Goal: Information Seeking & Learning: Learn about a topic

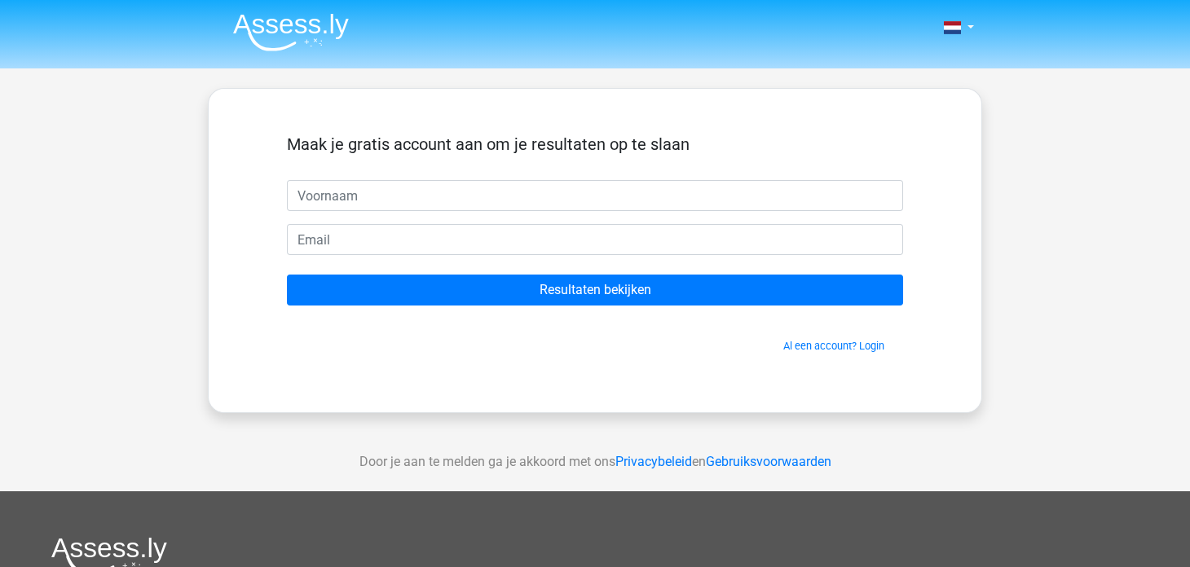
drag, startPoint x: 0, startPoint y: 0, endPoint x: 1138, endPoint y: 333, distance: 1185.4
click at [1138, 333] on div "Nederlands English" at bounding box center [595, 461] width 1190 height 922
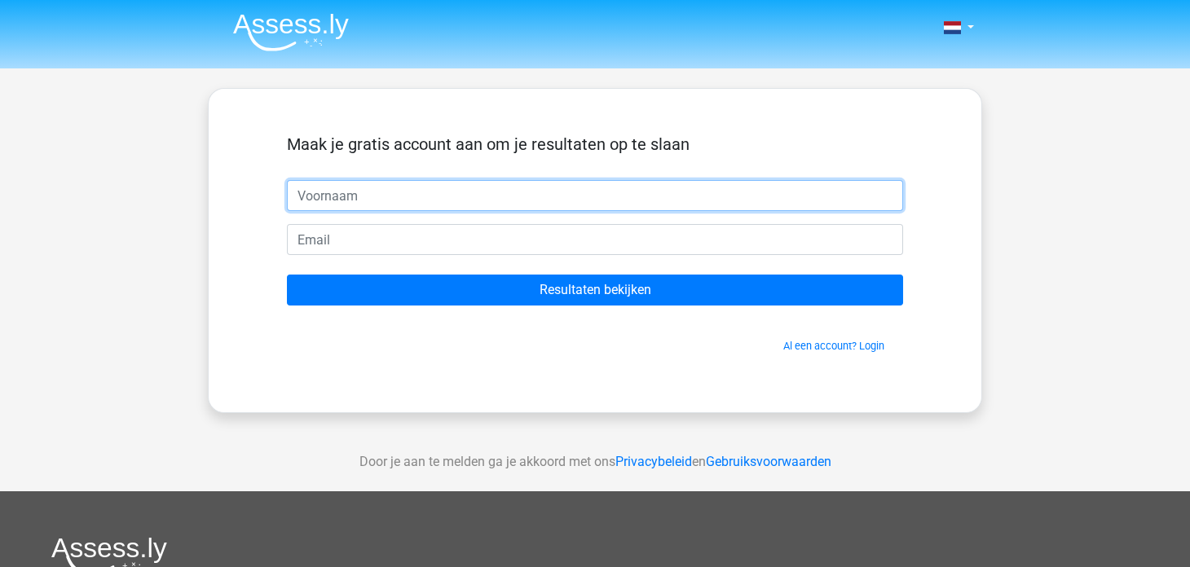
click at [614, 203] on input "text" at bounding box center [595, 195] width 616 height 31
type input "Renate"
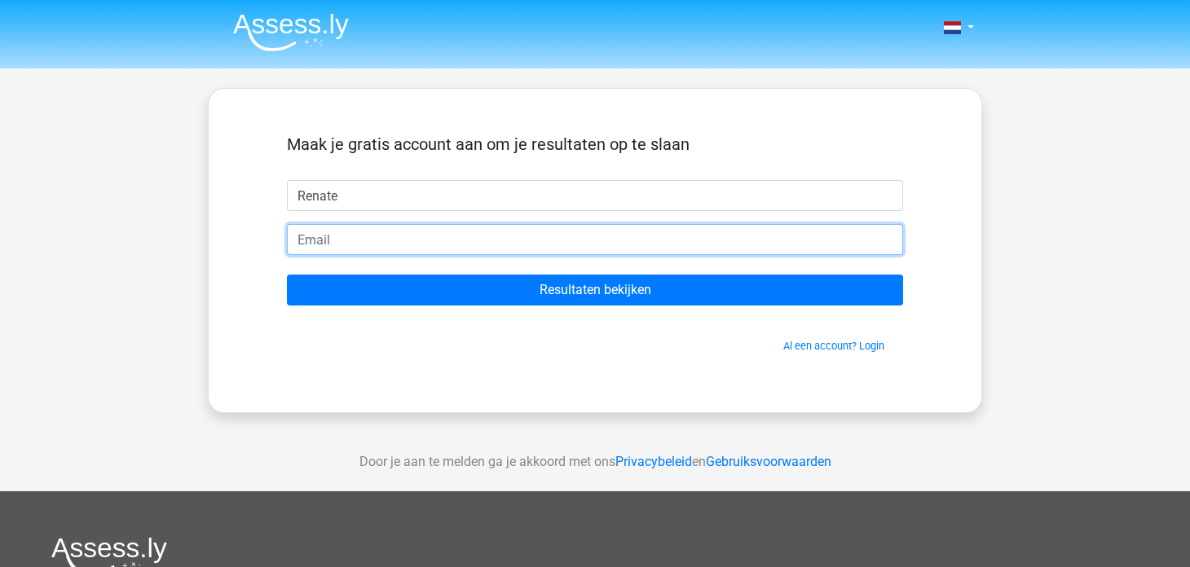
click at [420, 234] on input "email" at bounding box center [595, 239] width 616 height 31
type input "renate.j.bakker@gmail.com"
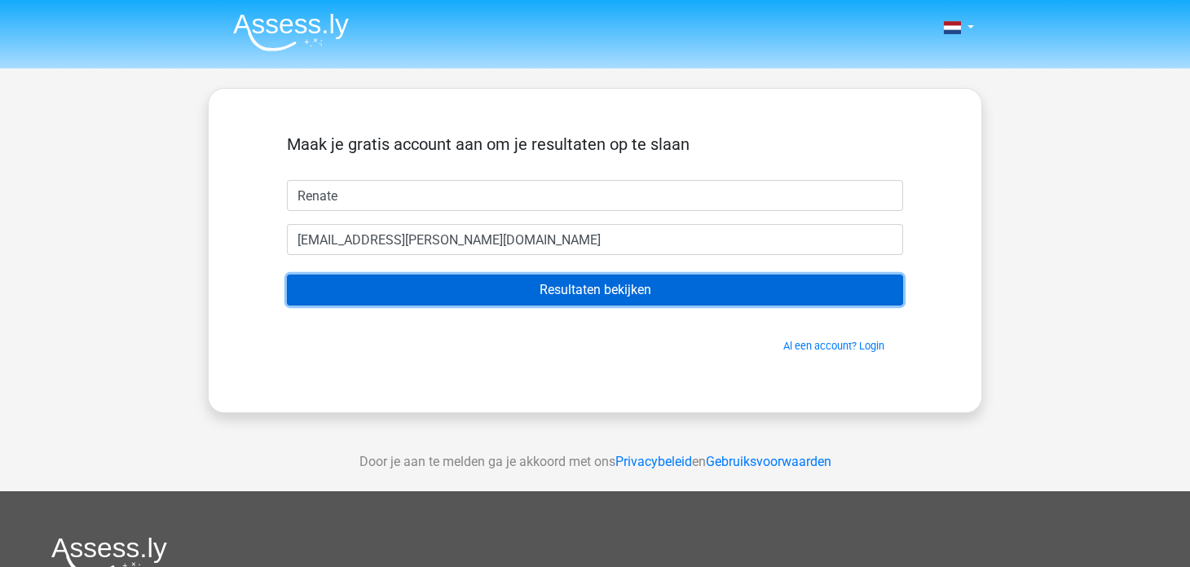
click at [528, 288] on input "Resultaten bekijken" at bounding box center [595, 290] width 616 height 31
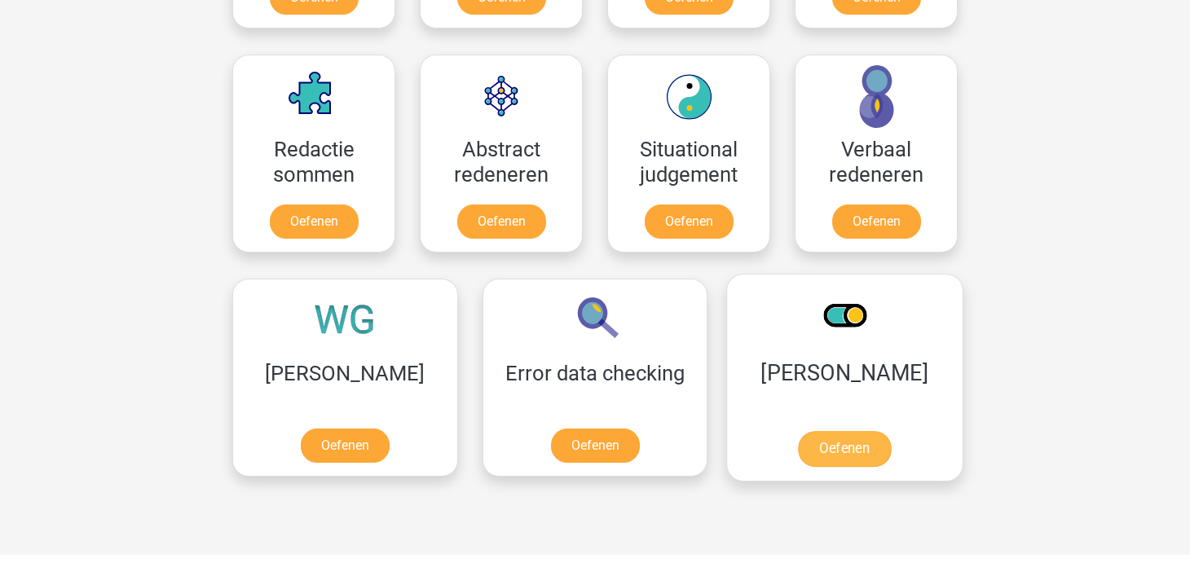
scroll to position [1059, 0]
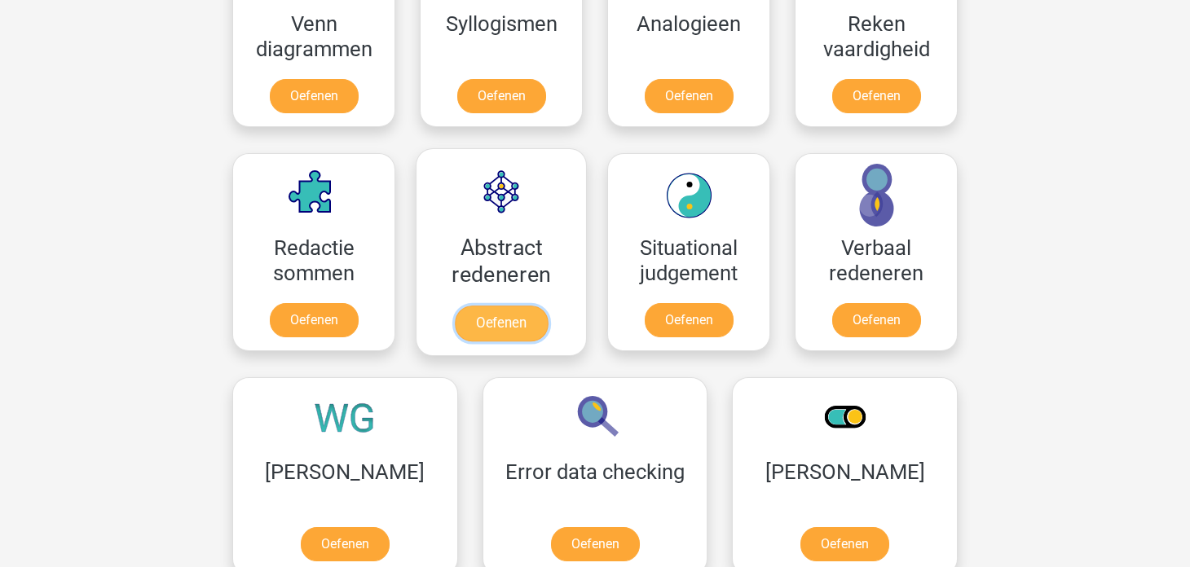
click at [497, 322] on link "Oefenen" at bounding box center [501, 324] width 93 height 36
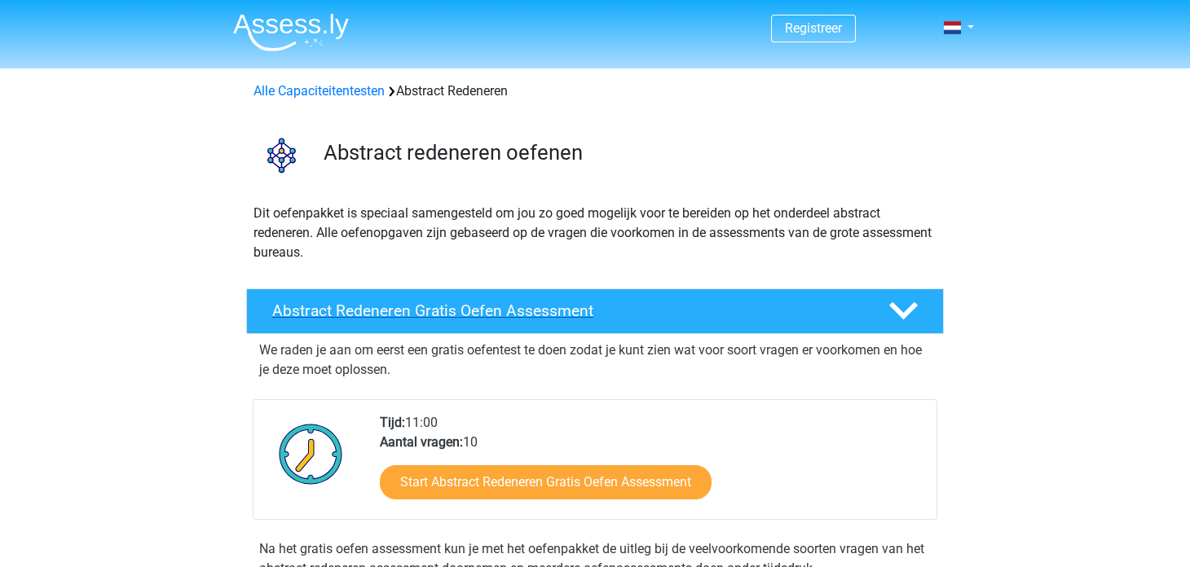
click at [923, 306] on div at bounding box center [901, 311] width 55 height 29
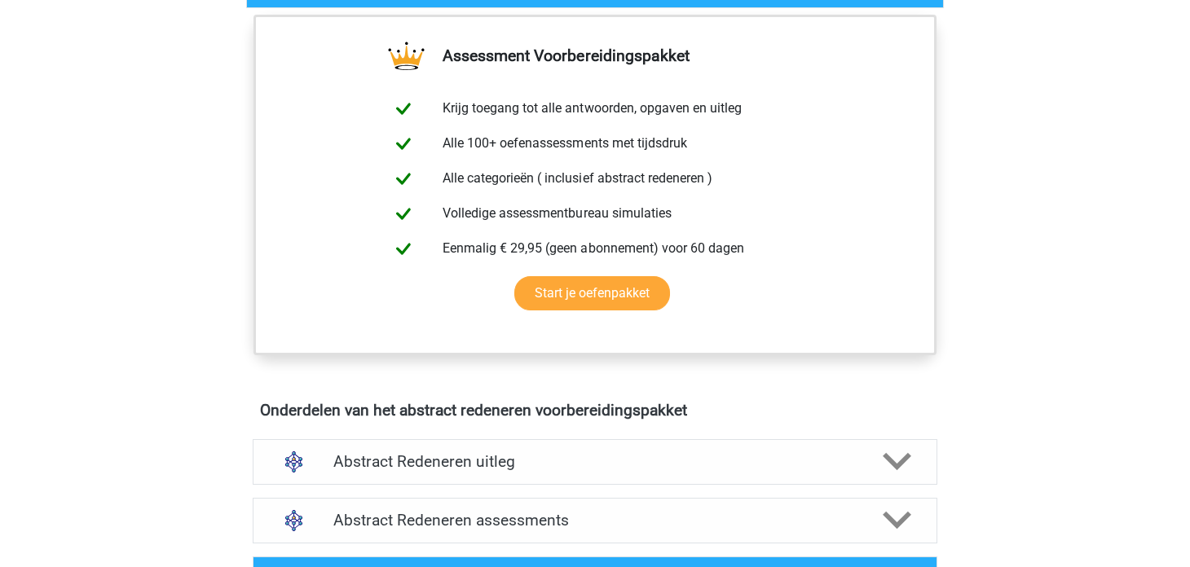
scroll to position [81, 0]
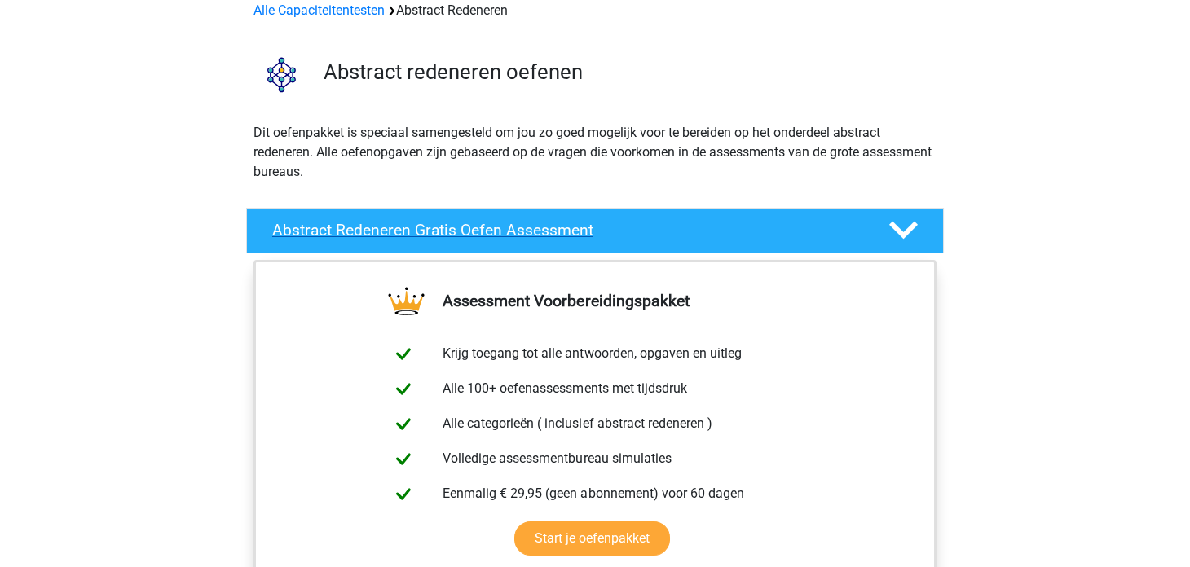
click at [911, 234] on icon at bounding box center [903, 230] width 29 height 29
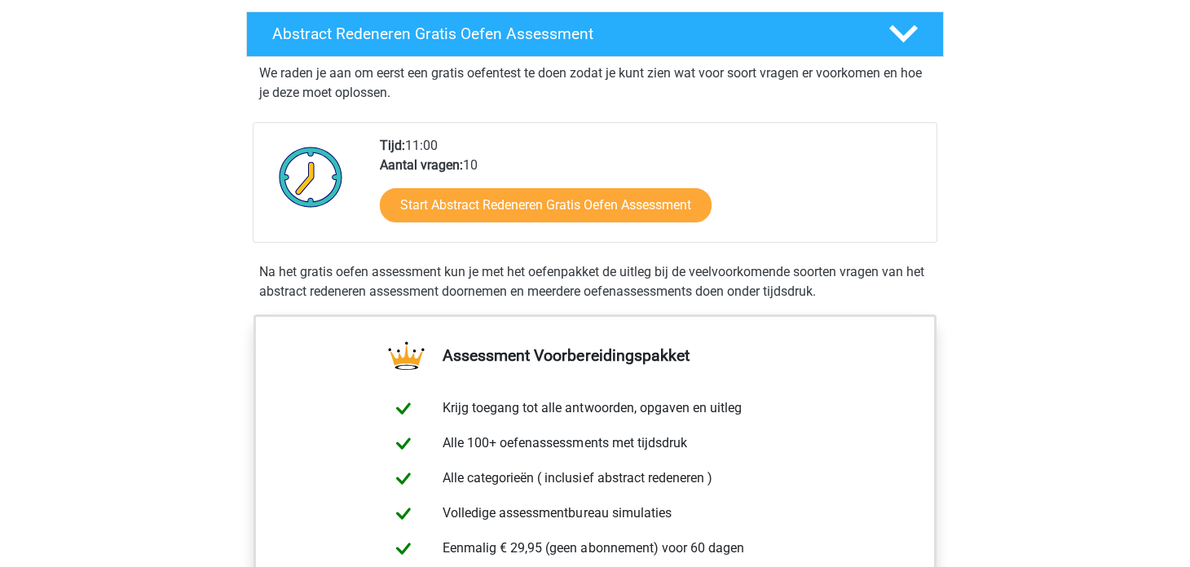
scroll to position [162, 0]
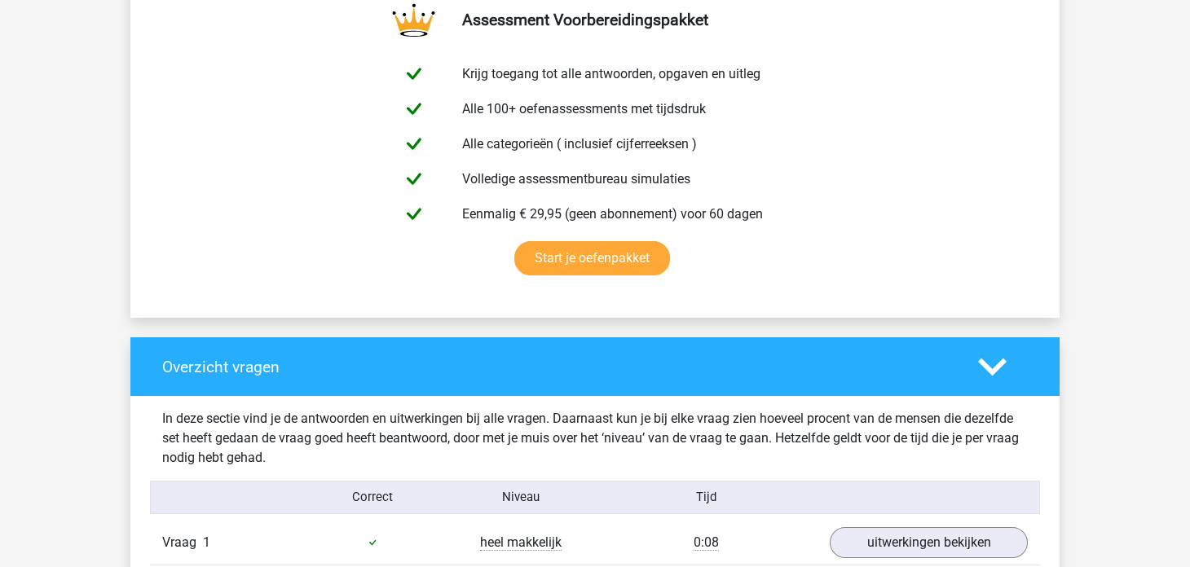
scroll to position [1222, 0]
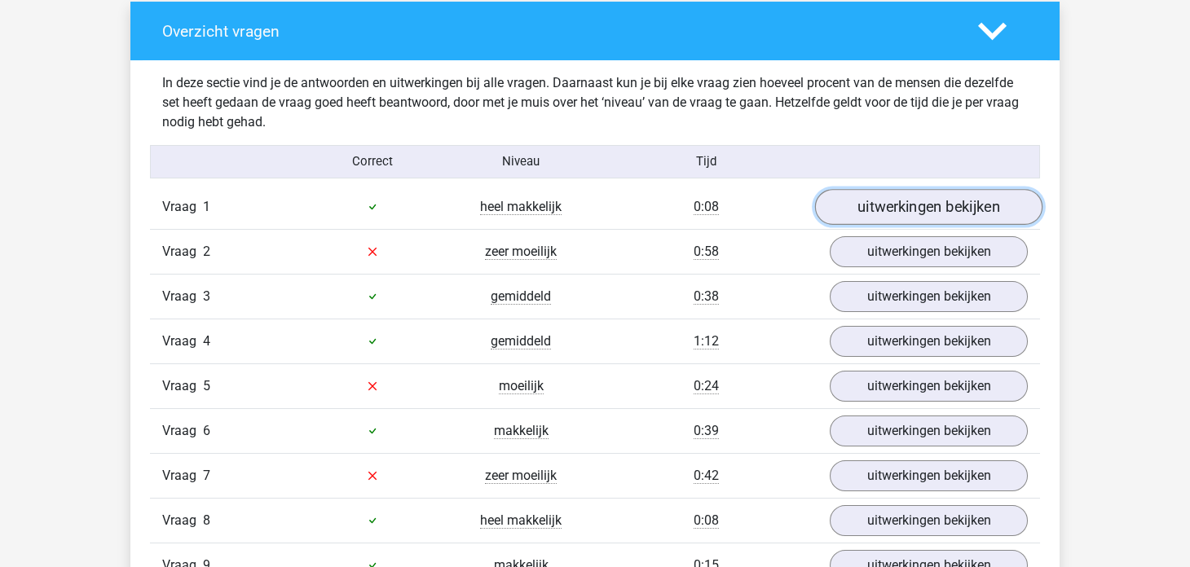
click at [918, 218] on link "uitwerkingen bekijken" at bounding box center [928, 207] width 227 height 36
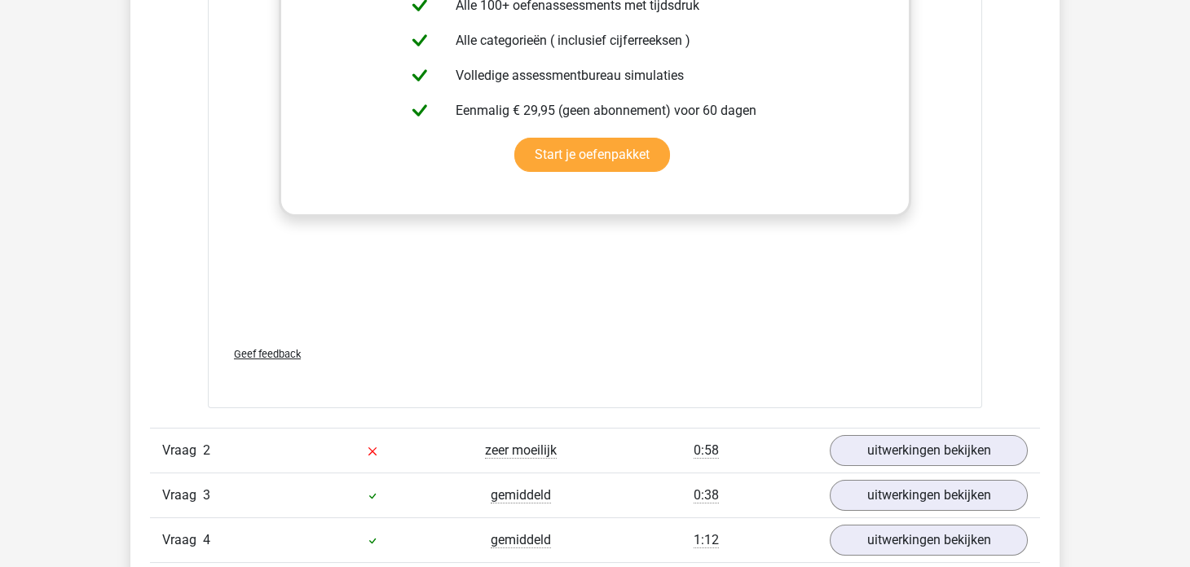
scroll to position [2118, 0]
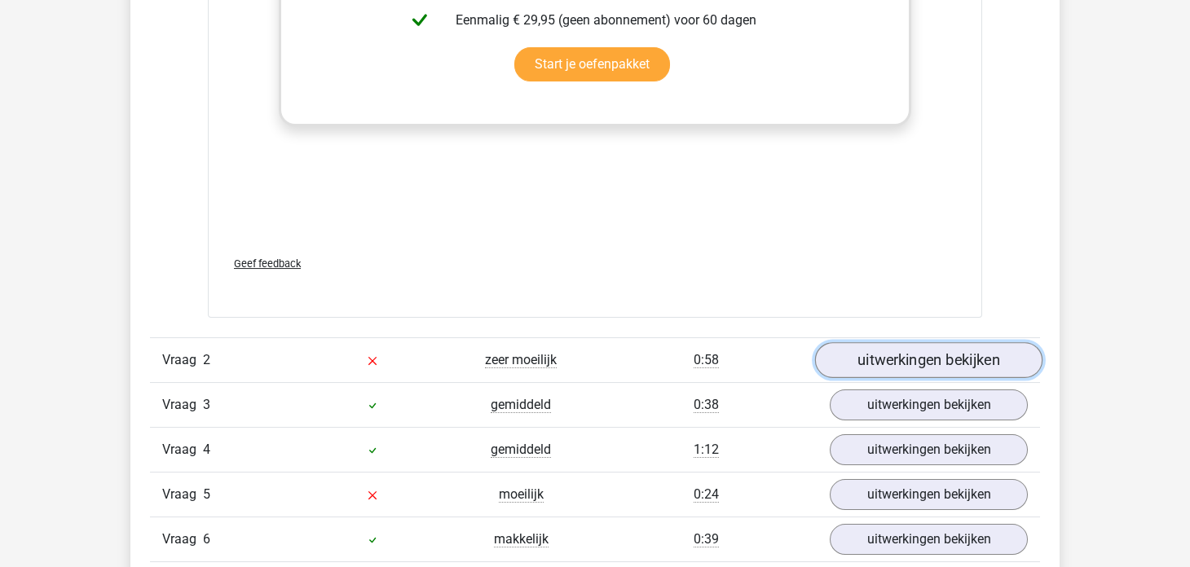
click at [895, 349] on link "uitwerkingen bekijken" at bounding box center [928, 360] width 227 height 36
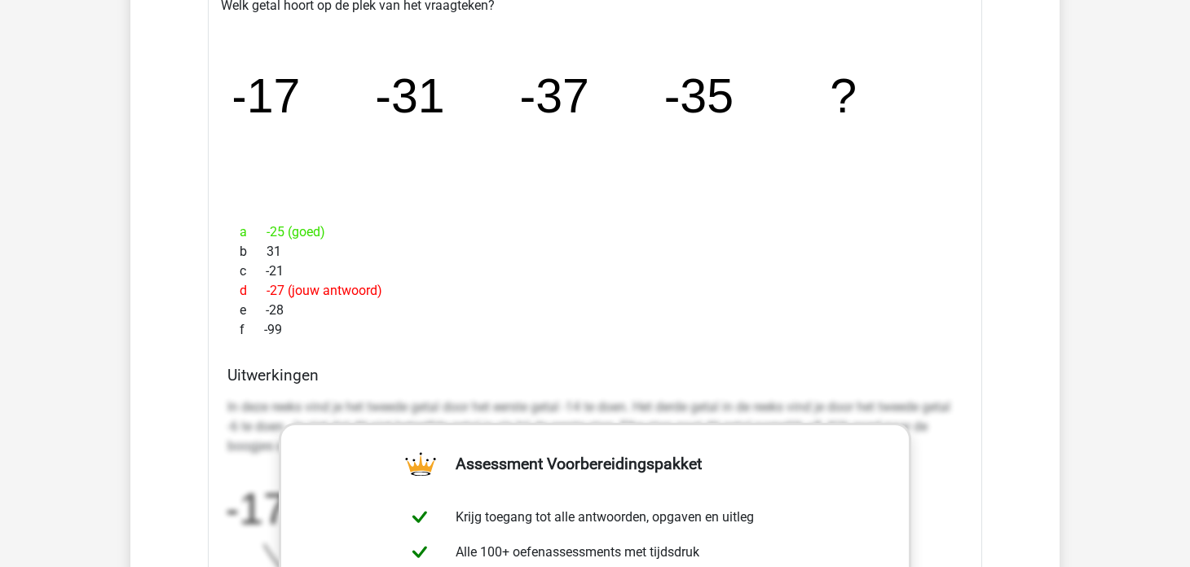
scroll to position [2444, 0]
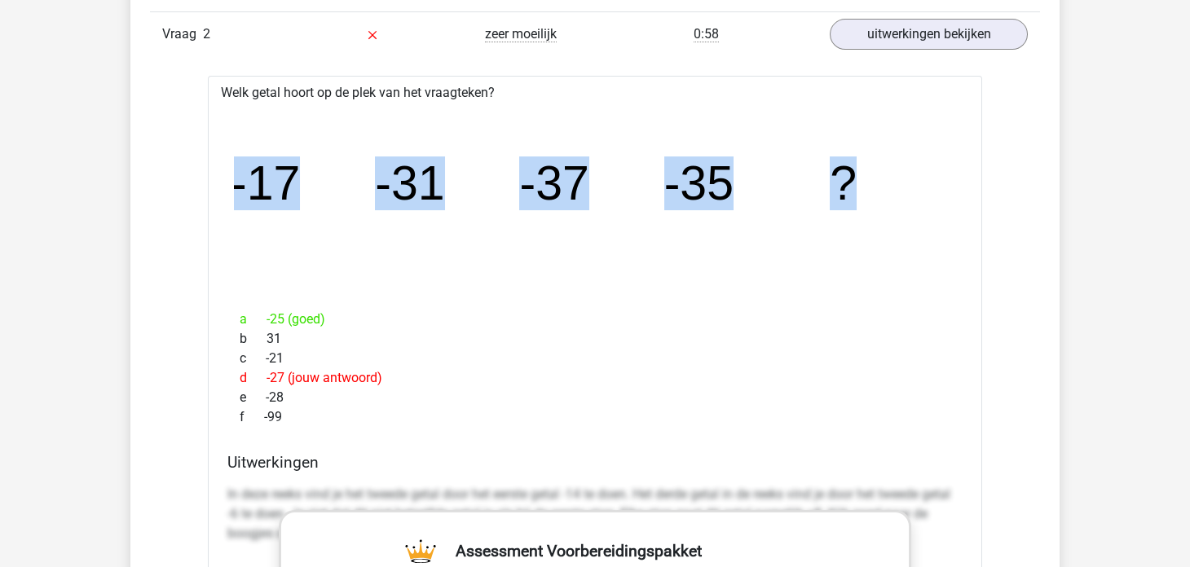
drag, startPoint x: 235, startPoint y: 187, endPoint x: 850, endPoint y: 209, distance: 615.7
click at [850, 209] on icon "image/svg+xml -17 -31 -37 -35 ?" at bounding box center [595, 199] width 722 height 181
copy g "-17 -31 -37 -35 ?"
drag, startPoint x: 223, startPoint y: 90, endPoint x: 866, endPoint y: 181, distance: 649.4
click at [866, 181] on div "Welk getal hoort op de plek van het vraagteken? image/svg+xml -17 -31 -37 -35 ?…" at bounding box center [595, 559] width 774 height 966
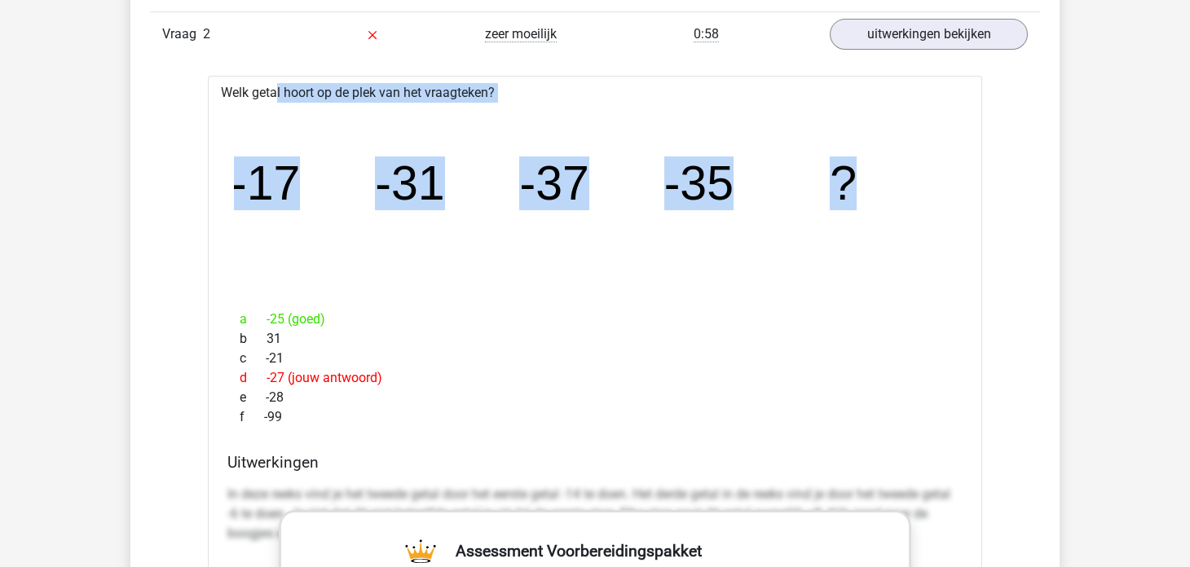
copy div "Welk getal hoort op de plek van het vraagteken? image/svg+xml -17 -31 -37 -35 ?"
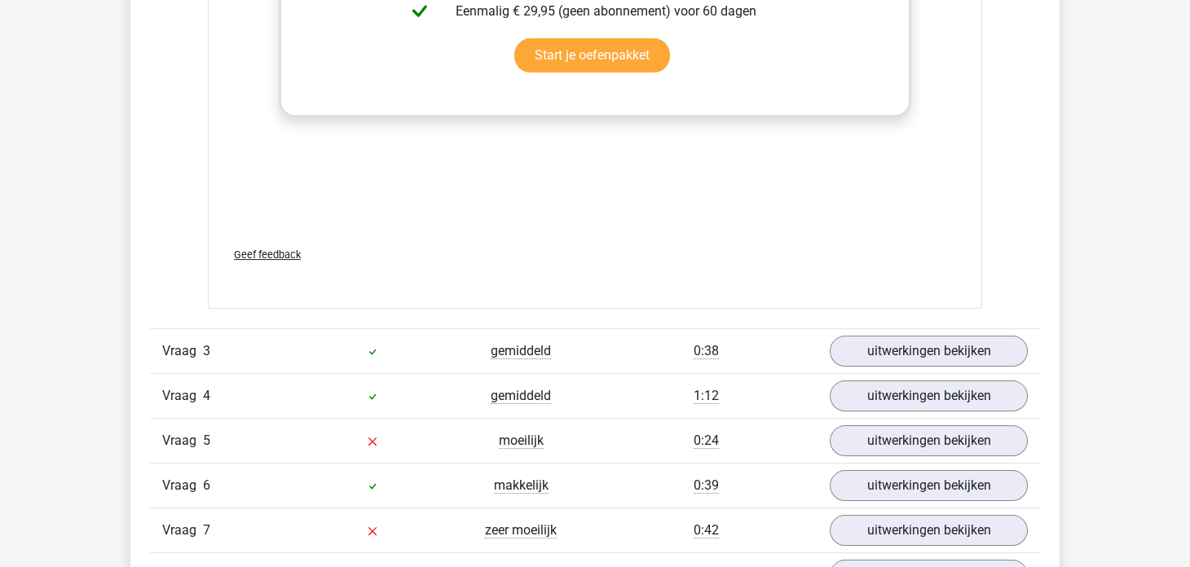
scroll to position [3259, 0]
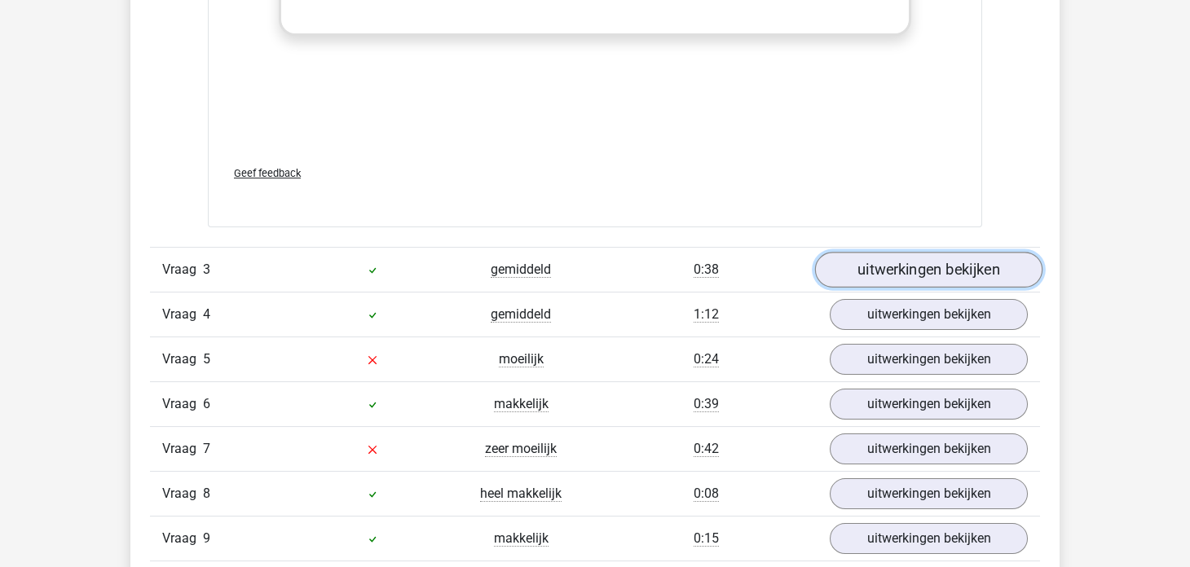
click at [870, 270] on link "uitwerkingen bekijken" at bounding box center [928, 270] width 227 height 36
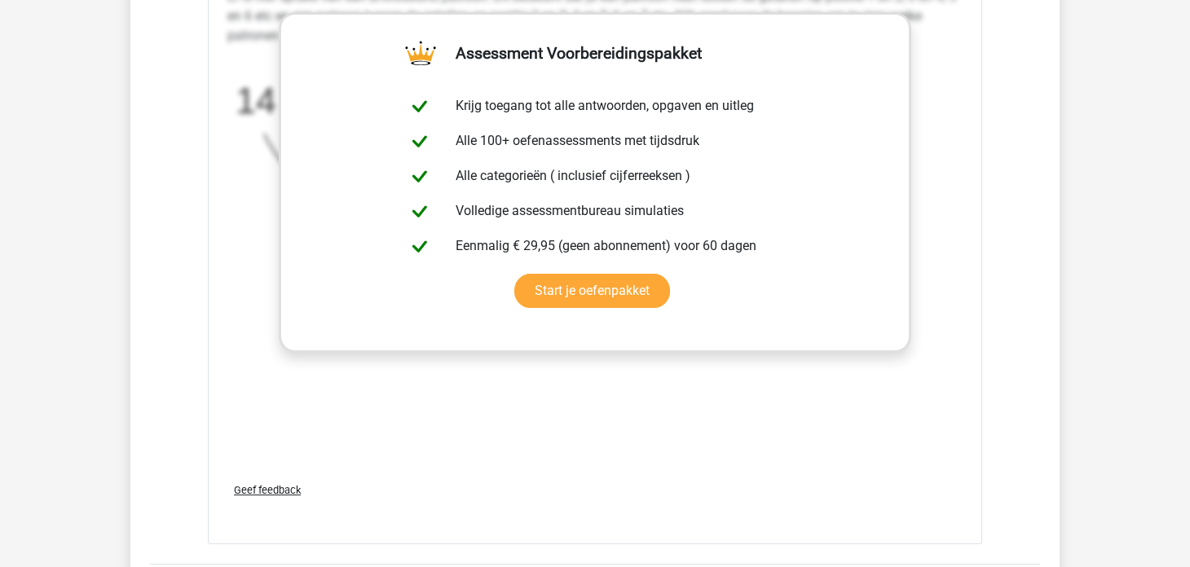
scroll to position [4238, 0]
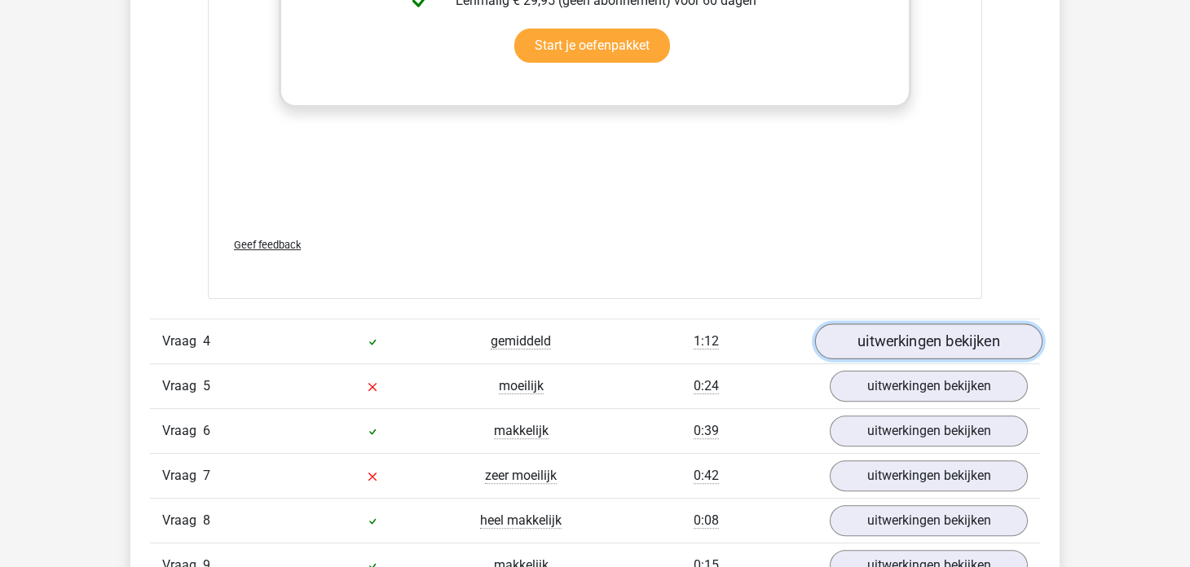
click at [852, 343] on link "uitwerkingen bekijken" at bounding box center [928, 342] width 227 height 36
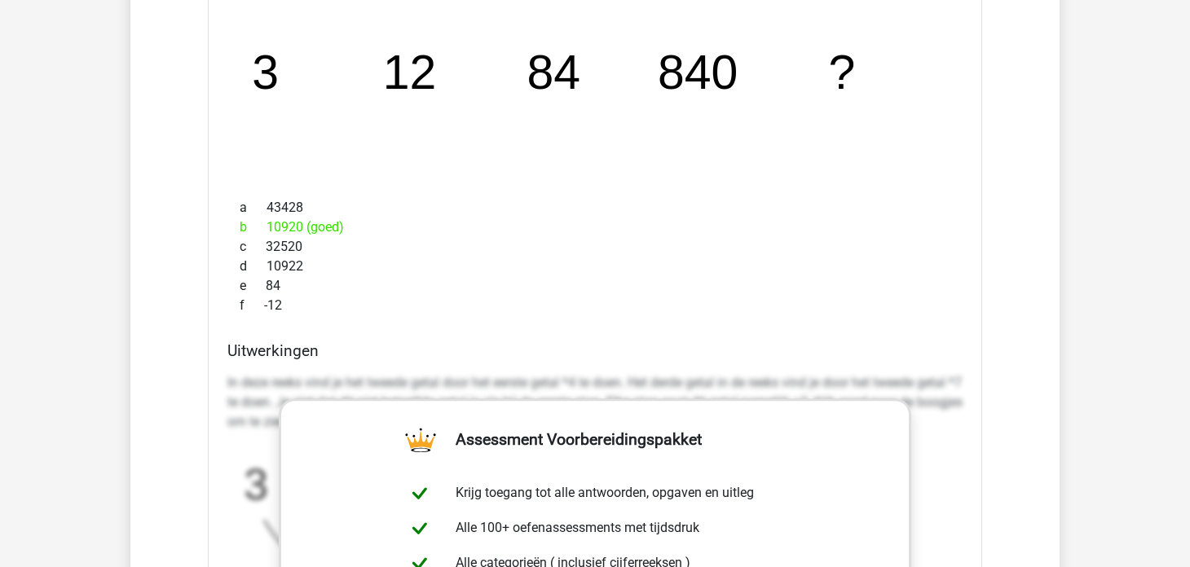
scroll to position [4563, 0]
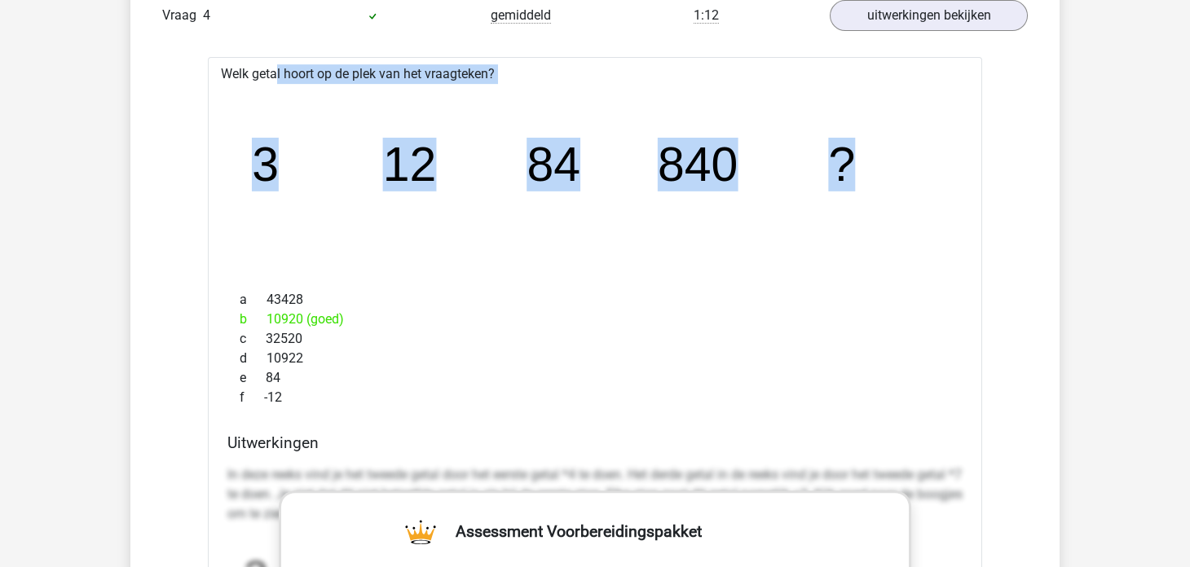
drag, startPoint x: 221, startPoint y: 68, endPoint x: 875, endPoint y: 156, distance: 660.2
click at [875, 156] on div "Welk getal hoort op de plek van het vraagteken? image/svg+xml 3 12 84 840 ? a 4…" at bounding box center [595, 540] width 774 height 966
copy div "Welk getal hoort op de plek van het vraagteken? image/svg+xml 3 12 84 840 ?"
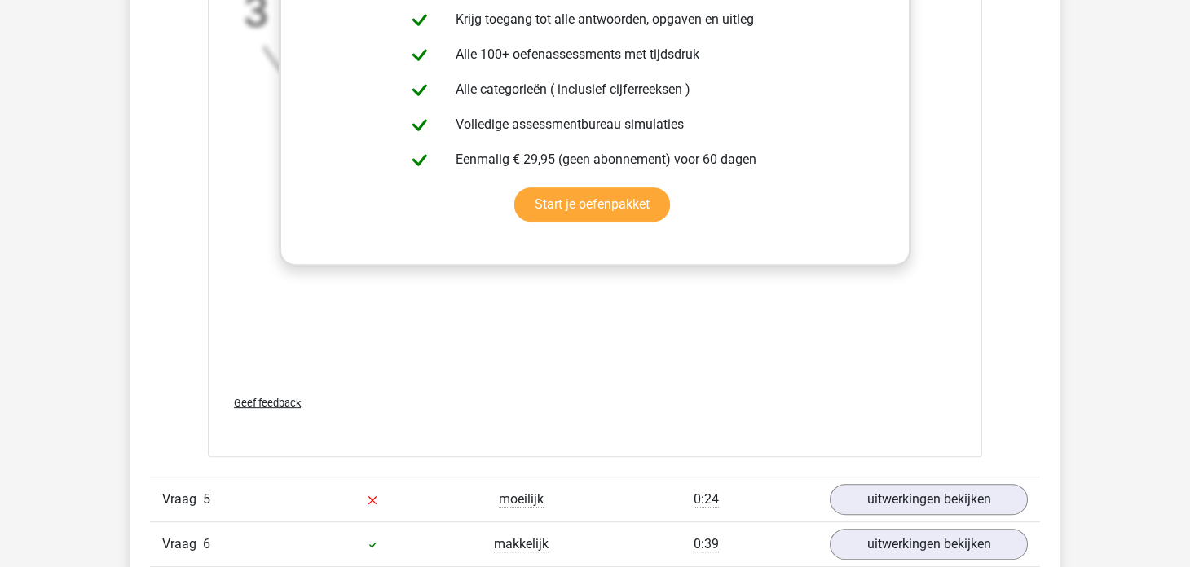
scroll to position [5297, 0]
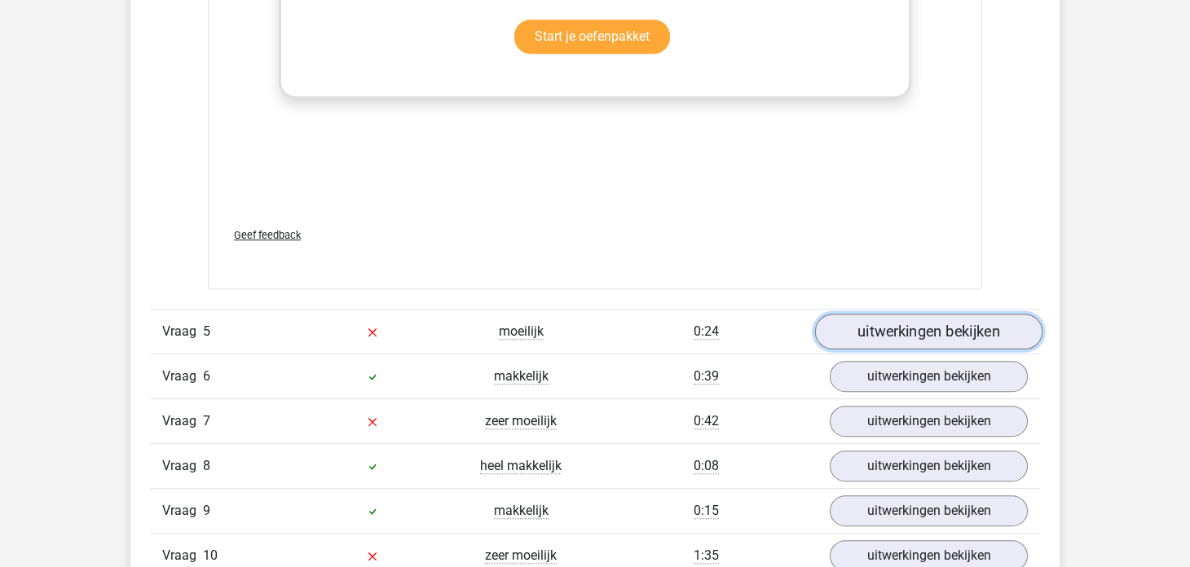
click at [877, 323] on link "uitwerkingen bekijken" at bounding box center [928, 333] width 227 height 36
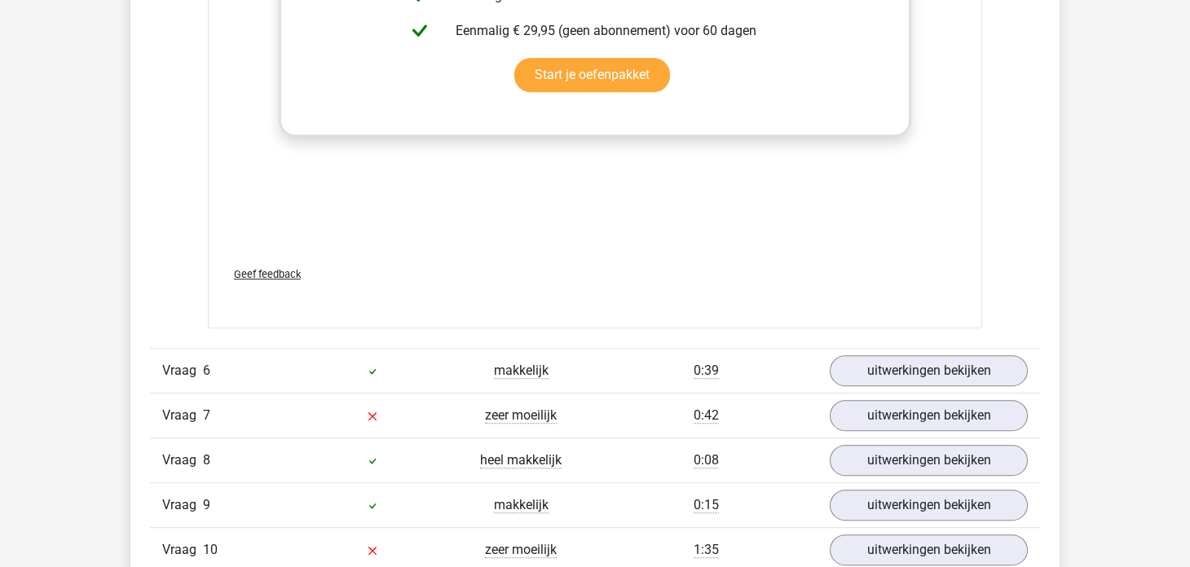
scroll to position [6355, 0]
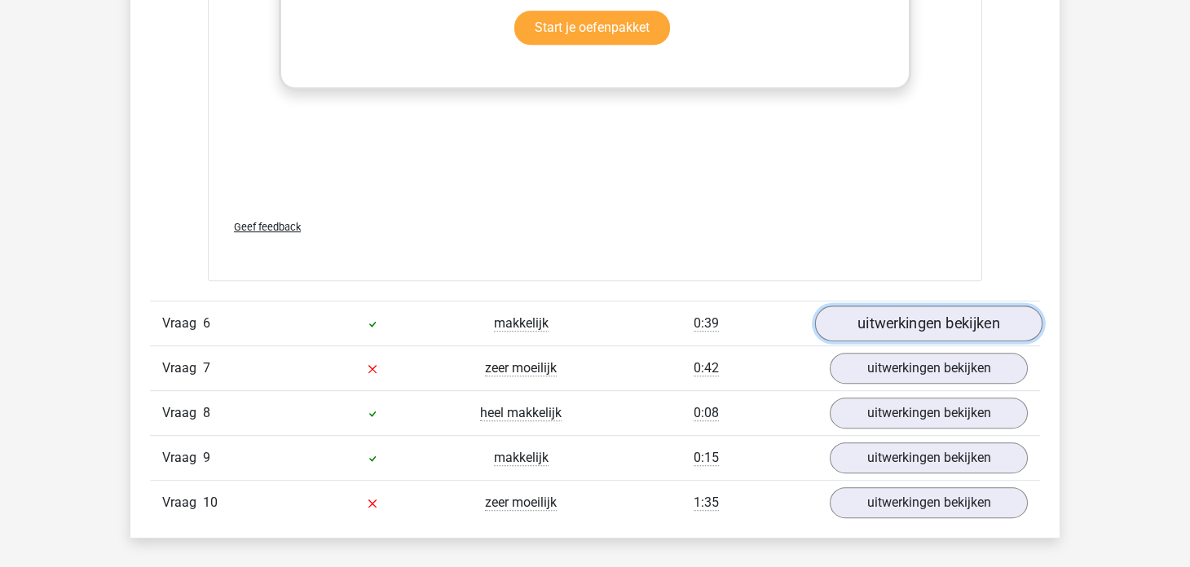
click at [836, 322] on link "uitwerkingen bekijken" at bounding box center [928, 324] width 227 height 36
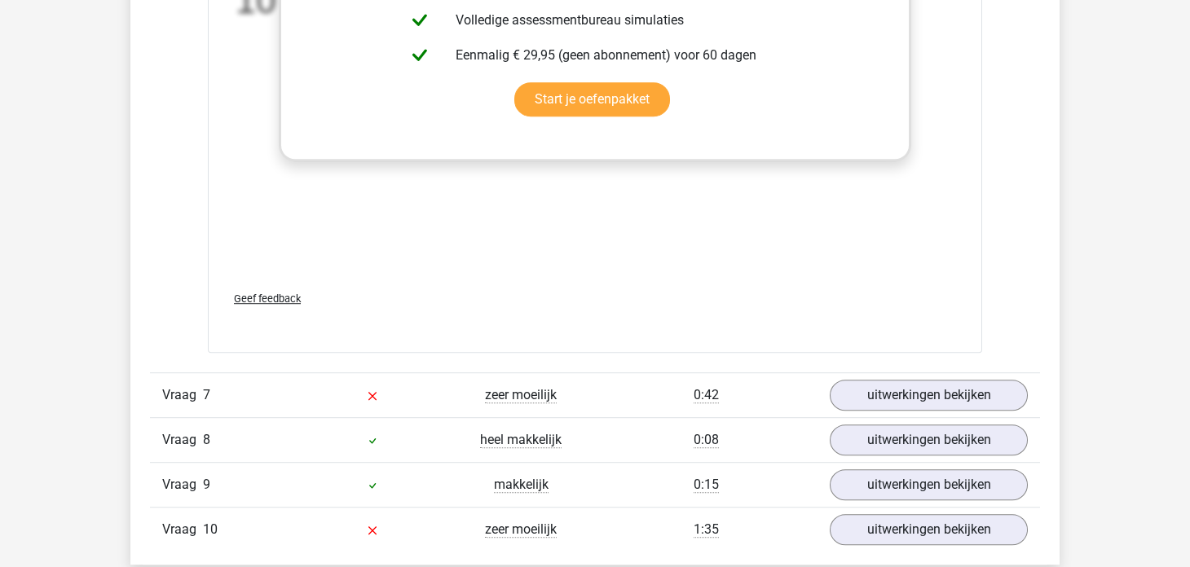
scroll to position [7416, 0]
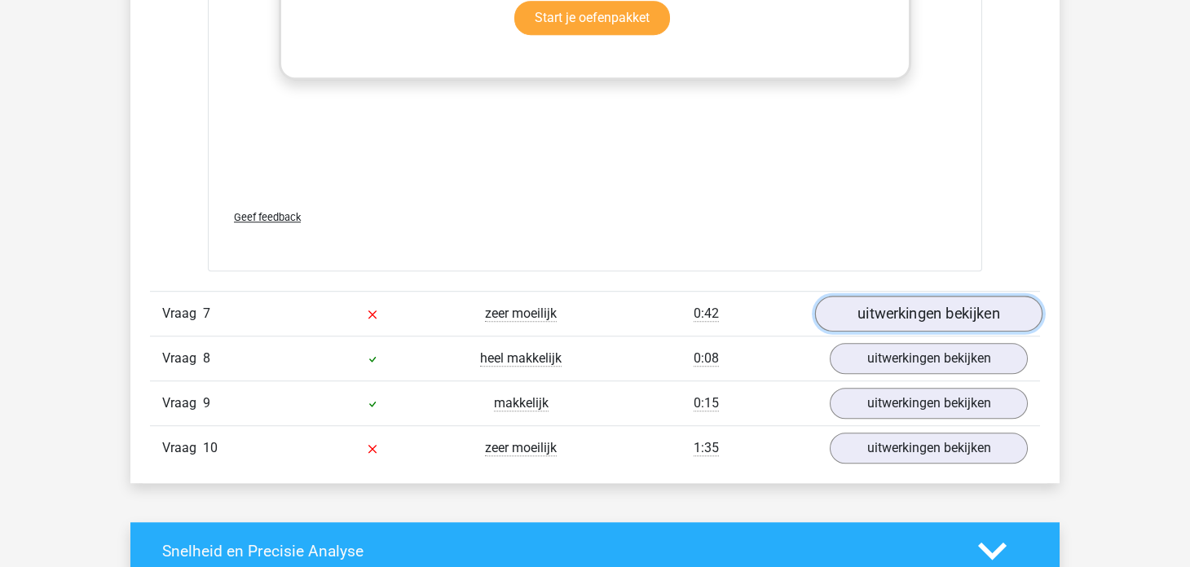
click at [854, 306] on link "uitwerkingen bekijken" at bounding box center [928, 314] width 227 height 36
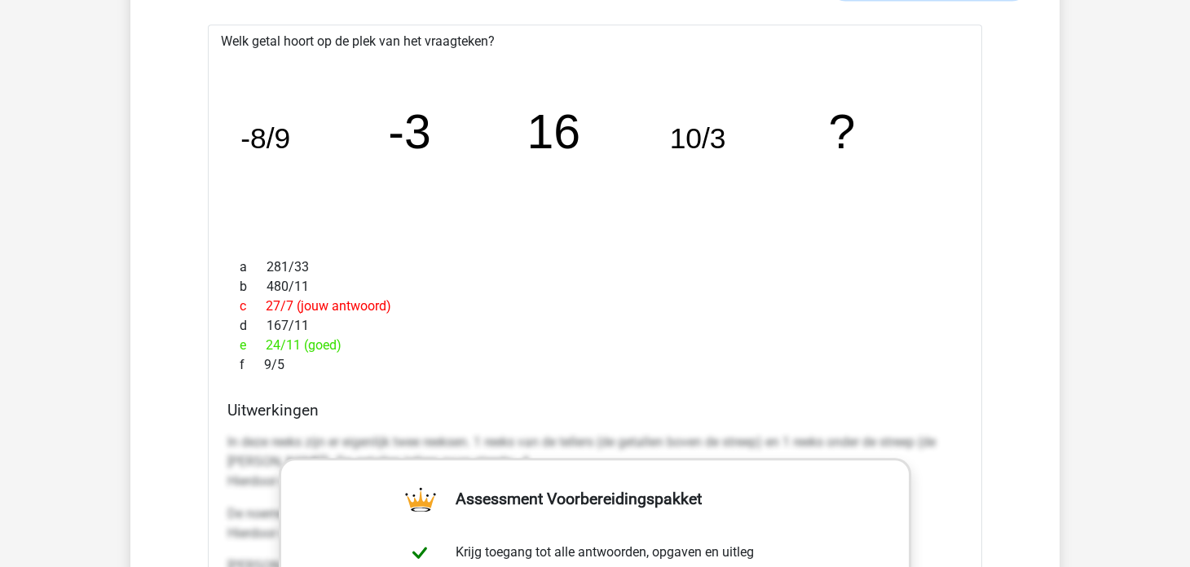
scroll to position [7660, 0]
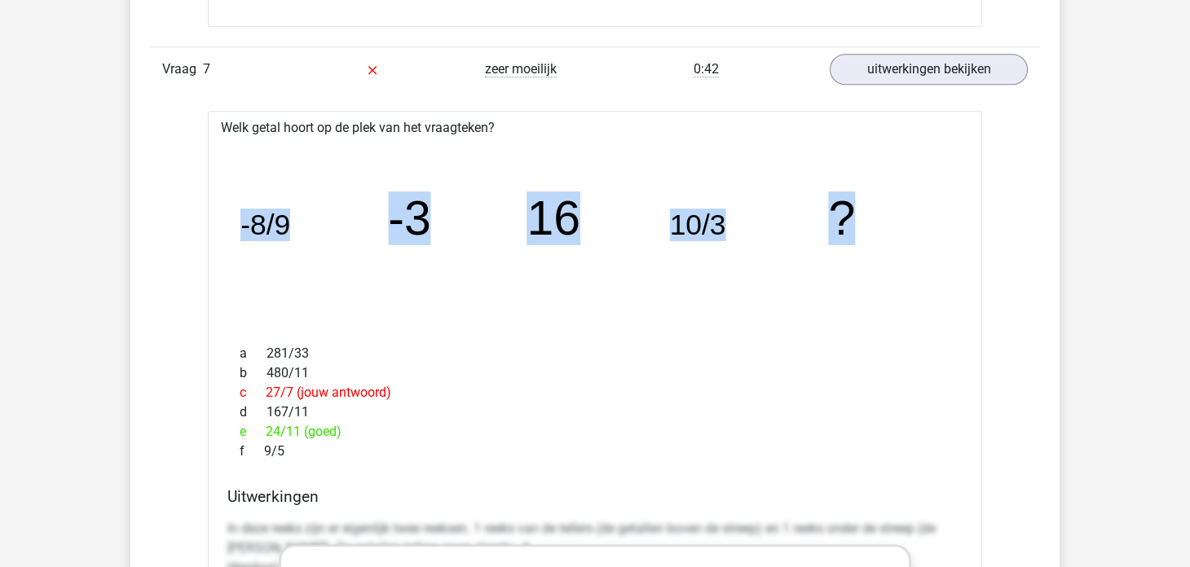
drag, startPoint x: 242, startPoint y: 217, endPoint x: 901, endPoint y: 201, distance: 659.4
click at [901, 201] on icon "image/svg+xml -8/9 -3 16 10/3 ?" at bounding box center [595, 234] width 722 height 181
copy g "-8/9 -3 16 10/3 ?"
drag, startPoint x: 240, startPoint y: 347, endPoint x: 327, endPoint y: 441, distance: 128.0
click at [327, 441] on div "a 281/33 b 480/11 c 27/7 (jouw antwoord) d 167/11 e 24/11 (goed) f 9/5" at bounding box center [594, 402] width 735 height 130
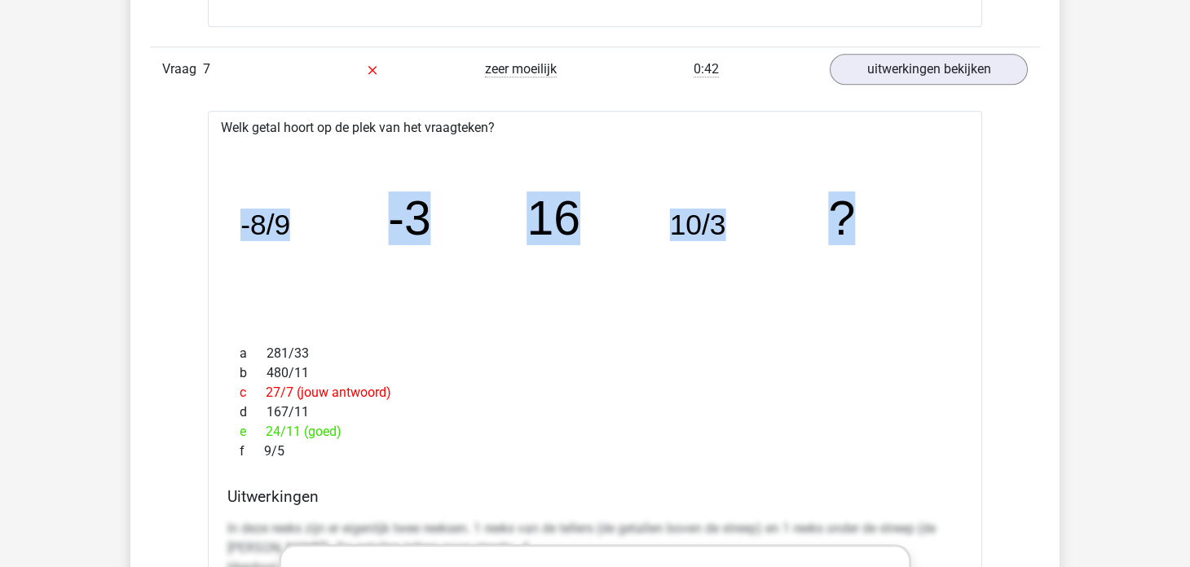
copy div "a 281/33 b 480/11 c 27/7 (jouw antwoord) d 167/11 e 24/11 (goed) f 9/5"
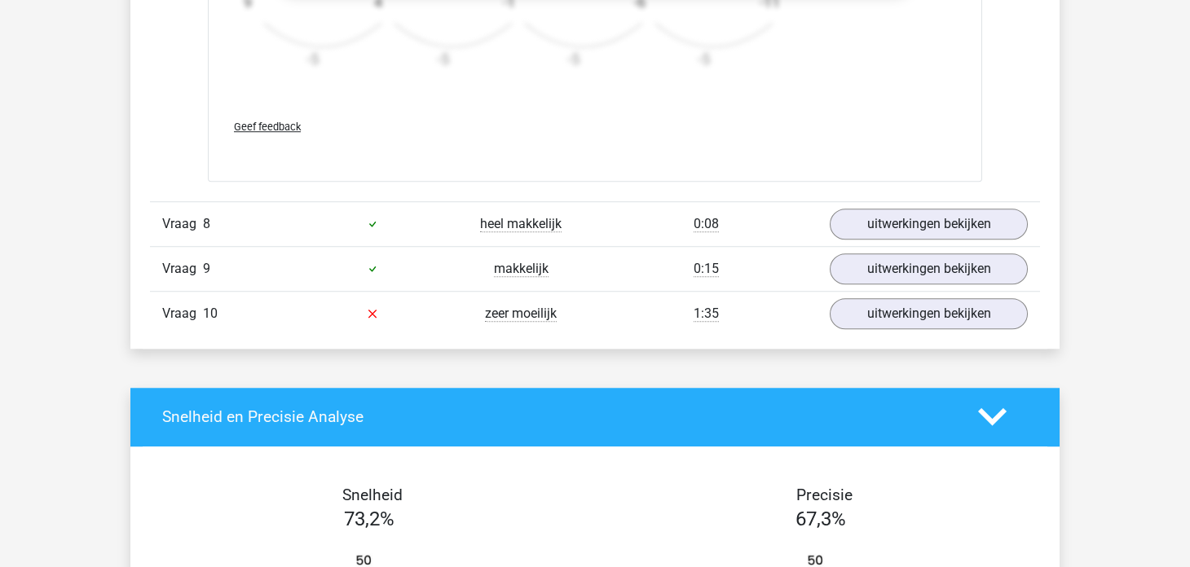
scroll to position [8557, 0]
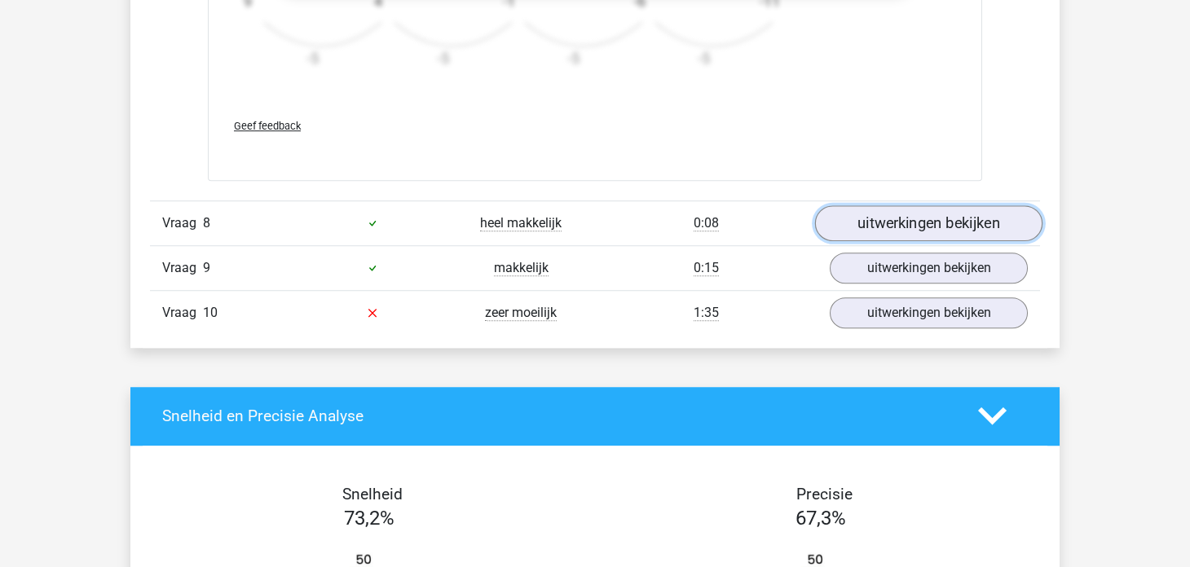
click at [861, 225] on link "uitwerkingen bekijken" at bounding box center [928, 223] width 227 height 36
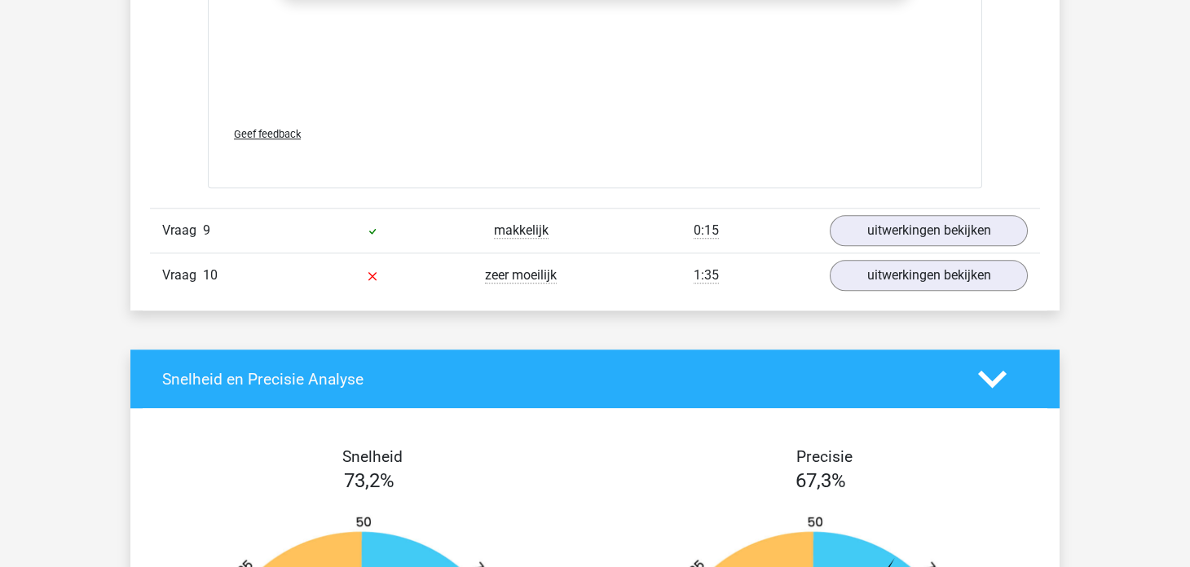
scroll to position [9616, 0]
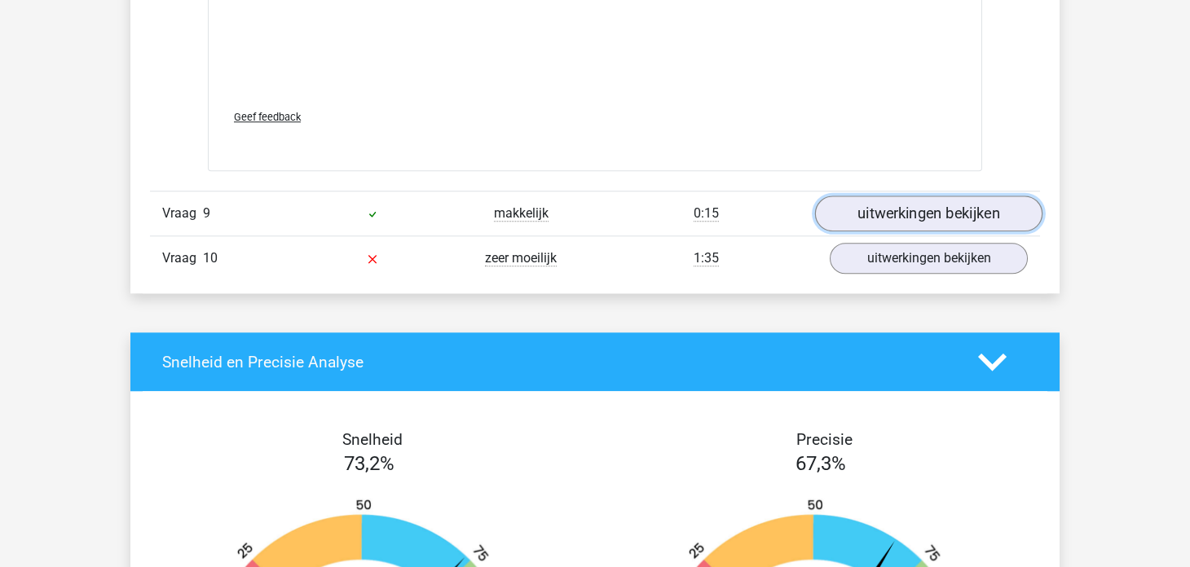
click at [883, 208] on link "uitwerkingen bekijken" at bounding box center [928, 214] width 227 height 36
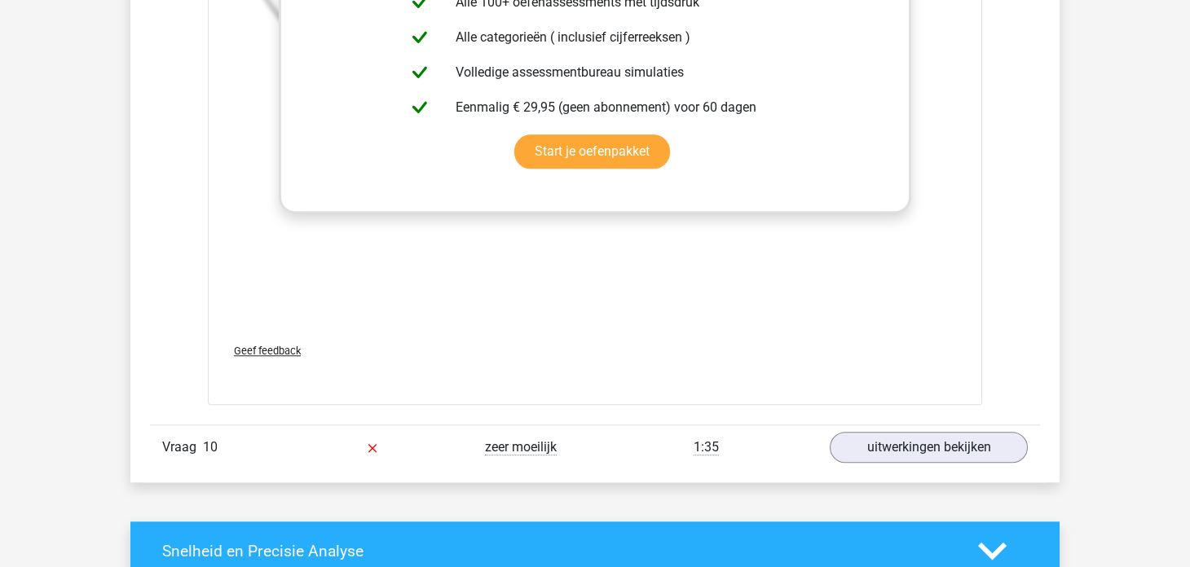
scroll to position [10593, 0]
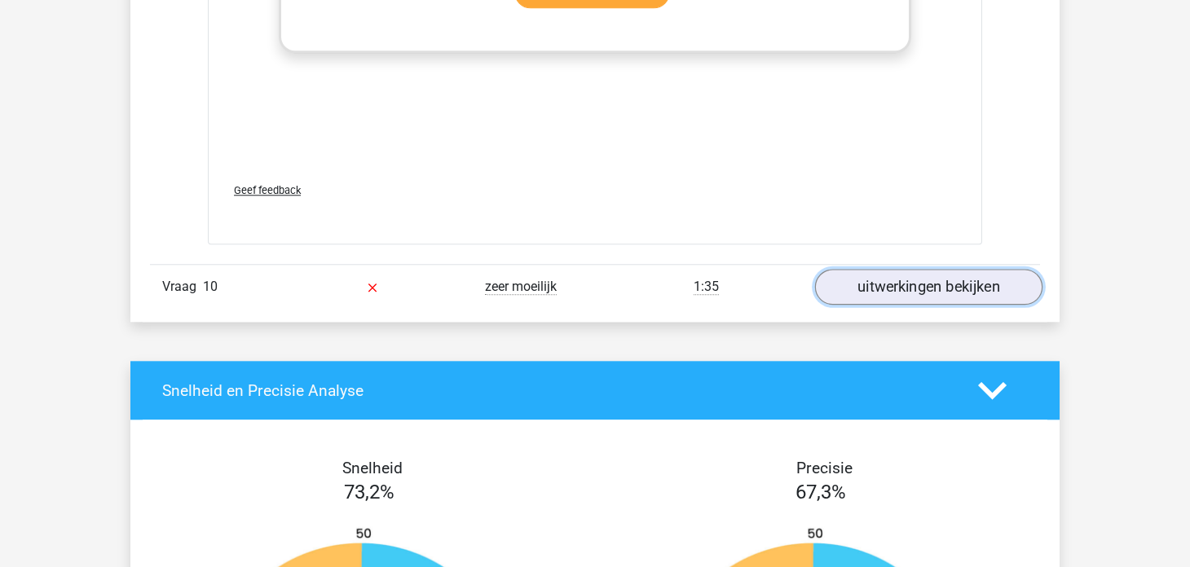
click at [864, 269] on link "uitwerkingen bekijken" at bounding box center [928, 287] width 227 height 36
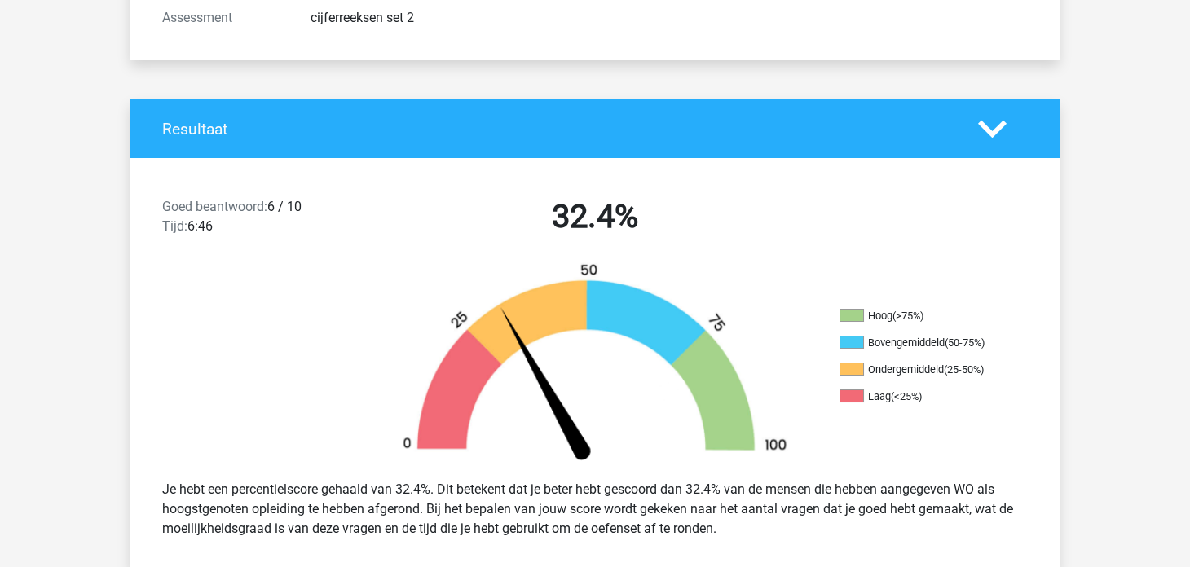
scroll to position [0, 0]
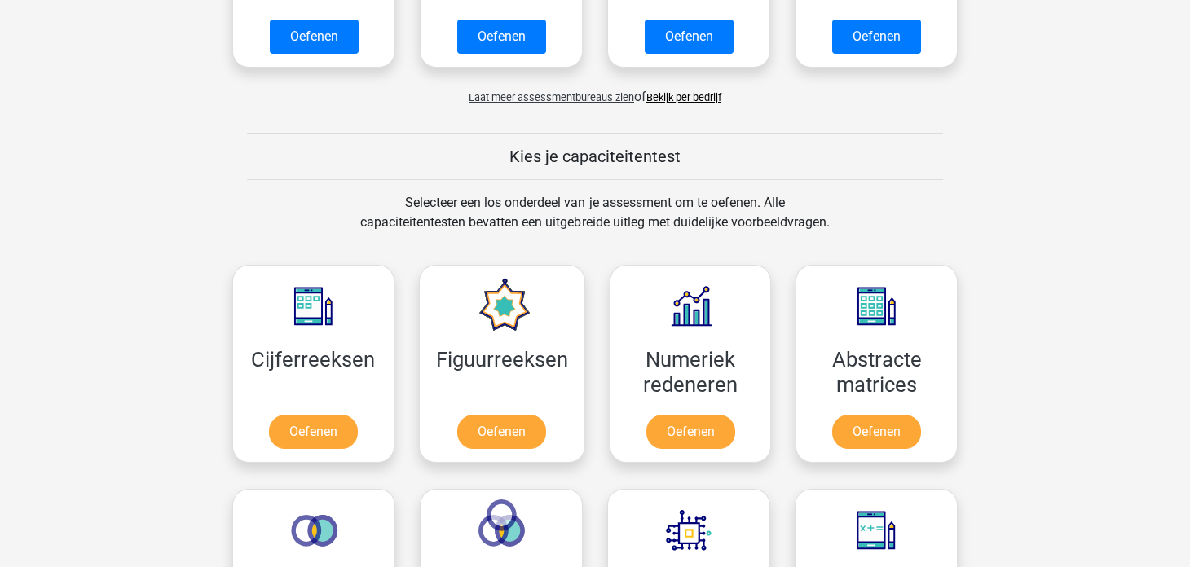
scroll to position [652, 0]
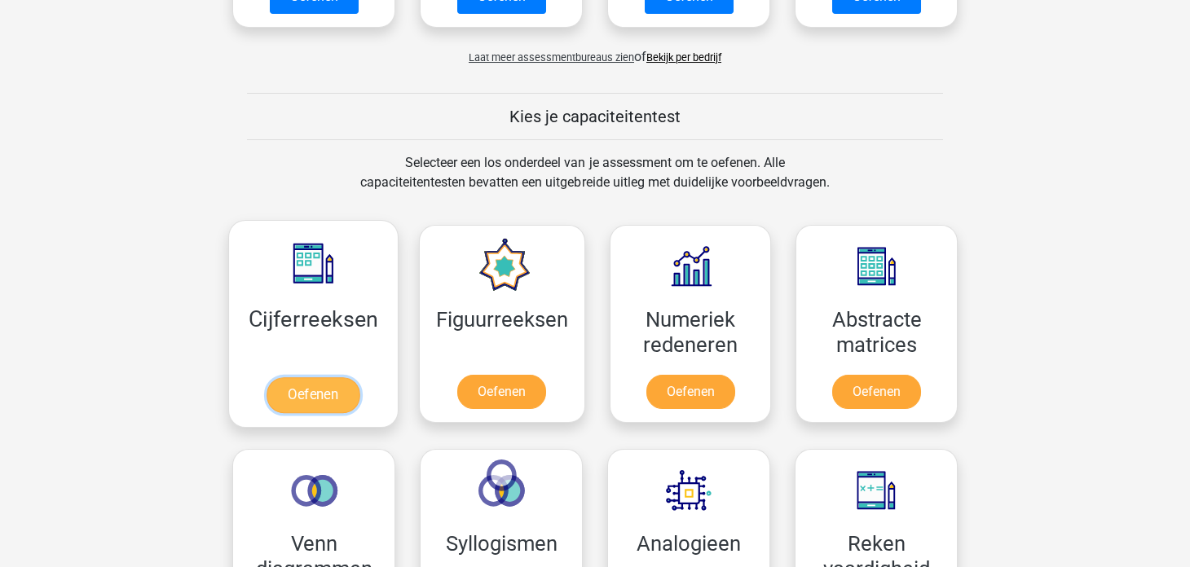
click at [299, 395] on link "Oefenen" at bounding box center [312, 395] width 93 height 36
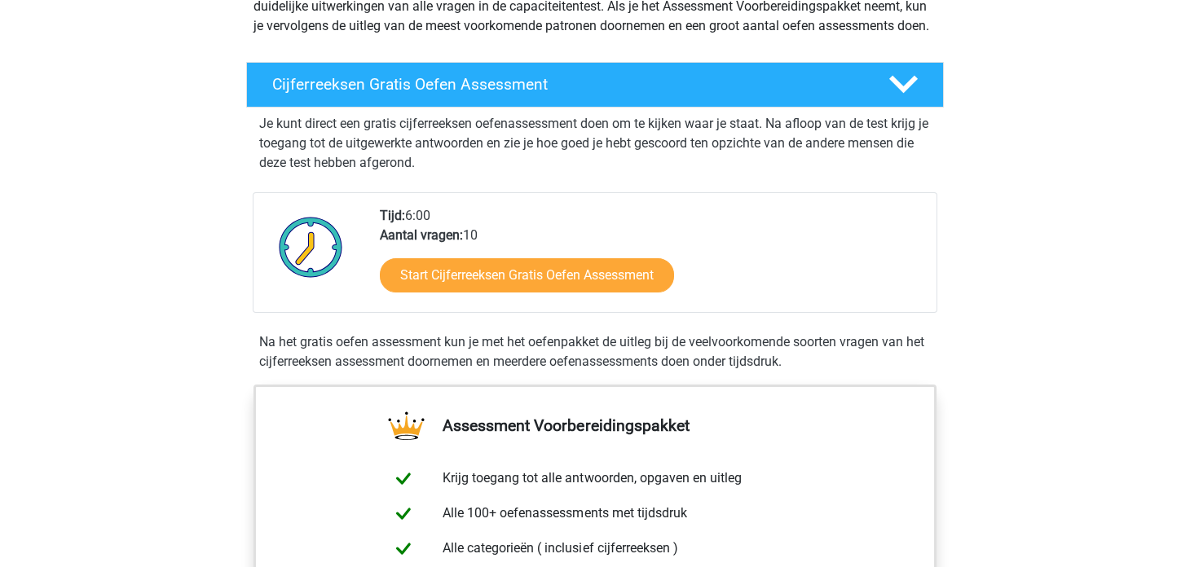
scroll to position [244, 0]
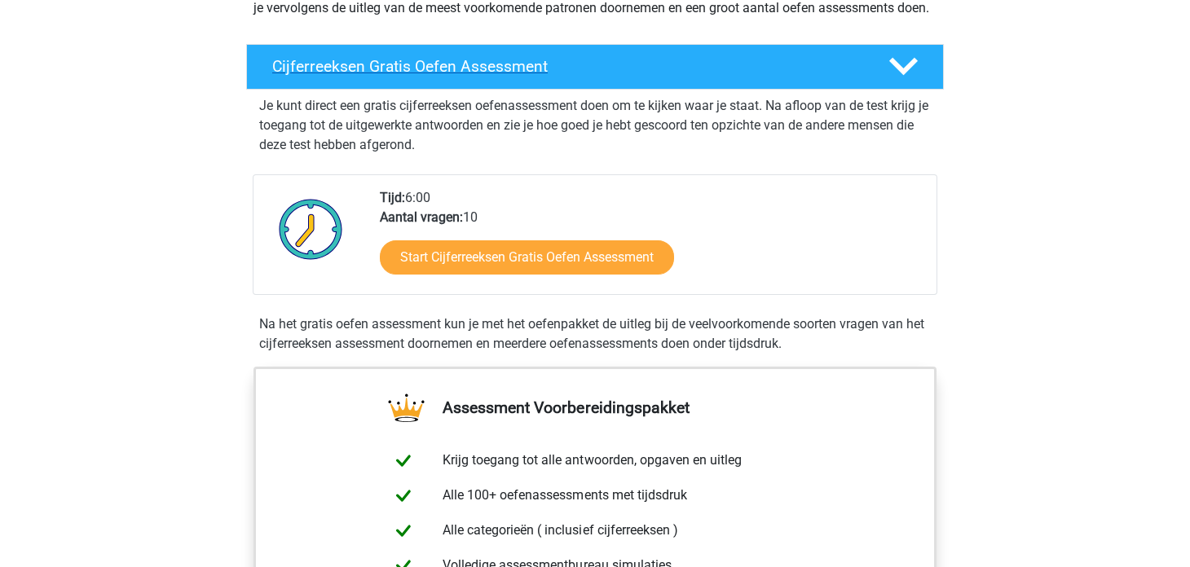
click at [653, 76] on h4 "Cijferreeksen Gratis Oefen Assessment" at bounding box center [567, 66] width 590 height 19
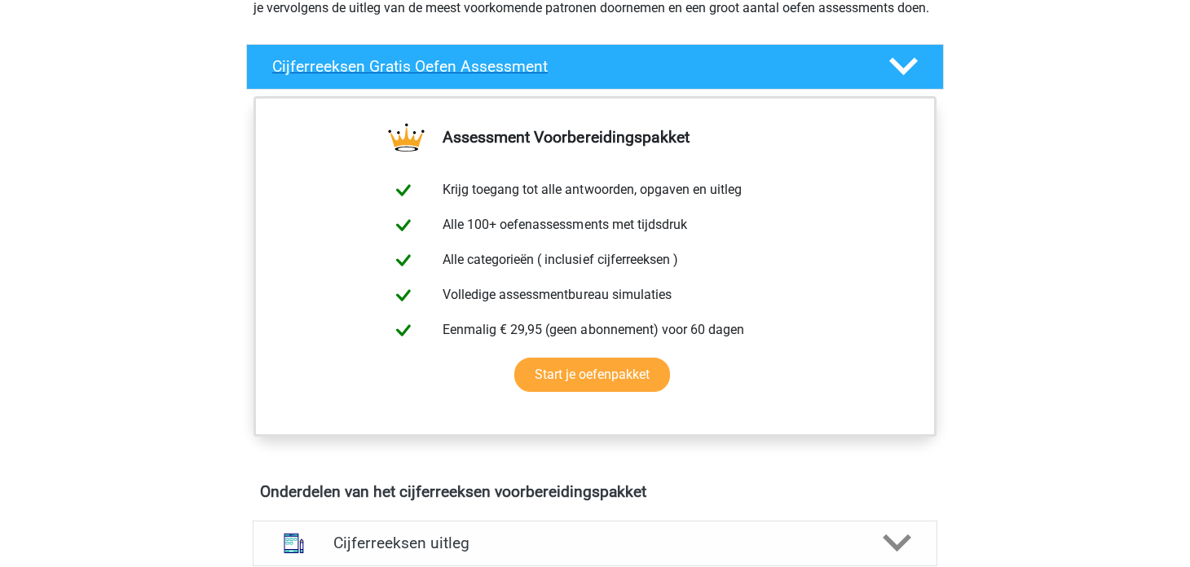
click at [653, 76] on h4 "Cijferreeksen Gratis Oefen Assessment" at bounding box center [567, 66] width 590 height 19
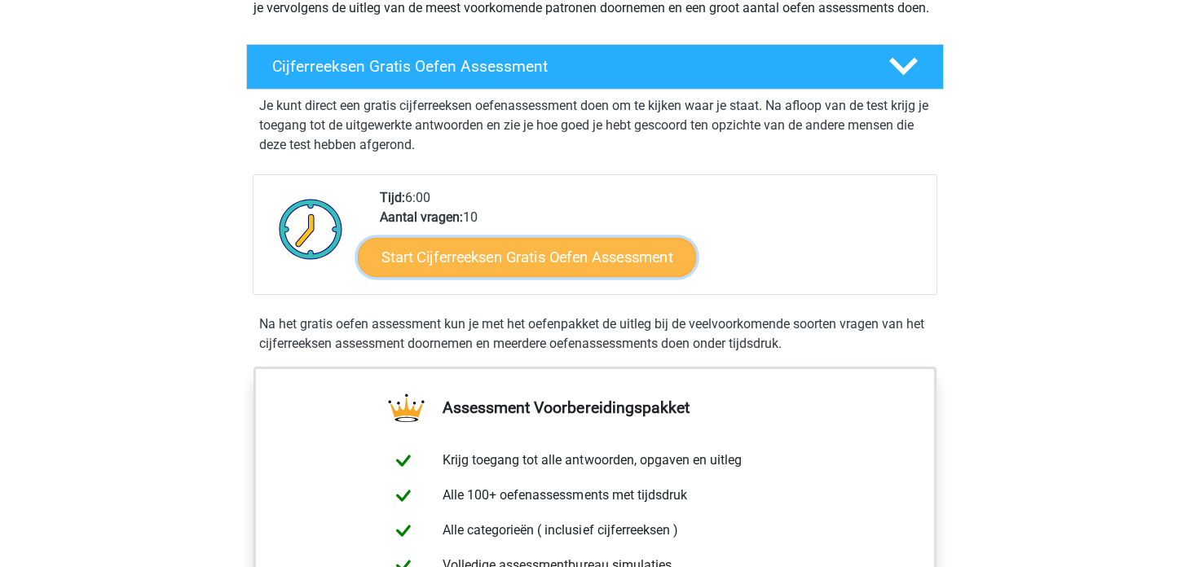
click at [548, 276] on link "Start Cijferreeksen Gratis Oefen Assessment" at bounding box center [527, 256] width 338 height 39
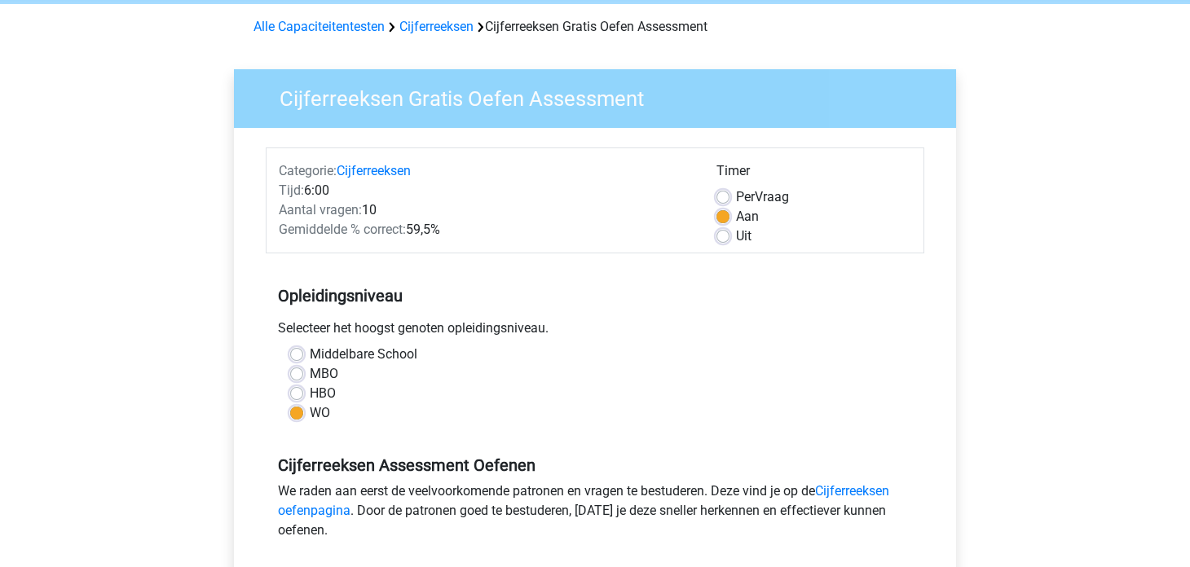
scroll to position [326, 0]
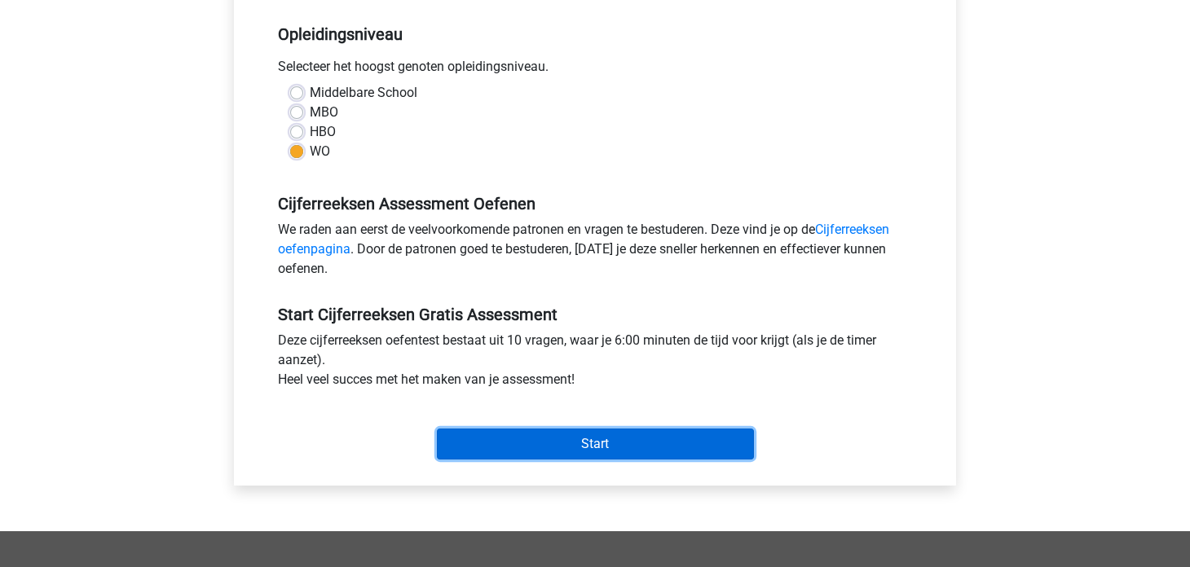
click at [502, 449] on input "Start" at bounding box center [595, 444] width 317 height 31
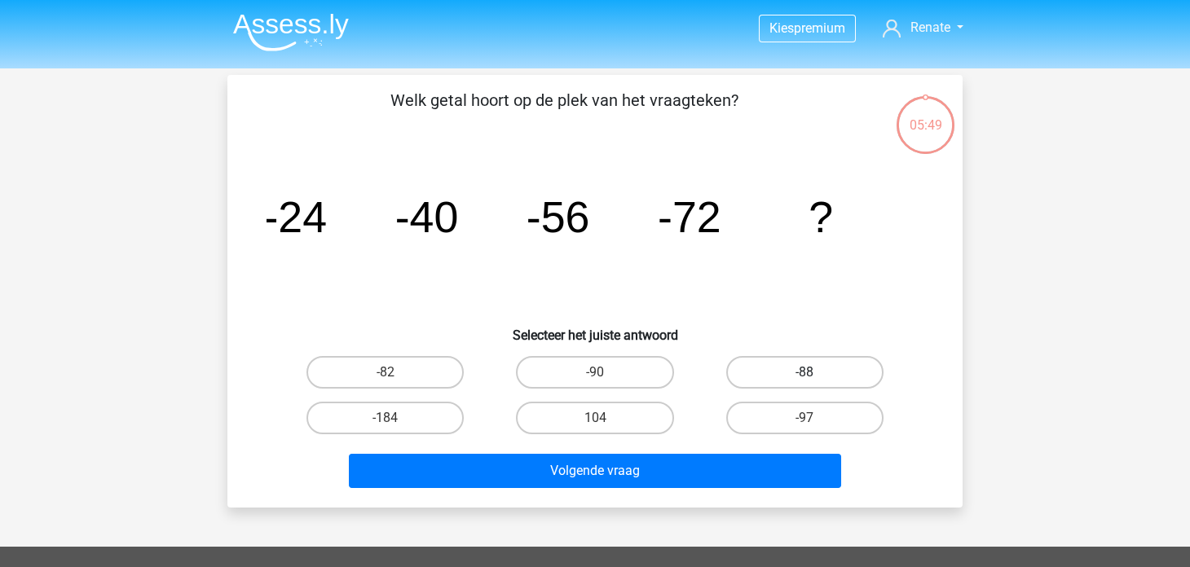
click at [787, 378] on label "-88" at bounding box center [804, 372] width 157 height 33
click at [804, 378] on input "-88" at bounding box center [809, 377] width 11 height 11
radio input "true"
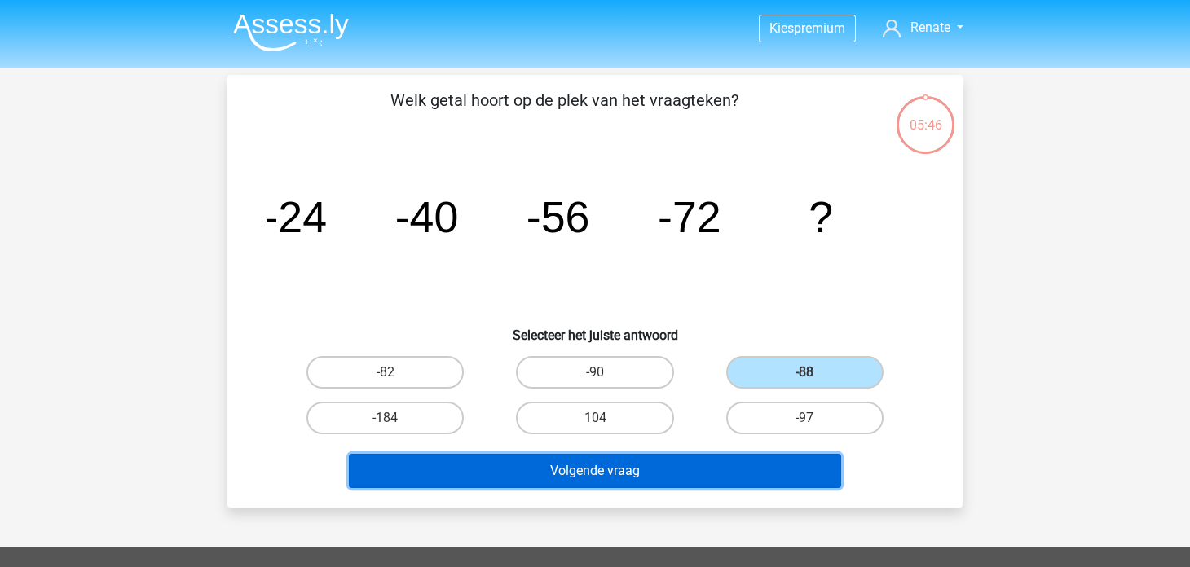
click at [707, 460] on button "Volgende vraag" at bounding box center [595, 471] width 493 height 34
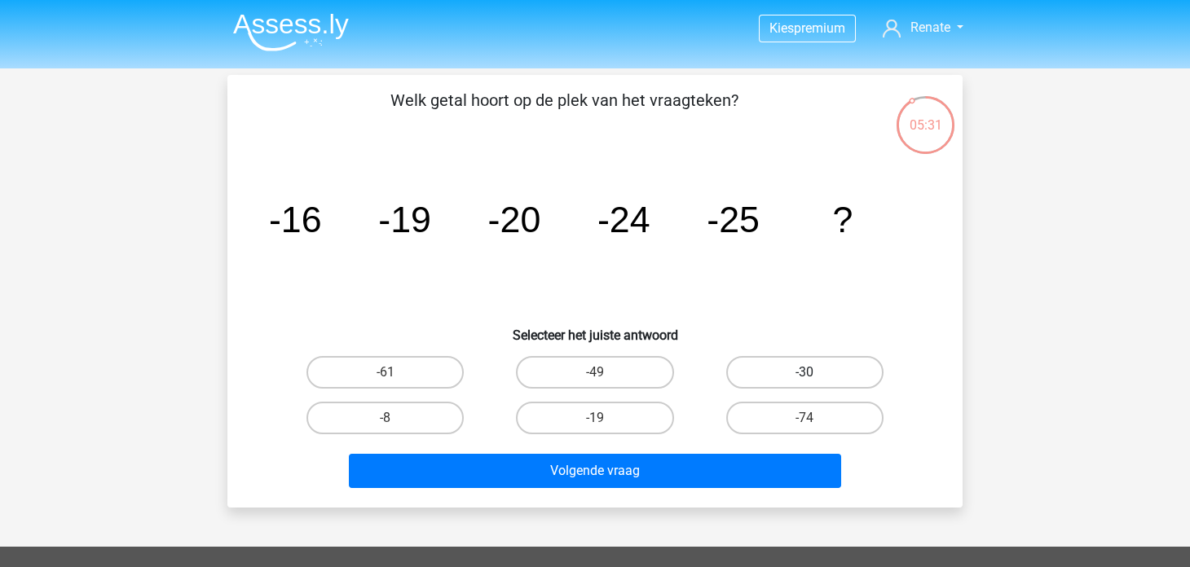
click at [815, 373] on label "-30" at bounding box center [804, 372] width 157 height 33
click at [815, 373] on input "-30" at bounding box center [809, 377] width 11 height 11
radio input "true"
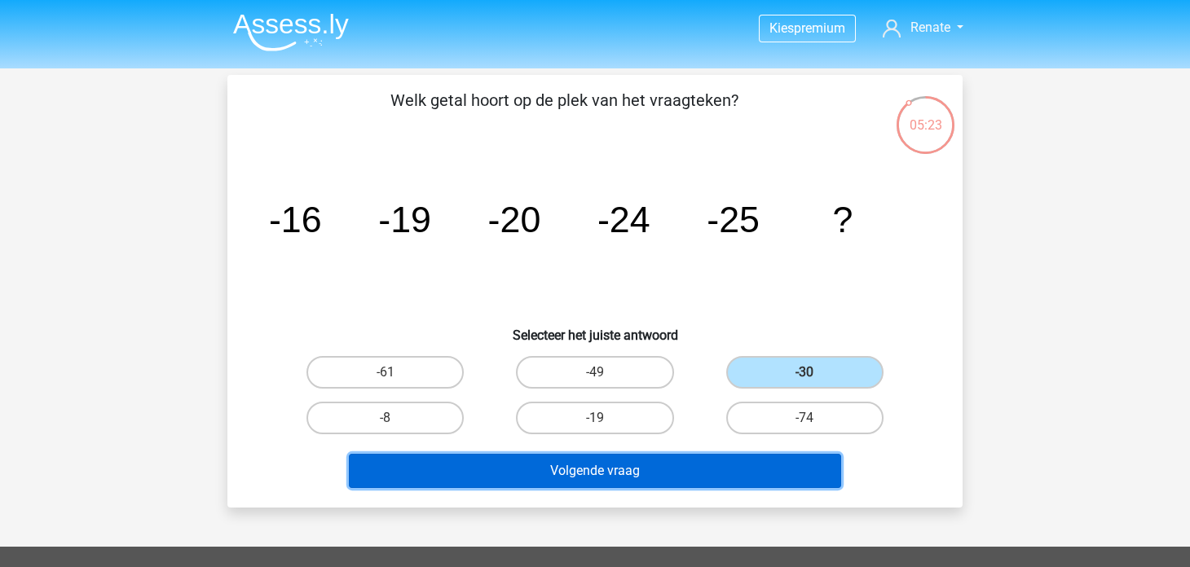
click at [685, 463] on button "Volgende vraag" at bounding box center [595, 471] width 493 height 34
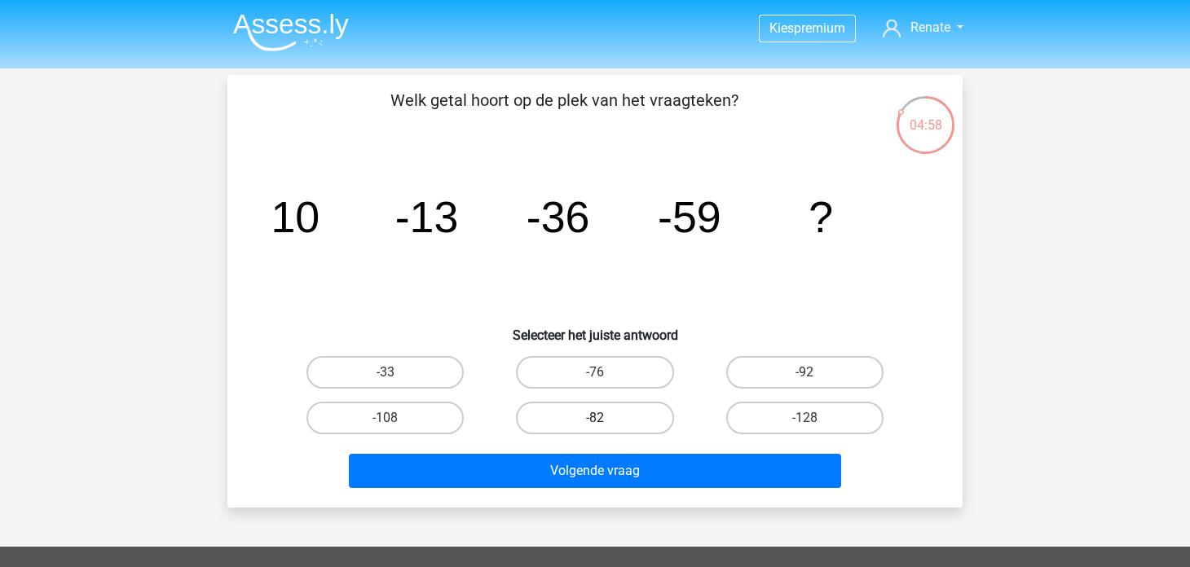
click at [579, 414] on label "-82" at bounding box center [594, 418] width 157 height 33
click at [595, 418] on input "-82" at bounding box center [600, 423] width 11 height 11
radio input "true"
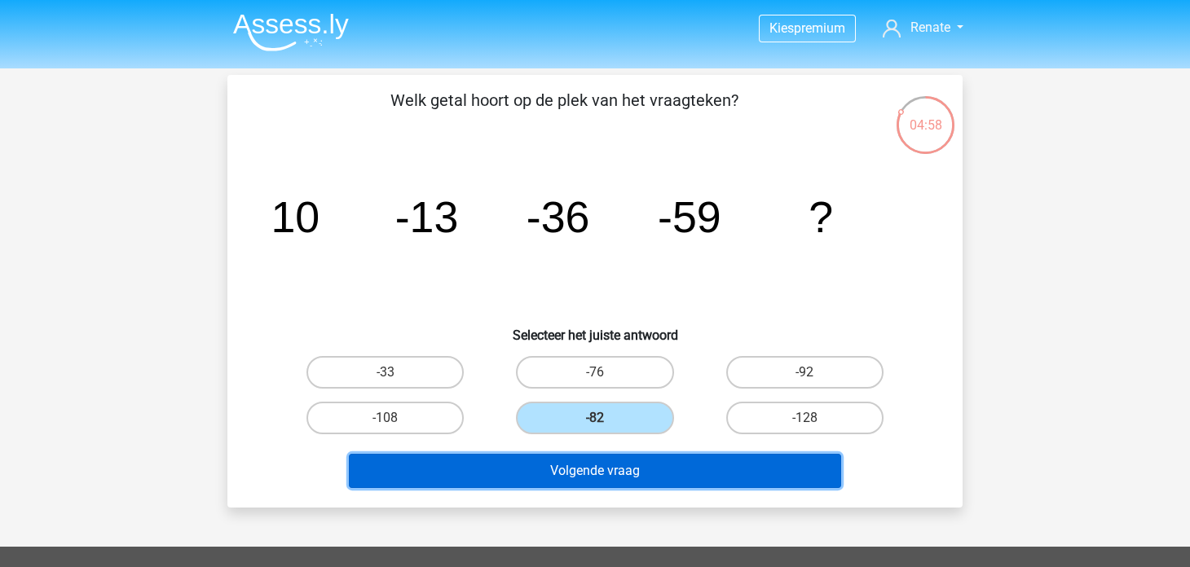
click at [601, 473] on button "Volgende vraag" at bounding box center [595, 471] width 493 height 34
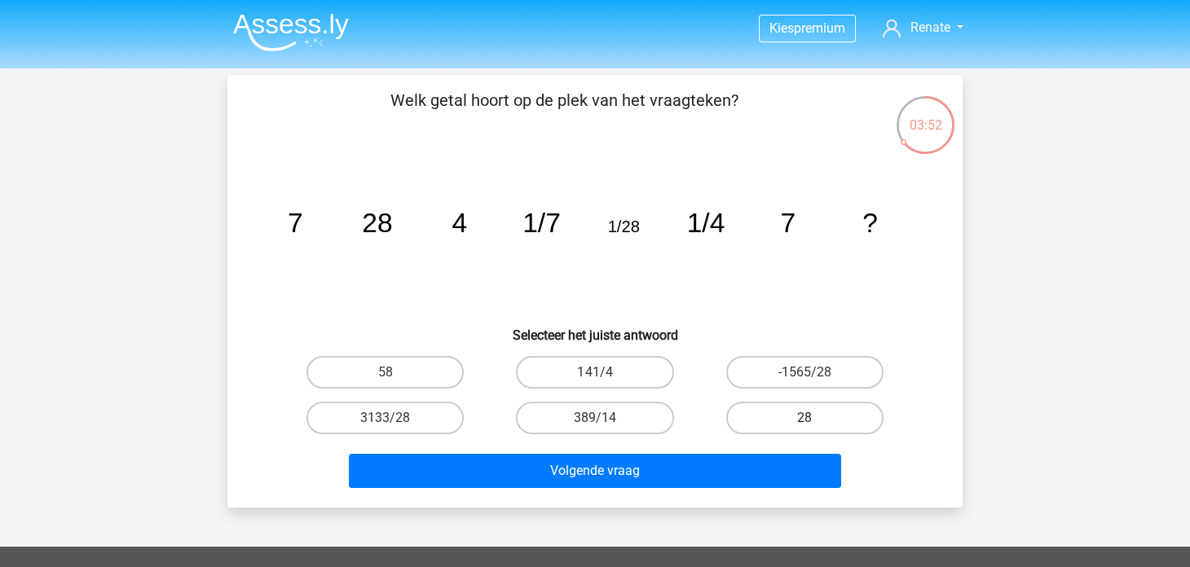
click at [764, 409] on label "28" at bounding box center [804, 418] width 157 height 33
click at [804, 418] on input "28" at bounding box center [809, 423] width 11 height 11
radio input "true"
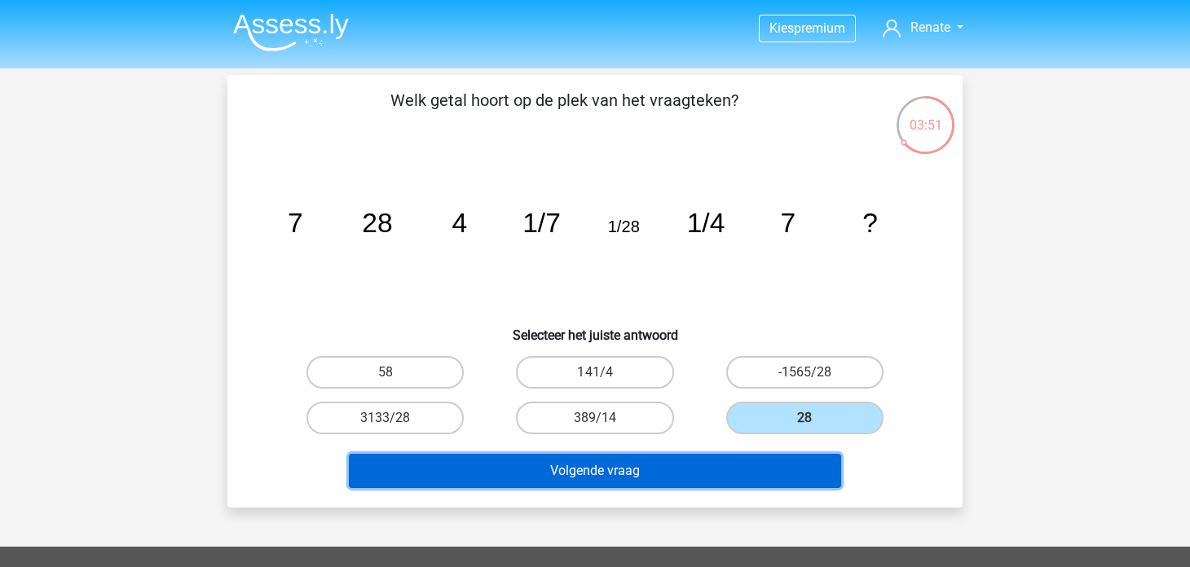
click at [695, 456] on button "Volgende vraag" at bounding box center [595, 471] width 493 height 34
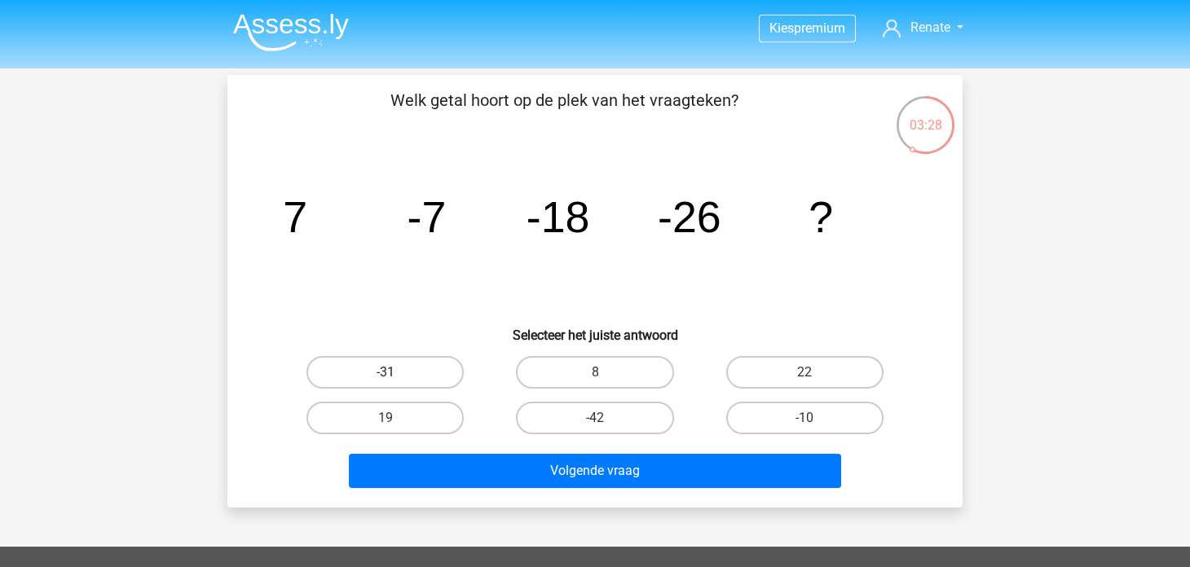
click at [398, 384] on label "-31" at bounding box center [384, 372] width 157 height 33
click at [396, 383] on input "-31" at bounding box center [390, 377] width 11 height 11
radio input "true"
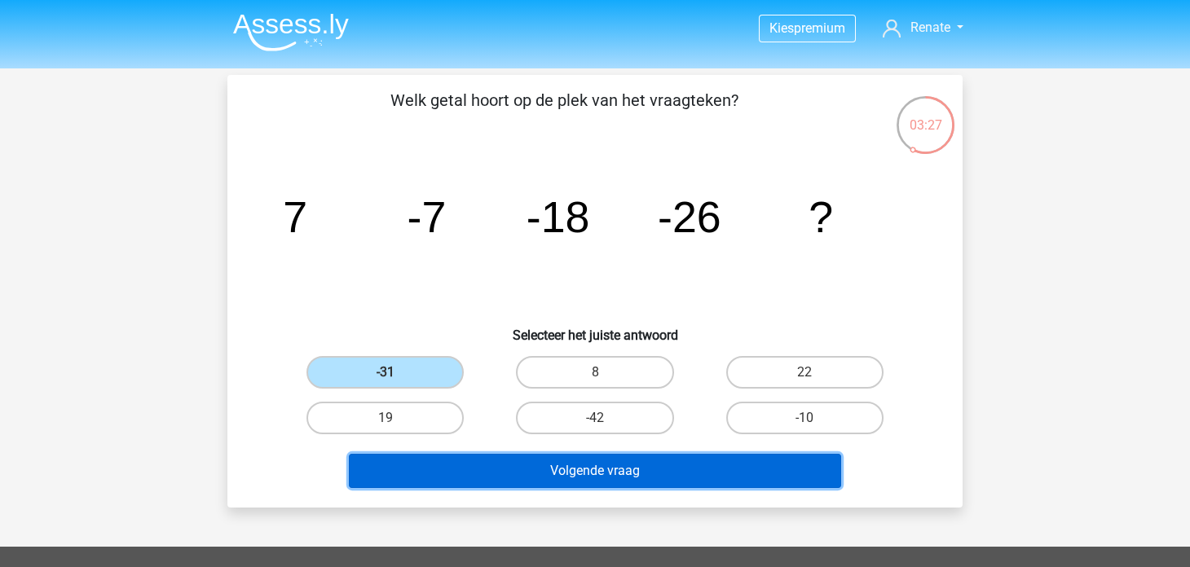
click at [442, 479] on button "Volgende vraag" at bounding box center [595, 471] width 493 height 34
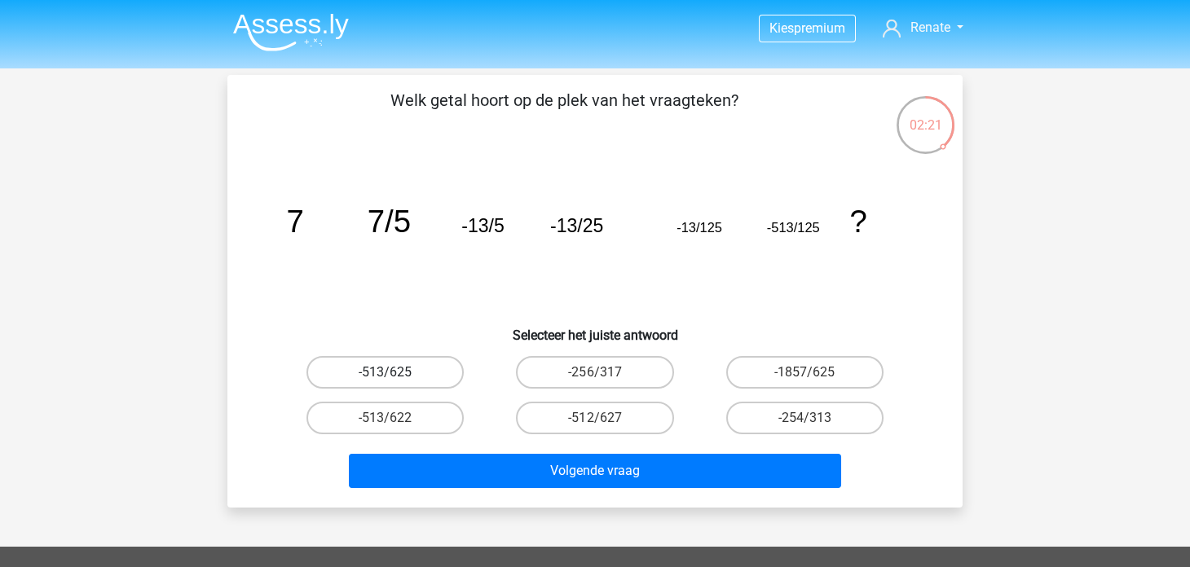
click at [421, 372] on label "-513/625" at bounding box center [384, 372] width 157 height 33
click at [396, 372] on input "-513/625" at bounding box center [390, 377] width 11 height 11
radio input "true"
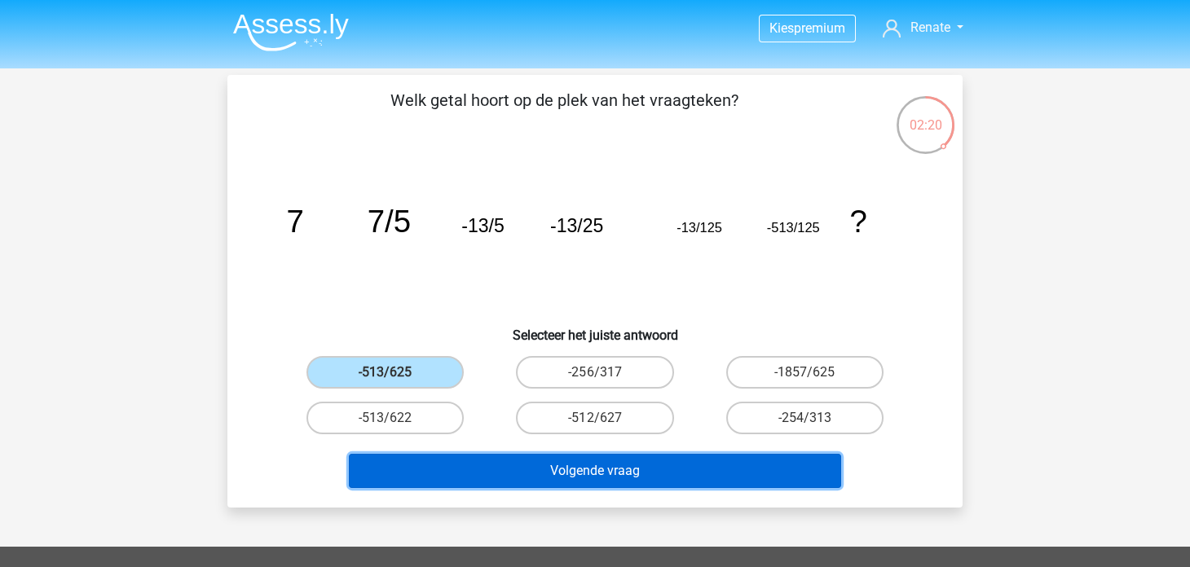
click at [547, 473] on button "Volgende vraag" at bounding box center [595, 471] width 493 height 34
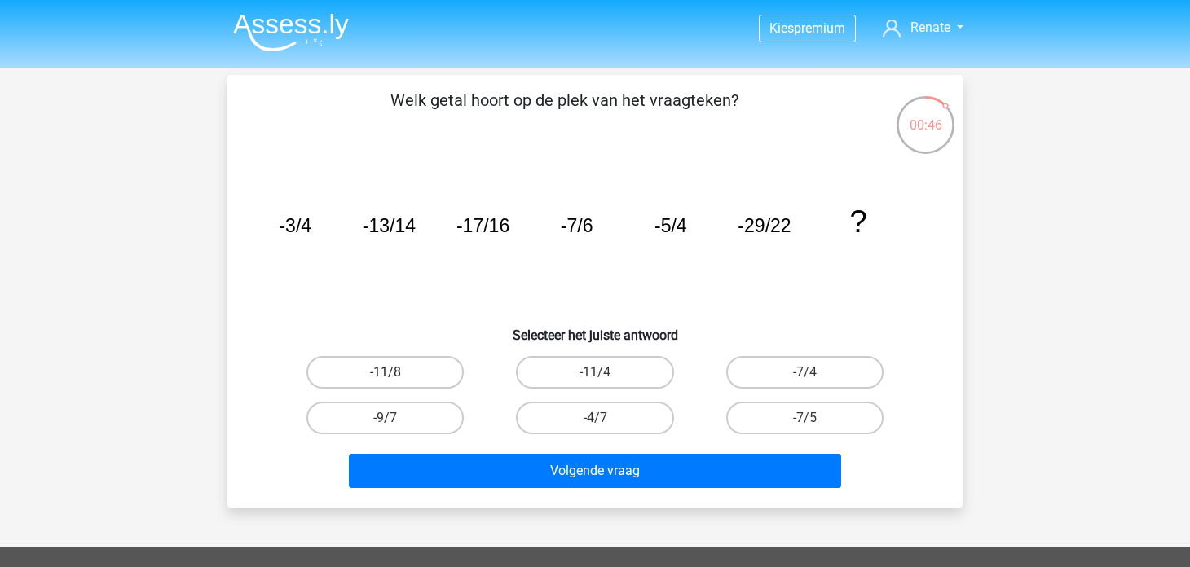
click at [401, 378] on label "-11/8" at bounding box center [384, 372] width 157 height 33
click at [396, 378] on input "-11/8" at bounding box center [390, 377] width 11 height 11
radio input "true"
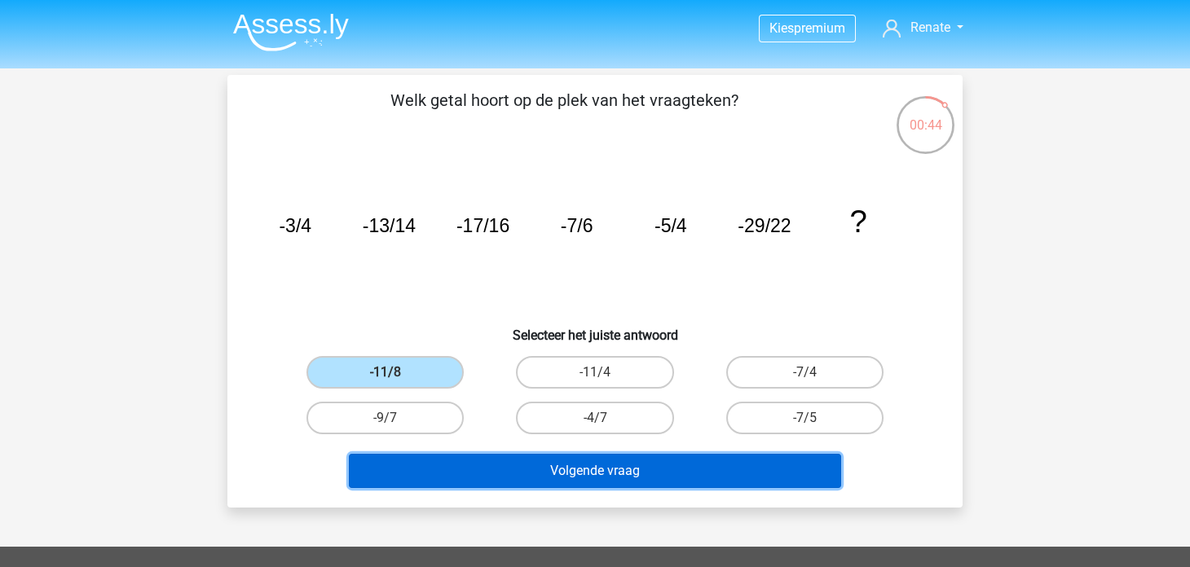
click at [488, 474] on button "Volgende vraag" at bounding box center [595, 471] width 493 height 34
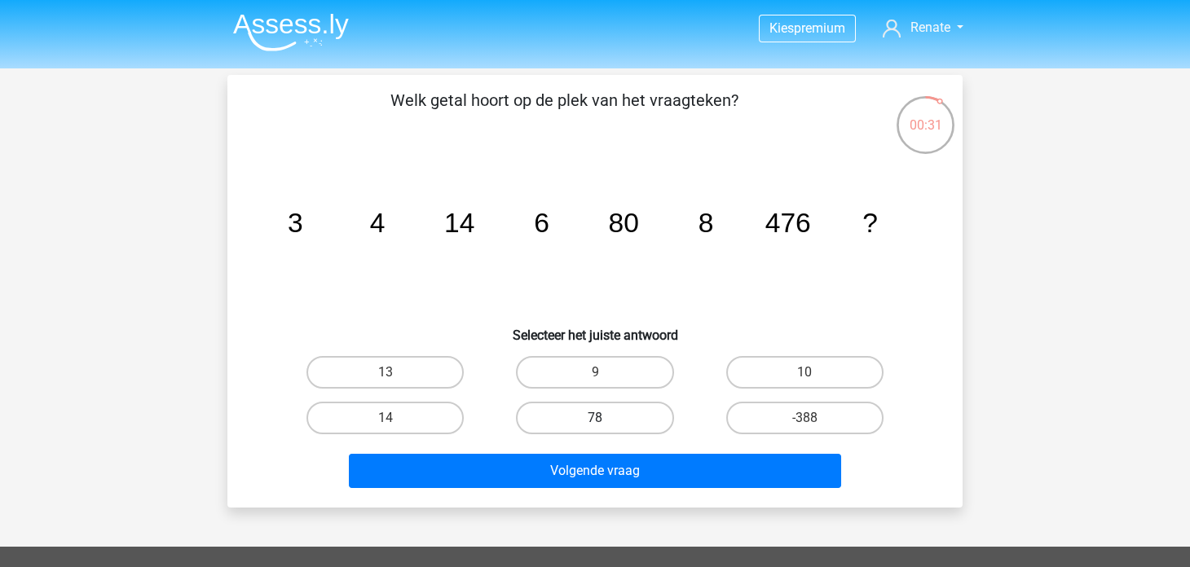
click at [593, 422] on label "78" at bounding box center [594, 418] width 157 height 33
click at [595, 422] on input "78" at bounding box center [600, 423] width 11 height 11
radio input "true"
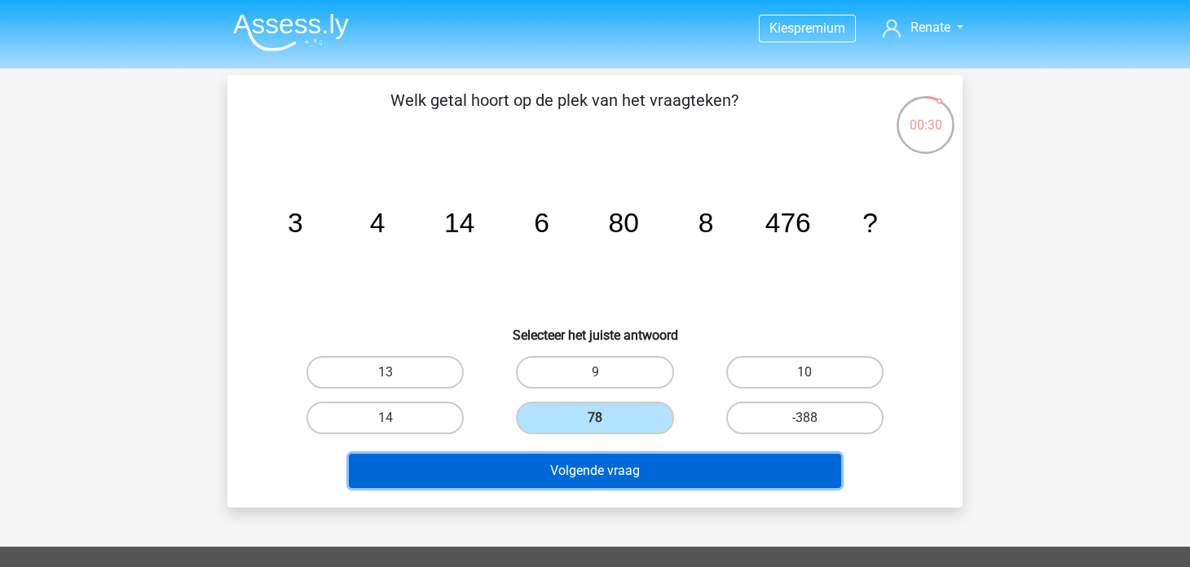
click at [588, 463] on button "Volgende vraag" at bounding box center [595, 471] width 493 height 34
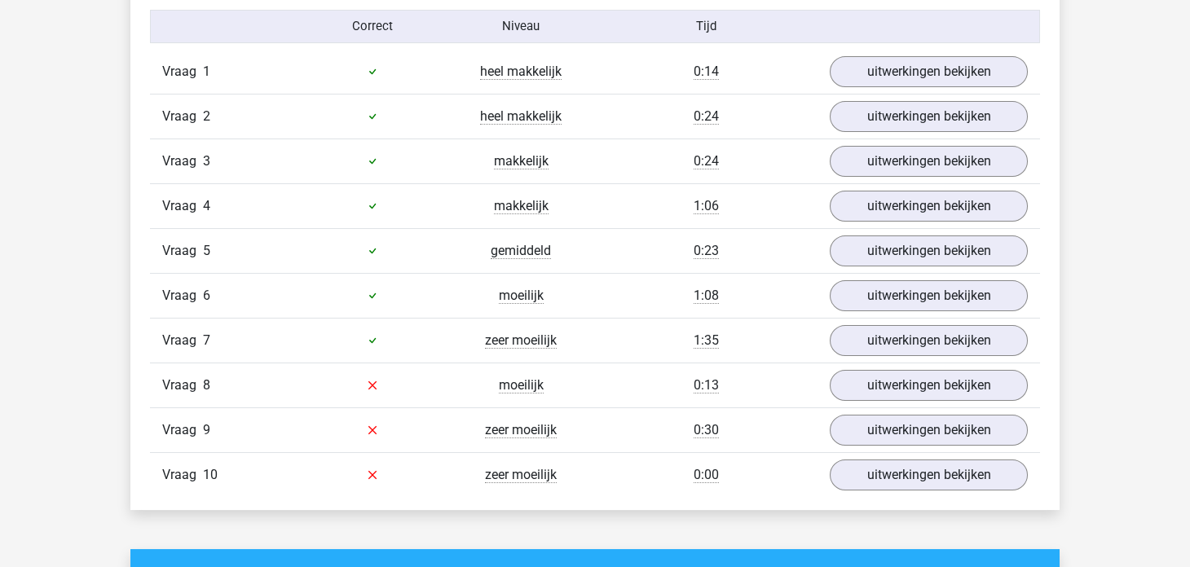
scroll to position [1385, 0]
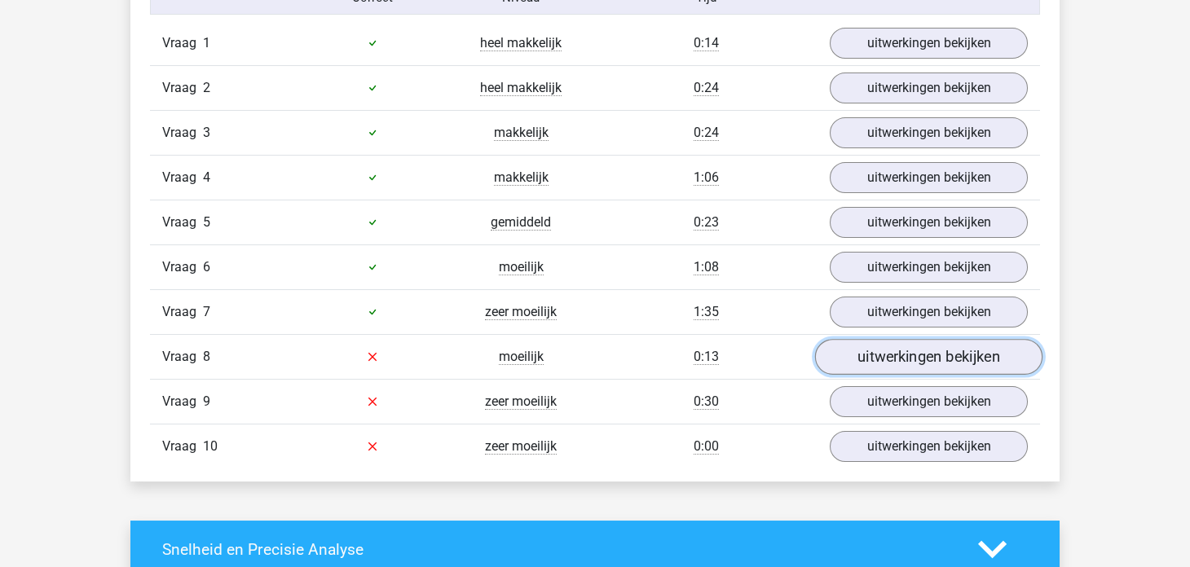
click at [847, 359] on link "uitwerkingen bekijken" at bounding box center [928, 357] width 227 height 36
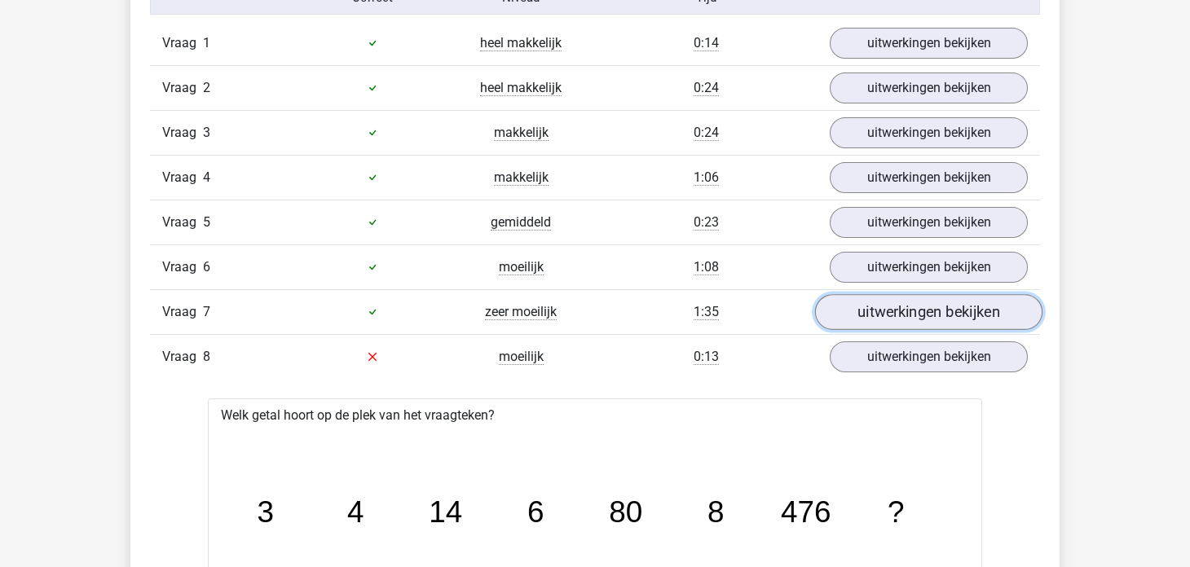
click at [855, 308] on link "uitwerkingen bekijken" at bounding box center [928, 312] width 227 height 36
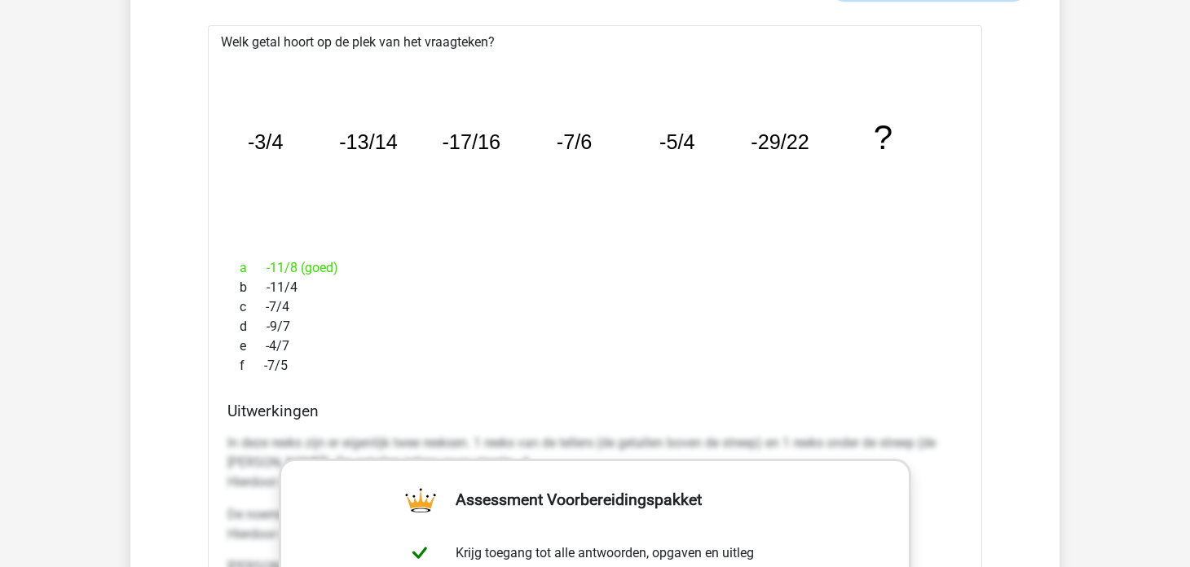
scroll to position [1629, 0]
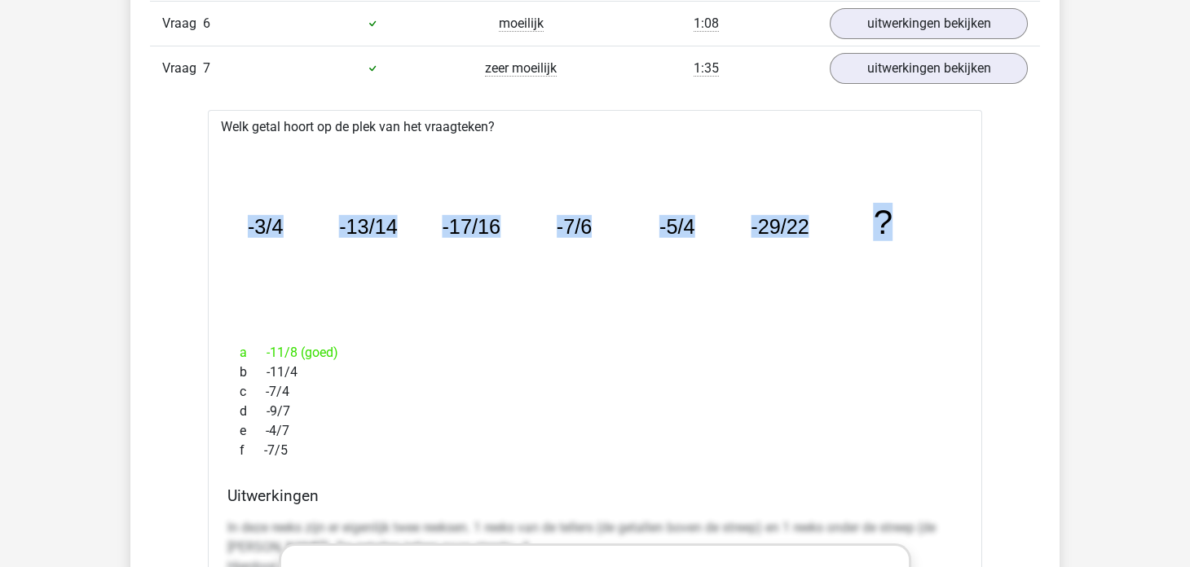
drag, startPoint x: 249, startPoint y: 223, endPoint x: 921, endPoint y: 199, distance: 671.9
click at [921, 199] on icon "image/svg+xml -3/4 -13/14 -17/16 -7/6 -5/4 -29/22 ?" at bounding box center [595, 233] width 722 height 181
copy g "-3/4 -13/14 -17/16 -7/6 -5/4 -29/22 ?"
drag, startPoint x: 222, startPoint y: 121, endPoint x: 931, endPoint y: 219, distance: 714.9
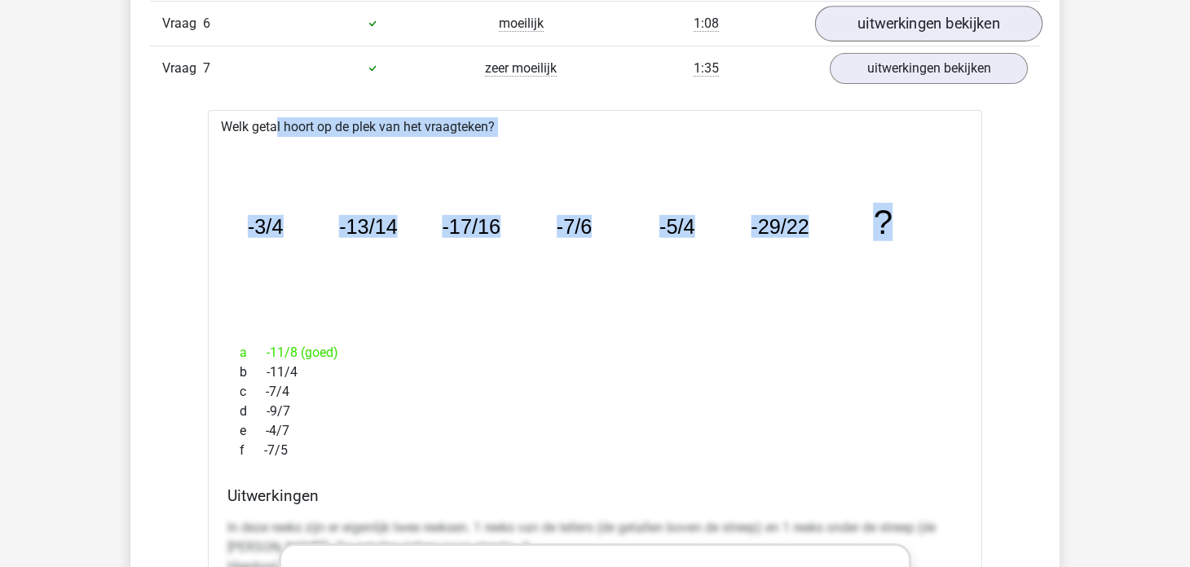
copy div "Welk getal hoort op de plek van het vraagteken? image/svg+xml -3/4 -13/14 -17/1…"
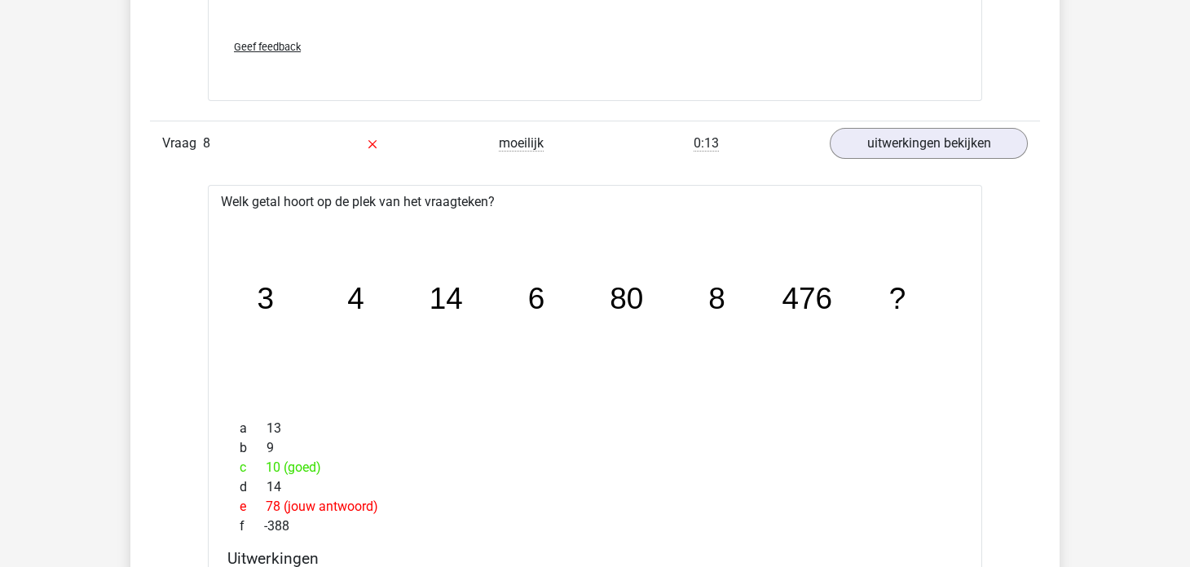
scroll to position [2689, 0]
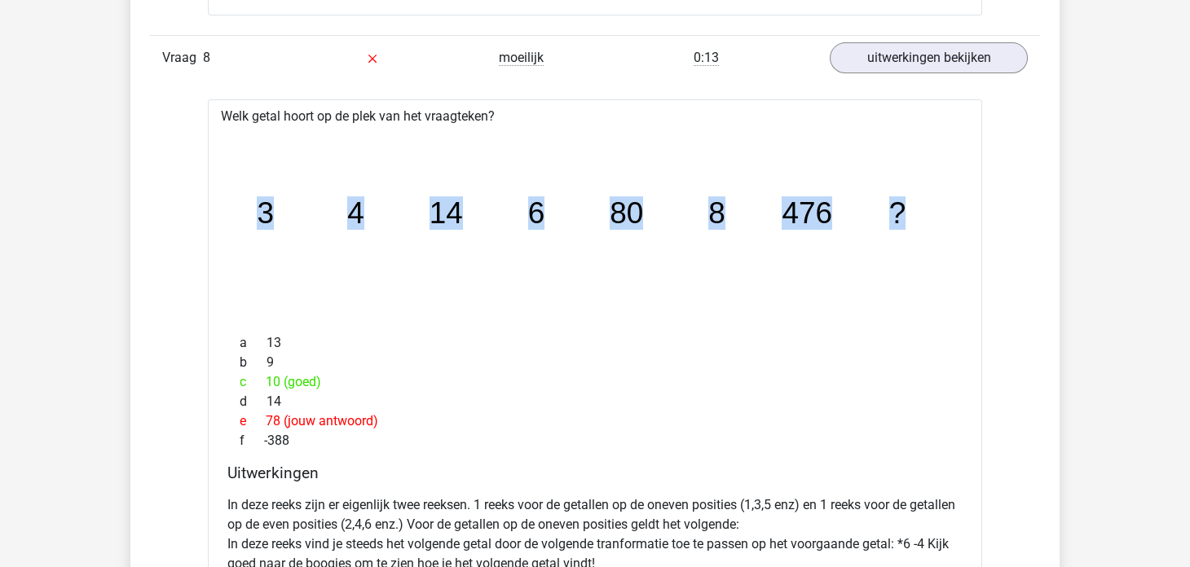
drag, startPoint x: 262, startPoint y: 205, endPoint x: 916, endPoint y: 199, distance: 653.6
click at [916, 199] on icon "image/svg+xml 3 4 14 6 80 8 476 ?" at bounding box center [595, 223] width 722 height 181
drag, startPoint x: 222, startPoint y: 106, endPoint x: 1025, endPoint y: 166, distance: 804.9
copy div "Welk getal hoort op de plek van het vraagteken? image/svg+xml 3 4 14 6 80 8 476…"
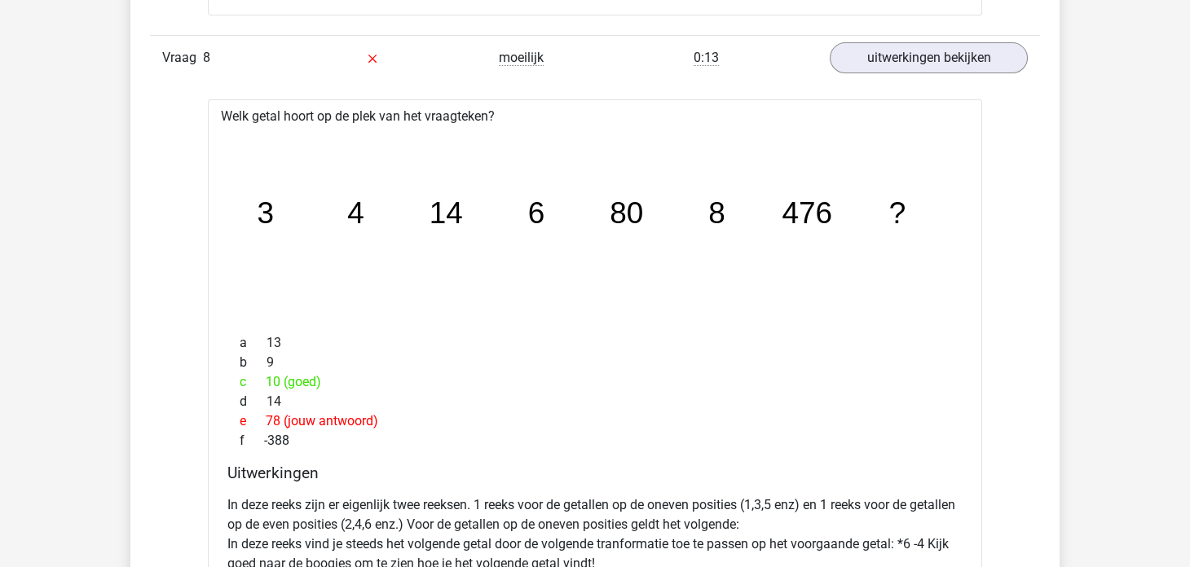
click at [528, 319] on div "Welk getal hoort op de plek van het vraagteken? image/svg+xml 3 4 14 6 80 8 476…" at bounding box center [595, 484] width 774 height 771
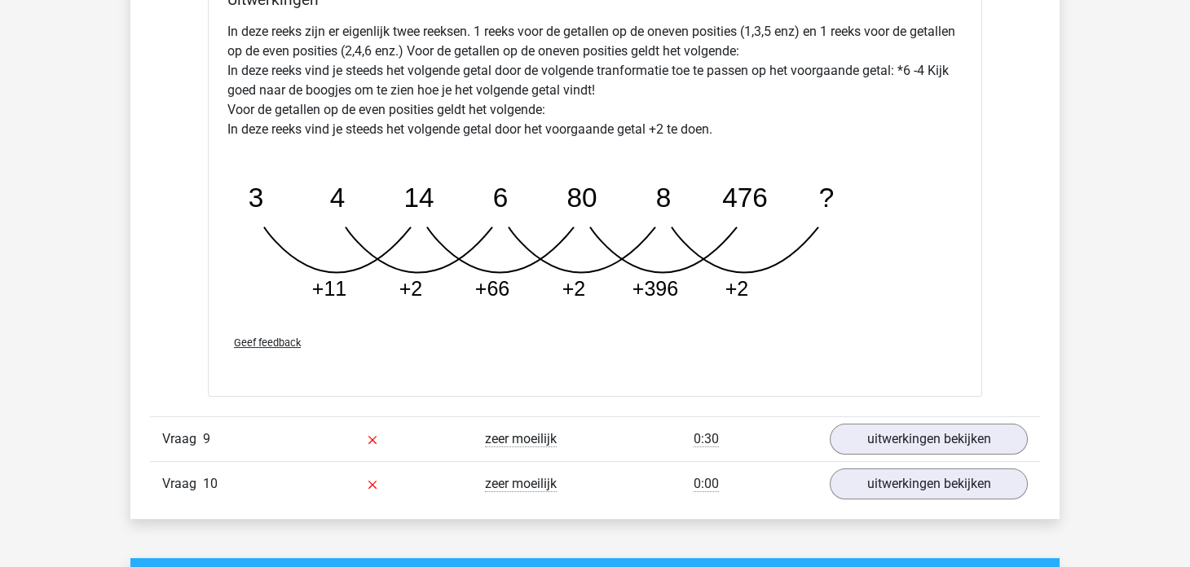
scroll to position [3177, 0]
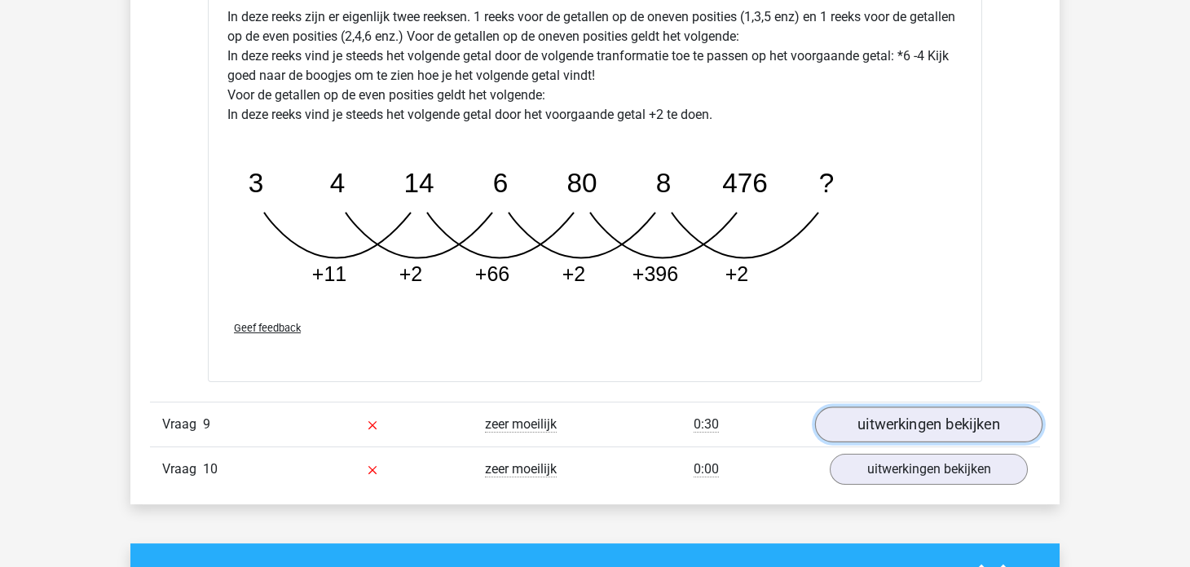
click at [870, 422] on link "uitwerkingen bekijken" at bounding box center [928, 425] width 227 height 36
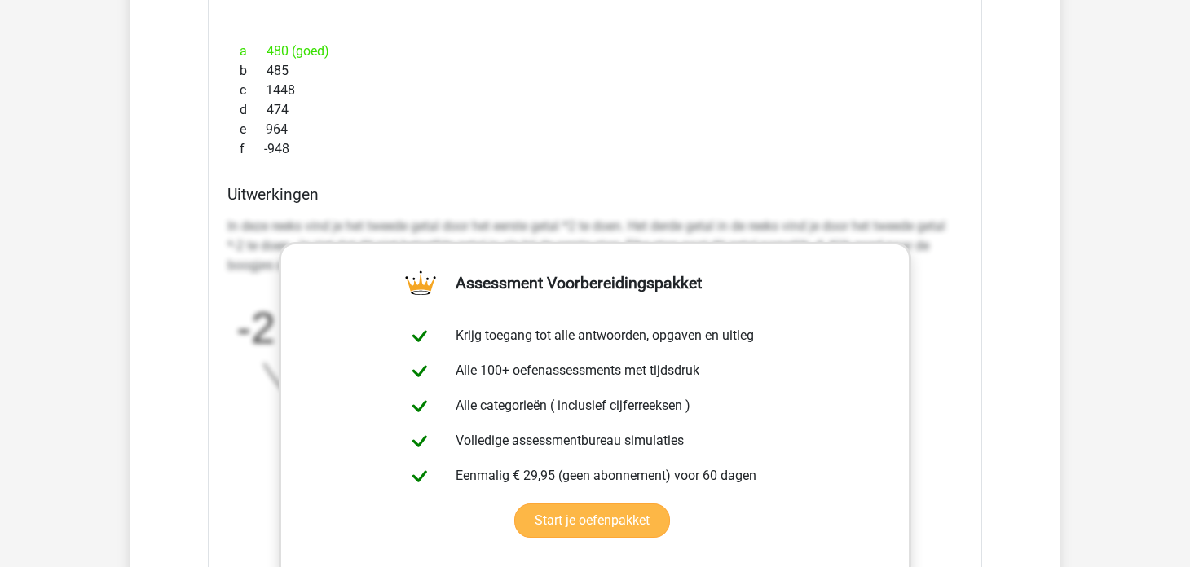
scroll to position [3585, 0]
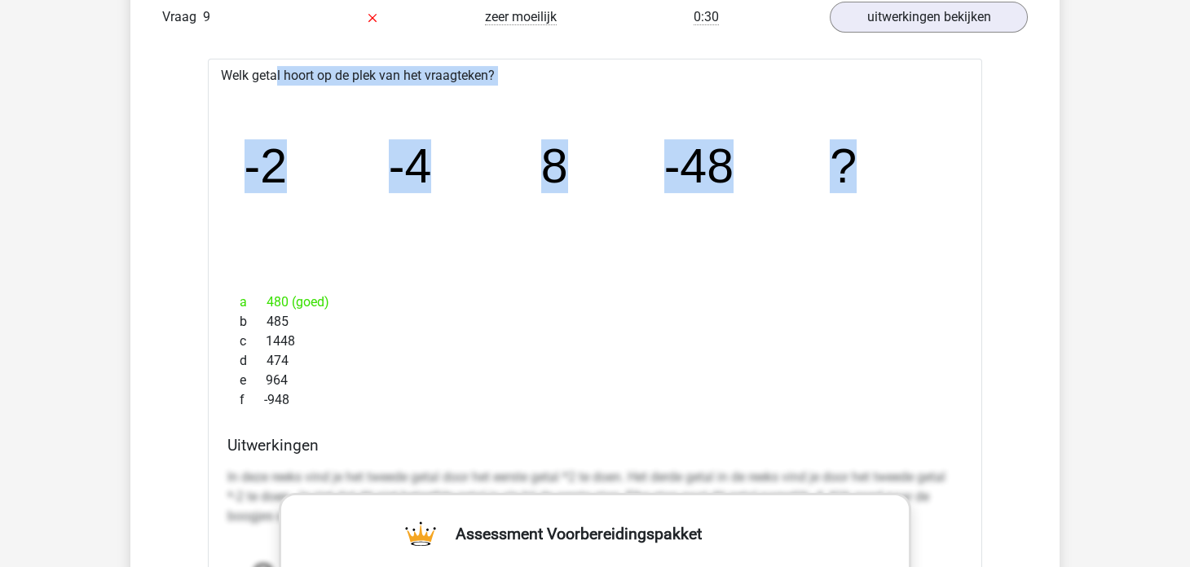
drag, startPoint x: 222, startPoint y: 66, endPoint x: 993, endPoint y: 168, distance: 777.6
copy div "Welk getal hoort op de plek van het vraagteken? image/svg+xml -2 -4 8 -48 ?"
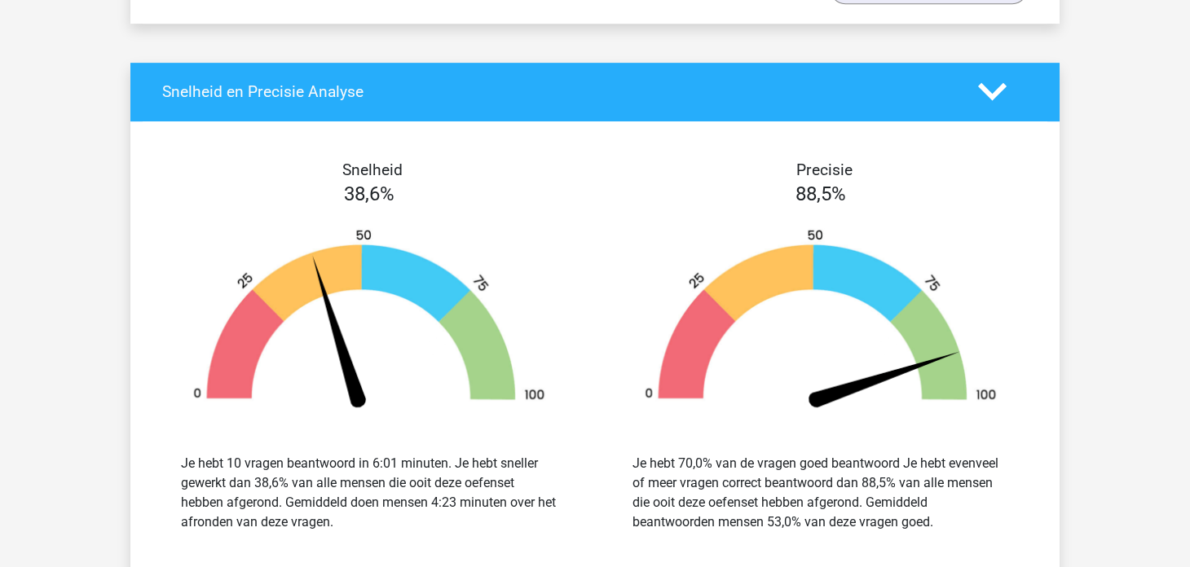
scroll to position [4318, 0]
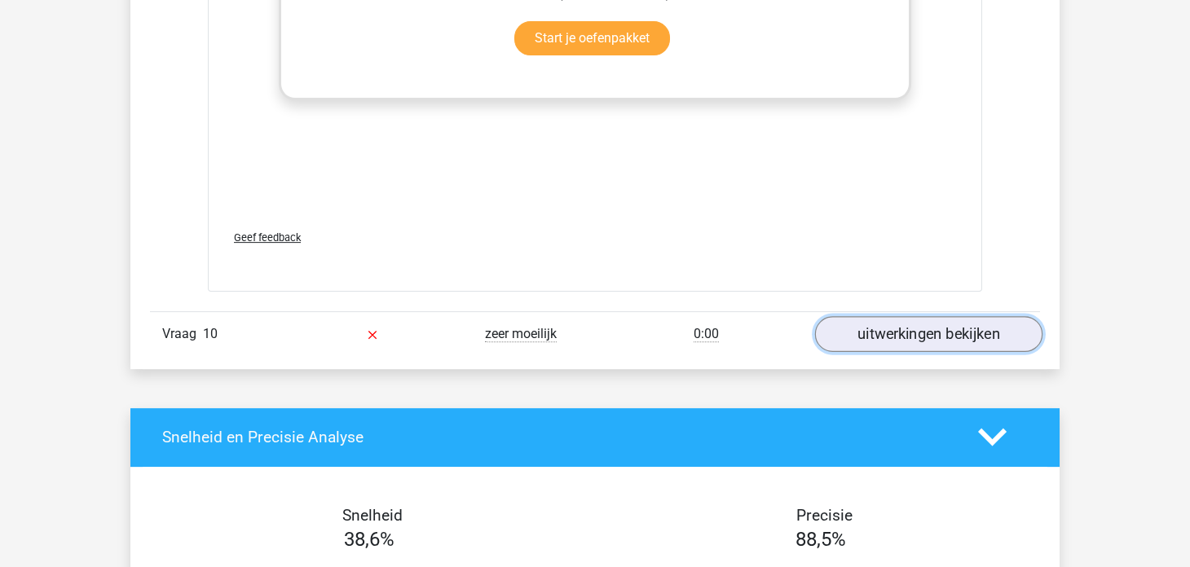
click at [882, 325] on link "uitwerkingen bekijken" at bounding box center [928, 334] width 227 height 36
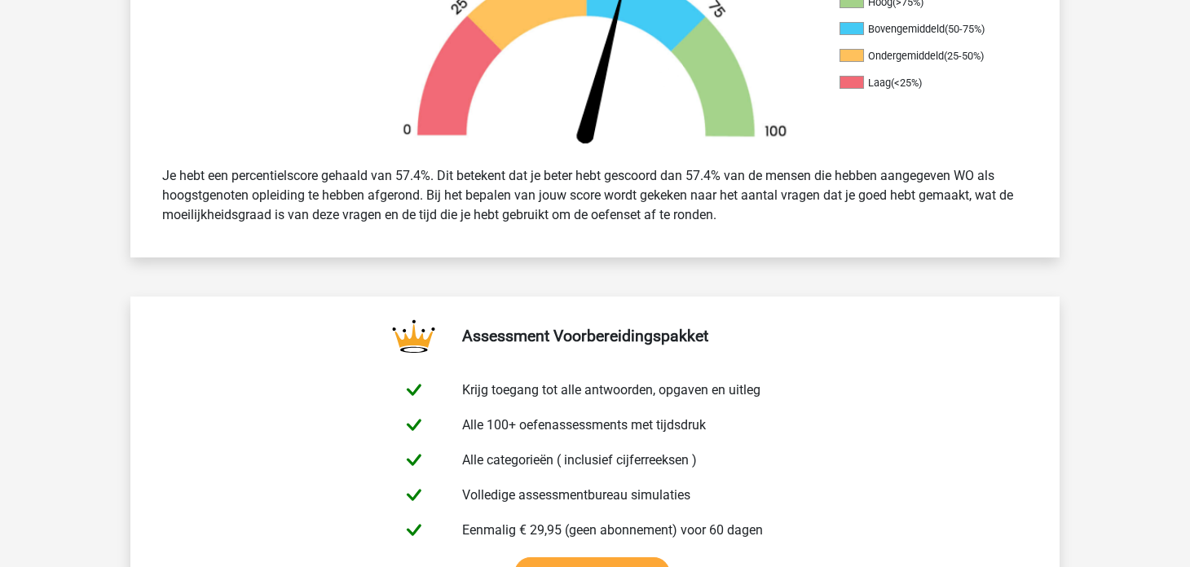
scroll to position [0, 0]
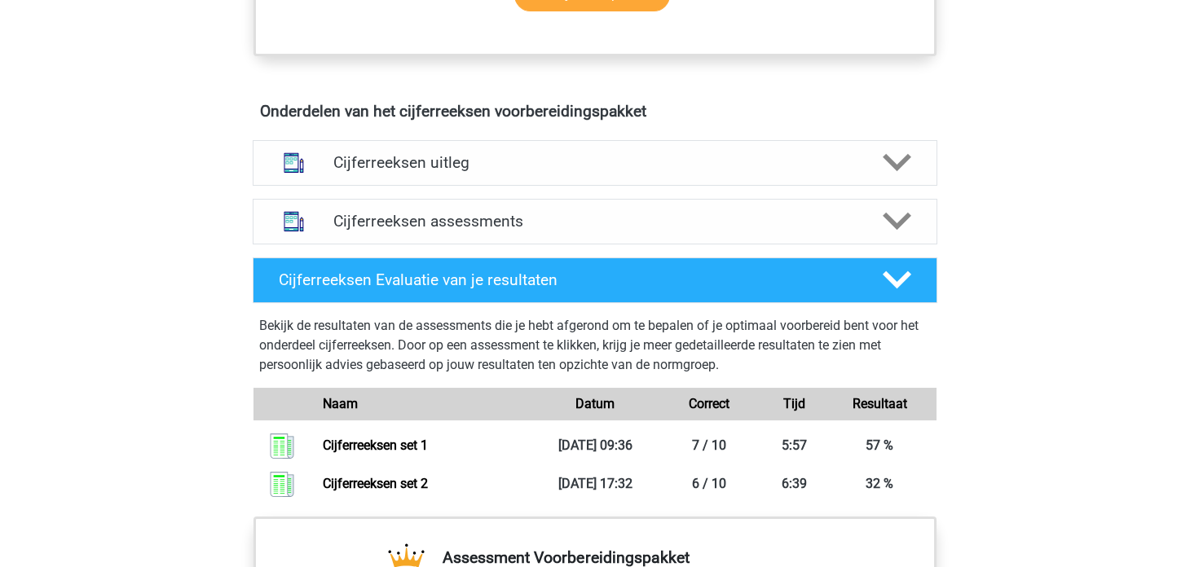
scroll to position [896, 0]
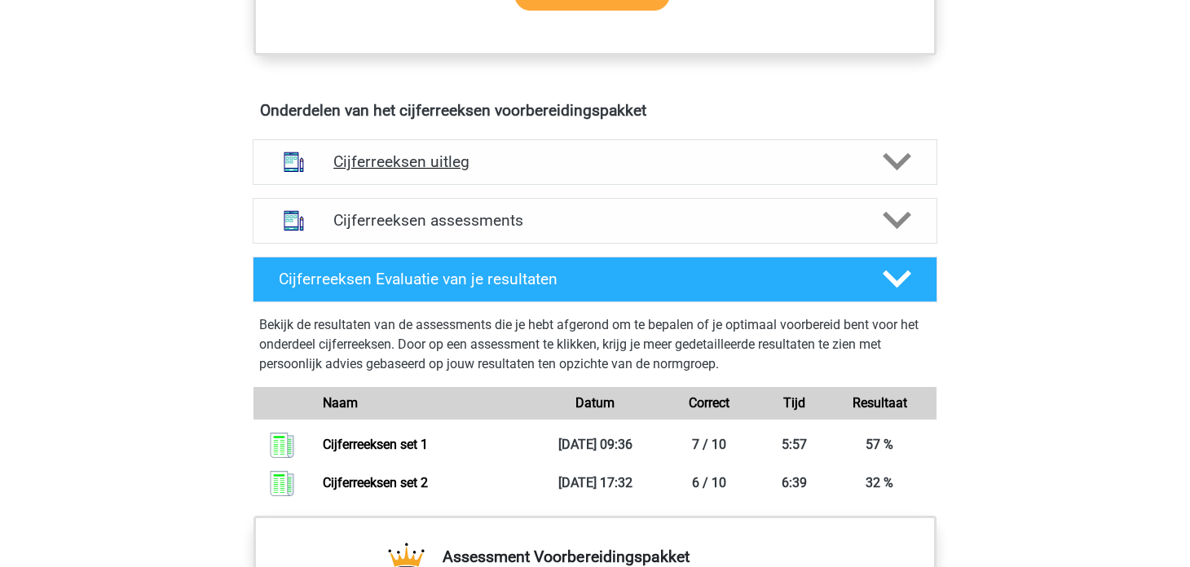
click at [524, 185] on div "Cijferreeksen uitleg" at bounding box center [595, 162] width 685 height 46
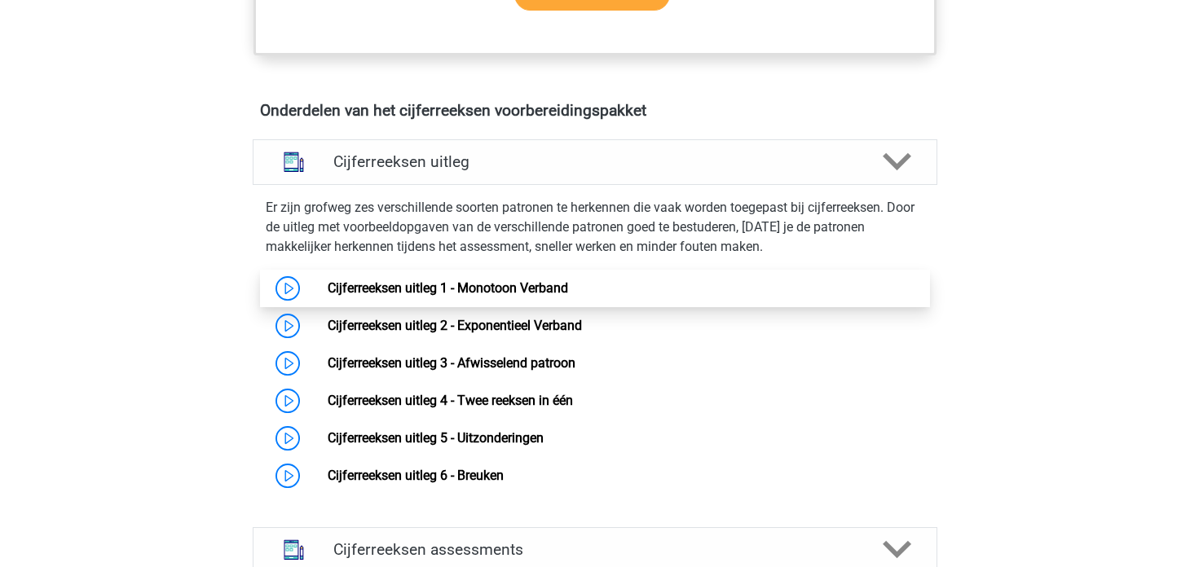
click at [328, 296] on link "Cijferreeksen uitleg 1 - Monotoon Verband" at bounding box center [448, 287] width 240 height 15
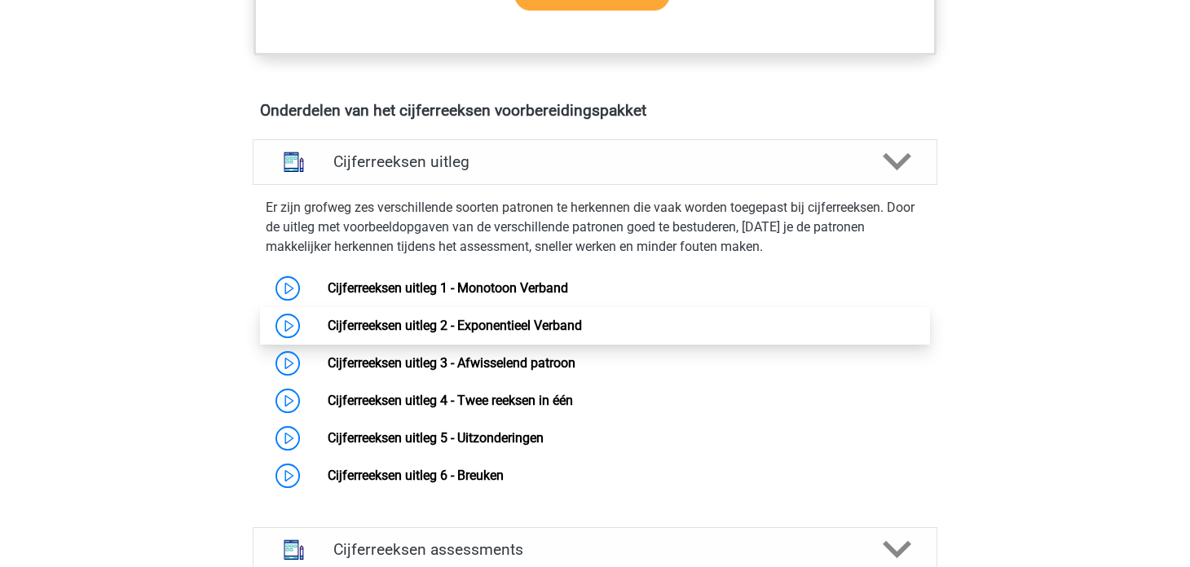
click at [328, 333] on link "Cijferreeksen uitleg 2 - Exponentieel Verband" at bounding box center [455, 325] width 254 height 15
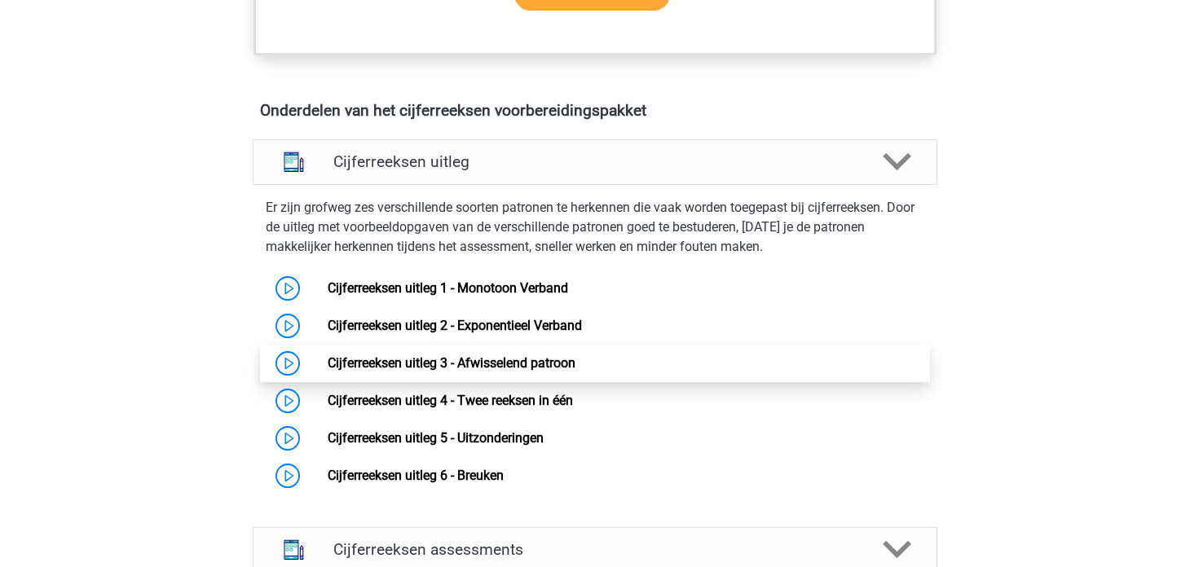
click at [386, 371] on link "Cijferreeksen uitleg 3 - Afwisselend patroon" at bounding box center [452, 362] width 248 height 15
click at [390, 371] on link "Cijferreeksen uitleg 3 - Afwisselend patroon" at bounding box center [452, 362] width 248 height 15
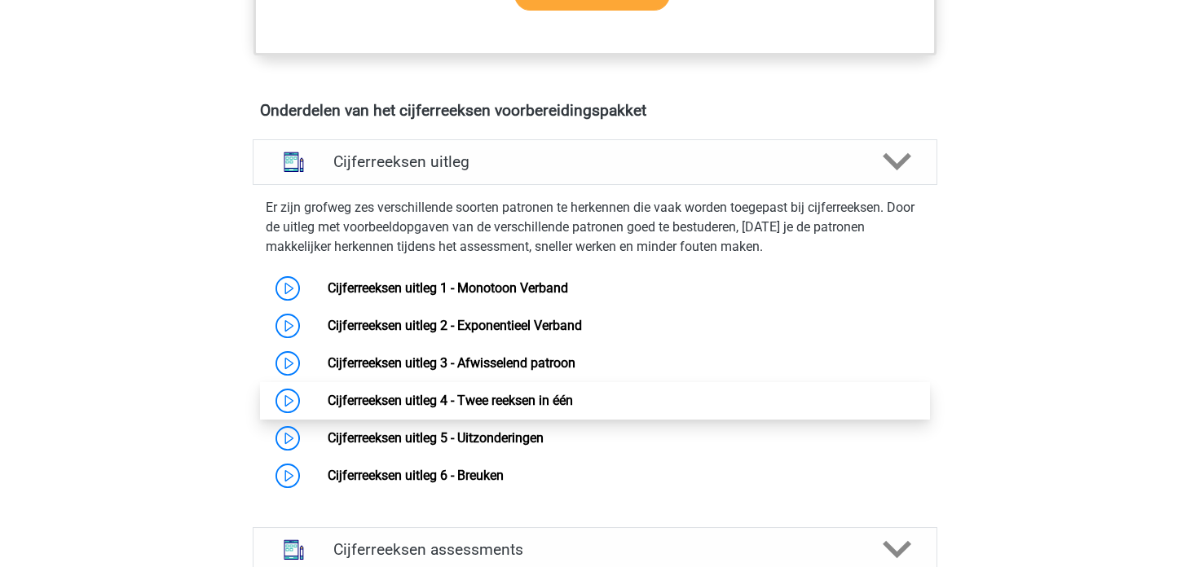
click at [442, 408] on link "Cijferreeksen uitleg 4 - Twee reeksen in één" at bounding box center [450, 400] width 245 height 15
click at [387, 408] on link "Cijferreeksen uitleg 4 - Twee reeksen in één" at bounding box center [450, 400] width 245 height 15
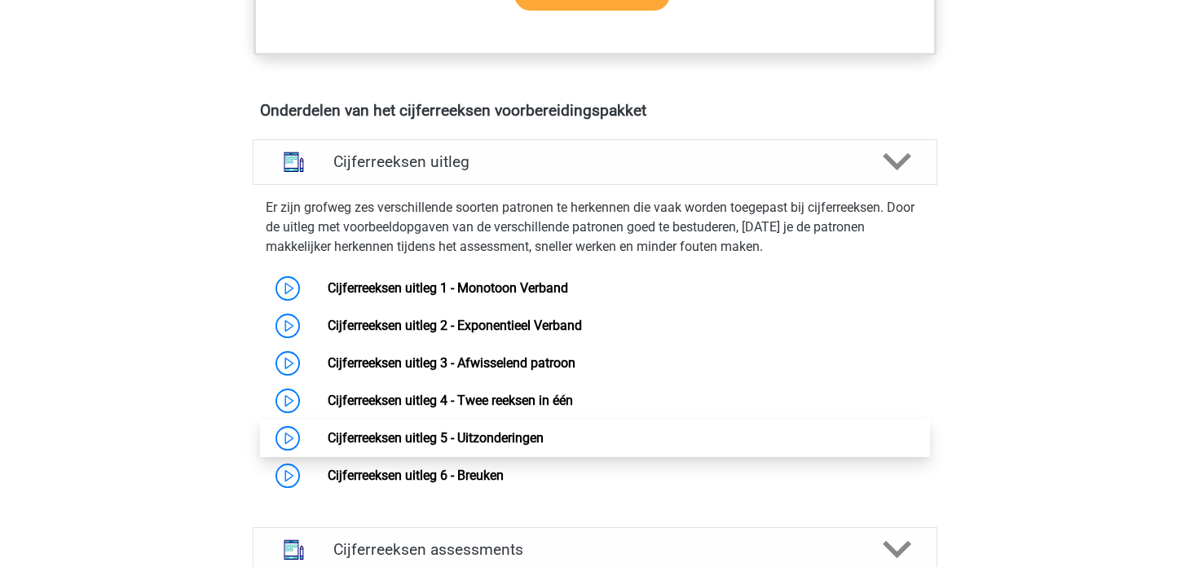
click at [392, 446] on link "Cijferreeksen uitleg 5 - Uitzonderingen" at bounding box center [436, 437] width 216 height 15
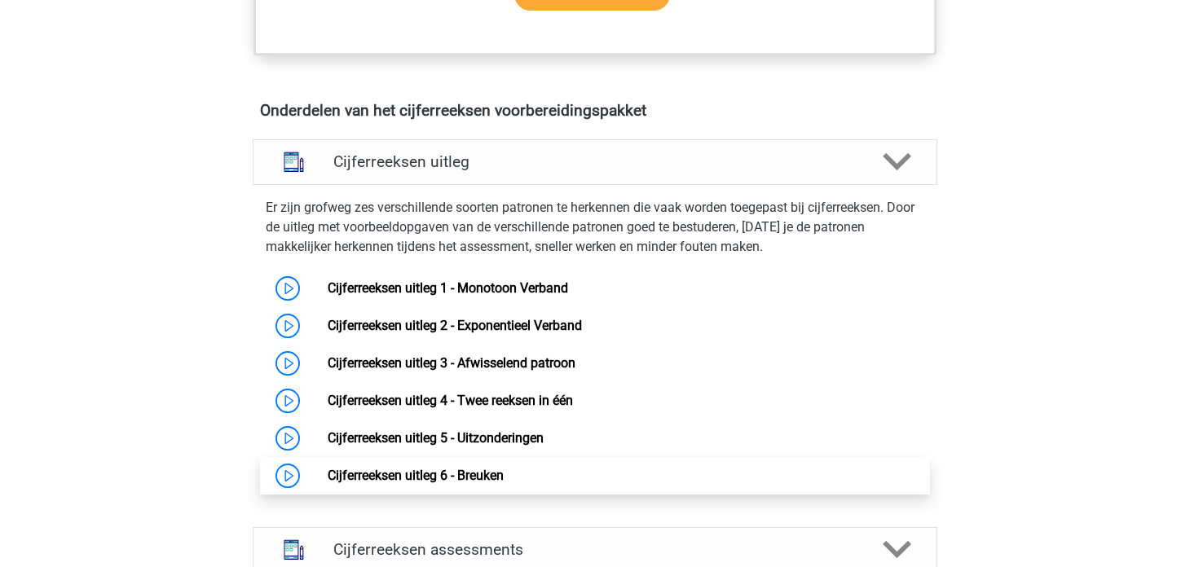
click at [376, 483] on link "Cijferreeksen uitleg 6 - Breuken" at bounding box center [416, 475] width 176 height 15
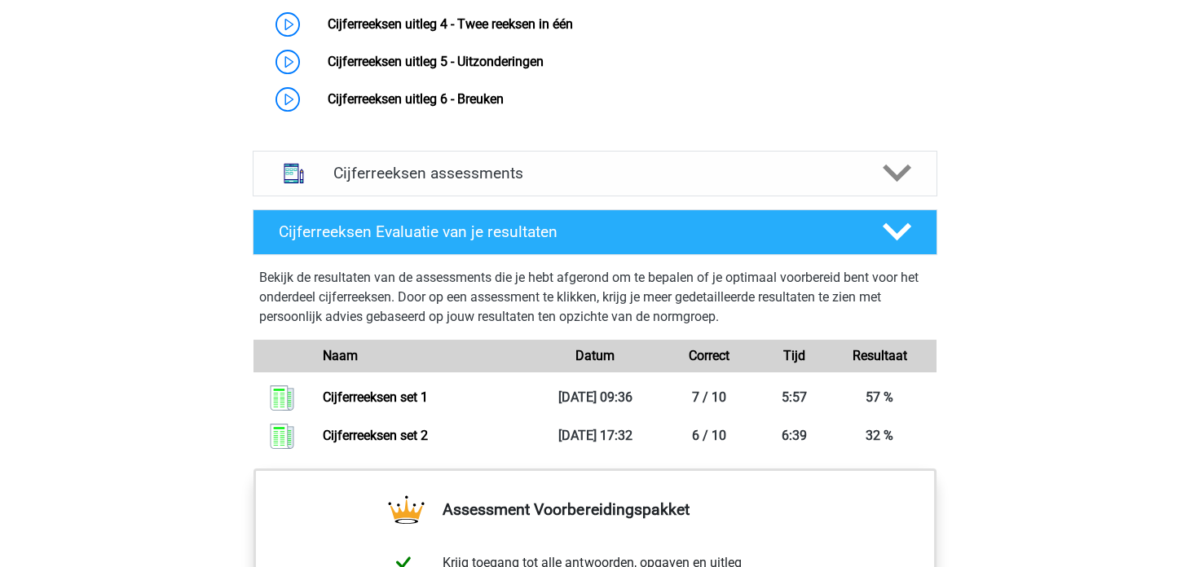
scroll to position [1304, 0]
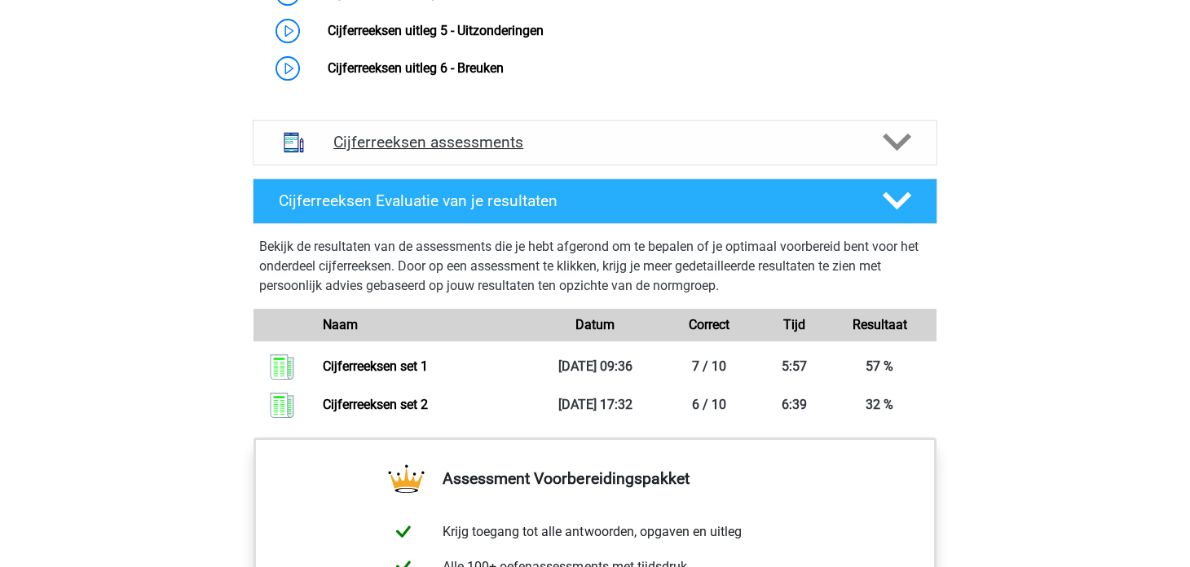
click at [890, 152] on polygon at bounding box center [897, 143] width 29 height 18
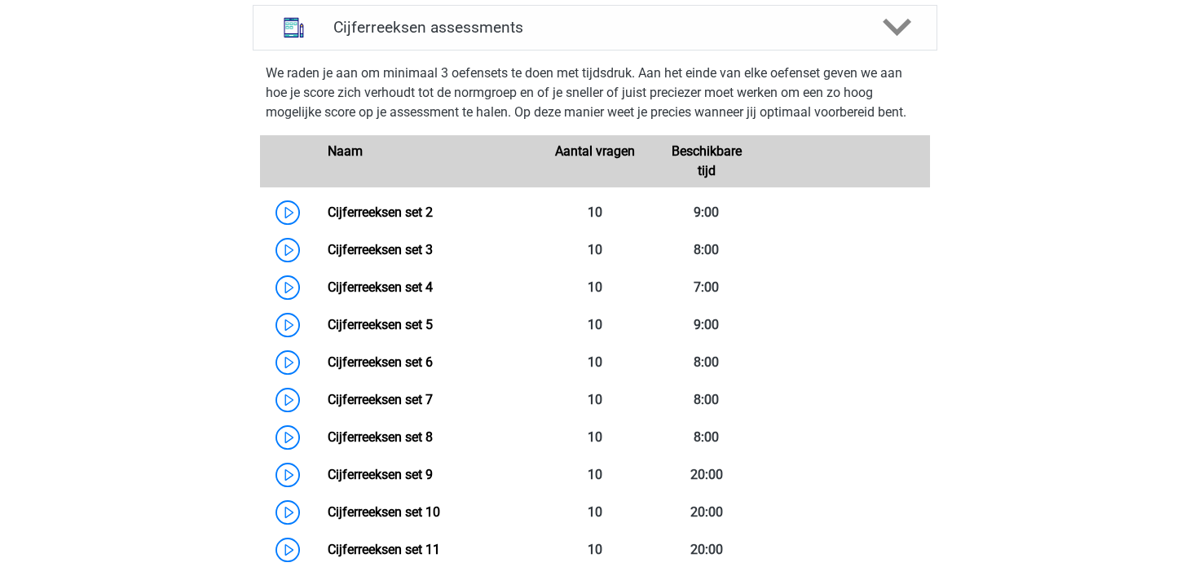
scroll to position [1385, 0]
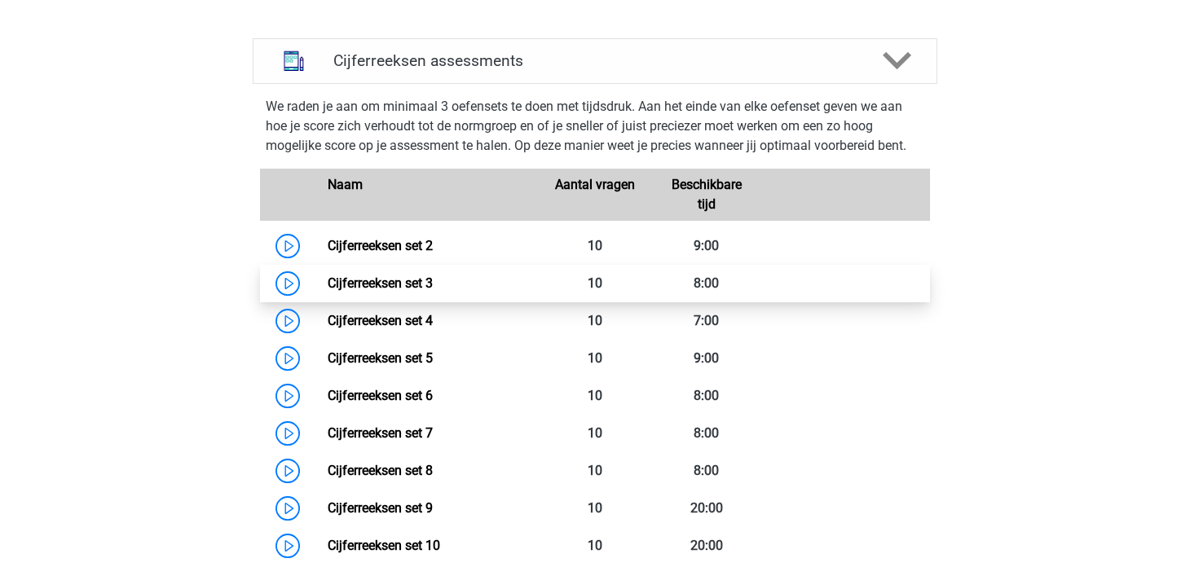
click at [328, 291] on link "Cijferreeksen set 3" at bounding box center [380, 282] width 105 height 15
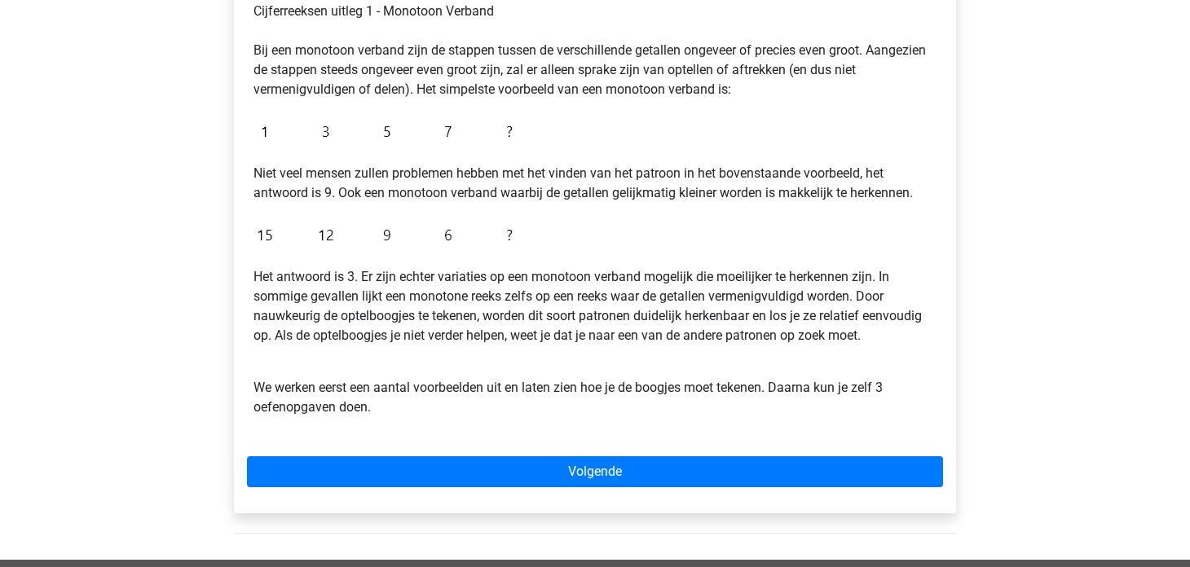
scroll to position [326, 0]
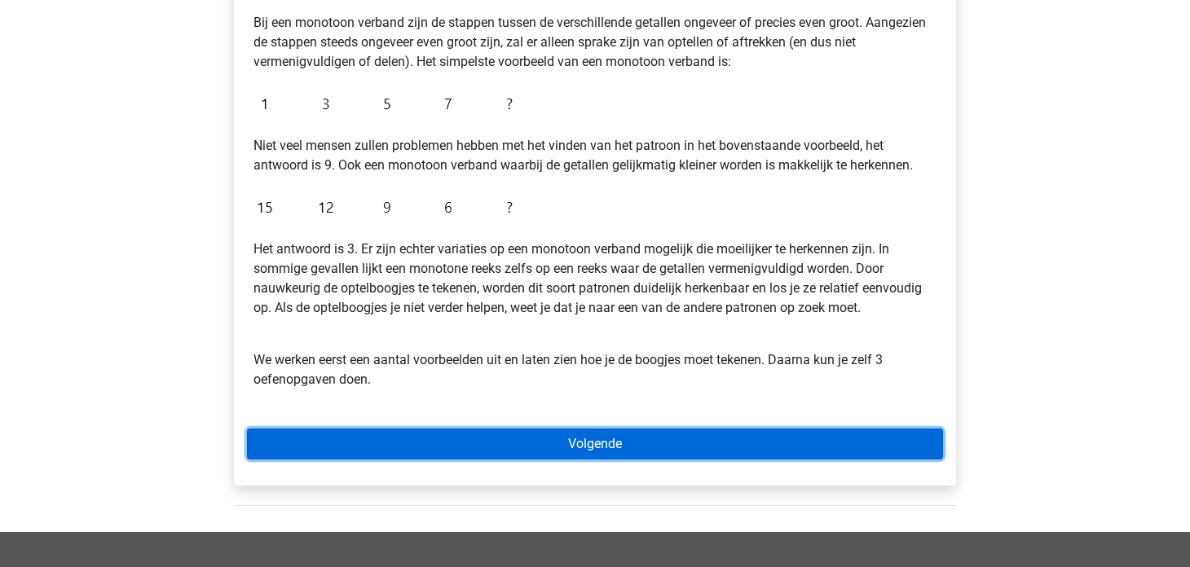
click at [447, 441] on link "Volgende" at bounding box center [595, 444] width 696 height 31
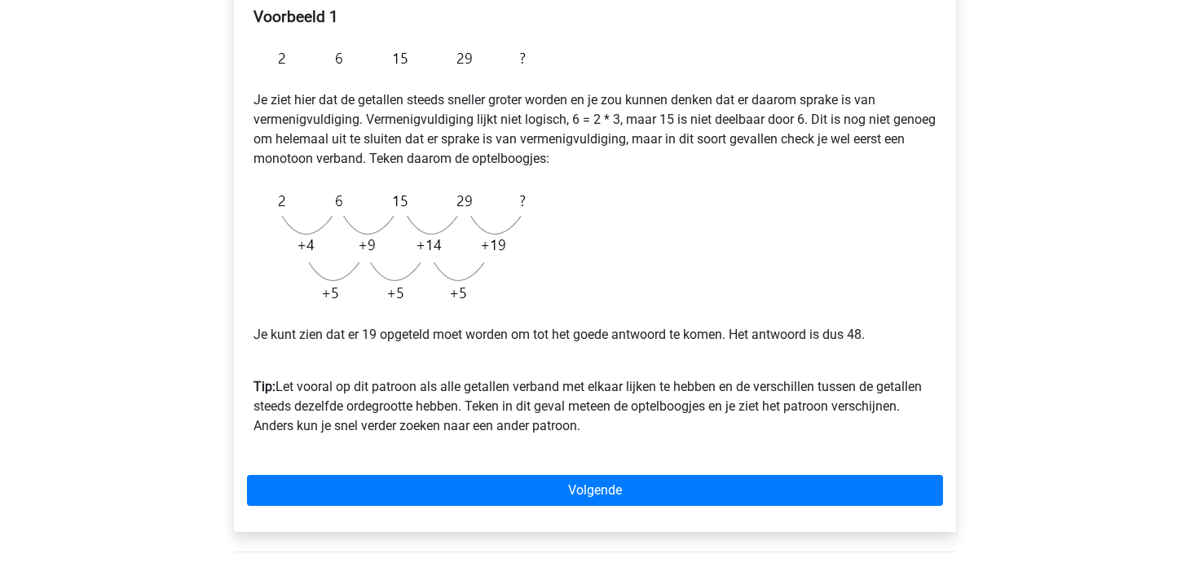
scroll to position [407, 0]
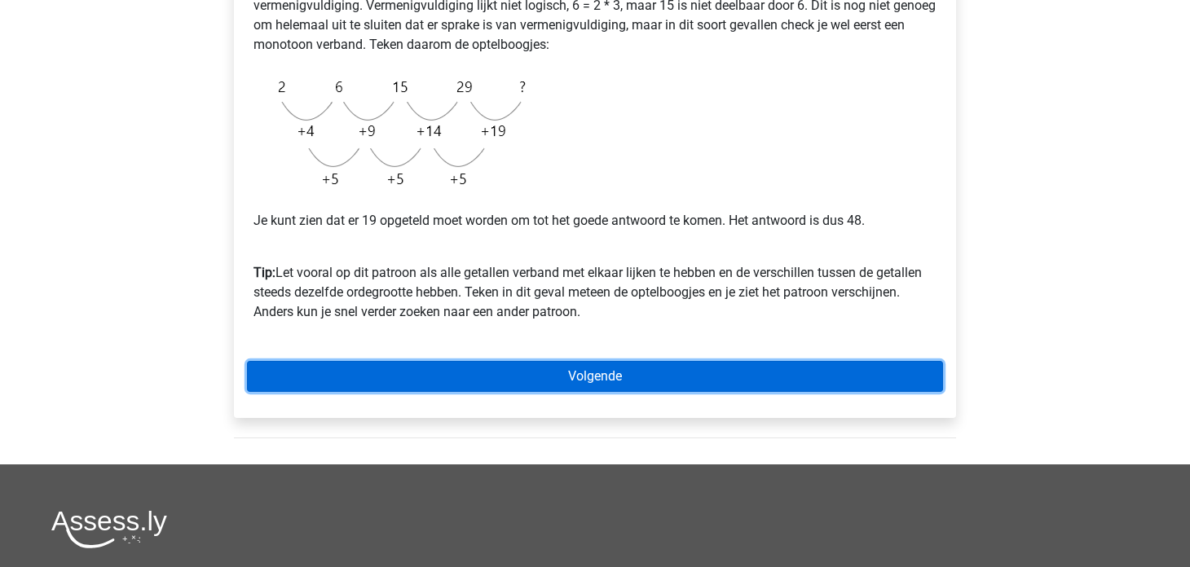
click at [494, 371] on link "Volgende" at bounding box center [595, 376] width 696 height 31
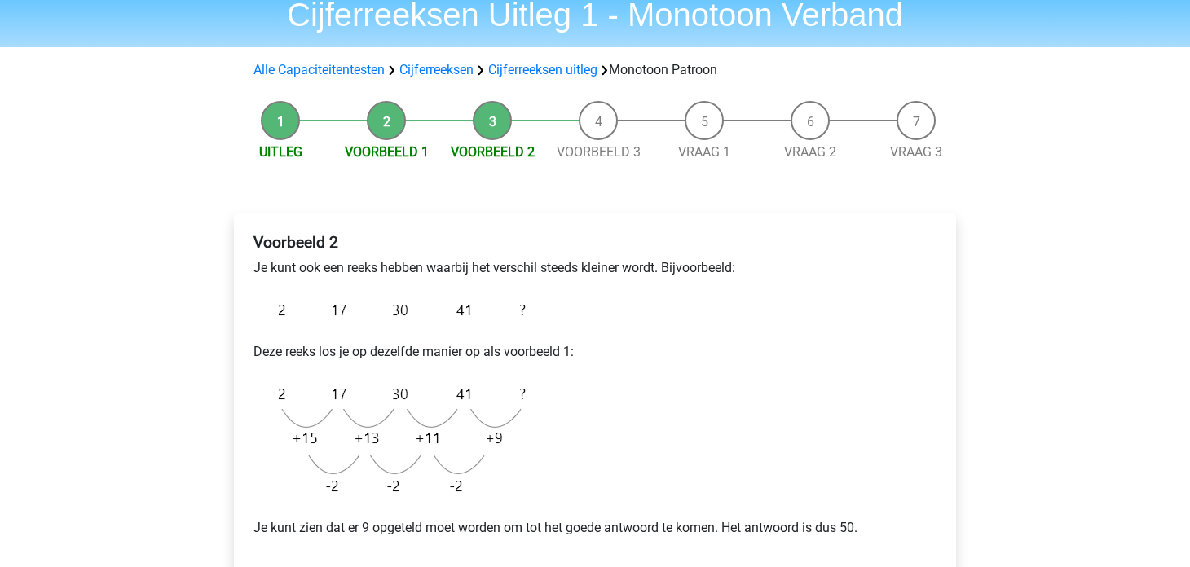
scroll to position [326, 0]
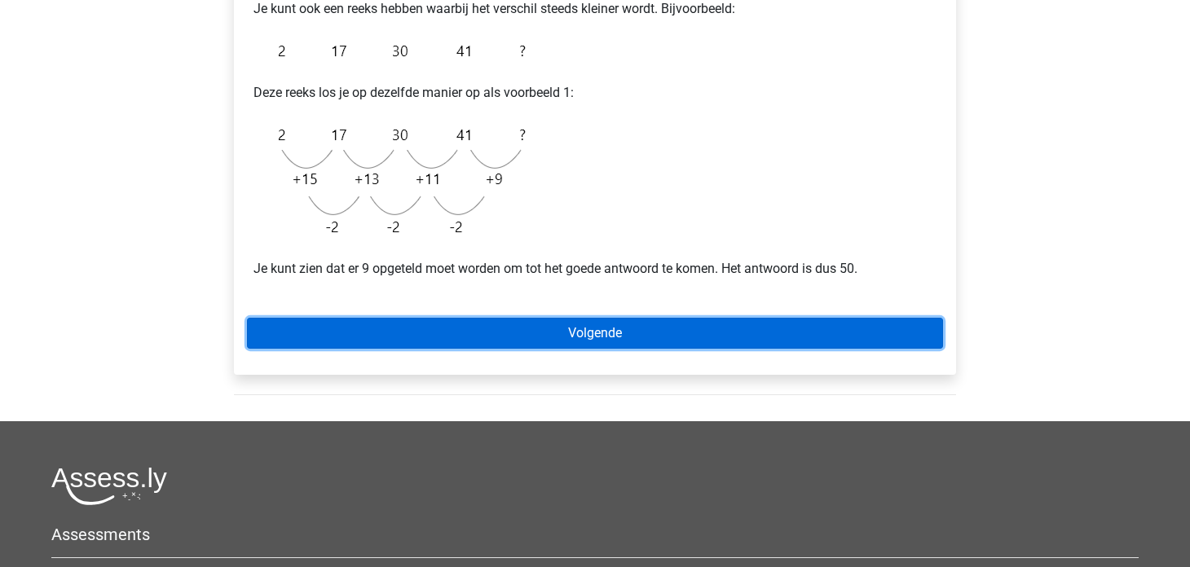
click at [484, 328] on link "Volgende" at bounding box center [595, 333] width 696 height 31
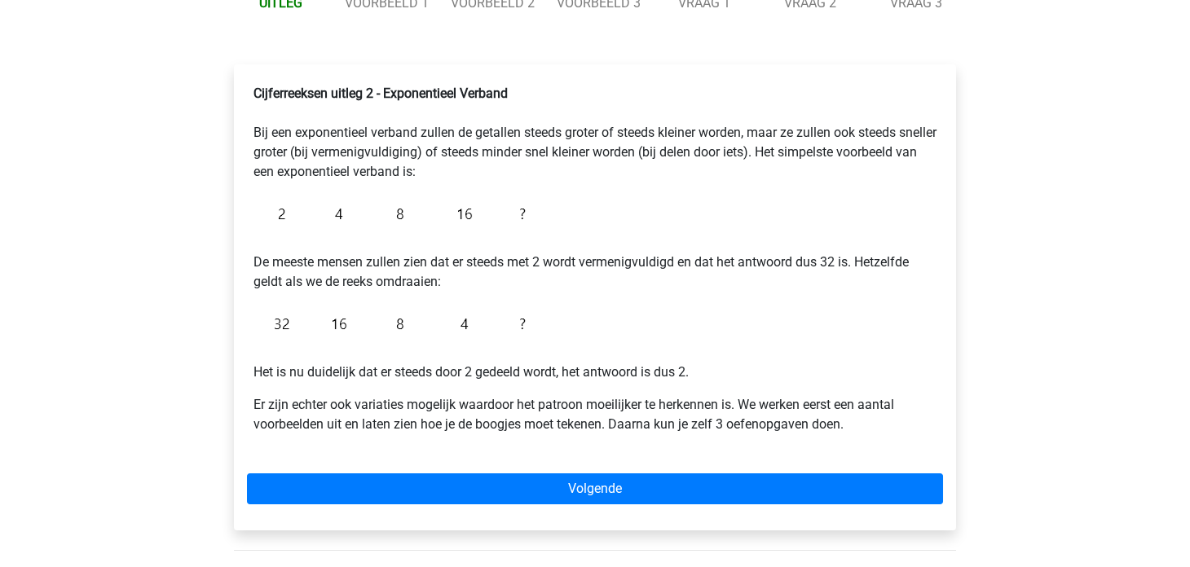
scroll to position [244, 0]
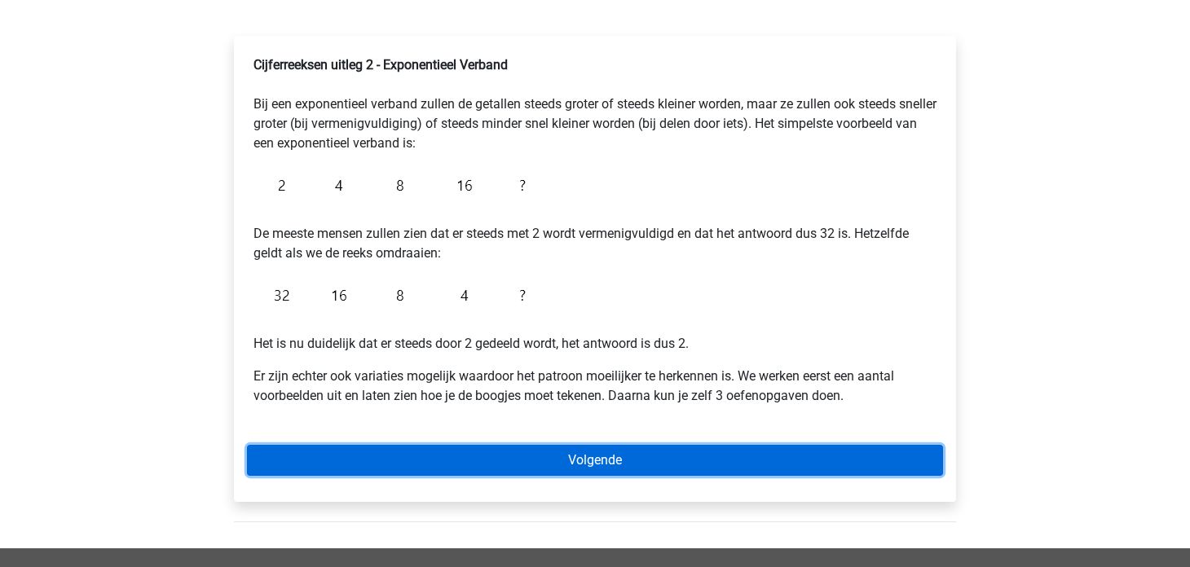
click at [324, 458] on link "Volgende" at bounding box center [595, 460] width 696 height 31
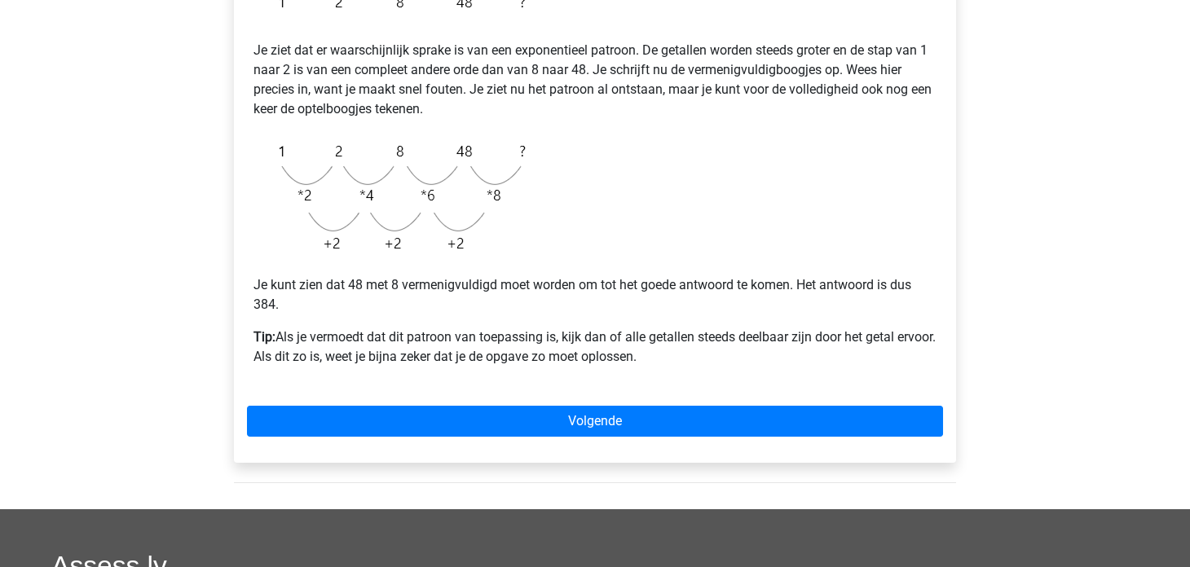
scroll to position [326, 0]
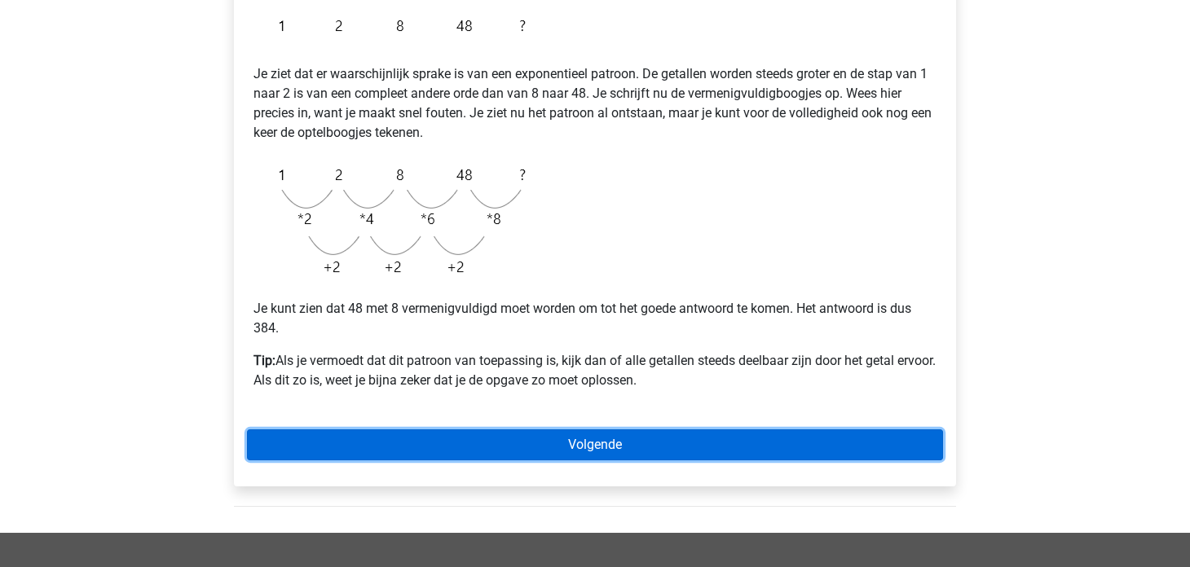
click at [312, 434] on link "Volgende" at bounding box center [595, 444] width 696 height 31
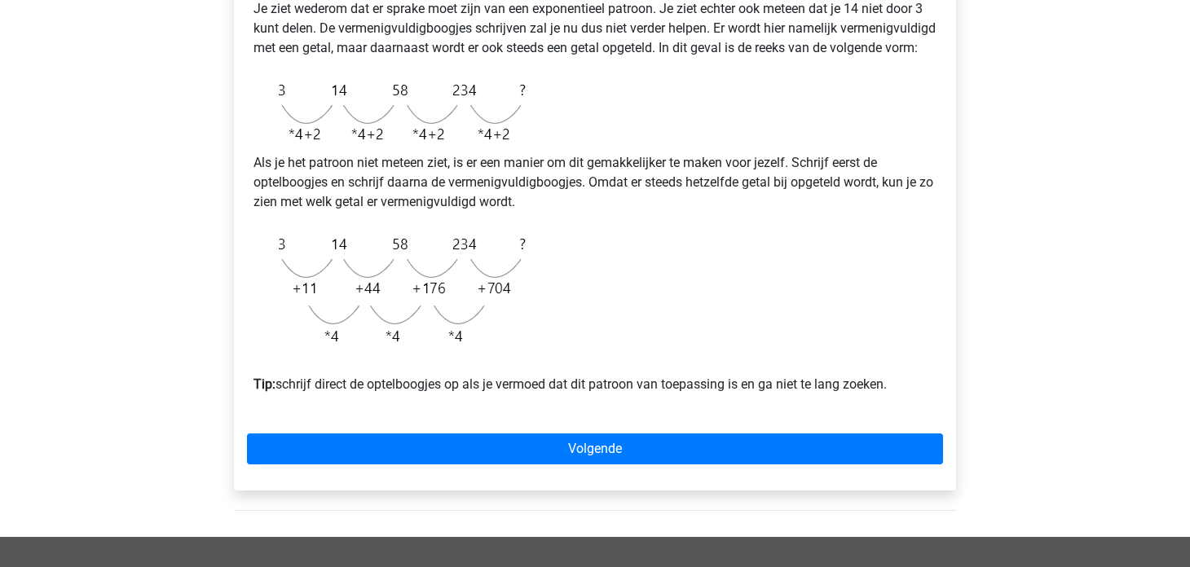
scroll to position [407, 0]
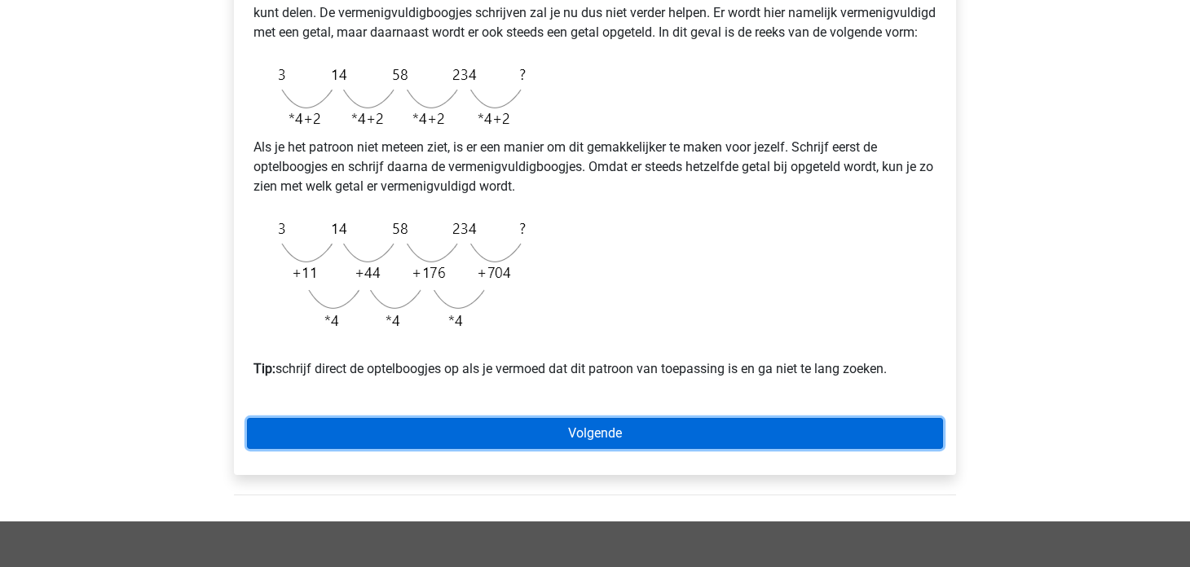
click at [385, 443] on link "Volgende" at bounding box center [595, 433] width 696 height 31
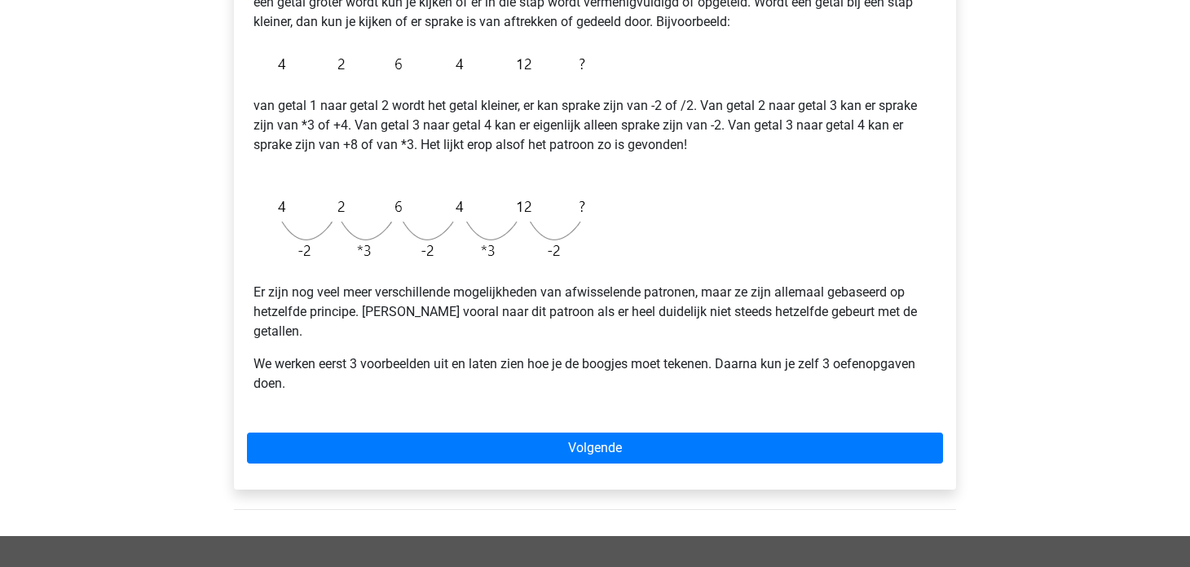
scroll to position [407, 0]
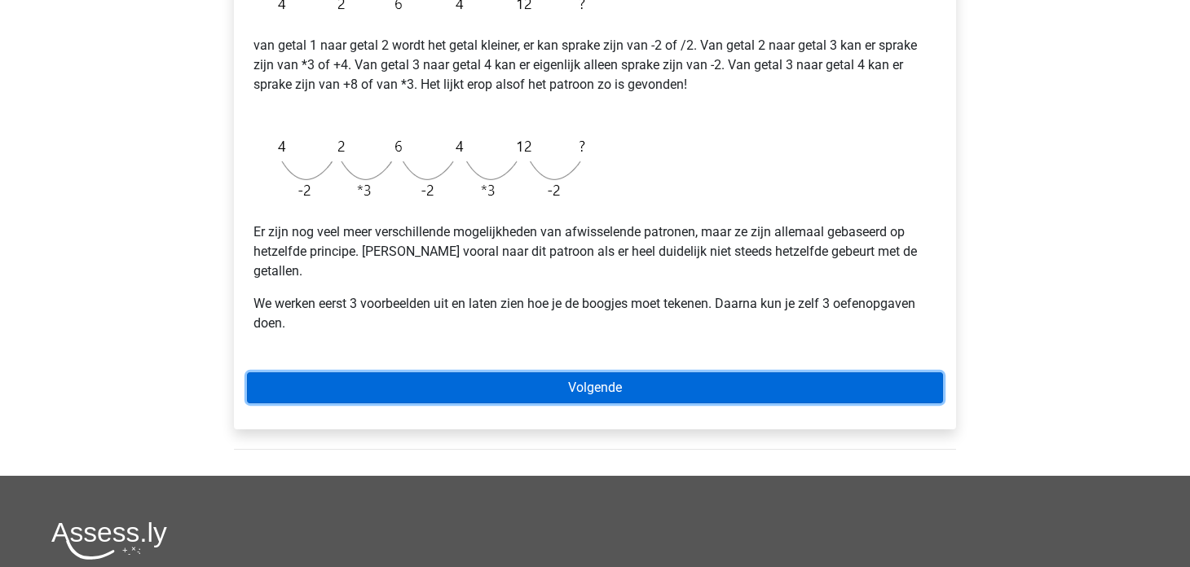
click at [328, 372] on link "Volgende" at bounding box center [595, 387] width 696 height 31
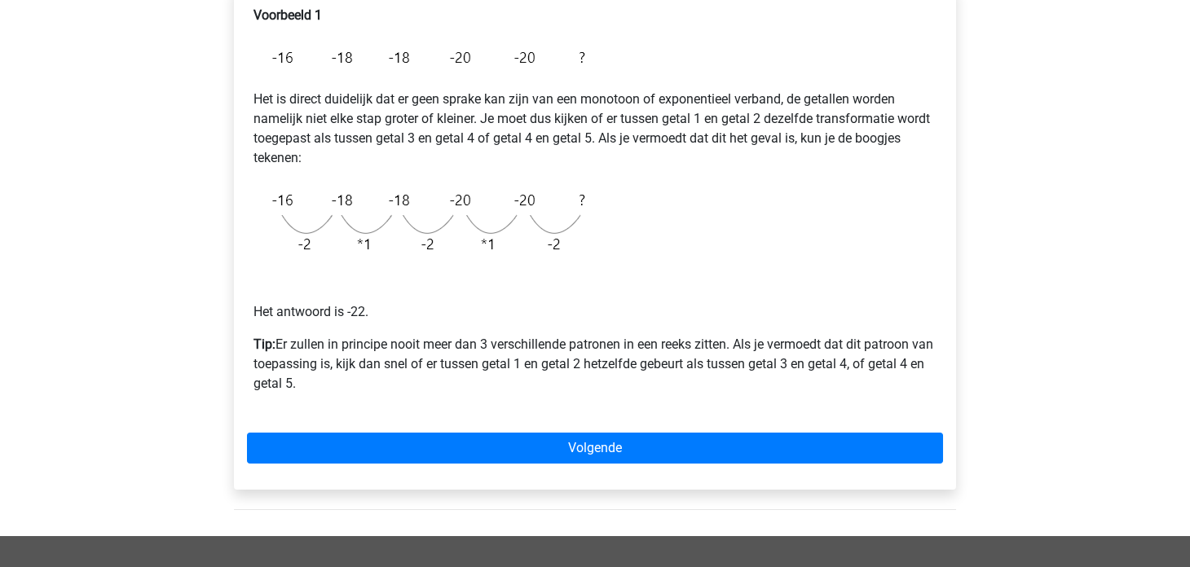
scroll to position [326, 0]
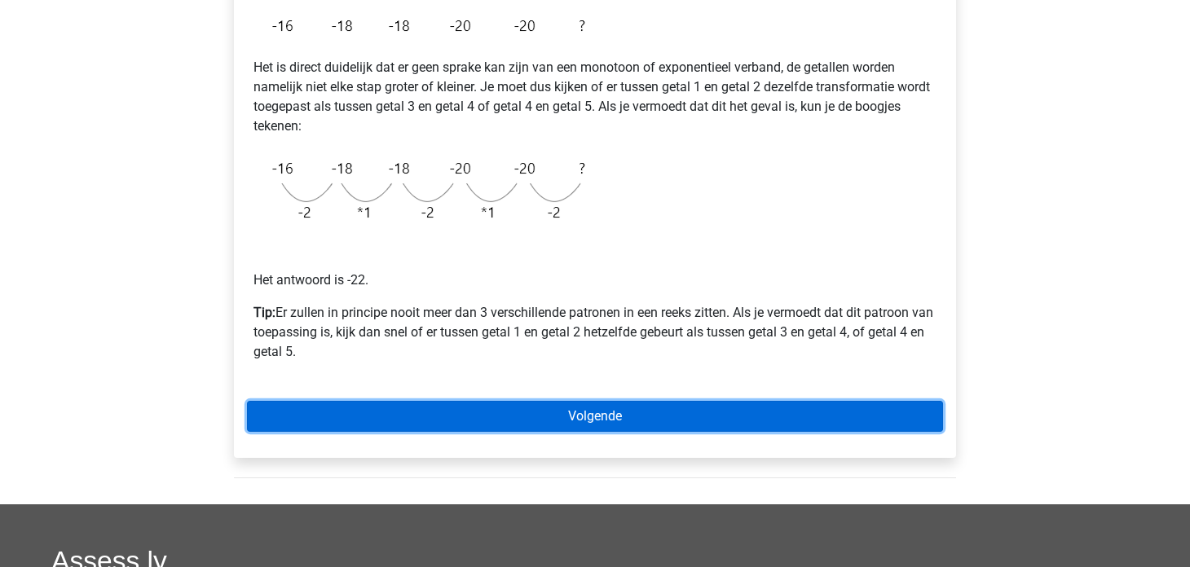
click at [281, 416] on link "Volgende" at bounding box center [595, 416] width 696 height 31
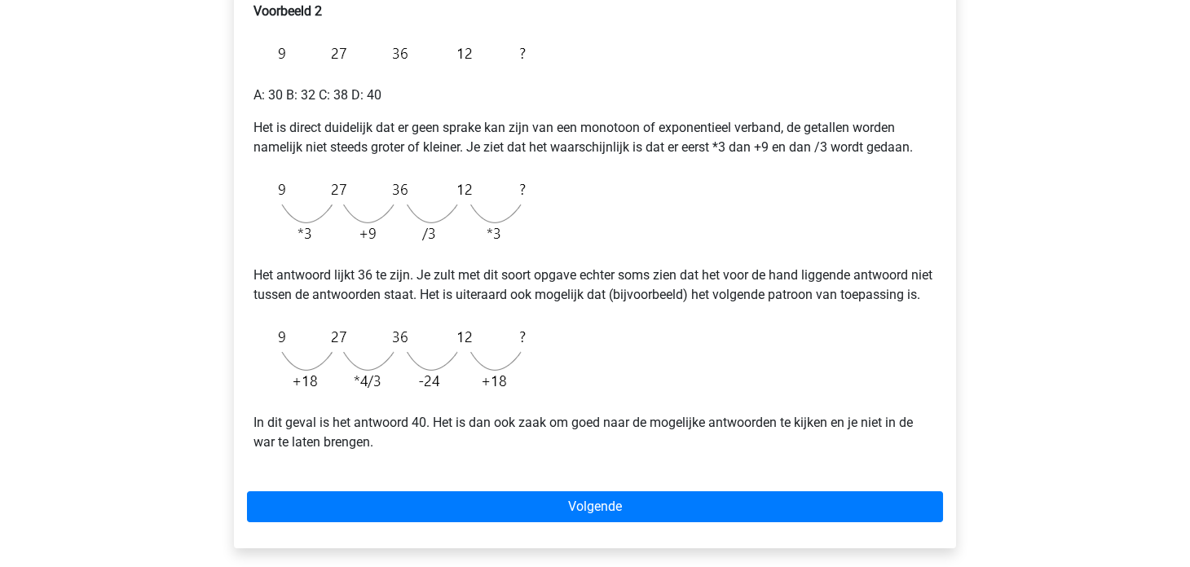
scroll to position [326, 0]
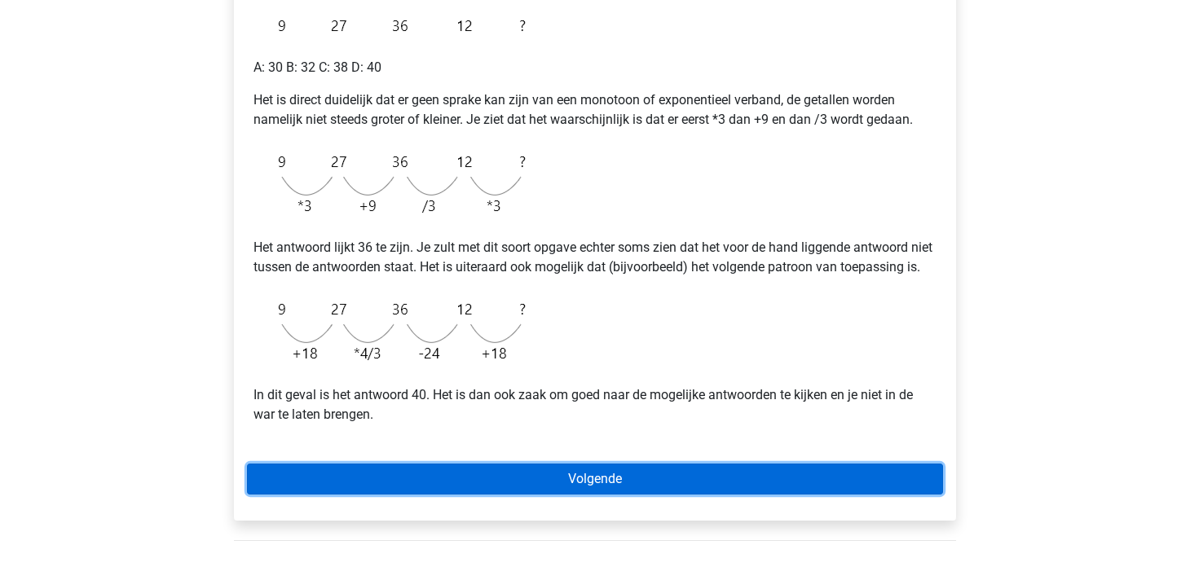
click at [304, 495] on link "Volgende" at bounding box center [595, 479] width 696 height 31
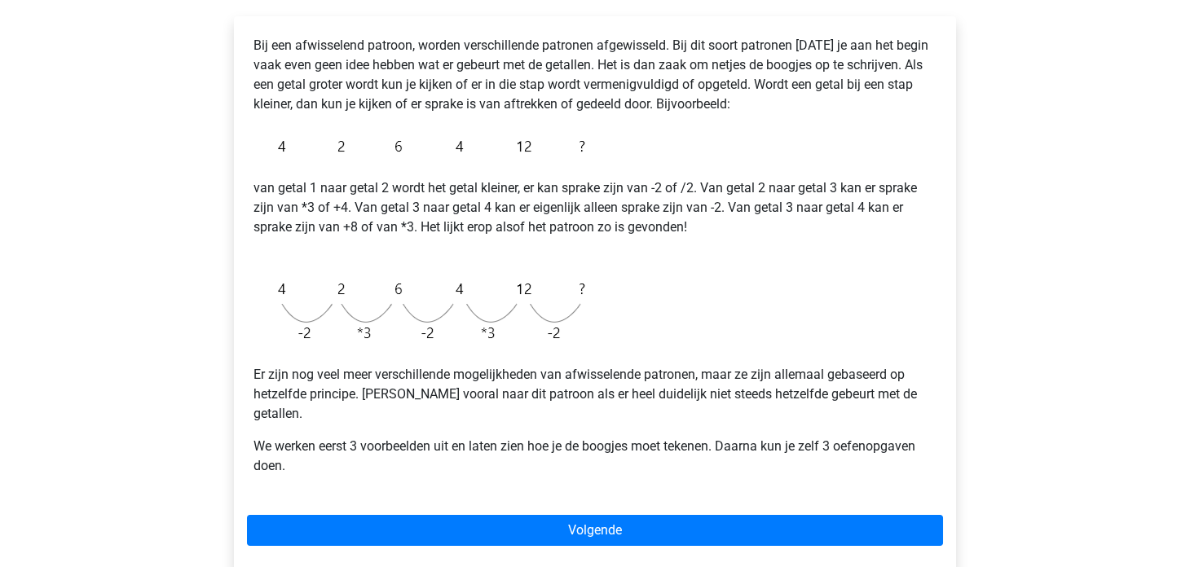
scroll to position [326, 0]
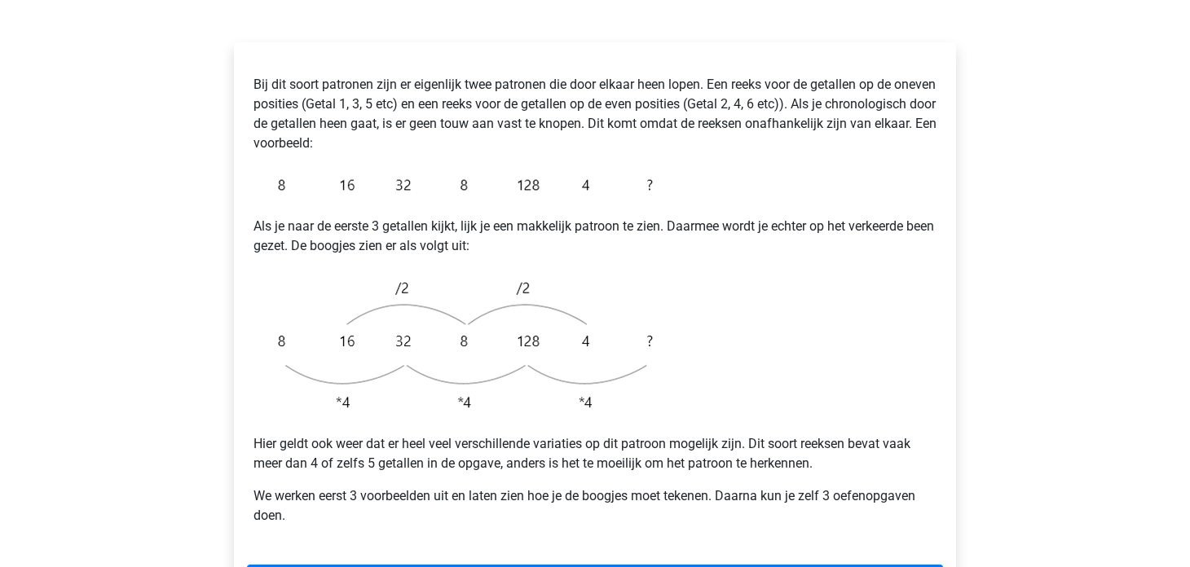
scroll to position [407, 0]
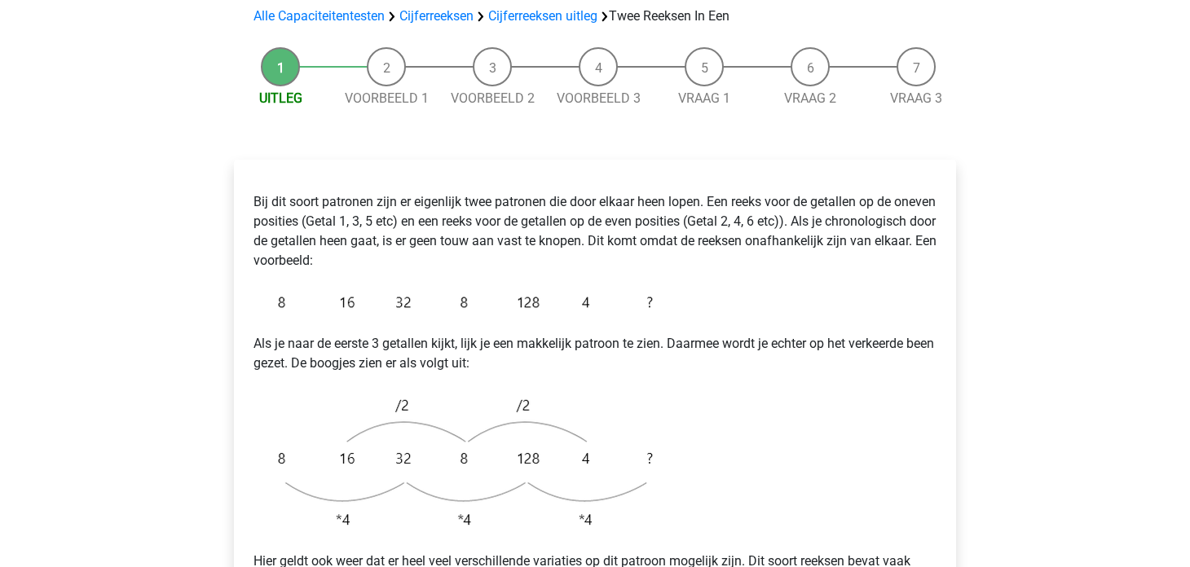
scroll to position [407, 0]
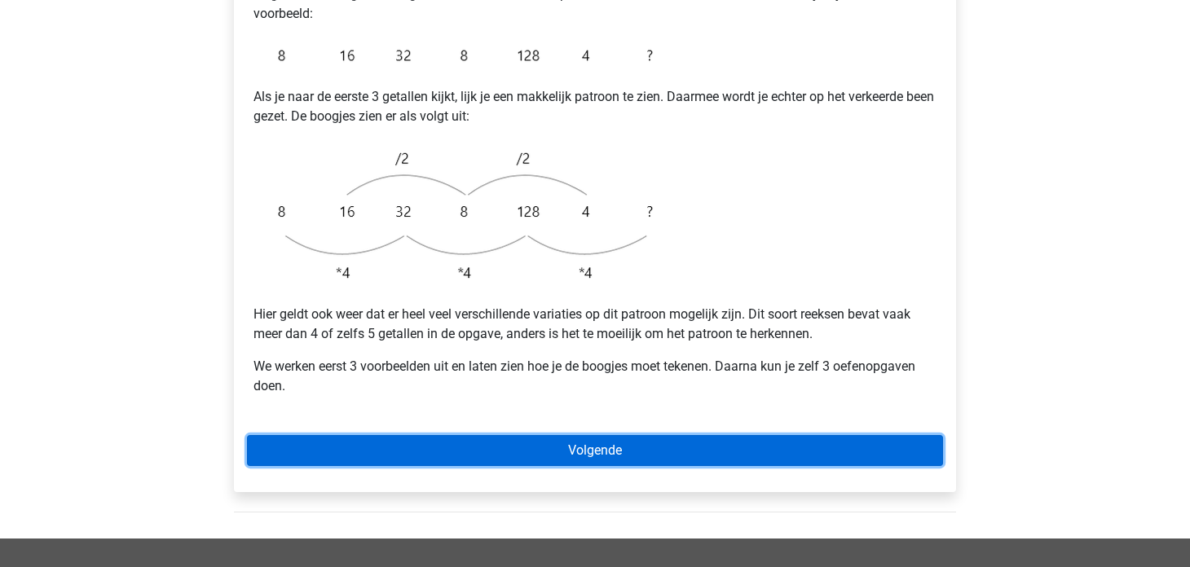
click at [434, 435] on link "Volgende" at bounding box center [595, 450] width 696 height 31
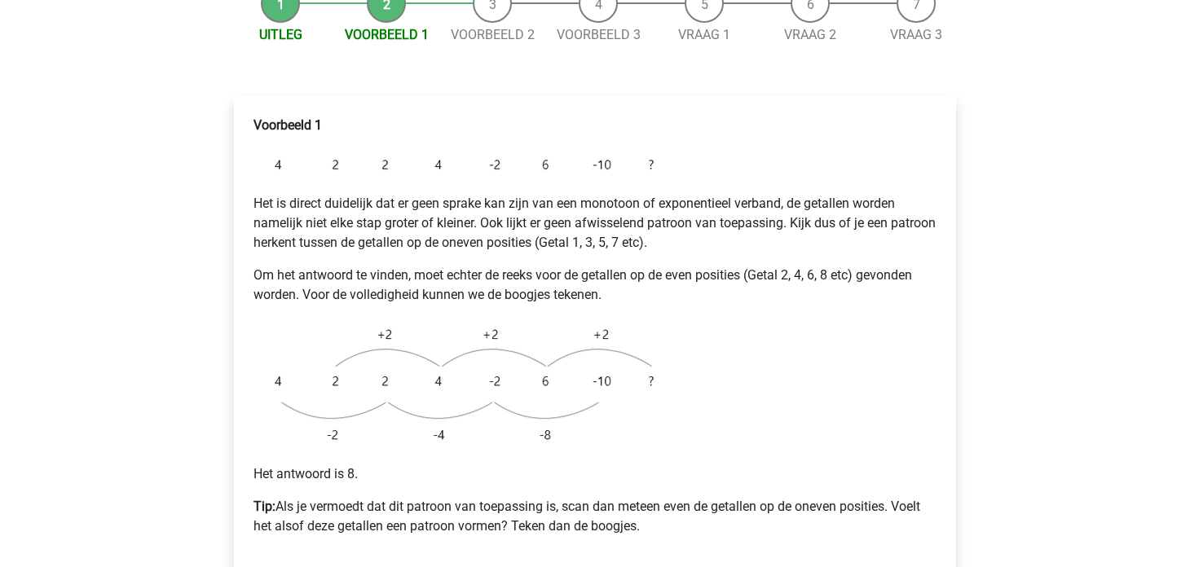
scroll to position [326, 0]
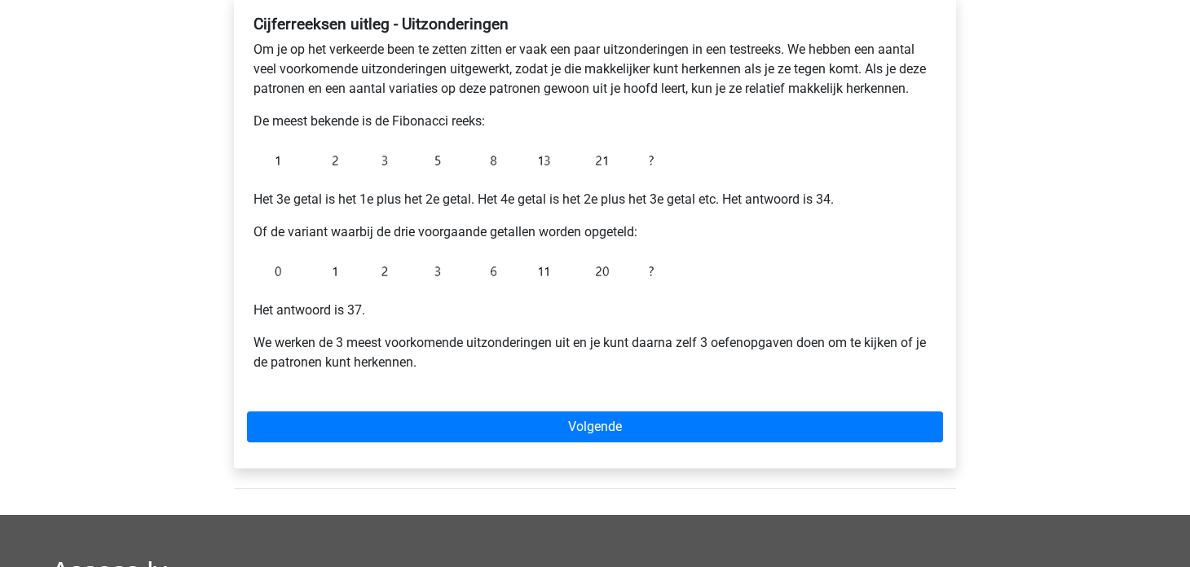
scroll to position [326, 0]
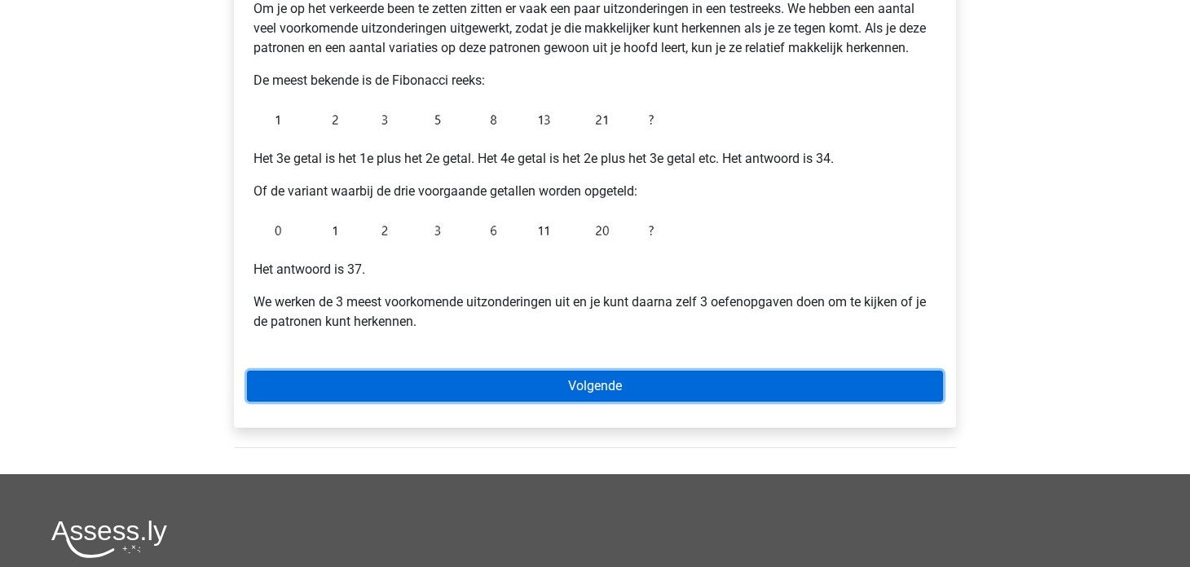
click at [284, 390] on link "Volgende" at bounding box center [595, 386] width 696 height 31
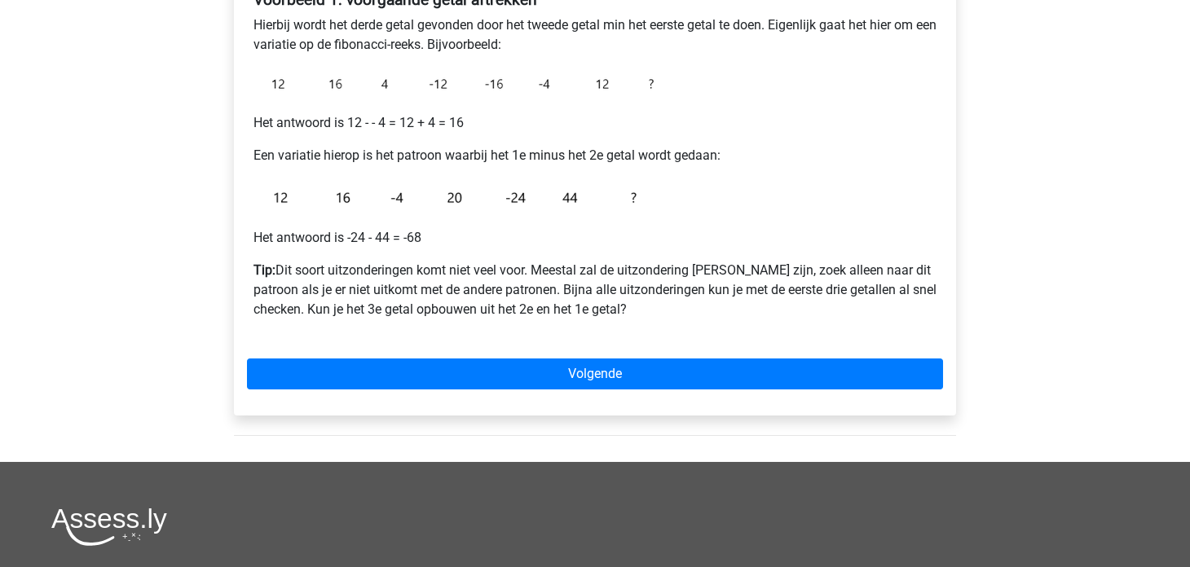
scroll to position [326, 0]
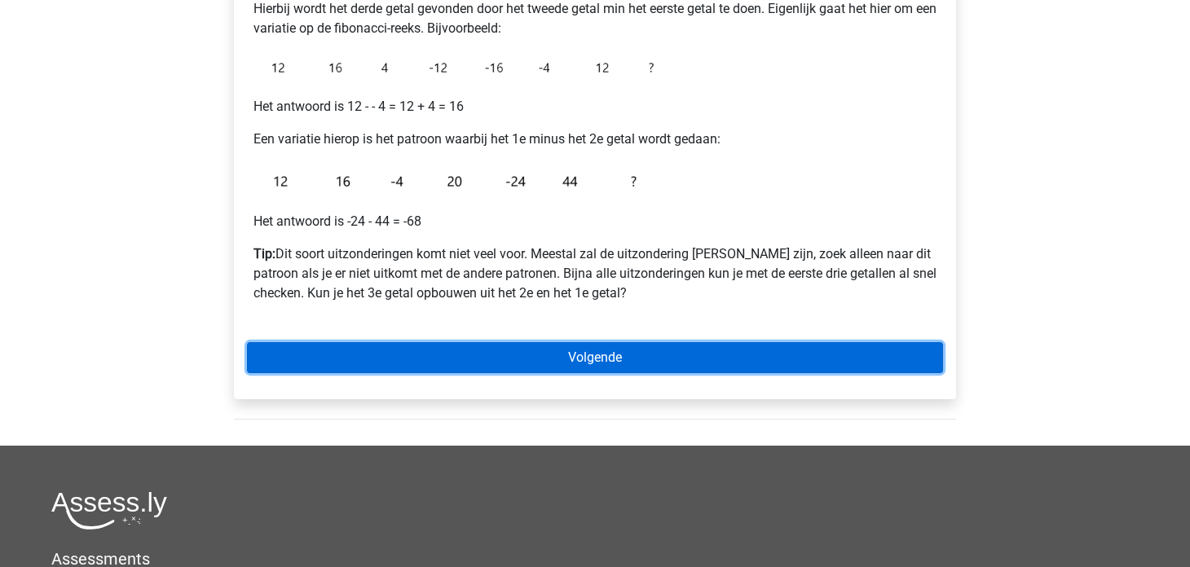
click at [425, 351] on link "Volgende" at bounding box center [595, 357] width 696 height 31
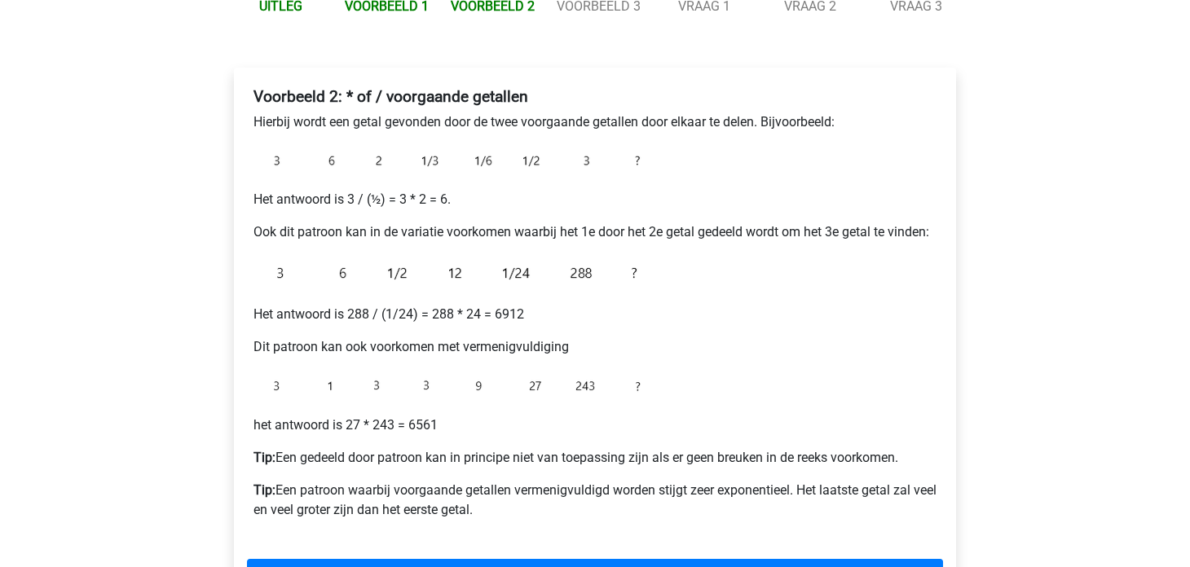
scroll to position [326, 0]
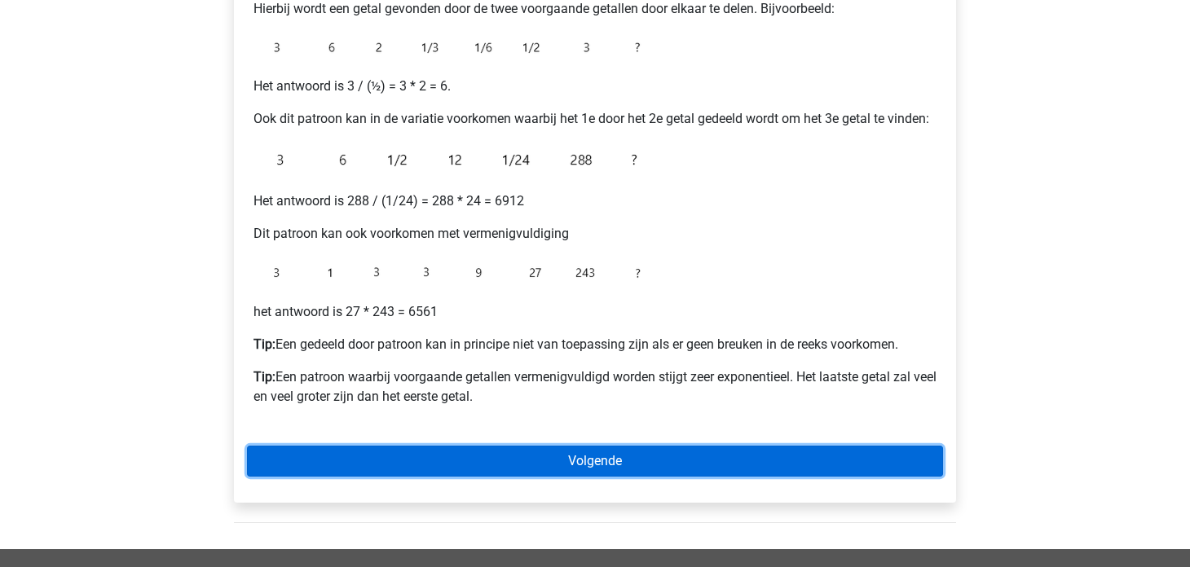
click at [479, 455] on link "Volgende" at bounding box center [595, 461] width 696 height 31
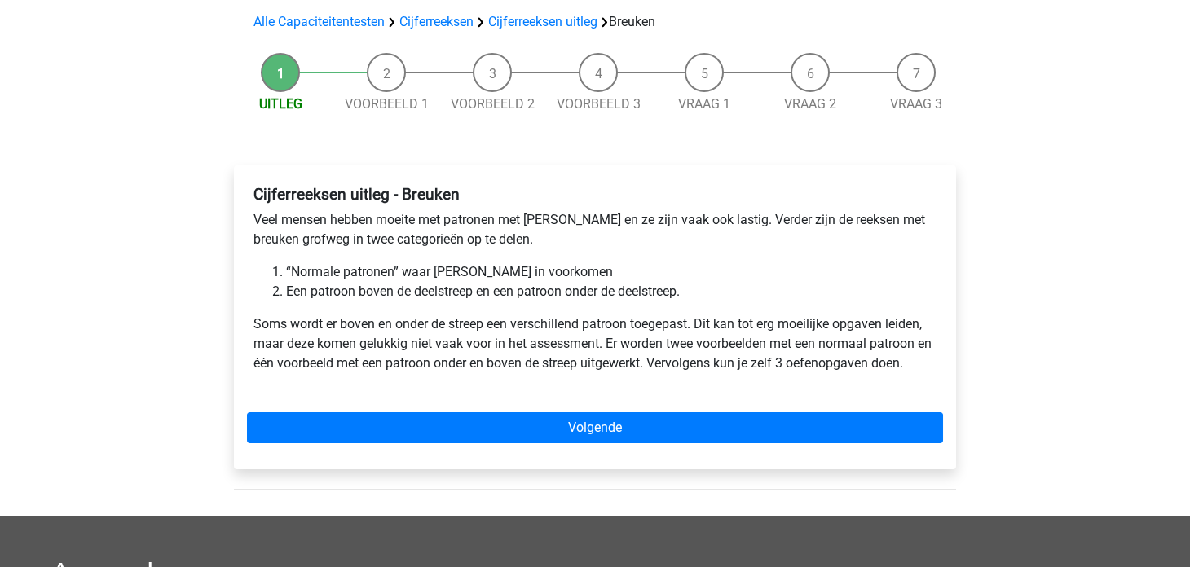
scroll to position [244, 0]
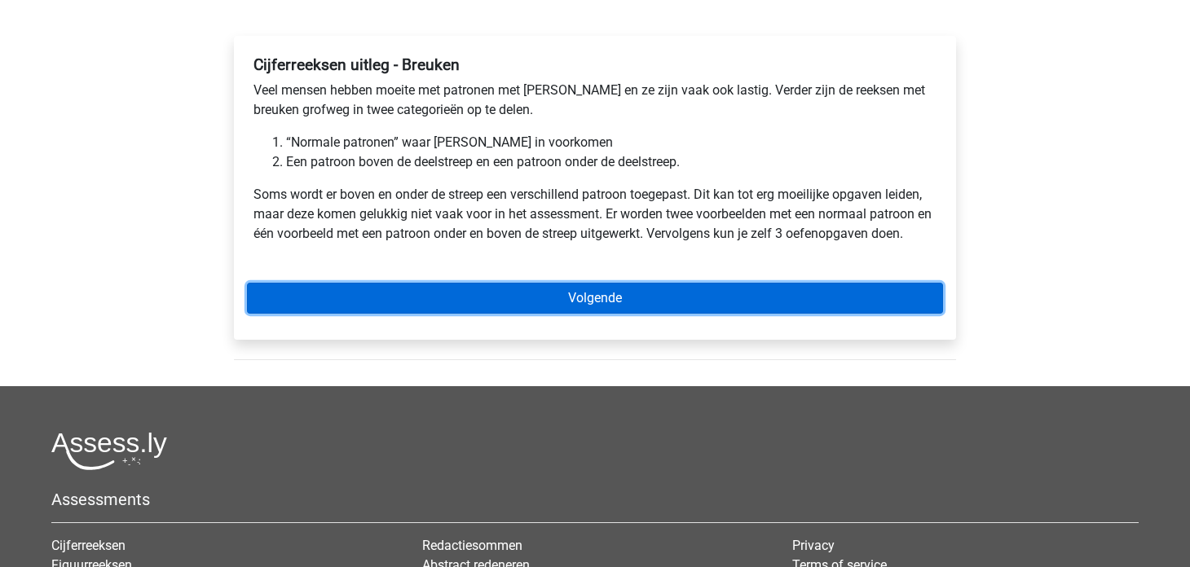
click at [320, 285] on link "Volgende" at bounding box center [595, 298] width 696 height 31
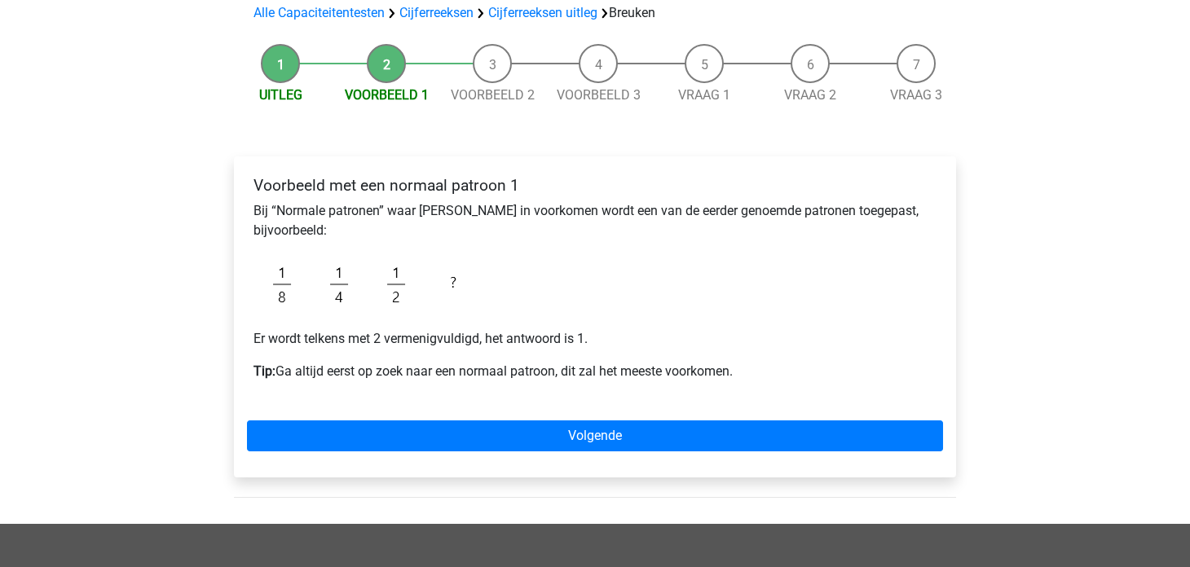
scroll to position [162, 0]
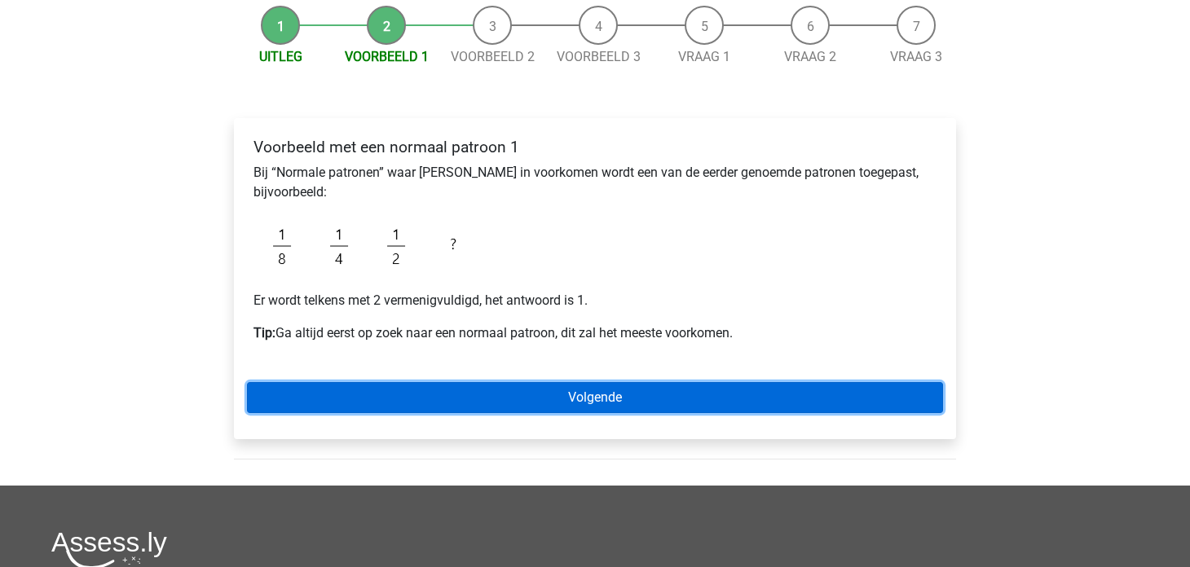
click at [374, 399] on link "Volgende" at bounding box center [595, 397] width 696 height 31
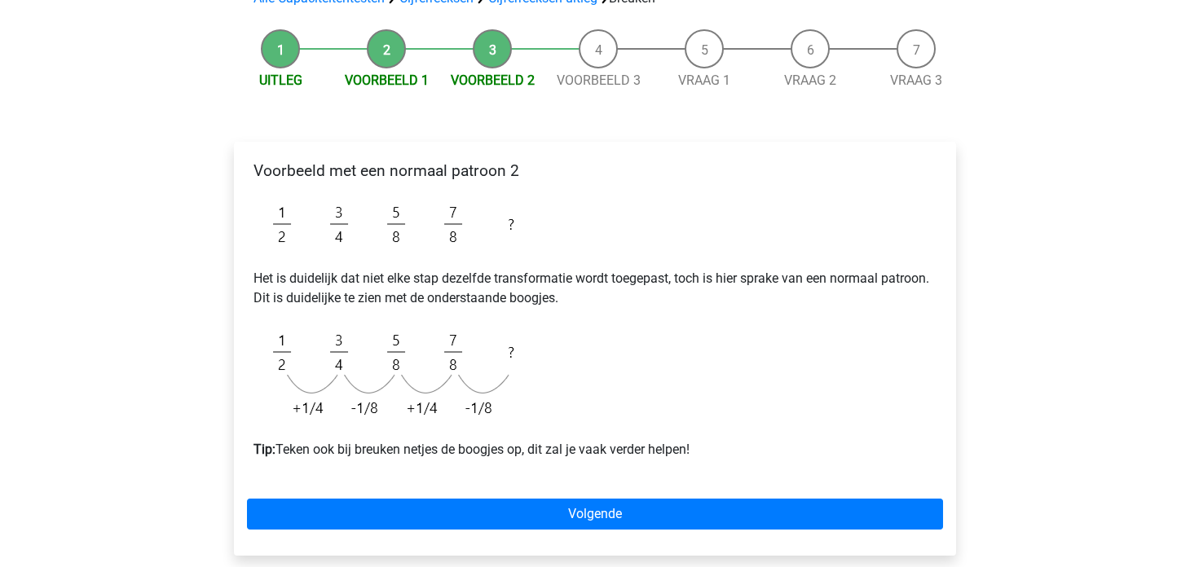
scroll to position [162, 0]
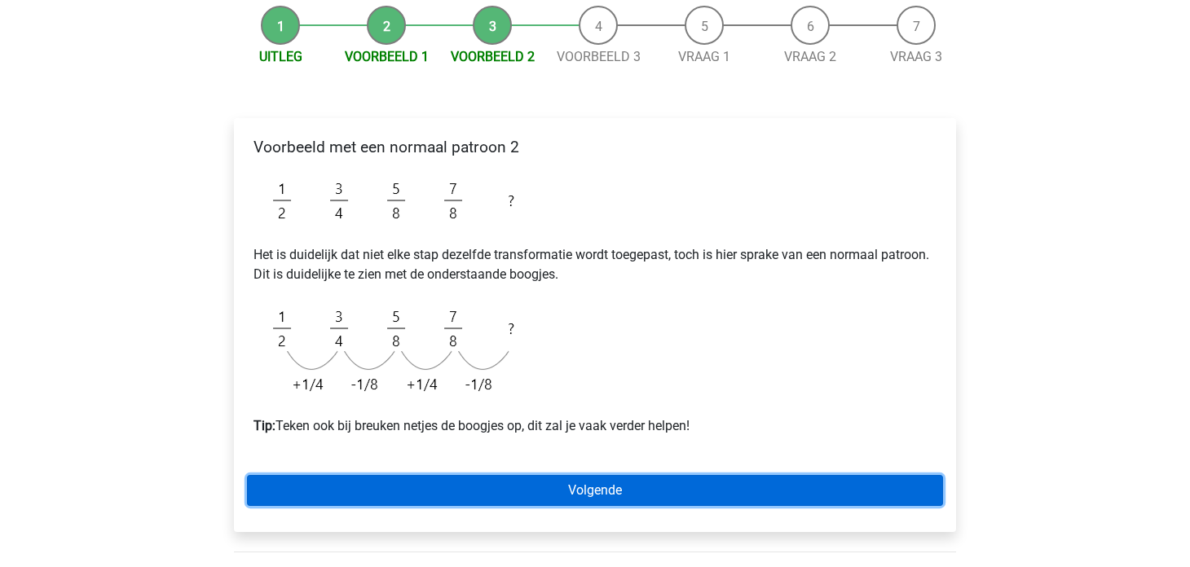
click at [434, 485] on link "Volgende" at bounding box center [595, 490] width 696 height 31
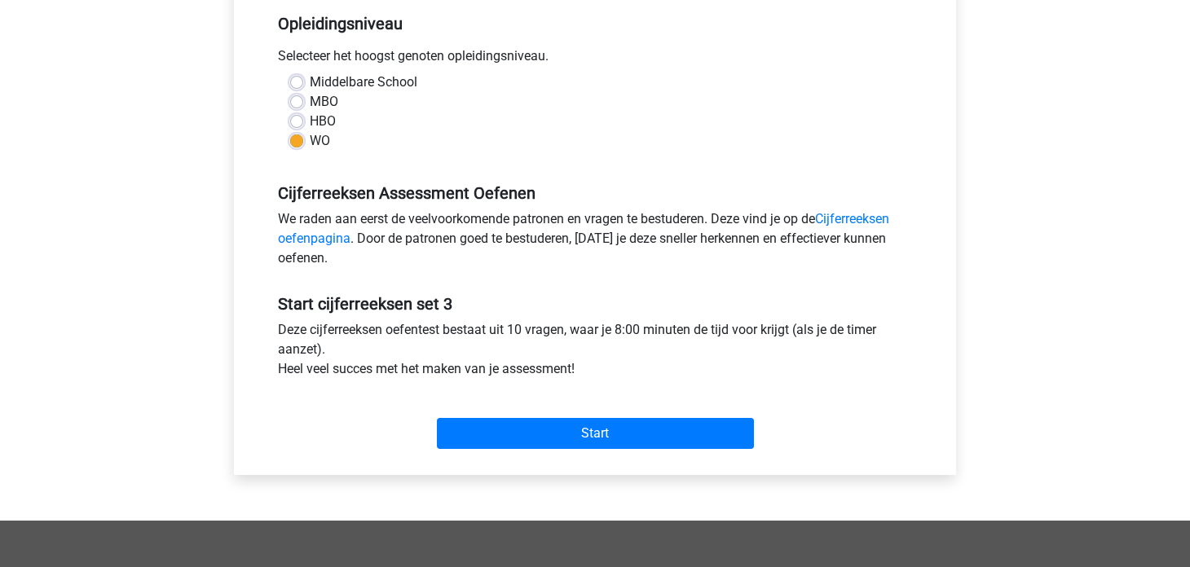
scroll to position [326, 0]
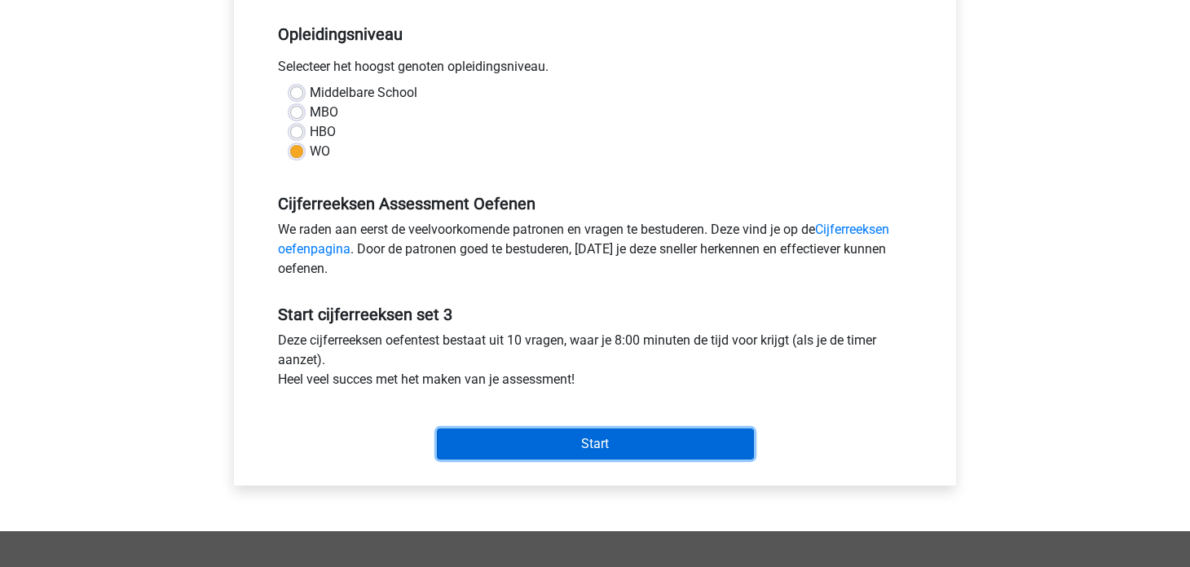
click at [507, 450] on input "Start" at bounding box center [595, 444] width 317 height 31
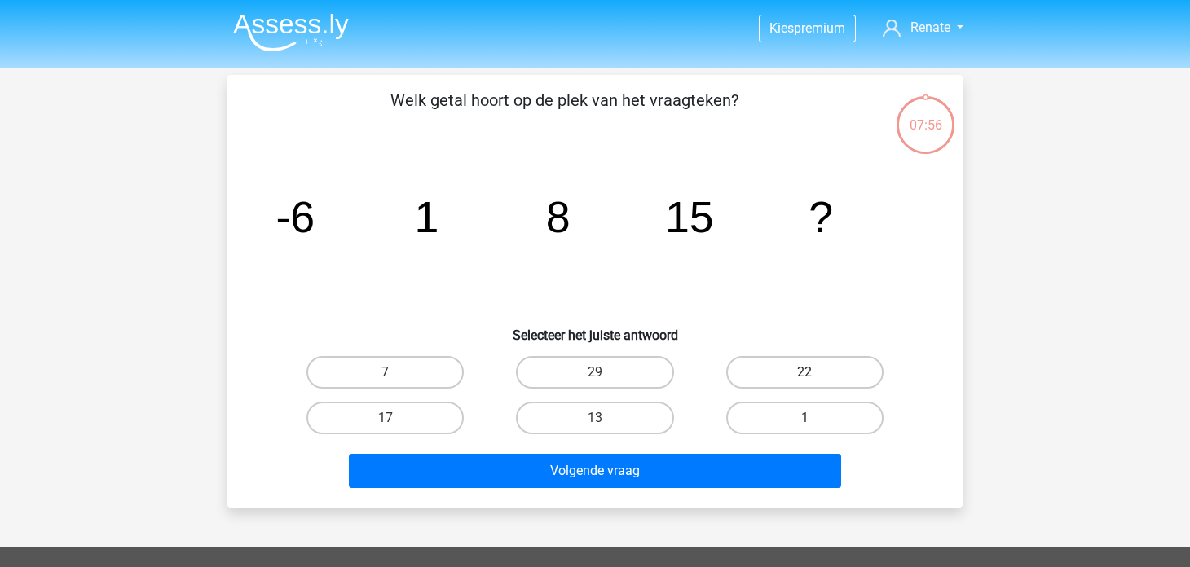
click at [842, 365] on label "22" at bounding box center [804, 372] width 157 height 33
click at [815, 372] on input "22" at bounding box center [809, 377] width 11 height 11
radio input "true"
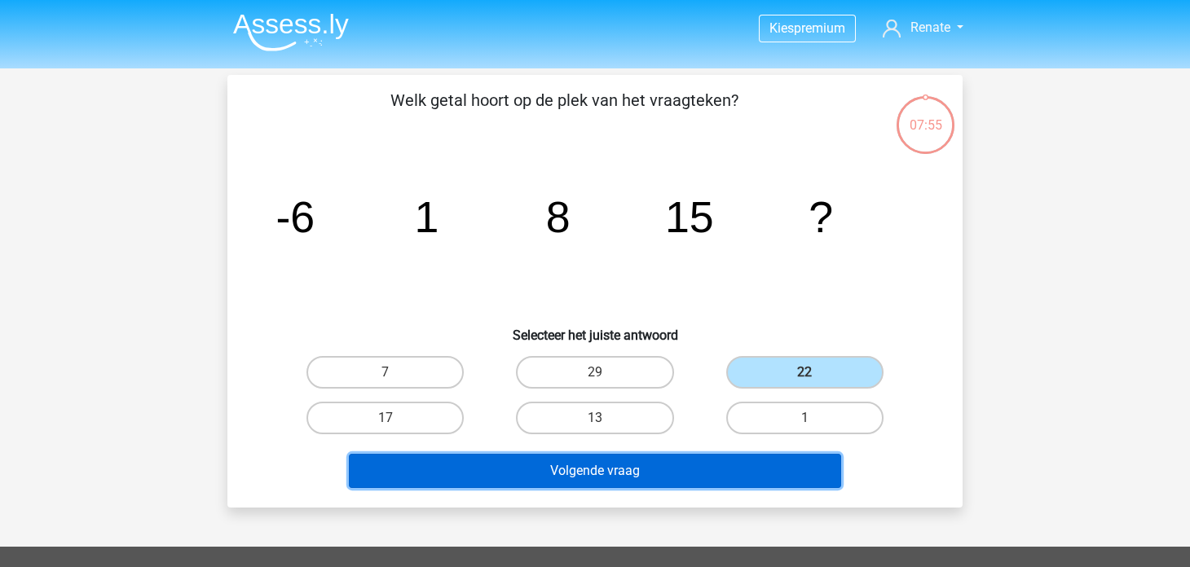
click at [680, 469] on button "Volgende vraag" at bounding box center [595, 471] width 493 height 34
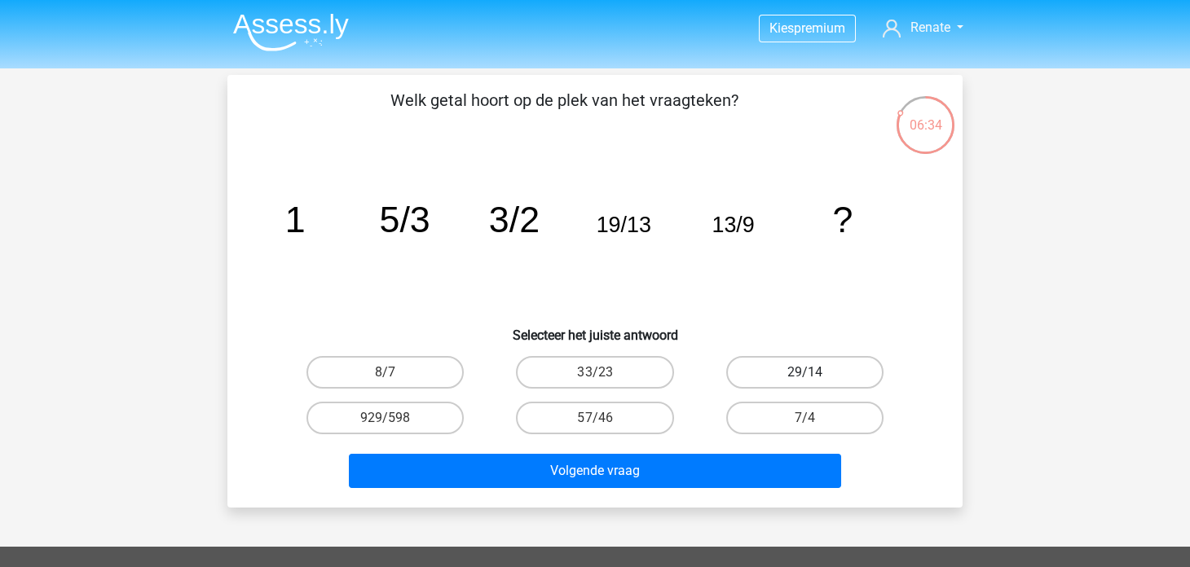
click at [777, 366] on label "29/14" at bounding box center [804, 372] width 157 height 33
click at [804, 372] on input "29/14" at bounding box center [809, 377] width 11 height 11
radio input "true"
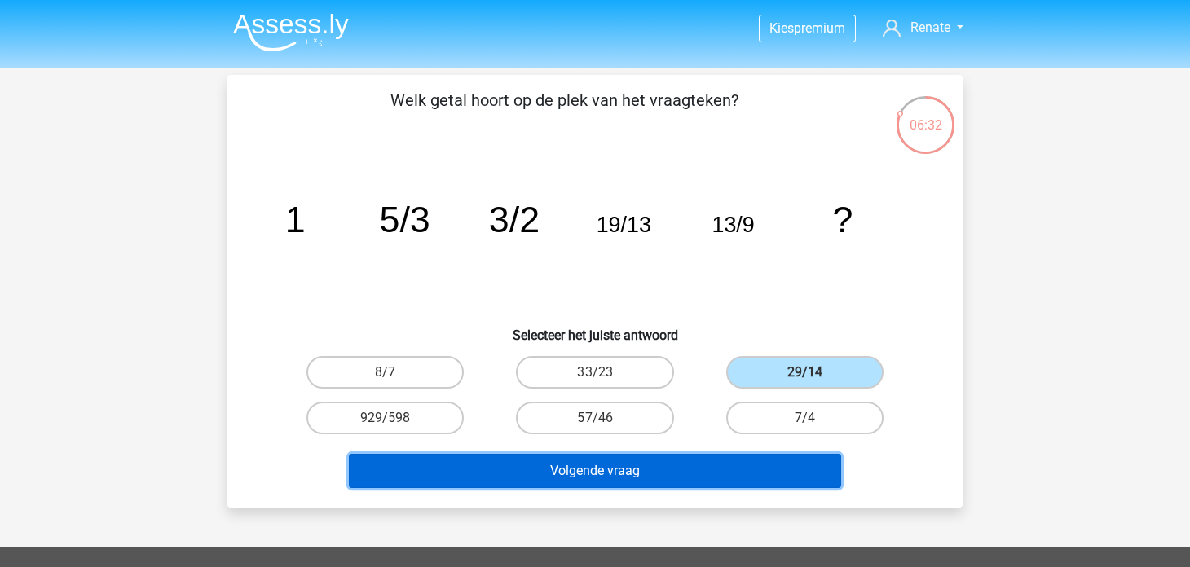
click at [671, 464] on button "Volgende vraag" at bounding box center [595, 471] width 493 height 34
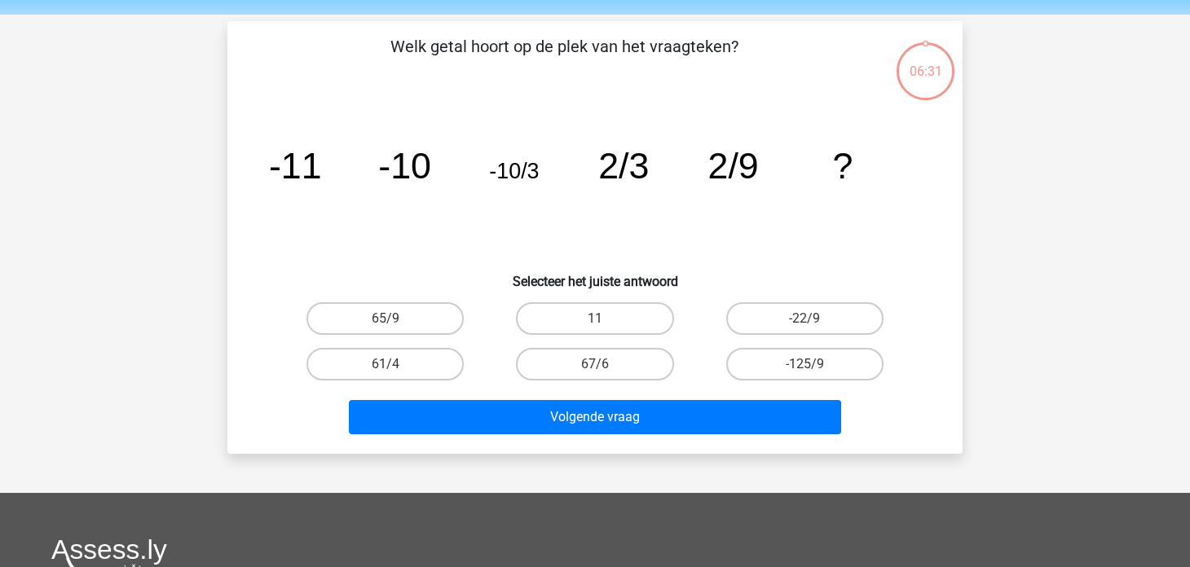
scroll to position [75, 0]
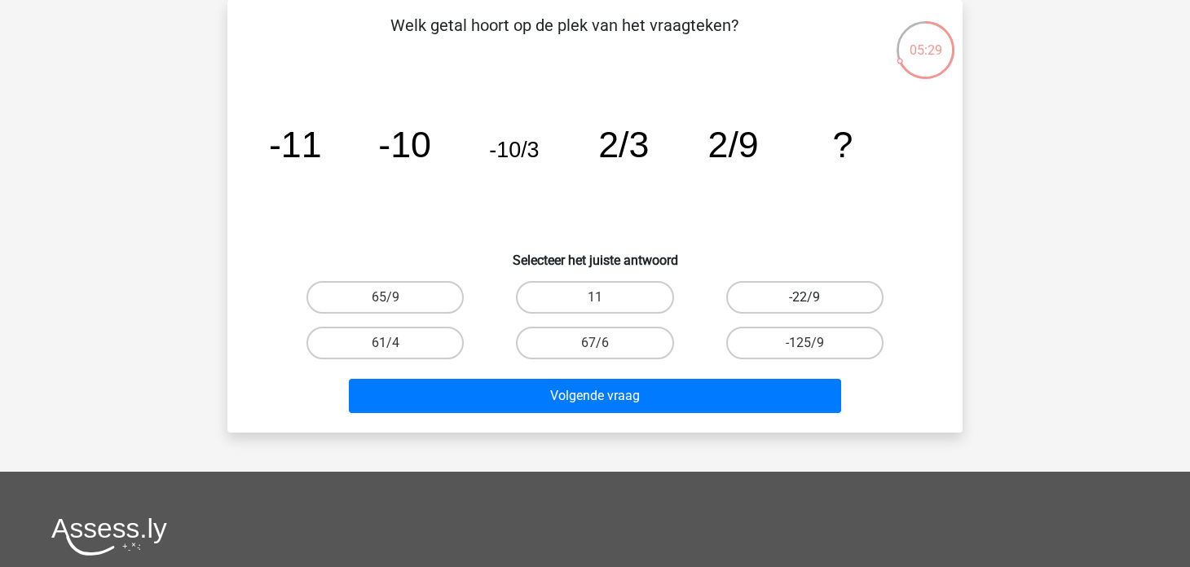
click at [826, 293] on label "-22/9" at bounding box center [804, 297] width 157 height 33
click at [815, 297] on input "-22/9" at bounding box center [809, 302] width 11 height 11
radio input "true"
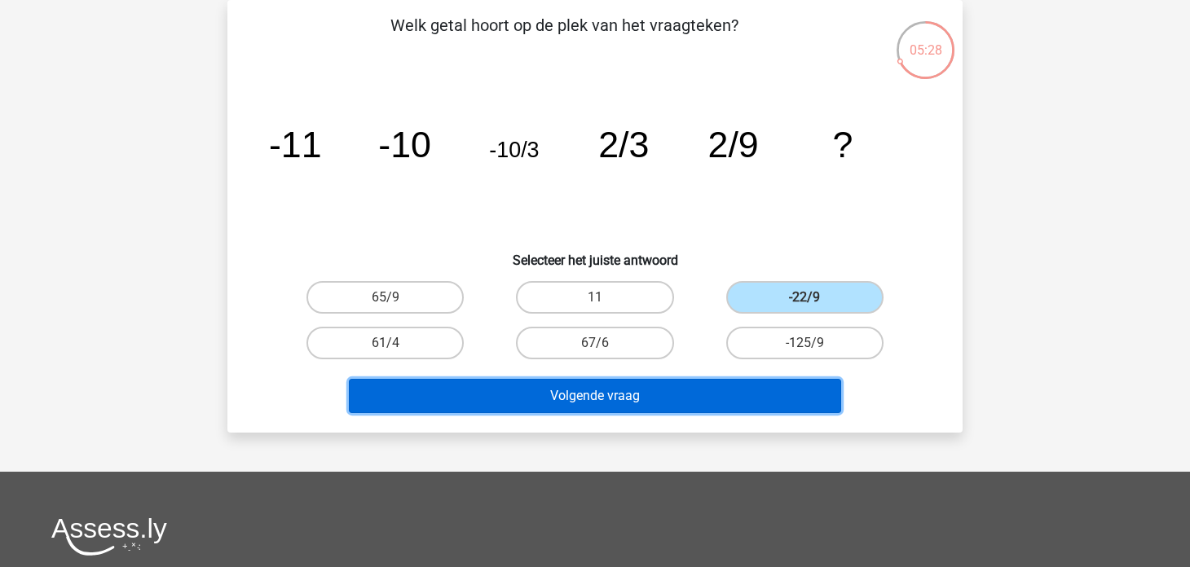
click at [758, 385] on button "Volgende vraag" at bounding box center [595, 396] width 493 height 34
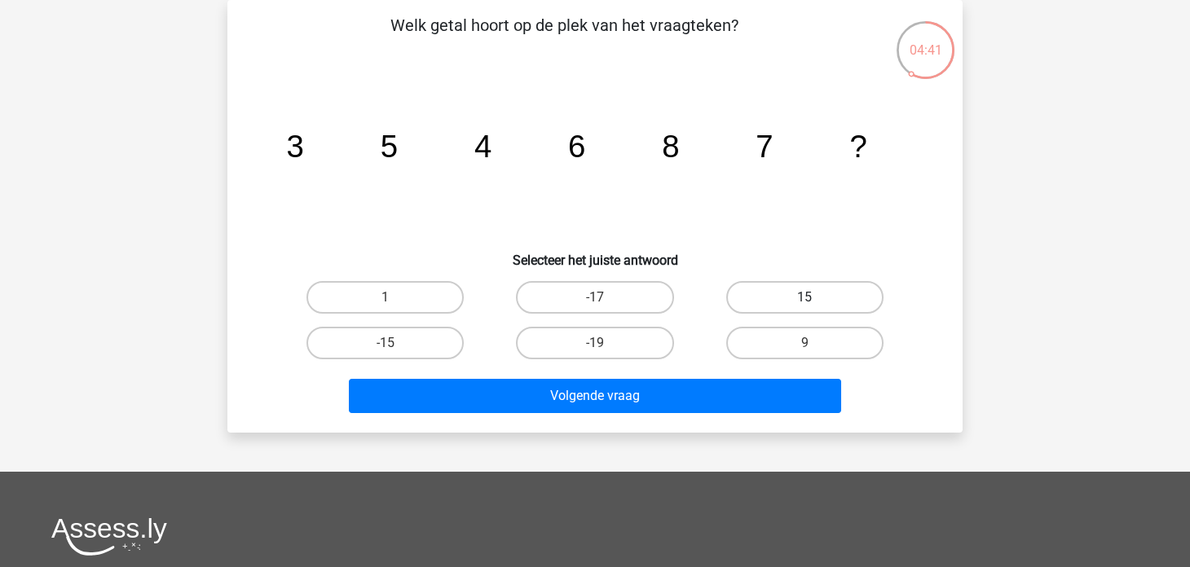
click at [806, 292] on label "15" at bounding box center [804, 297] width 157 height 33
click at [806, 297] on input "15" at bounding box center [809, 302] width 11 height 11
radio input "true"
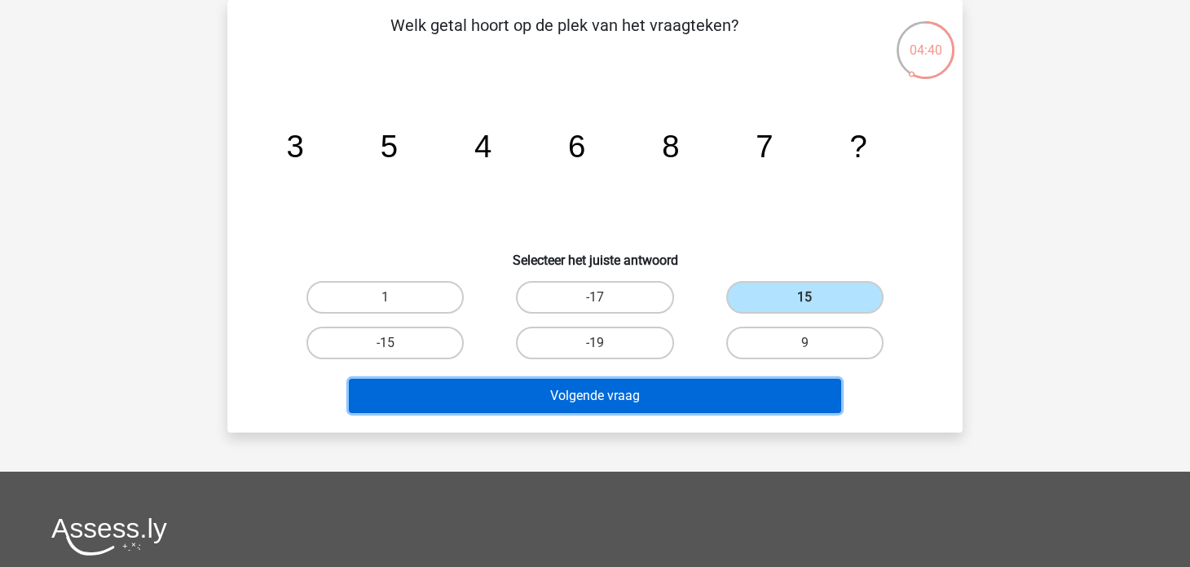
click at [720, 392] on button "Volgende vraag" at bounding box center [595, 396] width 493 height 34
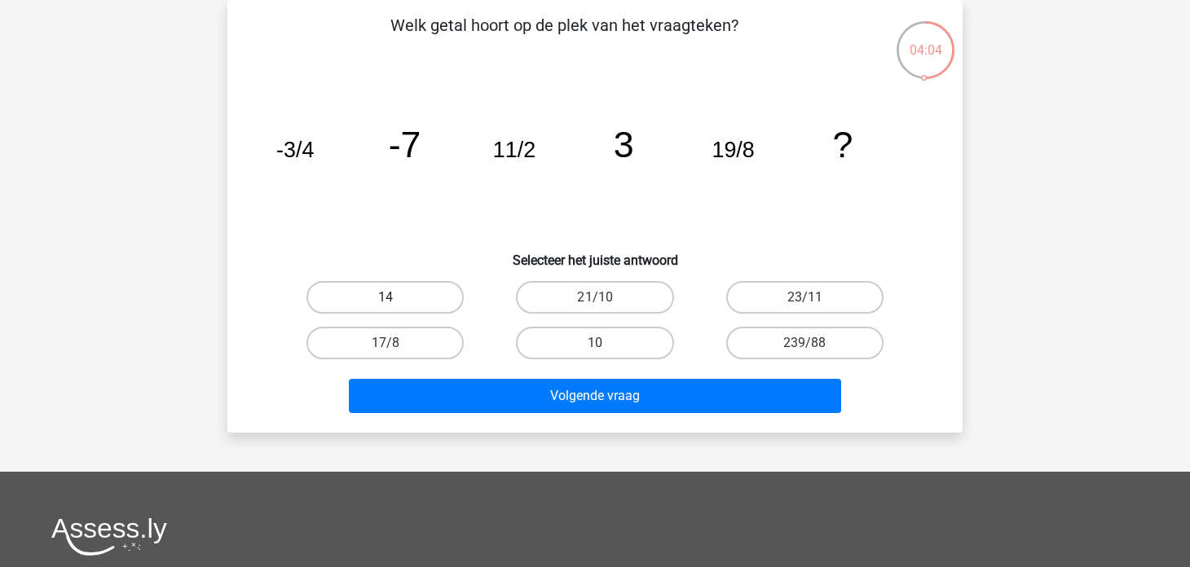
click at [453, 302] on label "14" at bounding box center [384, 297] width 157 height 33
click at [396, 302] on input "14" at bounding box center [390, 302] width 11 height 11
radio input "true"
click at [518, 414] on div "Volgende vraag" at bounding box center [594, 399] width 629 height 41
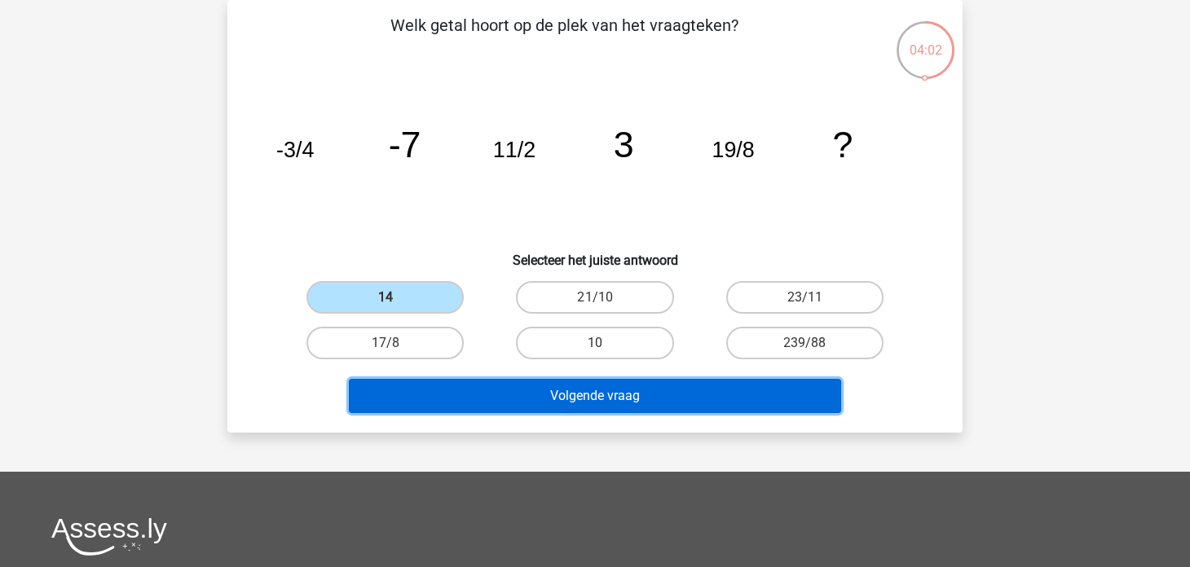
click at [520, 393] on button "Volgende vraag" at bounding box center [595, 396] width 493 height 34
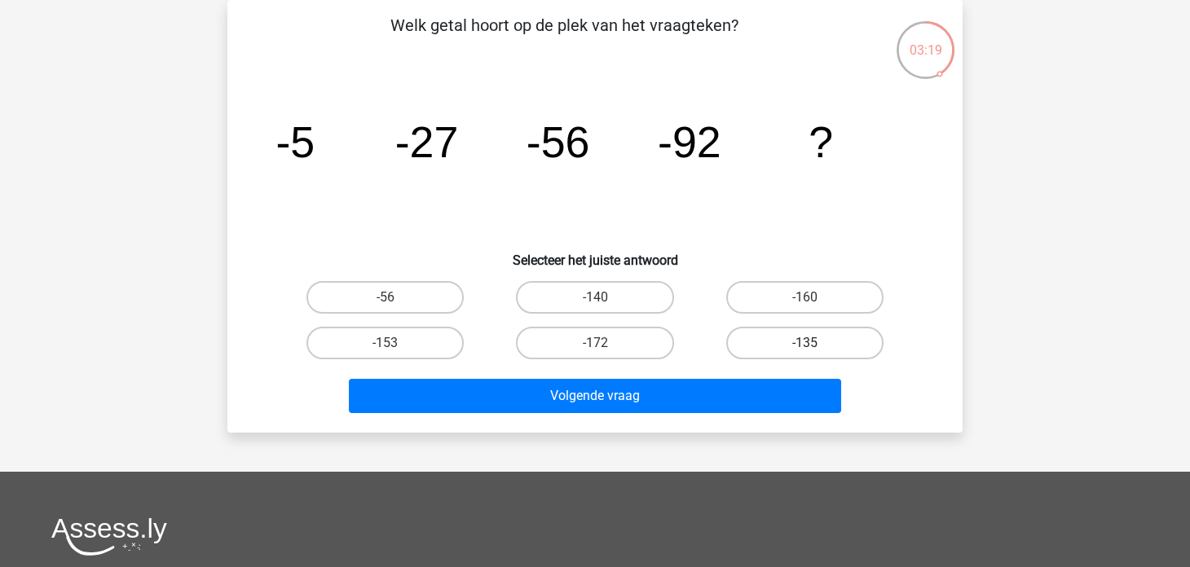
click at [809, 355] on label "-135" at bounding box center [804, 343] width 157 height 33
click at [809, 354] on input "-135" at bounding box center [809, 348] width 11 height 11
radio input "true"
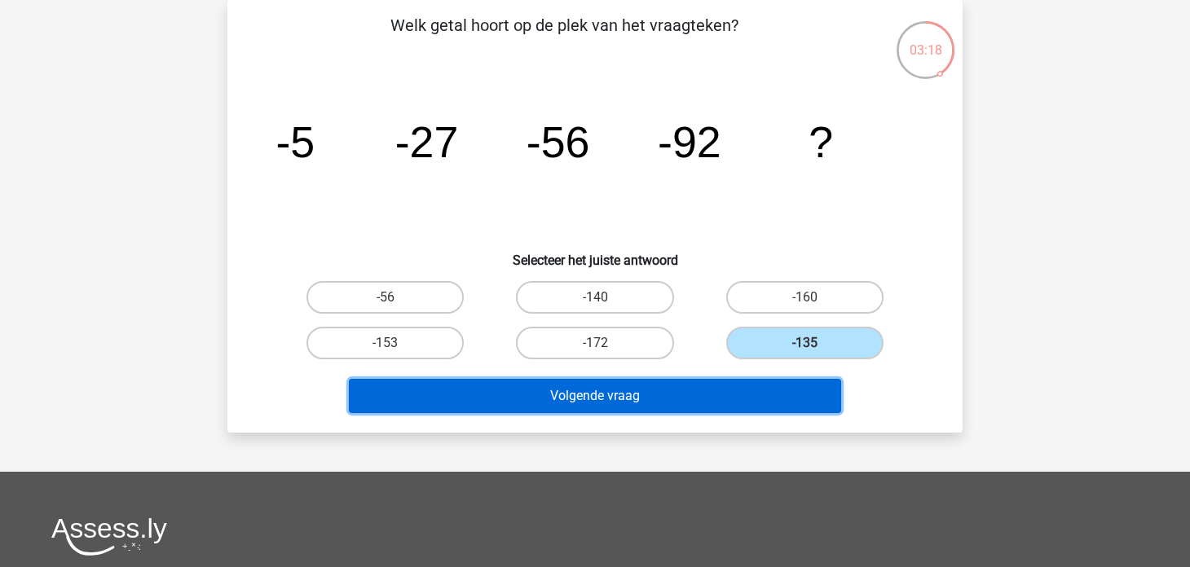
click at [765, 401] on button "Volgende vraag" at bounding box center [595, 396] width 493 height 34
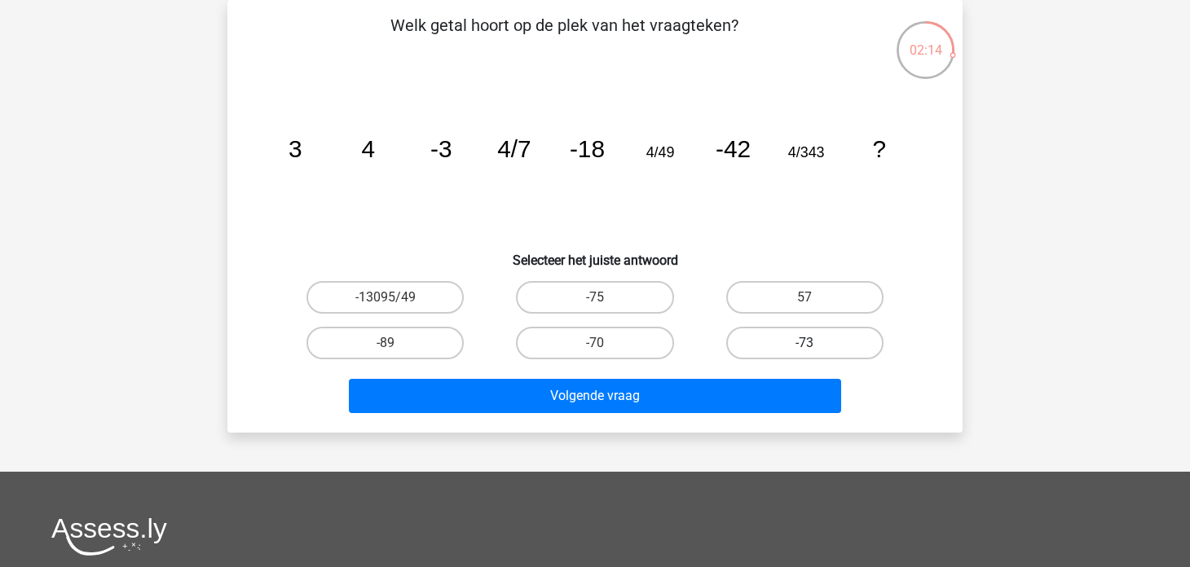
click at [838, 342] on label "-73" at bounding box center [804, 343] width 157 height 33
click at [815, 343] on input "-73" at bounding box center [809, 348] width 11 height 11
radio input "true"
click at [755, 419] on div "Welk getal hoort op de plek van het vraagteken? image/svg+xml 3 4 -3 4/7 -18 4/…" at bounding box center [594, 216] width 735 height 433
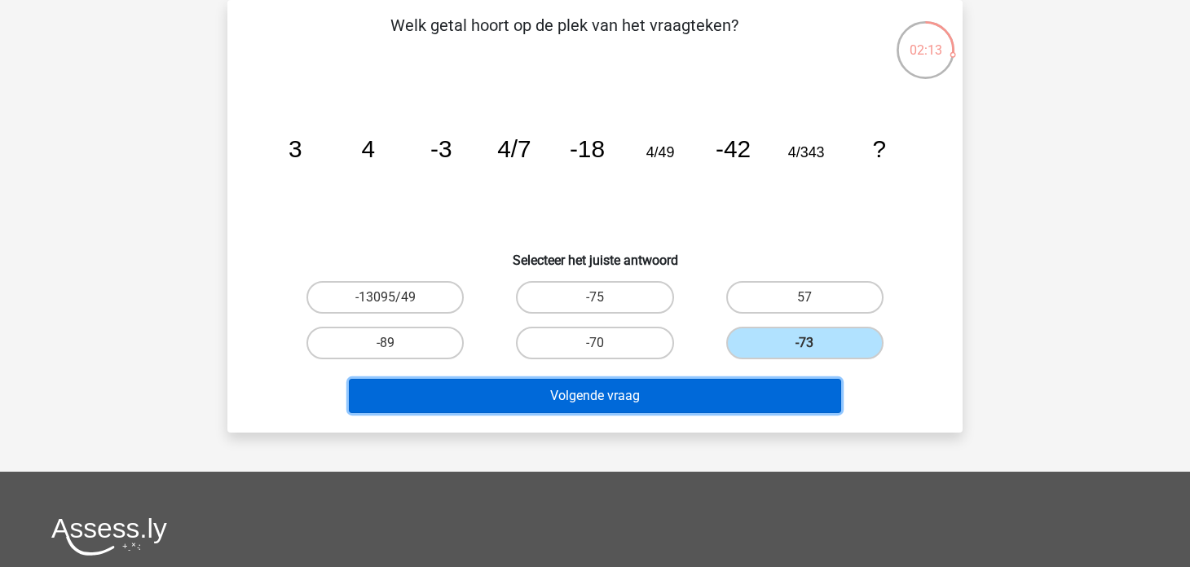
click at [755, 406] on button "Volgende vraag" at bounding box center [595, 396] width 493 height 34
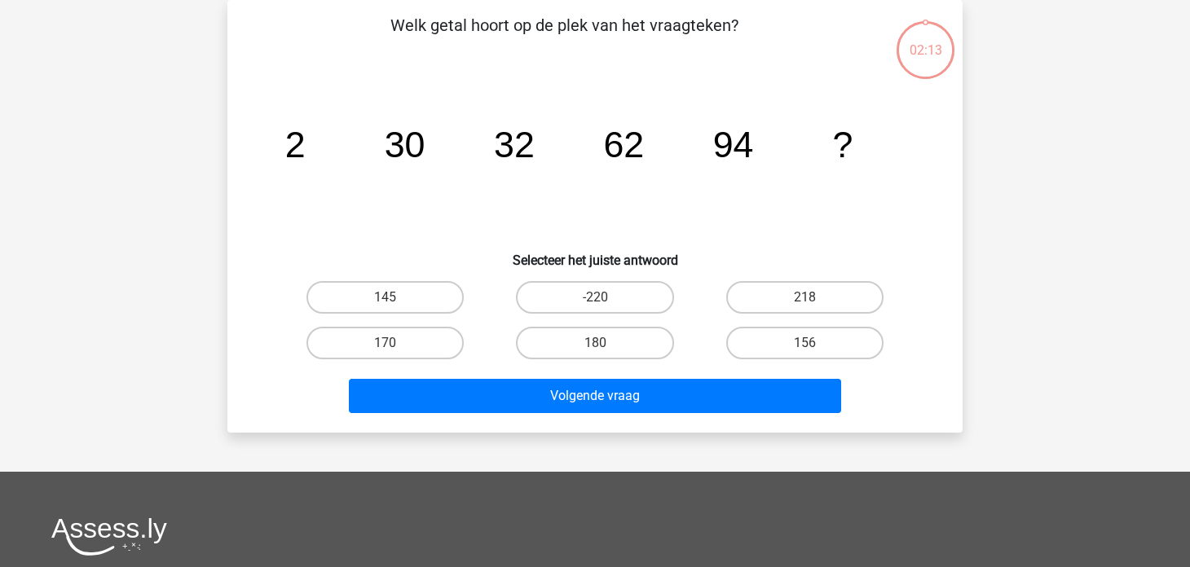
scroll to position [0, 0]
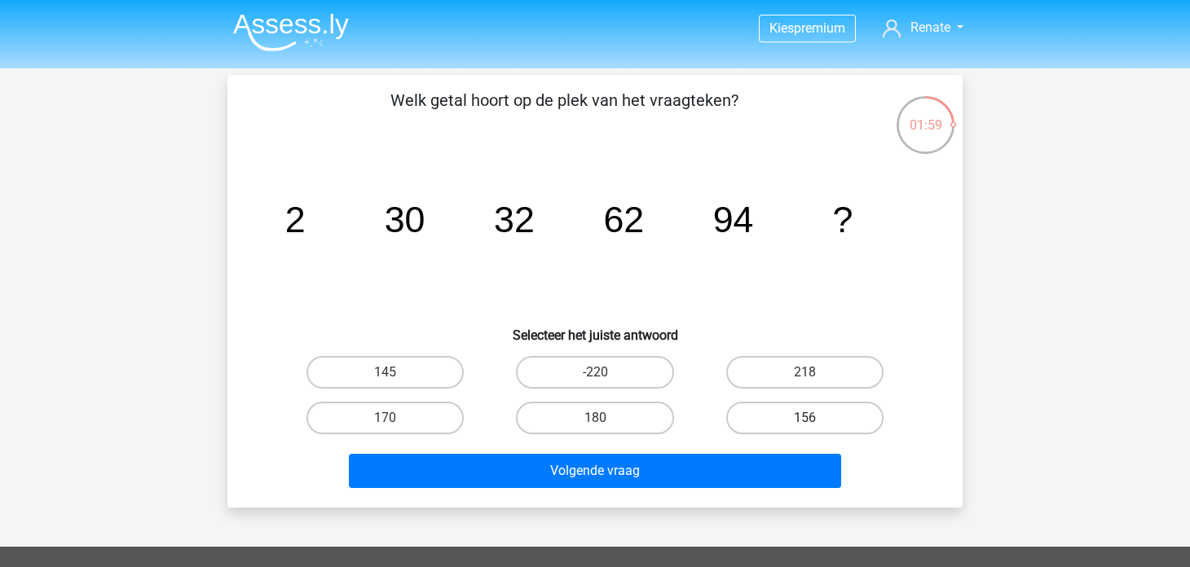
click at [745, 412] on label "156" at bounding box center [804, 418] width 157 height 33
click at [804, 418] on input "156" at bounding box center [809, 423] width 11 height 11
radio input "true"
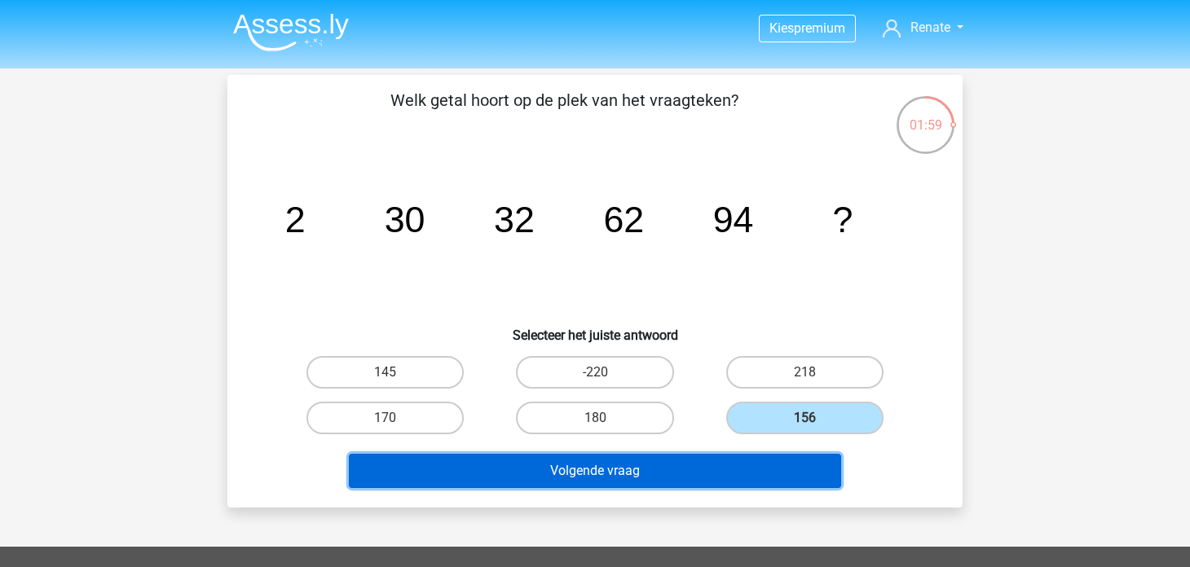
click at [720, 473] on button "Volgende vraag" at bounding box center [595, 471] width 493 height 34
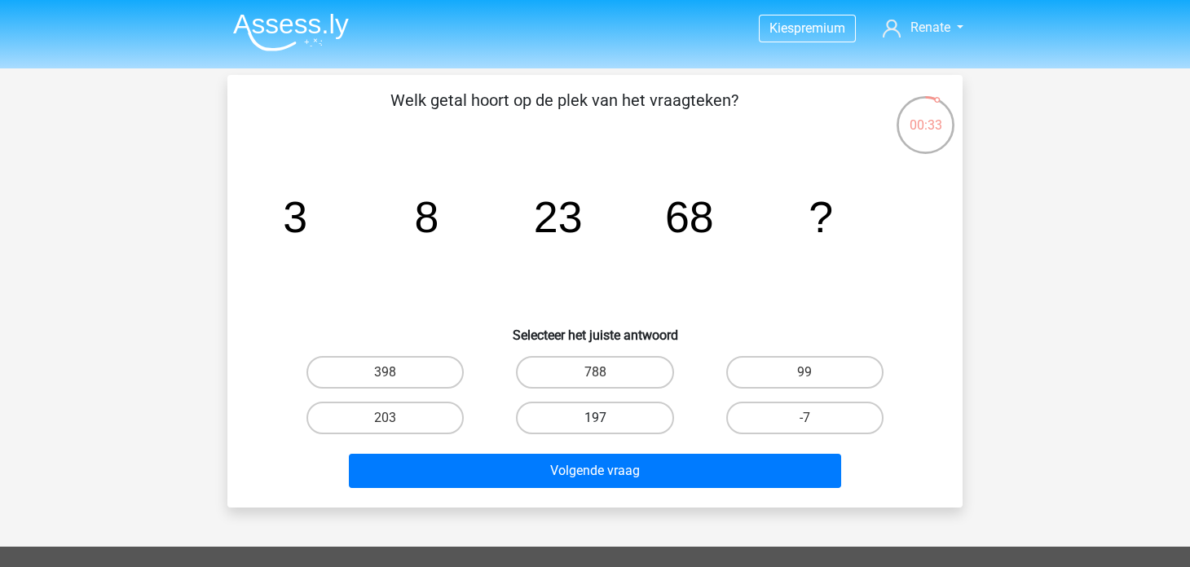
click at [588, 420] on label "197" at bounding box center [594, 418] width 157 height 33
click at [595, 420] on input "197" at bounding box center [600, 423] width 11 height 11
radio input "true"
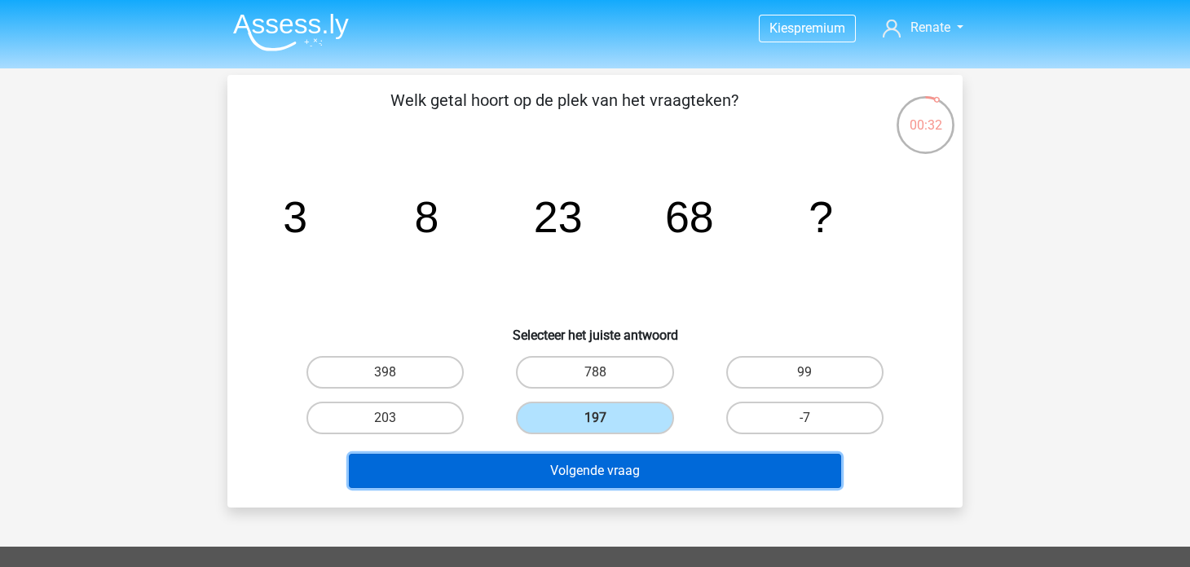
click at [607, 476] on button "Volgende vraag" at bounding box center [595, 471] width 493 height 34
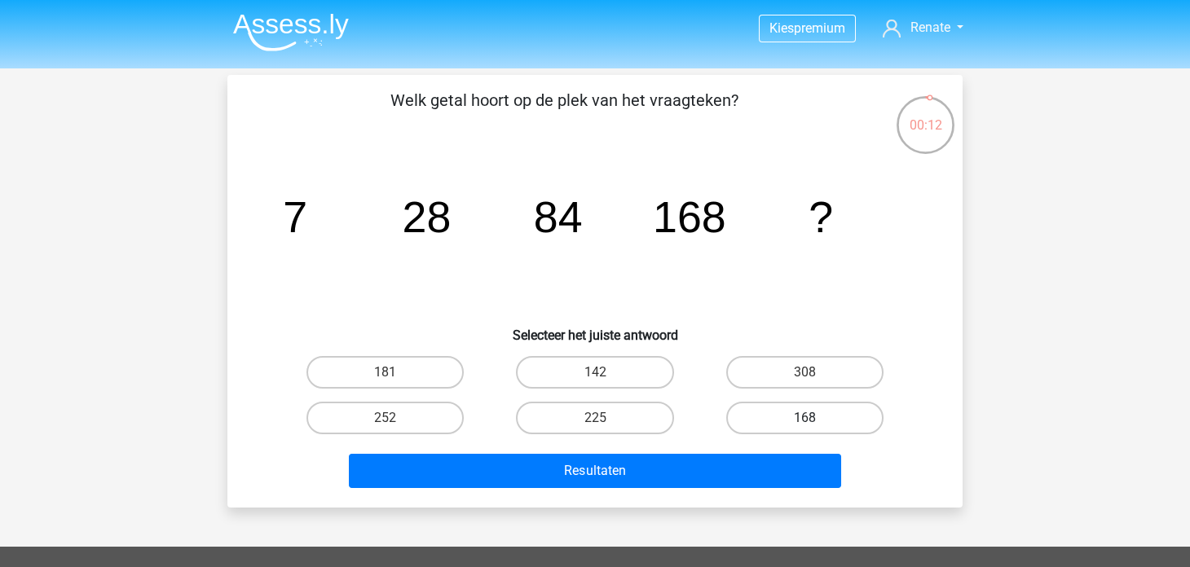
drag, startPoint x: 817, startPoint y: 365, endPoint x: 782, endPoint y: 407, distance: 54.4
click at [817, 367] on label "308" at bounding box center [804, 372] width 157 height 33
click at [815, 372] on input "308" at bounding box center [809, 377] width 11 height 11
radio input "true"
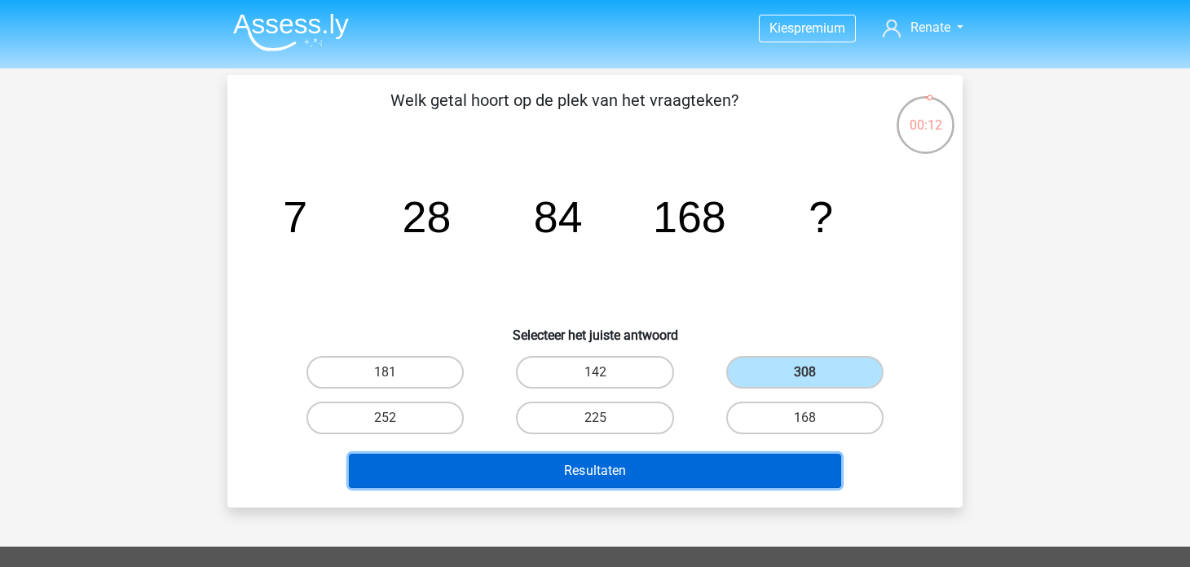
click at [728, 479] on button "Resultaten" at bounding box center [595, 471] width 493 height 34
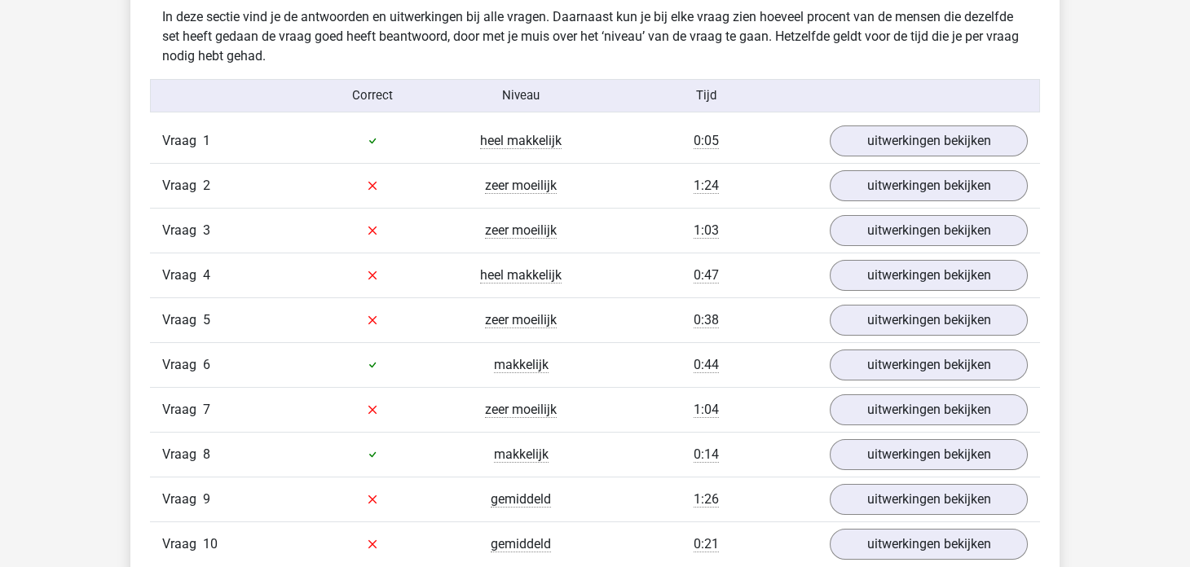
scroll to position [1222, 0]
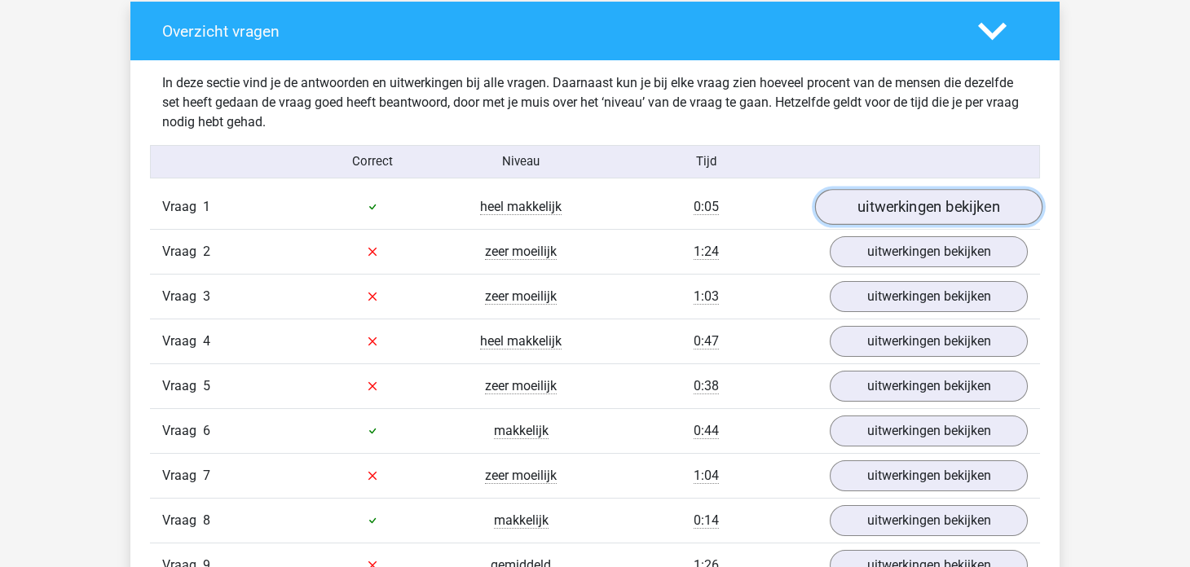
click at [870, 204] on link "uitwerkingen bekijken" at bounding box center [928, 207] width 227 height 36
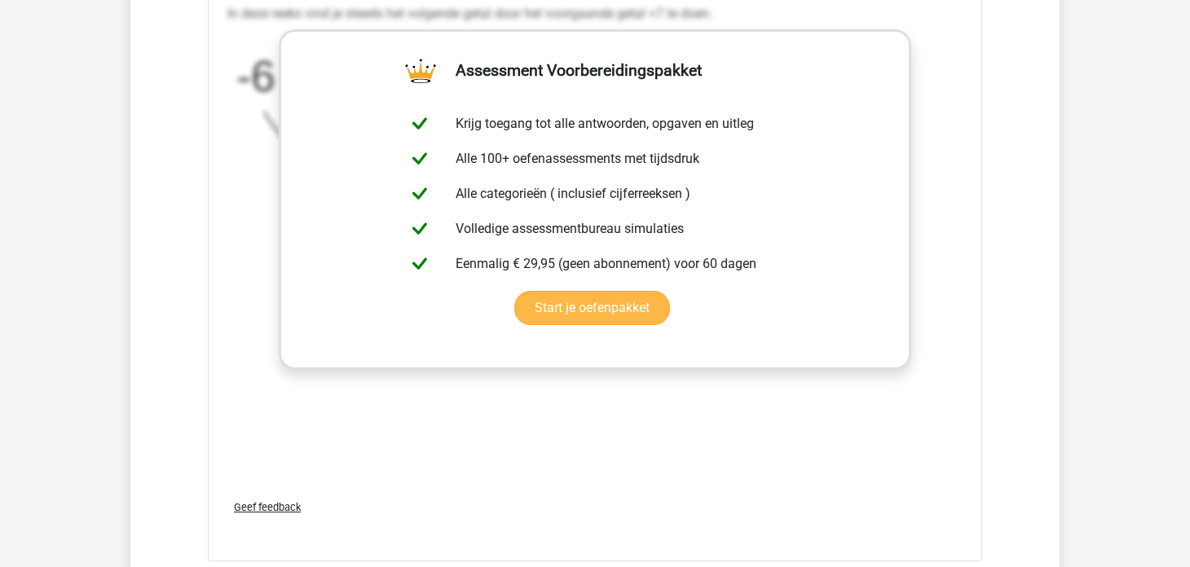
scroll to position [2282, 0]
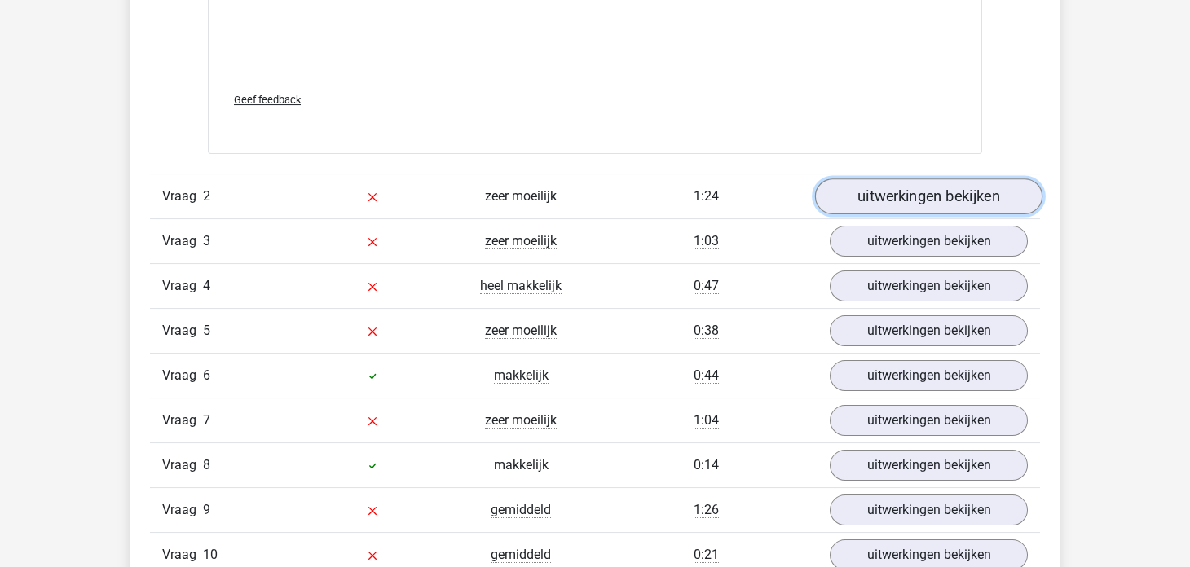
click at [860, 203] on link "uitwerkingen bekijken" at bounding box center [928, 196] width 227 height 36
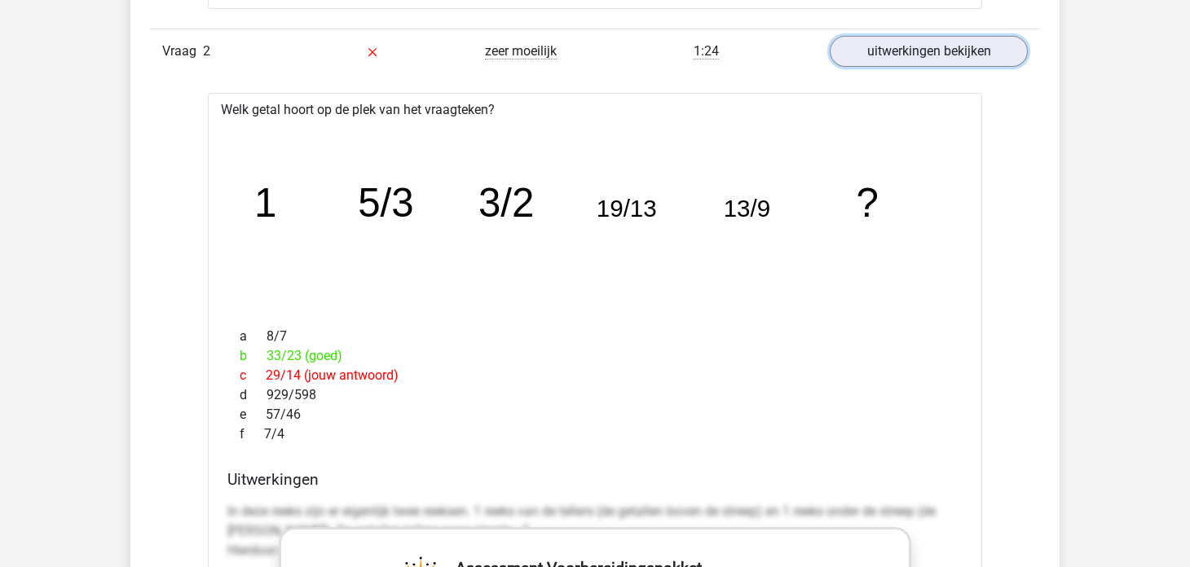
scroll to position [2444, 0]
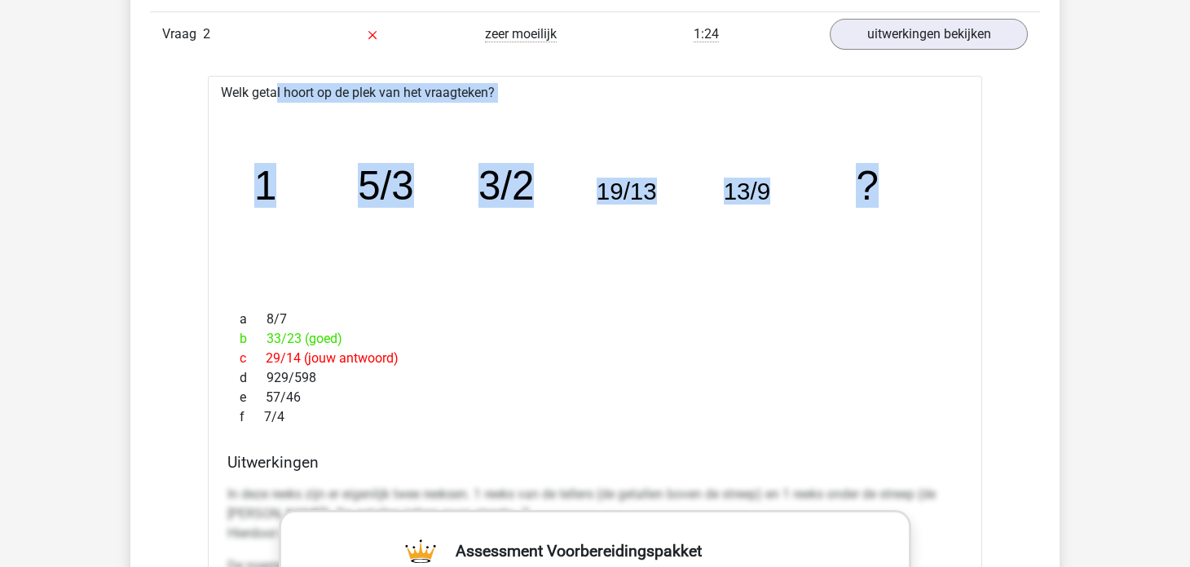
drag, startPoint x: 223, startPoint y: 88, endPoint x: 931, endPoint y: 193, distance: 715.9
click at [931, 193] on div "Welk getal hoort op de plek van het vraagteken? image/svg+xml 1 5/3 3/2 19/13 1…" at bounding box center [595, 559] width 774 height 966
copy div "Welk getal hoort op de plek van het vraagteken? image/svg+xml 1 5/3 3/2 19/13 1…"
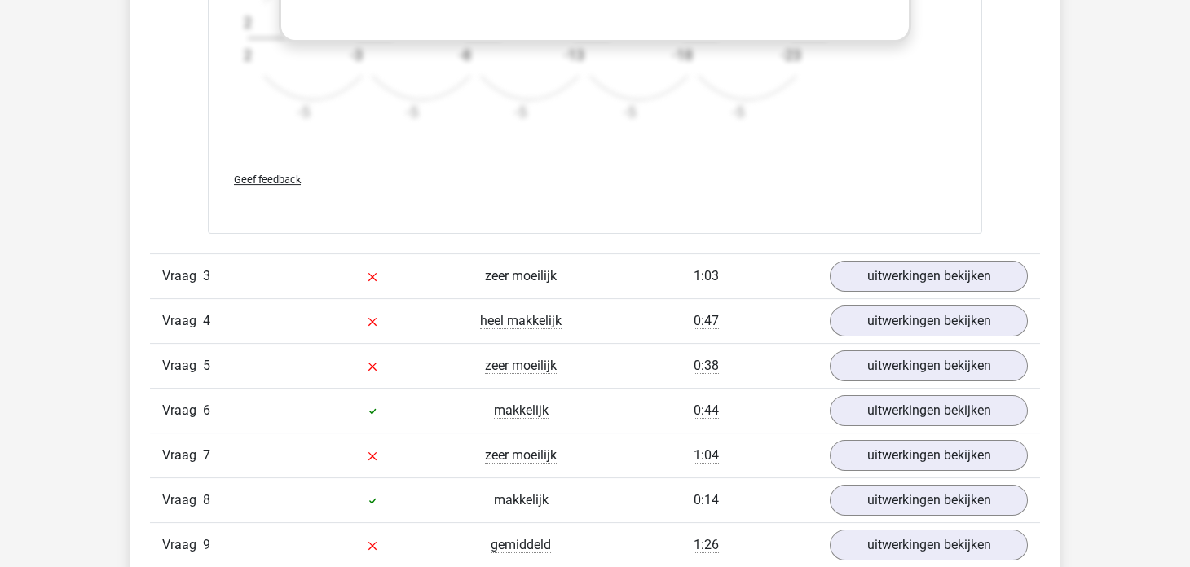
scroll to position [3259, 0]
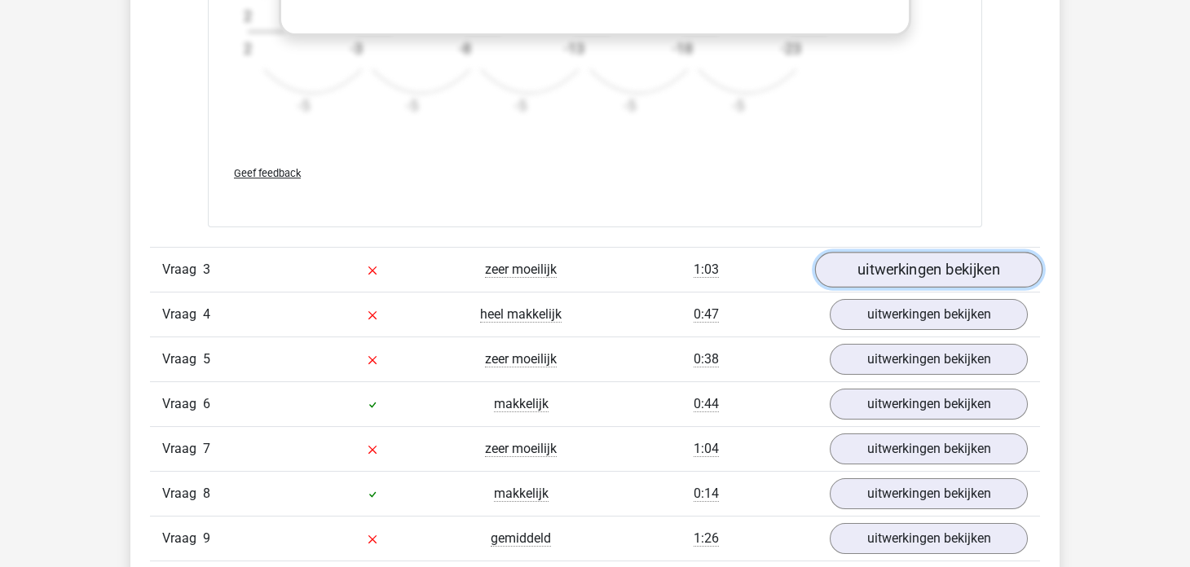
click at [863, 261] on link "uitwerkingen bekijken" at bounding box center [928, 270] width 227 height 36
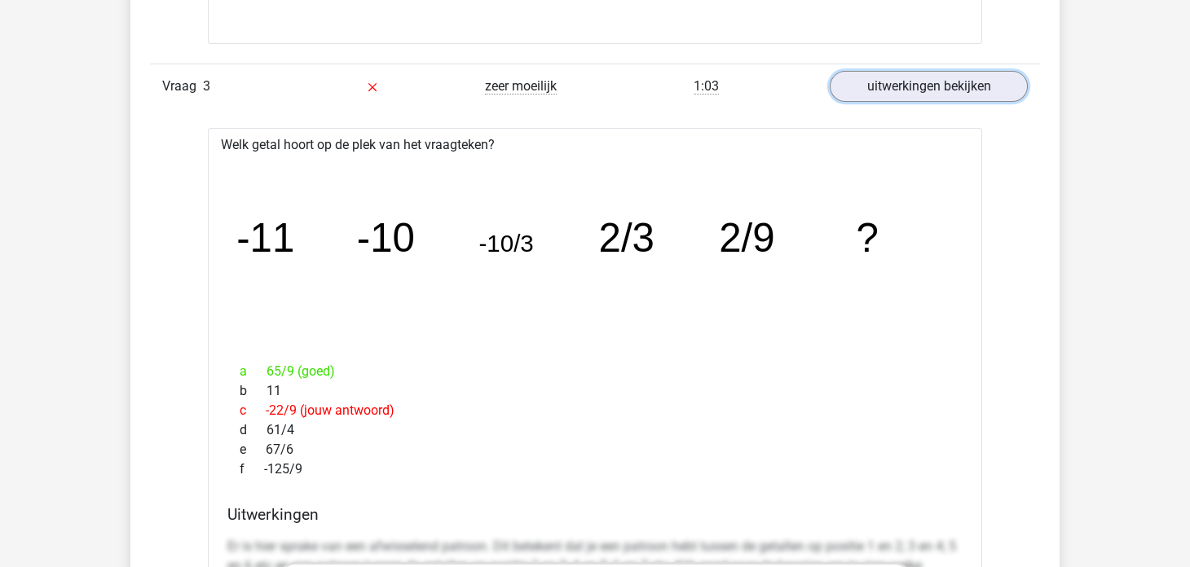
scroll to position [3504, 0]
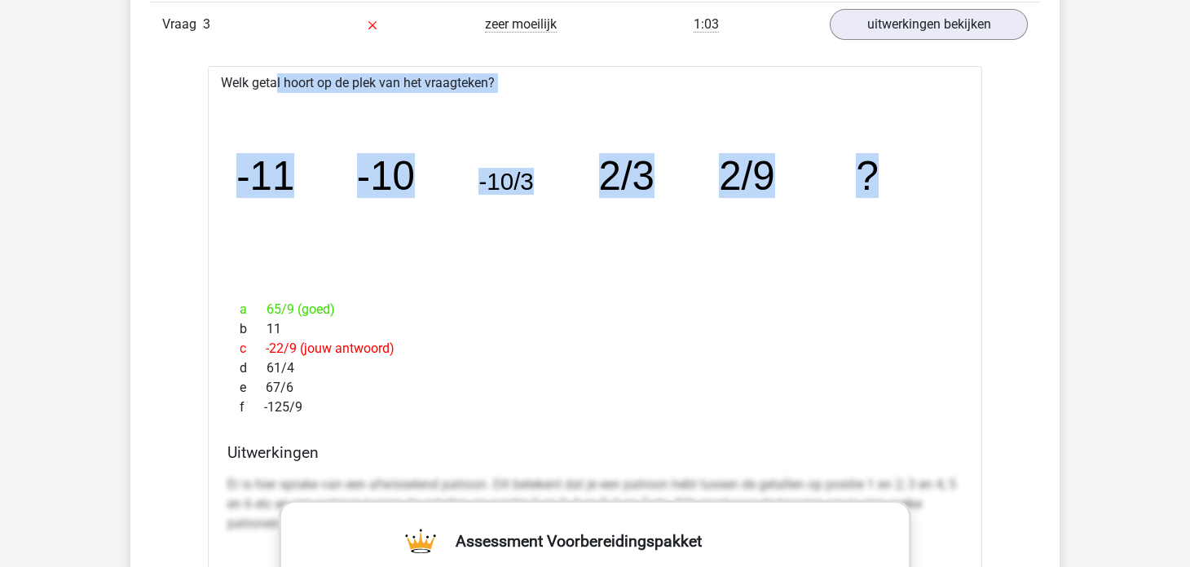
drag, startPoint x: 221, startPoint y: 77, endPoint x: 903, endPoint y: 155, distance: 686.5
click at [903, 155] on div "Welk getal hoort op de plek van het vraagteken? image/svg+xml -11 -10 -10/3 2/3…" at bounding box center [595, 549] width 774 height 966
copy div "Welk getal hoort op de plek van het vraagteken? image/svg+xml -11 -10 -10/3 2/3…"
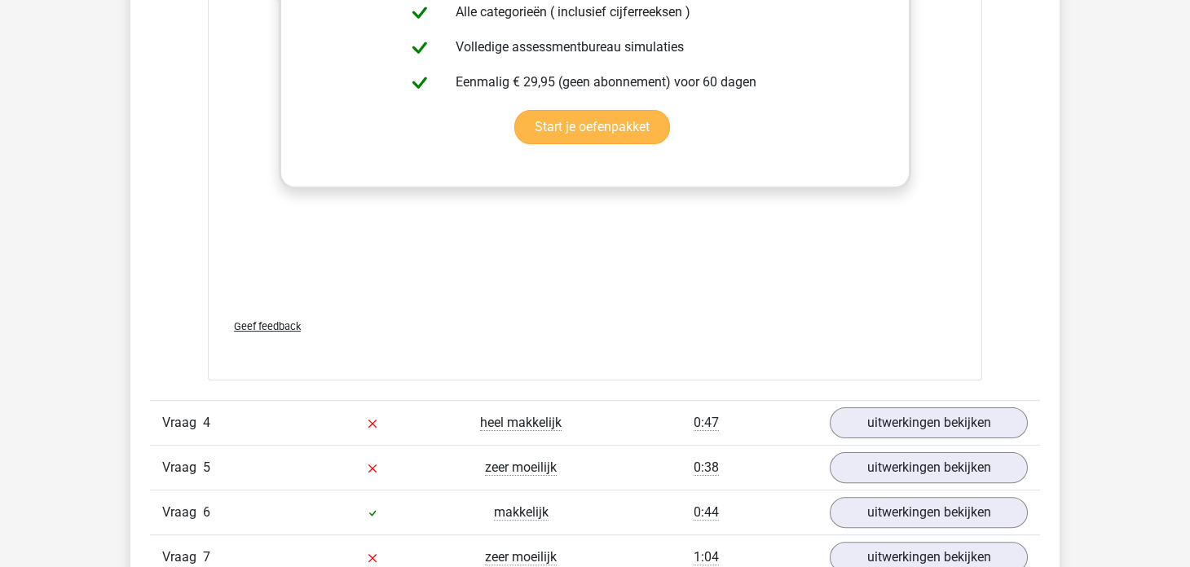
scroll to position [4318, 0]
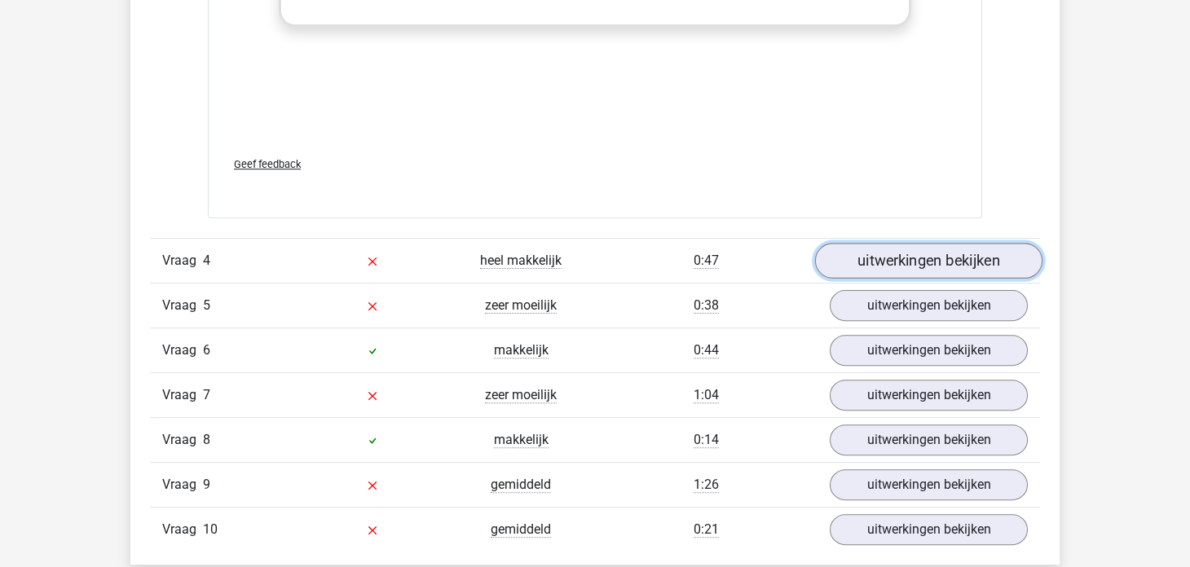
click at [878, 253] on link "uitwerkingen bekijken" at bounding box center [928, 261] width 227 height 36
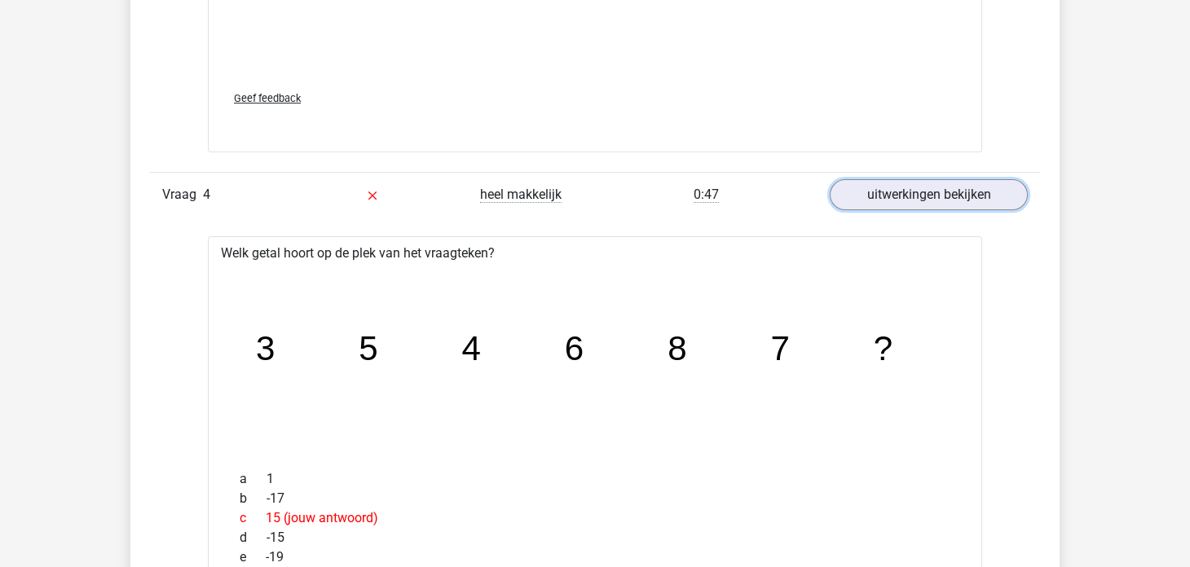
scroll to position [4481, 0]
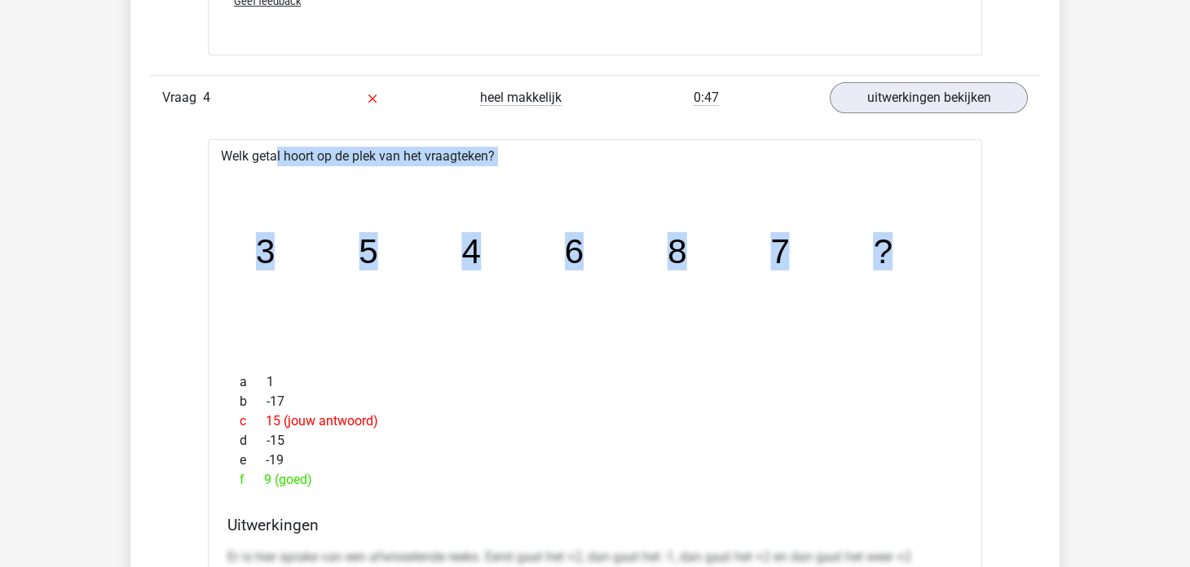
drag, startPoint x: 221, startPoint y: 147, endPoint x: 917, endPoint y: 244, distance: 702.7
copy div "Welk getal hoort op de plek van het vraagteken? image/svg+xml 3 5 4 6 8 7 ?"
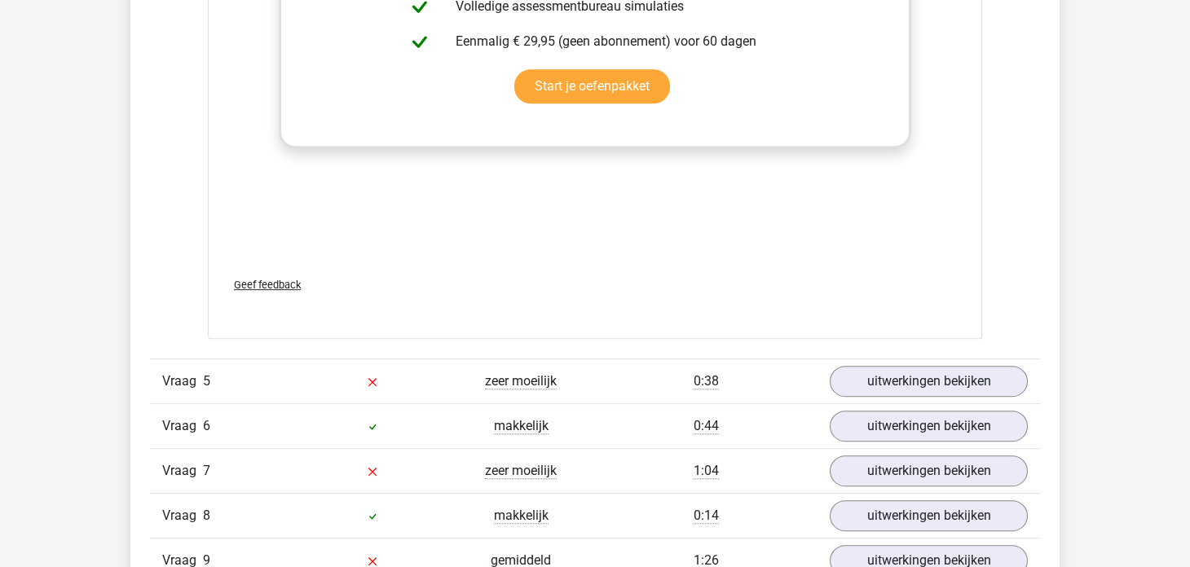
scroll to position [5297, 0]
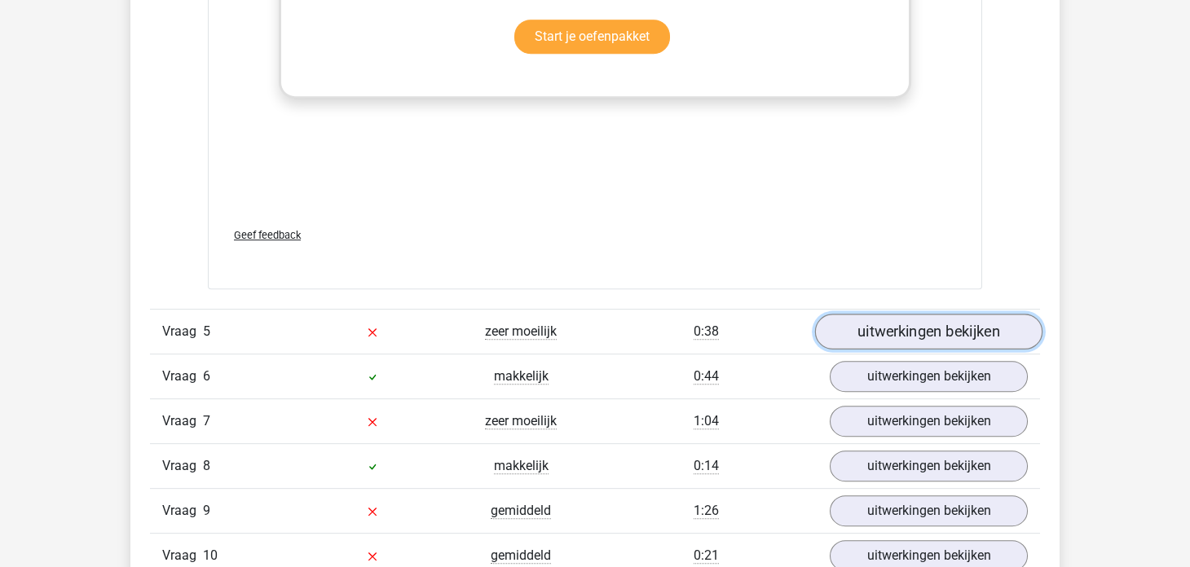
click at [890, 321] on link "uitwerkingen bekijken" at bounding box center [928, 333] width 227 height 36
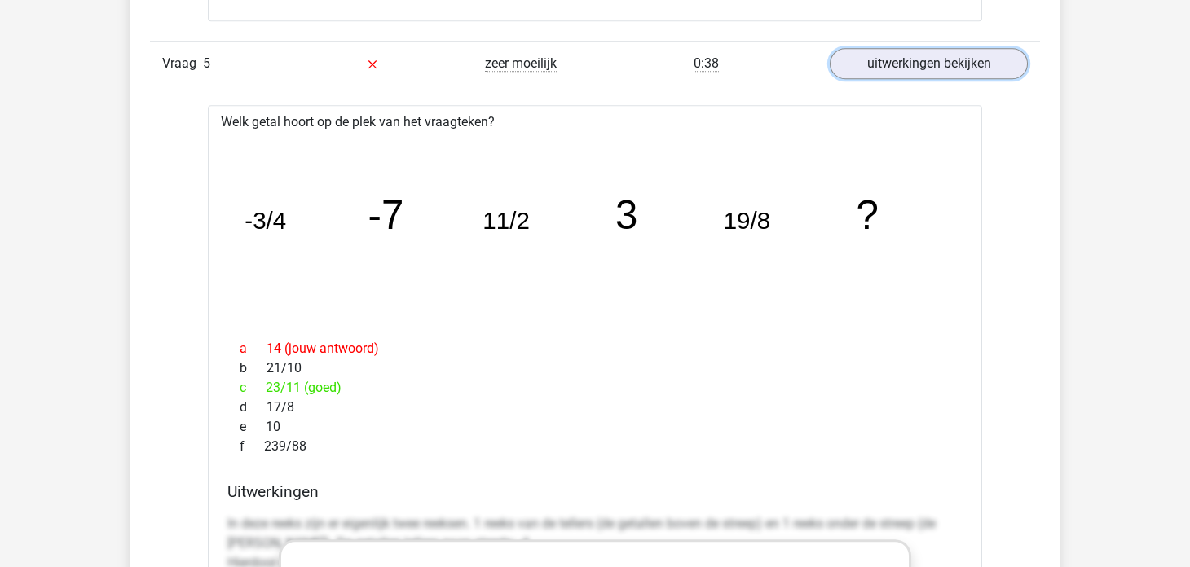
scroll to position [5541, 0]
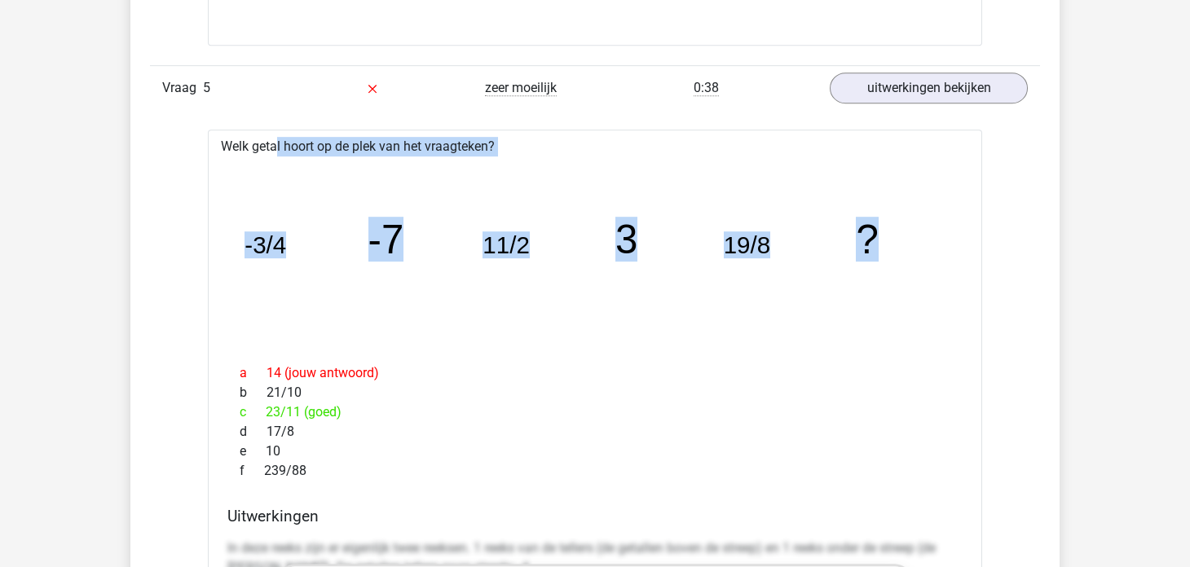
drag, startPoint x: 220, startPoint y: 137, endPoint x: 903, endPoint y: 239, distance: 690.4
copy div "Welk getal hoort op de plek van het vraagteken? image/svg+xml -3/4 -7 11/2 3 19…"
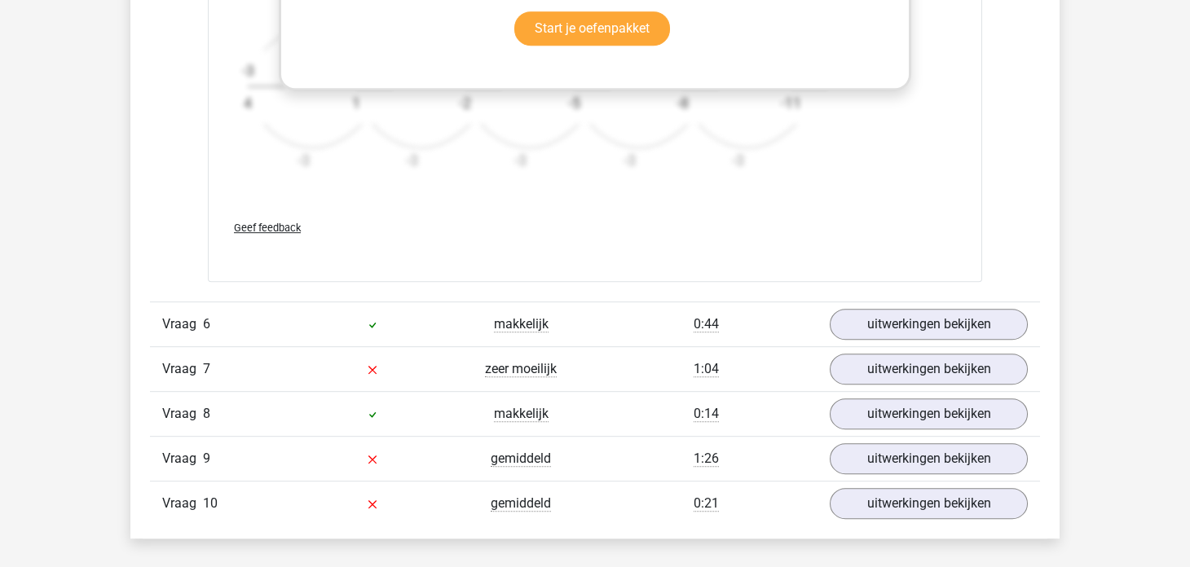
scroll to position [6355, 0]
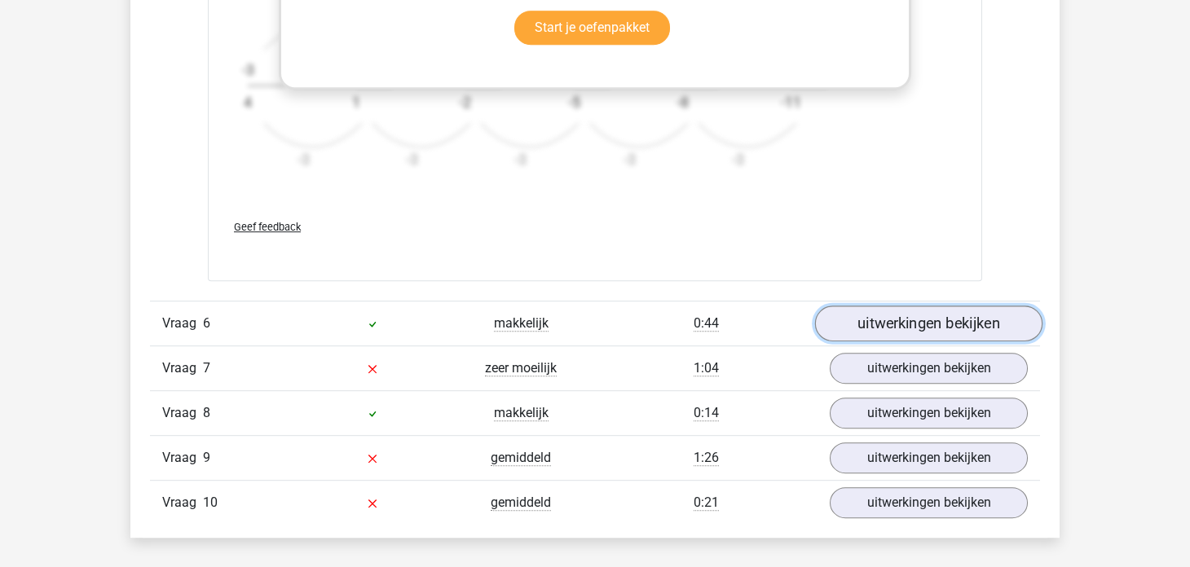
click at [841, 318] on link "uitwerkingen bekijken" at bounding box center [928, 324] width 227 height 36
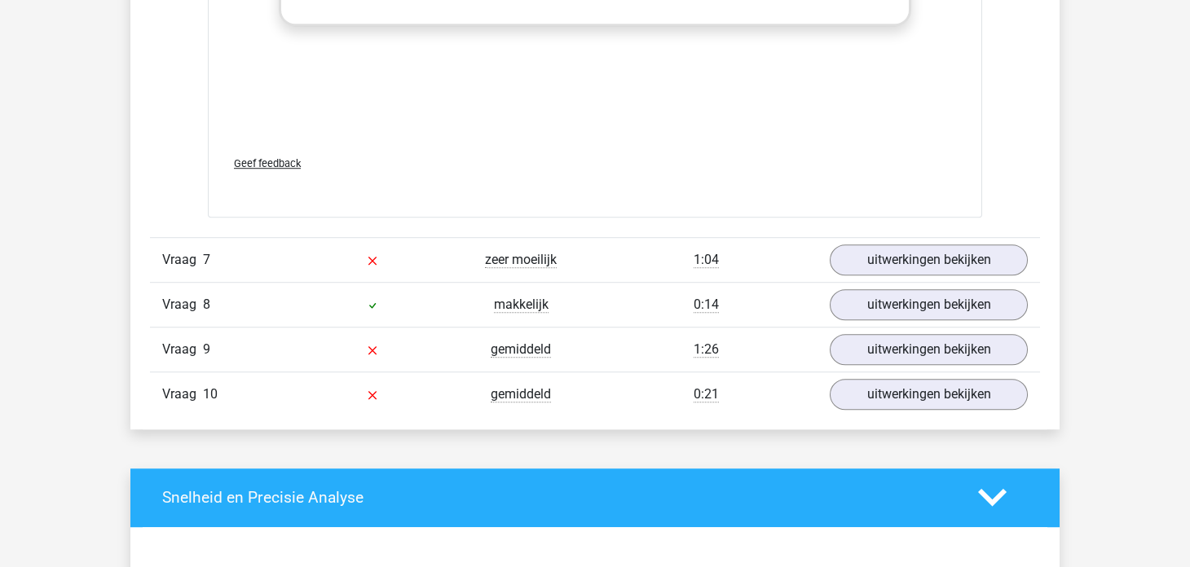
scroll to position [7496, 0]
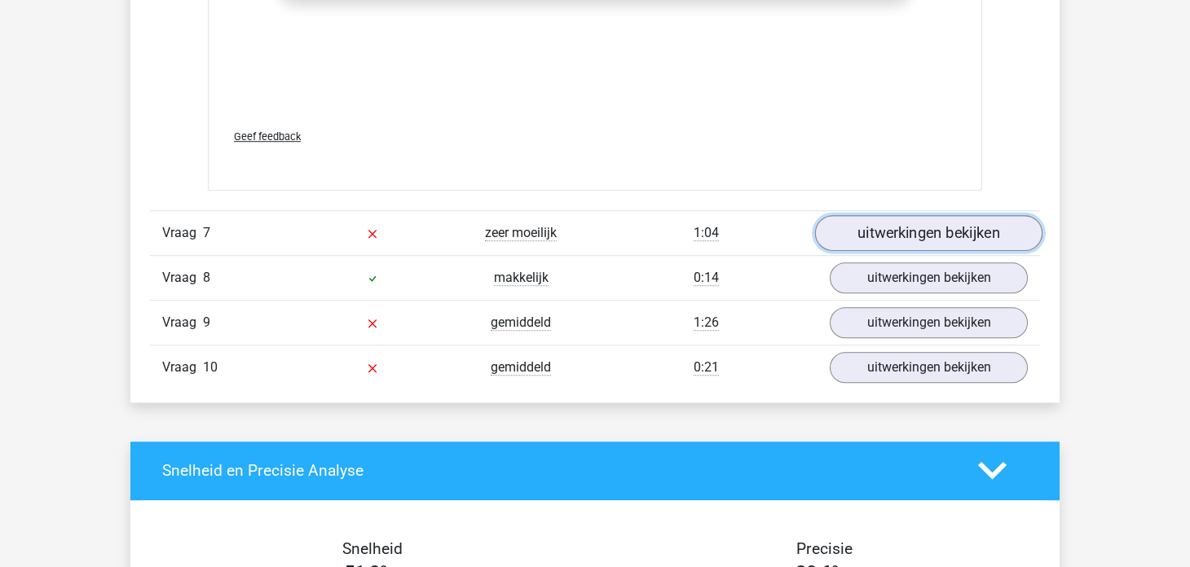
click at [865, 227] on link "uitwerkingen bekijken" at bounding box center [928, 233] width 227 height 36
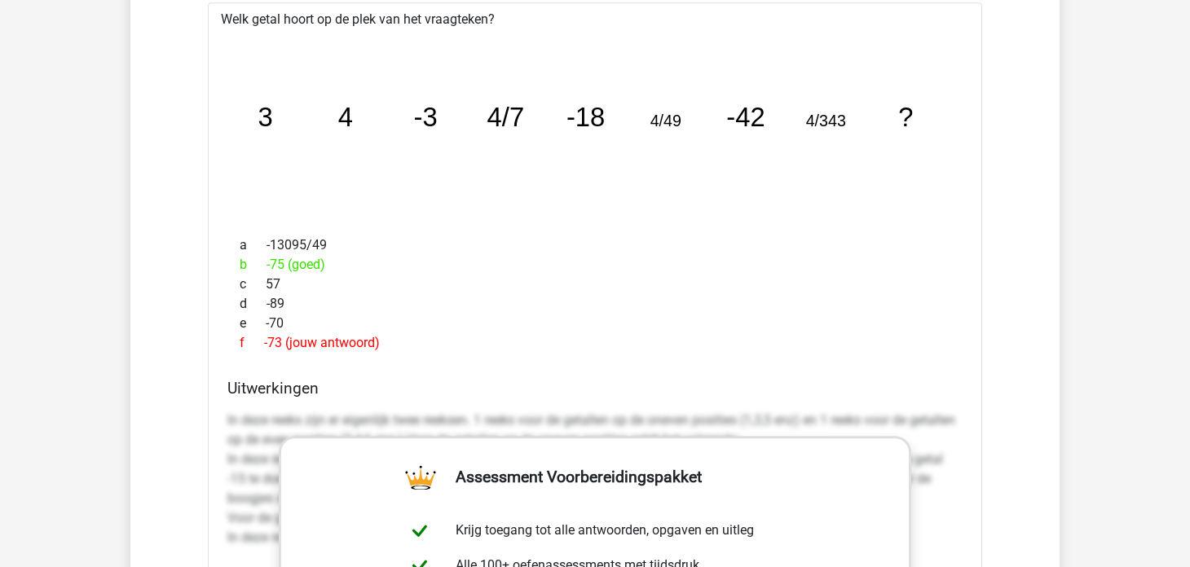
scroll to position [7742, 0]
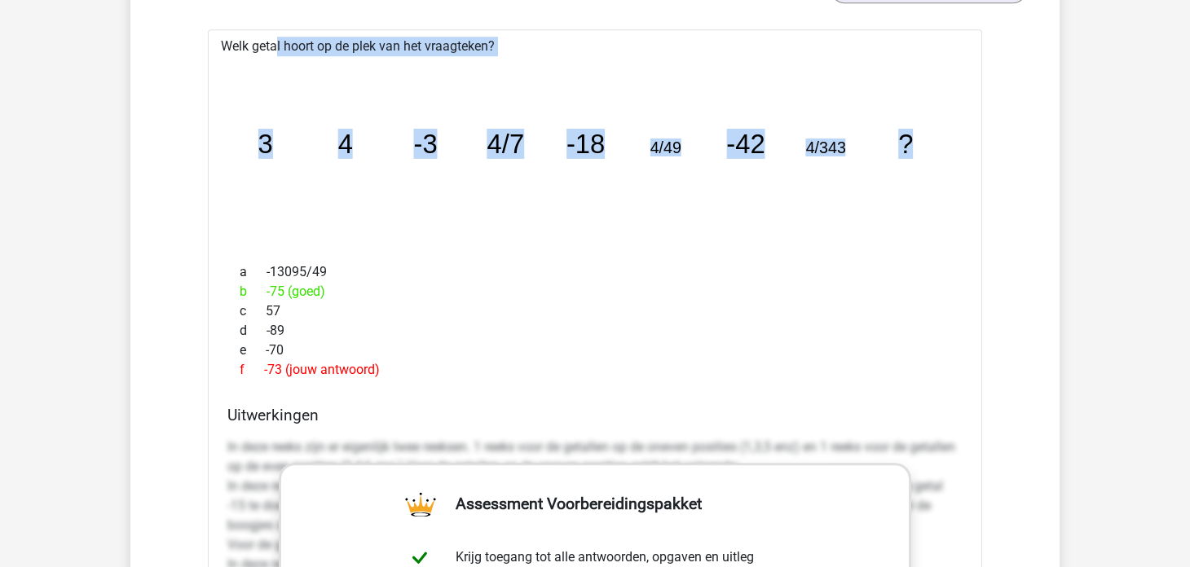
drag, startPoint x: 232, startPoint y: 34, endPoint x: 943, endPoint y: 119, distance: 715.6
click at [943, 119] on div "Welk getal hoort op de plek van het vraagteken? image/svg+xml 3 4 -3 4/7 -18 4/…" at bounding box center [595, 512] width 774 height 966
copy div "Welk getal hoort op de plek van het vraagteken? image/svg+xml 3 4 -3 4/7 -18 4/…"
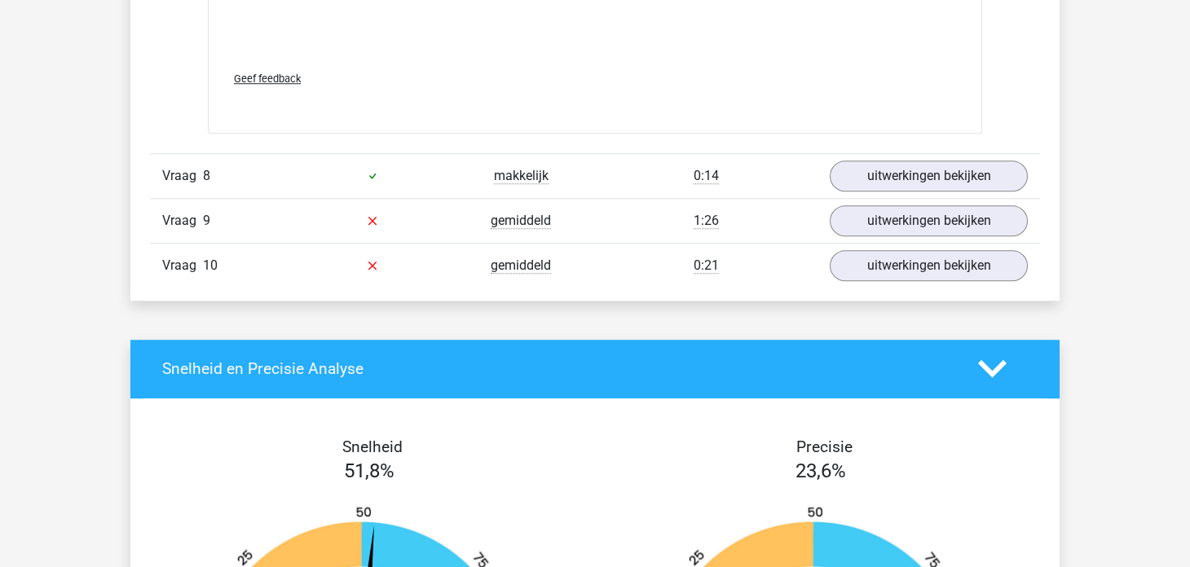
scroll to position [8637, 0]
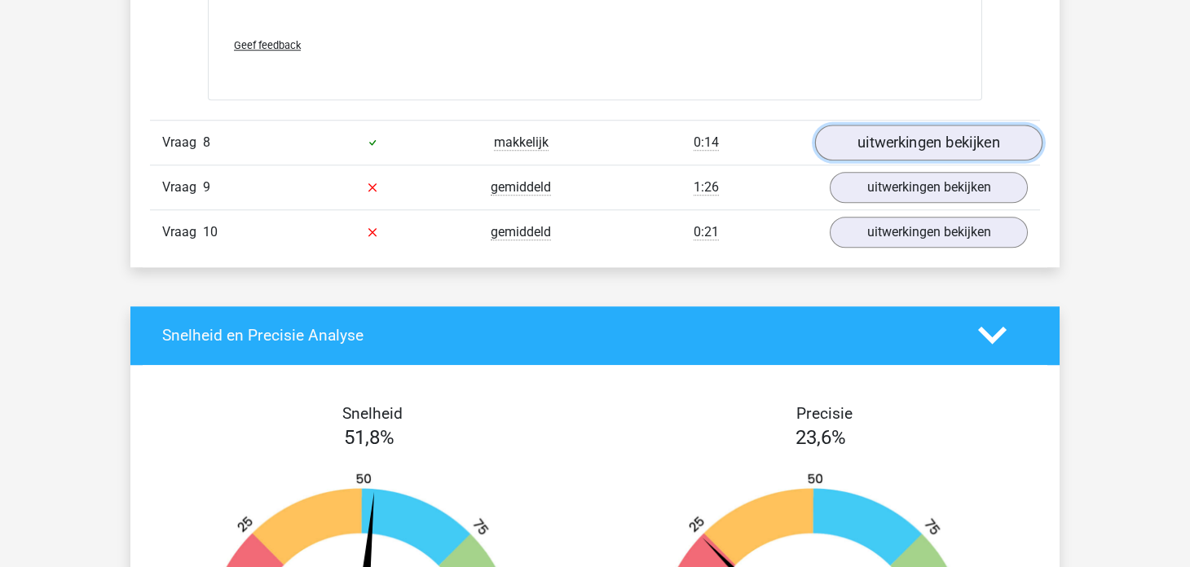
click at [909, 136] on link "uitwerkingen bekijken" at bounding box center [928, 143] width 227 height 36
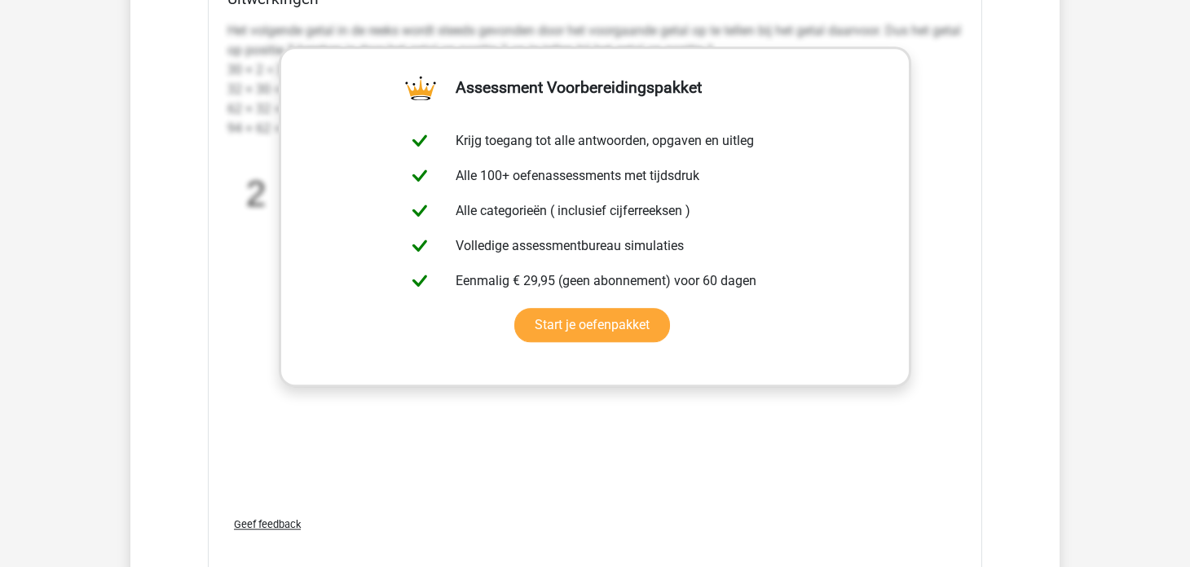
scroll to position [9534, 0]
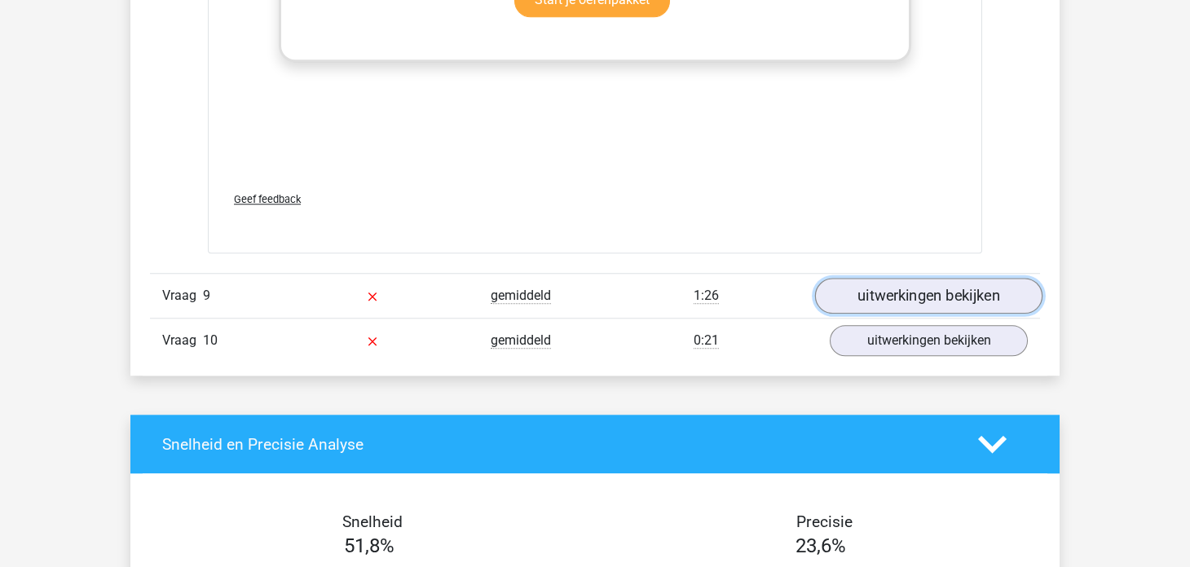
click at [890, 284] on link "uitwerkingen bekijken" at bounding box center [928, 296] width 227 height 36
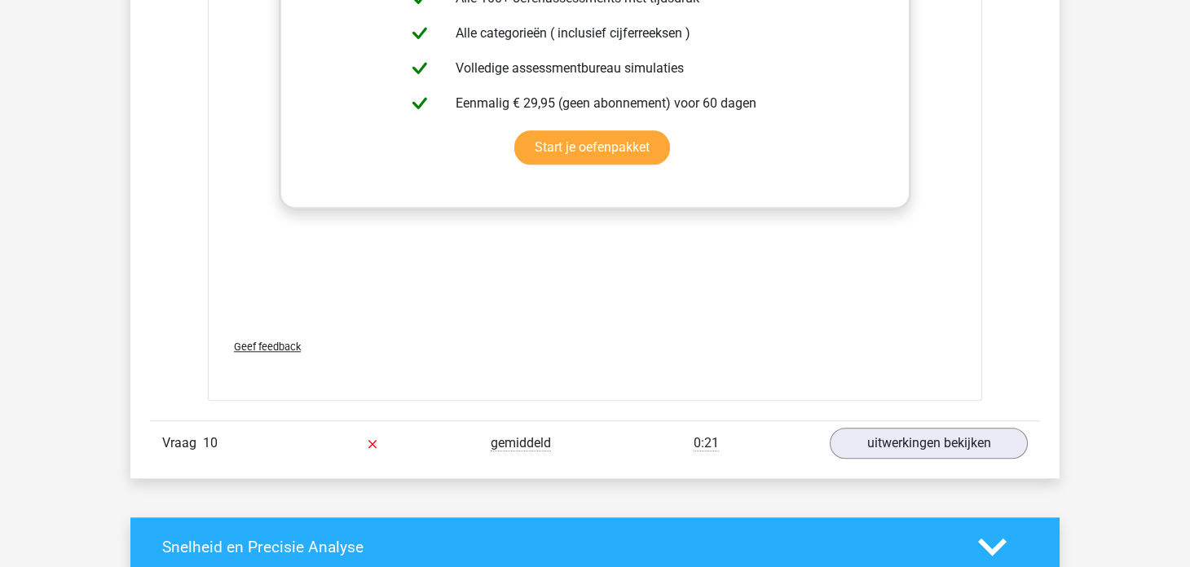
scroll to position [10431, 0]
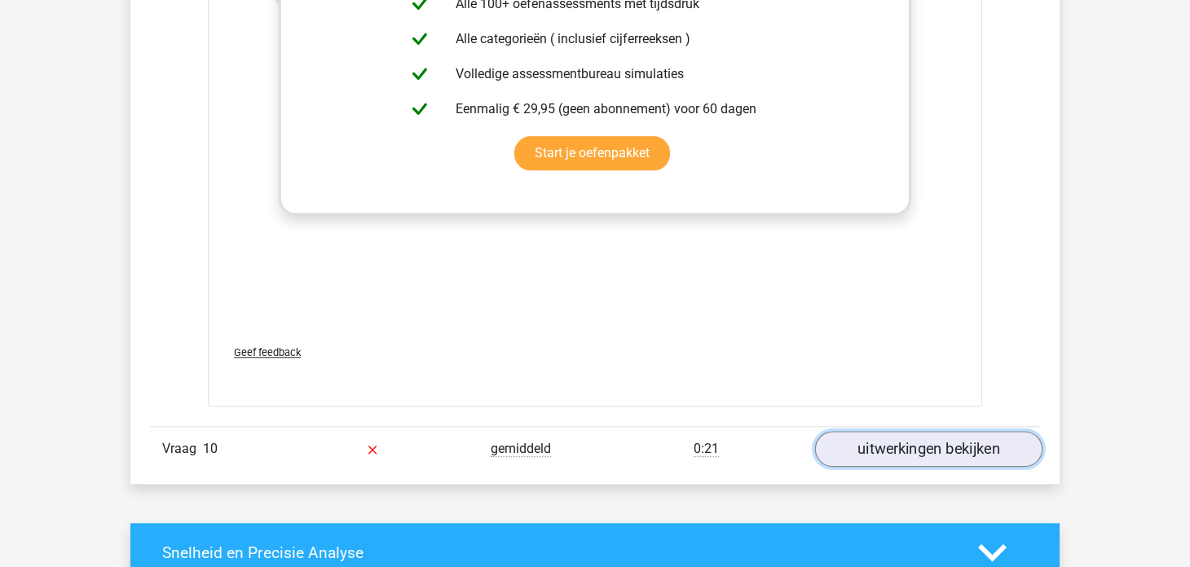
click at [899, 436] on link "uitwerkingen bekijken" at bounding box center [928, 449] width 227 height 36
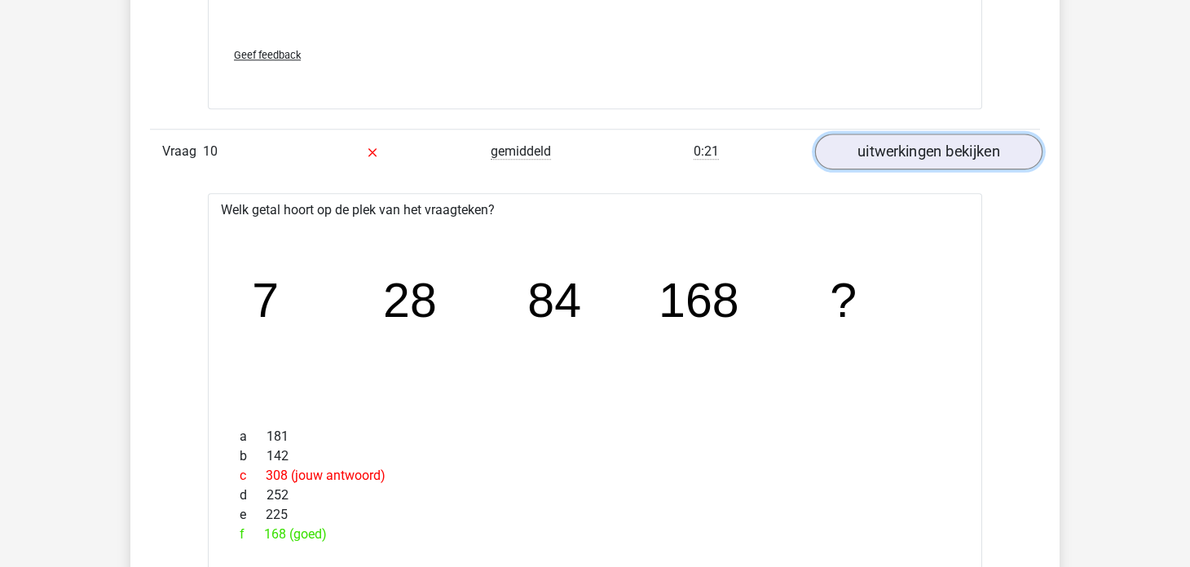
scroll to position [10756, 0]
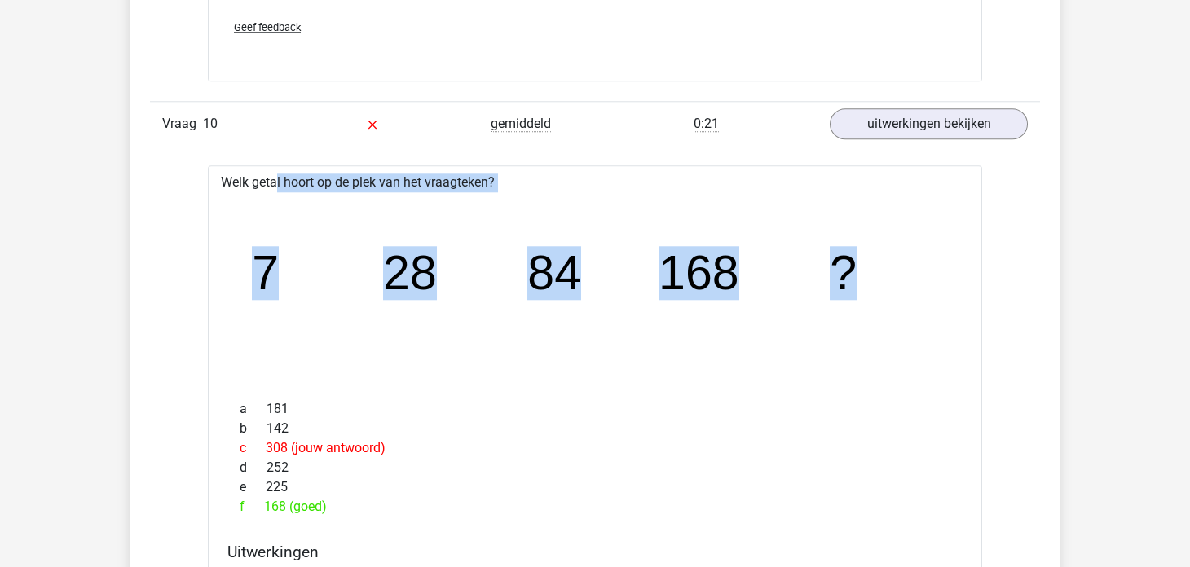
drag, startPoint x: 218, startPoint y: 165, endPoint x: 874, endPoint y: 250, distance: 660.7
copy div "Welk getal hoort op de plek van het vraagteken? image/svg+xml 7 28 84 168 ?"
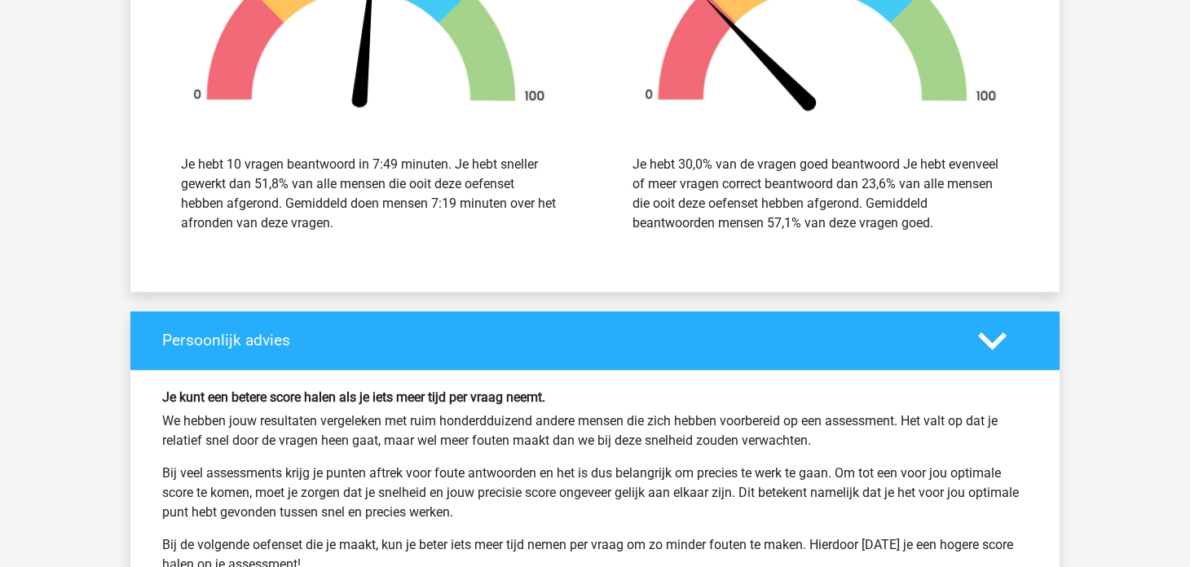
scroll to position [12223, 0]
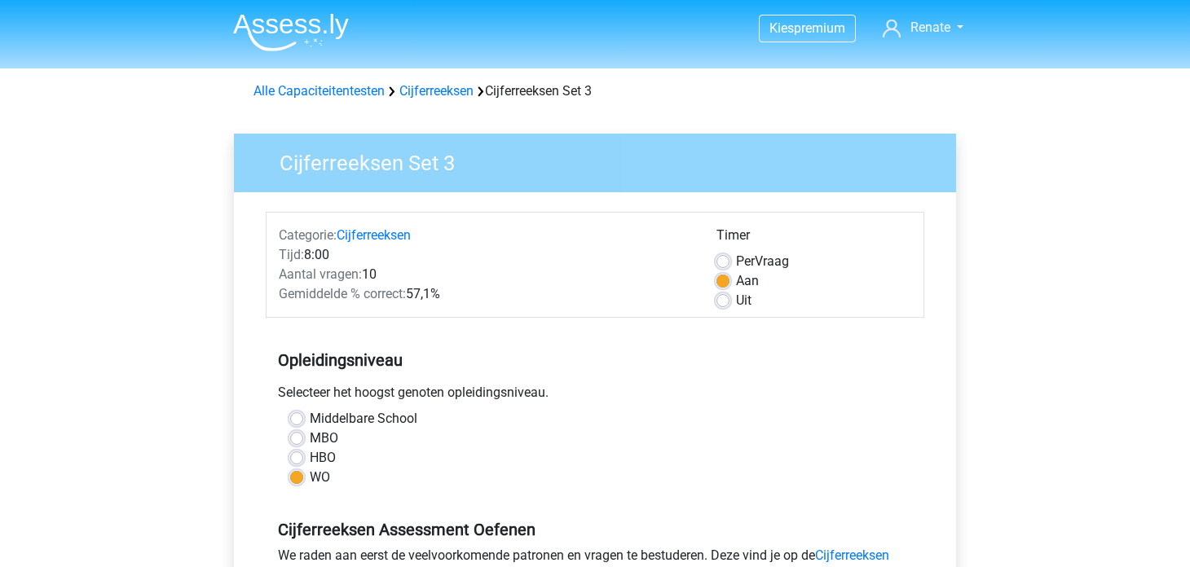
scroll to position [326, 0]
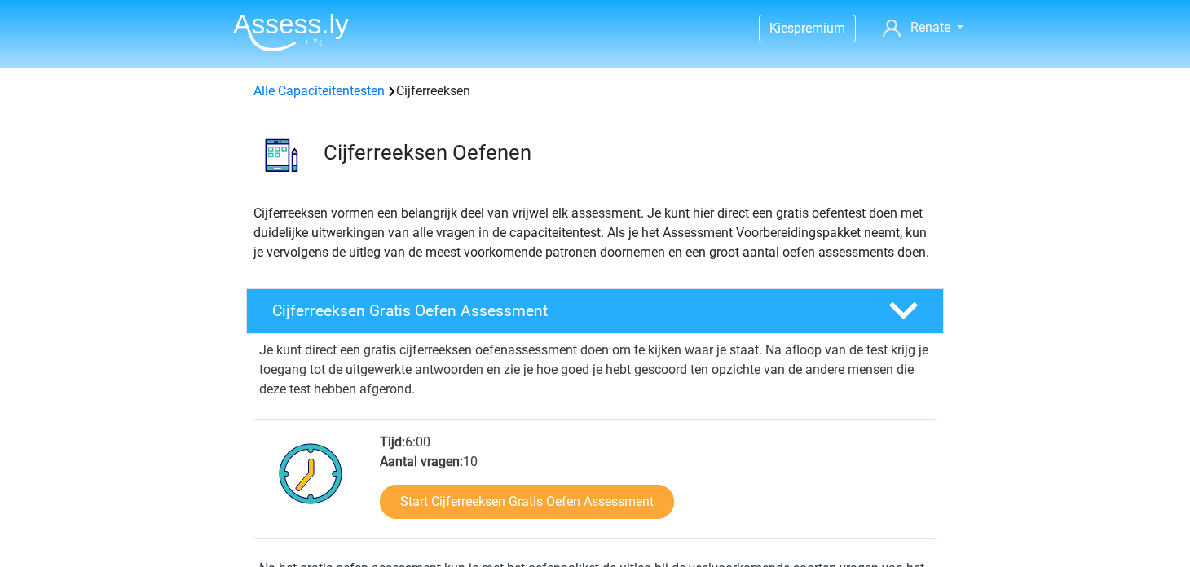
scroll to position [1385, 0]
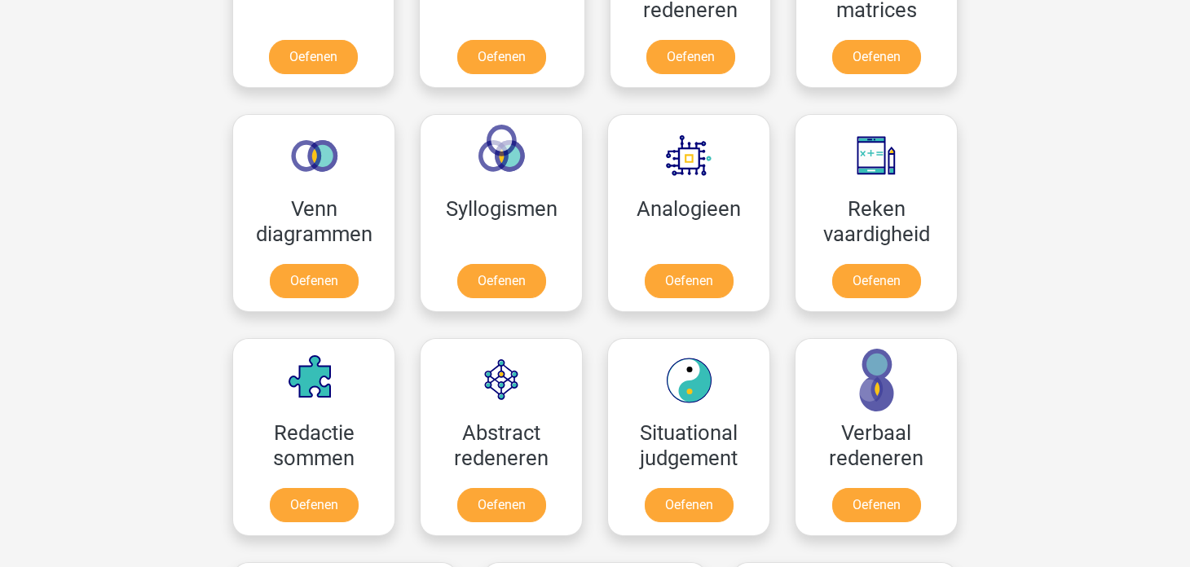
scroll to position [652, 0]
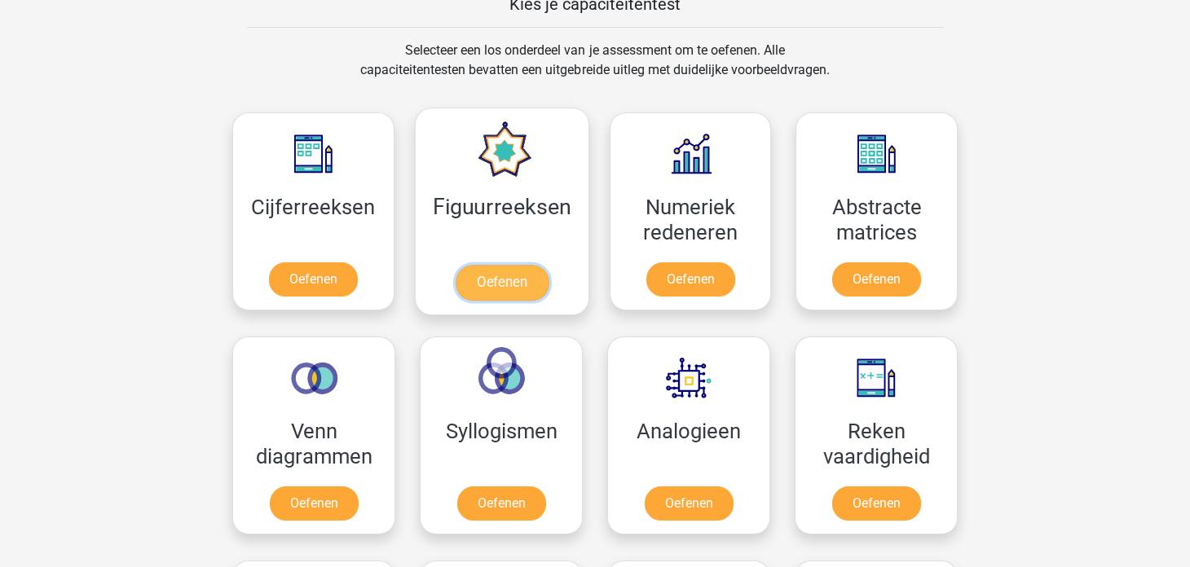
click at [517, 272] on link "Oefenen" at bounding box center [501, 283] width 93 height 36
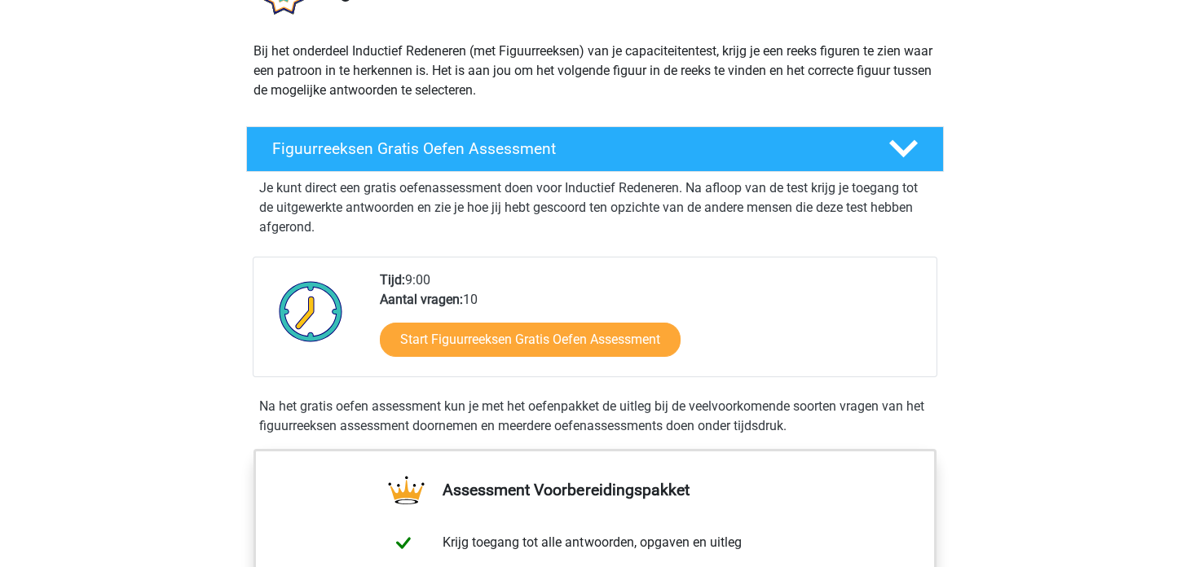
scroll to position [244, 0]
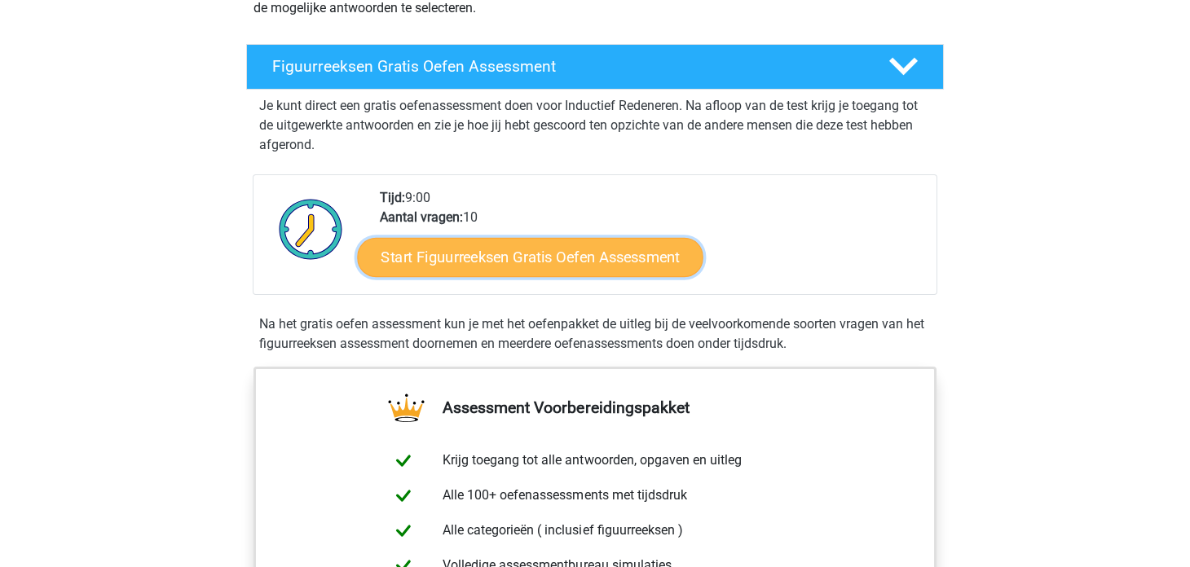
click at [487, 261] on link "Start Figuurreeksen Gratis Oefen Assessment" at bounding box center [531, 256] width 346 height 39
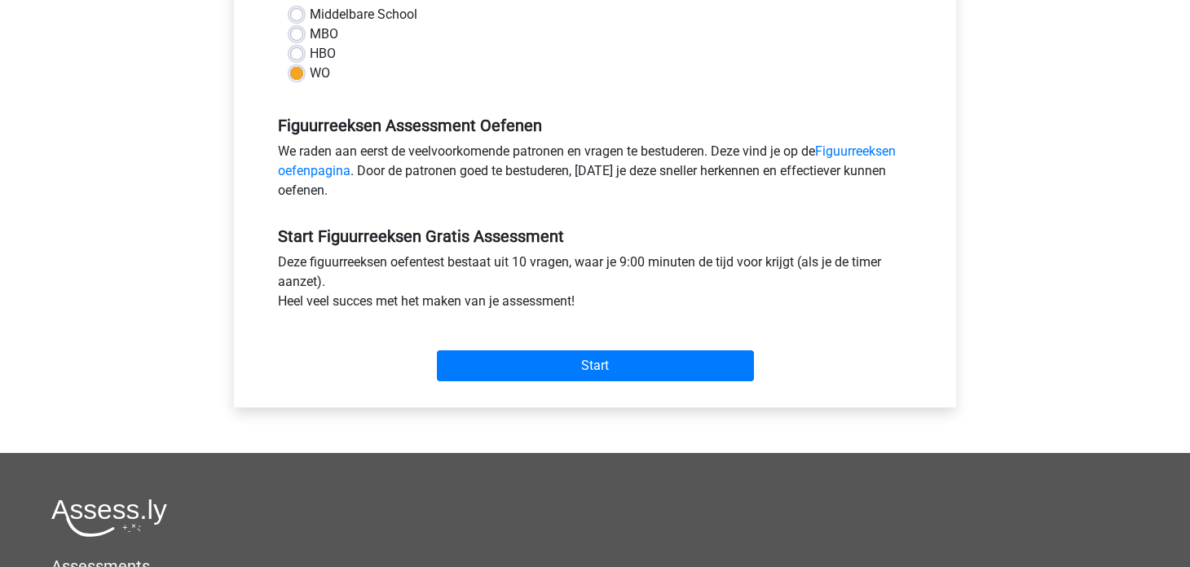
scroll to position [407, 0]
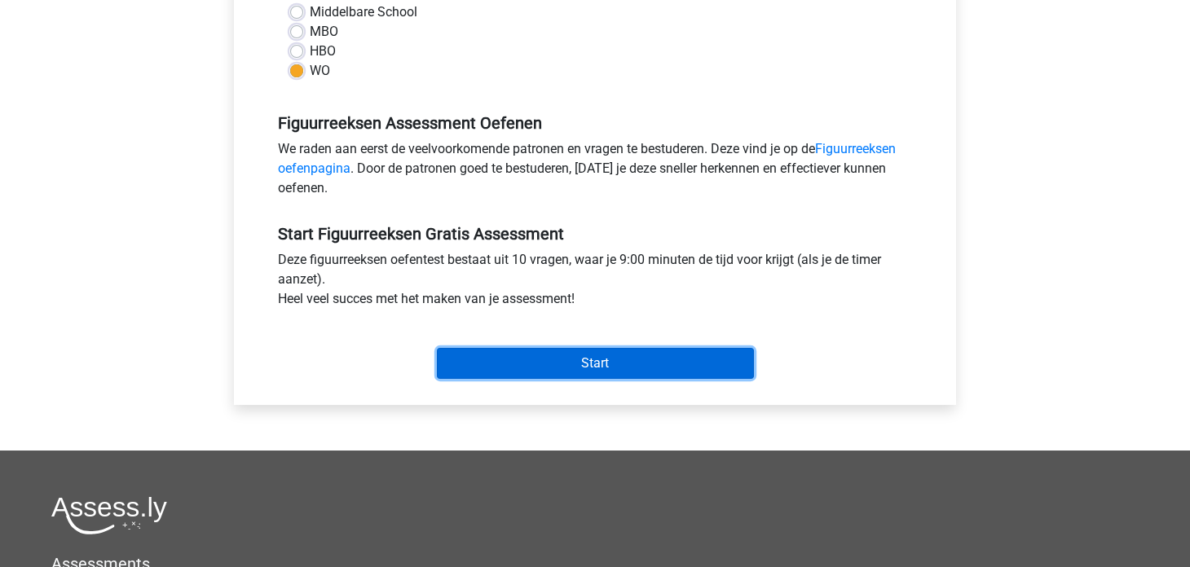
click at [534, 364] on input "Start" at bounding box center [595, 363] width 317 height 31
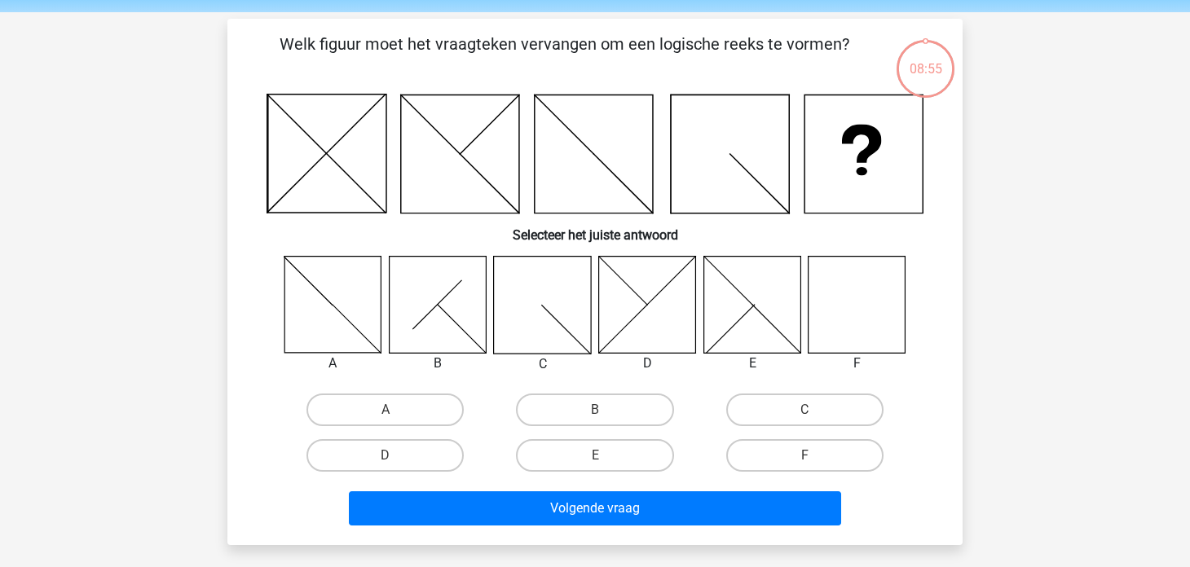
scroll to position [81, 0]
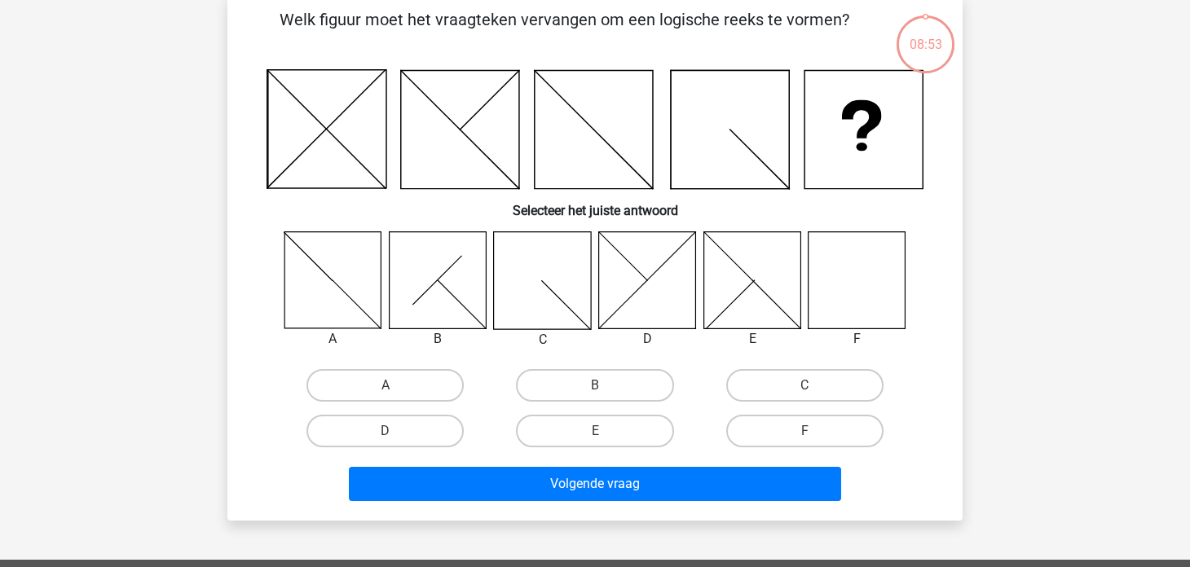
click at [863, 280] on icon at bounding box center [856, 279] width 97 height 97
click at [827, 422] on label "F" at bounding box center [804, 431] width 157 height 33
click at [815, 431] on input "F" at bounding box center [809, 436] width 11 height 11
radio input "true"
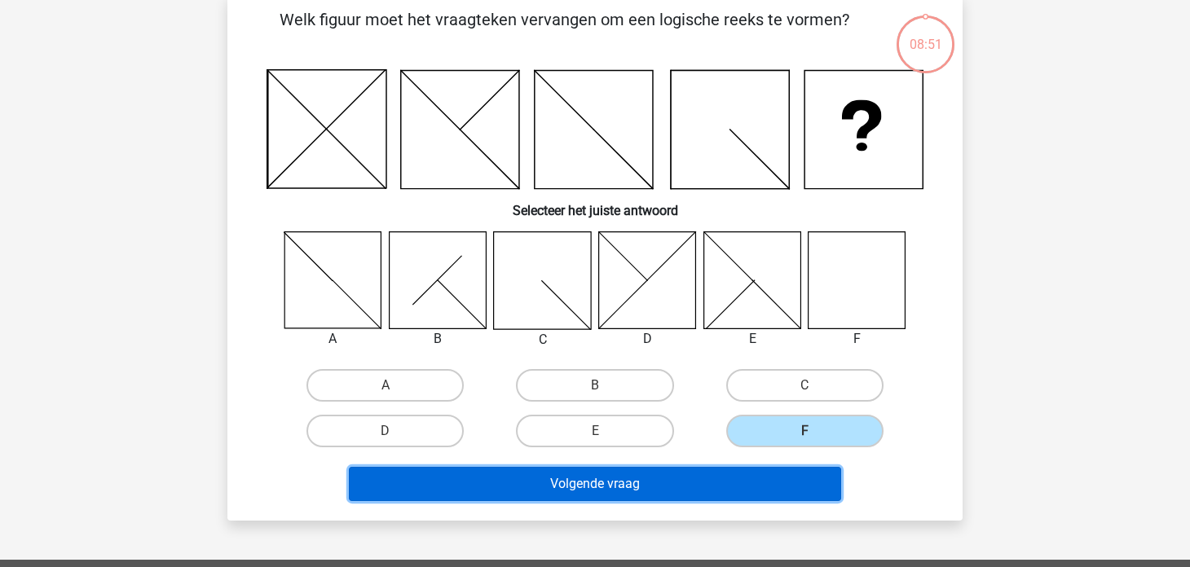
click at [752, 473] on button "Volgende vraag" at bounding box center [595, 484] width 493 height 34
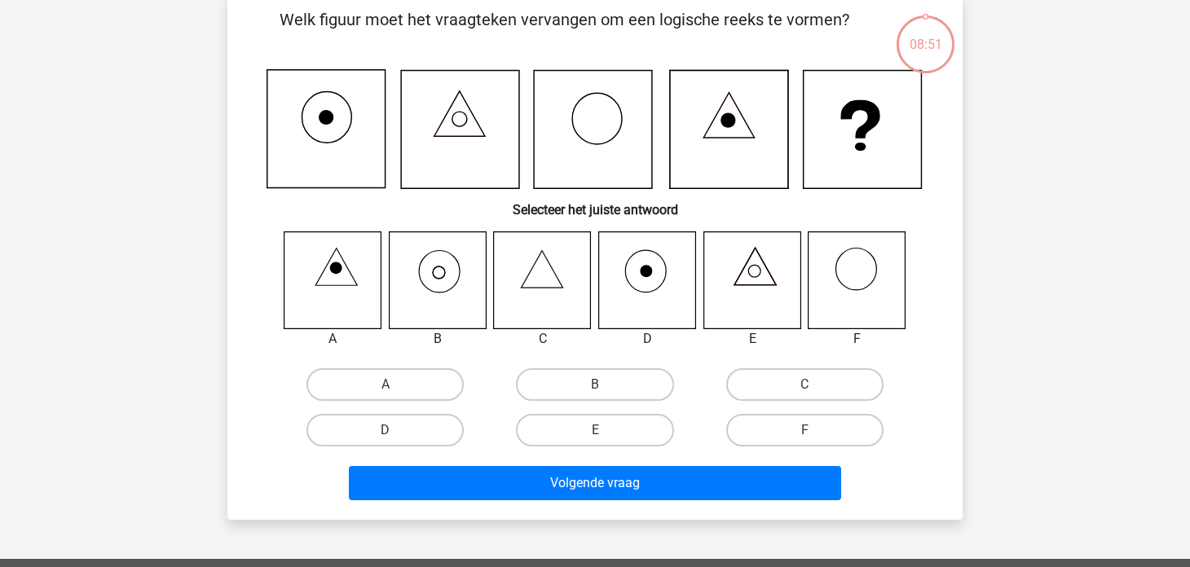
scroll to position [75, 0]
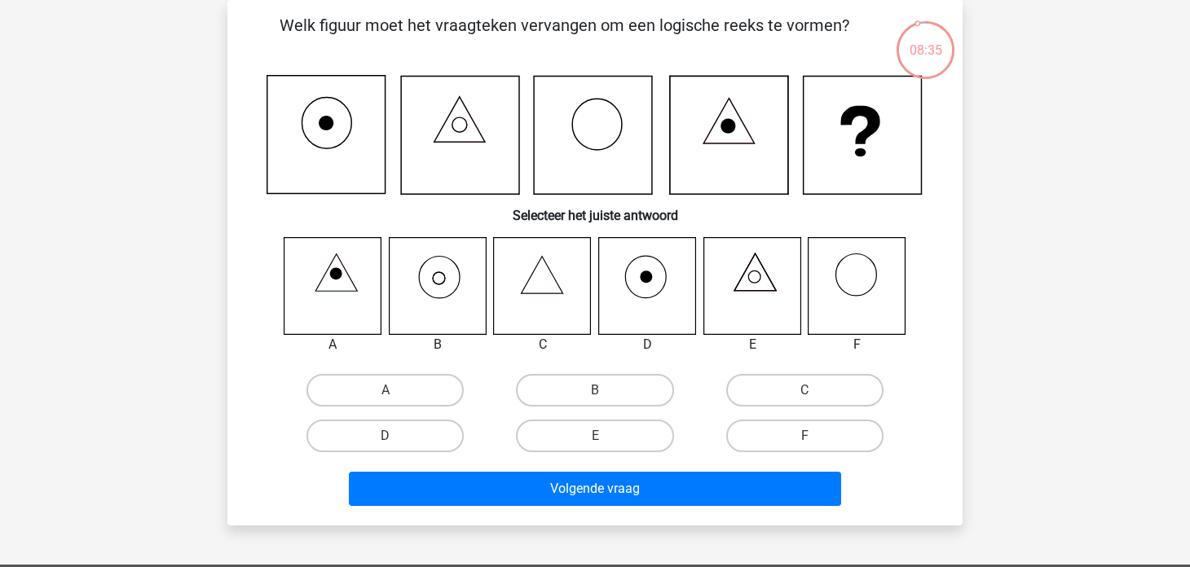
click at [452, 309] on icon at bounding box center [437, 285] width 97 height 97
click at [573, 385] on label "B" at bounding box center [594, 390] width 157 height 33
click at [595, 390] on input "B" at bounding box center [600, 395] width 11 height 11
radio input "true"
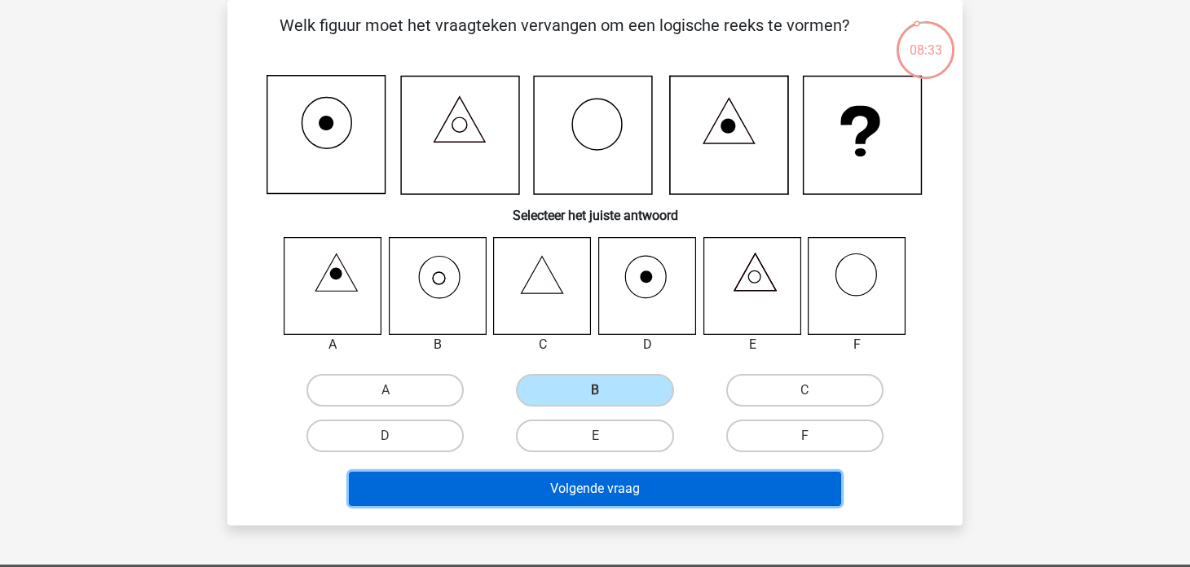
click at [588, 484] on button "Volgende vraag" at bounding box center [595, 489] width 493 height 34
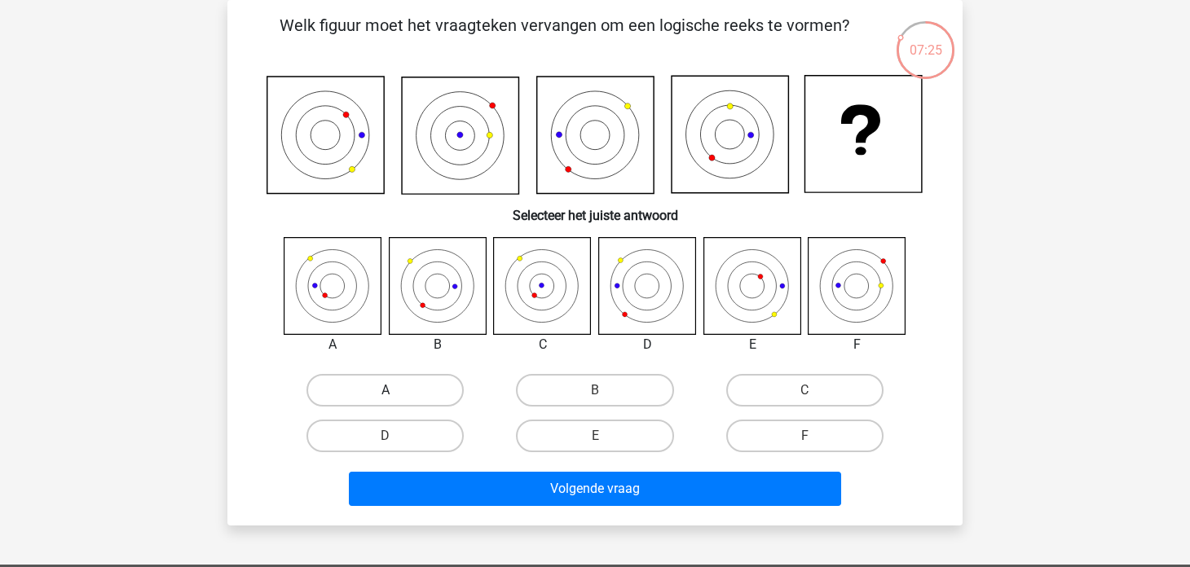
drag, startPoint x: 418, startPoint y: 379, endPoint x: 431, endPoint y: 384, distance: 13.9
click at [418, 377] on label "A" at bounding box center [384, 390] width 157 height 33
click at [396, 390] on input "A" at bounding box center [390, 395] width 11 height 11
radio input "true"
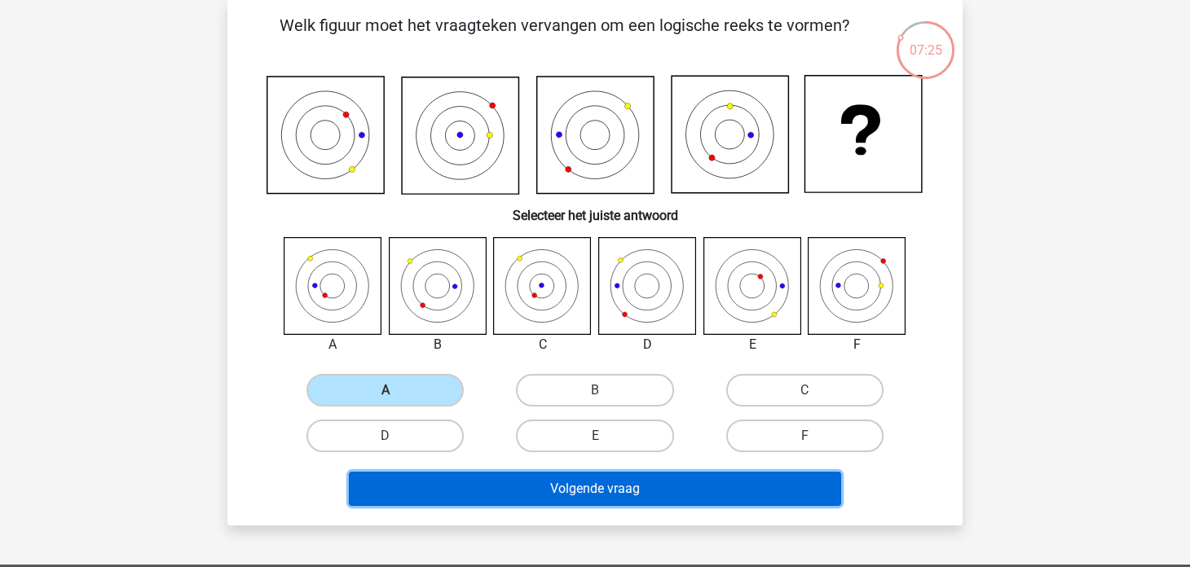
click at [535, 495] on button "Volgende vraag" at bounding box center [595, 489] width 493 height 34
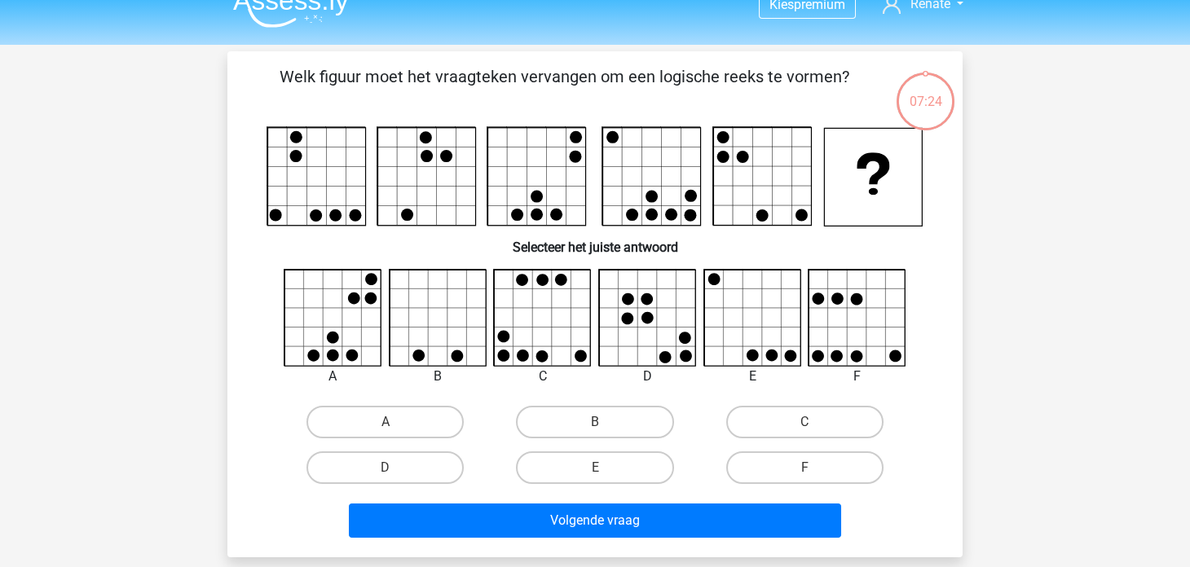
scroll to position [0, 0]
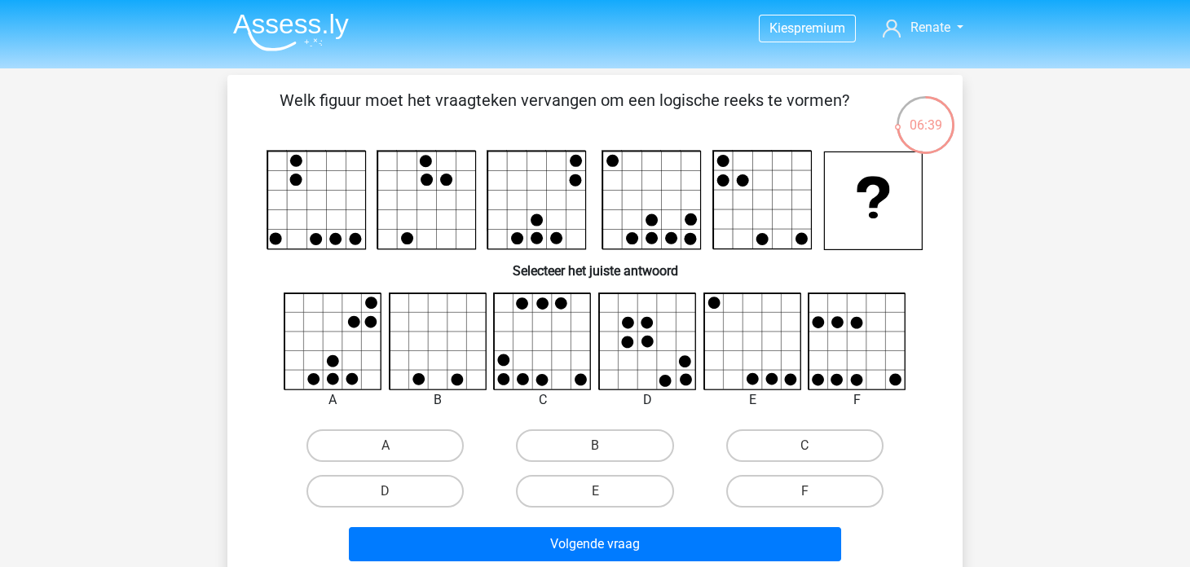
click at [875, 356] on icon at bounding box center [857, 341] width 97 height 97
click at [811, 499] on input "F" at bounding box center [809, 496] width 11 height 11
radio input "true"
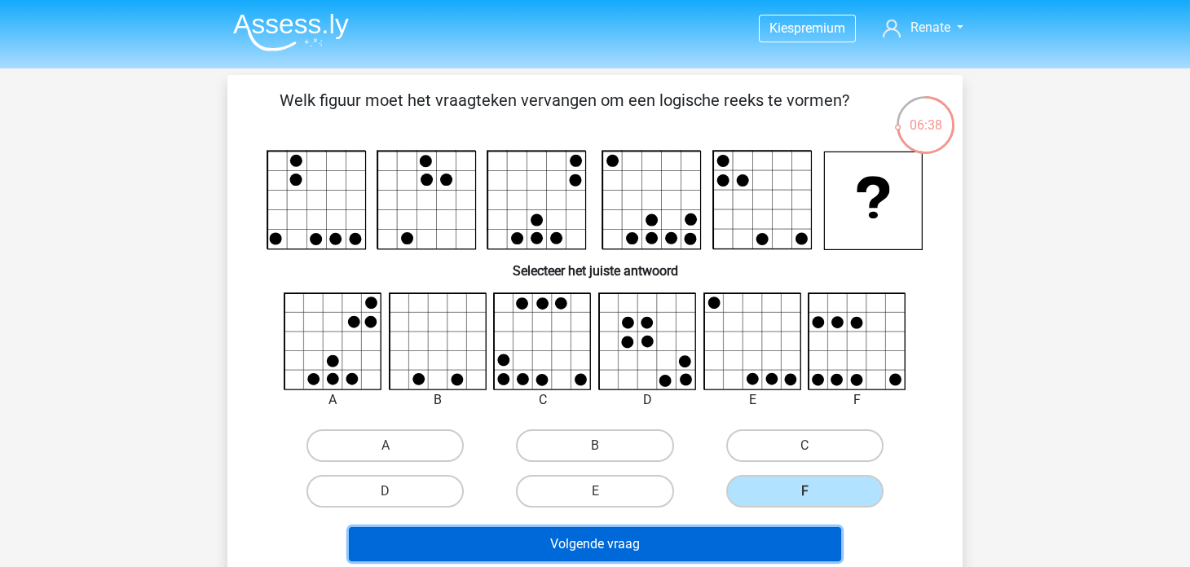
click at [750, 531] on button "Volgende vraag" at bounding box center [595, 544] width 493 height 34
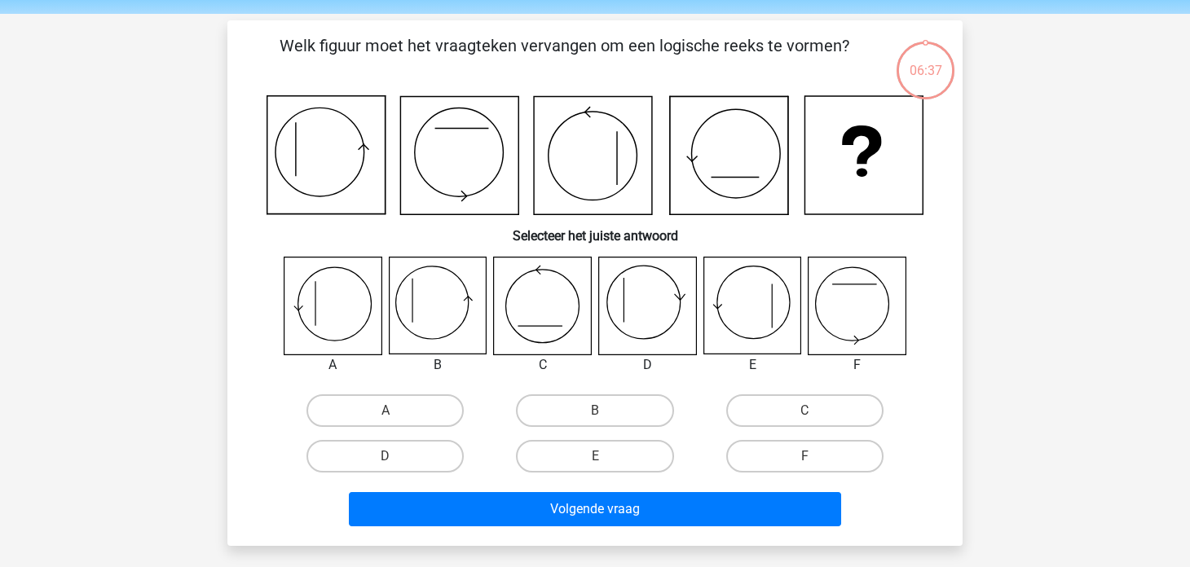
scroll to position [75, 0]
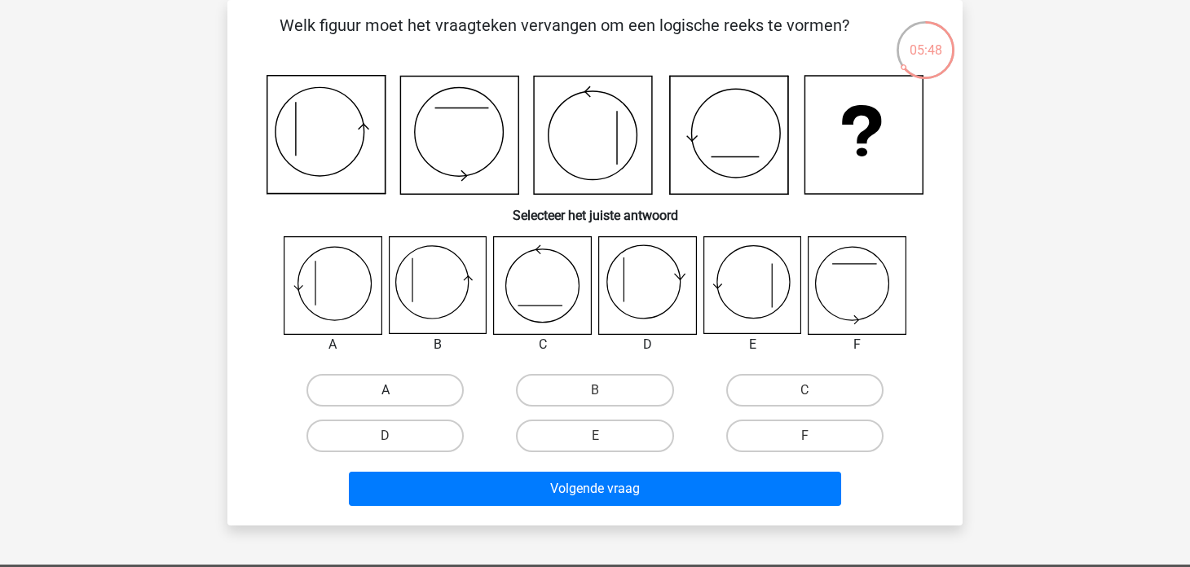
click at [397, 395] on label "A" at bounding box center [384, 390] width 157 height 33
click at [396, 395] on input "A" at bounding box center [390, 395] width 11 height 11
radio input "true"
click at [482, 469] on div "Volgende vraag" at bounding box center [594, 486] width 683 height 54
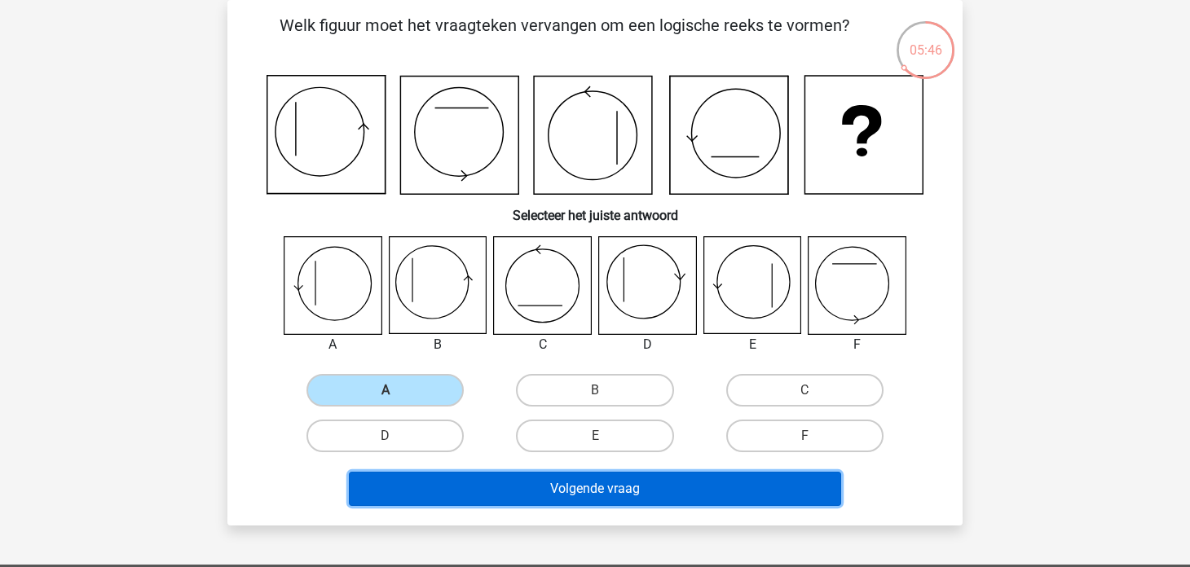
click at [491, 488] on button "Volgende vraag" at bounding box center [595, 489] width 493 height 34
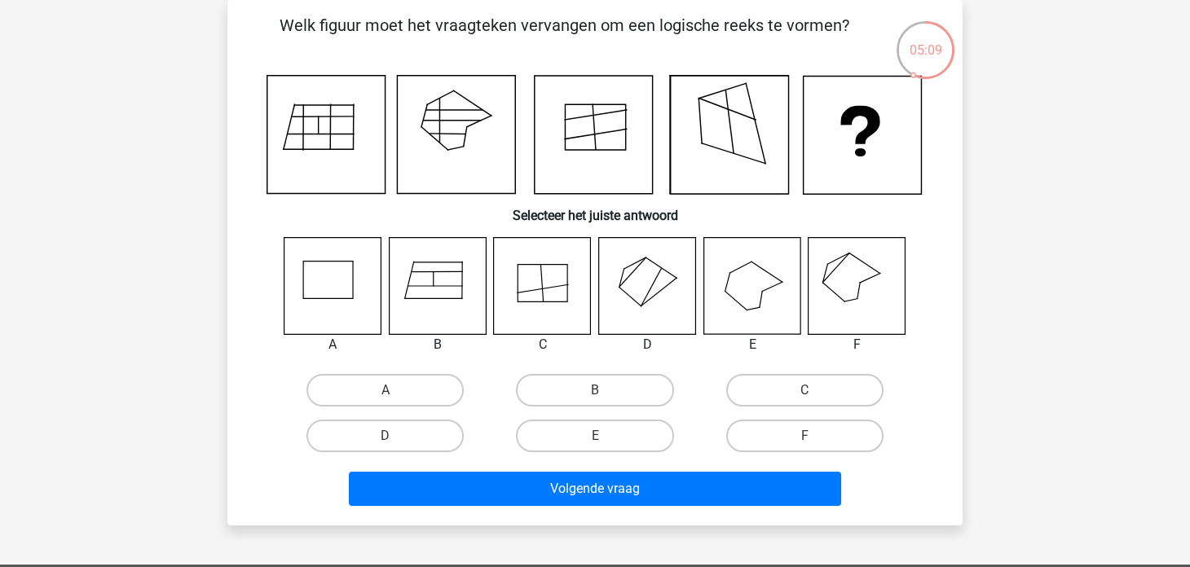
click at [436, 413] on div "D" at bounding box center [384, 436] width 209 height 46
click at [438, 430] on label "D" at bounding box center [384, 436] width 157 height 33
click at [396, 436] on input "D" at bounding box center [390, 441] width 11 height 11
radio input "true"
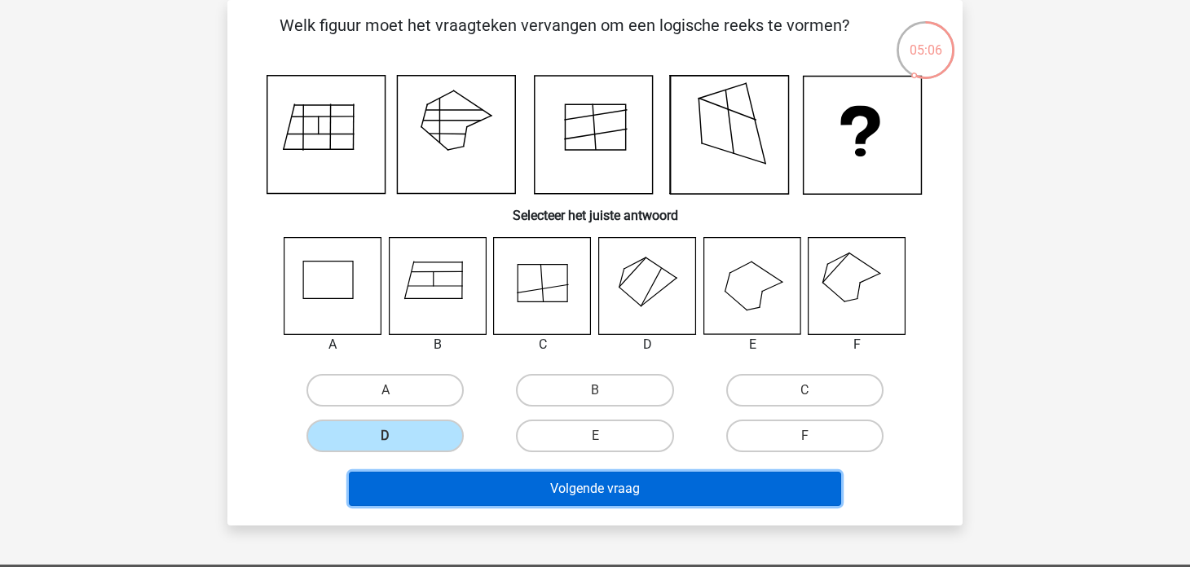
click at [540, 493] on button "Volgende vraag" at bounding box center [595, 489] width 493 height 34
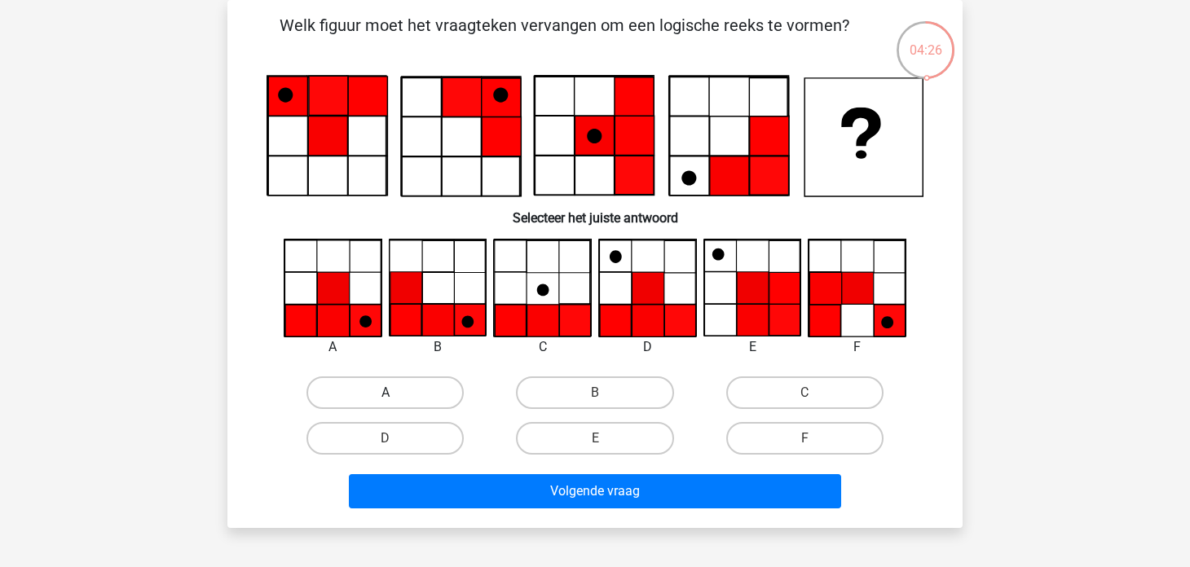
click at [412, 407] on label "A" at bounding box center [384, 392] width 157 height 33
click at [396, 403] on input "A" at bounding box center [390, 398] width 11 height 11
radio input "true"
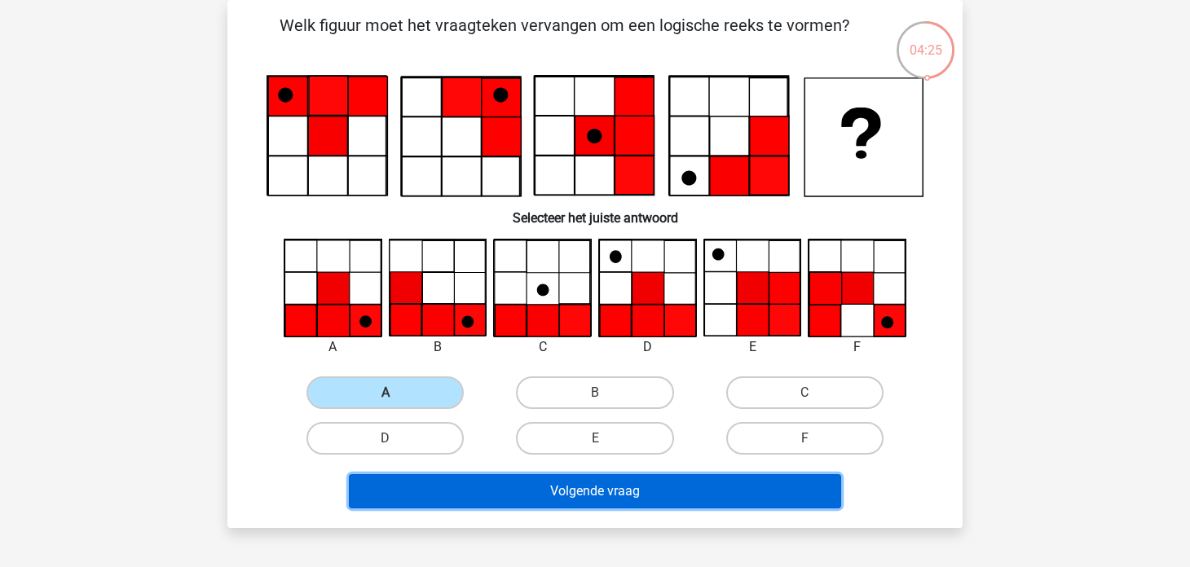
click at [475, 495] on button "Volgende vraag" at bounding box center [595, 491] width 493 height 34
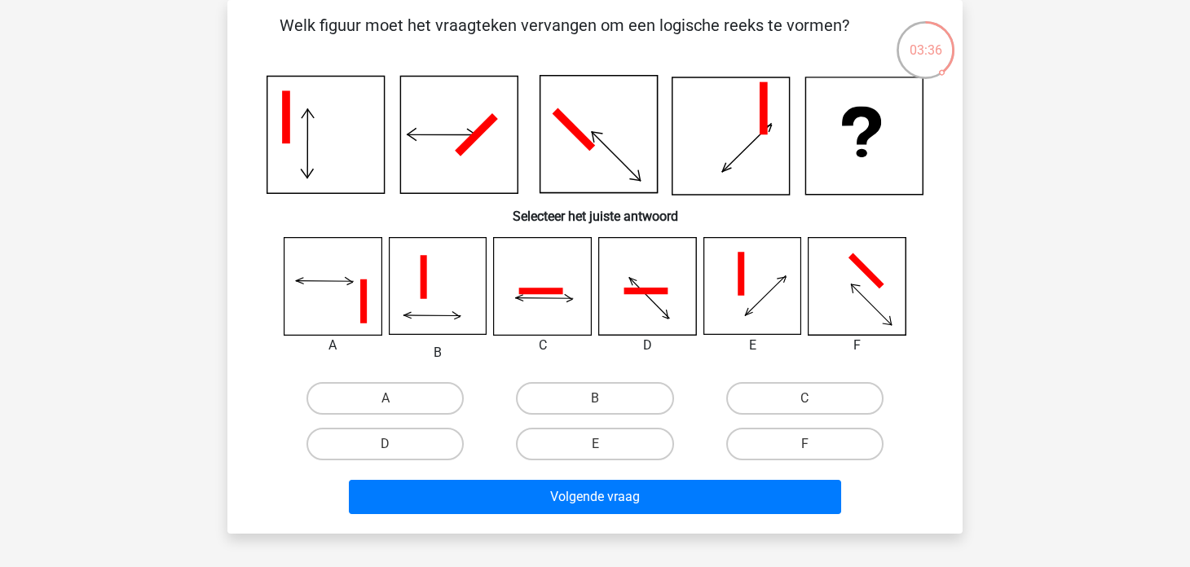
click at [585, 328] on icon at bounding box center [542, 286] width 97 height 97
click at [759, 397] on label "C" at bounding box center [804, 398] width 157 height 33
click at [804, 398] on input "C" at bounding box center [809, 403] width 11 height 11
radio input "true"
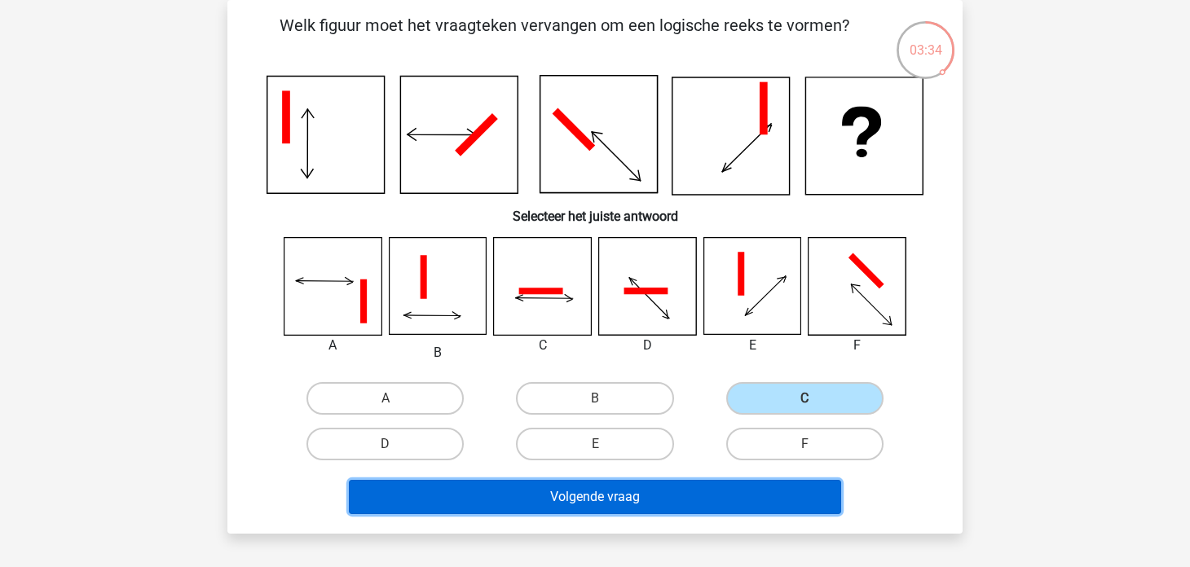
click at [703, 487] on button "Volgende vraag" at bounding box center [595, 497] width 493 height 34
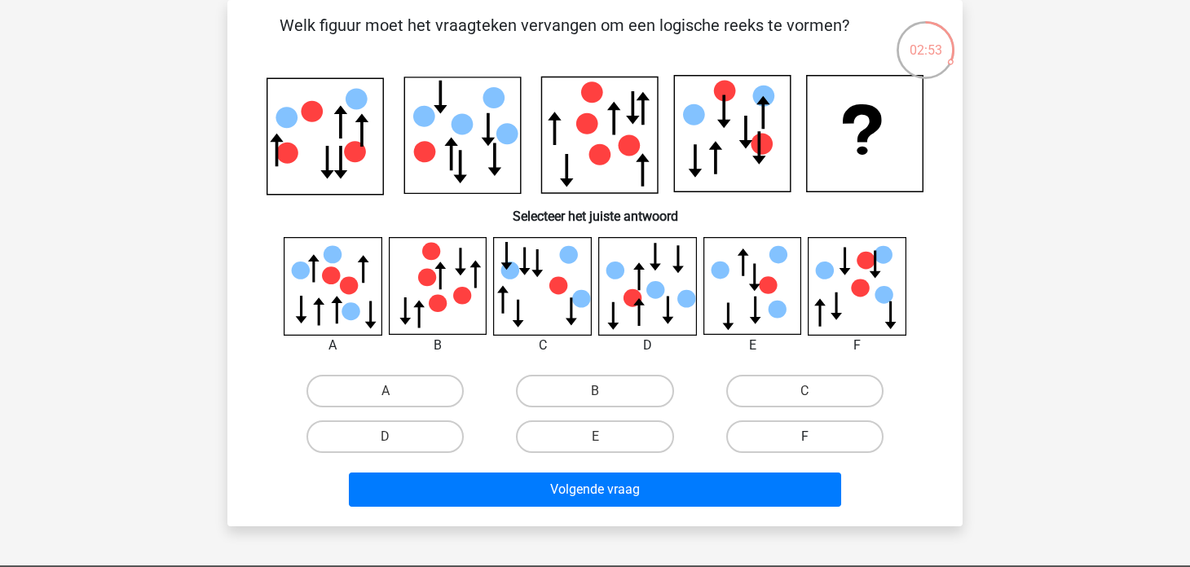
click at [797, 432] on label "F" at bounding box center [804, 436] width 157 height 33
click at [804, 437] on input "F" at bounding box center [809, 442] width 11 height 11
radio input "true"
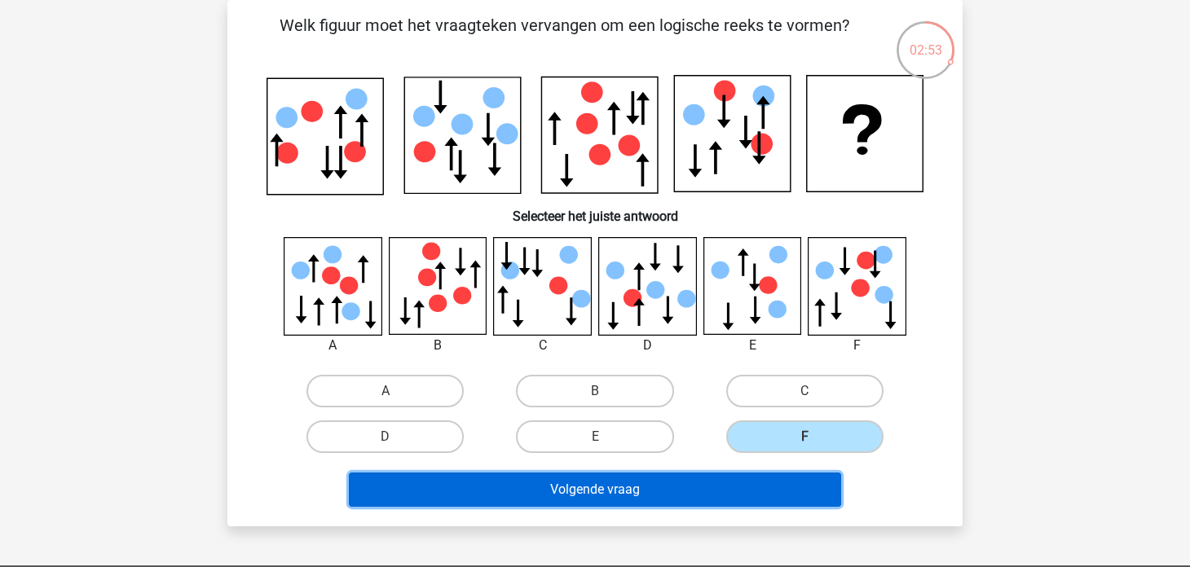
click at [748, 495] on button "Volgende vraag" at bounding box center [595, 490] width 493 height 34
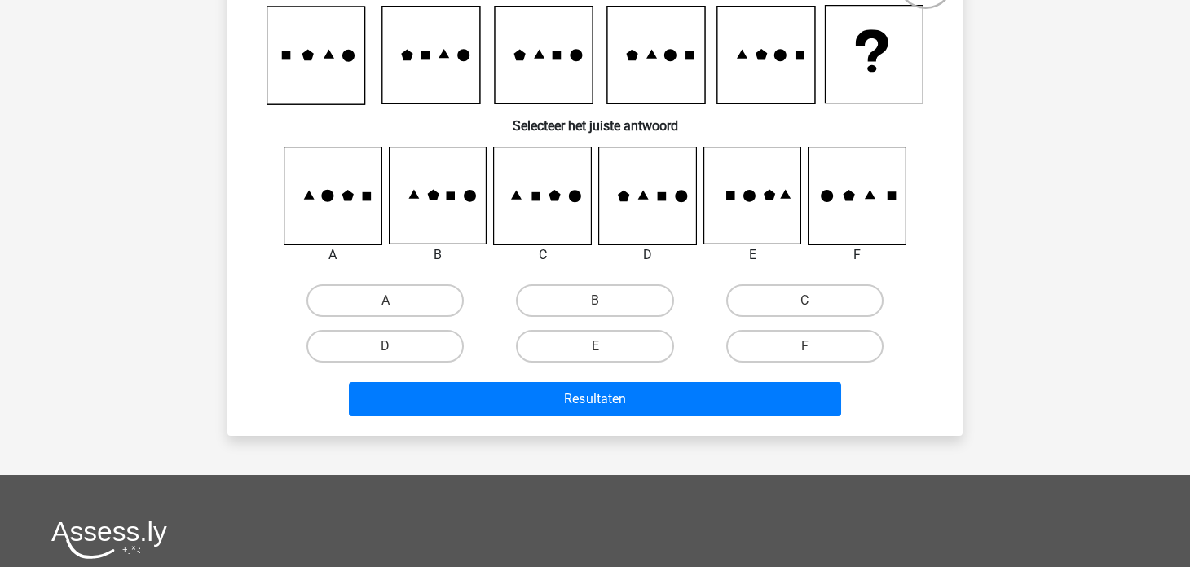
scroll to position [162, 0]
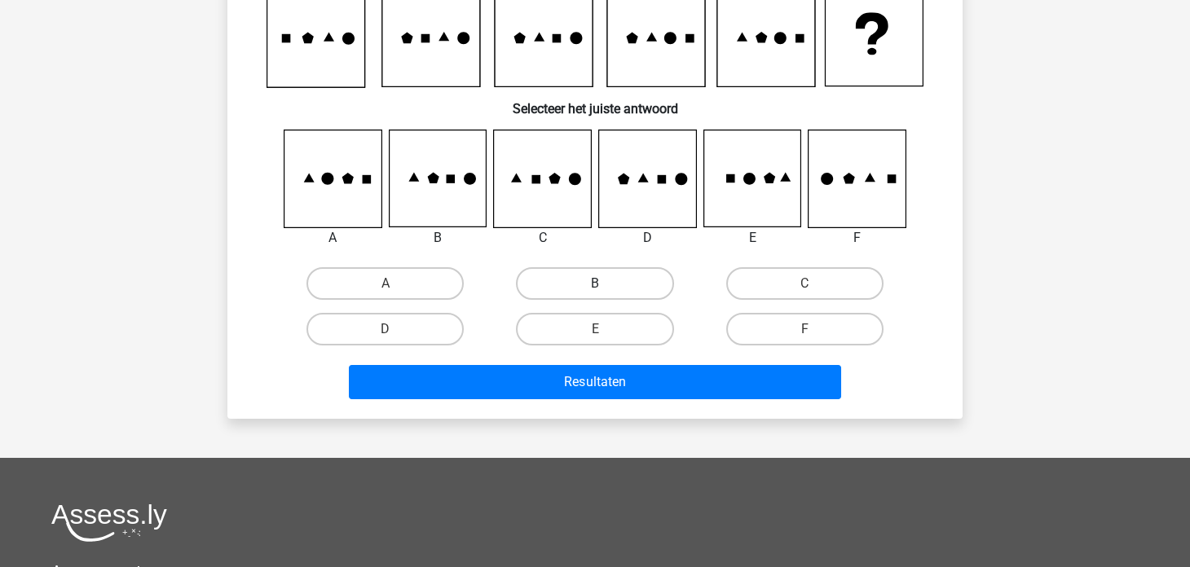
click at [649, 282] on label "B" at bounding box center [594, 283] width 157 height 33
click at [605, 284] on input "B" at bounding box center [600, 289] width 11 height 11
radio input "true"
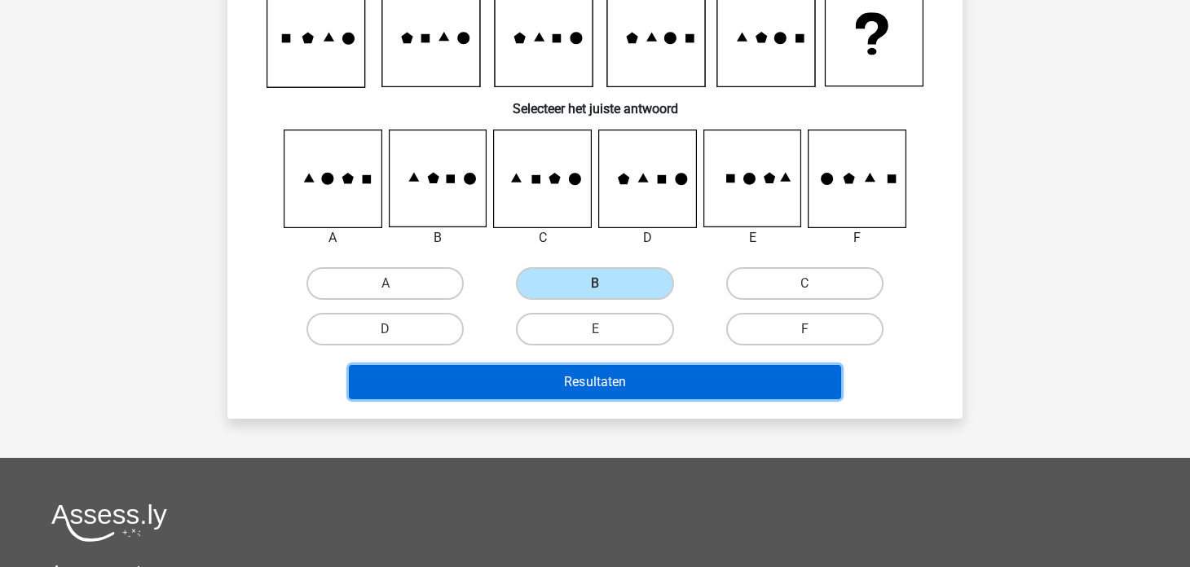
click at [685, 377] on button "Resultaten" at bounding box center [595, 382] width 493 height 34
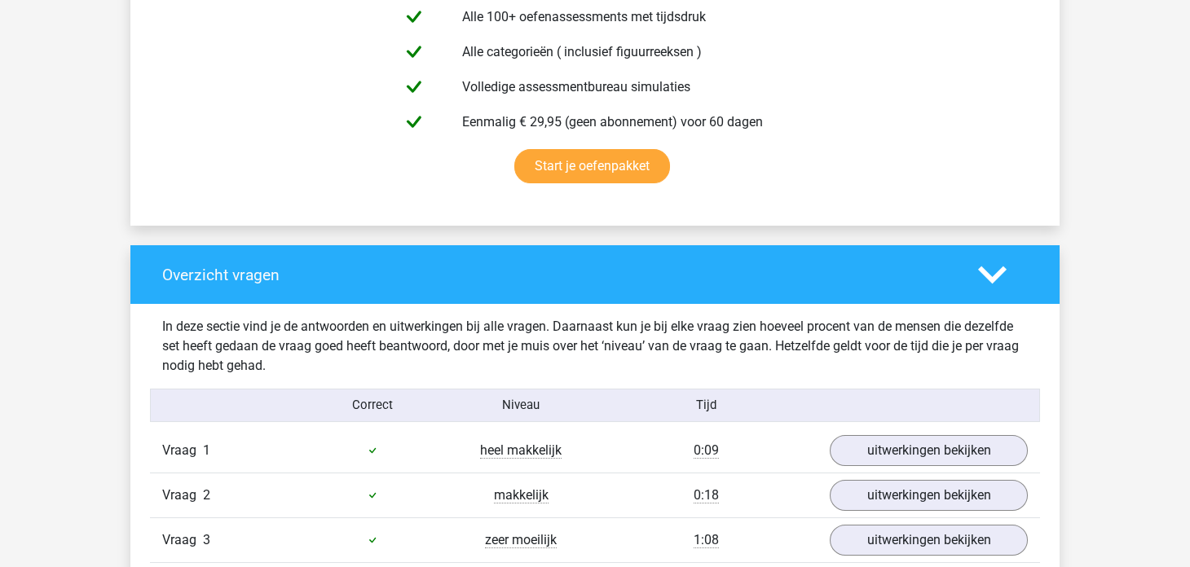
scroll to position [1059, 0]
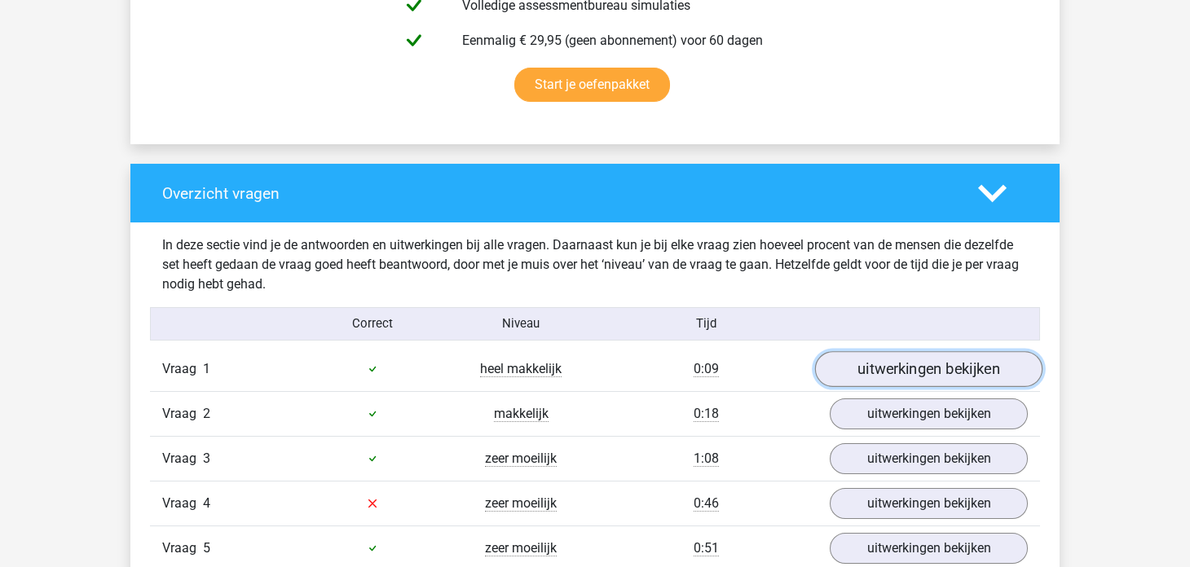
click at [931, 376] on link "uitwerkingen bekijken" at bounding box center [928, 369] width 227 height 36
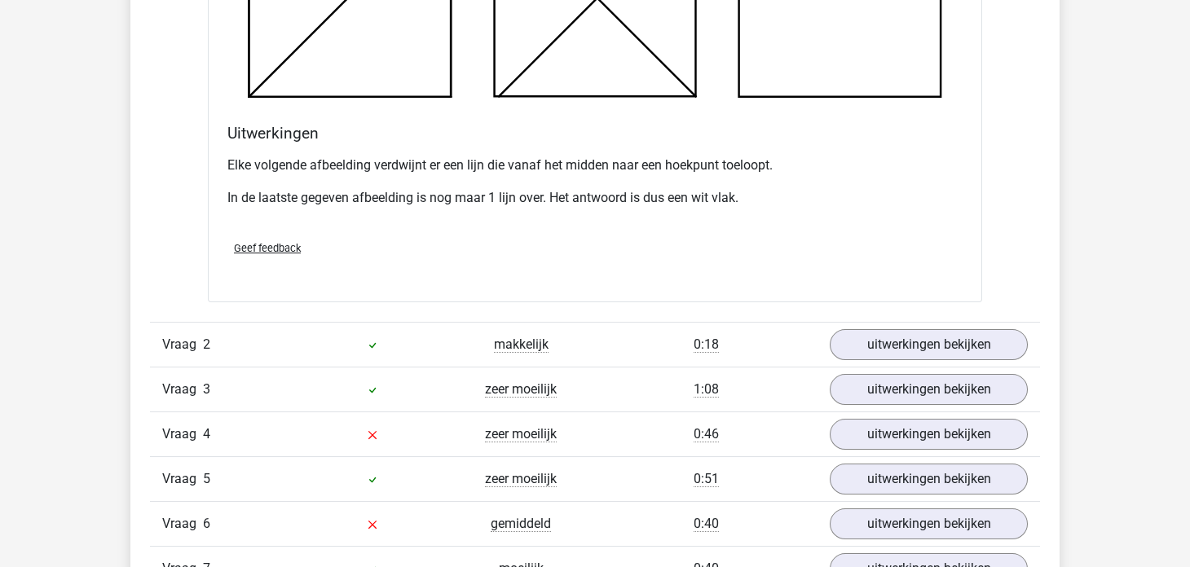
scroll to position [2200, 0]
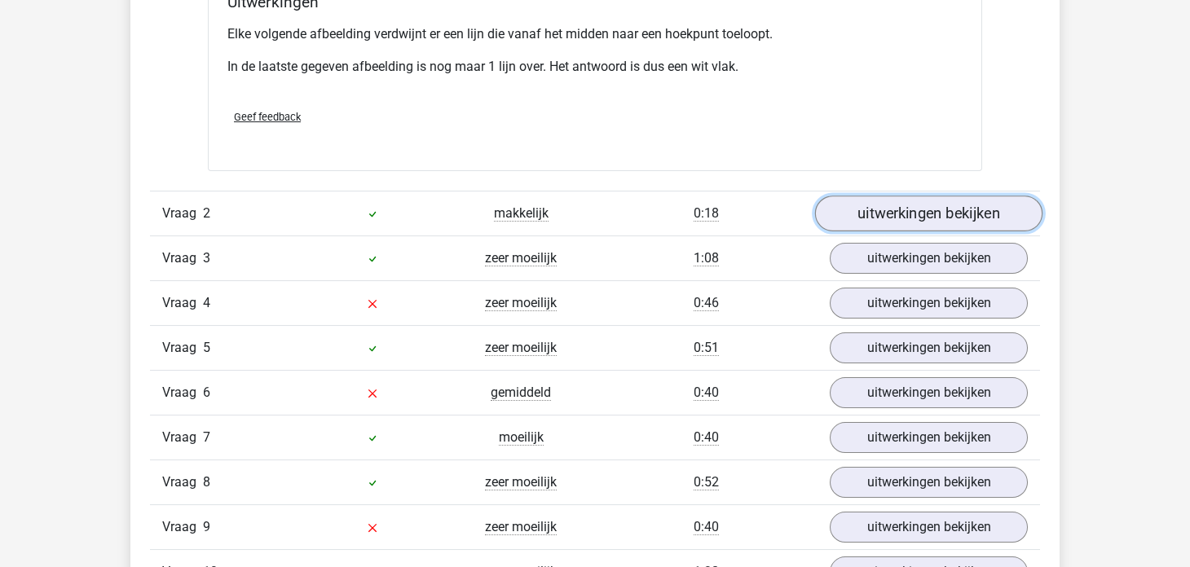
click at [914, 218] on link "uitwerkingen bekijken" at bounding box center [928, 214] width 227 height 36
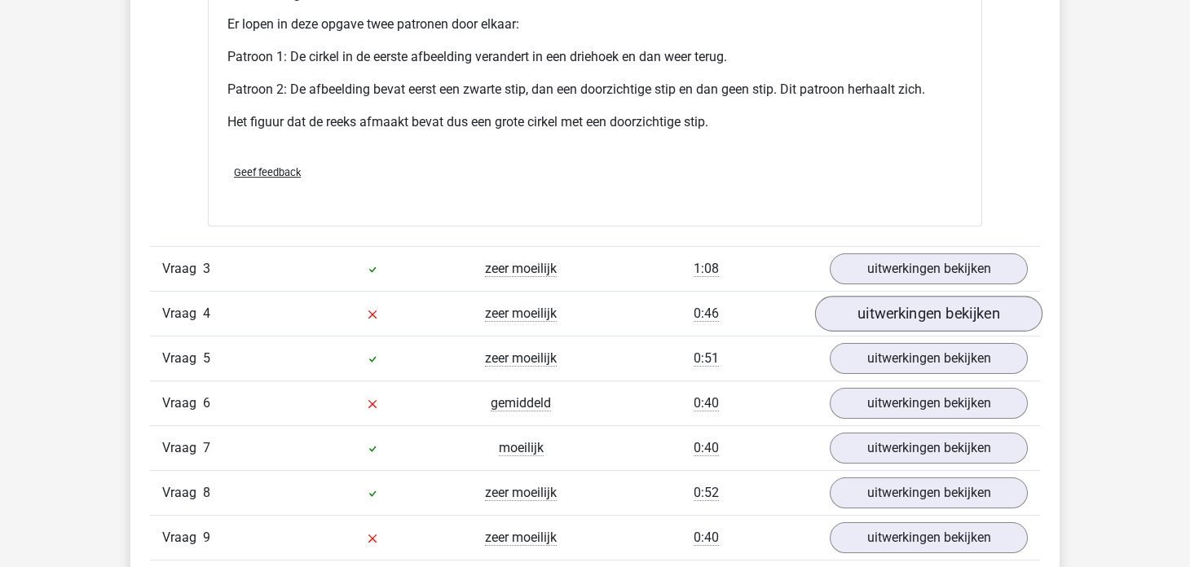
scroll to position [3097, 0]
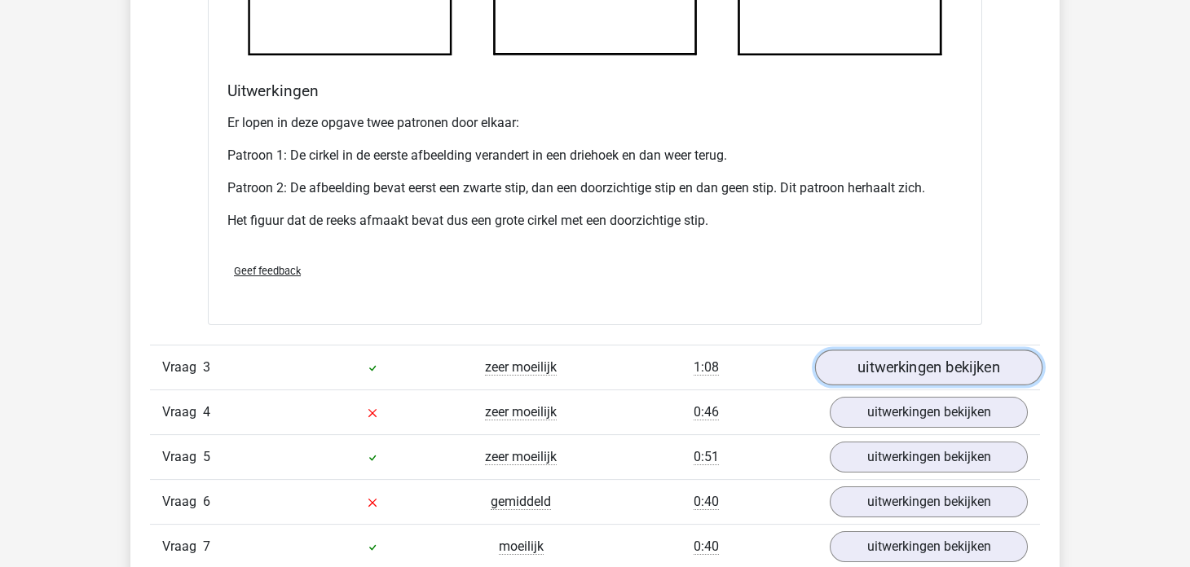
click at [887, 372] on link "uitwerkingen bekijken" at bounding box center [928, 368] width 227 height 36
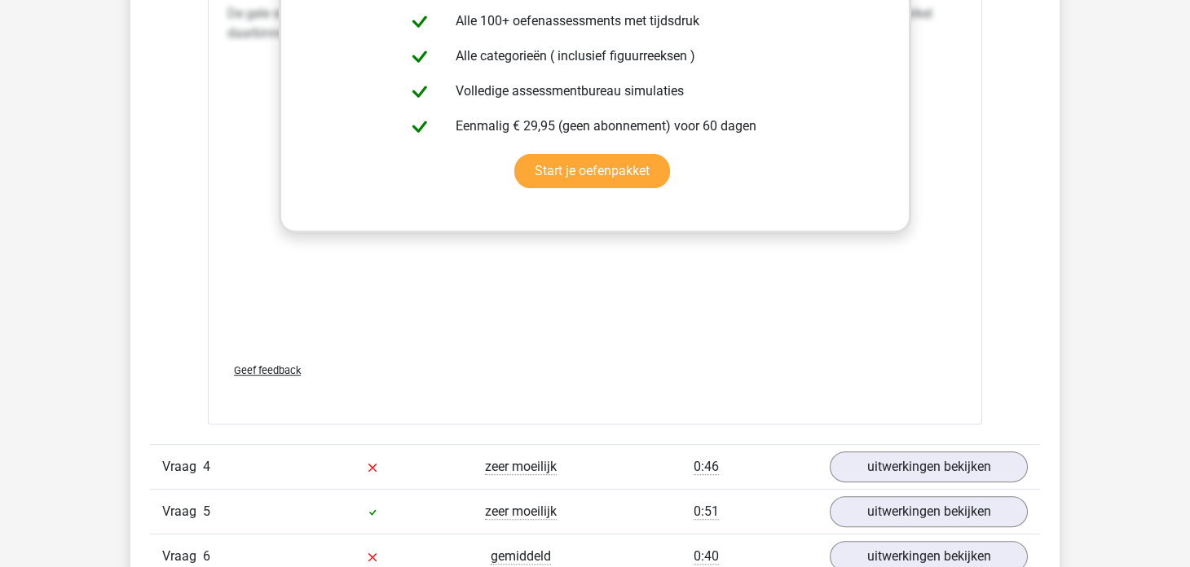
scroll to position [4481, 0]
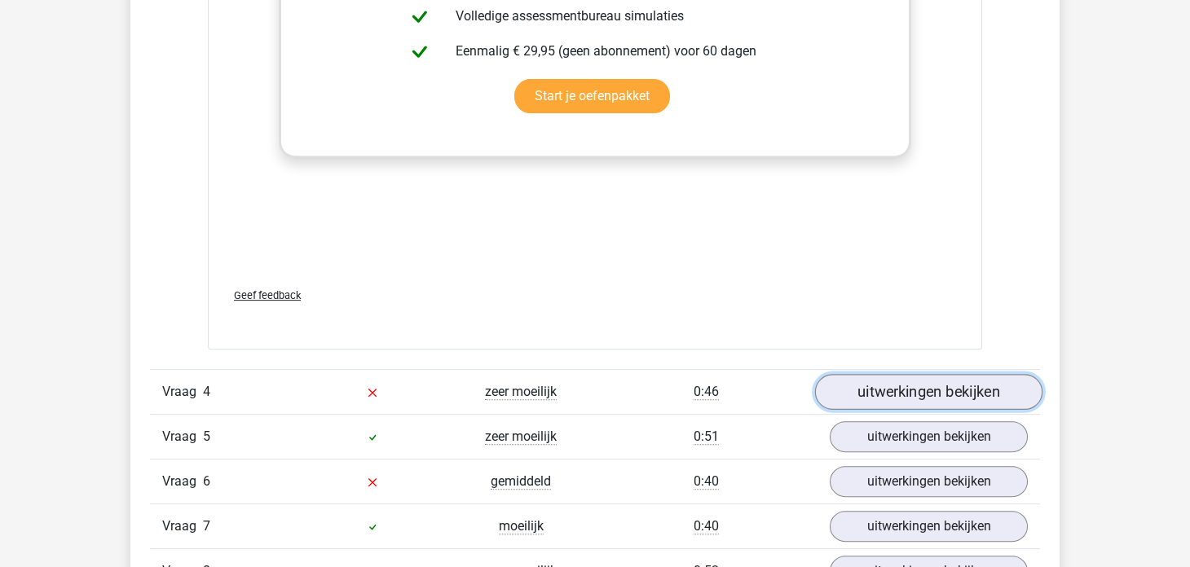
click at [926, 378] on link "uitwerkingen bekijken" at bounding box center [928, 392] width 227 height 36
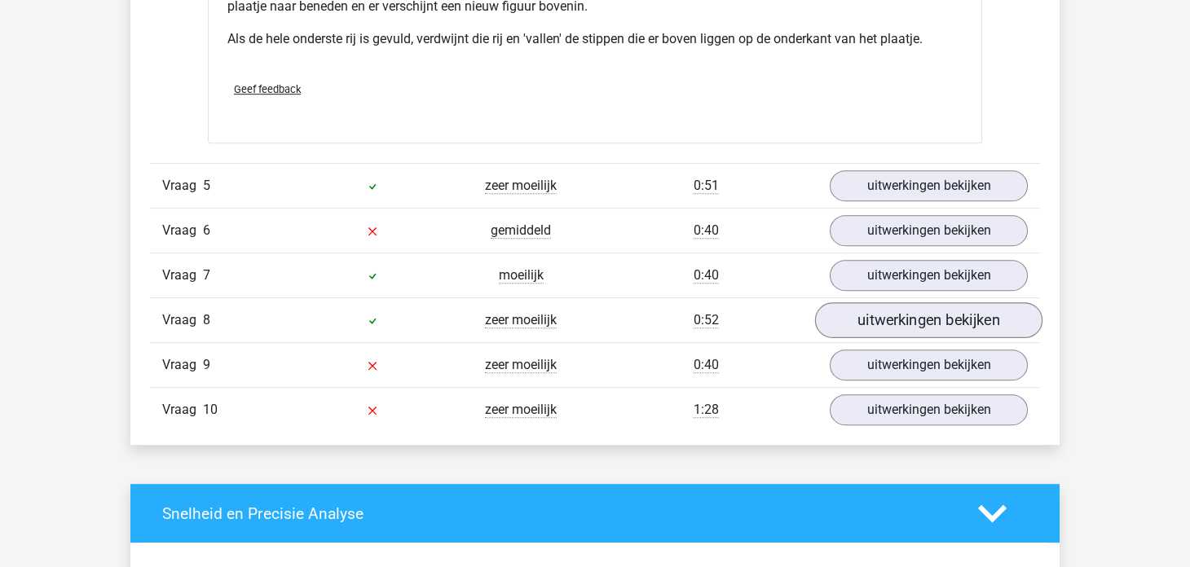
scroll to position [5704, 0]
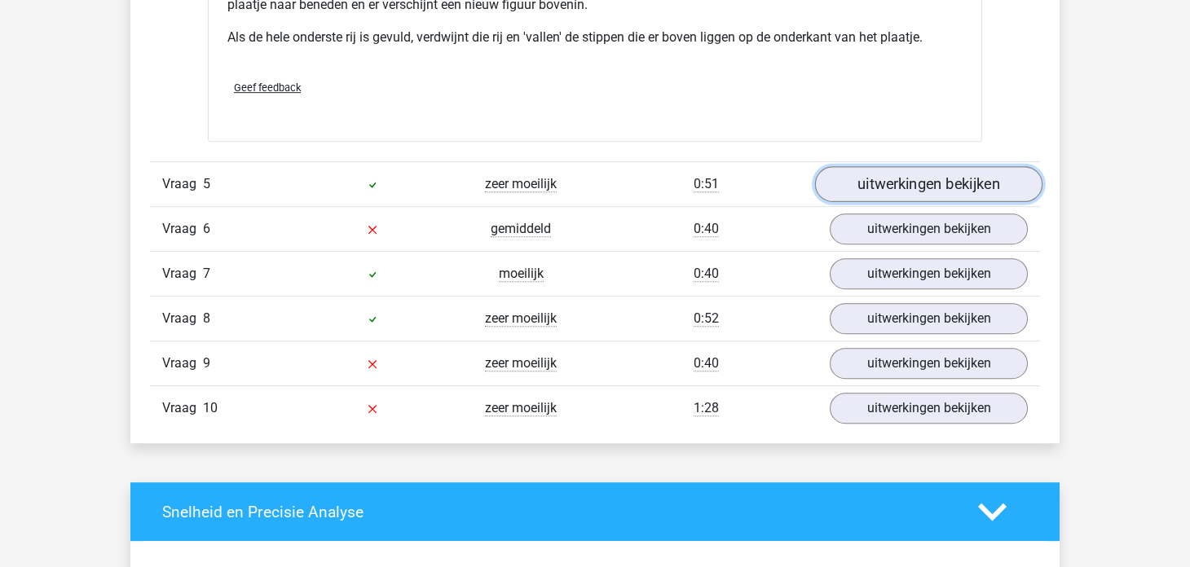
click at [895, 183] on link "uitwerkingen bekijken" at bounding box center [928, 185] width 227 height 36
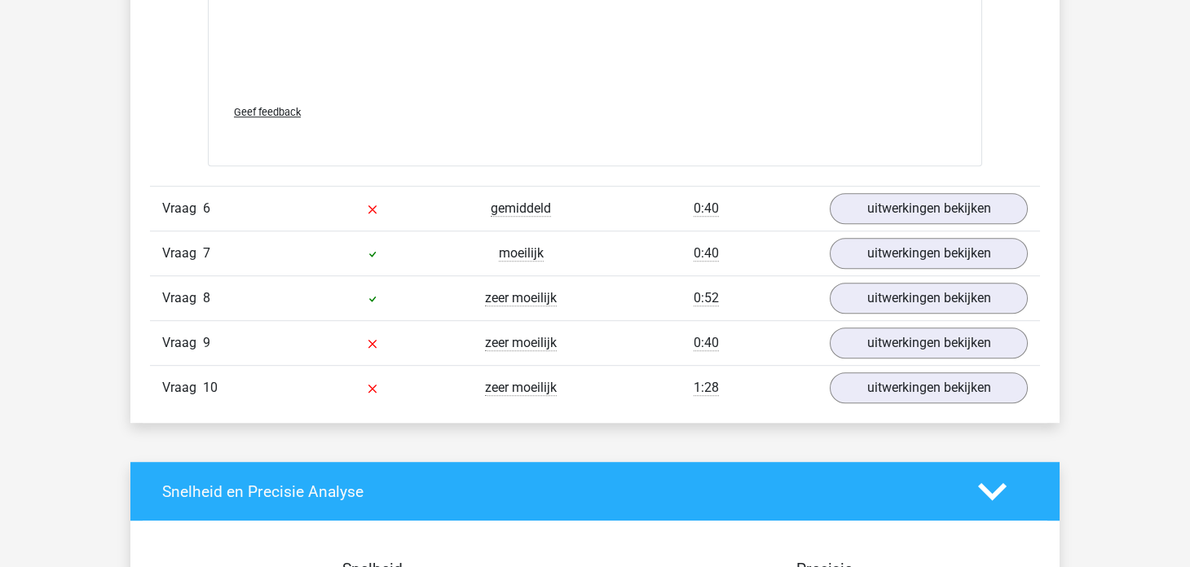
scroll to position [7089, 0]
click at [901, 206] on link "uitwerkingen bekijken" at bounding box center [928, 209] width 227 height 36
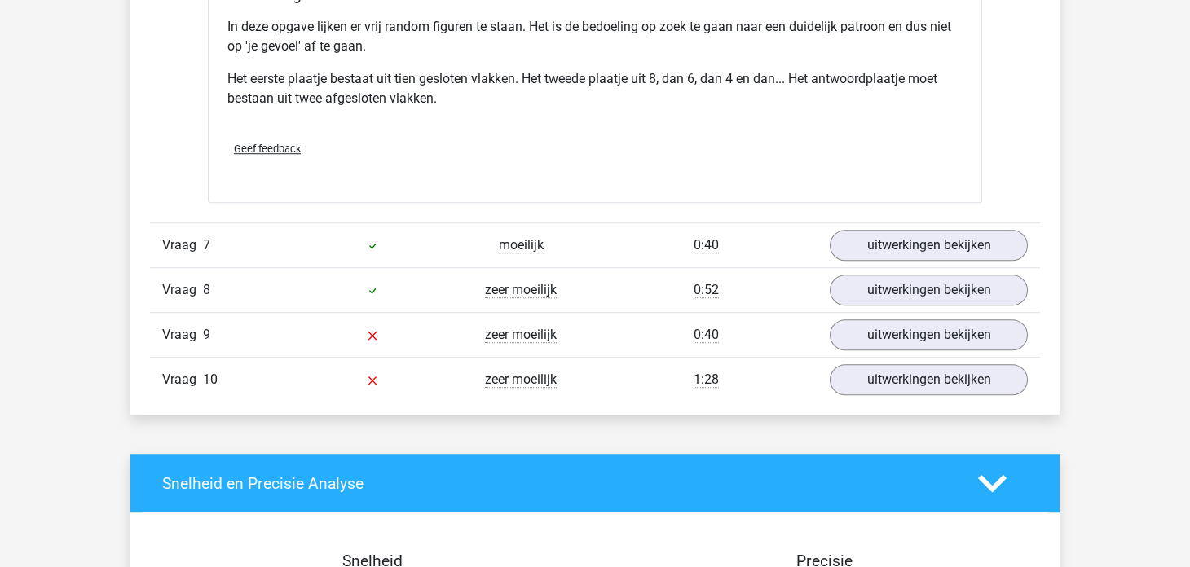
scroll to position [8068, 0]
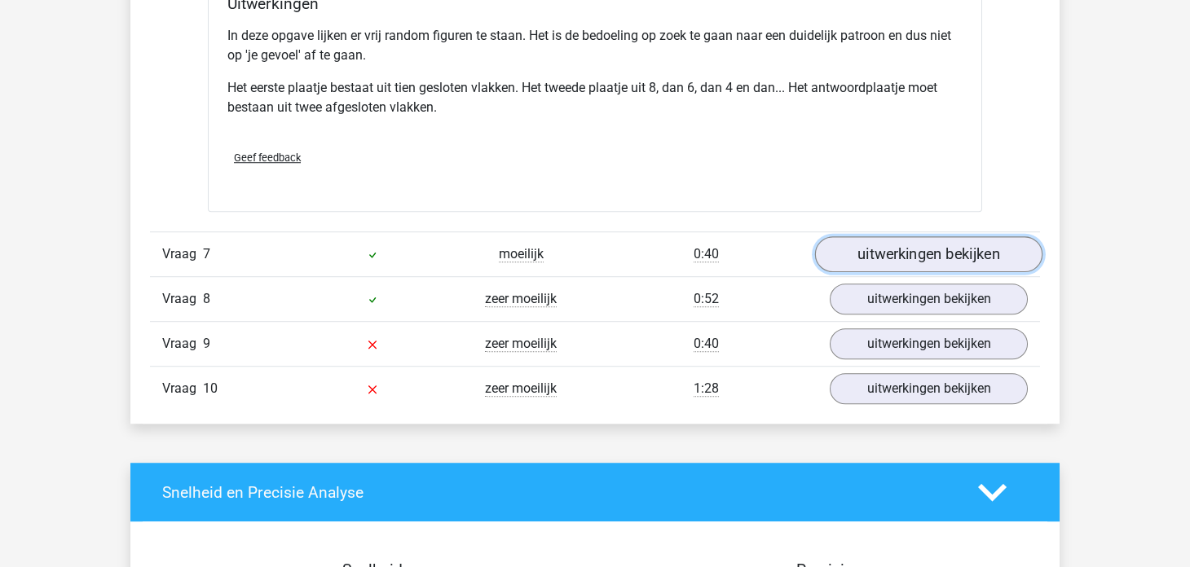
click at [860, 244] on link "uitwerkingen bekijken" at bounding box center [928, 255] width 227 height 36
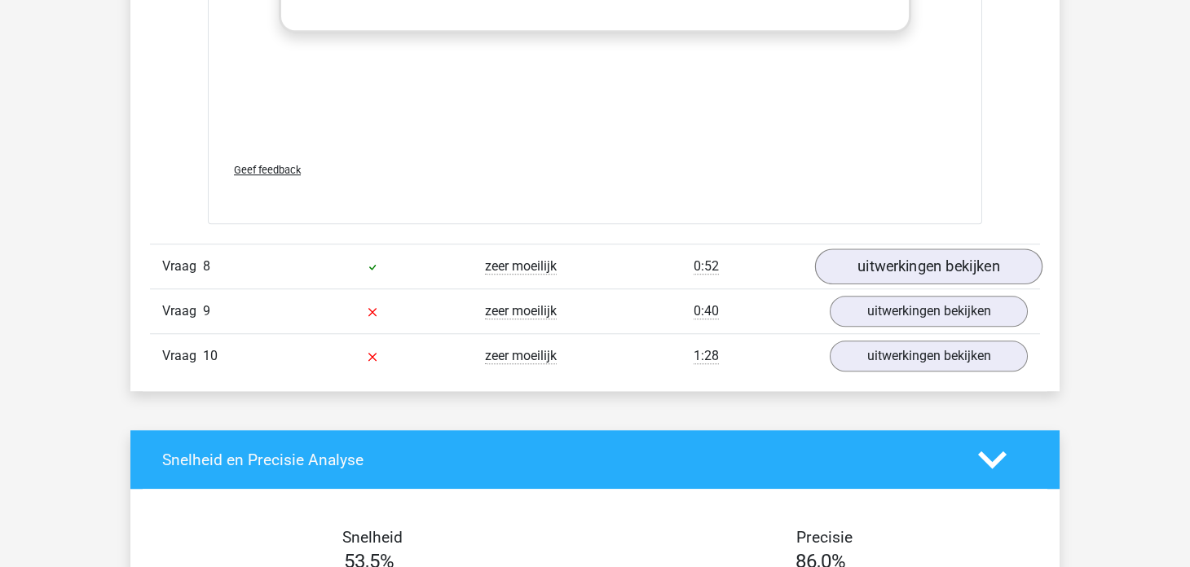
scroll to position [9534, 0]
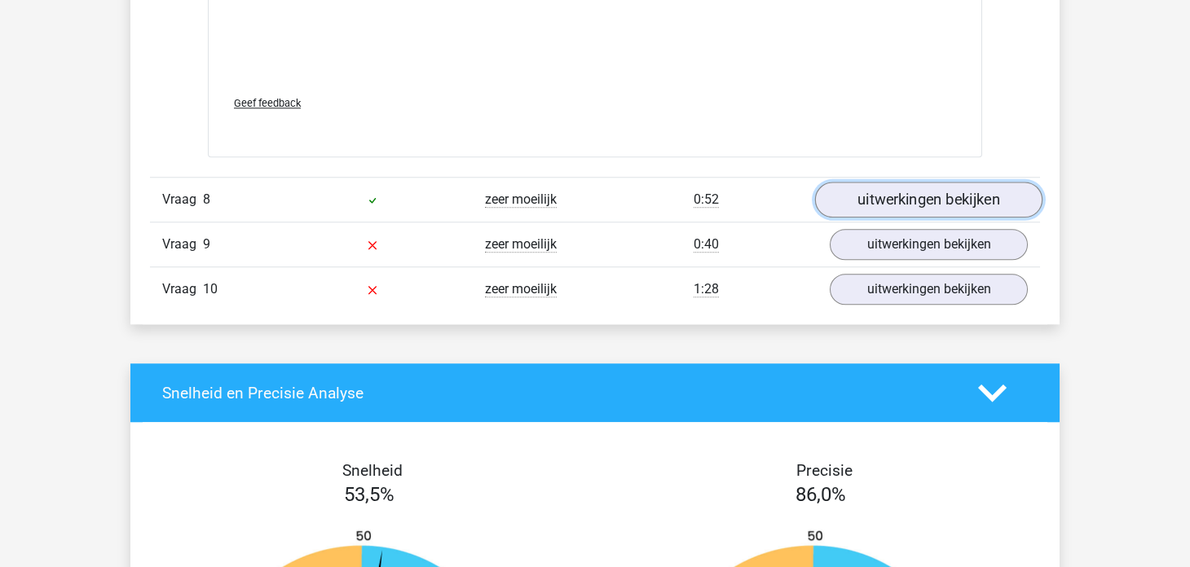
click at [884, 182] on link "uitwerkingen bekijken" at bounding box center [928, 200] width 227 height 36
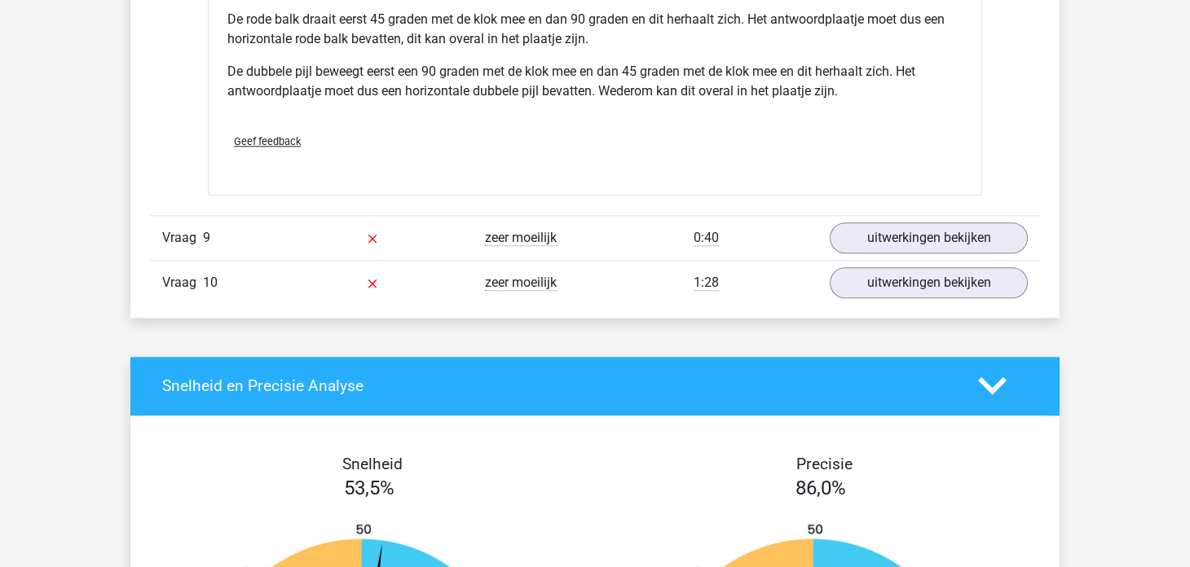
scroll to position [10593, 0]
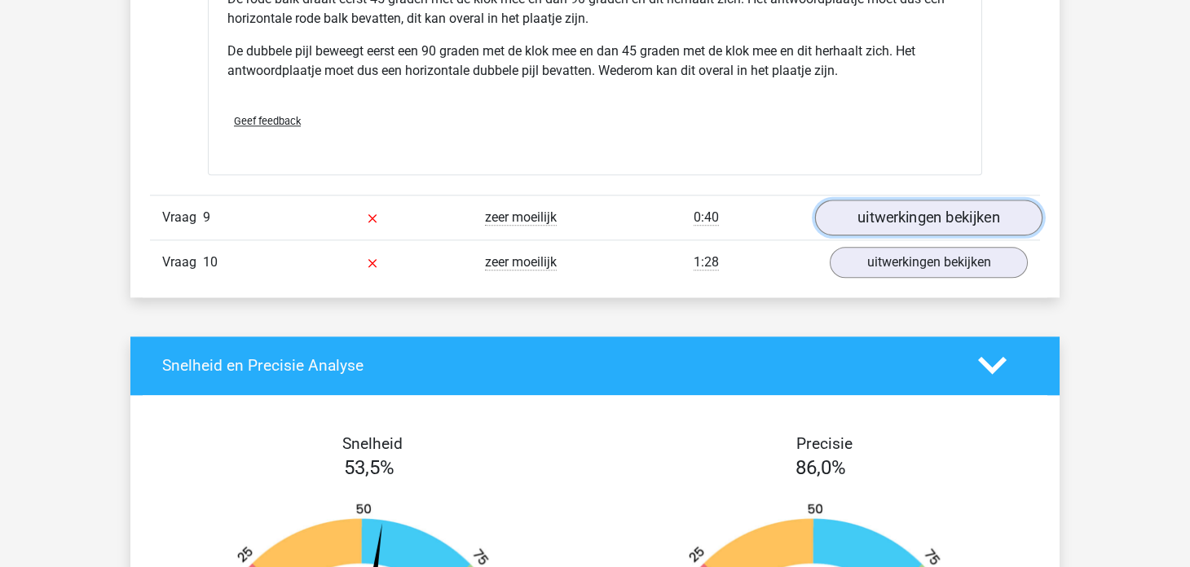
click at [870, 200] on link "uitwerkingen bekijken" at bounding box center [928, 218] width 227 height 36
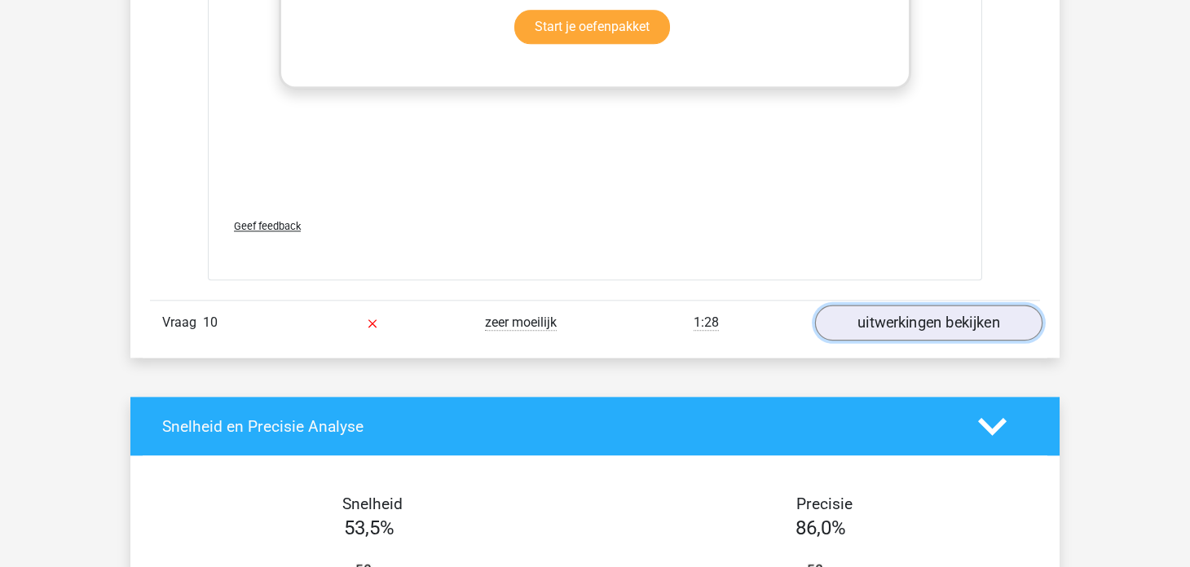
click at [900, 305] on link "uitwerkingen bekijken" at bounding box center [928, 323] width 227 height 36
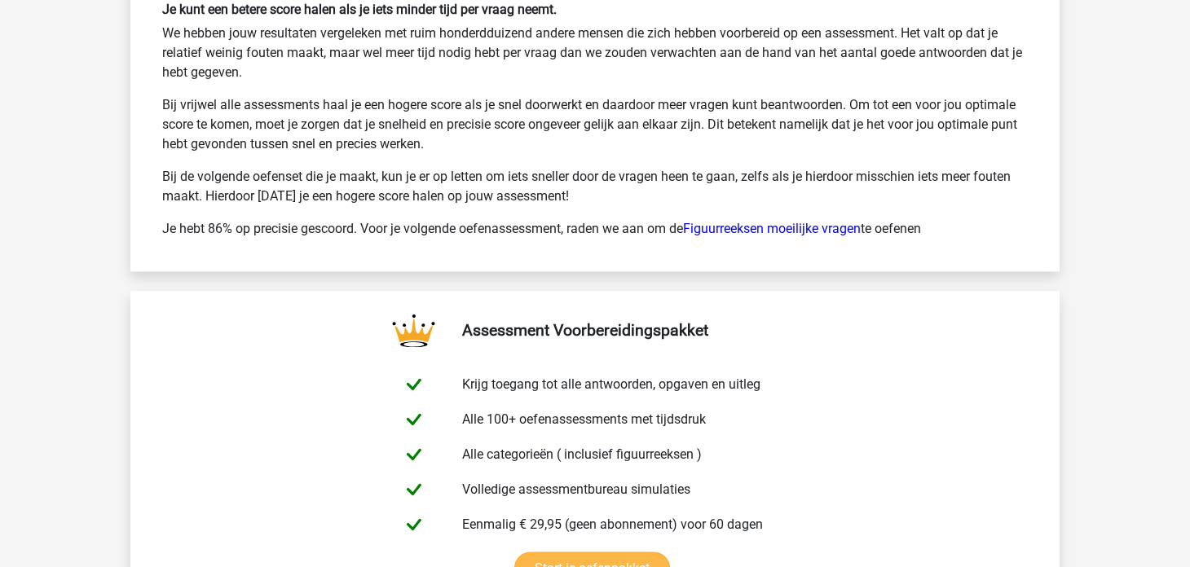
scroll to position [14260, 0]
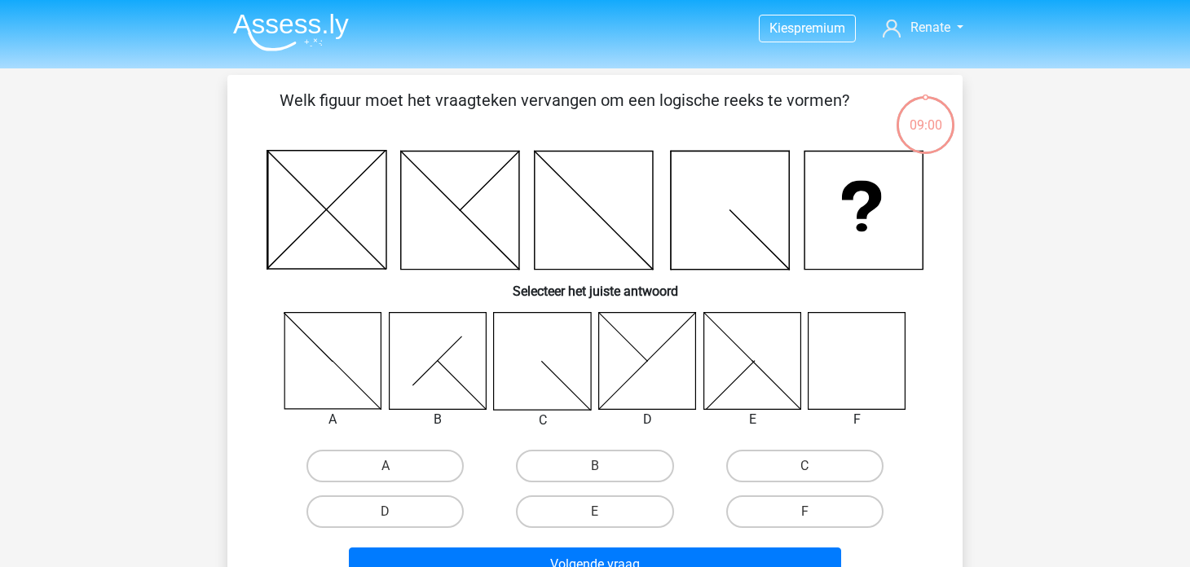
scroll to position [162, 0]
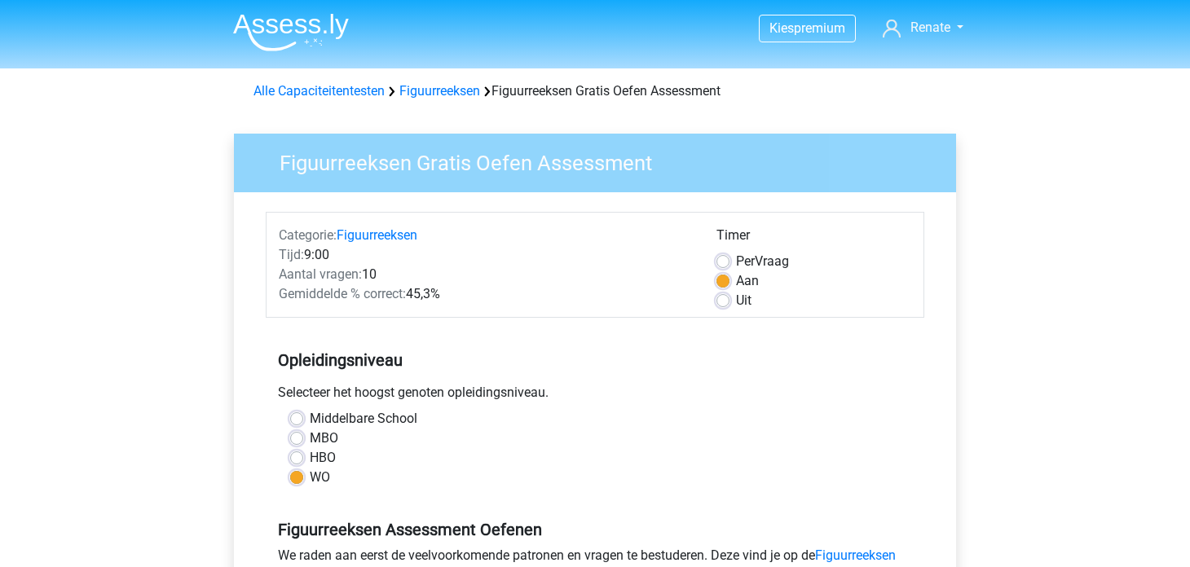
scroll to position [407, 0]
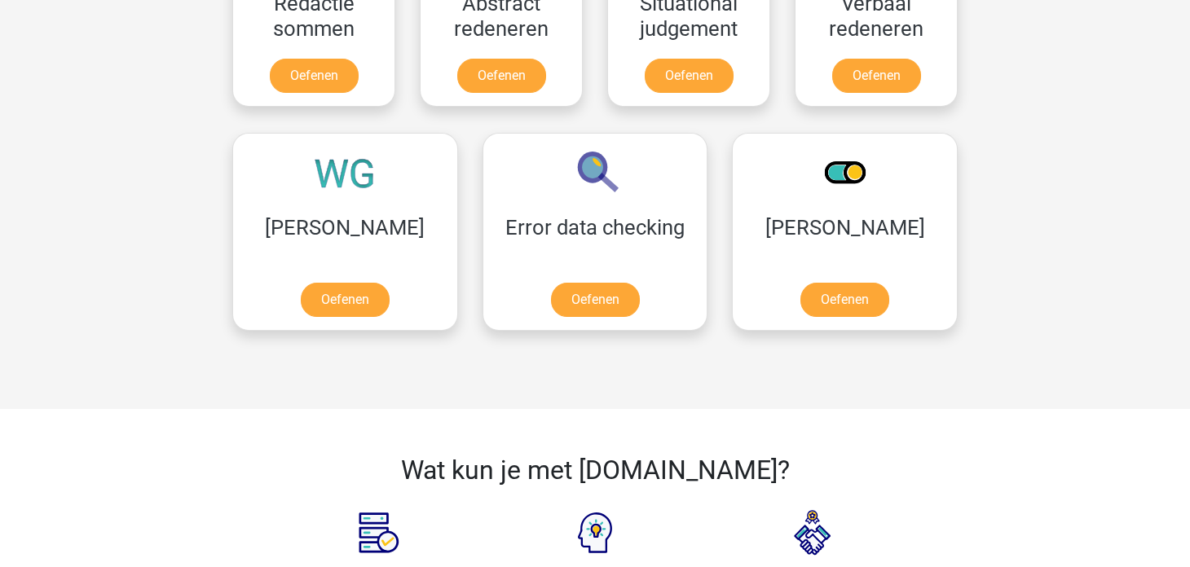
scroll to position [814, 0]
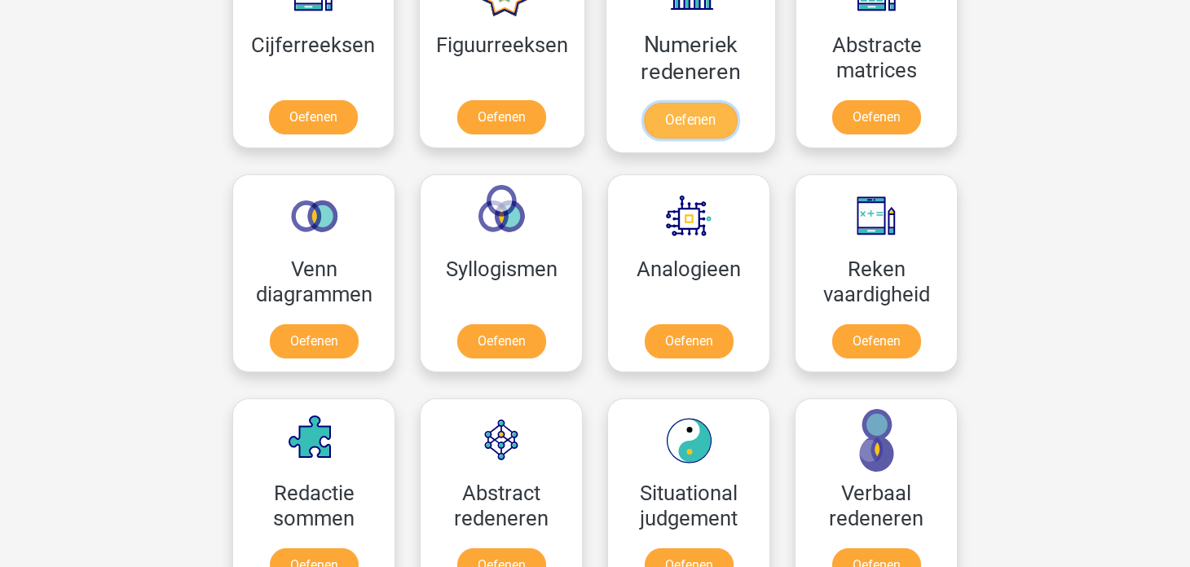
click at [676, 110] on link "Oefenen" at bounding box center [690, 121] width 93 height 36
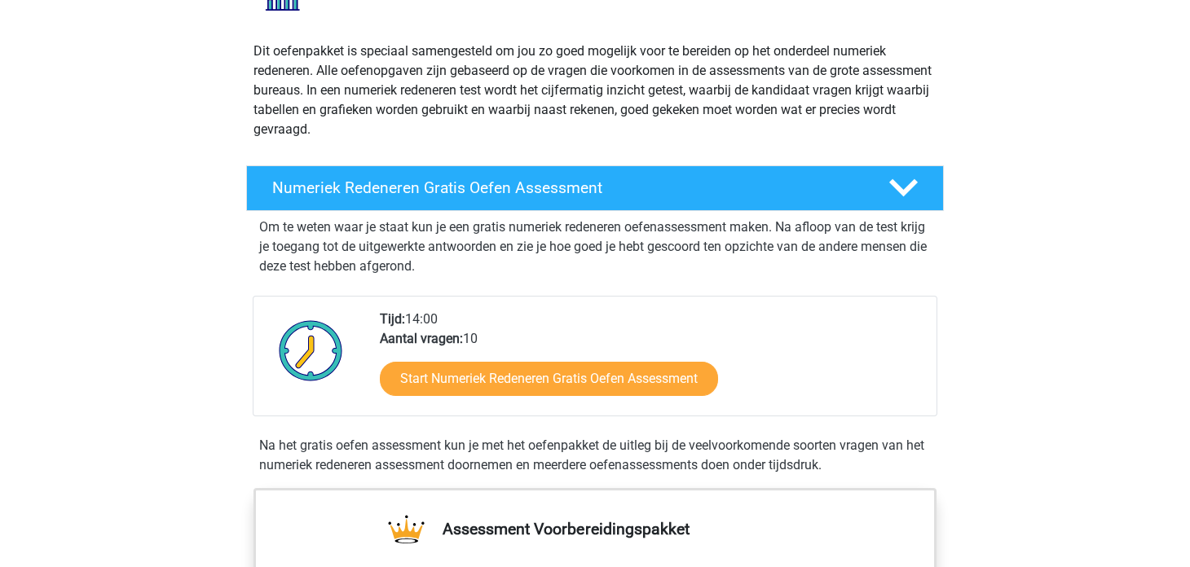
scroll to position [244, 0]
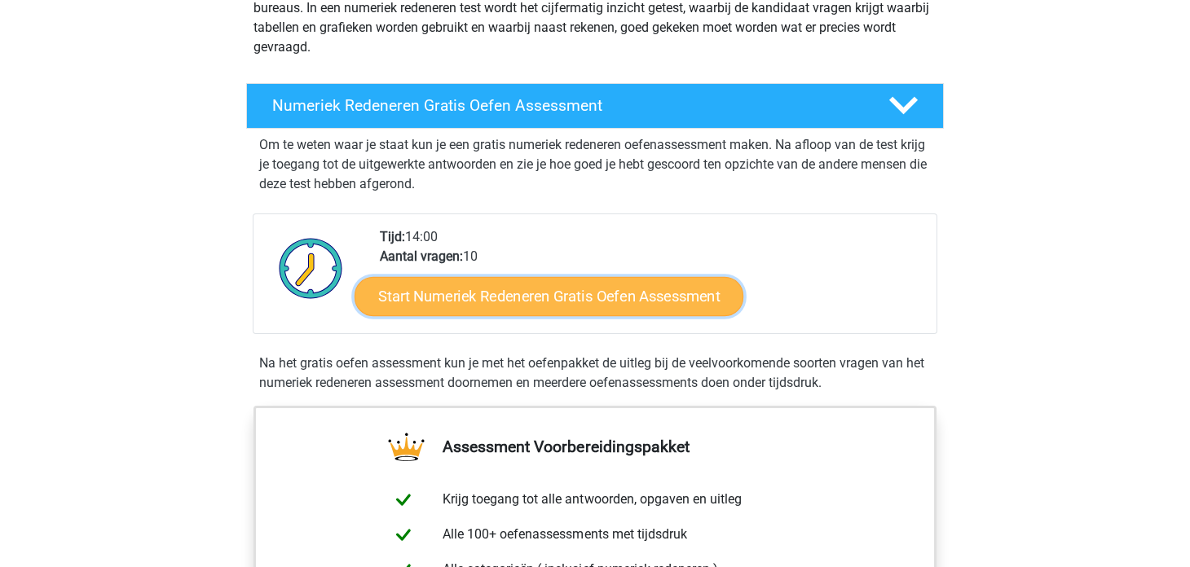
click at [452, 301] on link "Start Numeriek Redeneren Gratis Oefen Assessment" at bounding box center [548, 295] width 389 height 39
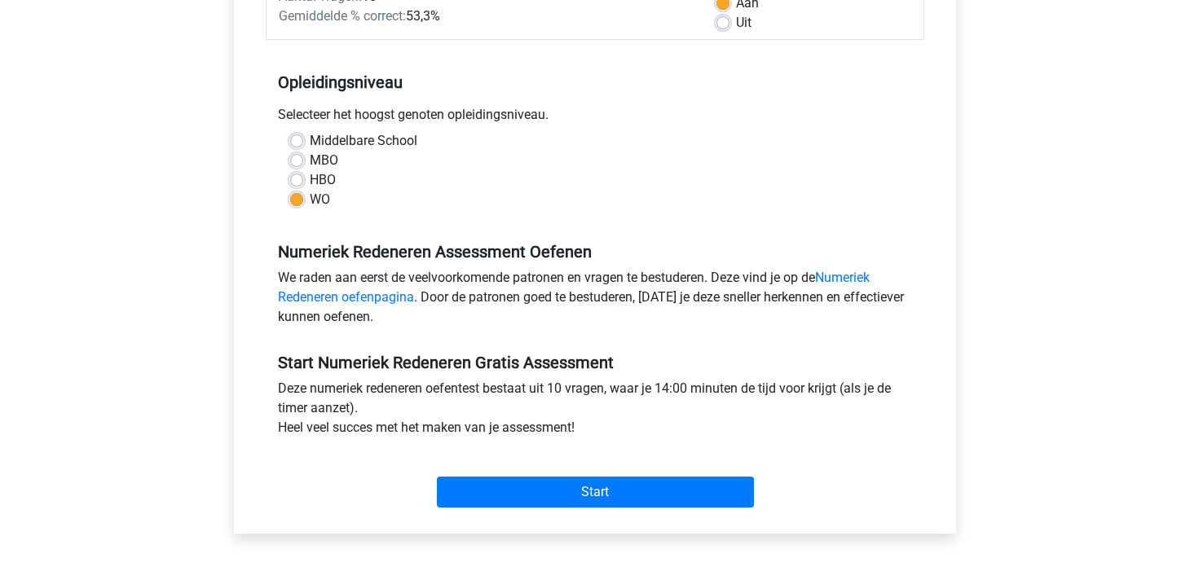
scroll to position [326, 0]
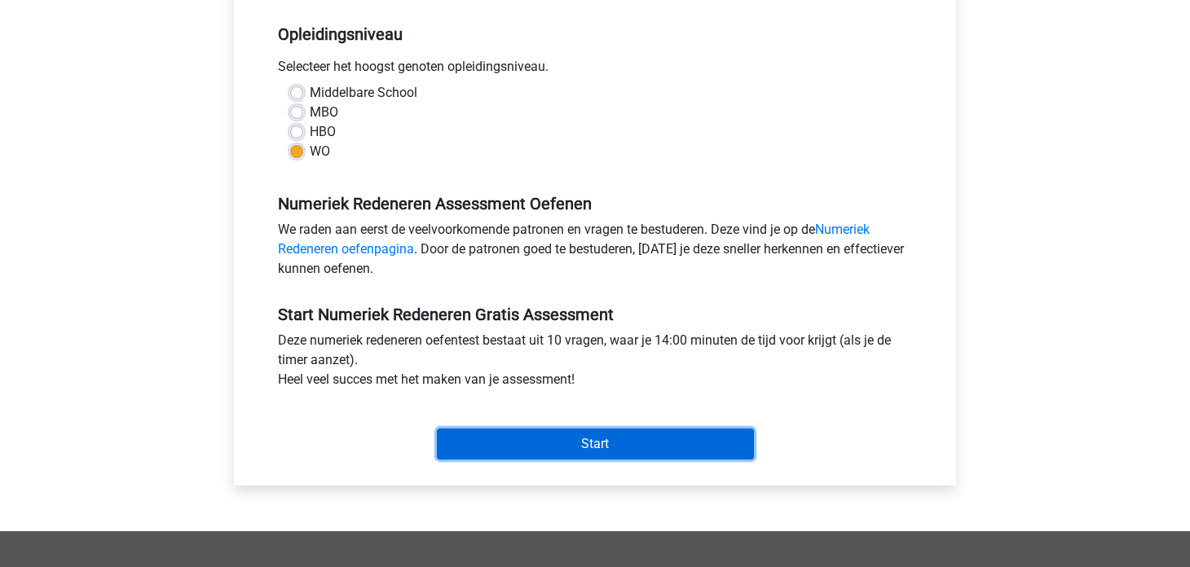
click at [509, 443] on input "Start" at bounding box center [595, 444] width 317 height 31
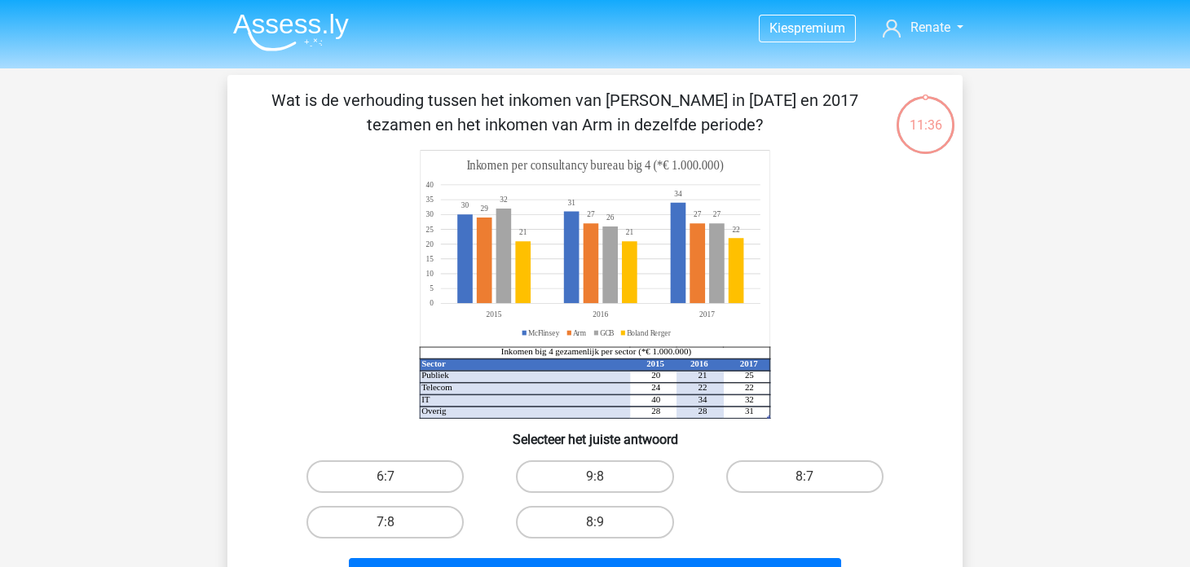
click at [805, 477] on input "8:7" at bounding box center [809, 482] width 11 height 11
radio input "true"
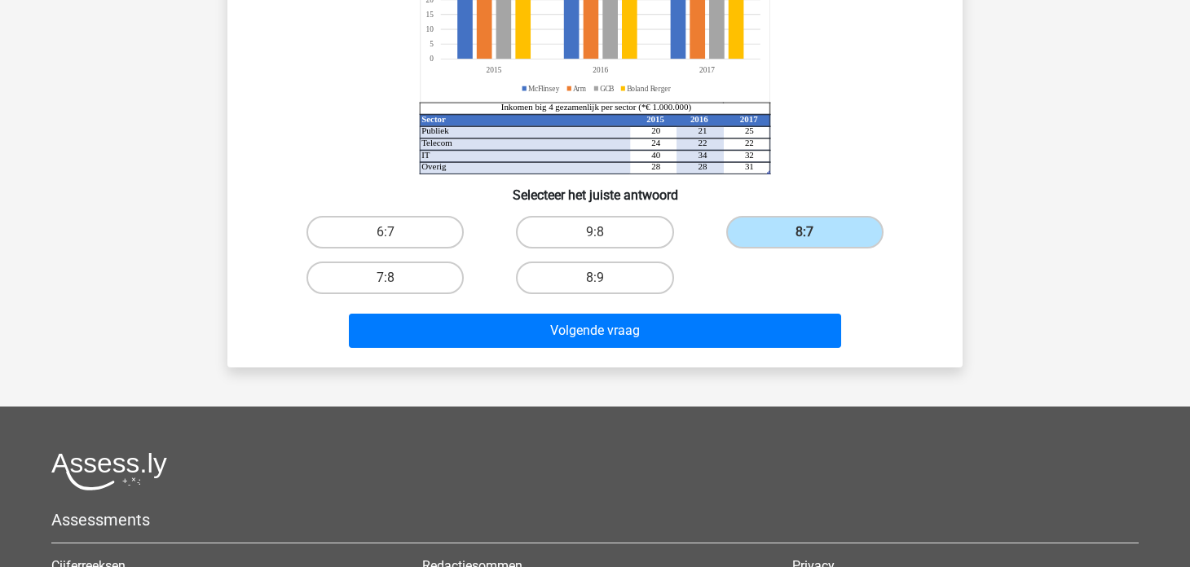
click at [747, 311] on div "Volgende vraag" at bounding box center [594, 328] width 683 height 54
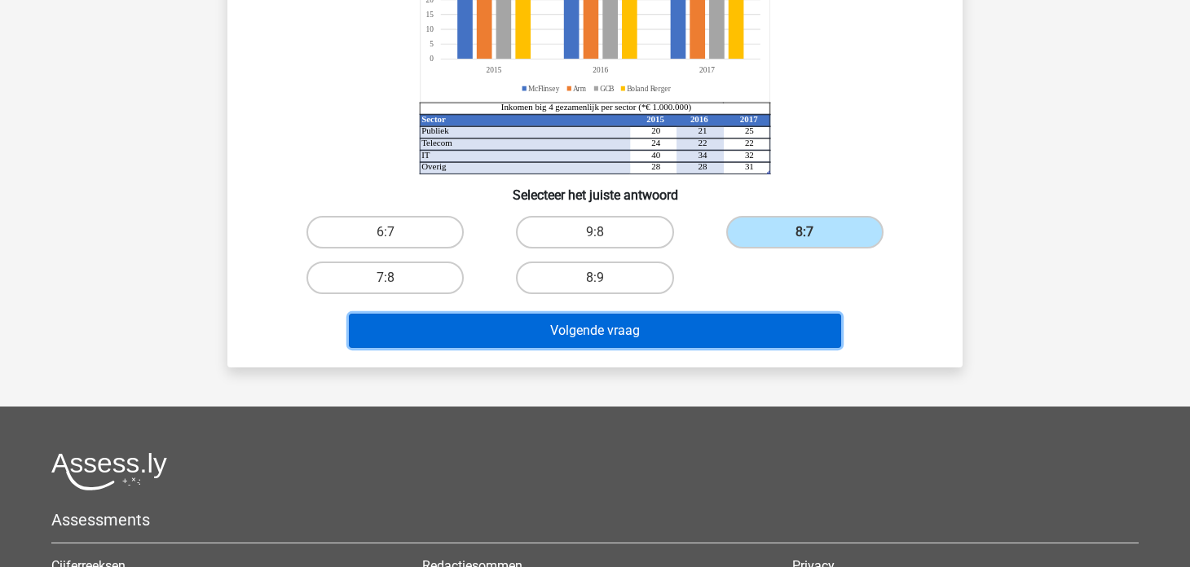
click at [758, 324] on button "Volgende vraag" at bounding box center [595, 331] width 493 height 34
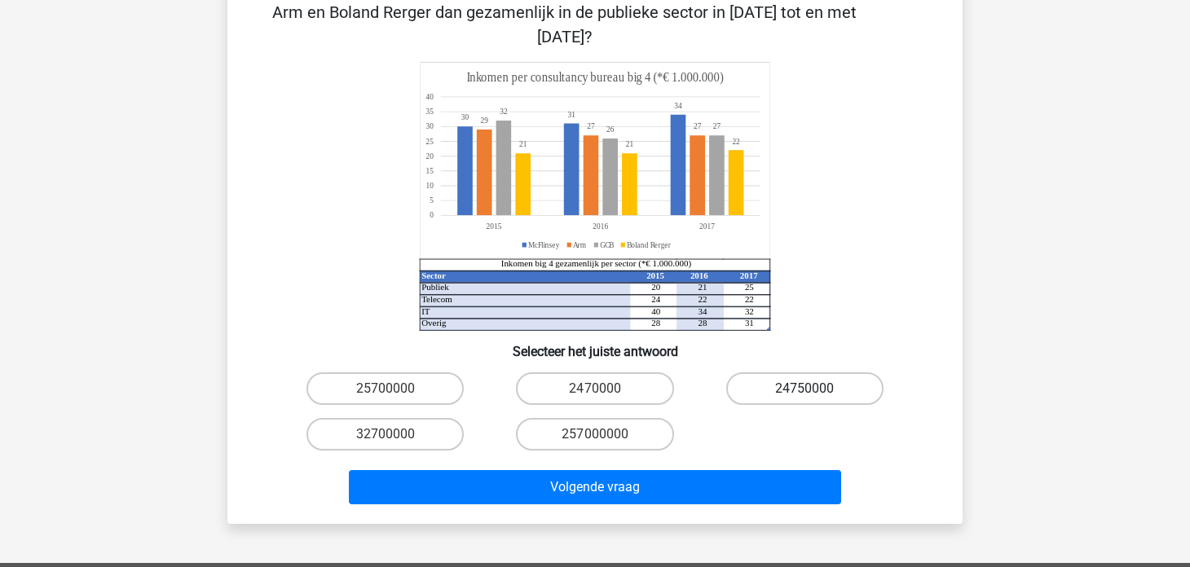
scroll to position [162, 0]
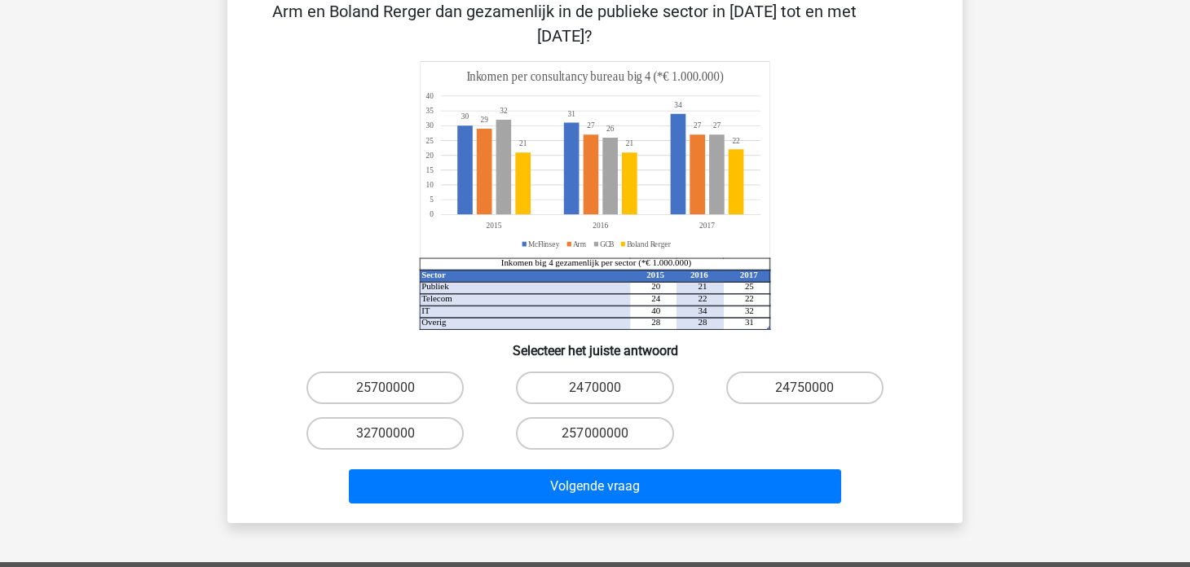
click at [810, 388] on input "24750000" at bounding box center [809, 393] width 11 height 11
radio input "true"
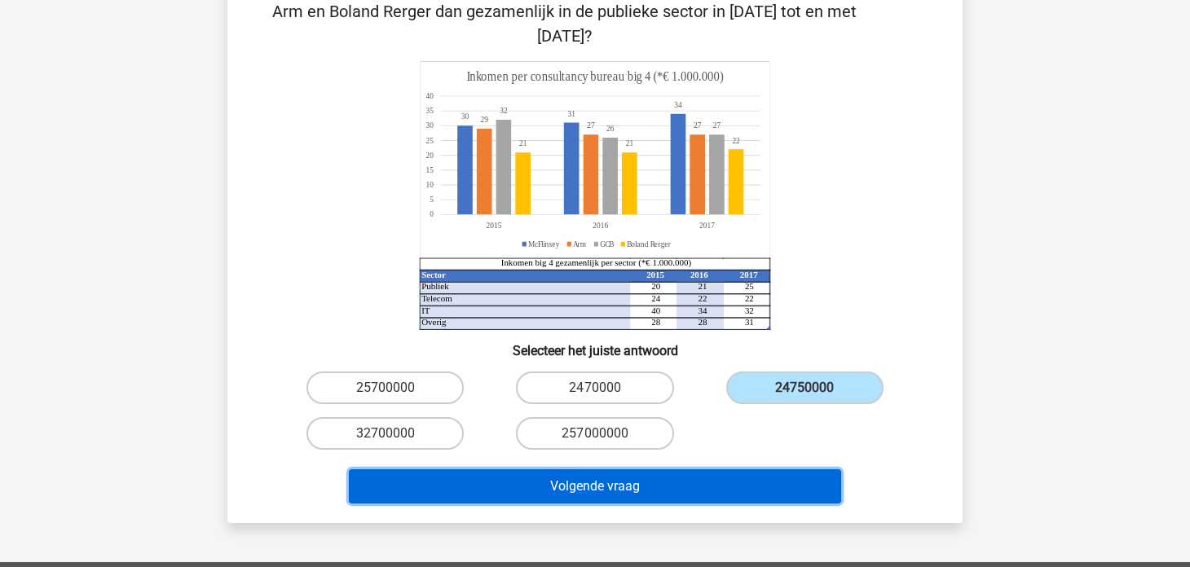
click at [696, 471] on button "Volgende vraag" at bounding box center [595, 486] width 493 height 34
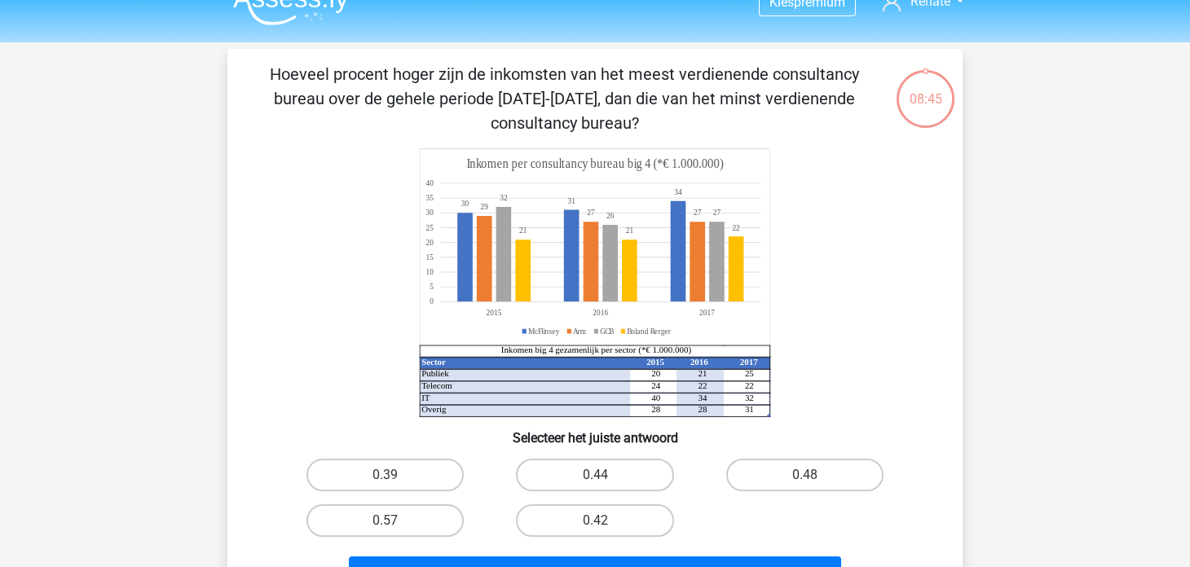
scroll to position [0, 0]
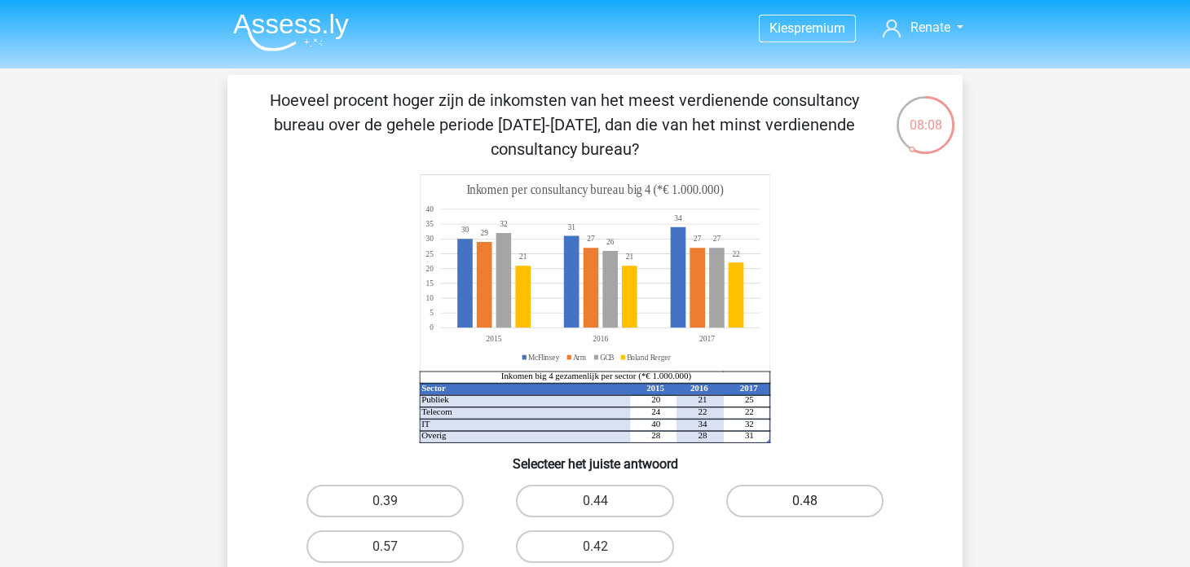
click at [779, 512] on label "0.48" at bounding box center [804, 501] width 157 height 33
click at [804, 512] on input "0.48" at bounding box center [809, 506] width 11 height 11
radio input "true"
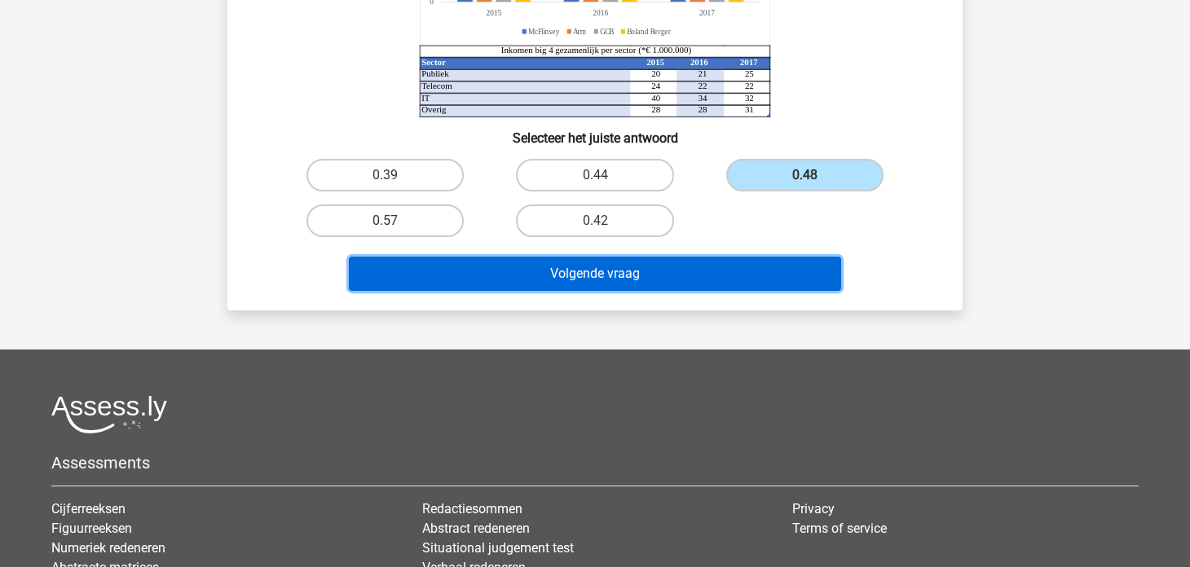
click at [645, 272] on button "Volgende vraag" at bounding box center [595, 274] width 493 height 34
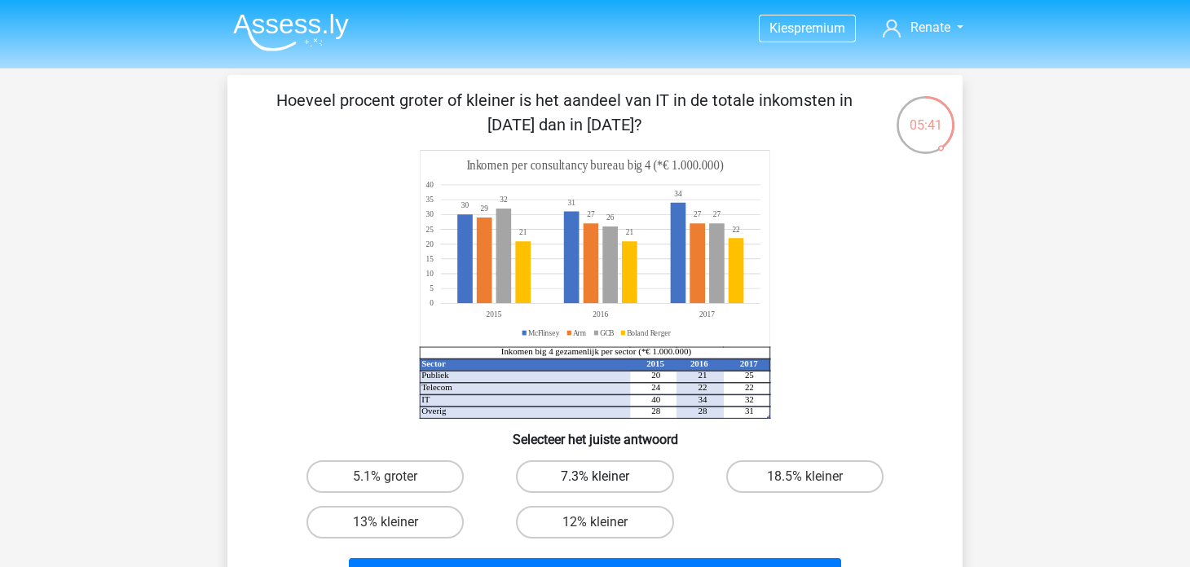
click at [570, 477] on label "7.3% kleiner" at bounding box center [594, 476] width 157 height 33
click at [595, 477] on input "7.3% kleiner" at bounding box center [600, 482] width 11 height 11
radio input "true"
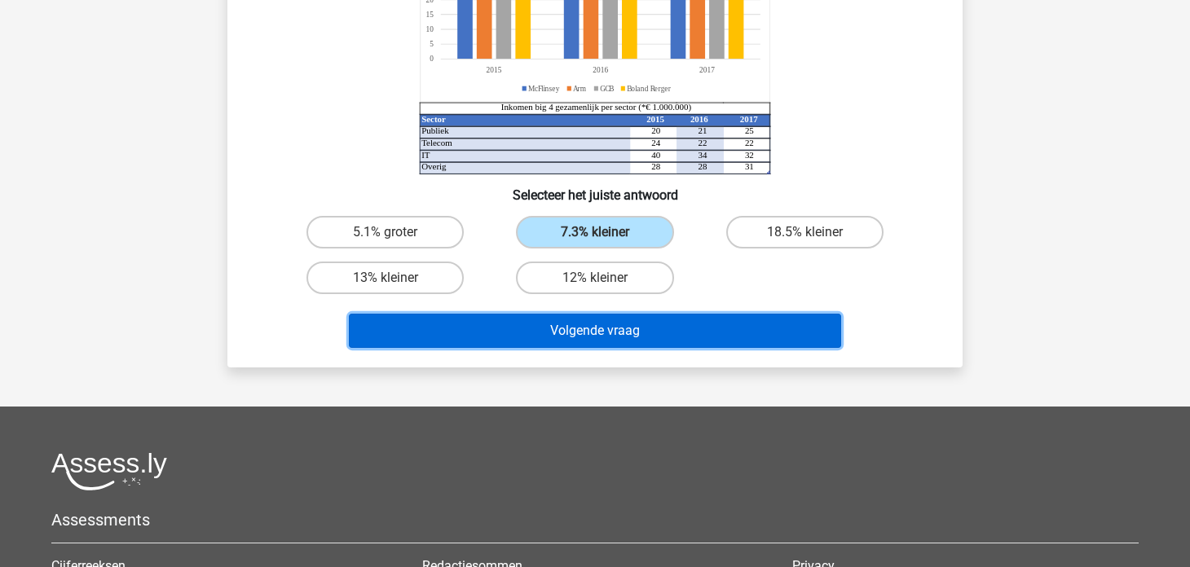
click at [531, 327] on button "Volgende vraag" at bounding box center [595, 331] width 493 height 34
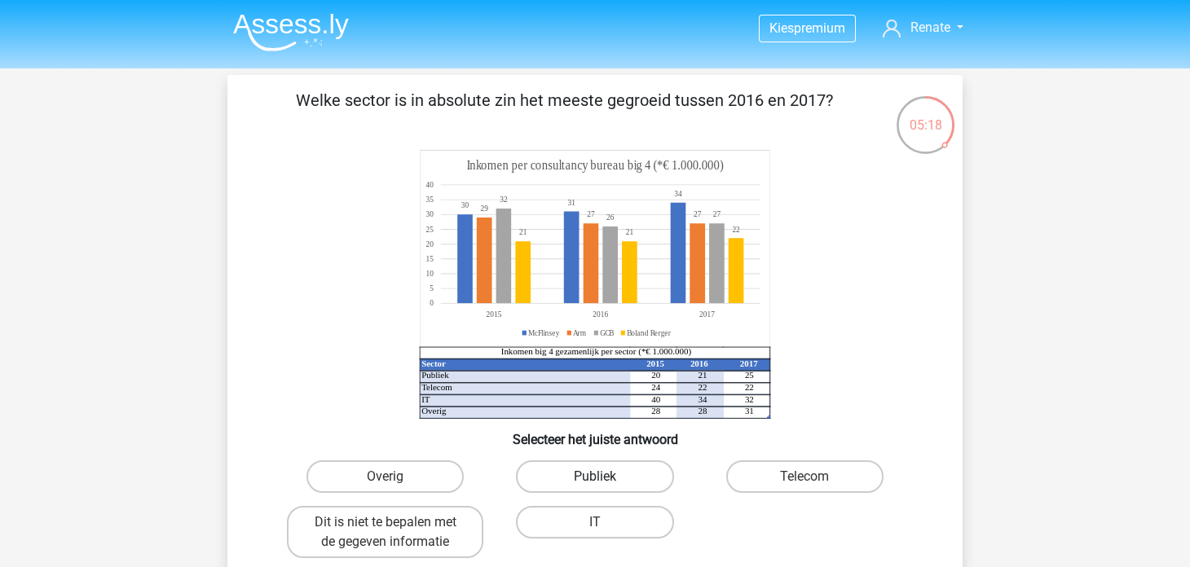
scroll to position [81, 0]
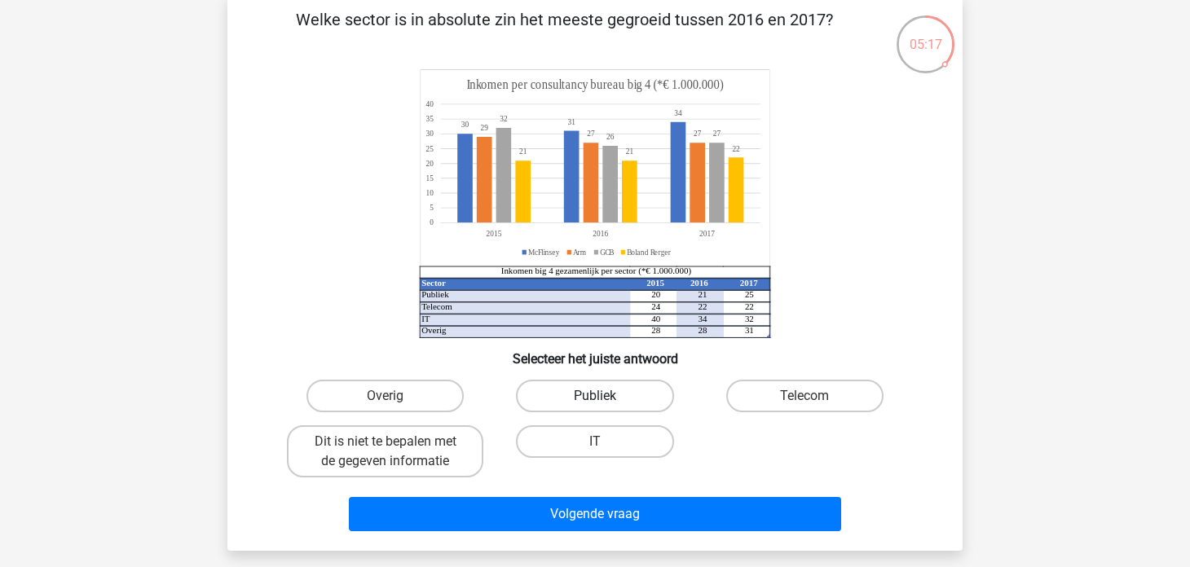
click at [563, 394] on label "Publiek" at bounding box center [594, 396] width 157 height 33
click at [595, 396] on input "Publiek" at bounding box center [600, 401] width 11 height 11
radio input "true"
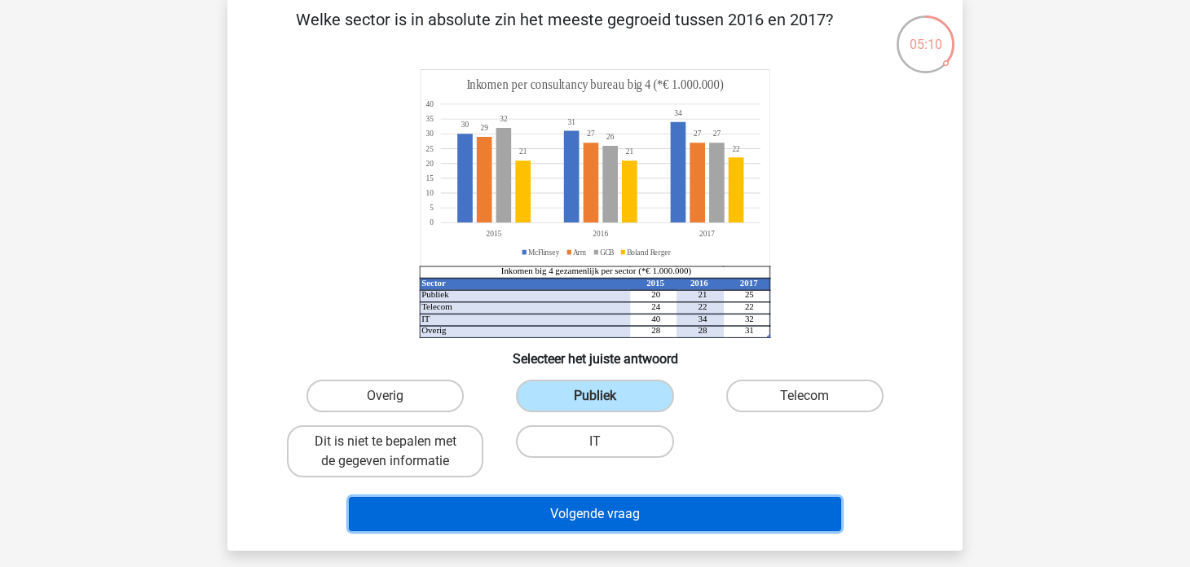
click at [526, 506] on button "Volgende vraag" at bounding box center [595, 514] width 493 height 34
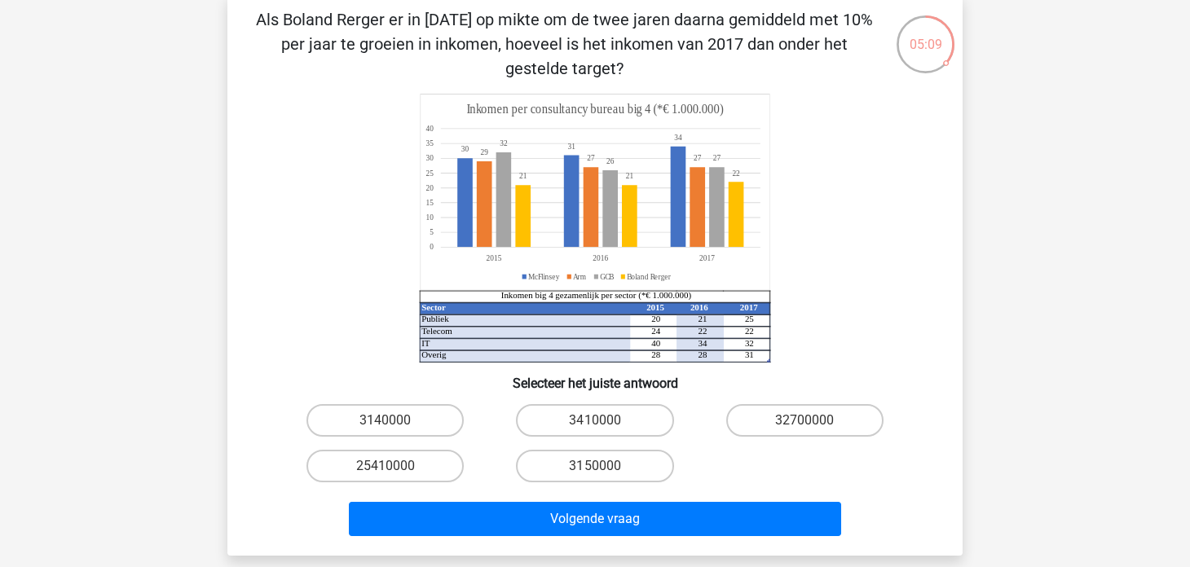
scroll to position [75, 0]
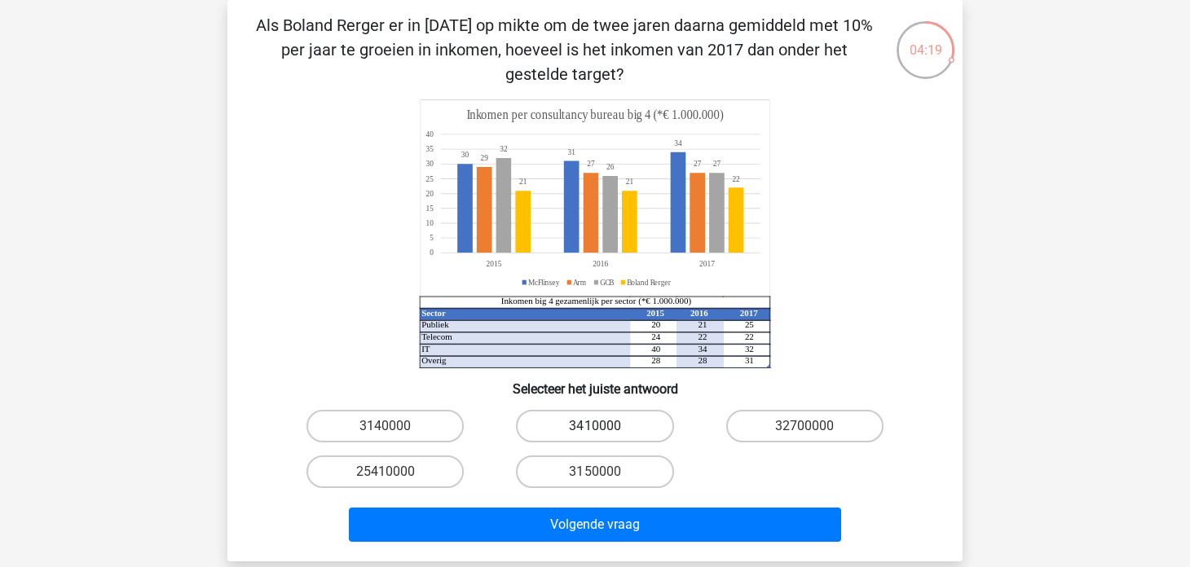
click at [578, 422] on label "3410000" at bounding box center [594, 426] width 157 height 33
click at [595, 426] on input "3410000" at bounding box center [600, 431] width 11 height 11
radio input "true"
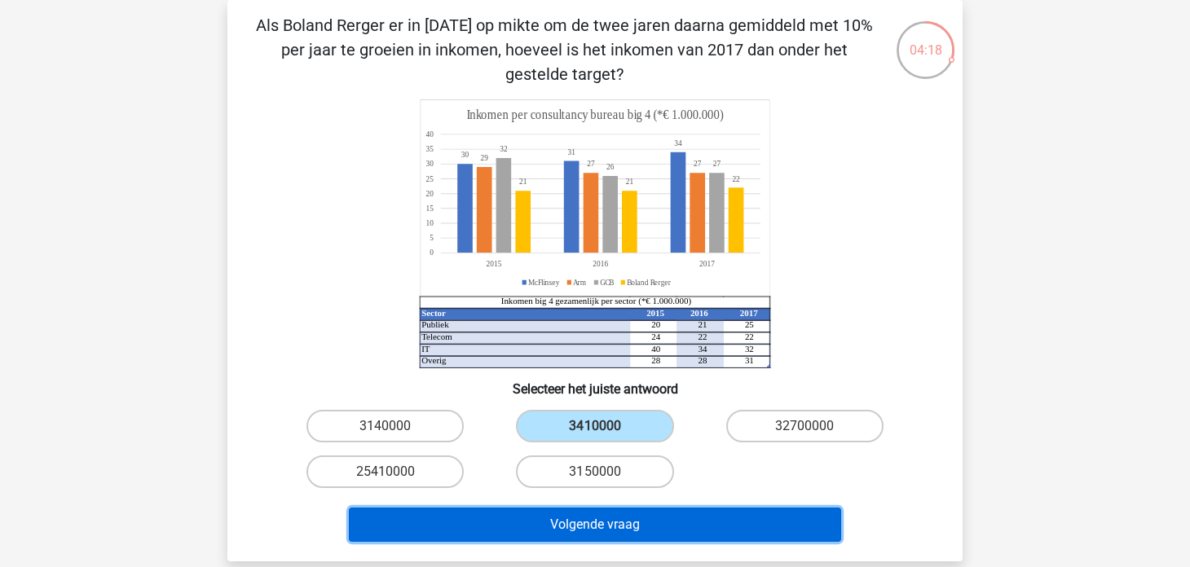
click at [550, 519] on button "Volgende vraag" at bounding box center [595, 525] width 493 height 34
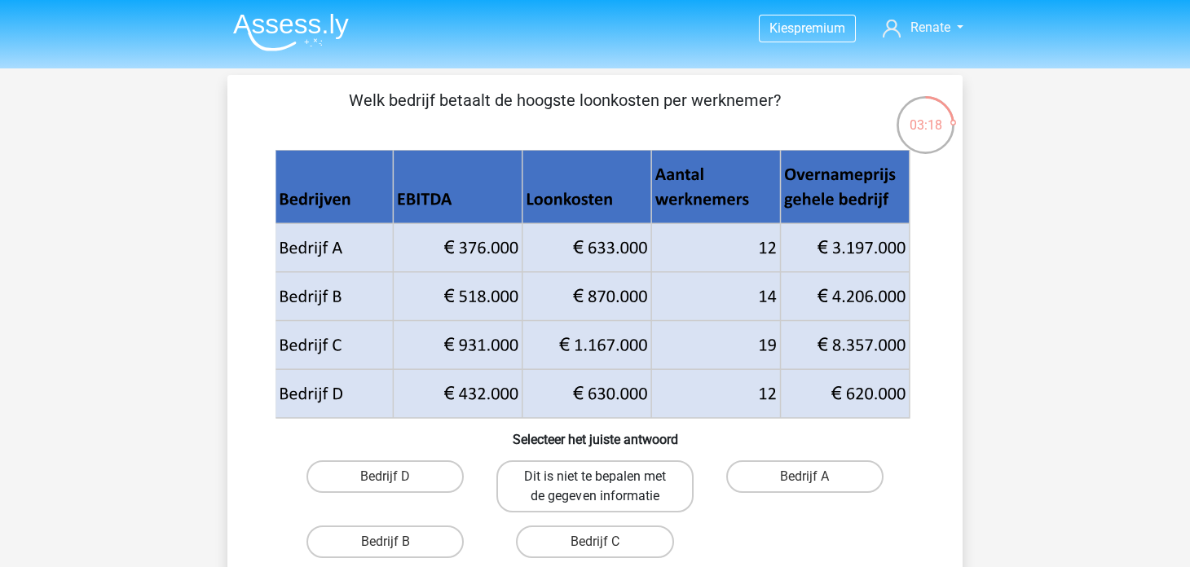
scroll to position [81, 0]
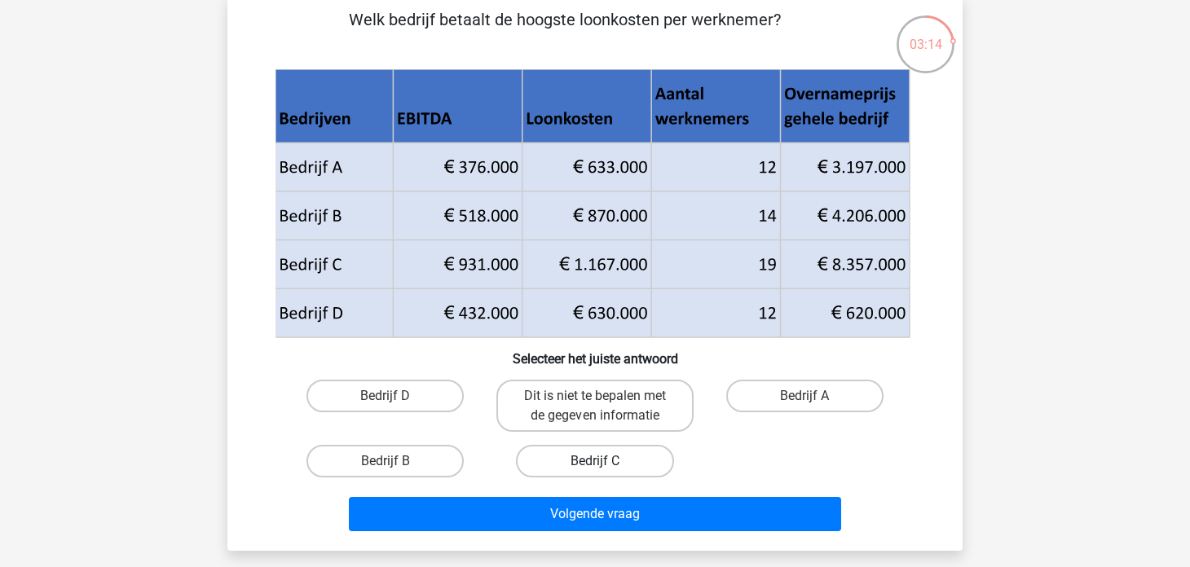
click at [556, 463] on label "Bedrijf C" at bounding box center [594, 461] width 157 height 33
click at [595, 463] on input "Bedrijf C" at bounding box center [600, 466] width 11 height 11
radio input "true"
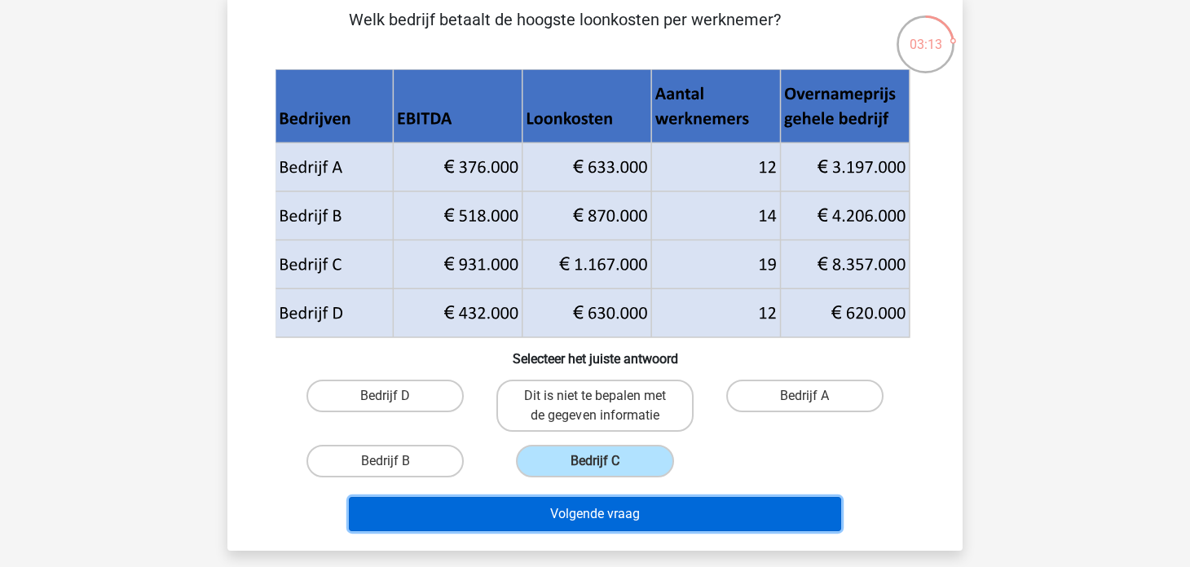
click at [542, 523] on button "Volgende vraag" at bounding box center [595, 514] width 493 height 34
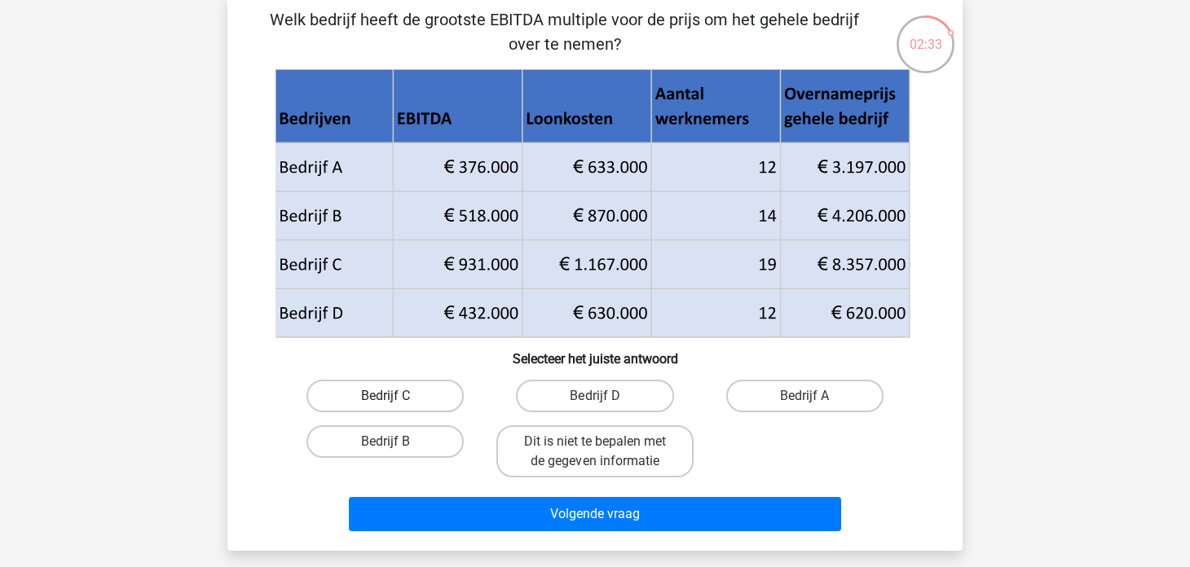
click at [411, 395] on label "Bedrijf C" at bounding box center [384, 396] width 157 height 33
click at [396, 396] on input "Bedrijf C" at bounding box center [390, 401] width 11 height 11
radio input "true"
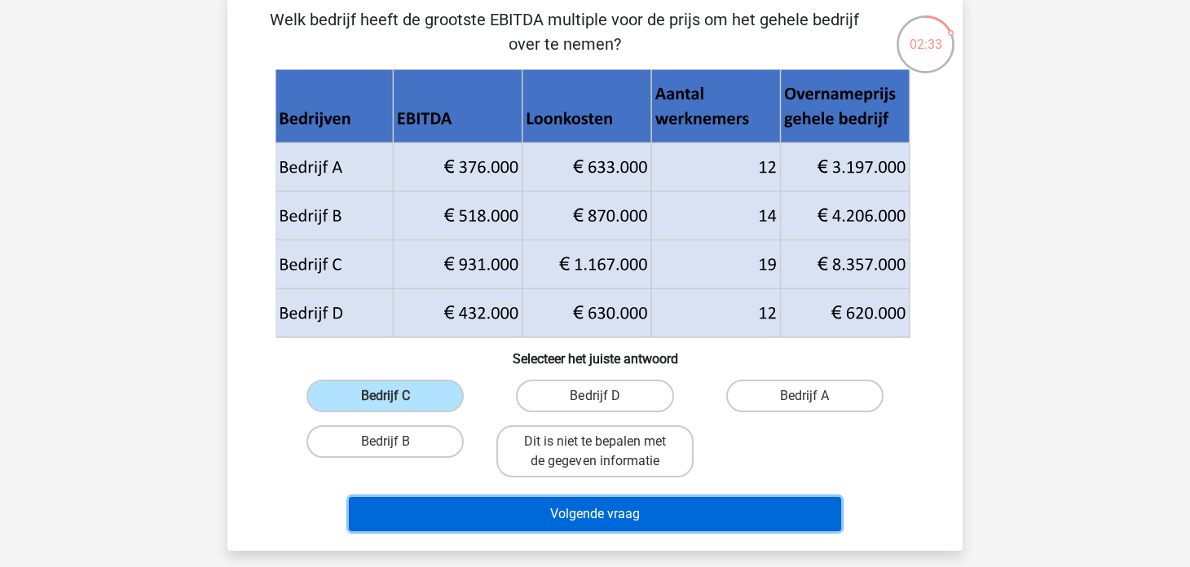
click at [447, 512] on button "Volgende vraag" at bounding box center [595, 514] width 493 height 34
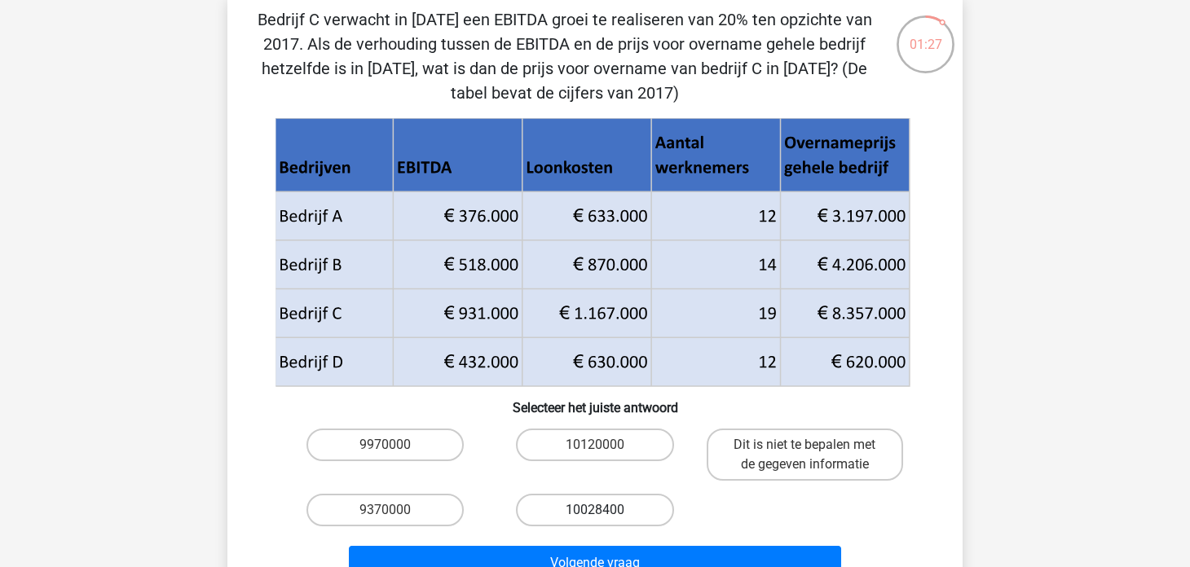
click at [609, 509] on label "10028400" at bounding box center [594, 510] width 157 height 33
click at [605, 510] on input "10028400" at bounding box center [600, 515] width 11 height 11
radio input "true"
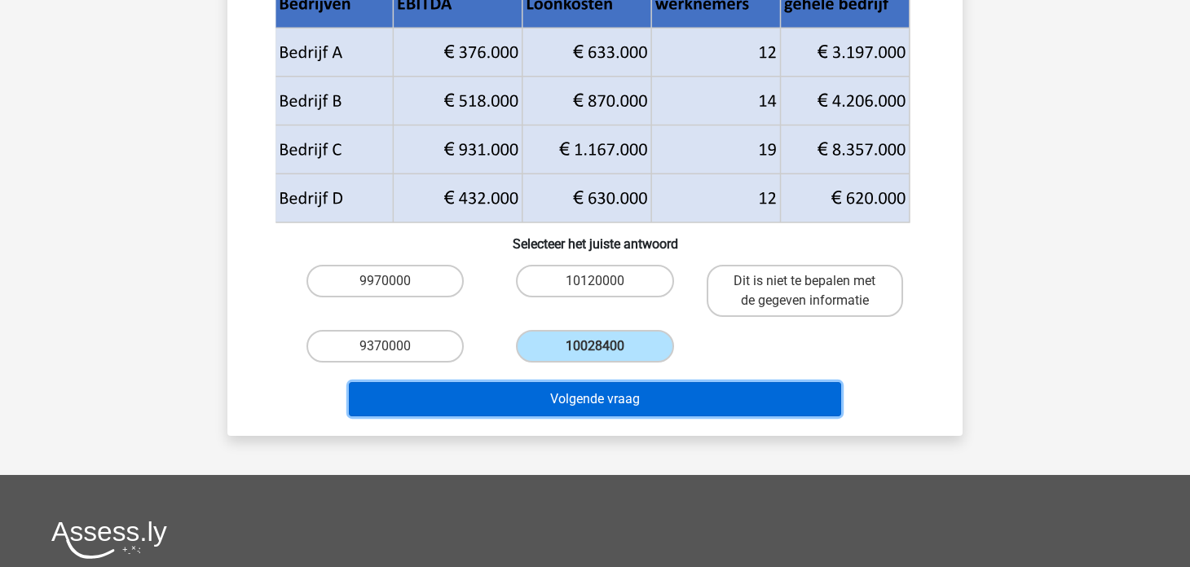
click at [600, 405] on button "Volgende vraag" at bounding box center [595, 399] width 493 height 34
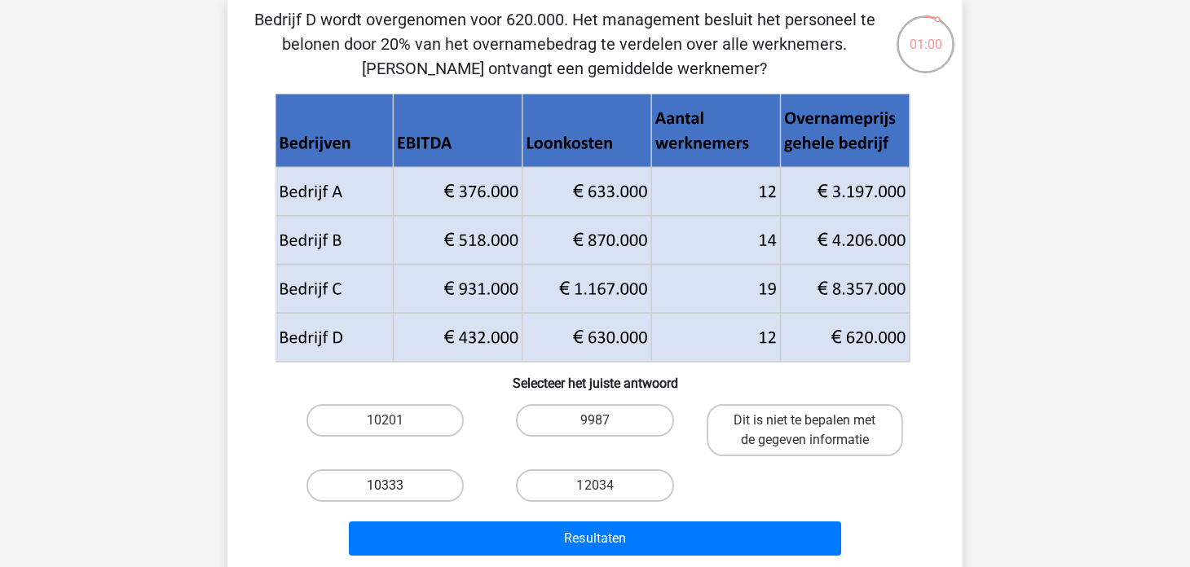
click at [447, 487] on label "10333" at bounding box center [384, 485] width 157 height 33
click at [396, 487] on input "10333" at bounding box center [390, 491] width 11 height 11
radio input "true"
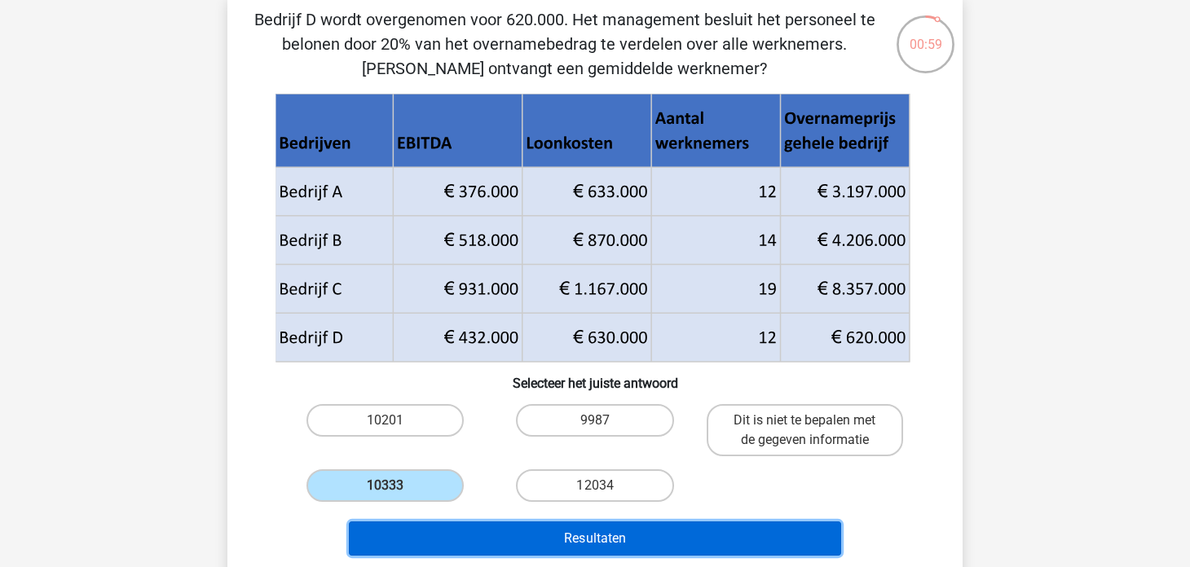
click at [610, 531] on button "Resultaten" at bounding box center [595, 539] width 493 height 34
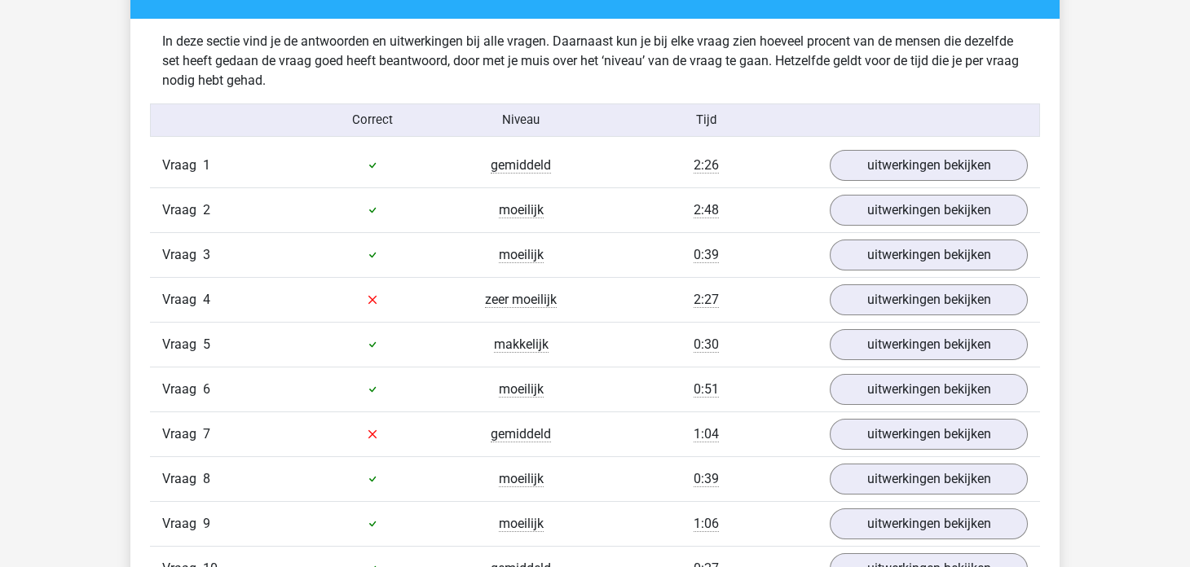
scroll to position [1222, 0]
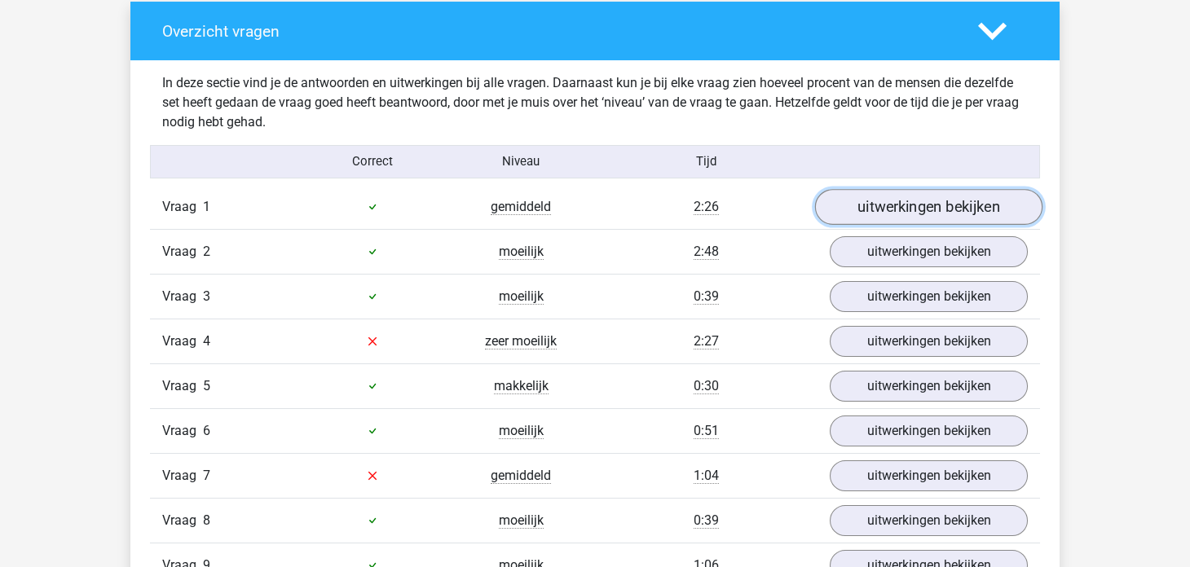
click at [847, 196] on link "uitwerkingen bekijken" at bounding box center [928, 207] width 227 height 36
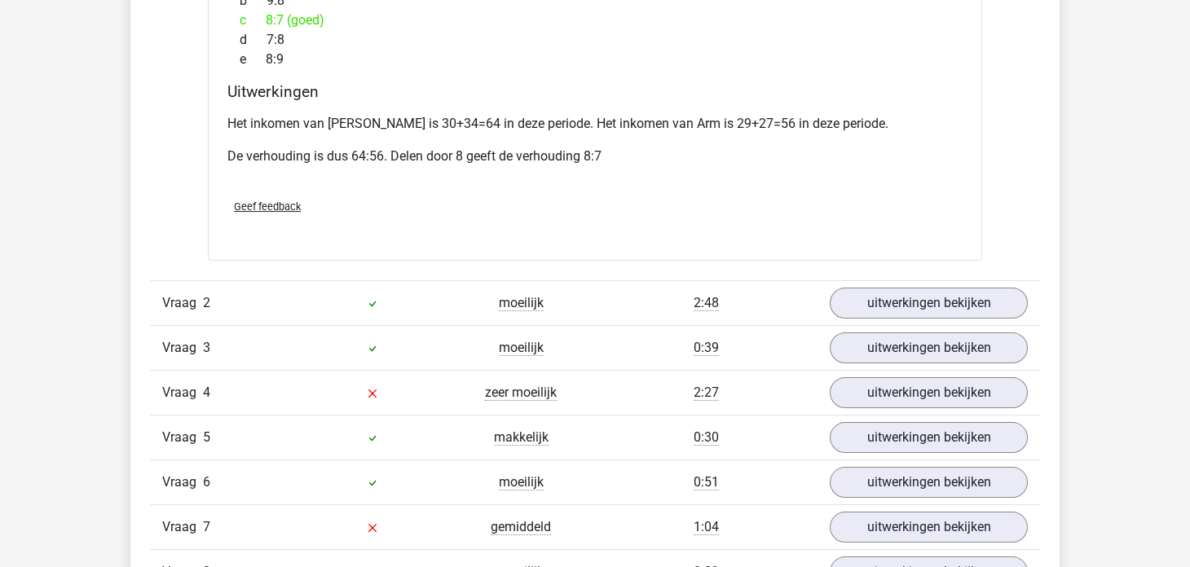
scroll to position [1874, 0]
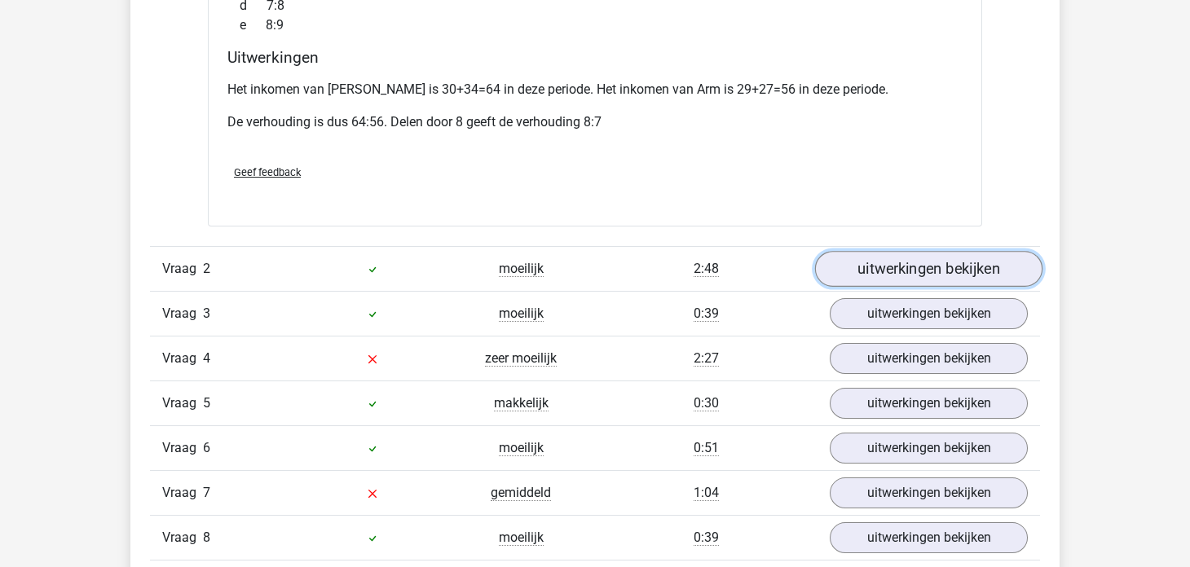
click at [851, 251] on link "uitwerkingen bekijken" at bounding box center [928, 269] width 227 height 36
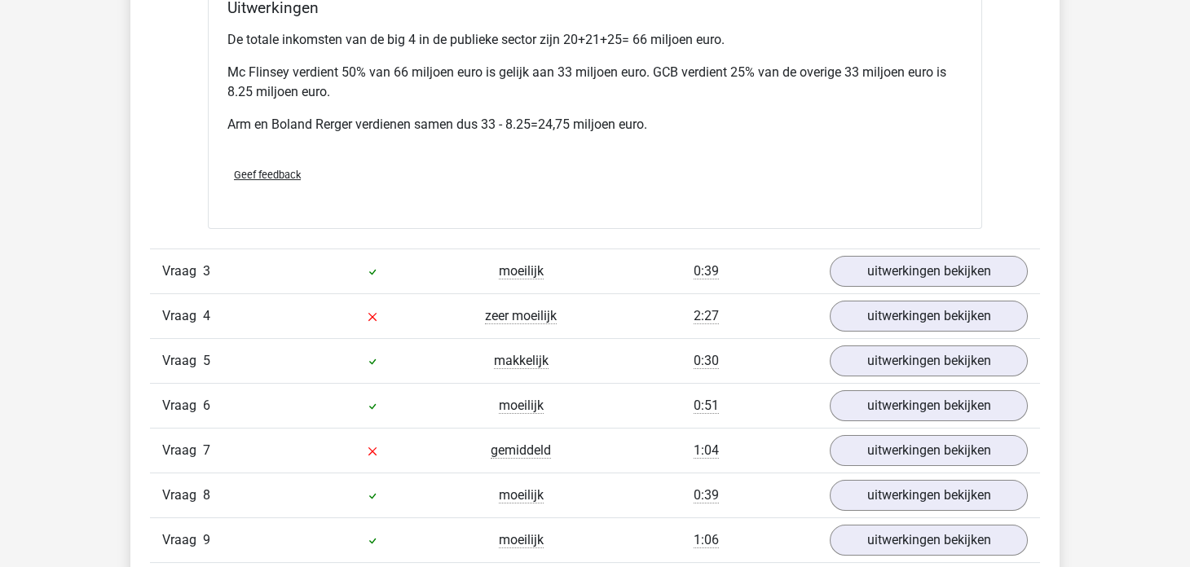
scroll to position [2689, 0]
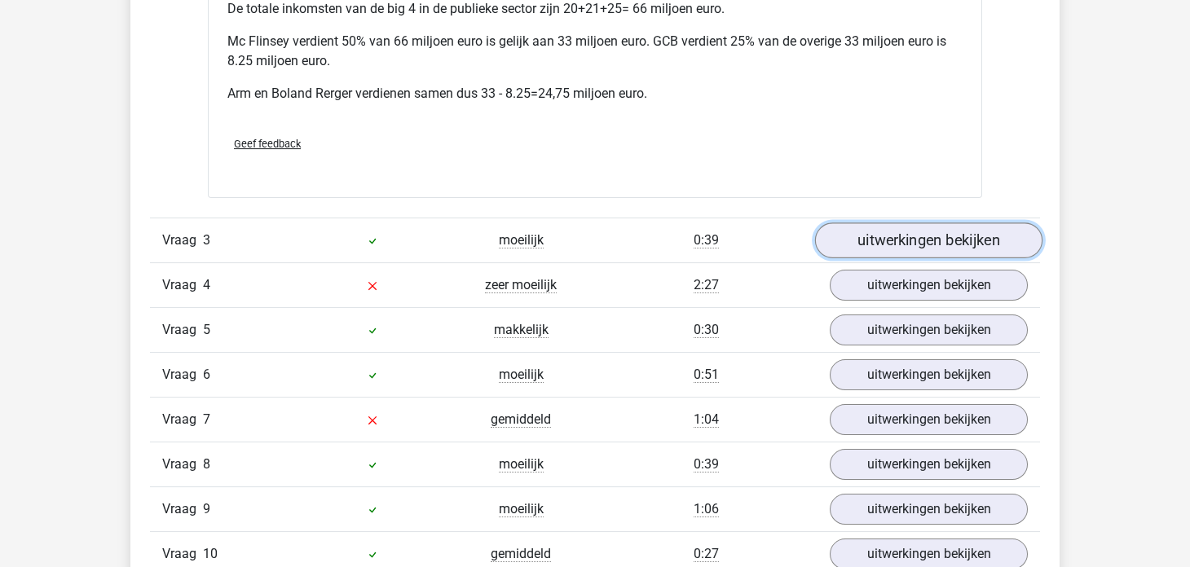
click at [870, 222] on link "uitwerkingen bekijken" at bounding box center [928, 240] width 227 height 36
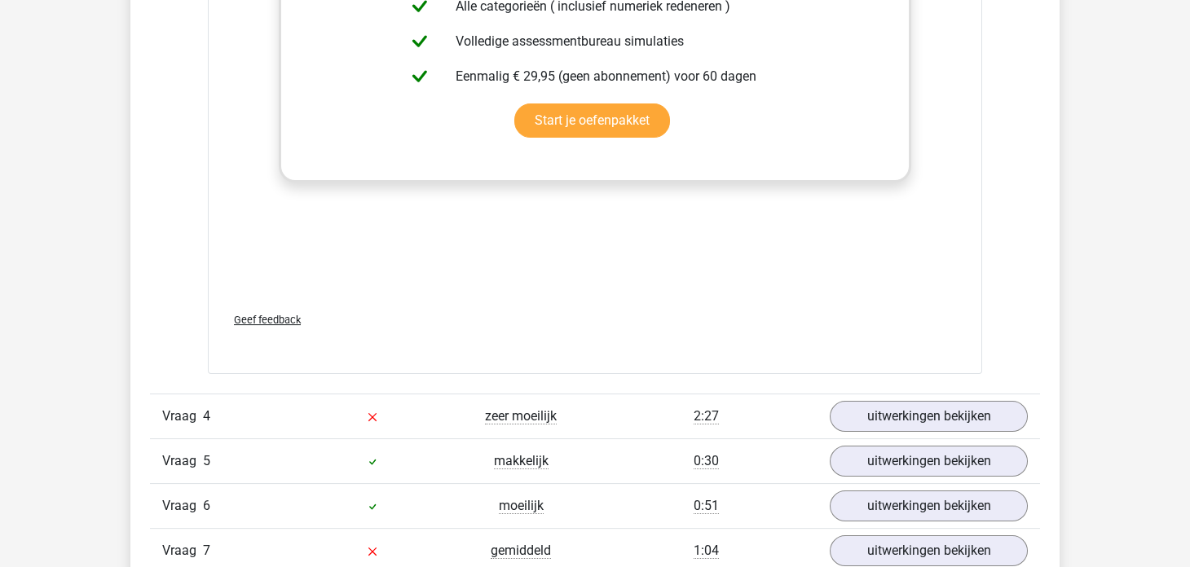
scroll to position [3749, 0]
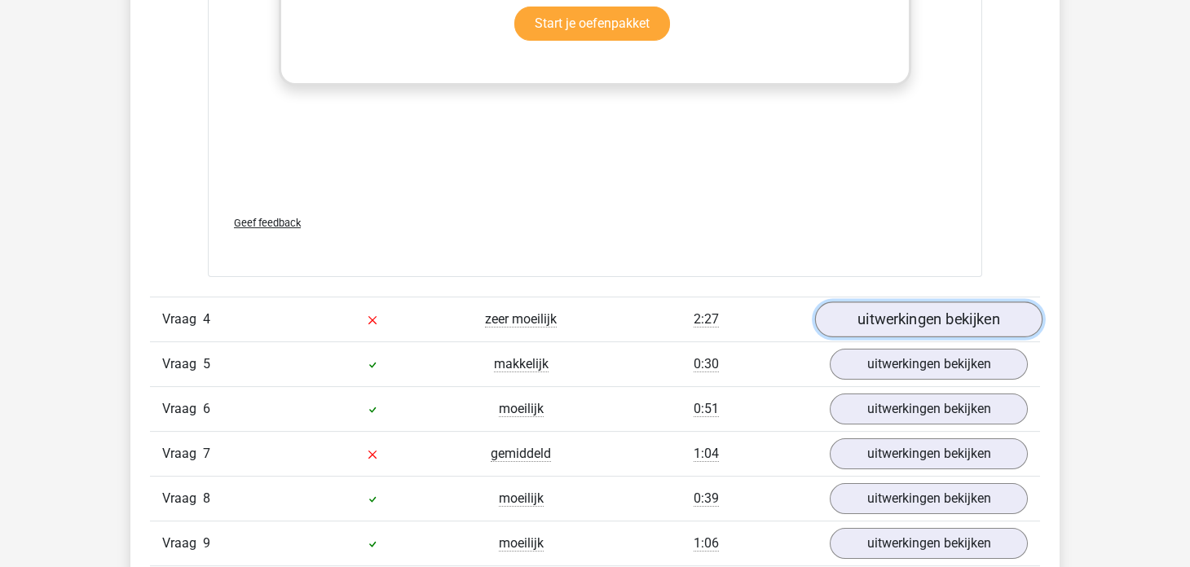
click at [837, 302] on link "uitwerkingen bekijken" at bounding box center [928, 320] width 227 height 36
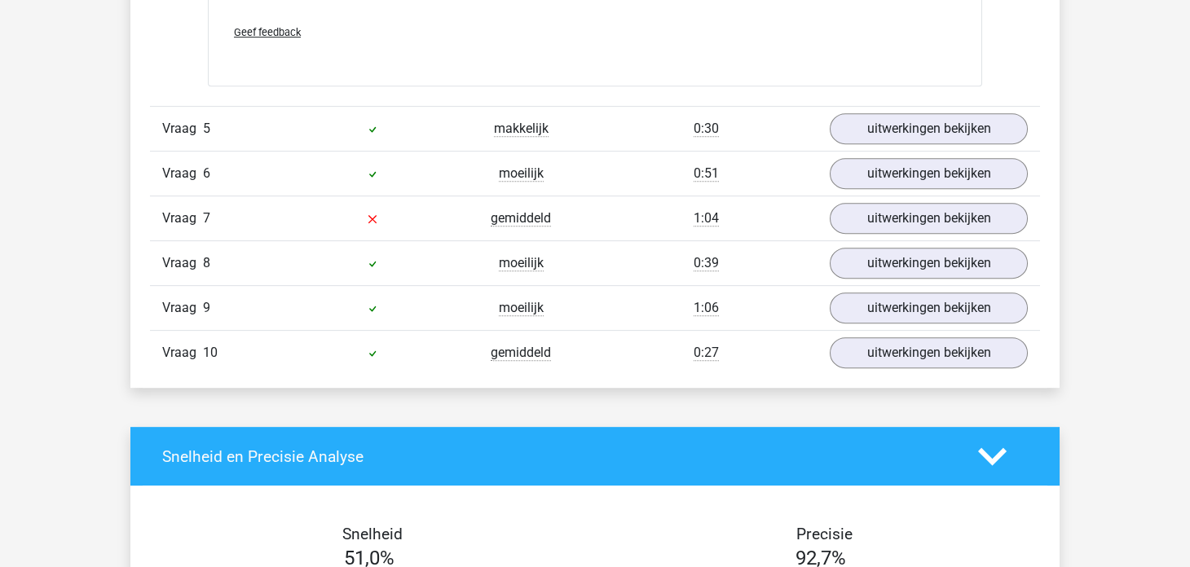
scroll to position [4563, 0]
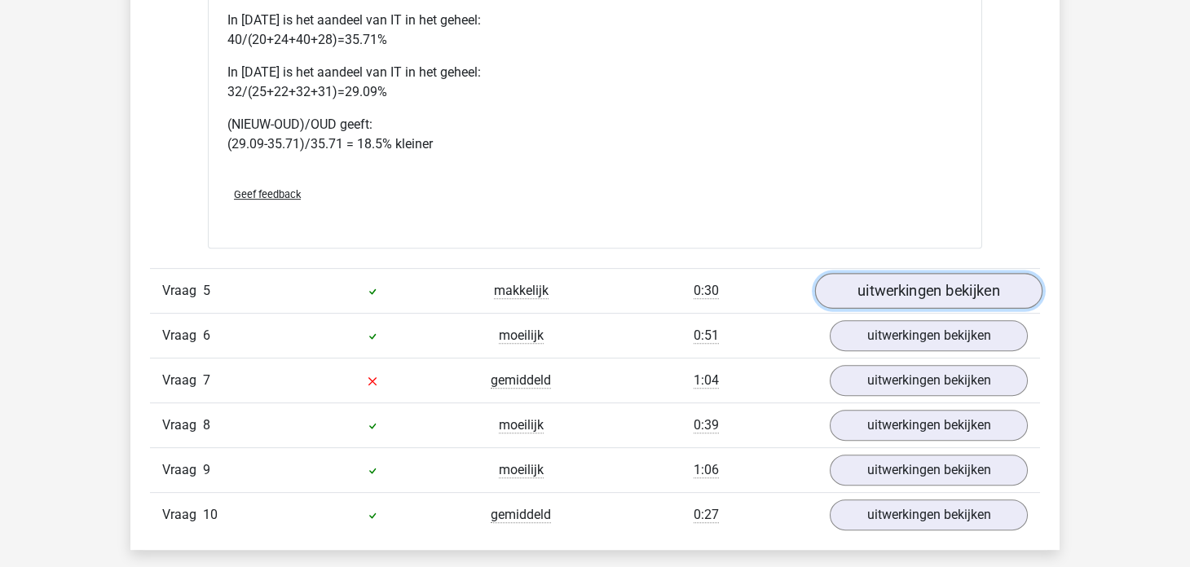
click at [887, 274] on link "uitwerkingen bekijken" at bounding box center [928, 292] width 227 height 36
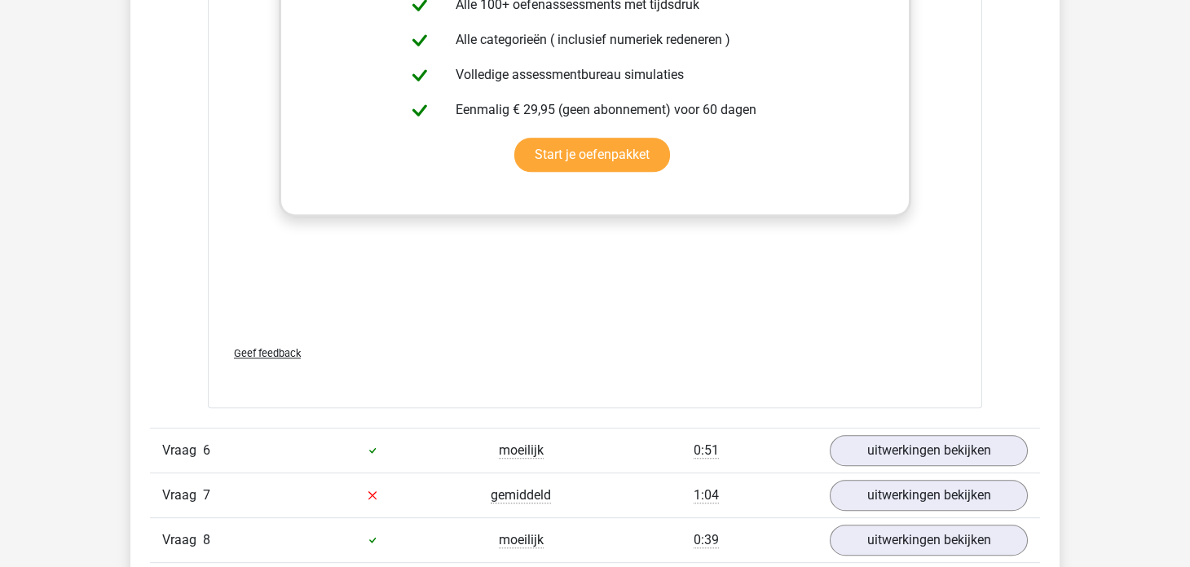
scroll to position [5541, 0]
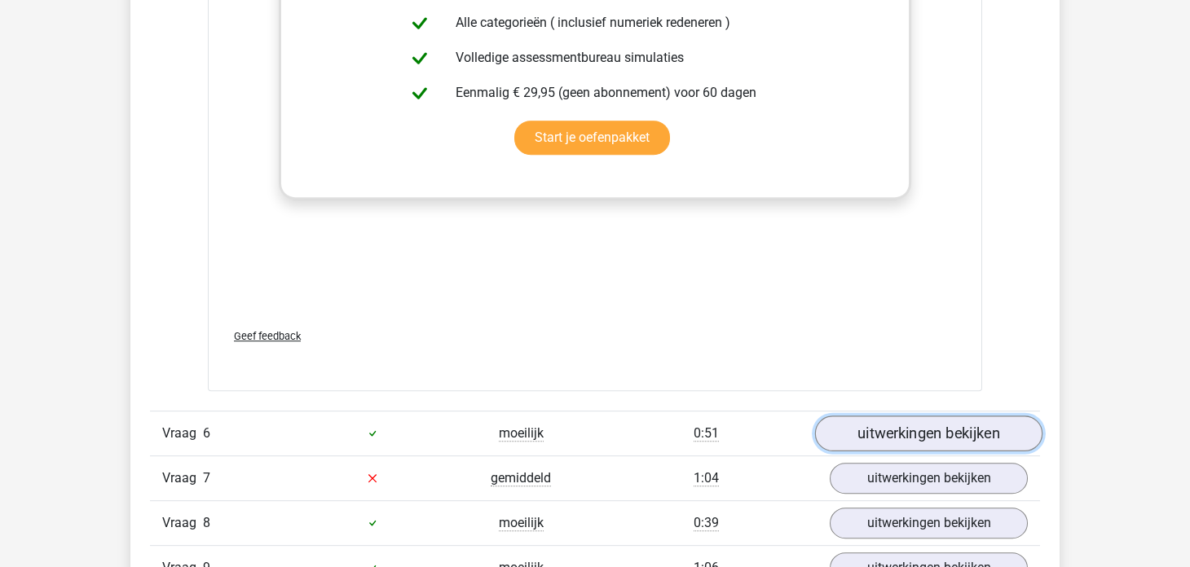
click at [838, 416] on link "uitwerkingen bekijken" at bounding box center [928, 434] width 227 height 36
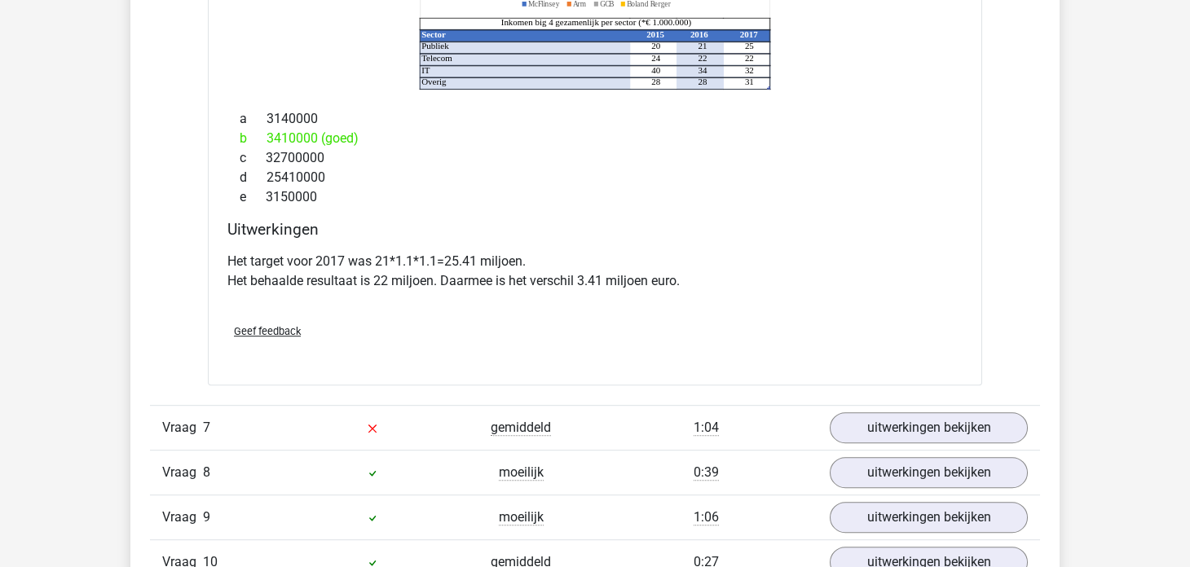
scroll to position [6274, 0]
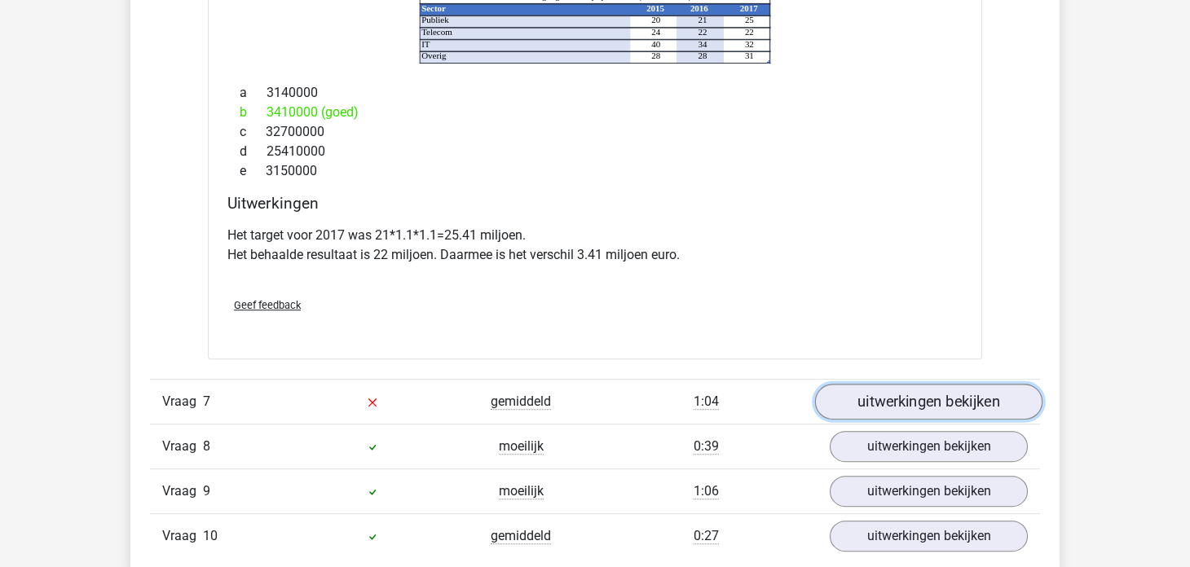
click at [853, 384] on link "uitwerkingen bekijken" at bounding box center [928, 402] width 227 height 36
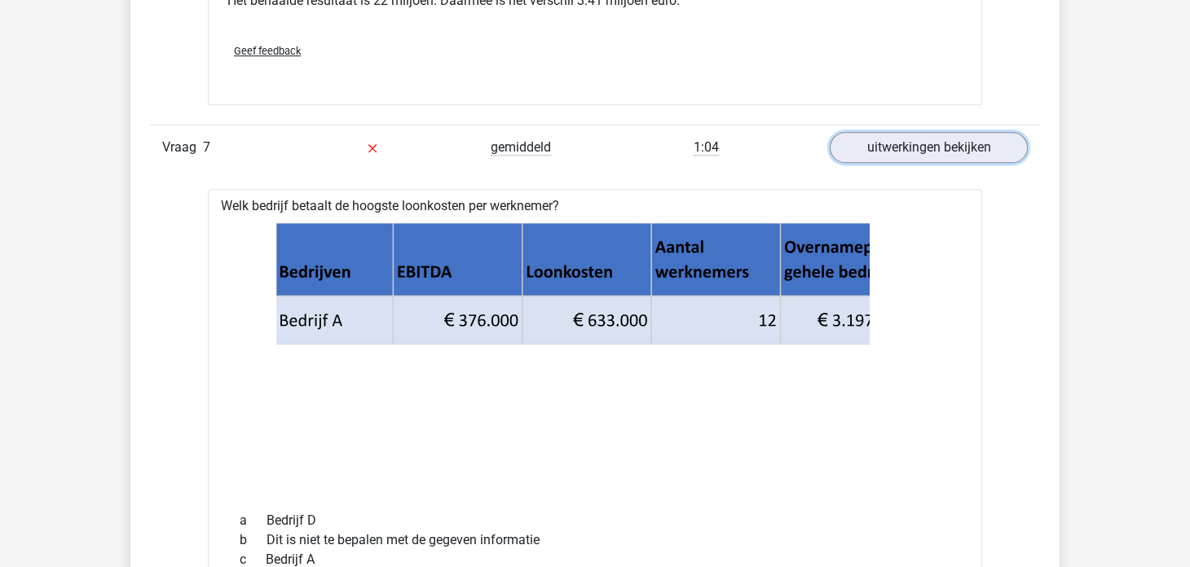
scroll to position [6519, 0]
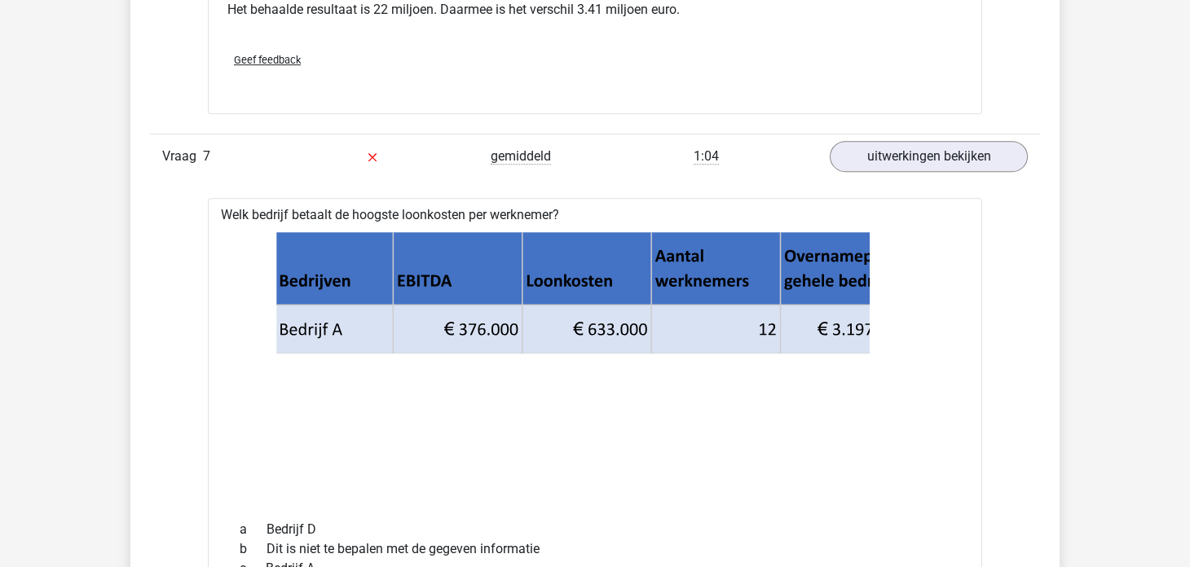
click at [719, 305] on icon at bounding box center [592, 353] width 634 height 97
drag, startPoint x: 703, startPoint y: 262, endPoint x: 598, endPoint y: 357, distance: 141.4
click at [598, 357] on icon at bounding box center [595, 365] width 722 height 269
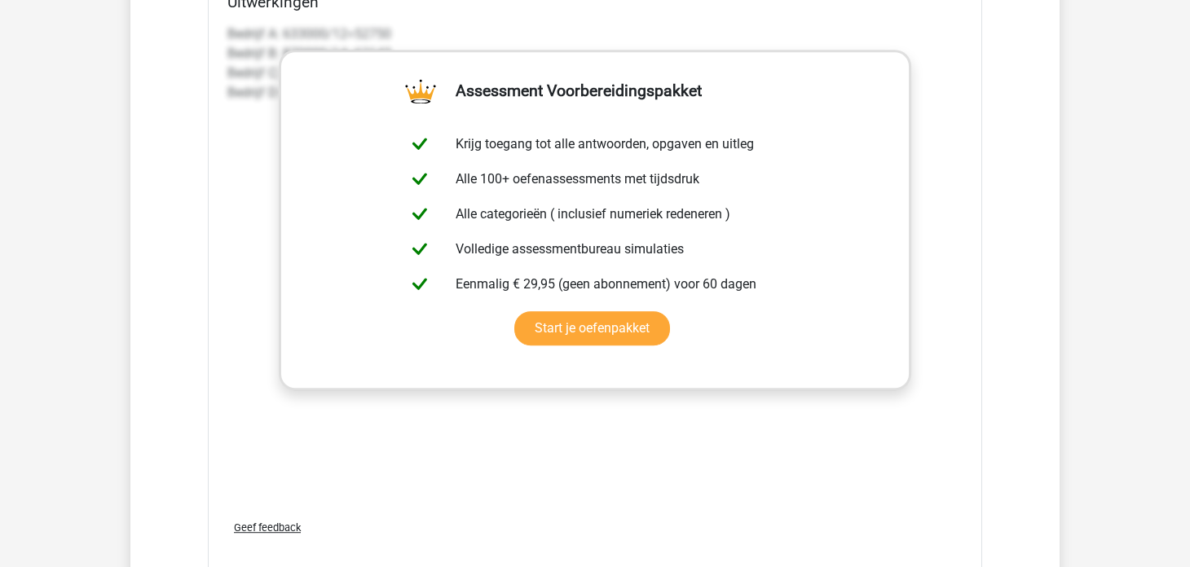
scroll to position [7416, 0]
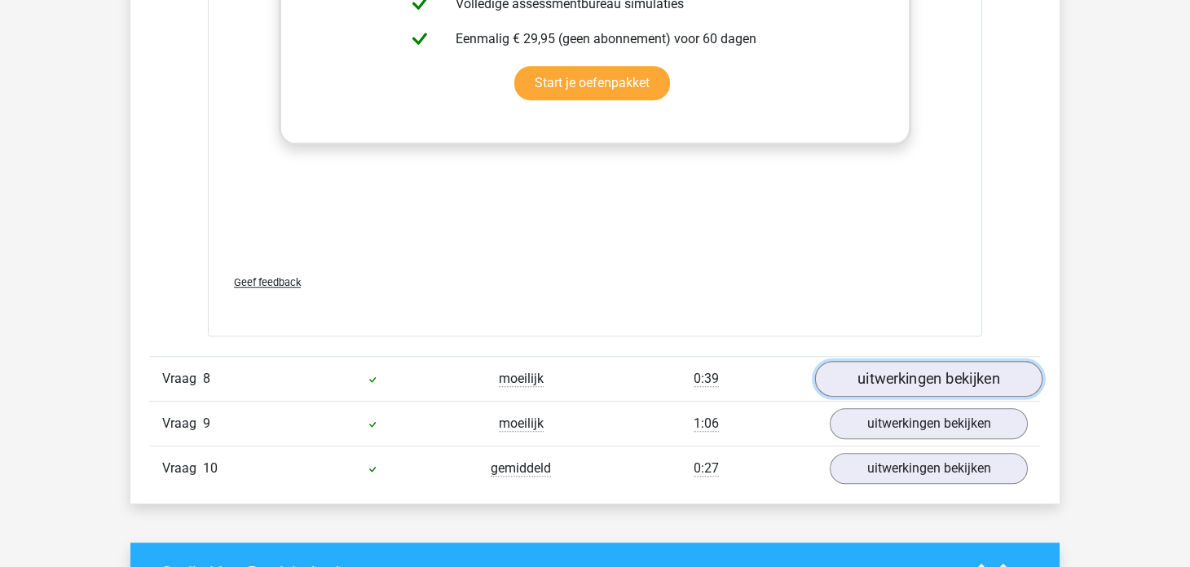
click at [864, 361] on link "uitwerkingen bekijken" at bounding box center [928, 379] width 227 height 36
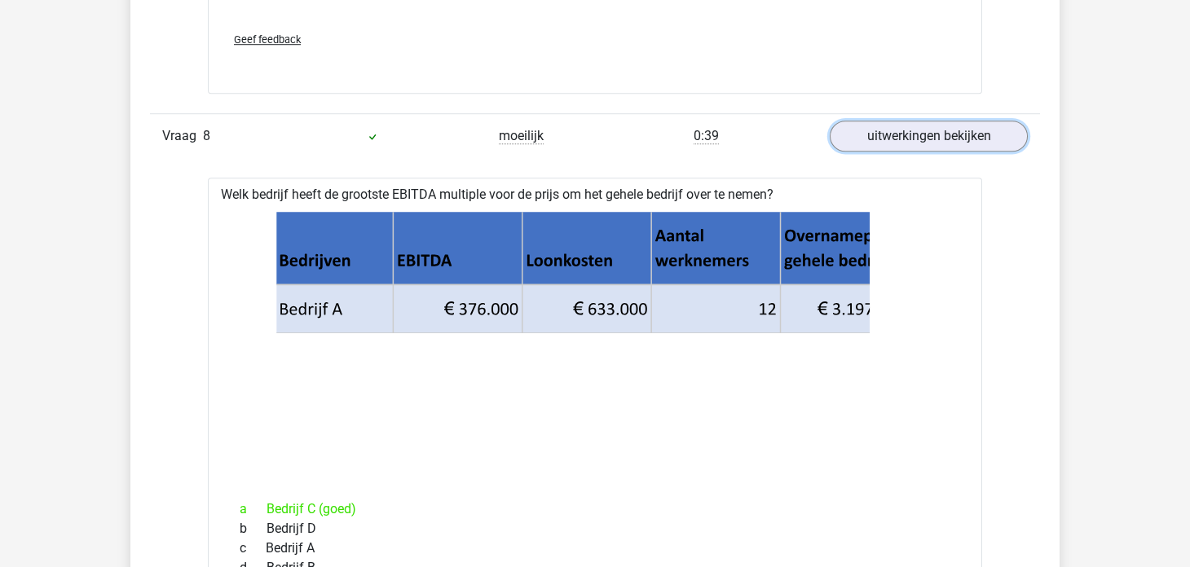
scroll to position [7742, 0]
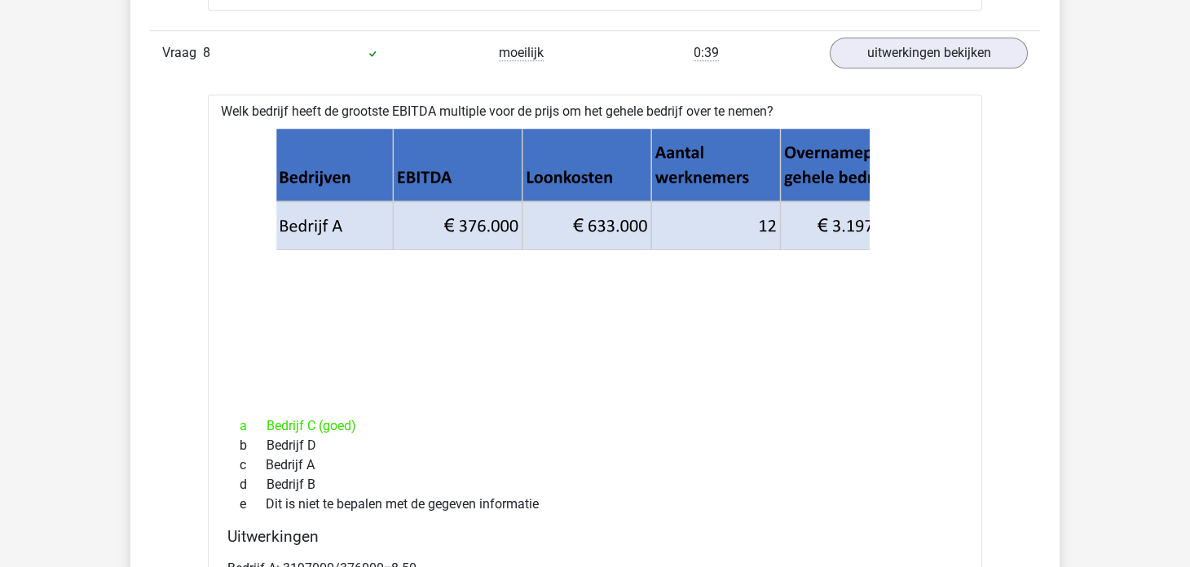
drag, startPoint x: 222, startPoint y: 82, endPoint x: 825, endPoint y: 90, distance: 602.3
click at [825, 95] on div "Welk bedrijf heeft de grootste EBITDA multiple voor de prijs om het gehele bedr…" at bounding box center [595, 413] width 774 height 637
copy div "Welk bedrijf heeft de grootste EBITDA multiple voor de prijs om het gehele bedr…"
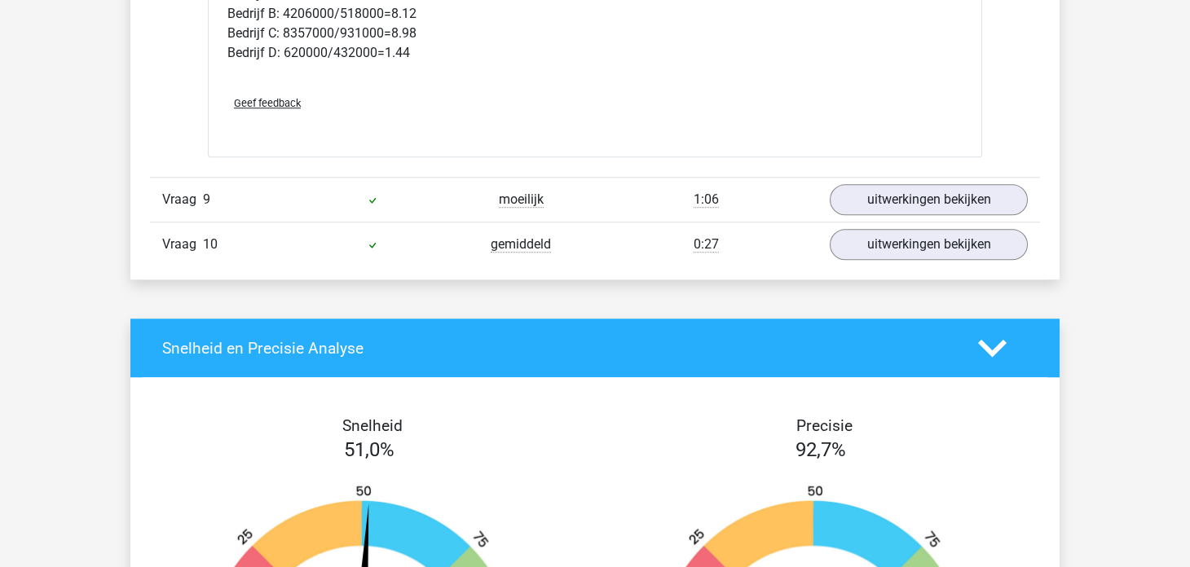
scroll to position [8230, 0]
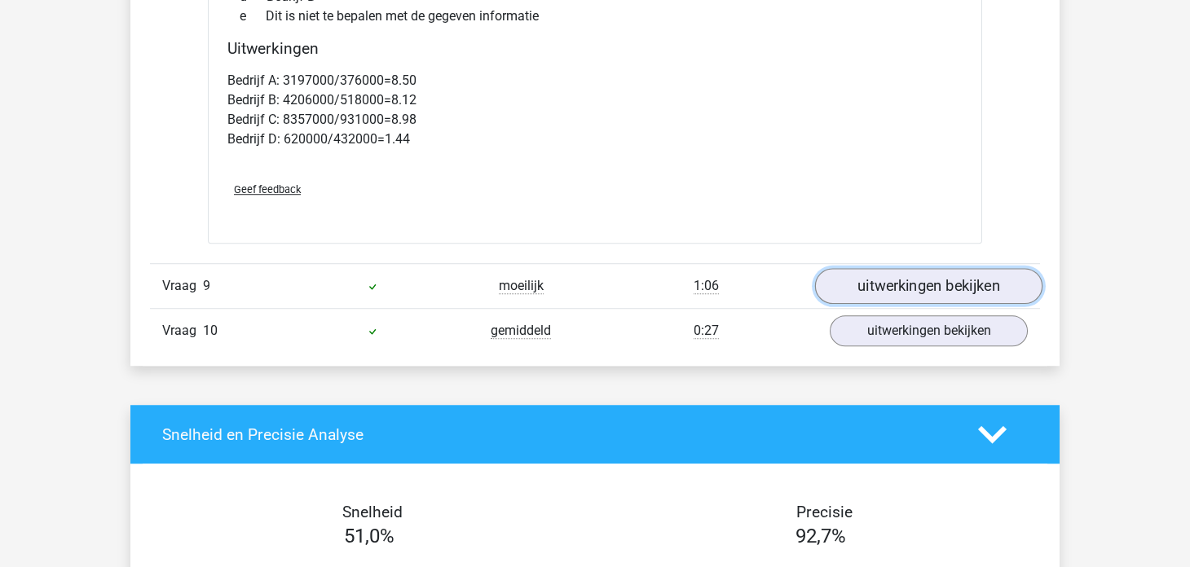
click at [887, 268] on link "uitwerkingen bekijken" at bounding box center [928, 286] width 227 height 36
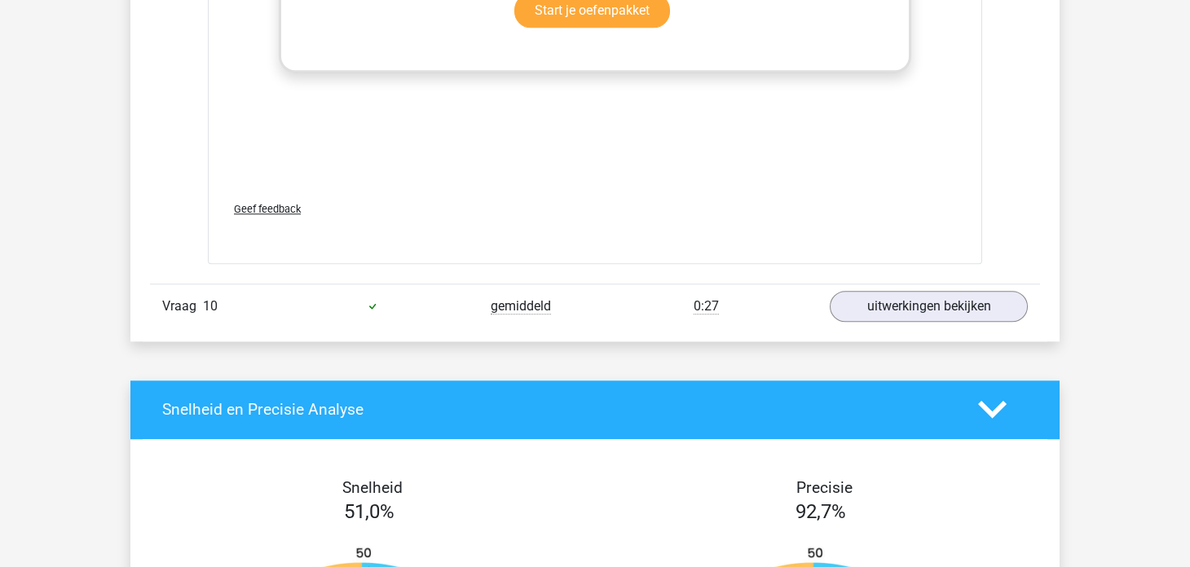
scroll to position [9371, 0]
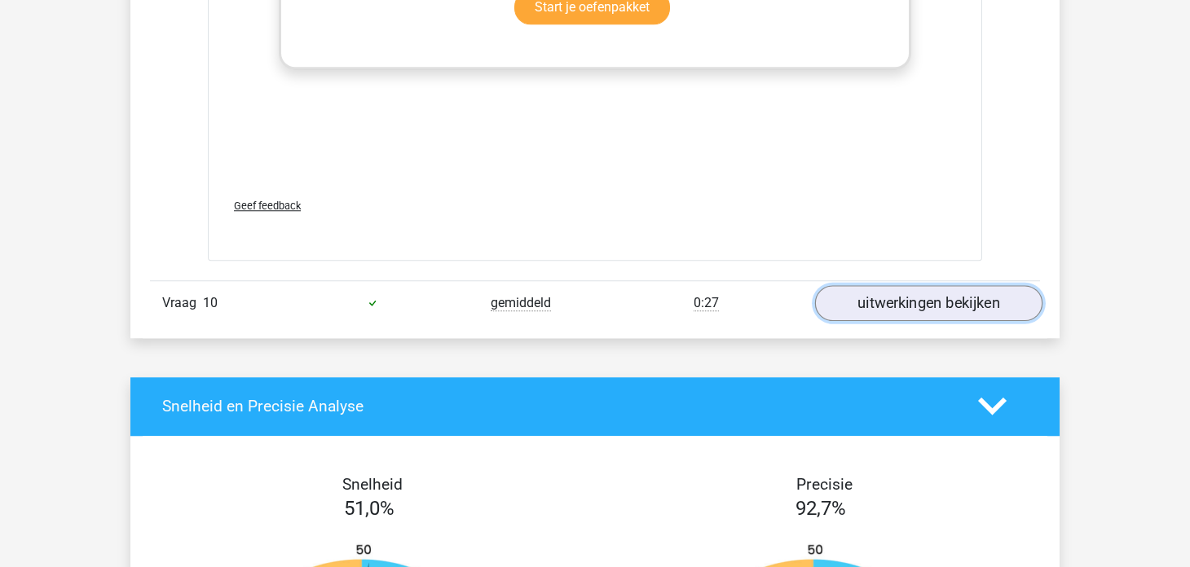
click at [907, 285] on link "uitwerkingen bekijken" at bounding box center [928, 303] width 227 height 36
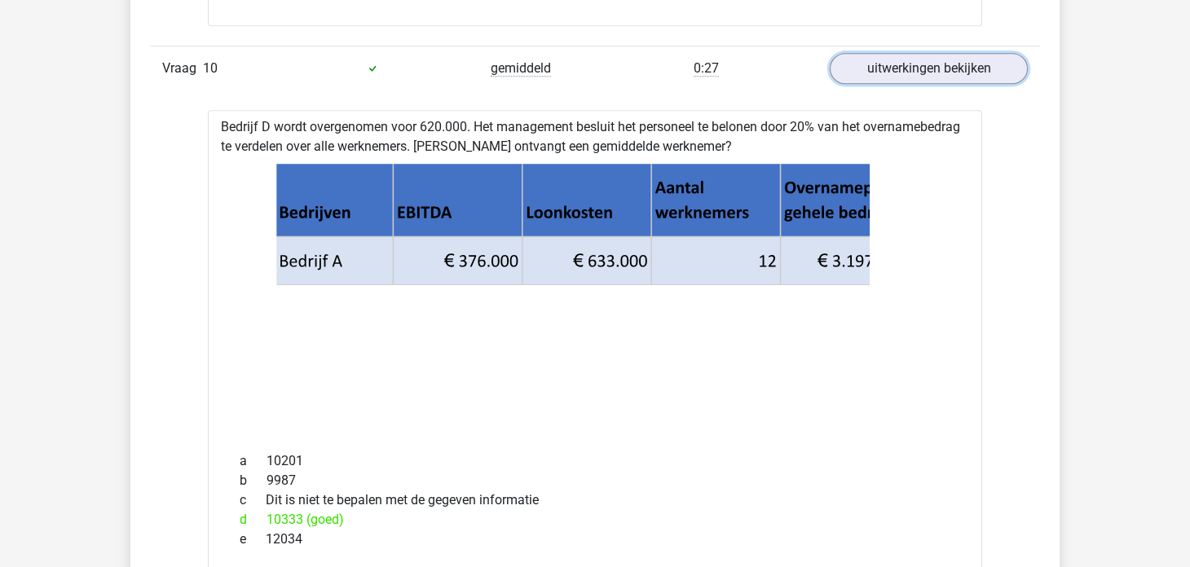
scroll to position [9697, 0]
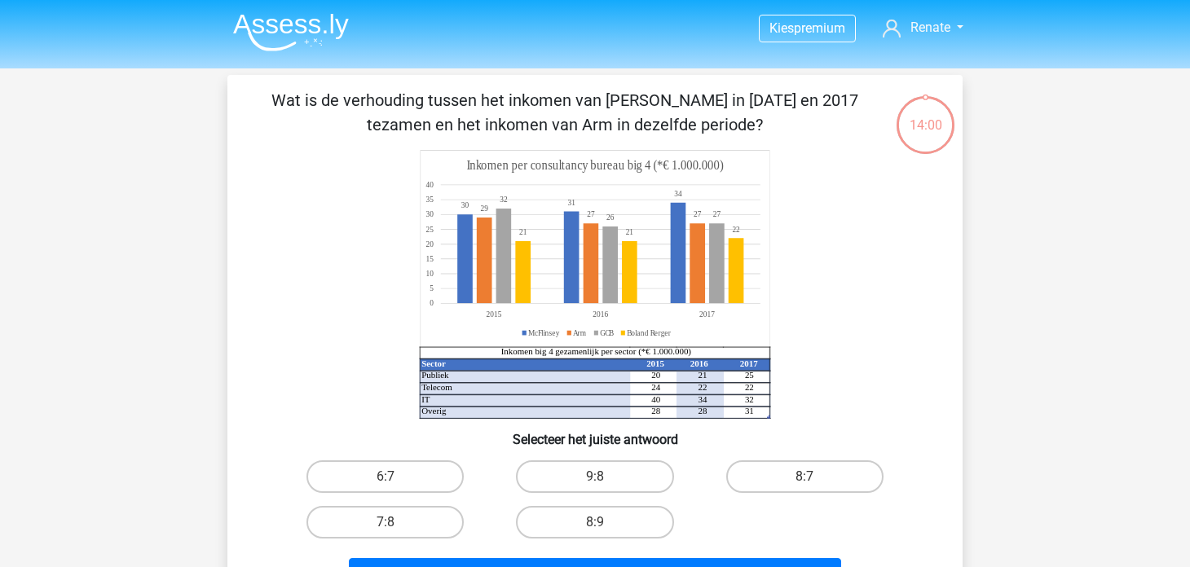
scroll to position [81, 0]
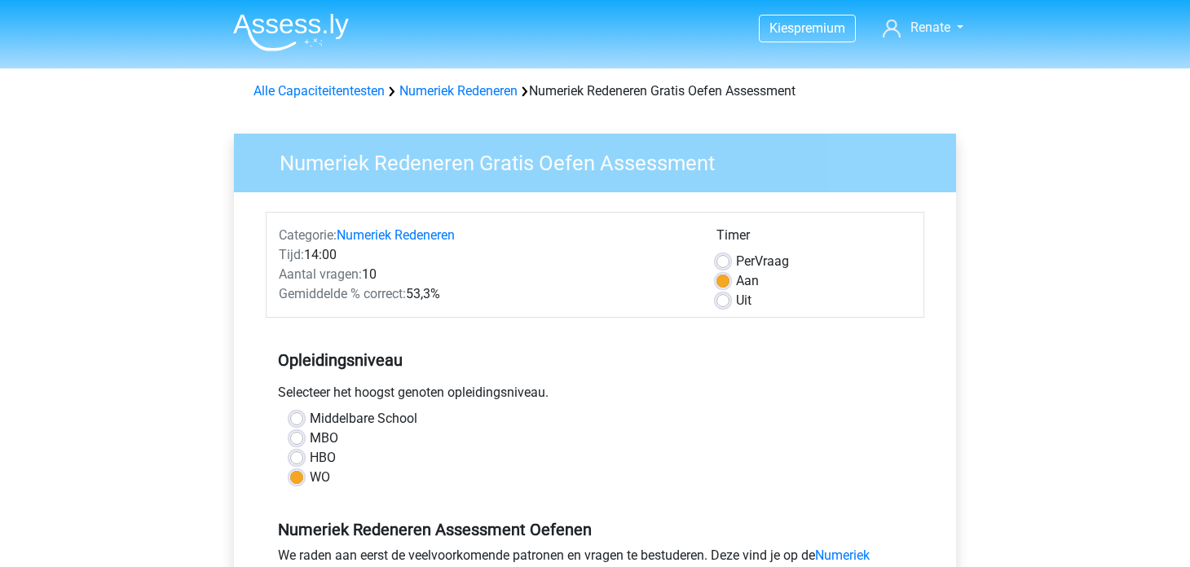
scroll to position [326, 0]
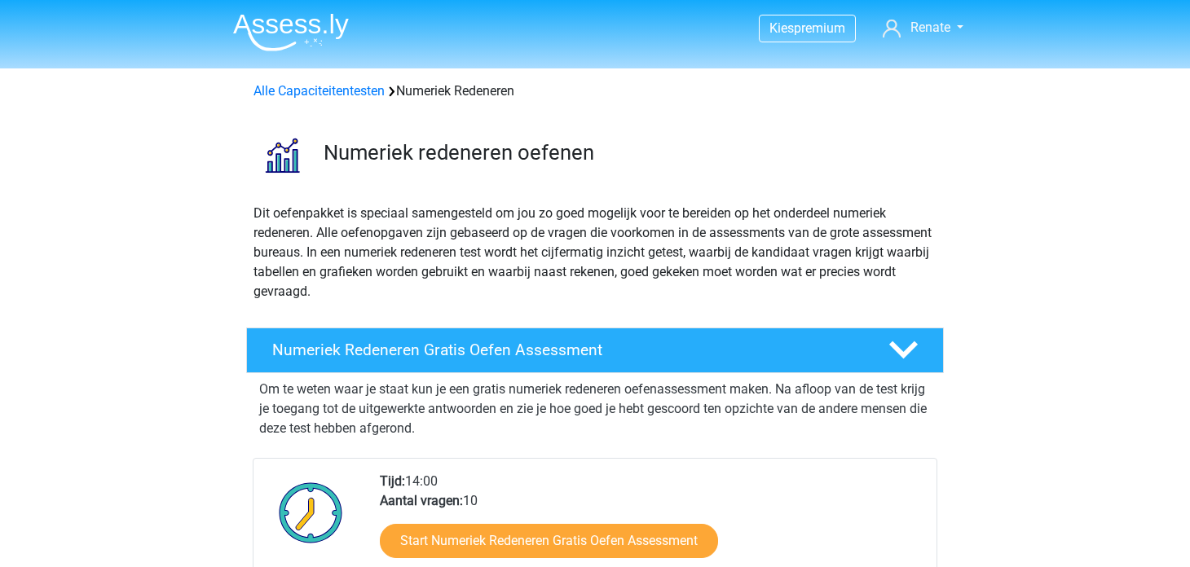
scroll to position [244, 0]
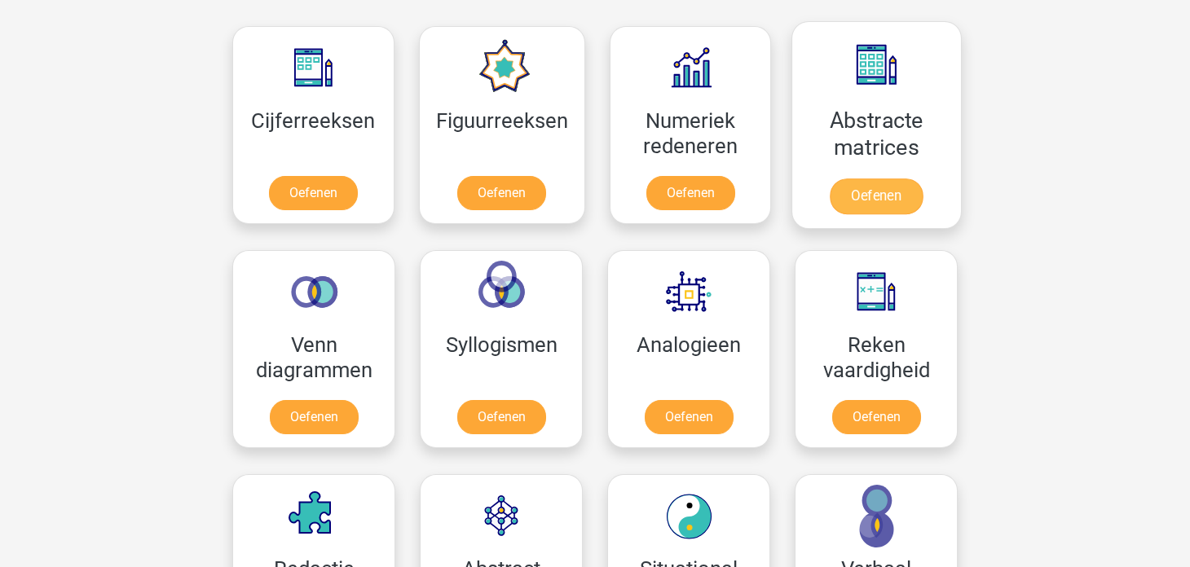
scroll to position [652, 0]
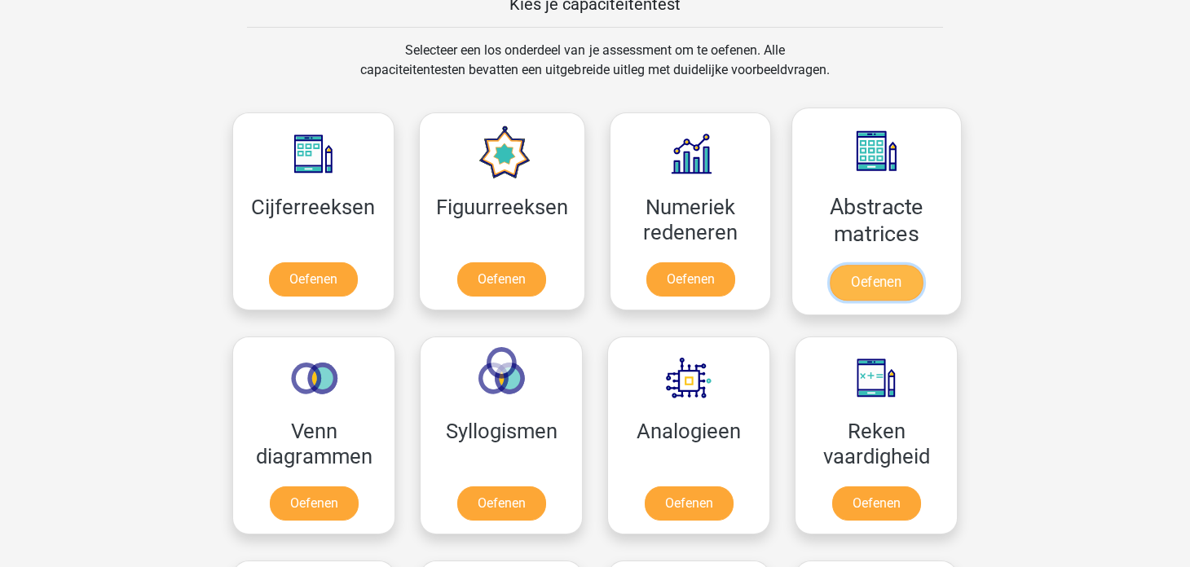
click at [903, 277] on link "Oefenen" at bounding box center [876, 283] width 93 height 36
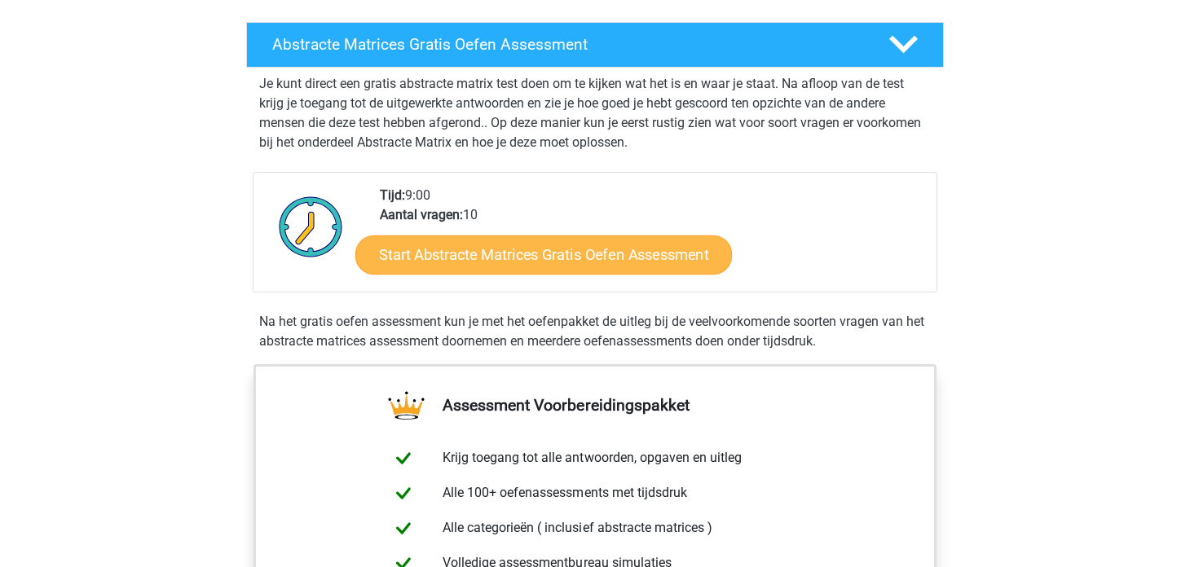
scroll to position [244, 0]
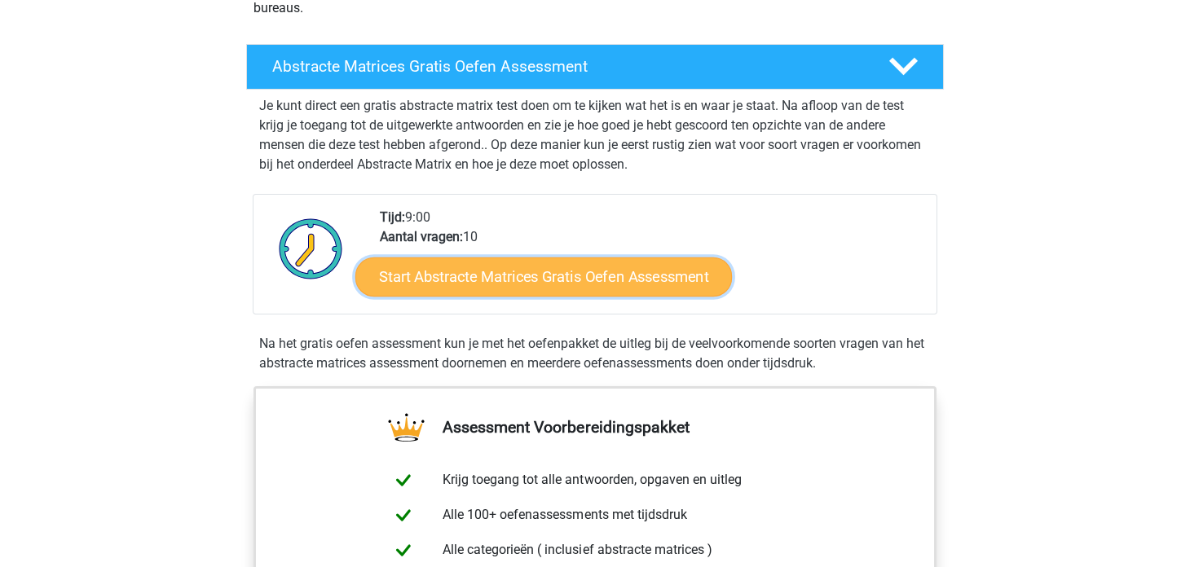
click at [521, 269] on link "Start Abstracte Matrices Gratis Oefen Assessment" at bounding box center [543, 276] width 376 height 39
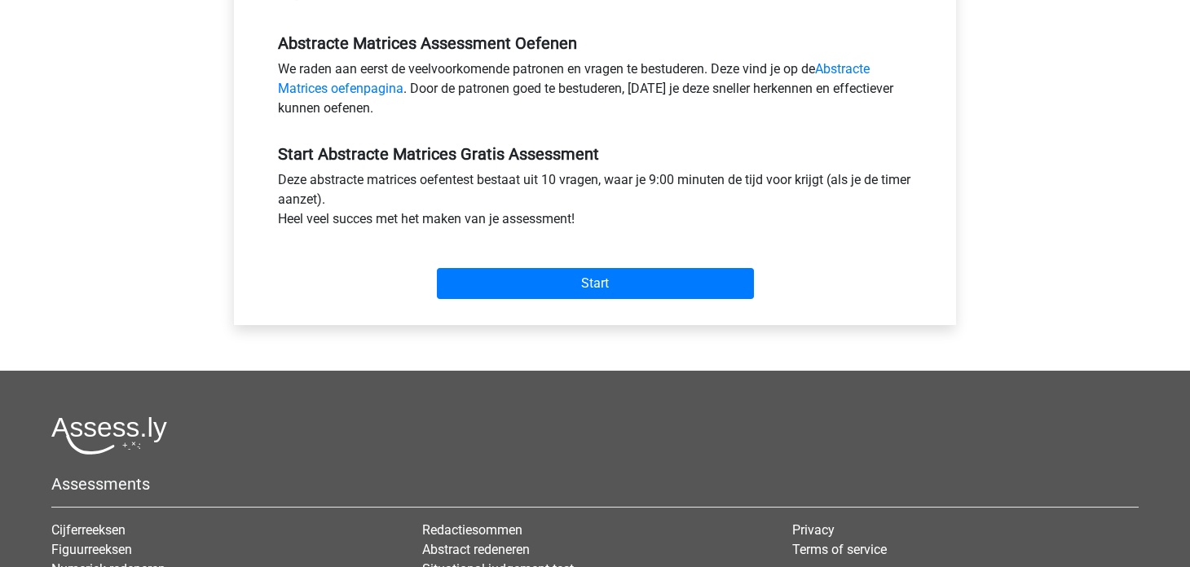
scroll to position [488, 0]
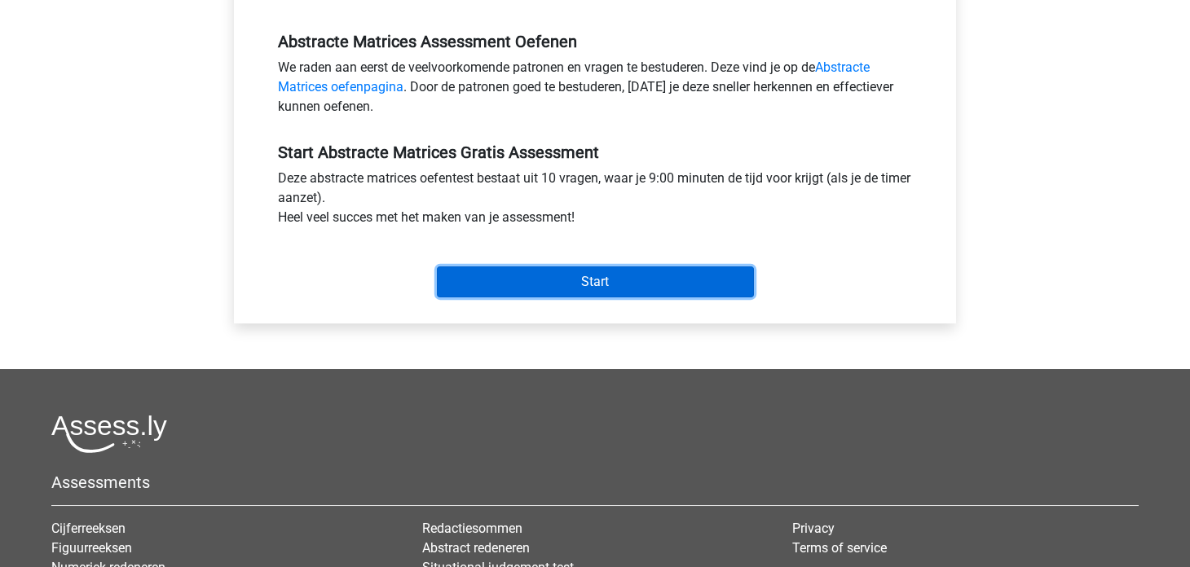
click at [488, 272] on input "Start" at bounding box center [595, 281] width 317 height 31
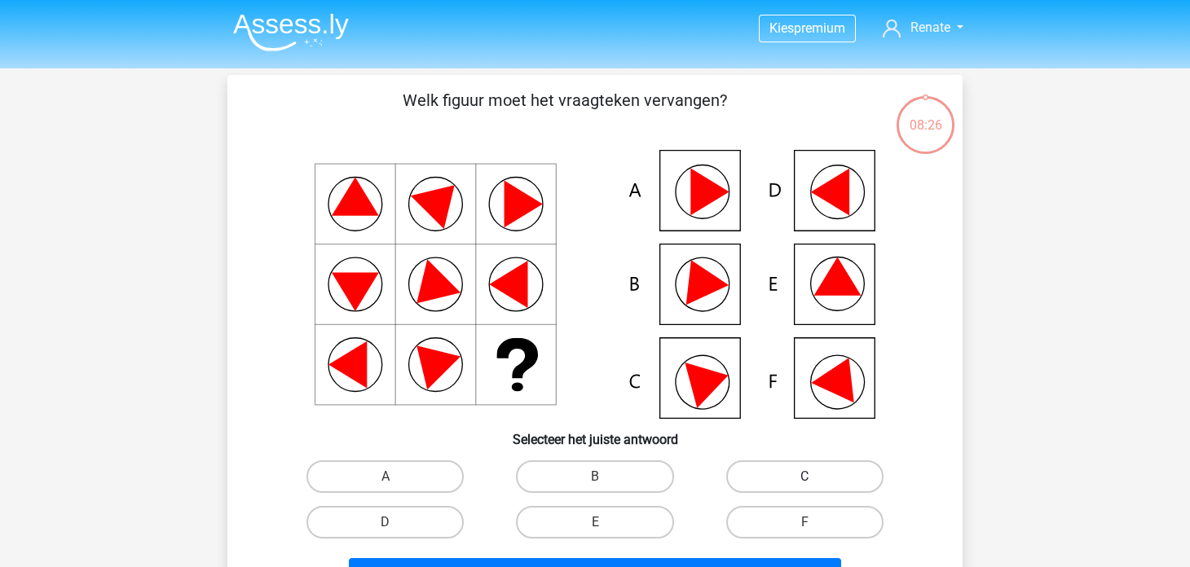
click at [744, 480] on label "C" at bounding box center [804, 476] width 157 height 33
click at [804, 480] on input "C" at bounding box center [809, 482] width 11 height 11
radio input "true"
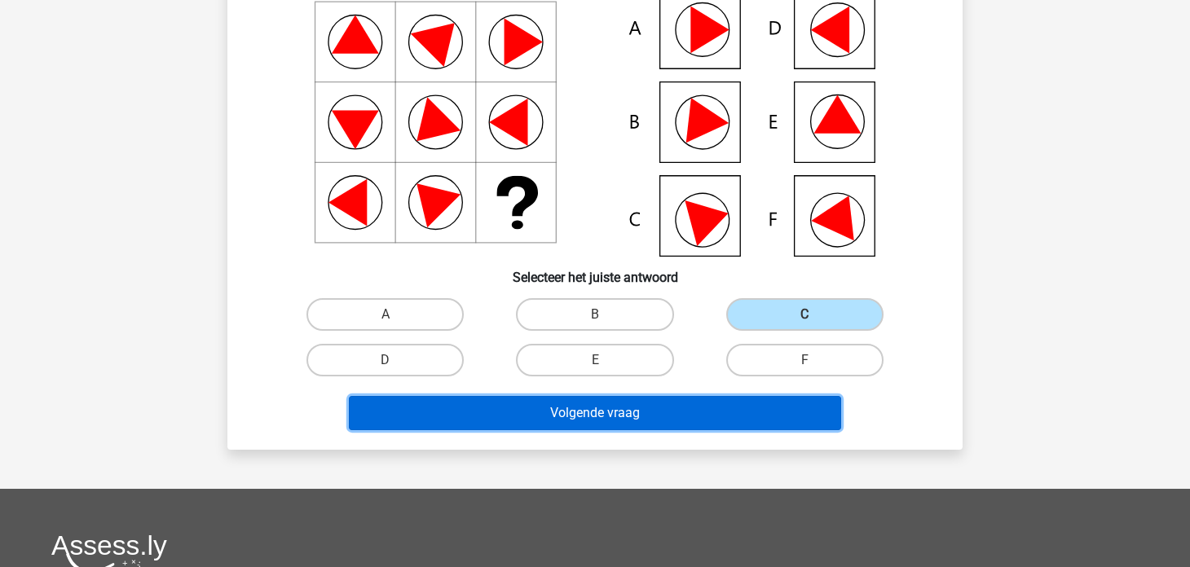
click at [683, 417] on button "Volgende vraag" at bounding box center [595, 413] width 493 height 34
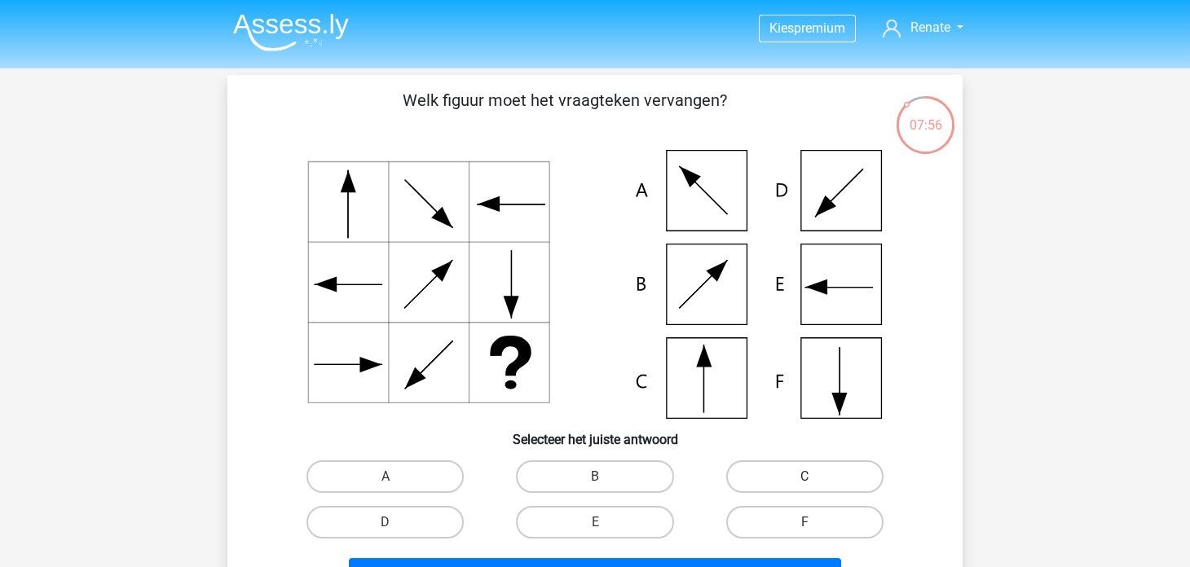
click at [755, 480] on label "C" at bounding box center [804, 476] width 157 height 33
click at [804, 480] on input "C" at bounding box center [809, 482] width 11 height 11
radio input "true"
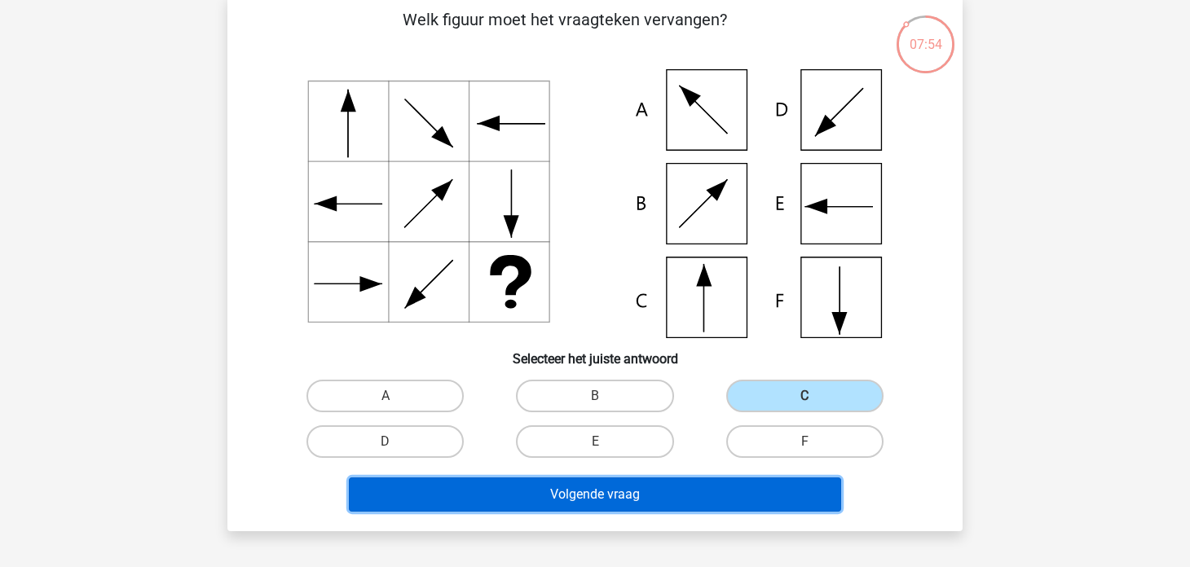
click at [693, 498] on button "Volgende vraag" at bounding box center [595, 495] width 493 height 34
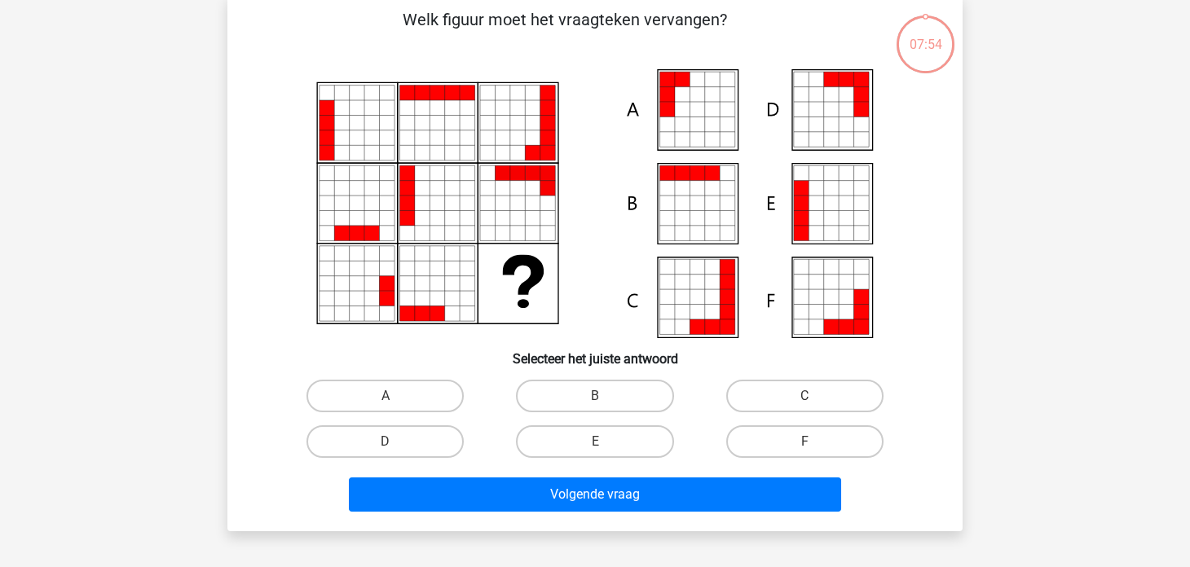
scroll to position [75, 0]
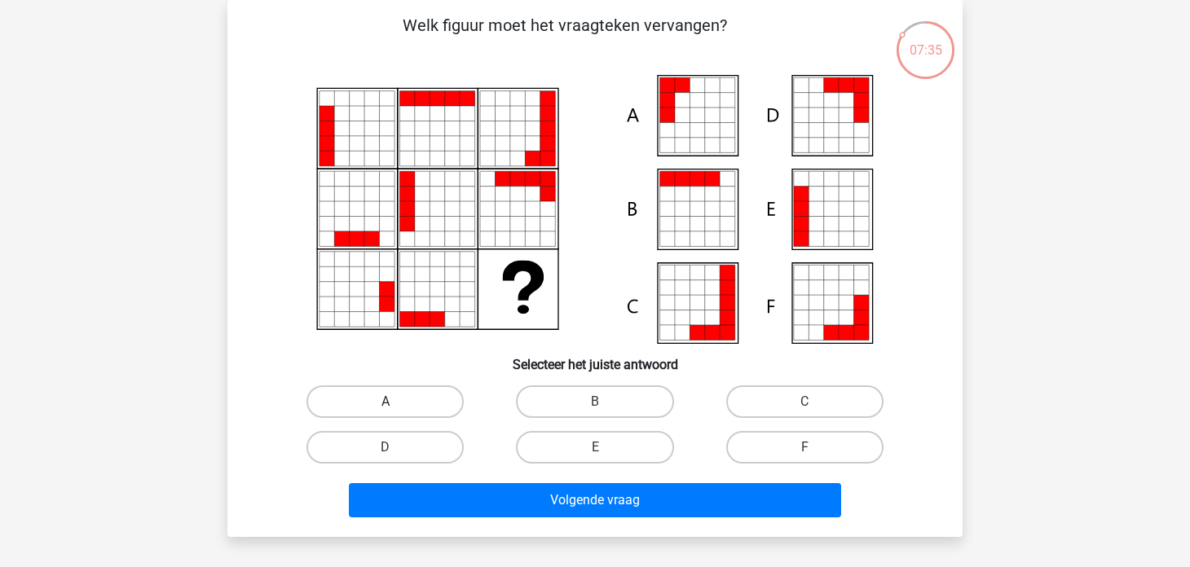
click at [412, 399] on label "A" at bounding box center [384, 401] width 157 height 33
click at [396, 402] on input "A" at bounding box center [390, 407] width 11 height 11
radio input "true"
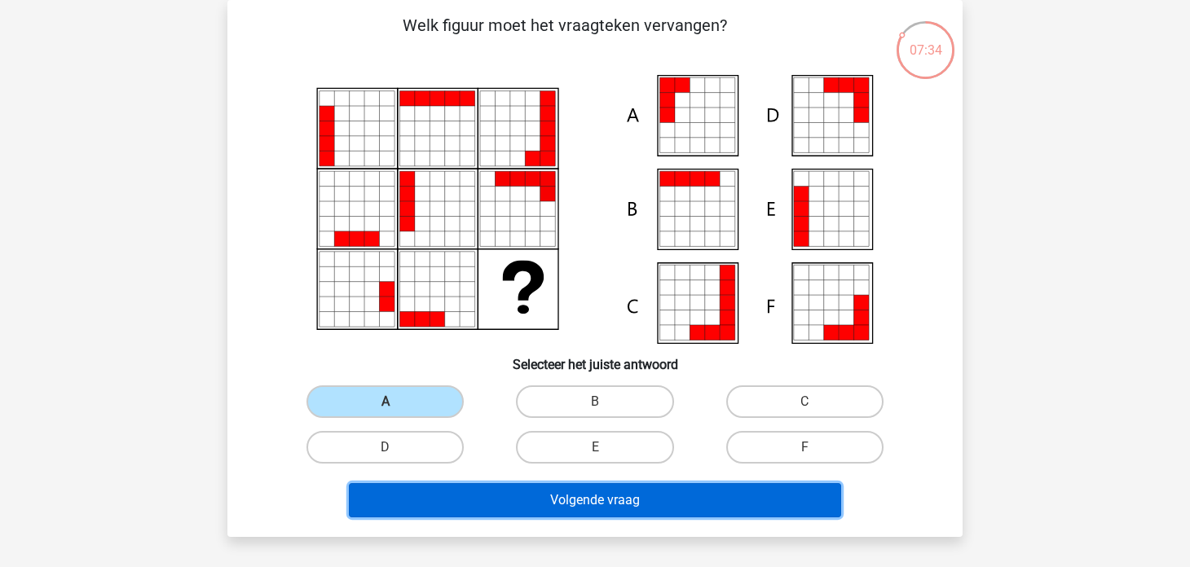
click at [461, 493] on button "Volgende vraag" at bounding box center [595, 500] width 493 height 34
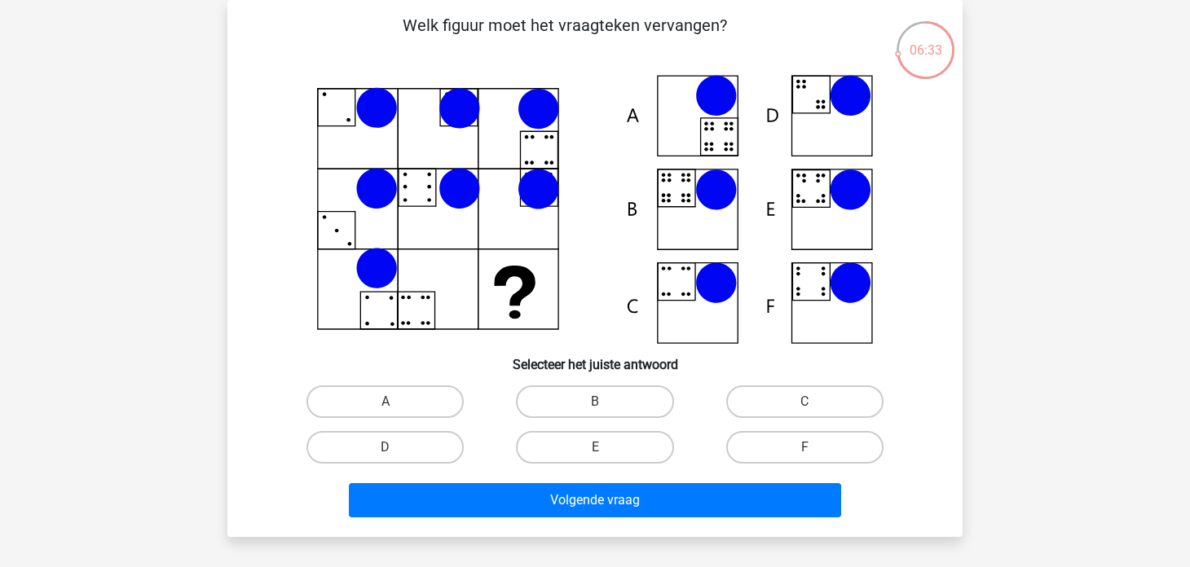
click at [623, 458] on label "E" at bounding box center [594, 447] width 157 height 33
click at [605, 458] on input "E" at bounding box center [600, 452] width 11 height 11
radio input "true"
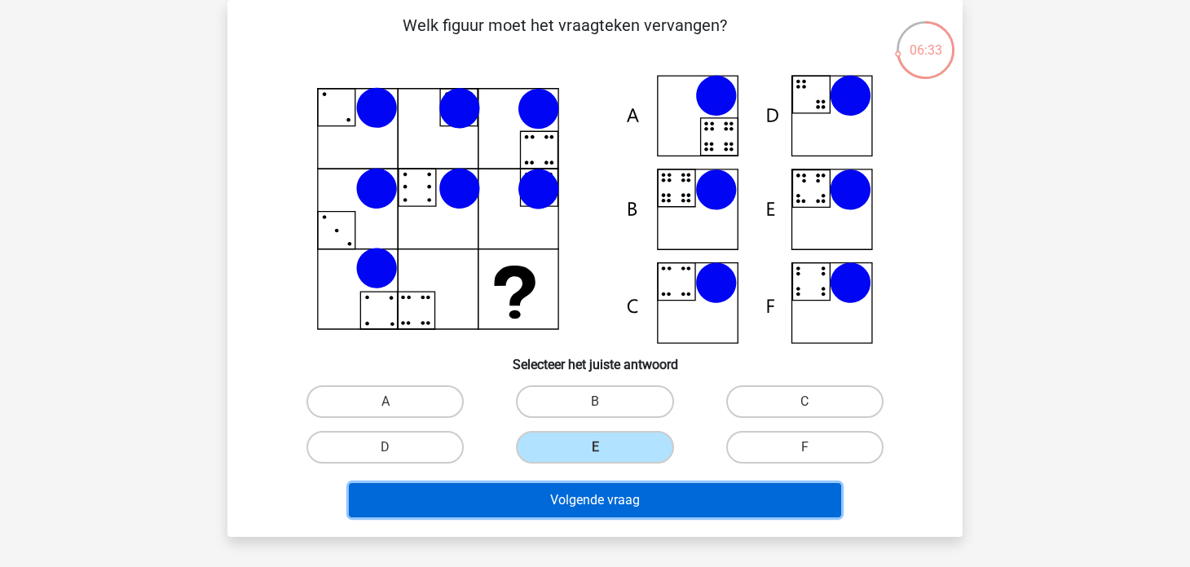
click at [610, 492] on button "Volgende vraag" at bounding box center [595, 500] width 493 height 34
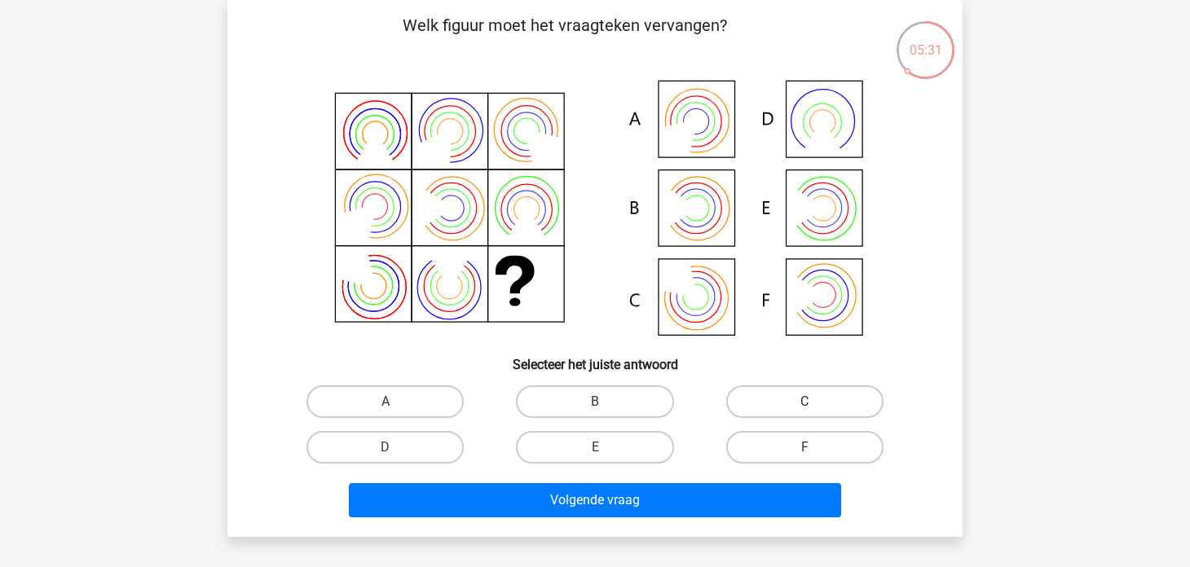
click at [752, 405] on label "C" at bounding box center [804, 401] width 157 height 33
click at [804, 405] on input "C" at bounding box center [809, 407] width 11 height 11
radio input "true"
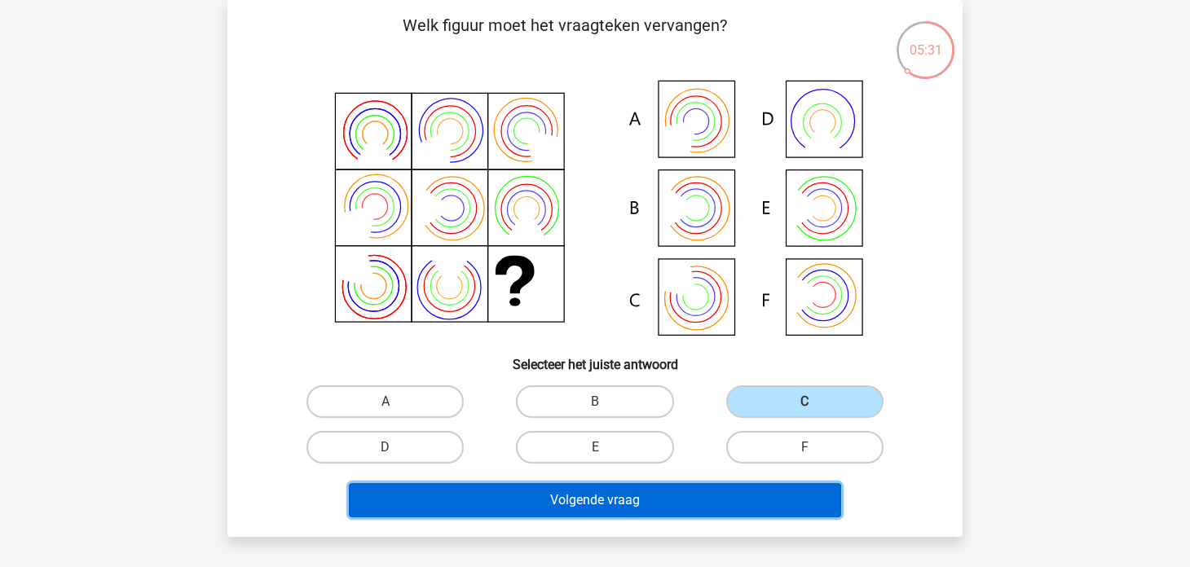
click at [682, 498] on button "Volgende vraag" at bounding box center [595, 500] width 493 height 34
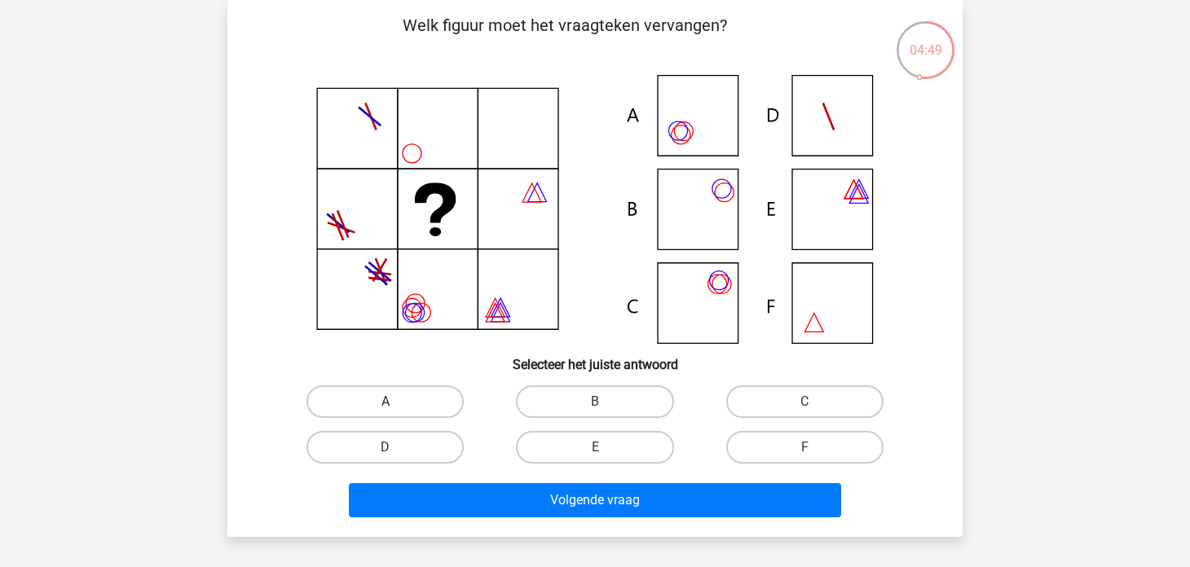
click at [420, 406] on label "A" at bounding box center [384, 401] width 157 height 33
click at [396, 406] on input "A" at bounding box center [390, 407] width 11 height 11
radio input "true"
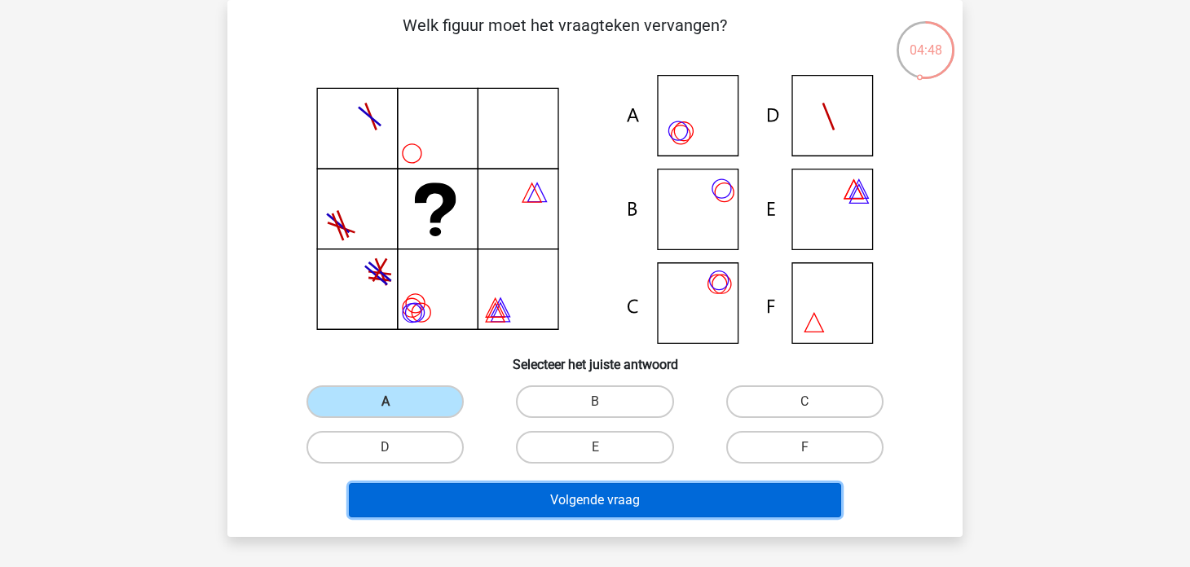
click at [500, 491] on button "Volgende vraag" at bounding box center [595, 500] width 493 height 34
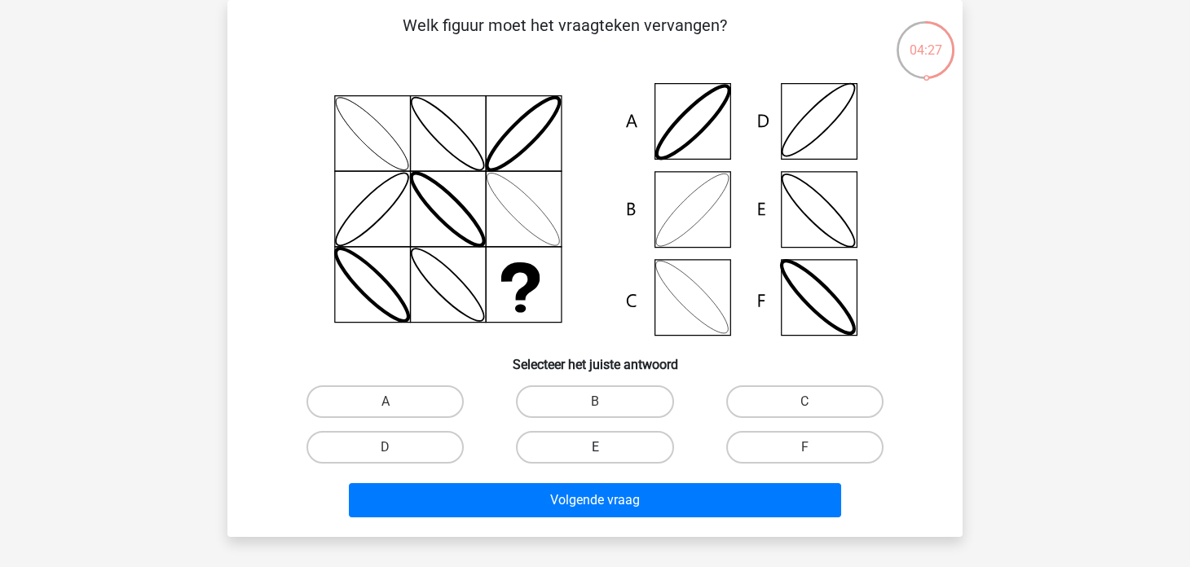
click at [550, 448] on label "E" at bounding box center [594, 447] width 157 height 33
click at [595, 448] on input "E" at bounding box center [600, 452] width 11 height 11
radio input "true"
click at [755, 416] on label "C" at bounding box center [804, 401] width 157 height 33
click at [804, 412] on input "C" at bounding box center [809, 407] width 11 height 11
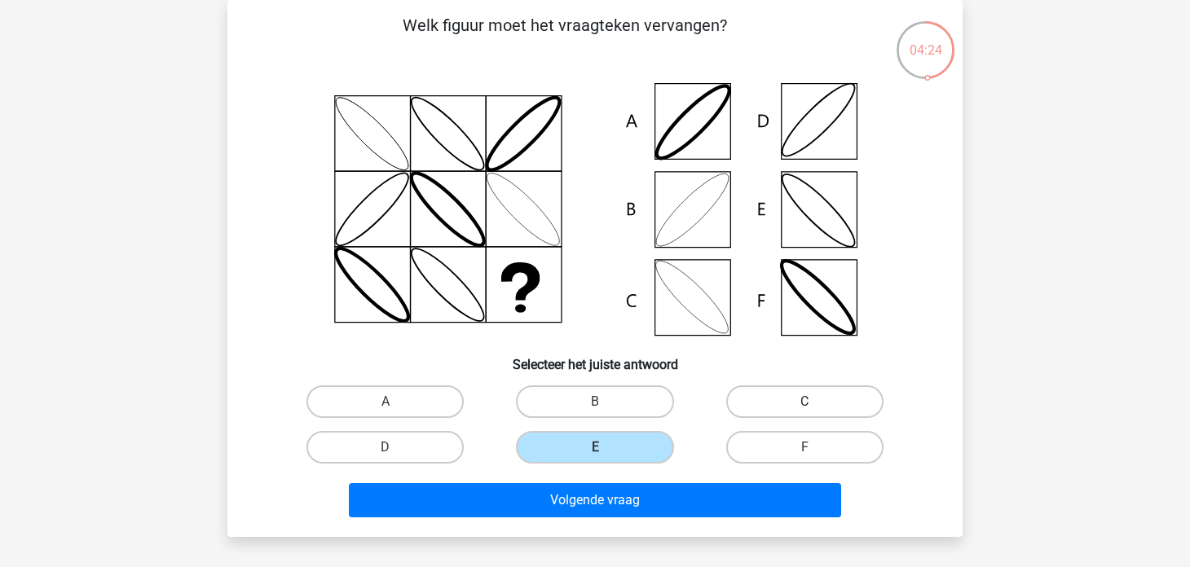
radio input "true"
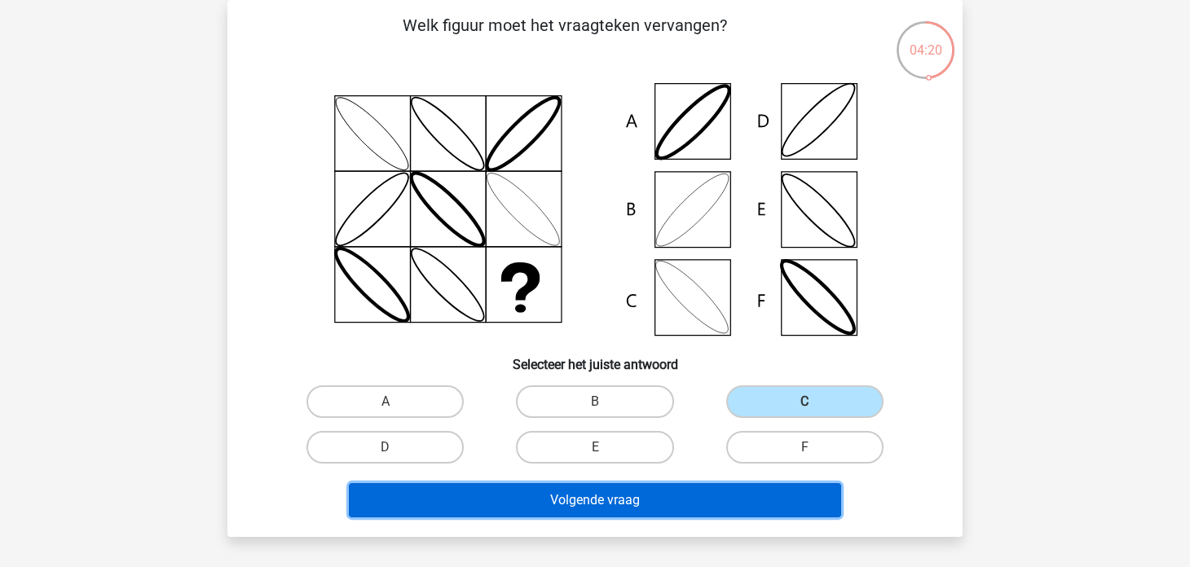
click at [613, 496] on button "Volgende vraag" at bounding box center [595, 500] width 493 height 34
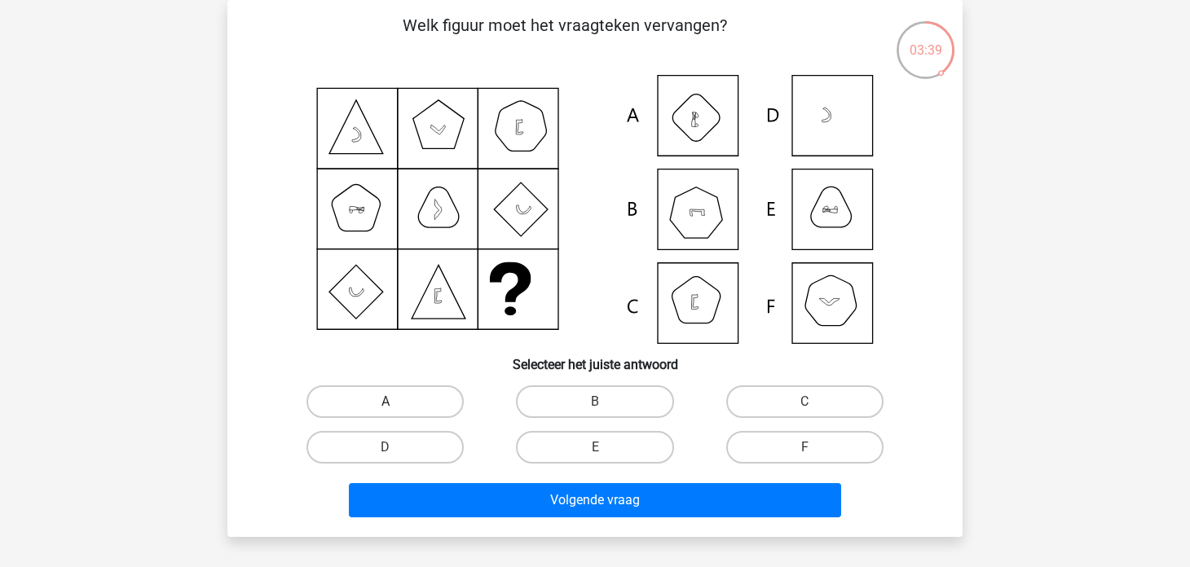
click at [450, 403] on label "A" at bounding box center [384, 401] width 157 height 33
click at [396, 403] on input "A" at bounding box center [390, 407] width 11 height 11
radio input "true"
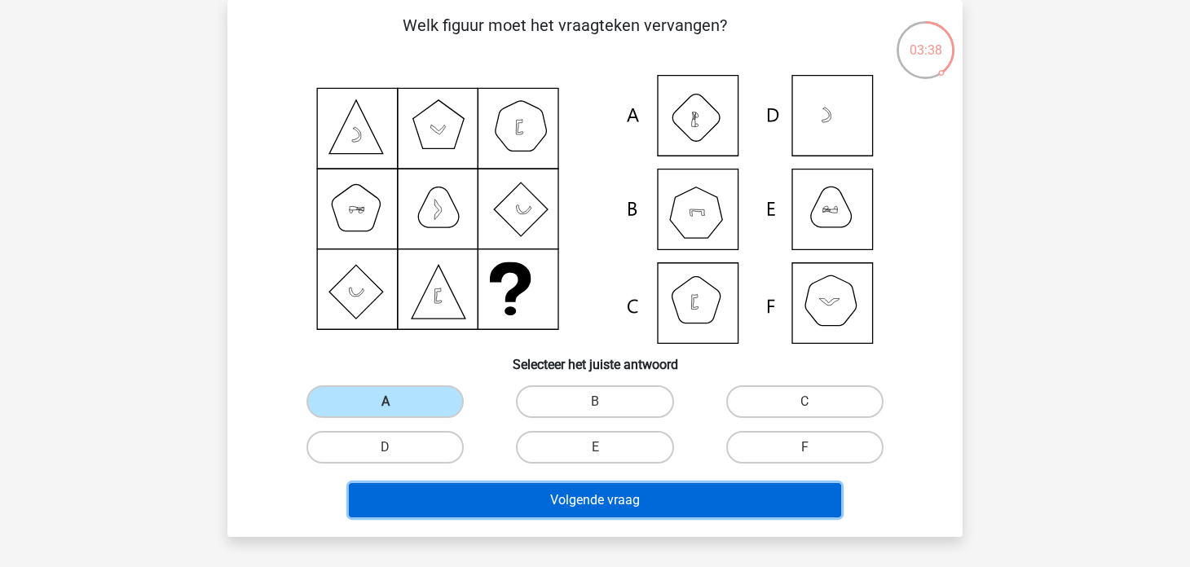
click at [496, 487] on button "Volgende vraag" at bounding box center [595, 500] width 493 height 34
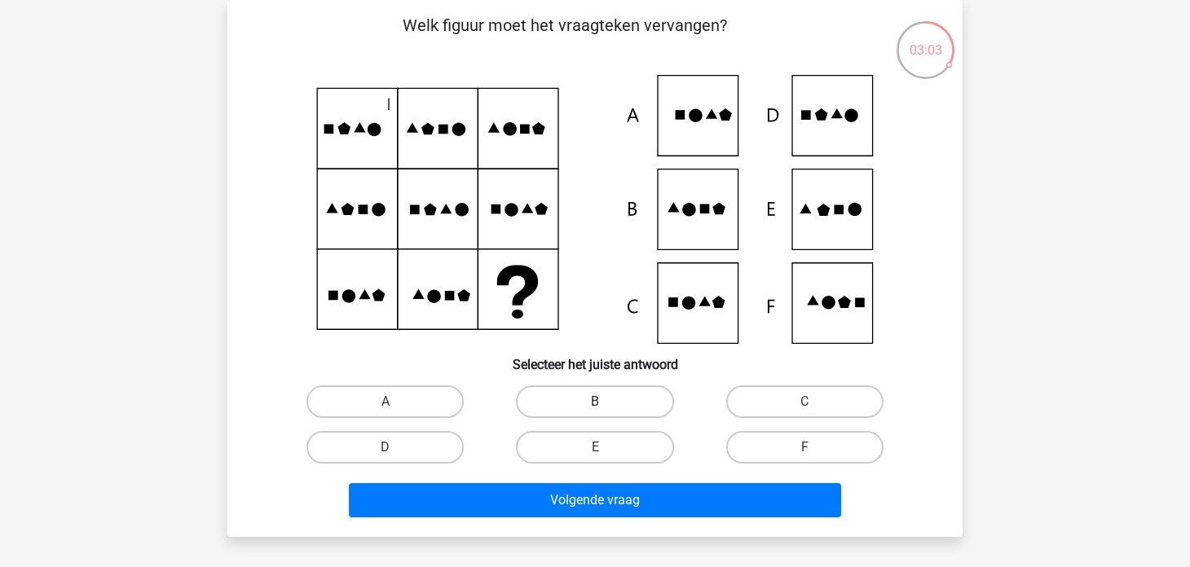
click at [646, 397] on label "B" at bounding box center [594, 401] width 157 height 33
click at [605, 402] on input "B" at bounding box center [600, 407] width 11 height 11
radio input "true"
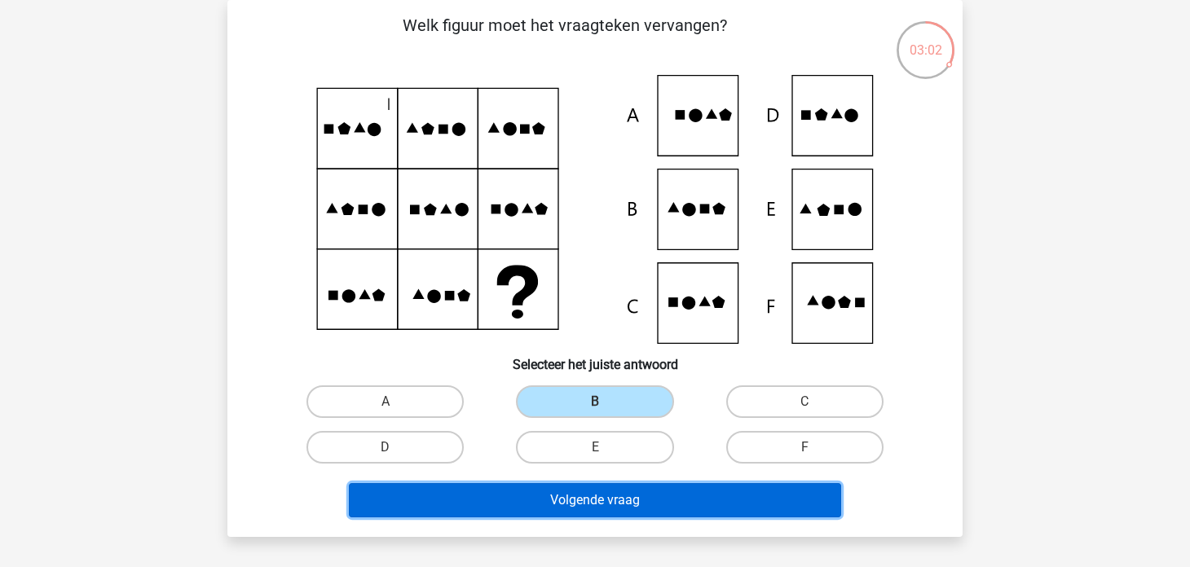
click at [473, 496] on button "Volgende vraag" at bounding box center [595, 500] width 493 height 34
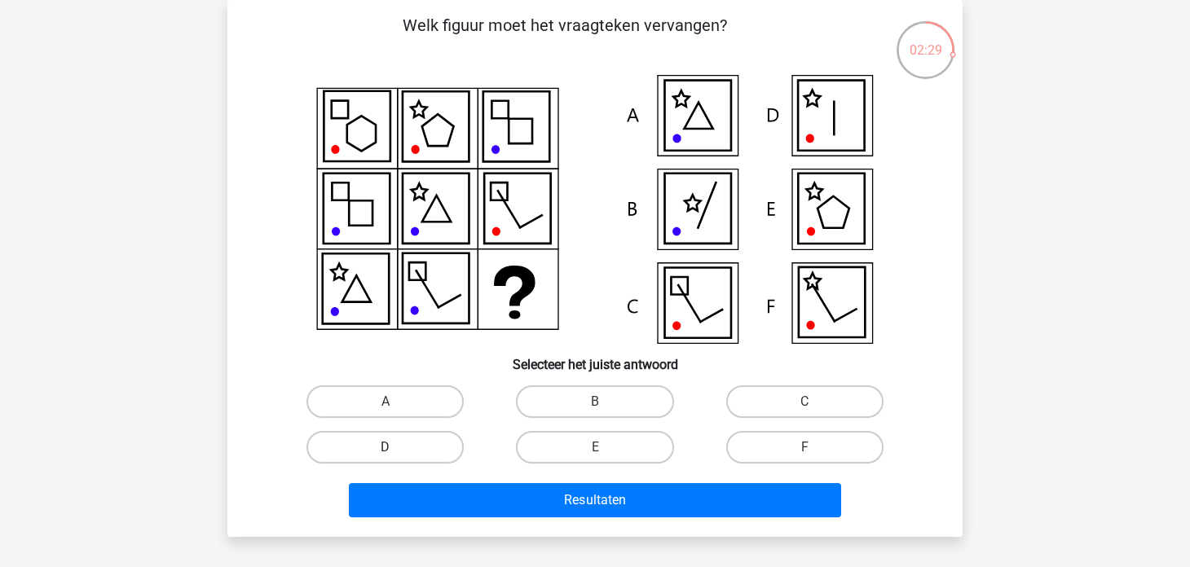
click at [410, 453] on label "D" at bounding box center [384, 447] width 157 height 33
click at [396, 453] on input "D" at bounding box center [390, 452] width 11 height 11
radio input "true"
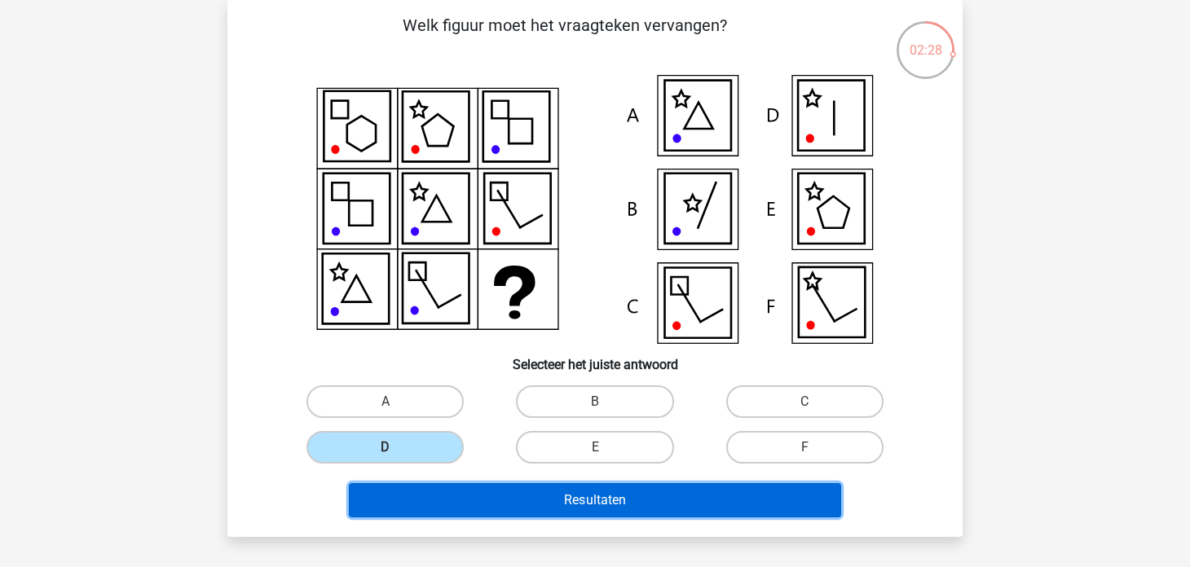
click at [464, 507] on button "Resultaten" at bounding box center [595, 500] width 493 height 34
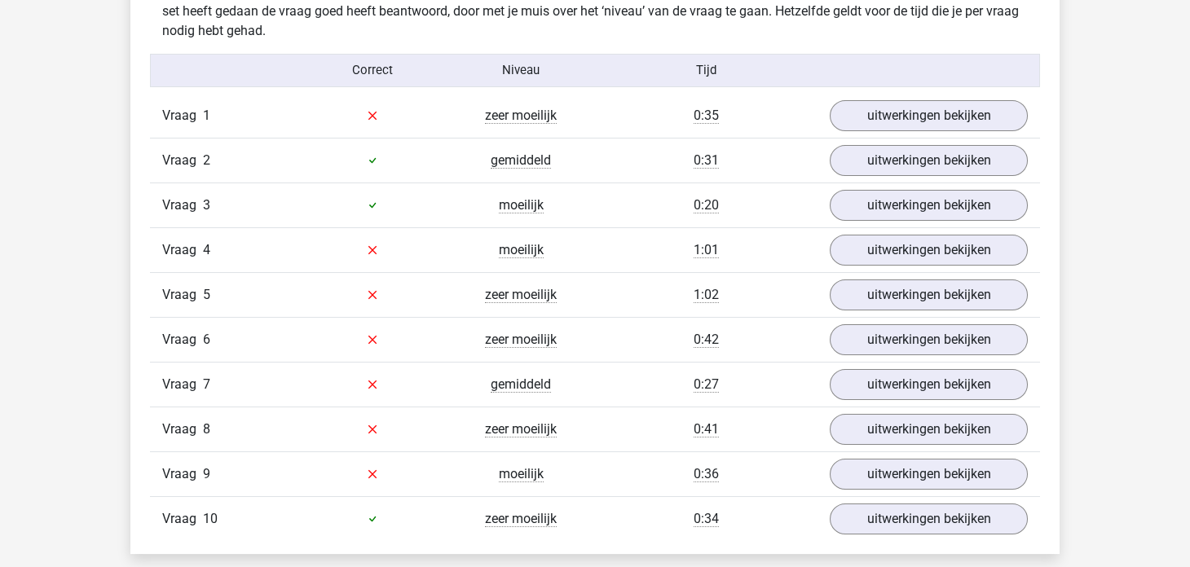
scroll to position [1303, 0]
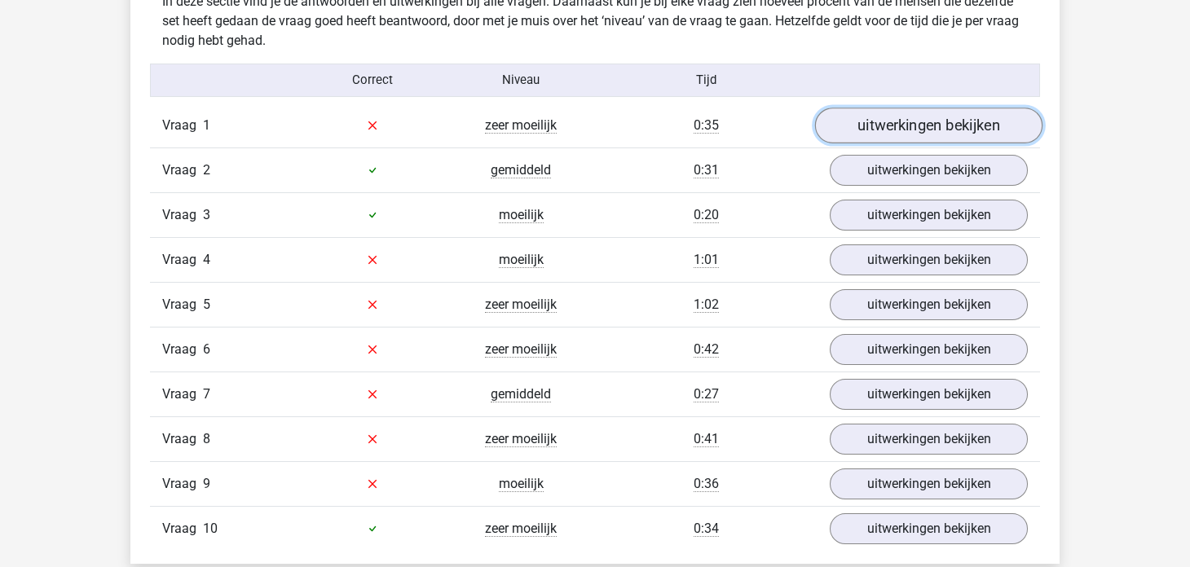
click at [924, 126] on link "uitwerkingen bekijken" at bounding box center [928, 126] width 227 height 36
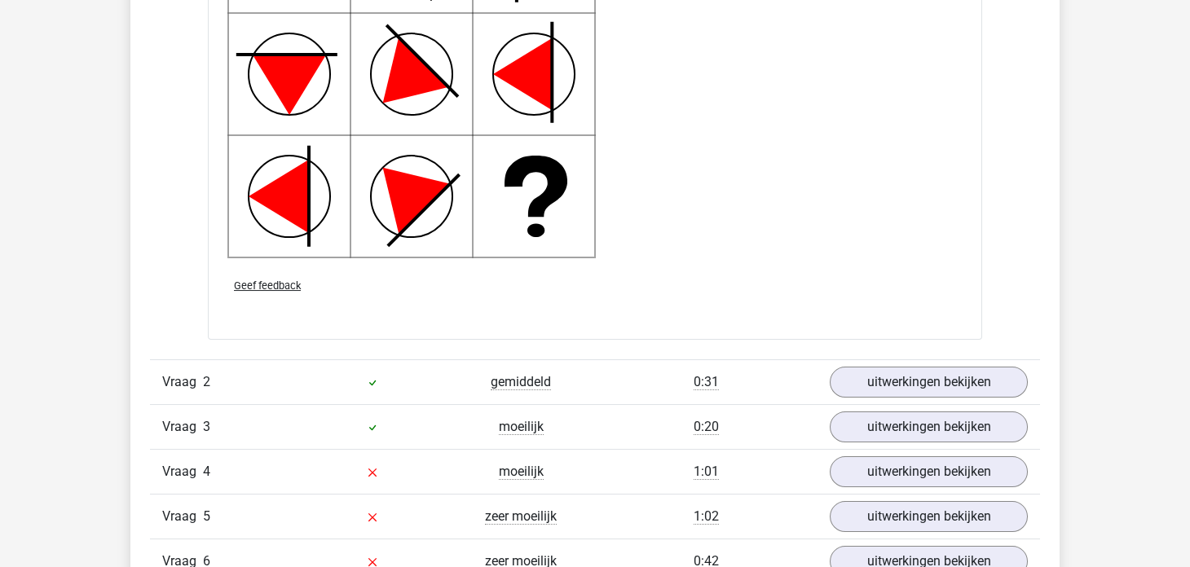
scroll to position [2212, 0]
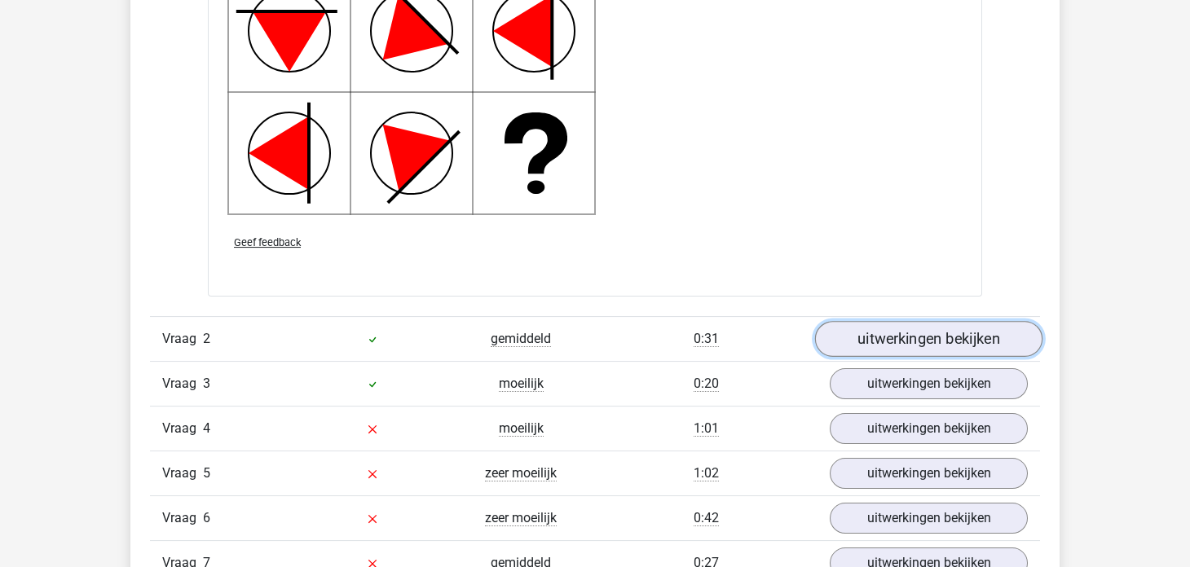
click at [881, 343] on link "uitwerkingen bekijken" at bounding box center [928, 339] width 227 height 36
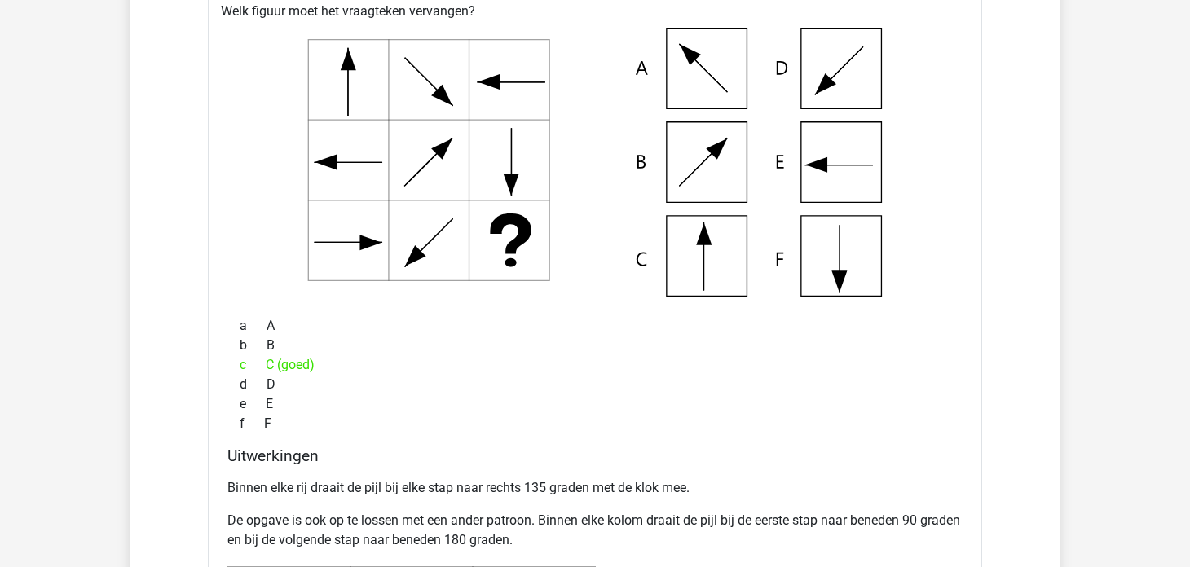
scroll to position [2584, 0]
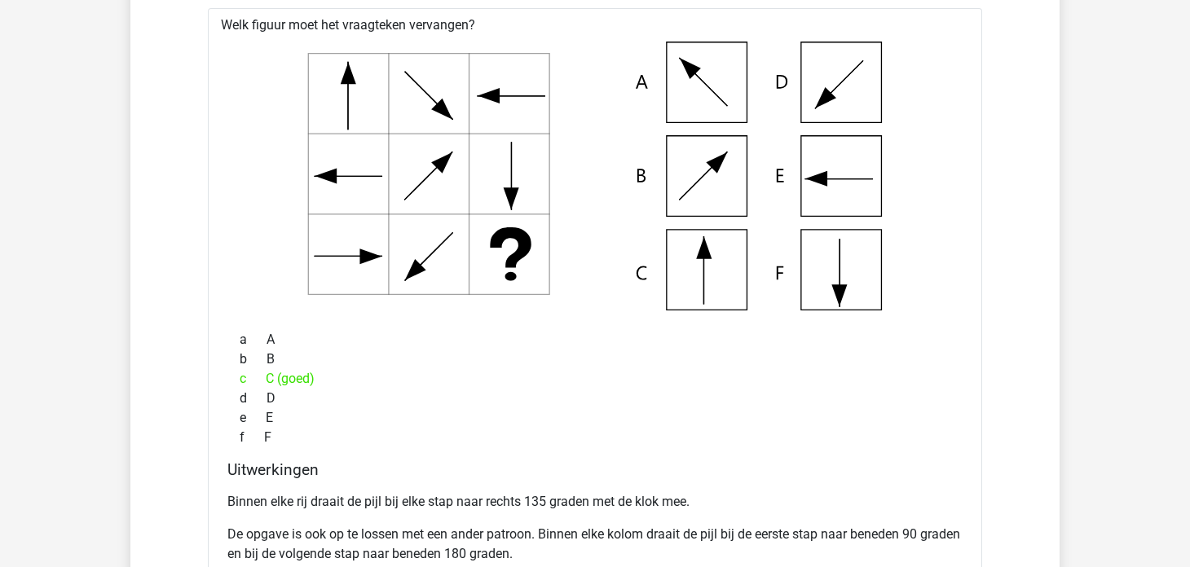
click at [710, 369] on div "c C (goed)" at bounding box center [594, 379] width 735 height 20
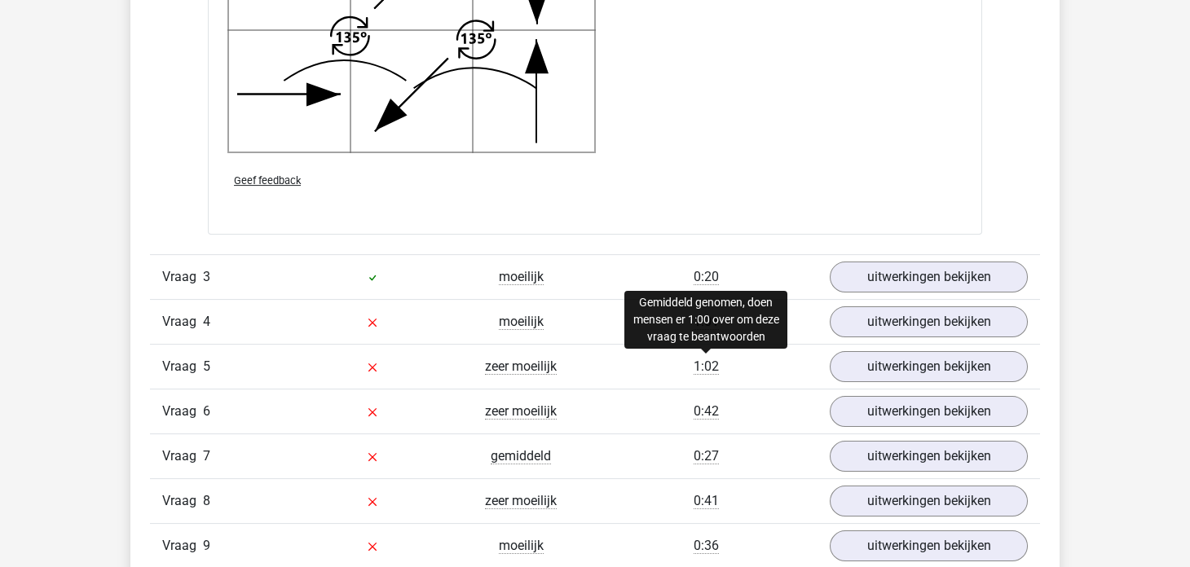
scroll to position [3382, 0]
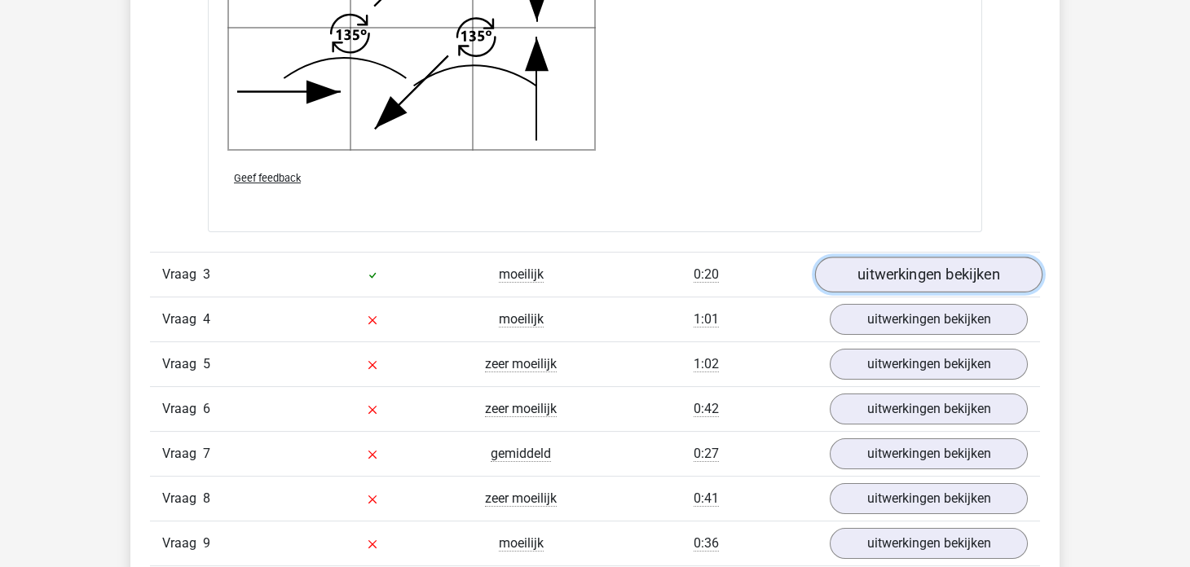
click at [898, 284] on link "uitwerkingen bekijken" at bounding box center [928, 275] width 227 height 36
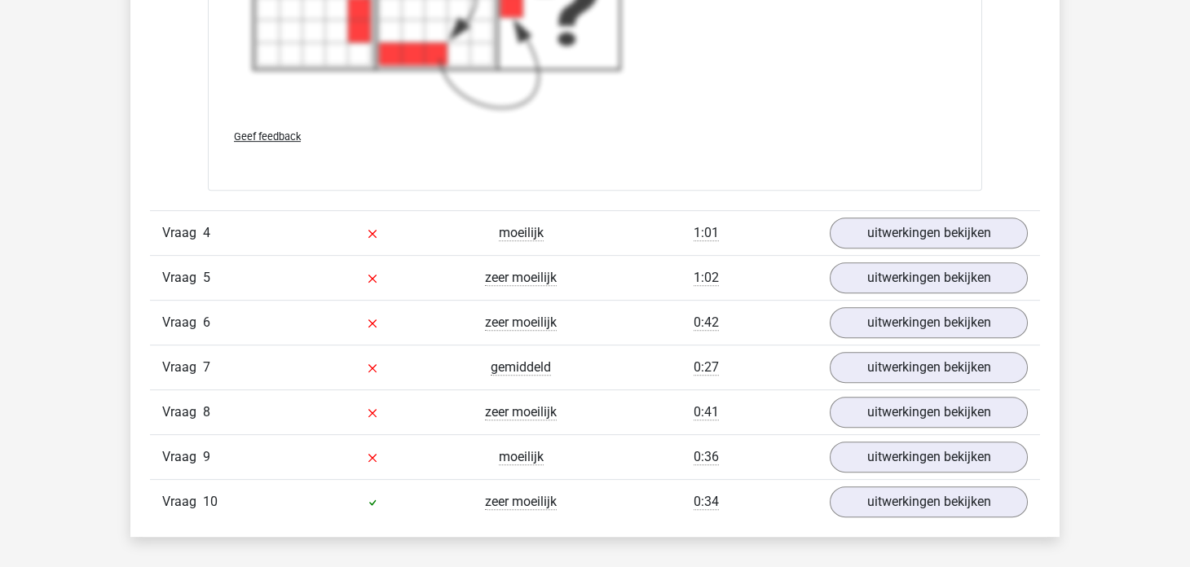
scroll to position [4718, 0]
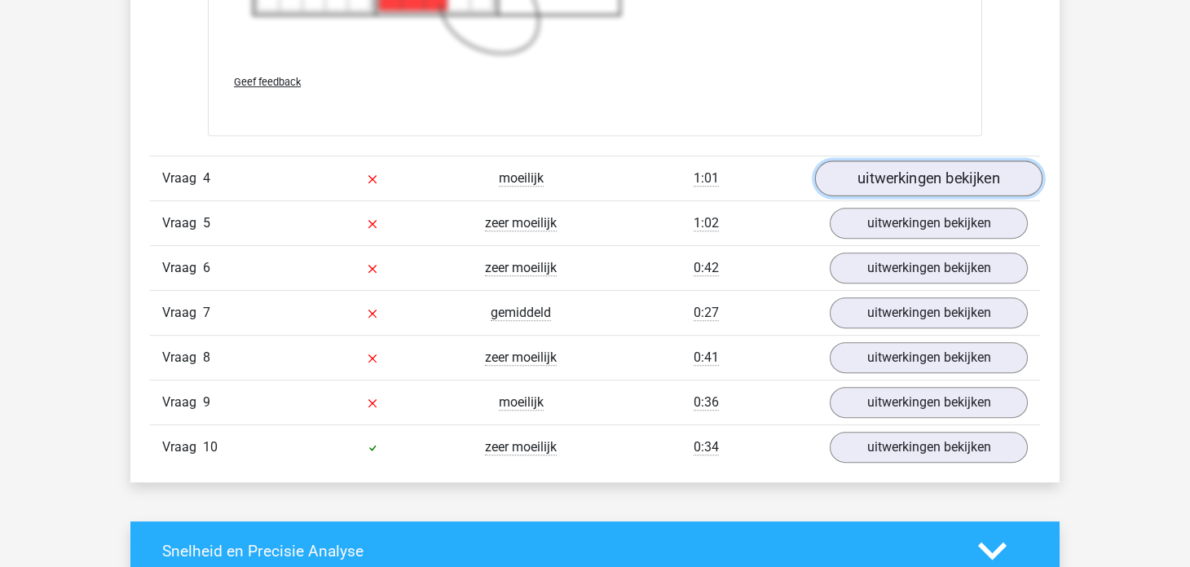
click at [883, 186] on link "uitwerkingen bekijken" at bounding box center [928, 179] width 227 height 36
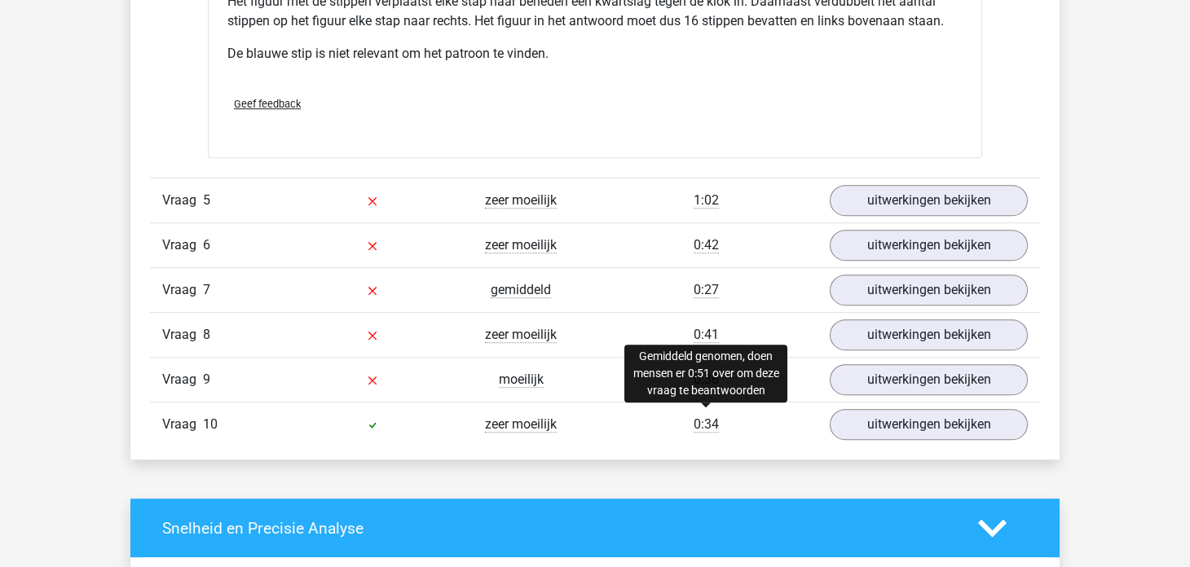
scroll to position [5430, 0]
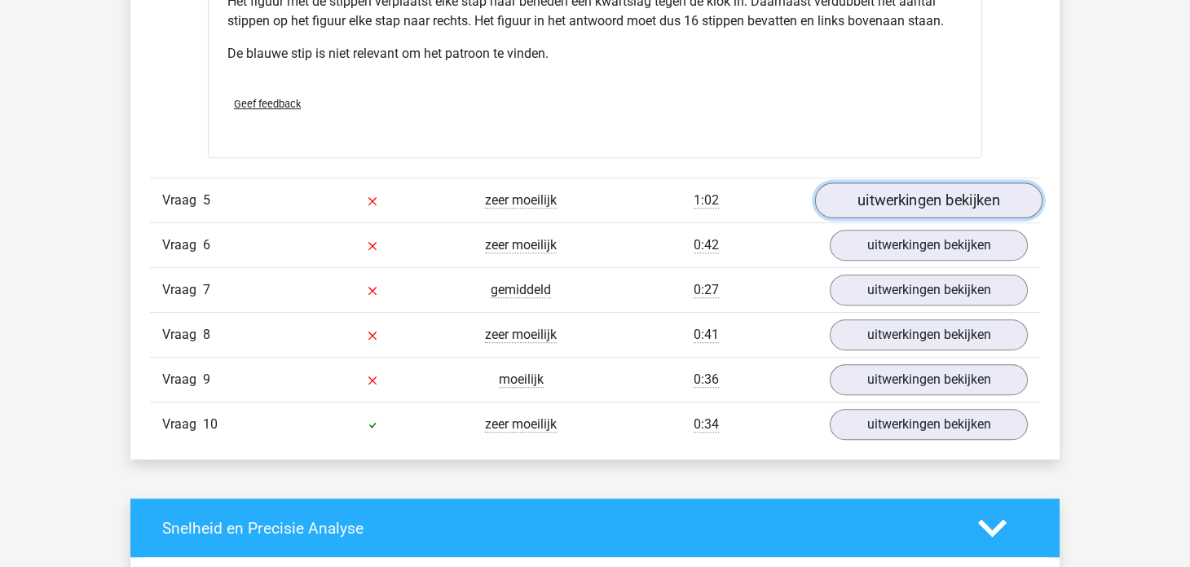
click at [864, 195] on link "uitwerkingen bekijken" at bounding box center [928, 201] width 227 height 36
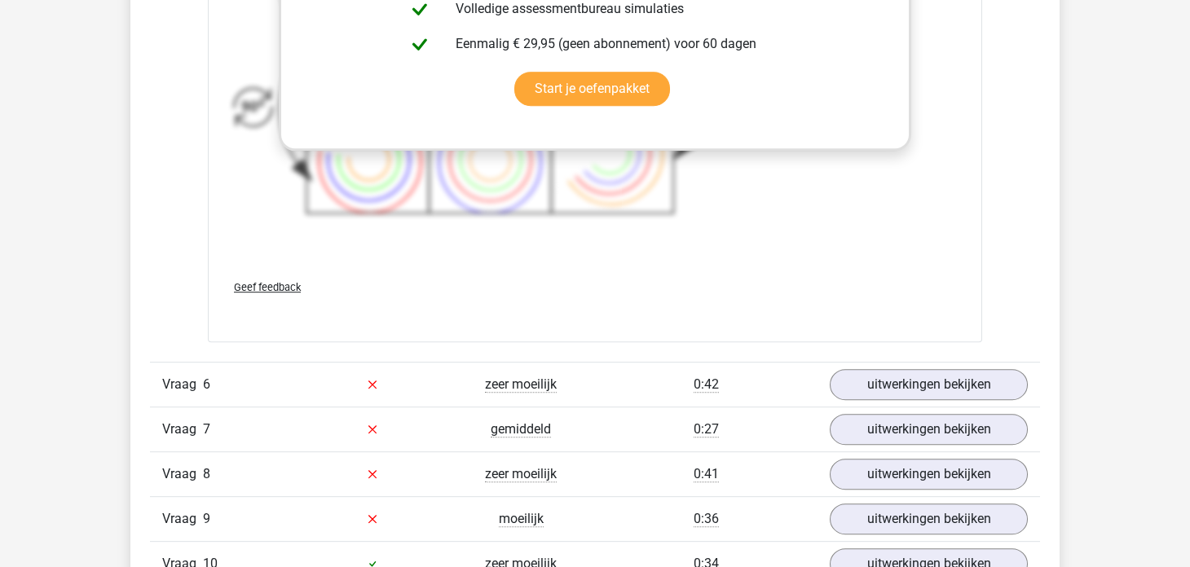
scroll to position [6414, 0]
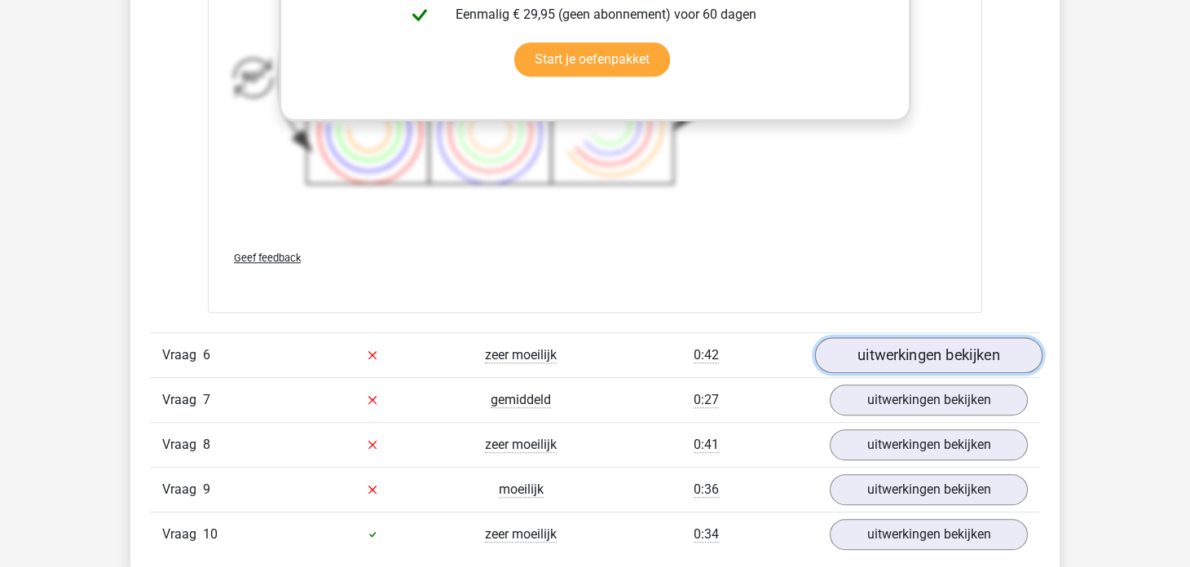
click at [887, 362] on link "uitwerkingen bekijken" at bounding box center [928, 355] width 227 height 36
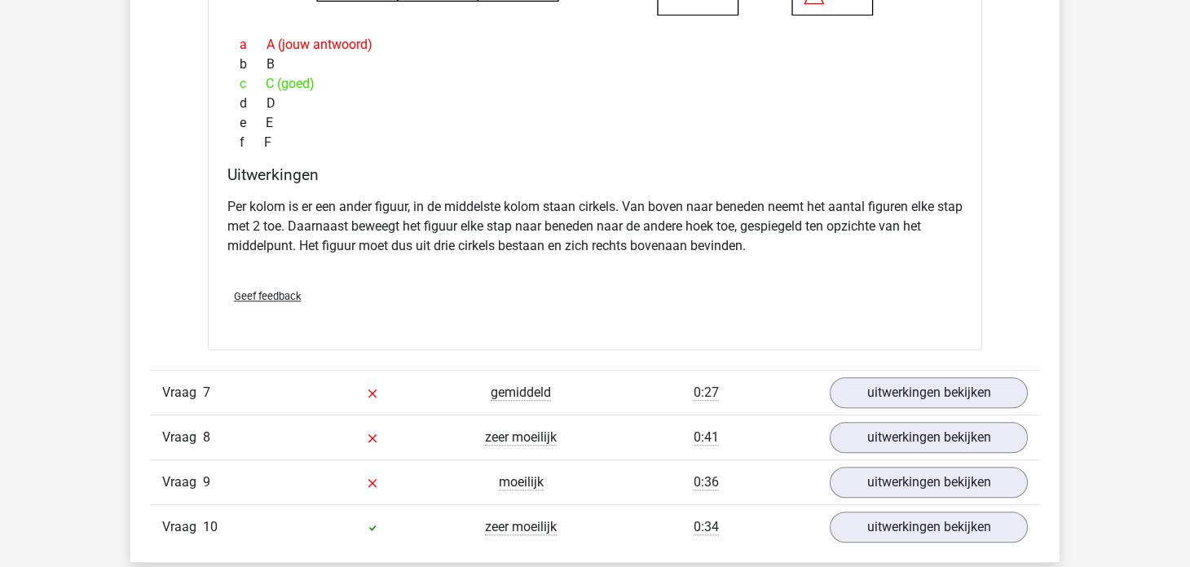
scroll to position [7132, 0]
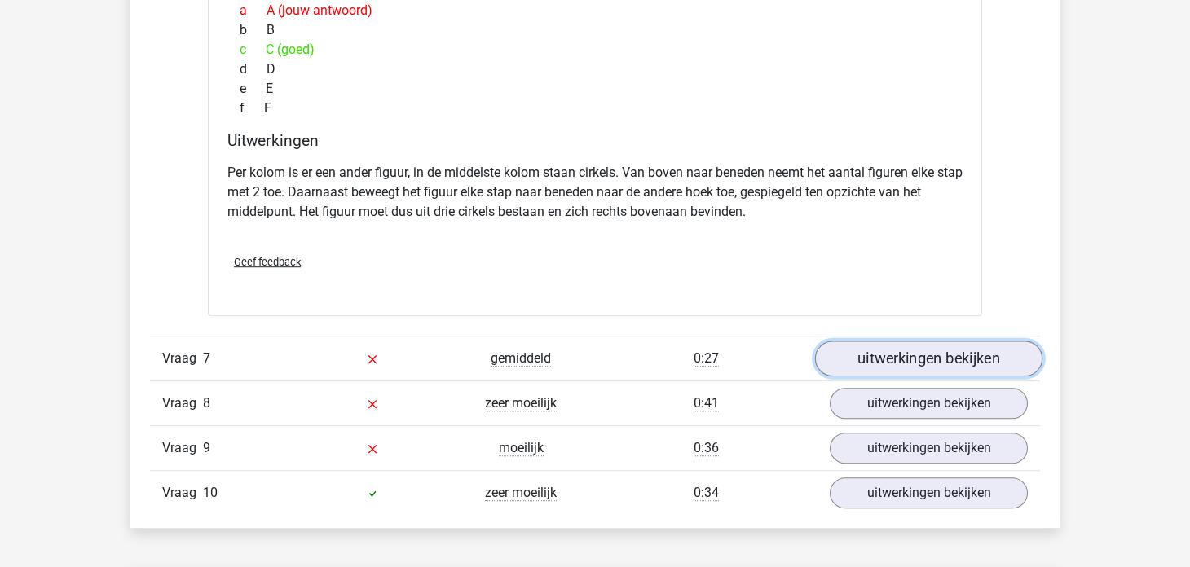
click at [860, 354] on link "uitwerkingen bekijken" at bounding box center [928, 359] width 227 height 36
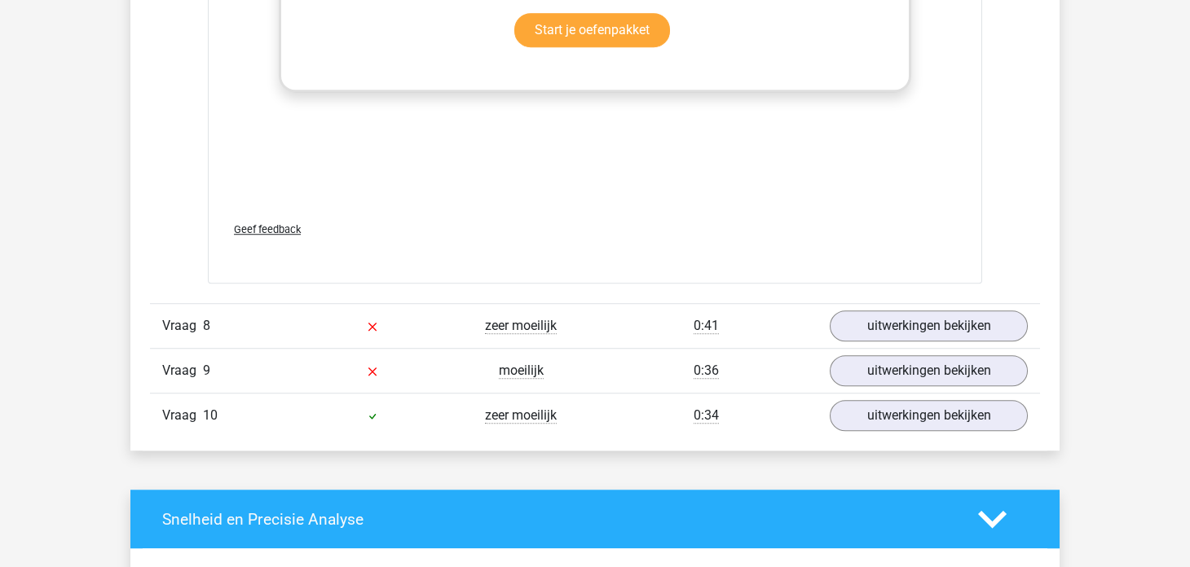
scroll to position [8308, 0]
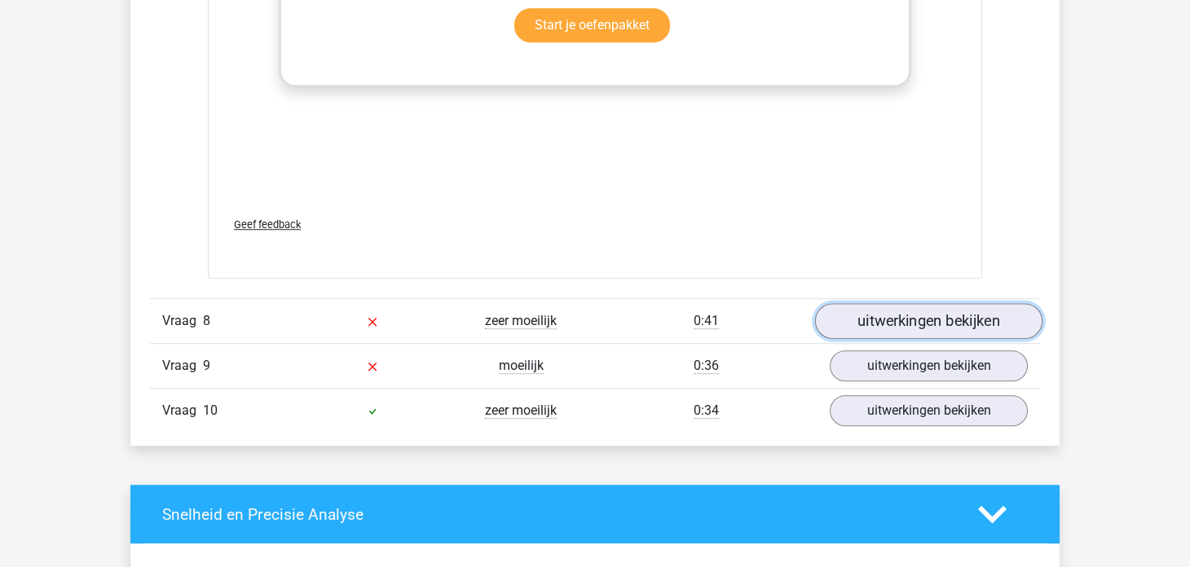
click at [927, 312] on link "uitwerkingen bekijken" at bounding box center [928, 321] width 227 height 36
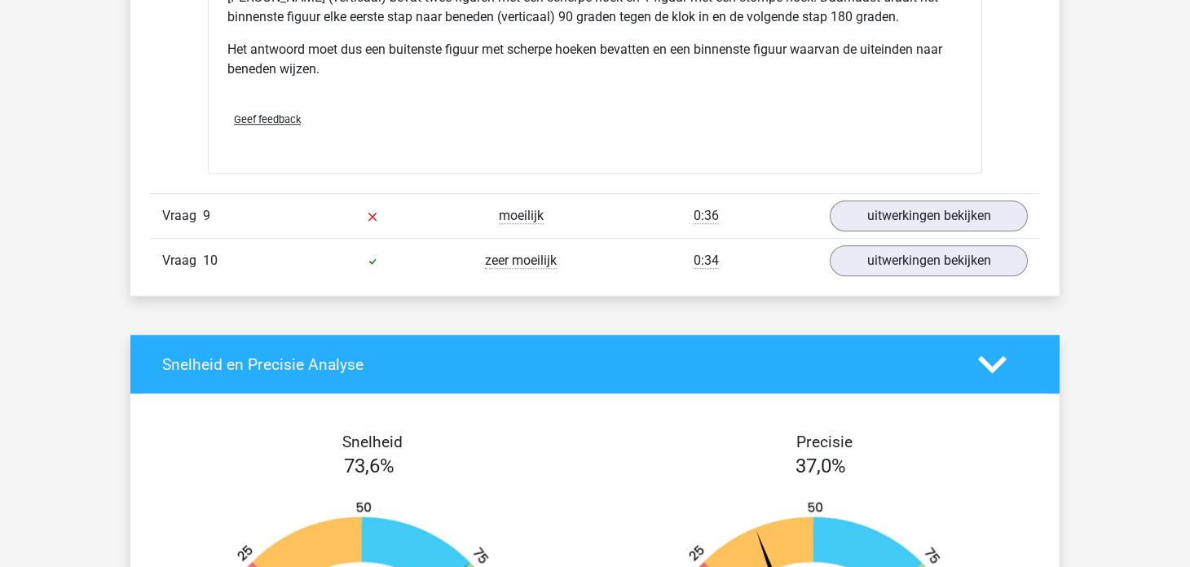
scroll to position [9183, 0]
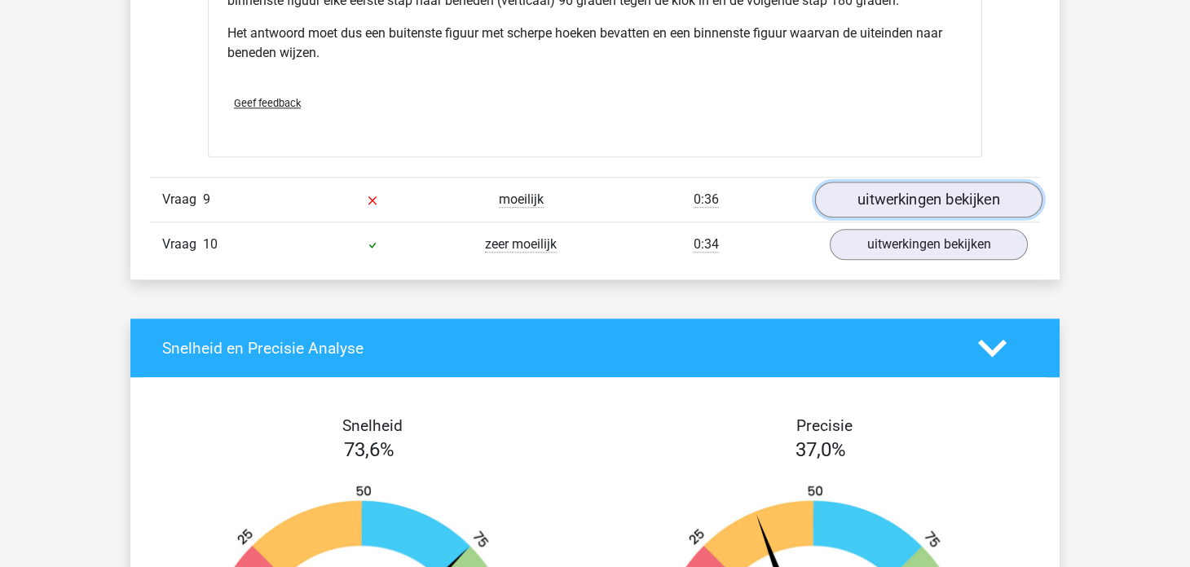
click at [980, 182] on link "uitwerkingen bekijken" at bounding box center [928, 200] width 227 height 36
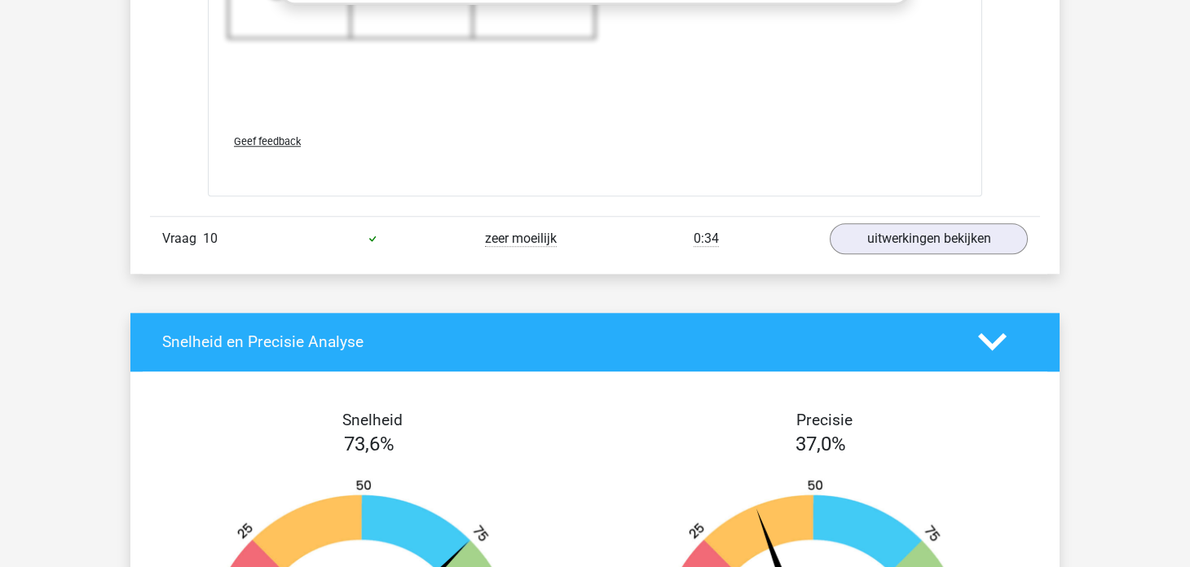
scroll to position [10287, 0]
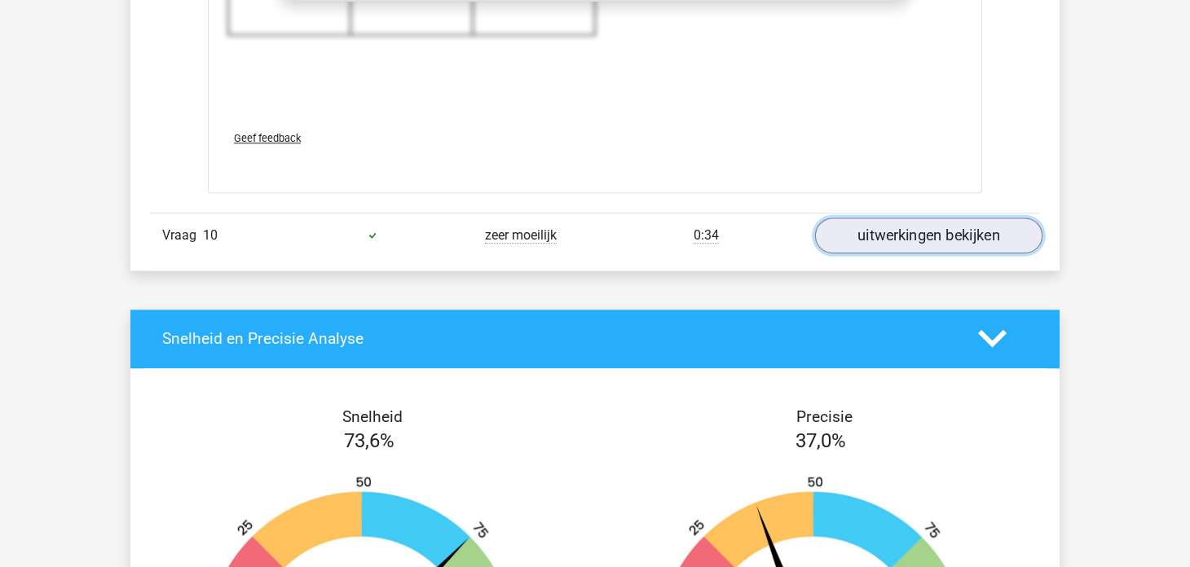
click at [889, 231] on link "uitwerkingen bekijken" at bounding box center [928, 236] width 227 height 36
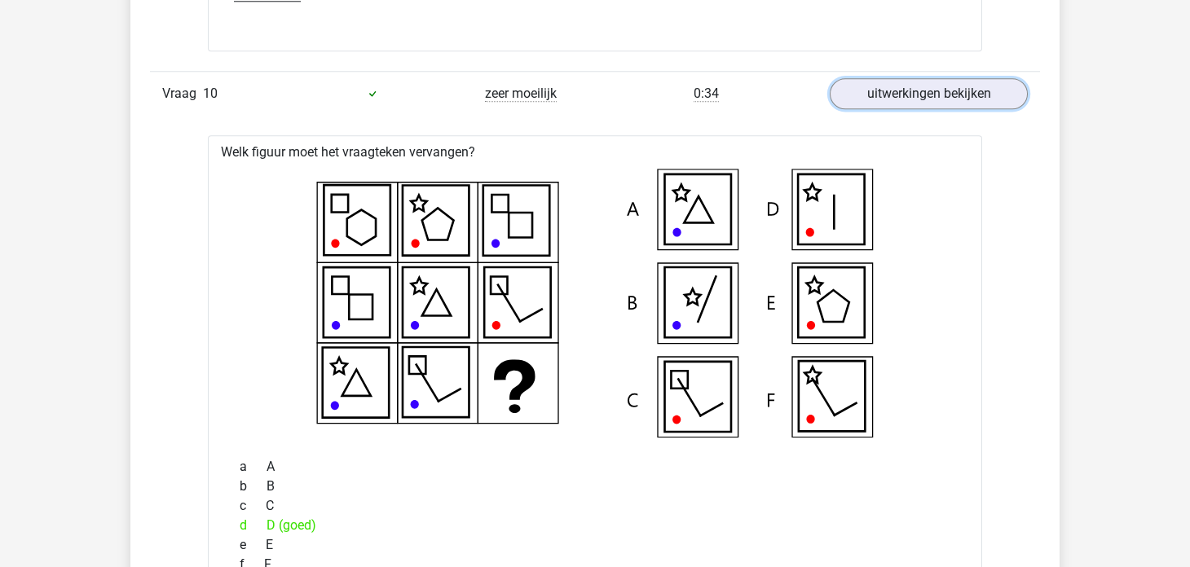
scroll to position [10523, 0]
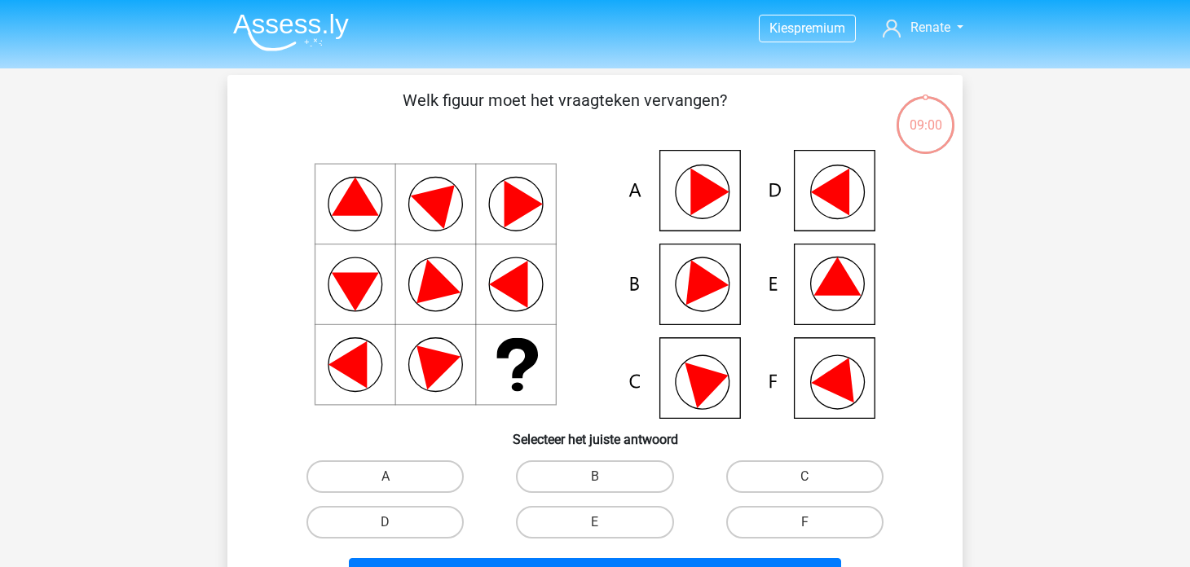
scroll to position [75, 0]
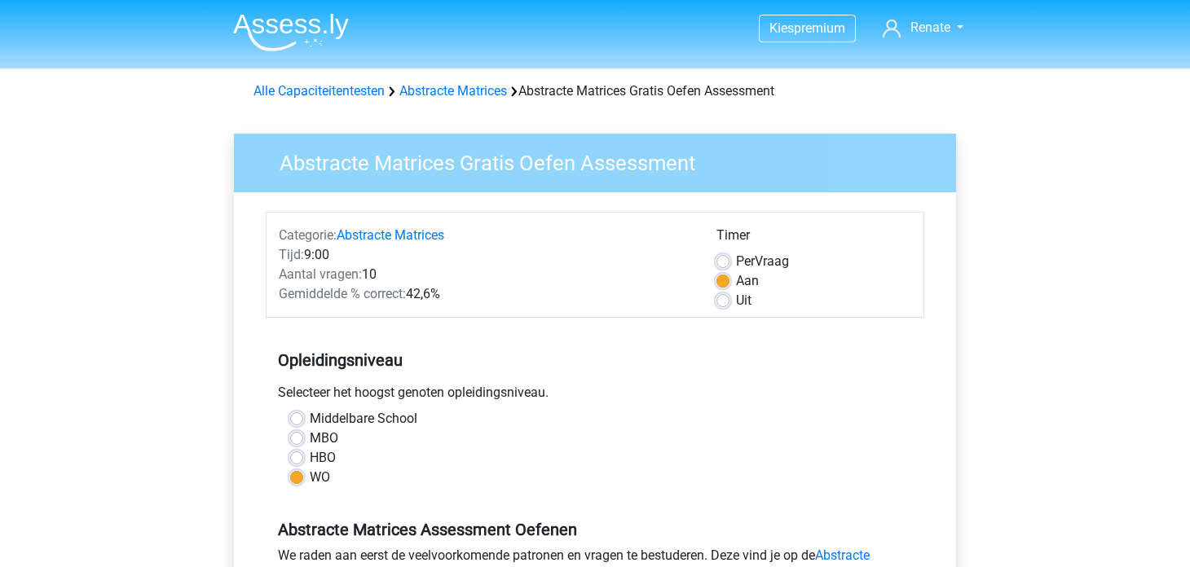
scroll to position [488, 0]
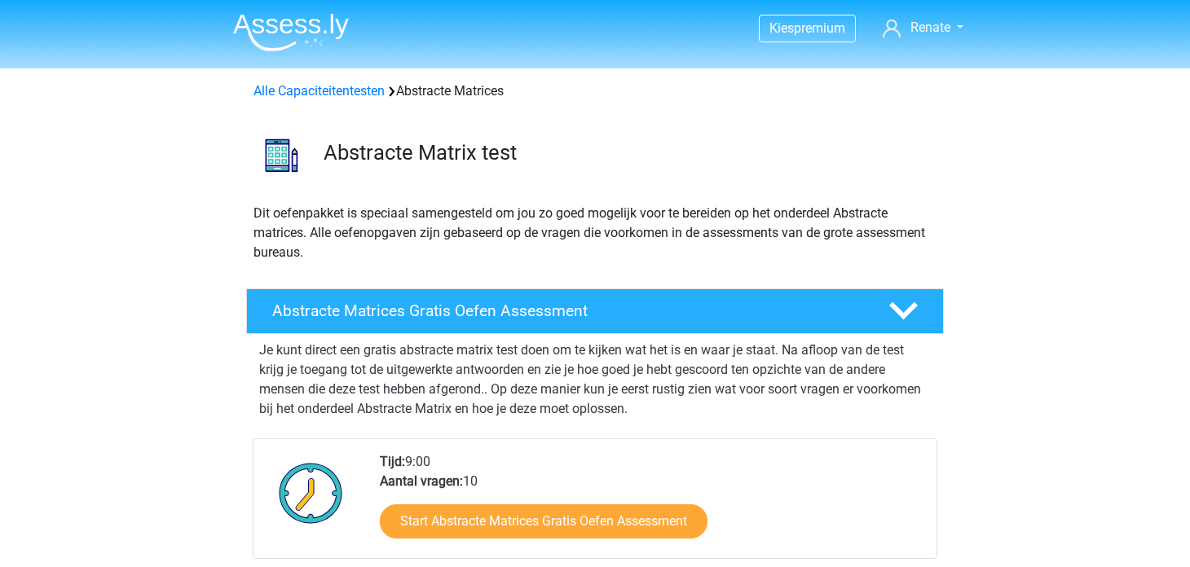
scroll to position [244, 0]
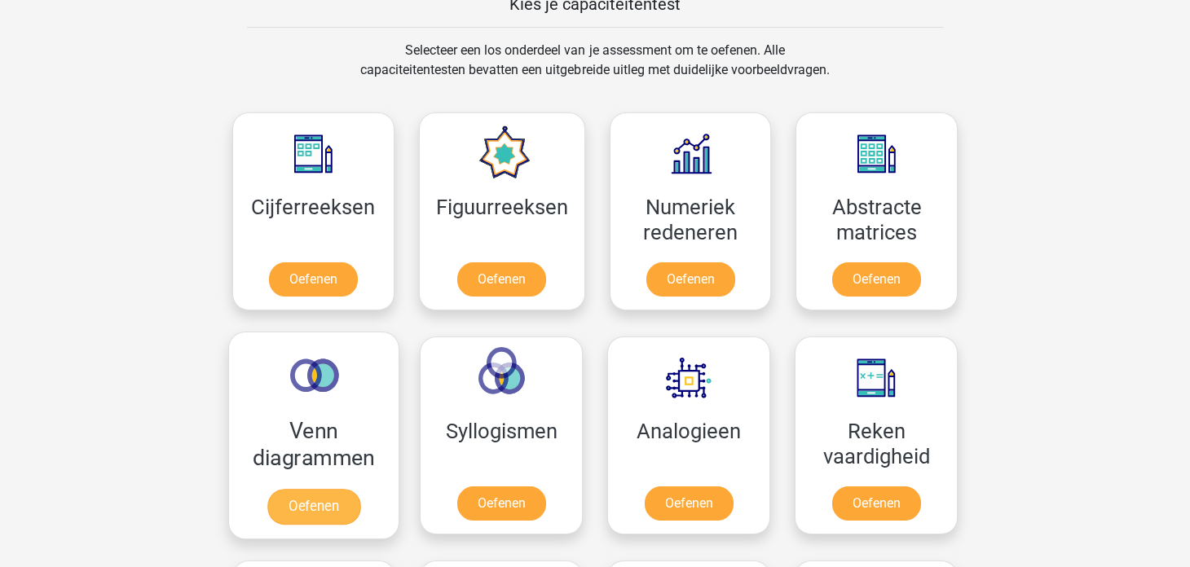
scroll to position [814, 0]
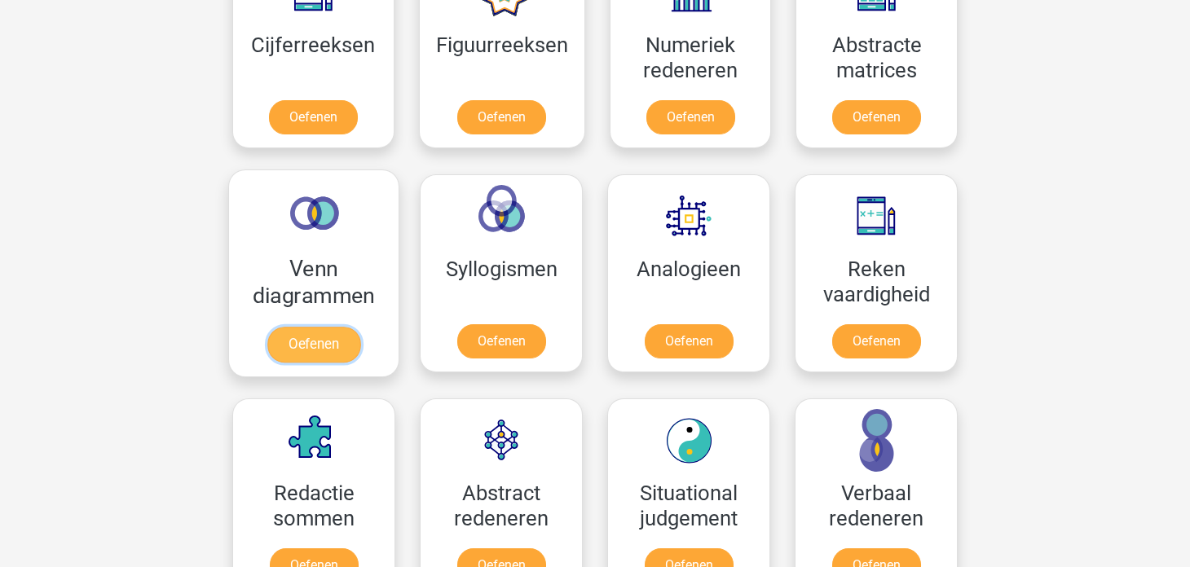
click at [325, 344] on link "Oefenen" at bounding box center [313, 345] width 93 height 36
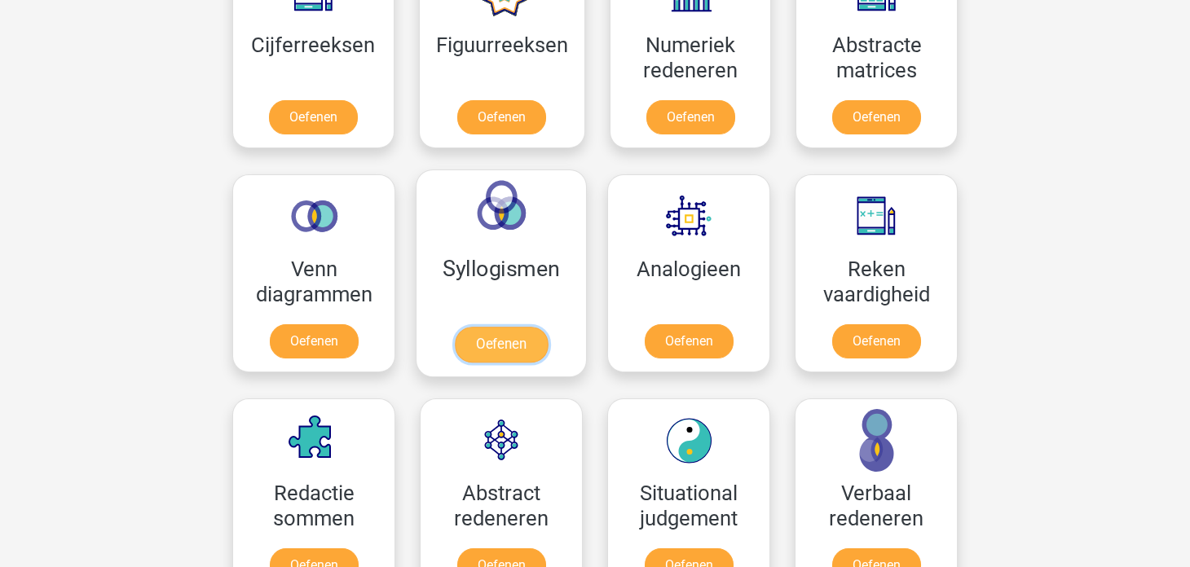
click at [515, 358] on link "Oefenen" at bounding box center [501, 345] width 93 height 36
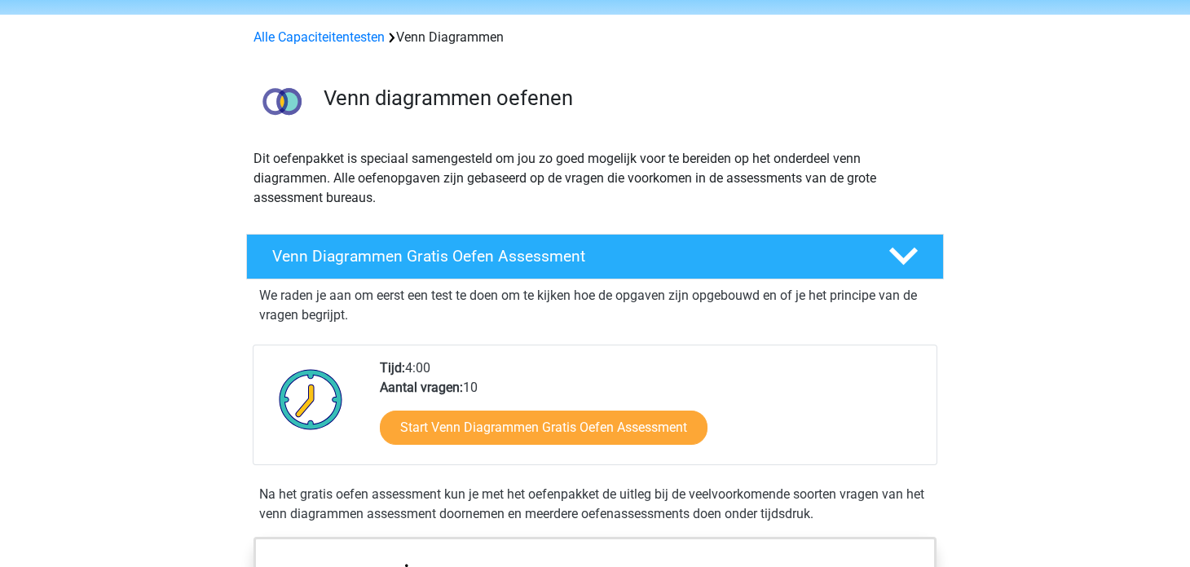
scroll to position [81, 0]
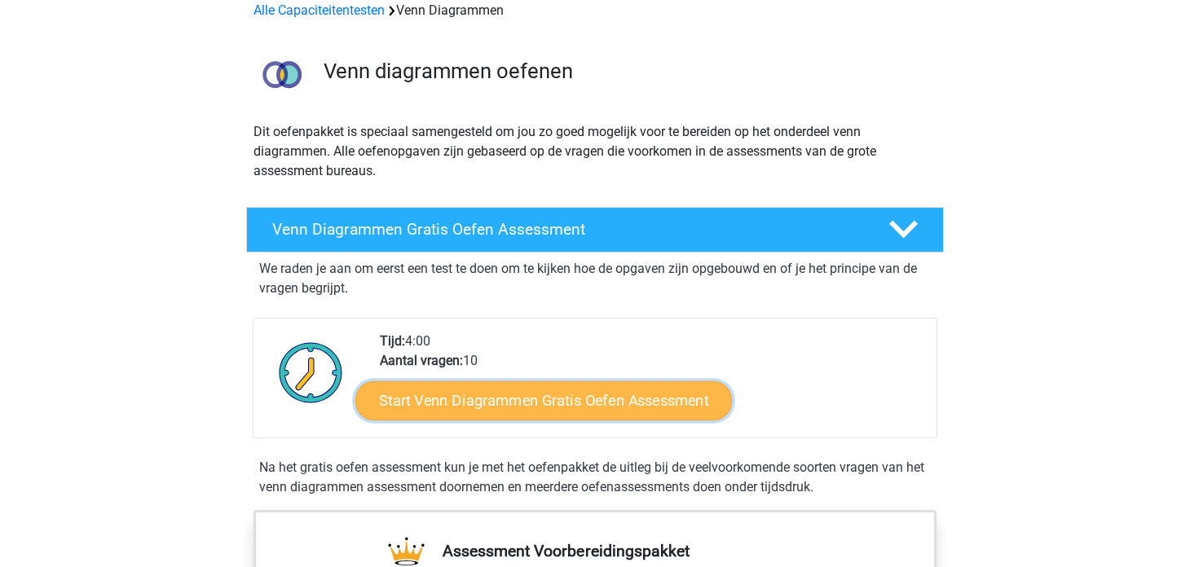
click at [500, 403] on link "Start Venn Diagrammen Gratis Oefen Assessment" at bounding box center [543, 400] width 376 height 39
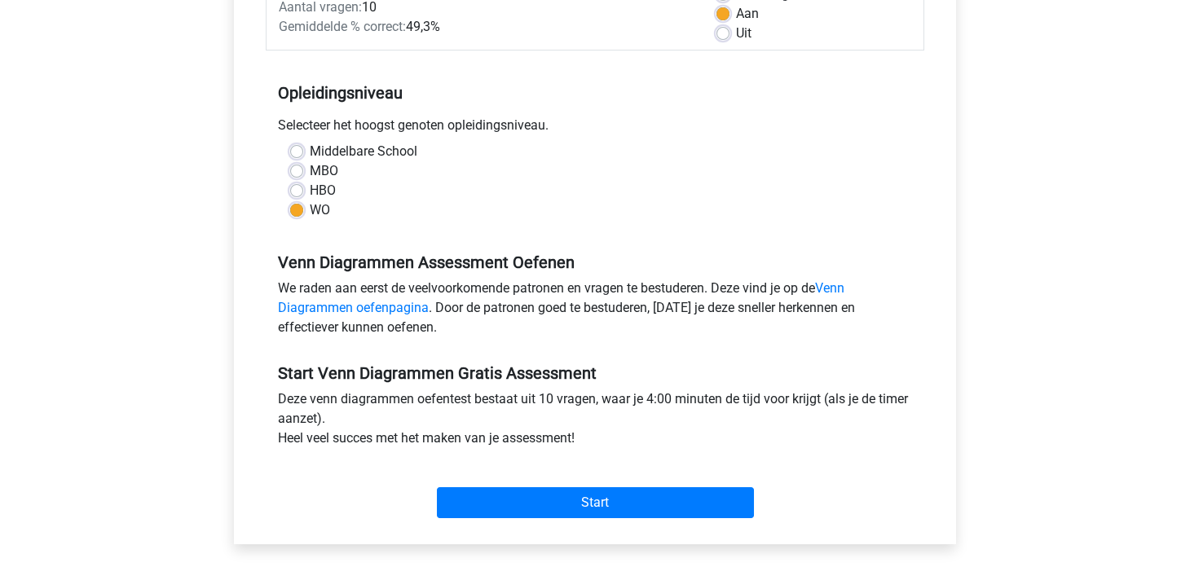
scroll to position [326, 0]
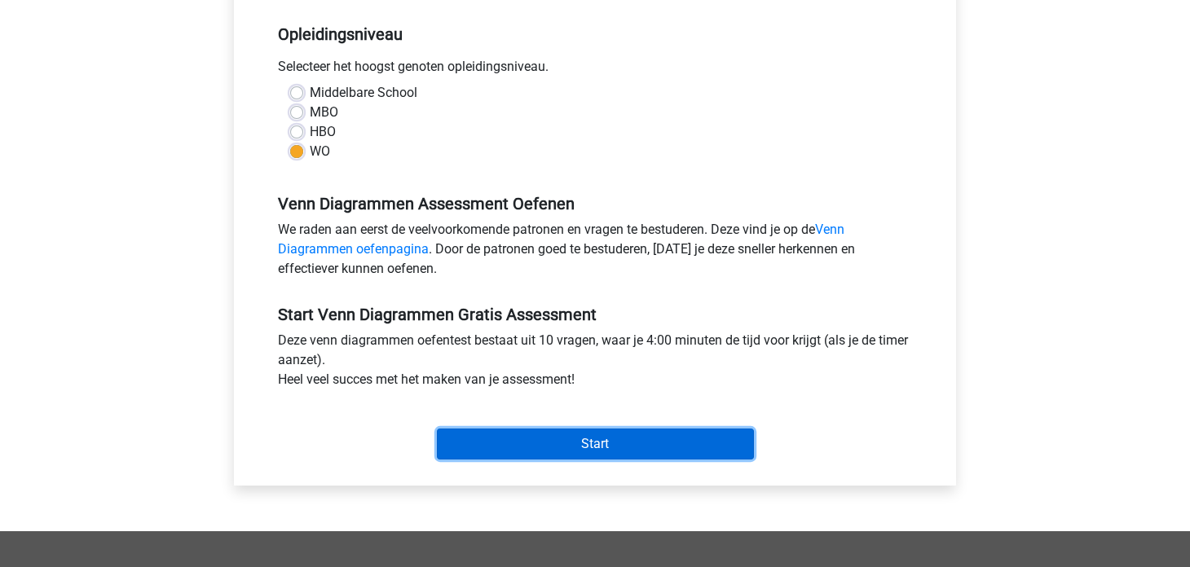
click at [477, 434] on input "Start" at bounding box center [595, 444] width 317 height 31
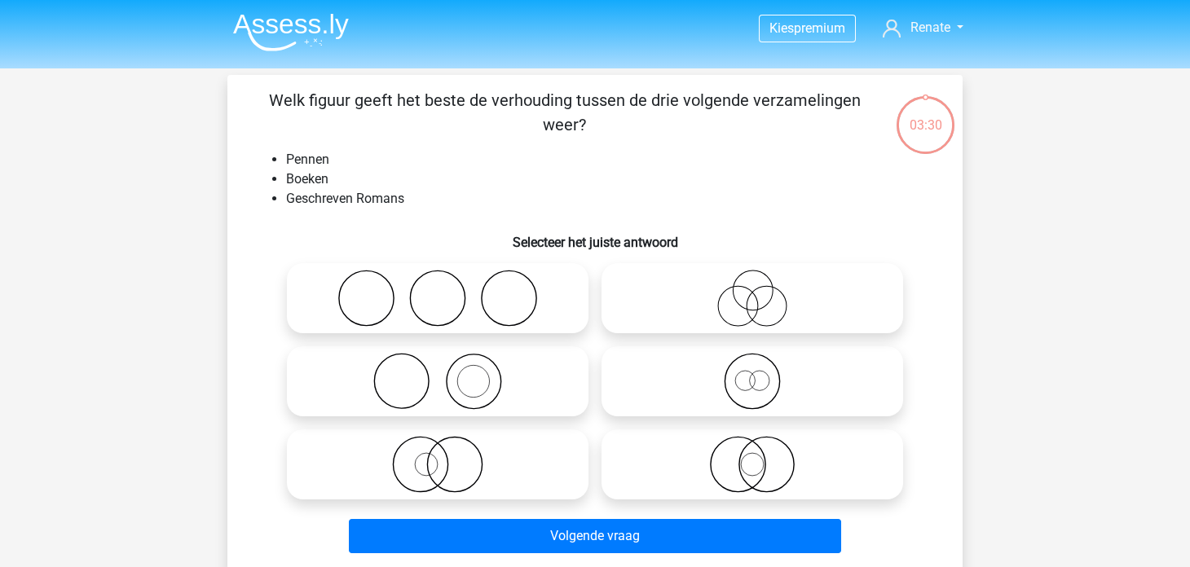
click at [414, 374] on icon at bounding box center [437, 381] width 288 height 57
click at [438, 373] on input "radio" at bounding box center [443, 368] width 11 height 11
radio input "true"
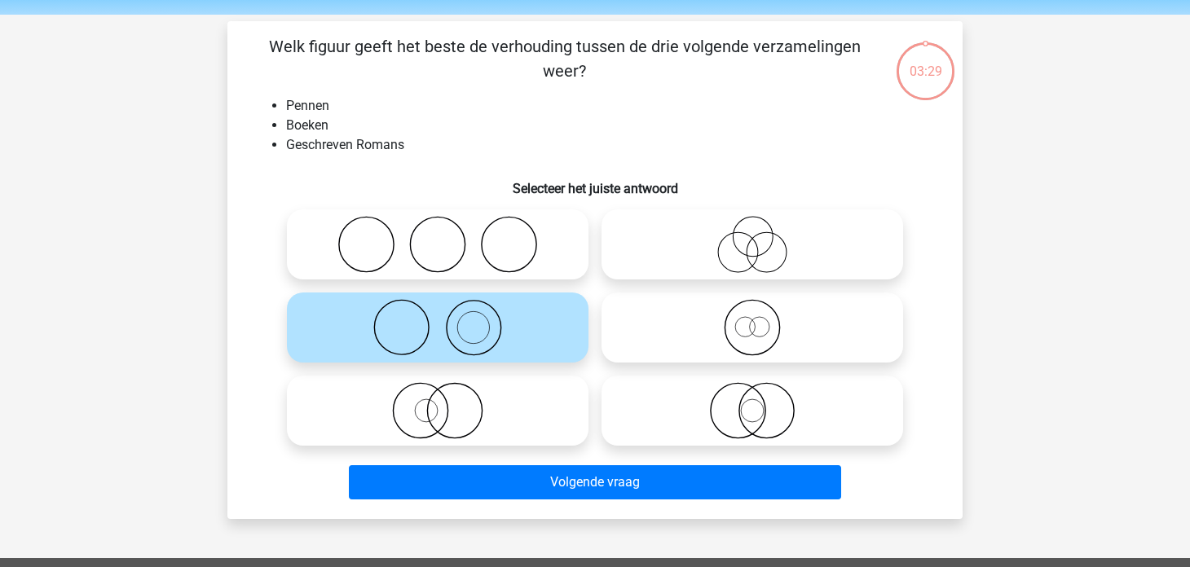
scroll to position [81, 0]
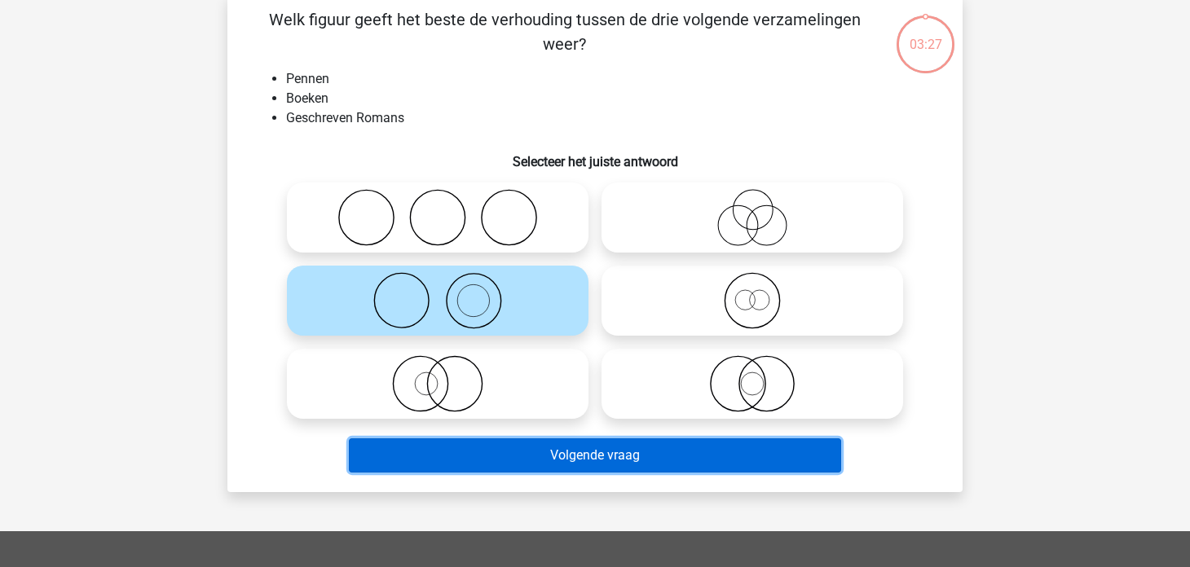
click at [575, 459] on button "Volgende vraag" at bounding box center [595, 455] width 493 height 34
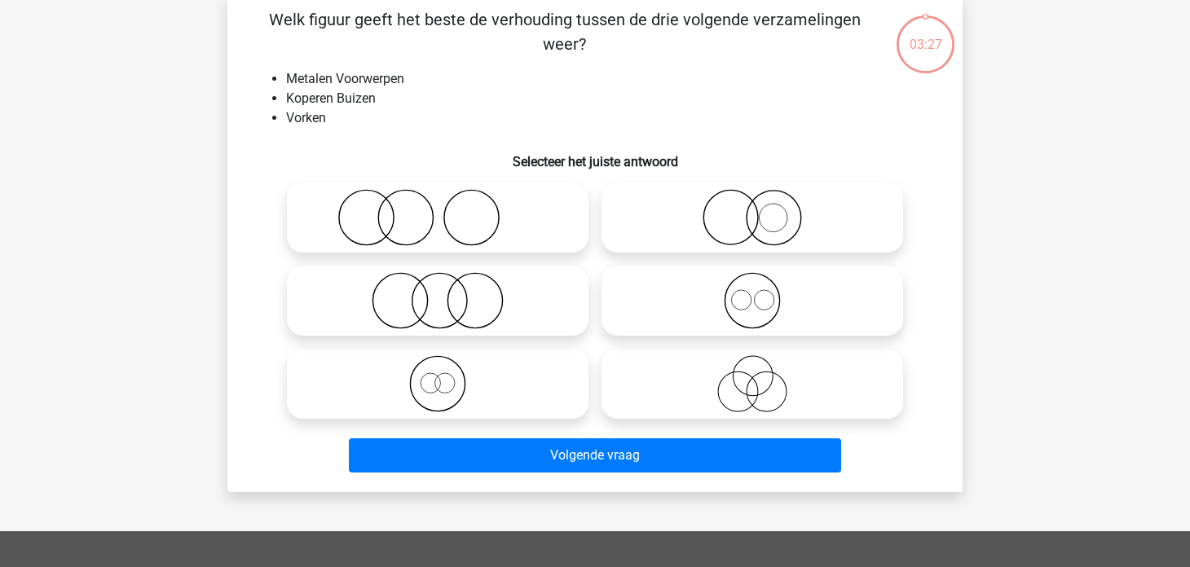
scroll to position [75, 0]
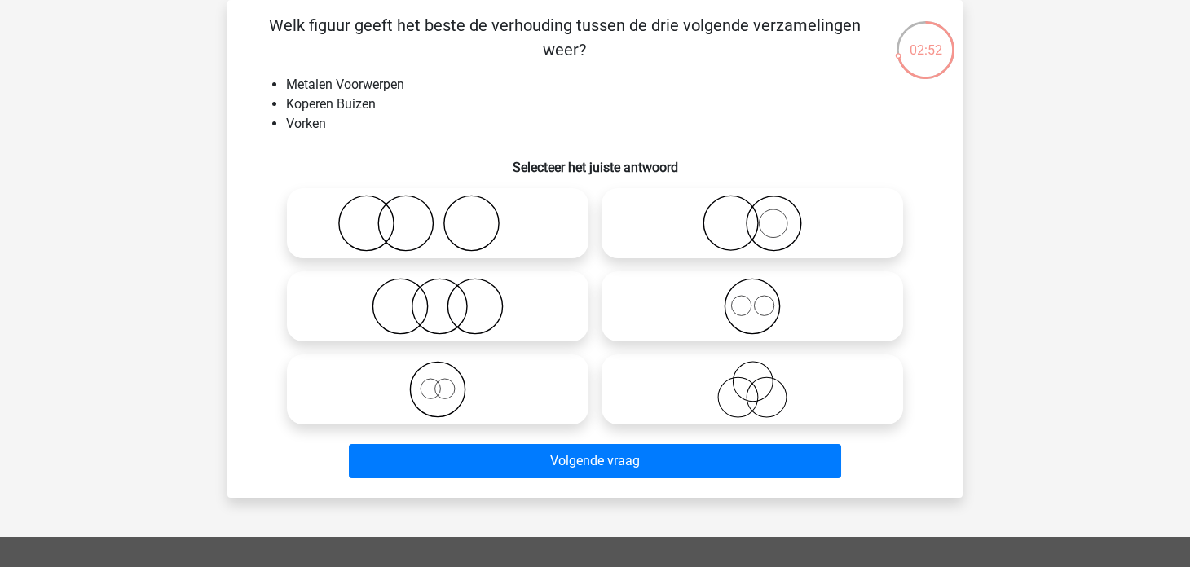
click at [553, 309] on icon at bounding box center [437, 306] width 288 height 57
click at [448, 298] on input "radio" at bounding box center [443, 293] width 11 height 11
radio input "true"
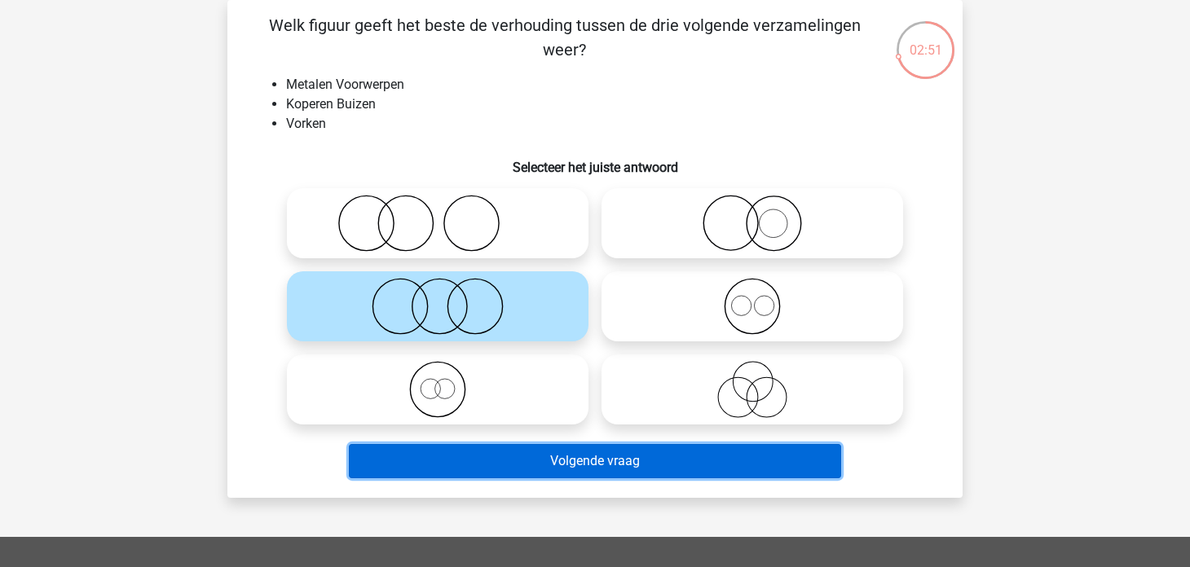
click at [553, 467] on button "Volgende vraag" at bounding box center [595, 461] width 493 height 34
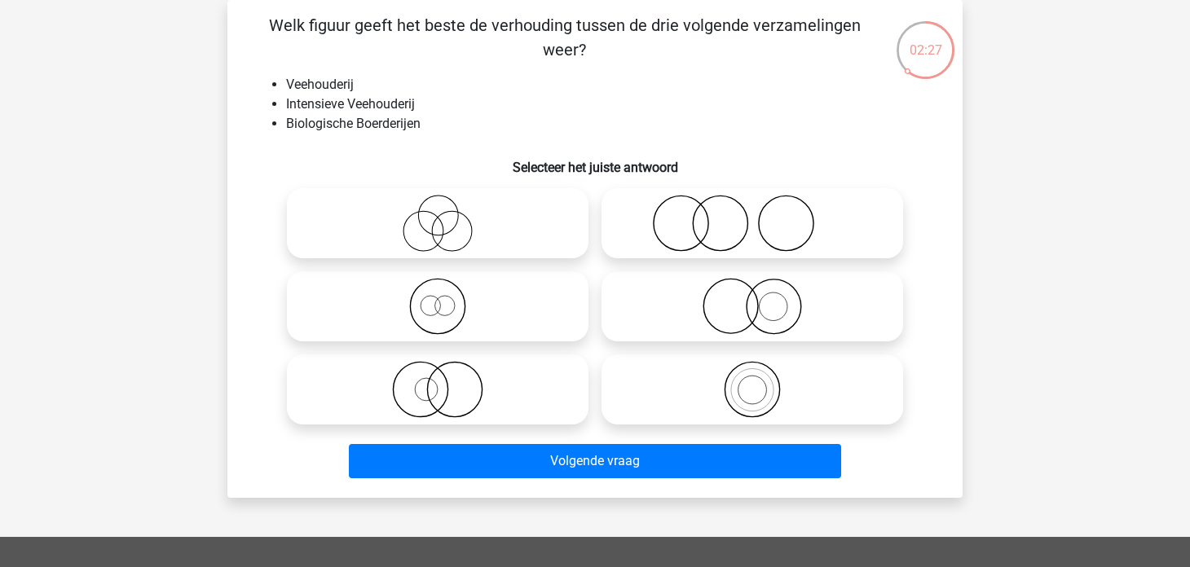
click at [550, 242] on icon at bounding box center [437, 223] width 288 height 57
click at [448, 215] on input "radio" at bounding box center [443, 210] width 11 height 11
radio input "true"
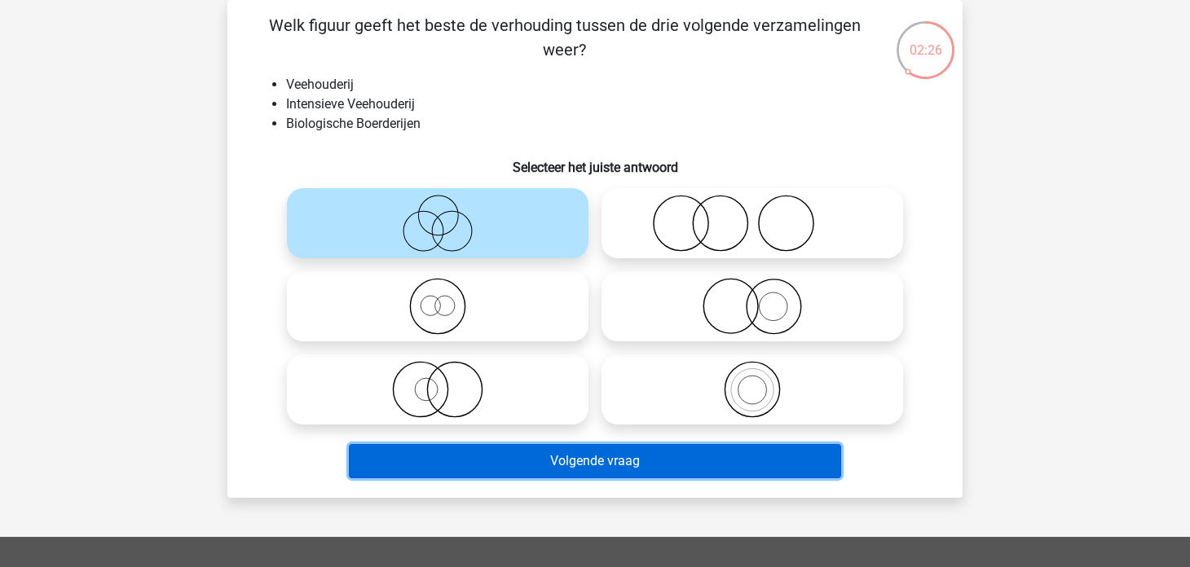
click at [525, 452] on button "Volgende vraag" at bounding box center [595, 461] width 493 height 34
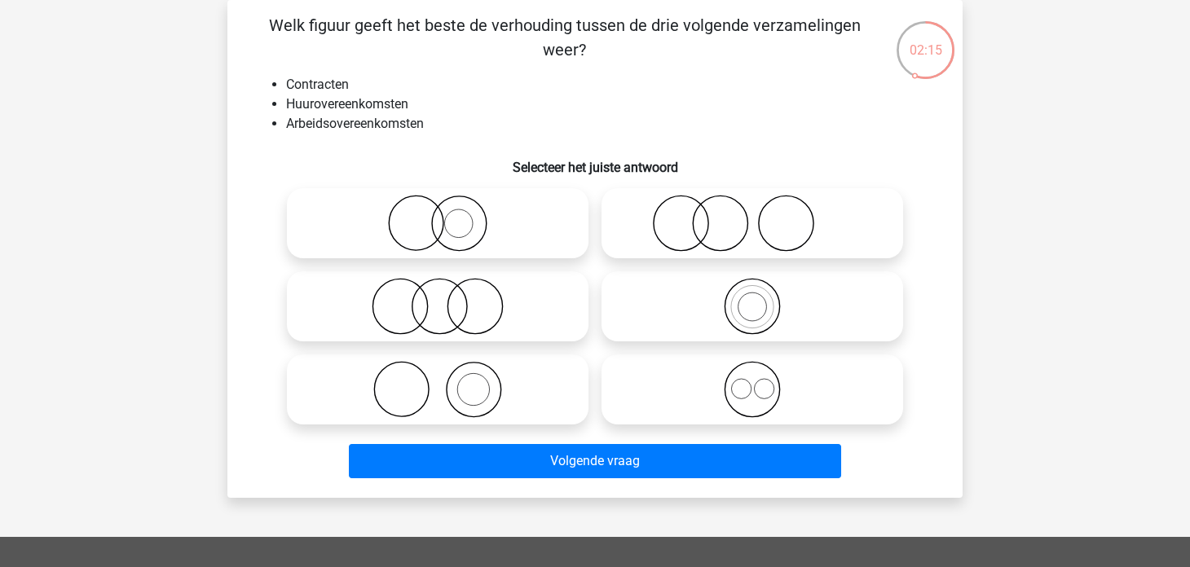
click at [696, 398] on icon at bounding box center [752, 389] width 288 height 57
click at [752, 381] on input "radio" at bounding box center [757, 376] width 11 height 11
radio input "true"
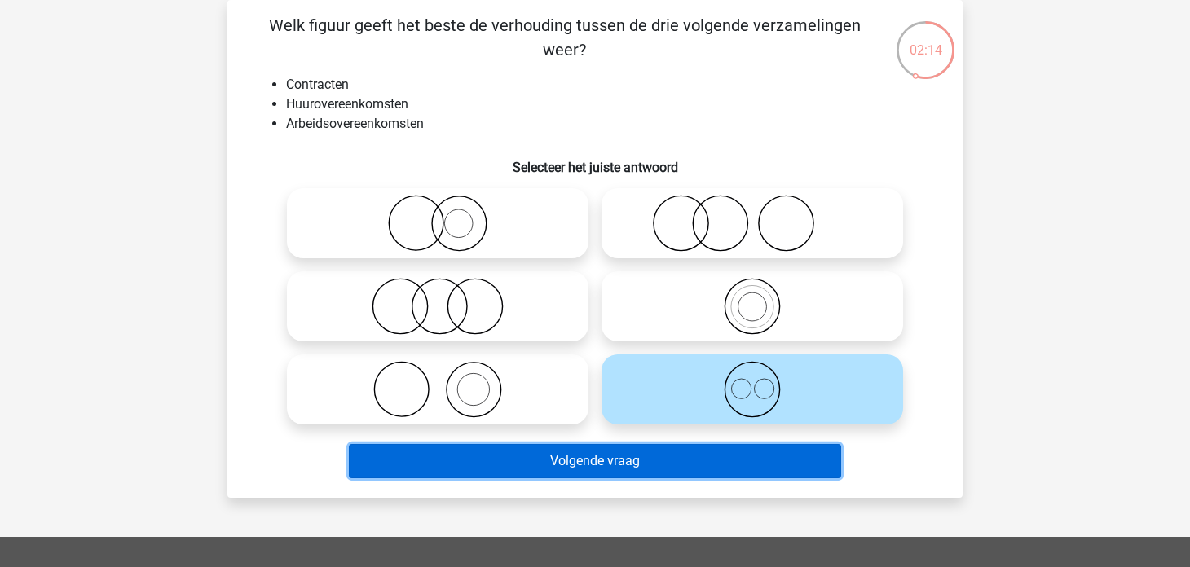
click at [660, 456] on button "Volgende vraag" at bounding box center [595, 461] width 493 height 34
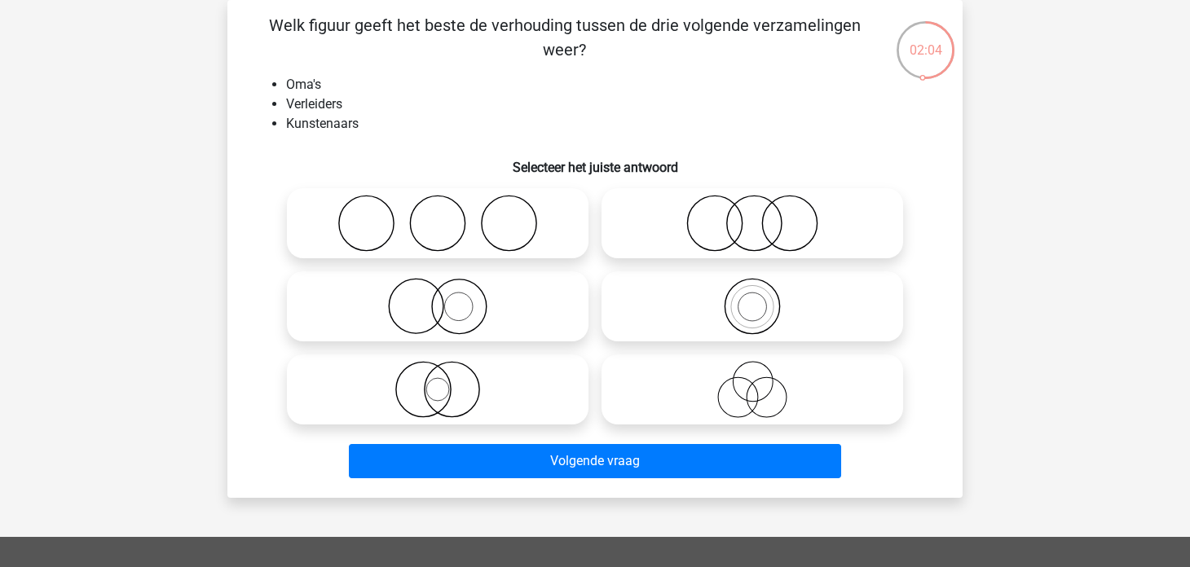
click at [681, 409] on icon at bounding box center [752, 389] width 288 height 57
click at [752, 381] on input "radio" at bounding box center [757, 376] width 11 height 11
radio input "true"
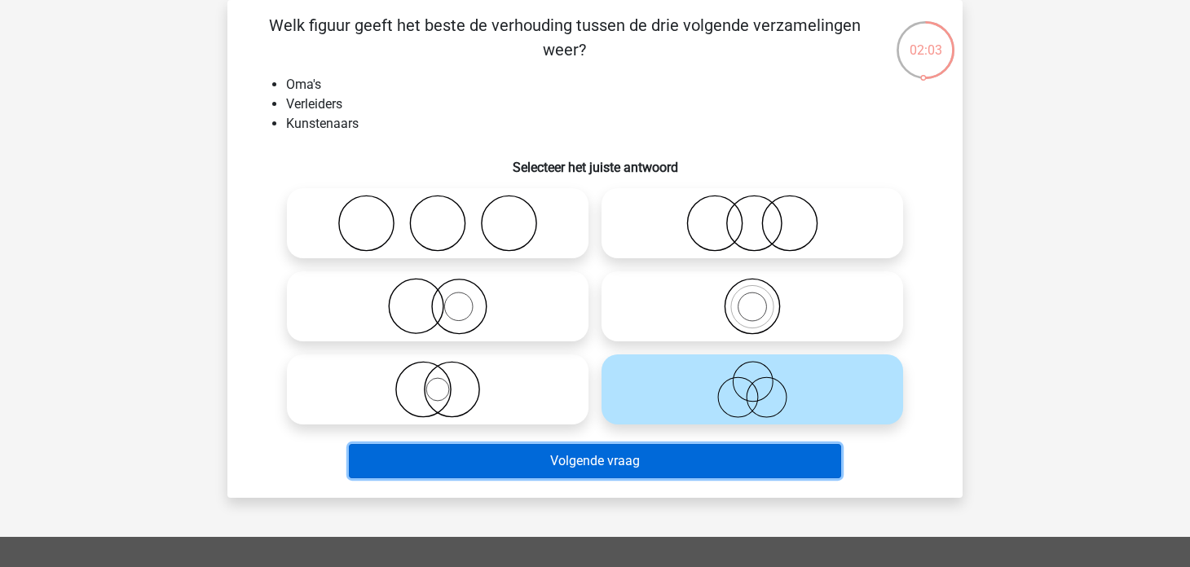
click at [661, 460] on button "Volgende vraag" at bounding box center [595, 461] width 493 height 34
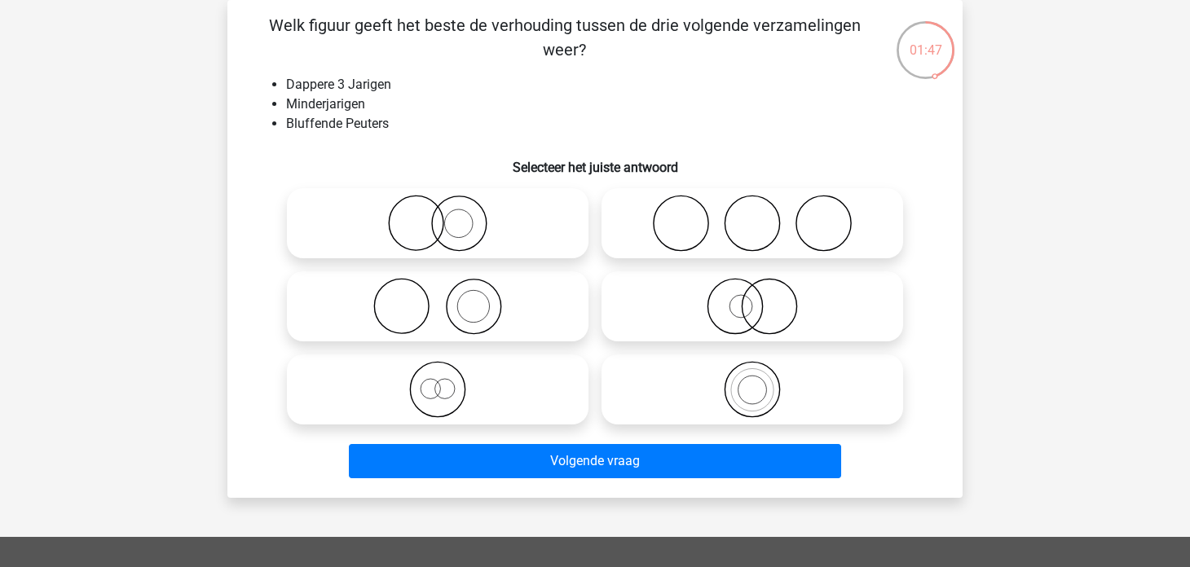
click at [783, 424] on label at bounding box center [752, 389] width 302 height 70
click at [763, 381] on input "radio" at bounding box center [757, 376] width 11 height 11
radio input "true"
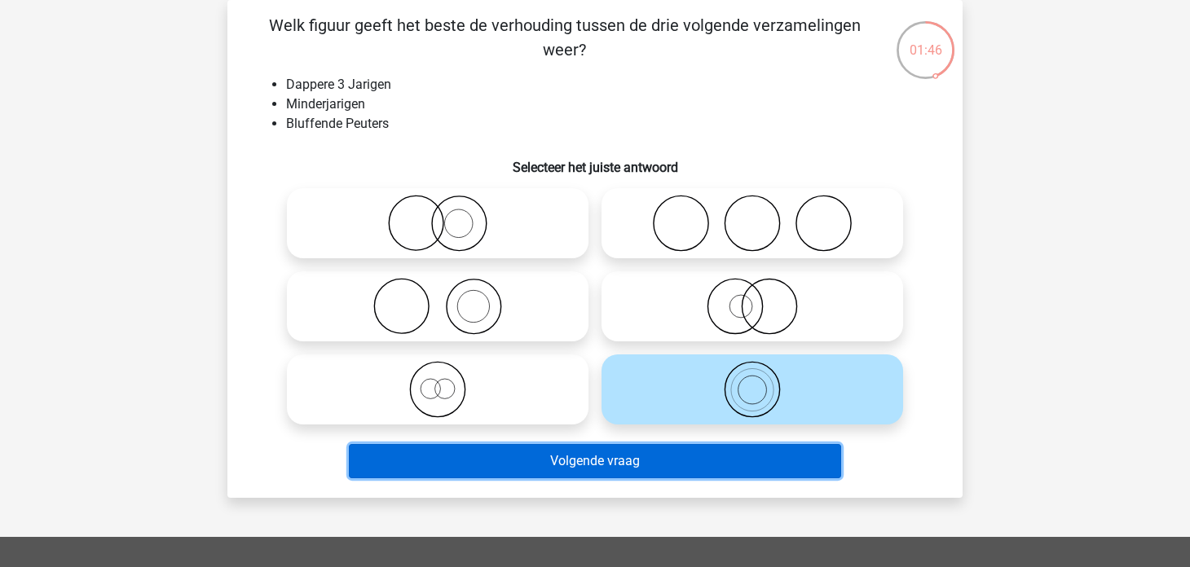
click at [744, 470] on button "Volgende vraag" at bounding box center [595, 461] width 493 height 34
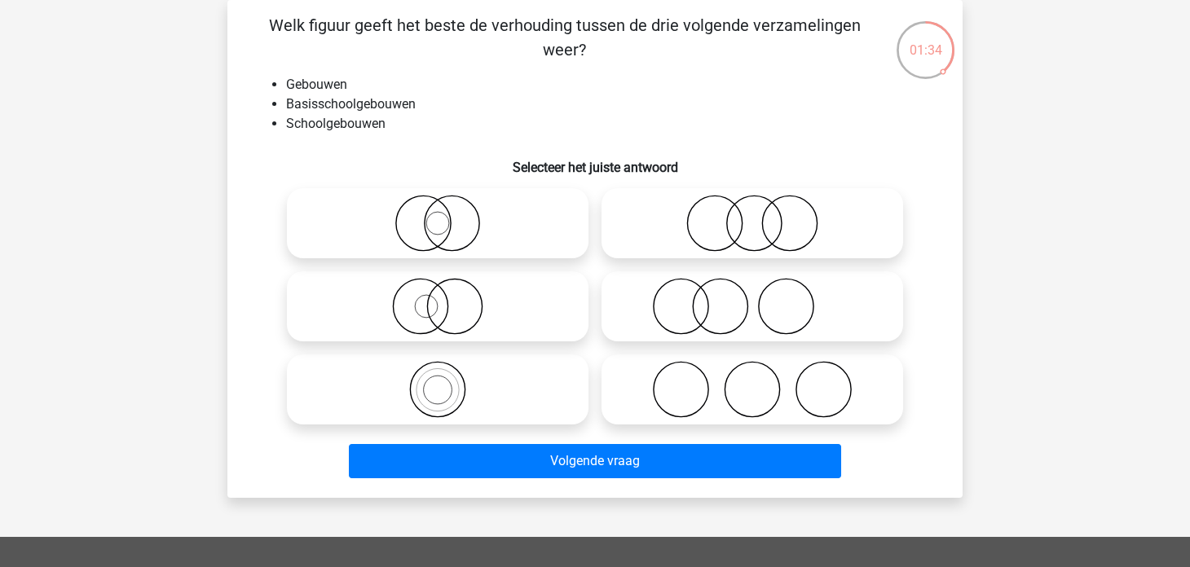
click at [513, 393] on icon at bounding box center [437, 389] width 288 height 57
click at [448, 381] on input "radio" at bounding box center [443, 376] width 11 height 11
radio input "true"
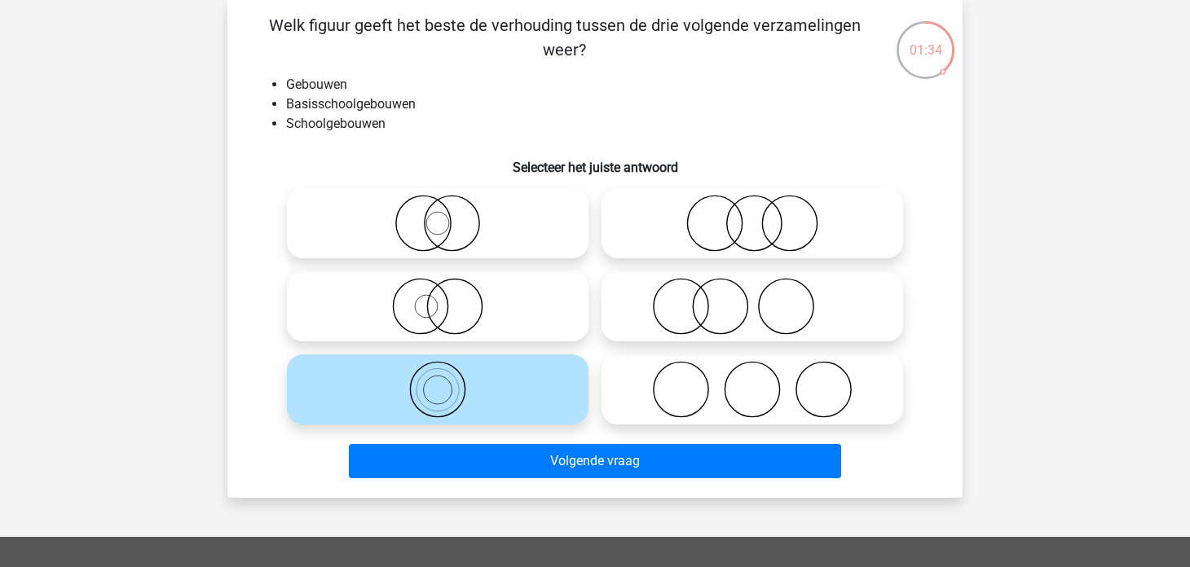
click at [534, 479] on div "Volgende vraag" at bounding box center [594, 464] width 629 height 41
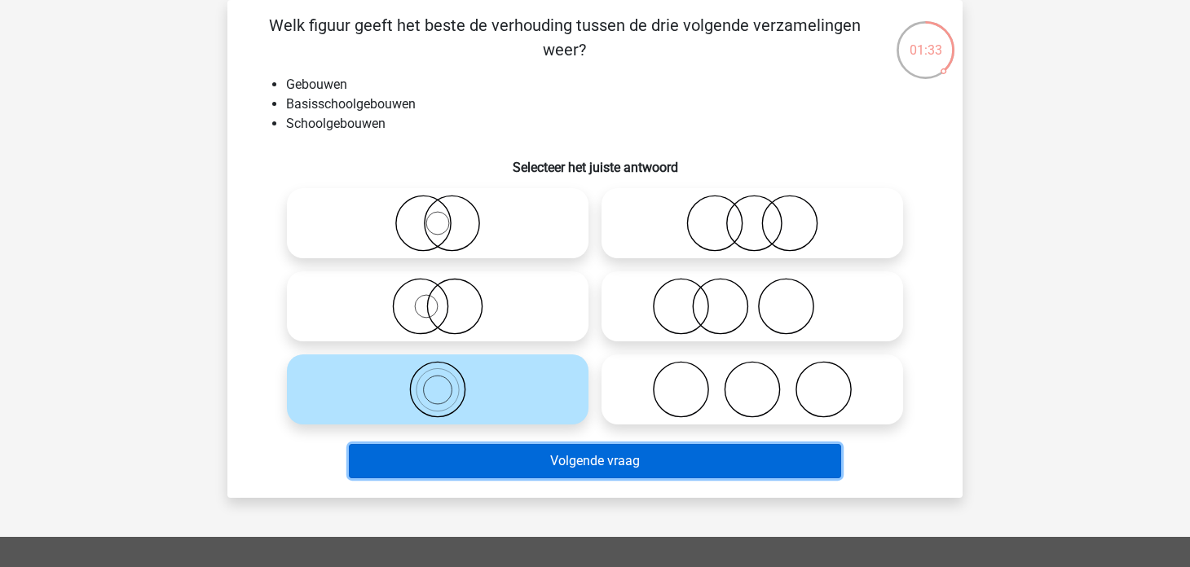
click at [535, 471] on button "Volgende vraag" at bounding box center [595, 461] width 493 height 34
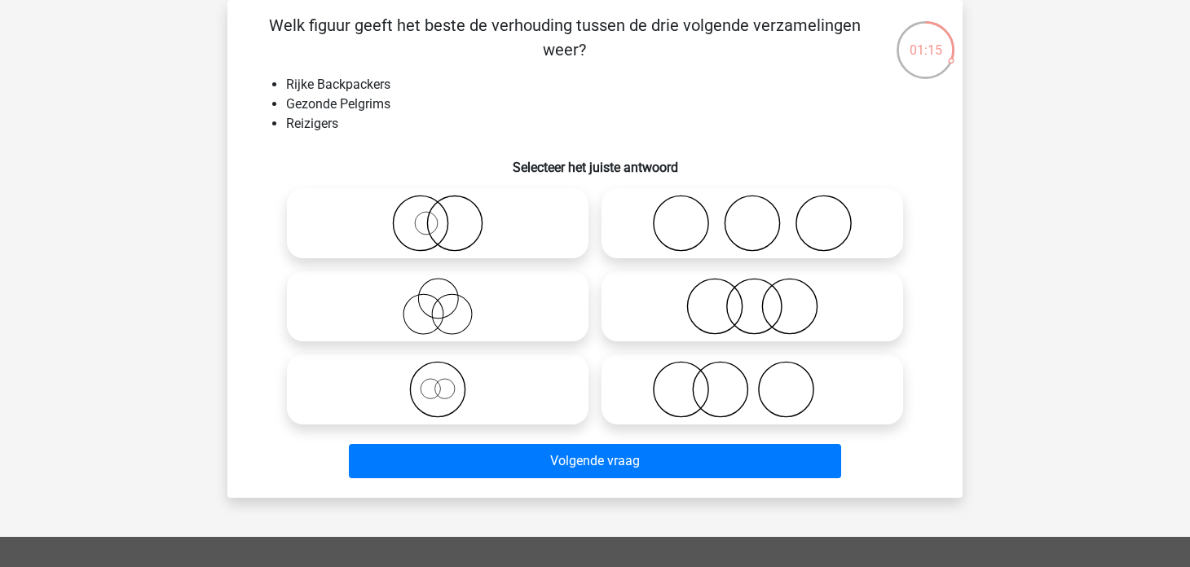
click at [520, 406] on icon at bounding box center [437, 389] width 288 height 57
click at [448, 381] on input "radio" at bounding box center [443, 376] width 11 height 11
radio input "true"
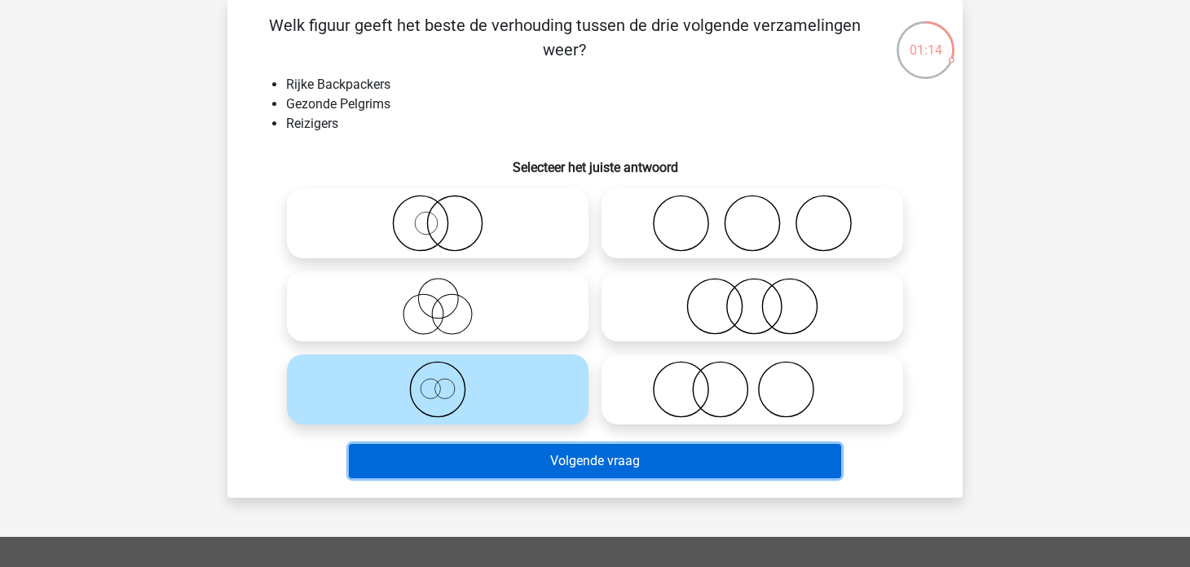
click at [519, 463] on button "Volgende vraag" at bounding box center [595, 461] width 493 height 34
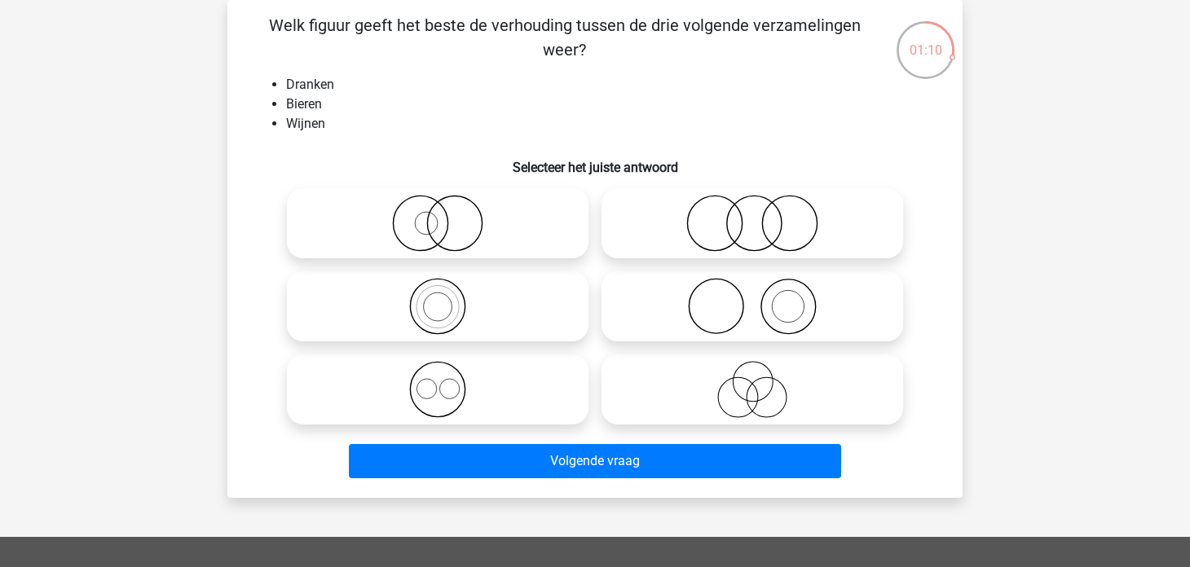
click at [535, 401] on icon at bounding box center [437, 389] width 288 height 57
click at [448, 381] on input "radio" at bounding box center [443, 376] width 11 height 11
radio input "true"
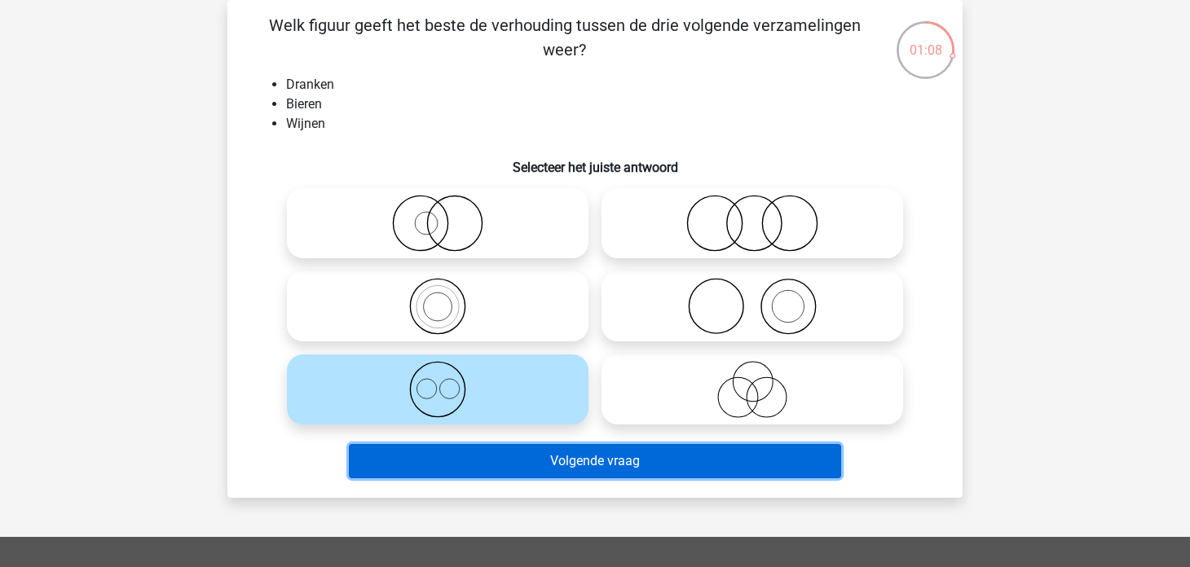
click at [523, 460] on button "Volgende vraag" at bounding box center [595, 461] width 493 height 34
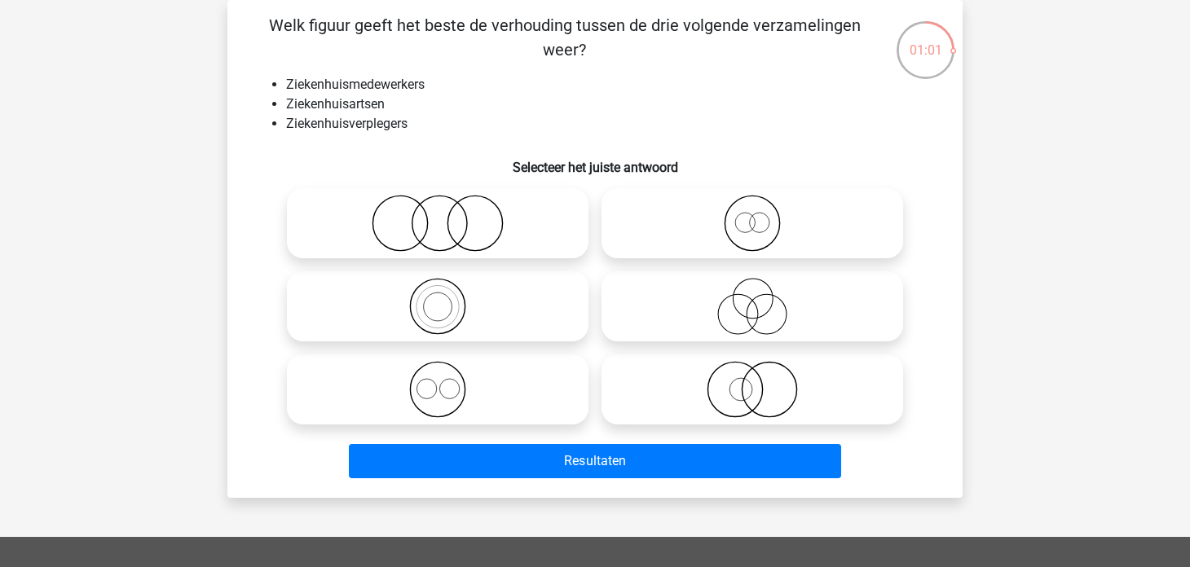
click at [544, 407] on icon at bounding box center [437, 389] width 288 height 57
click at [448, 381] on input "radio" at bounding box center [443, 376] width 11 height 11
radio input "true"
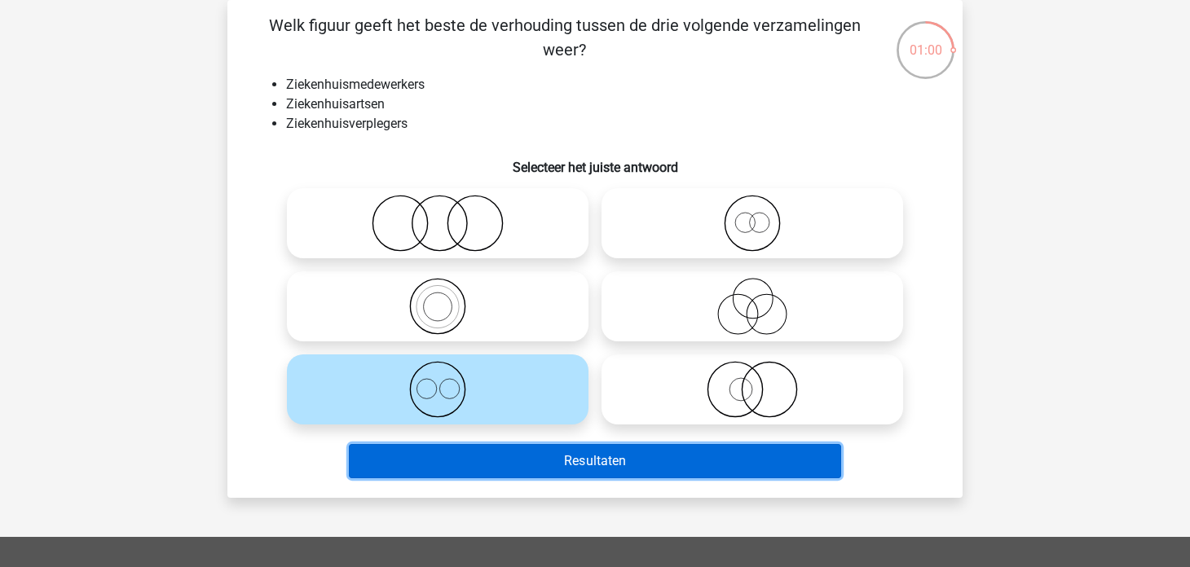
click at [535, 458] on button "Resultaten" at bounding box center [595, 461] width 493 height 34
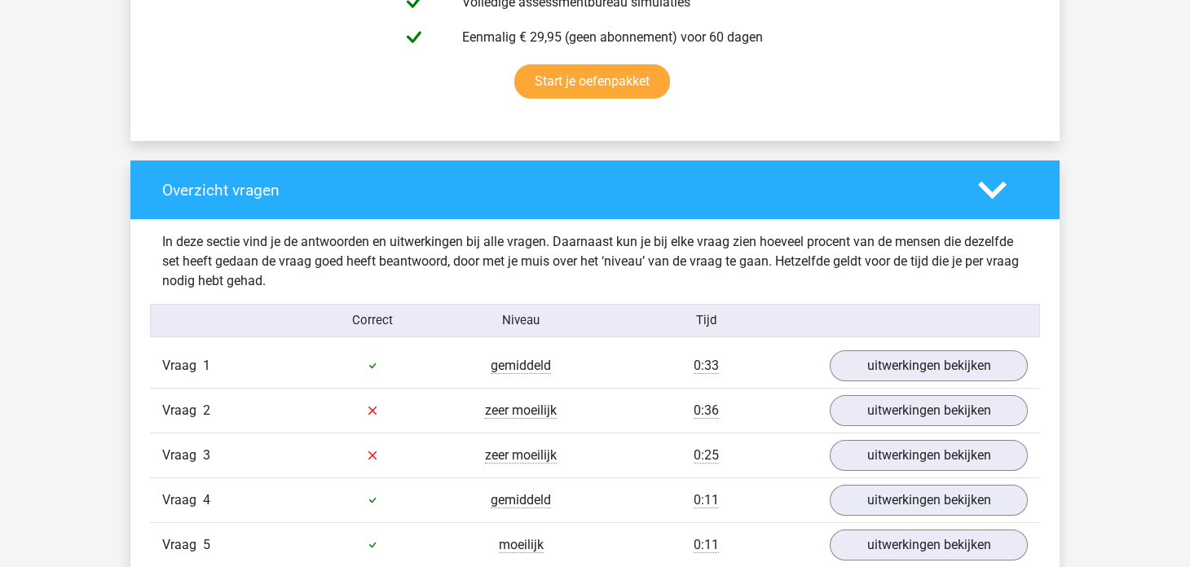
scroll to position [1059, 0]
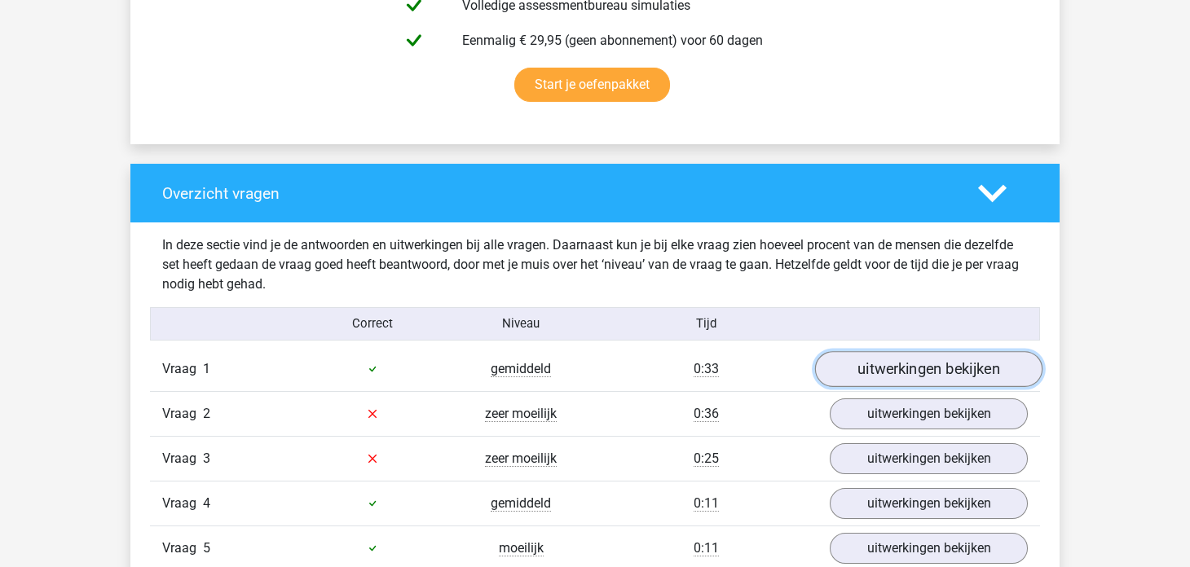
click at [892, 374] on link "uitwerkingen bekijken" at bounding box center [928, 369] width 227 height 36
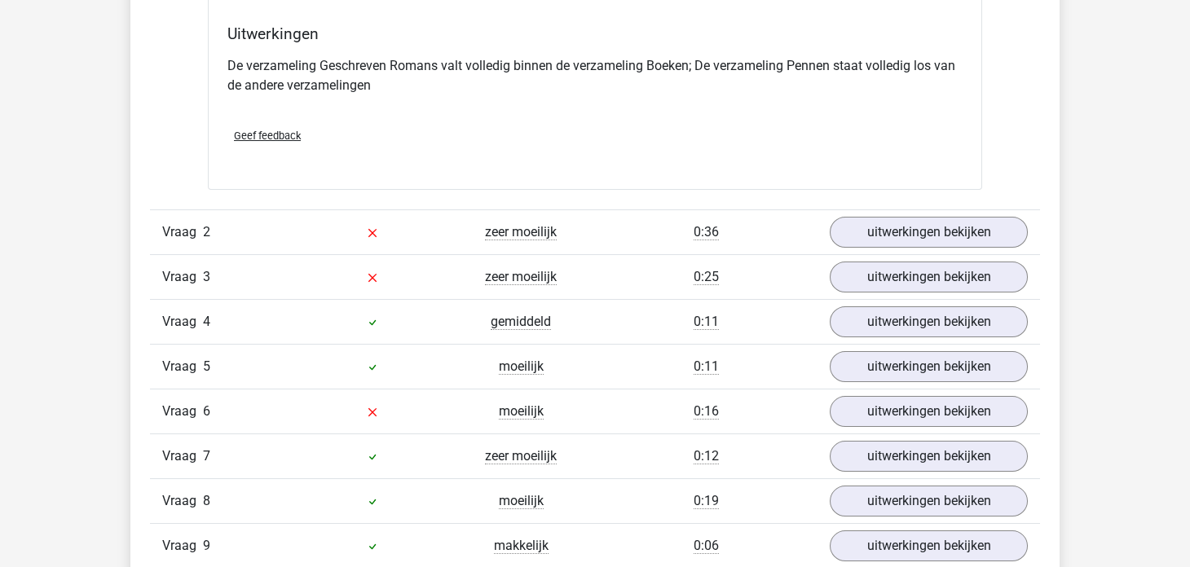
scroll to position [1874, 0]
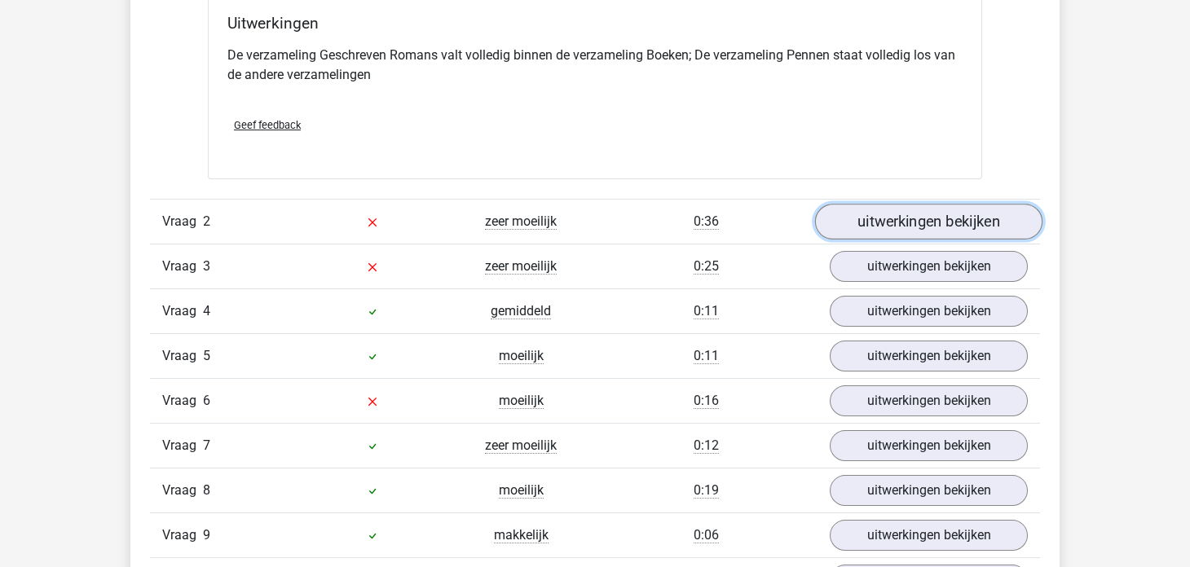
click at [931, 233] on link "uitwerkingen bekijken" at bounding box center [928, 222] width 227 height 36
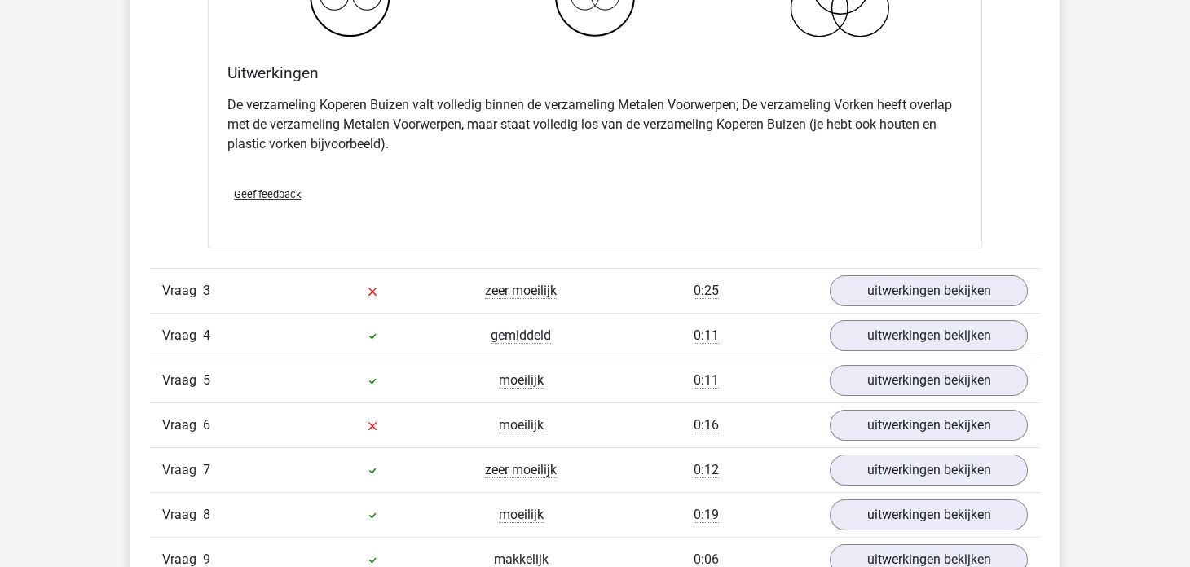
scroll to position [2608, 0]
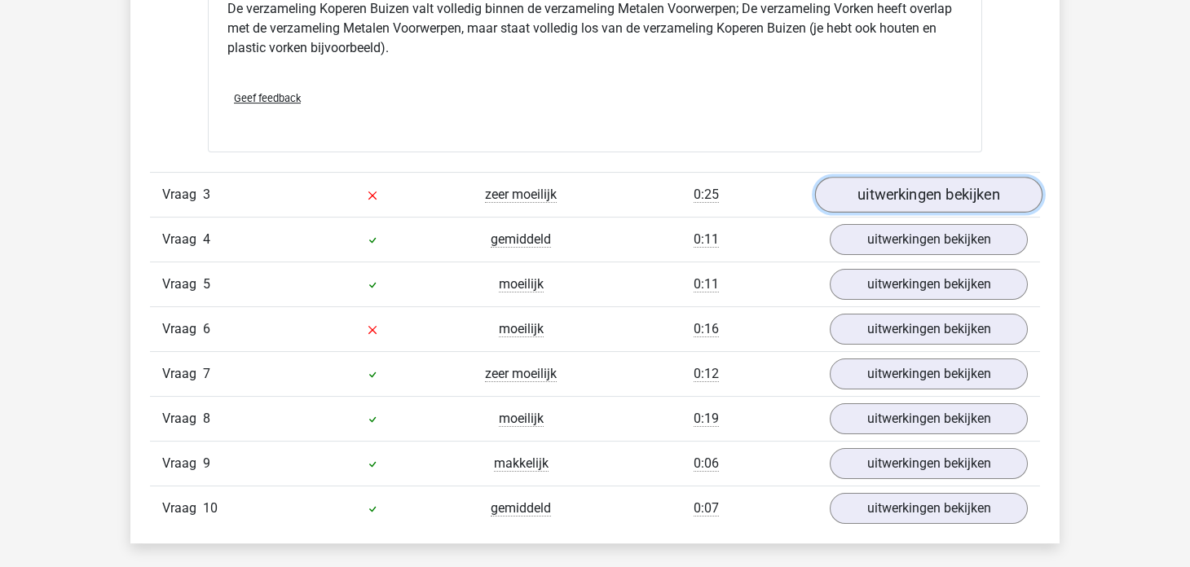
click at [865, 190] on link "uitwerkingen bekijken" at bounding box center [928, 195] width 227 height 36
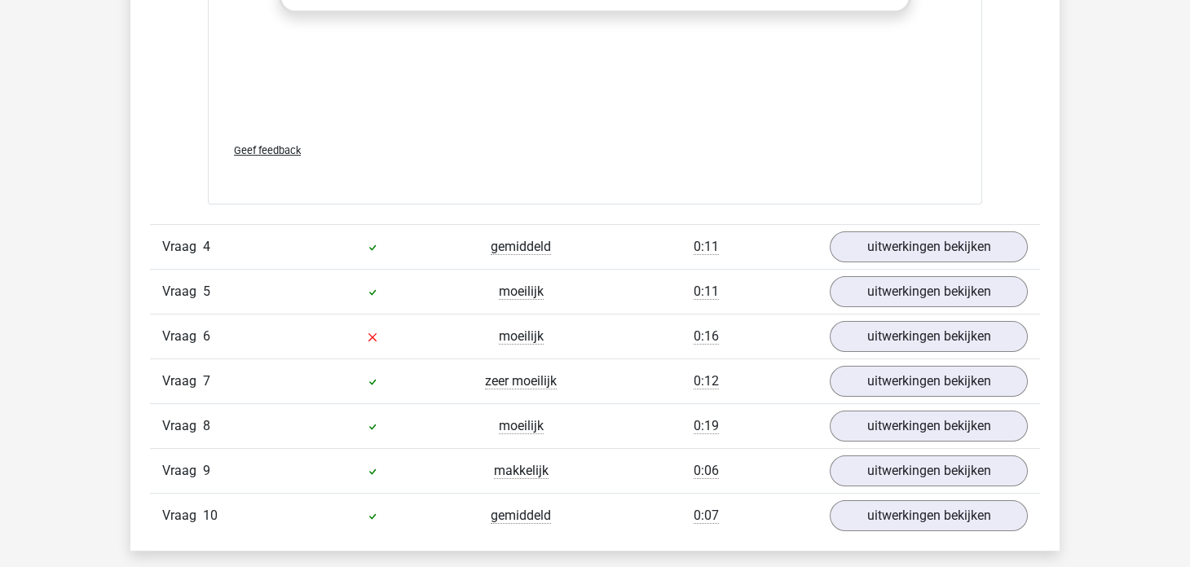
scroll to position [3666, 0]
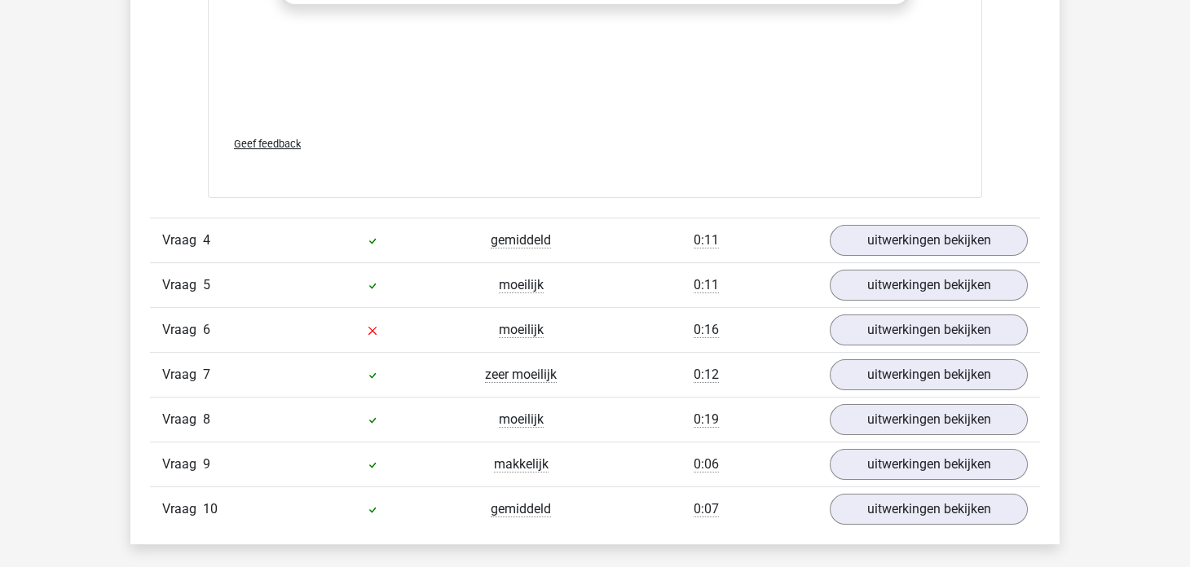
click at [860, 218] on div "Vraag 4 gemiddeld 0:11 uitwerkingen bekijken" at bounding box center [595, 240] width 890 height 45
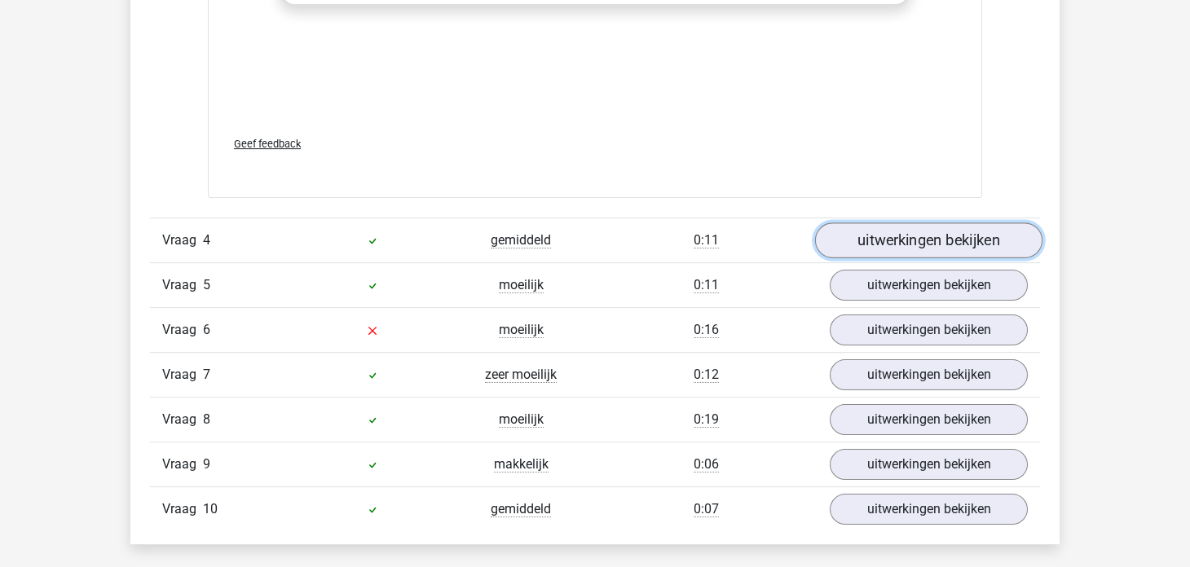
click at [860, 222] on link "uitwerkingen bekijken" at bounding box center [928, 240] width 227 height 36
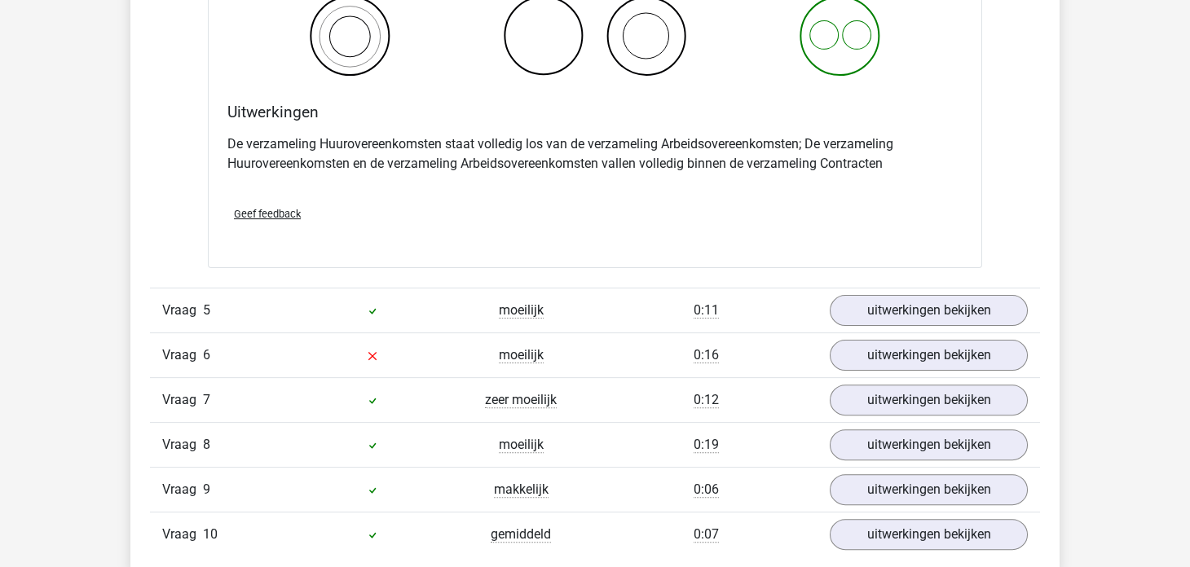
scroll to position [4318, 0]
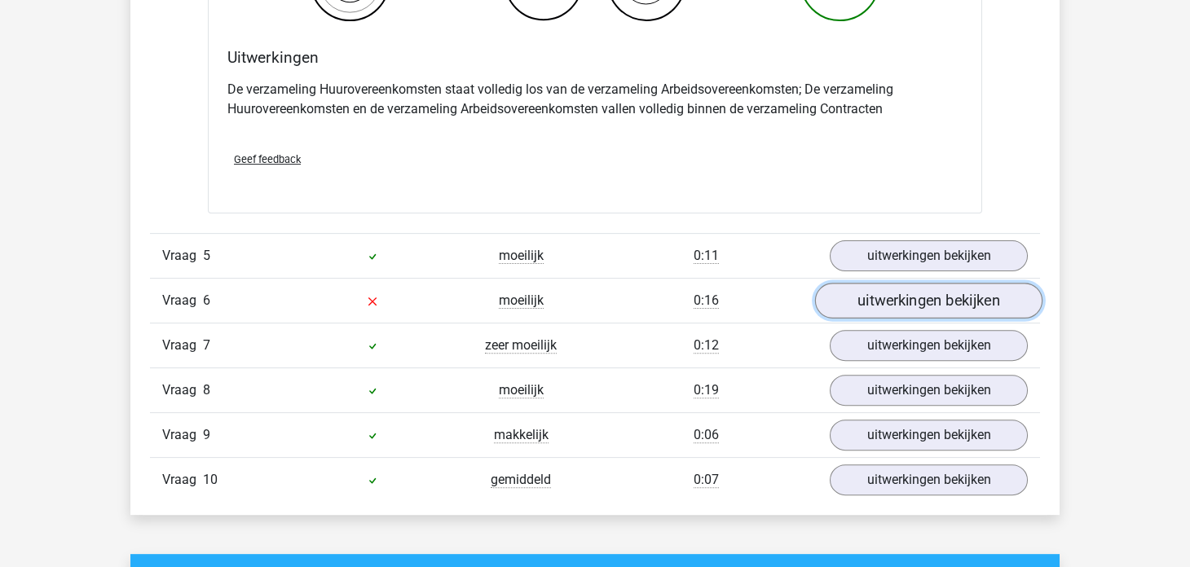
click at [855, 285] on link "uitwerkingen bekijken" at bounding box center [928, 302] width 227 height 36
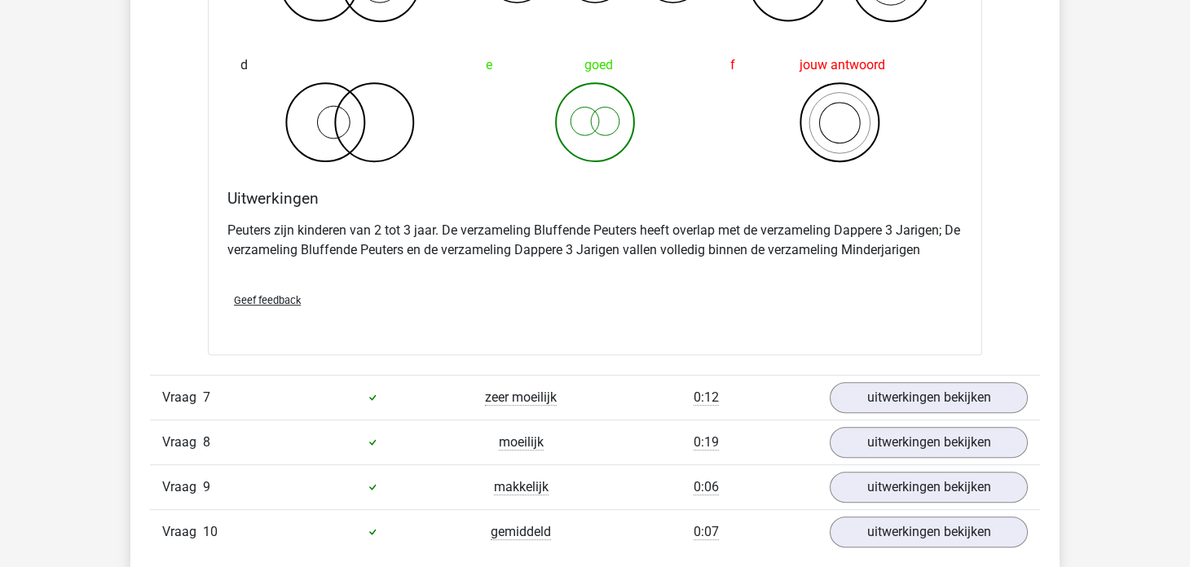
scroll to position [5215, 0]
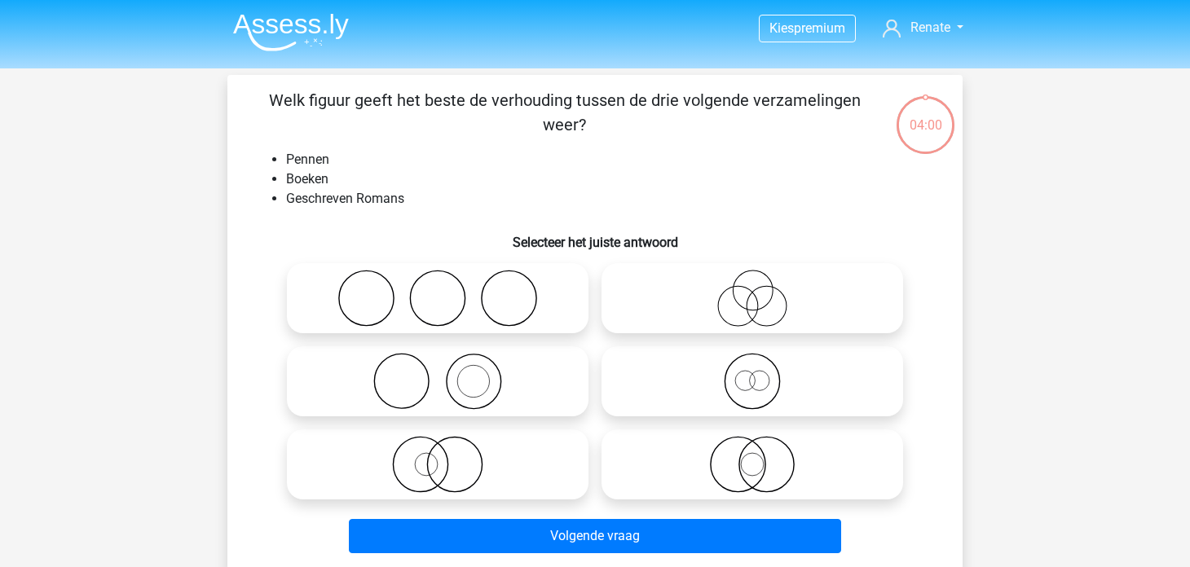
scroll to position [75, 0]
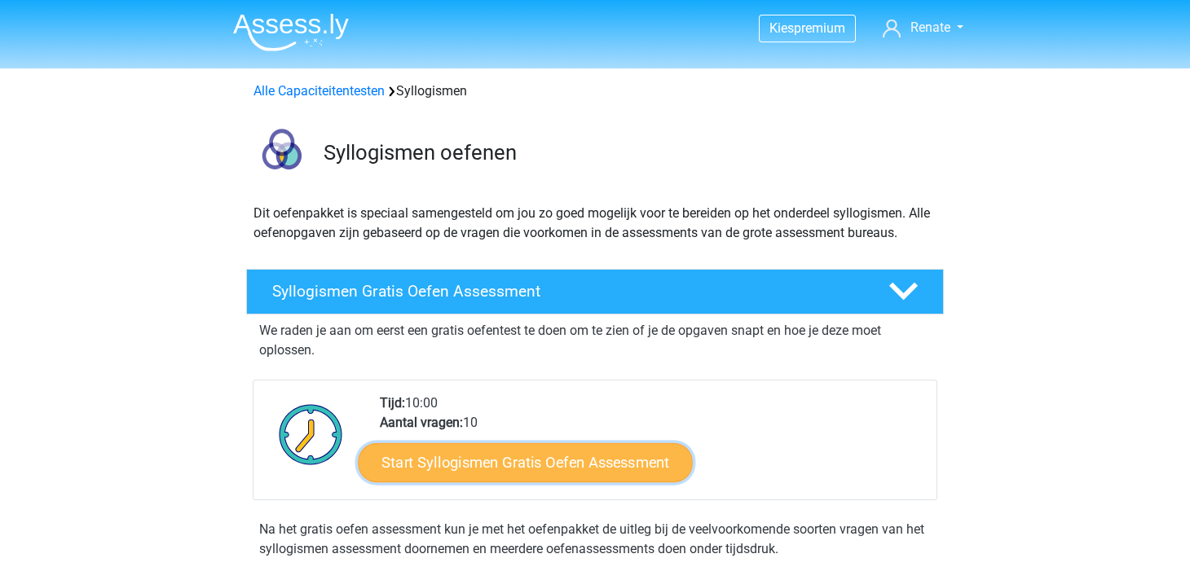
click at [465, 464] on link "Start Syllogismen Gratis Oefen Assessment" at bounding box center [526, 461] width 335 height 39
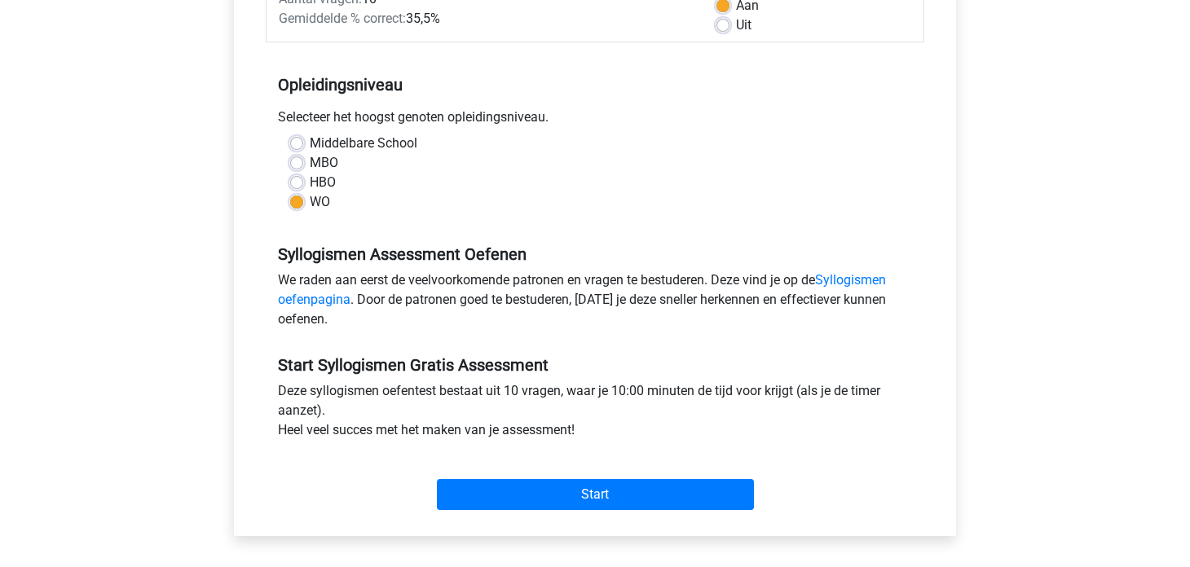
scroll to position [277, 0]
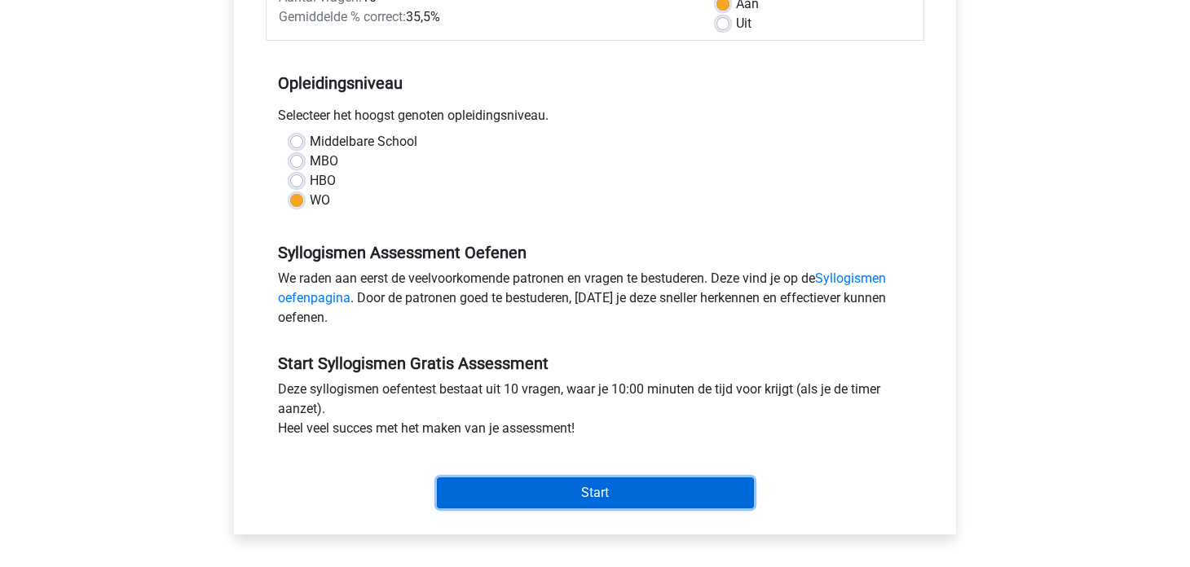
click at [535, 491] on input "Start" at bounding box center [595, 493] width 317 height 31
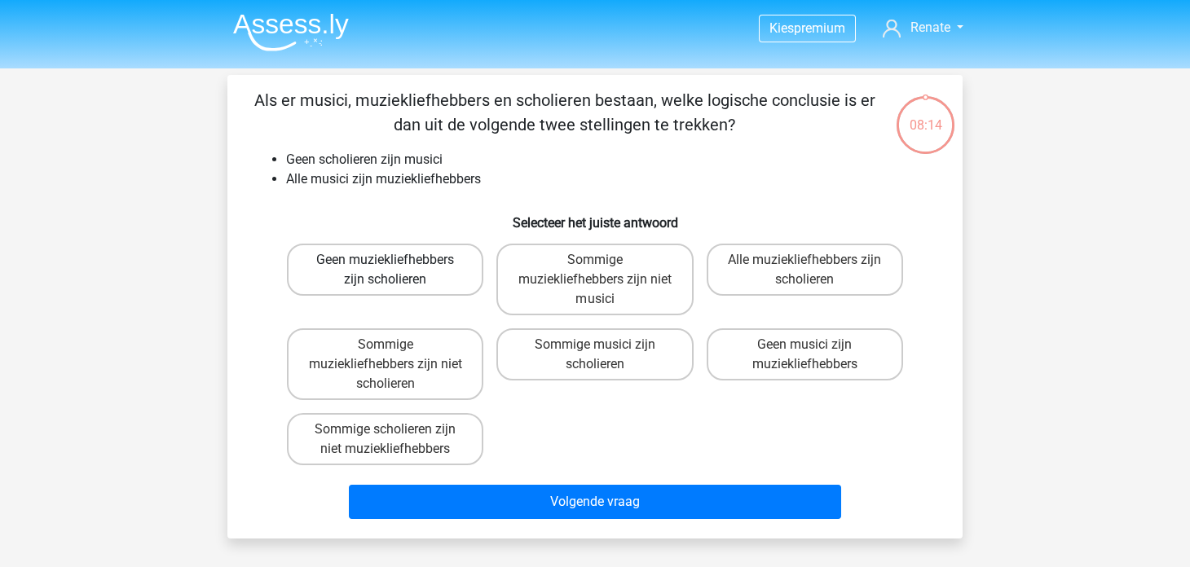
click at [427, 258] on label "Geen muziekliefhebbers zijn scholieren" at bounding box center [385, 270] width 196 height 52
click at [396, 260] on input "Geen muziekliefhebbers zijn scholieren" at bounding box center [390, 265] width 11 height 11
radio input "true"
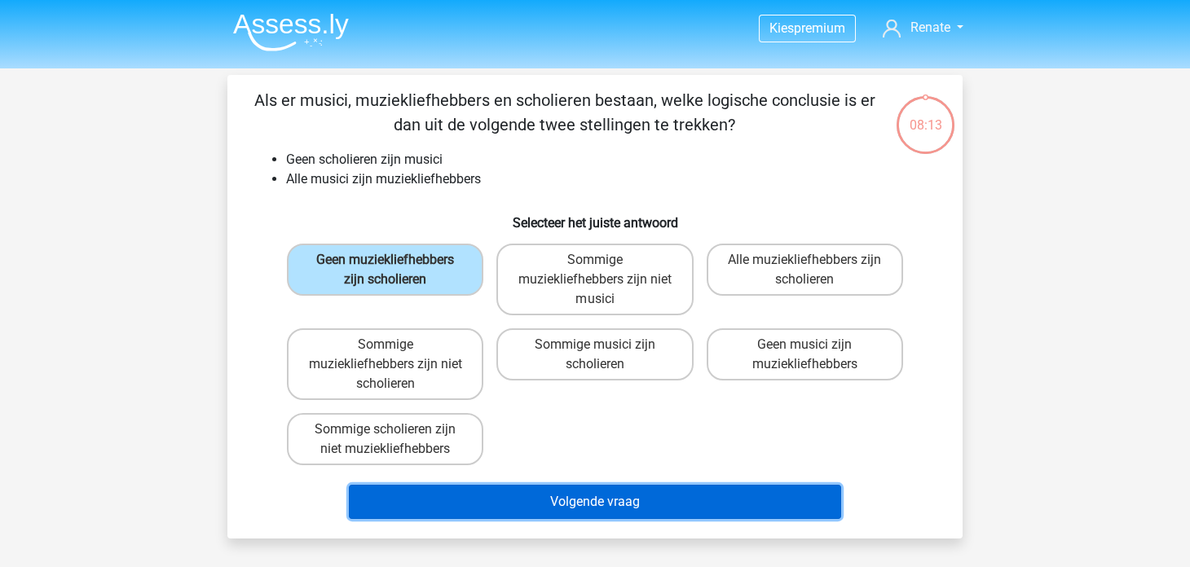
click at [544, 495] on button "Volgende vraag" at bounding box center [595, 502] width 493 height 34
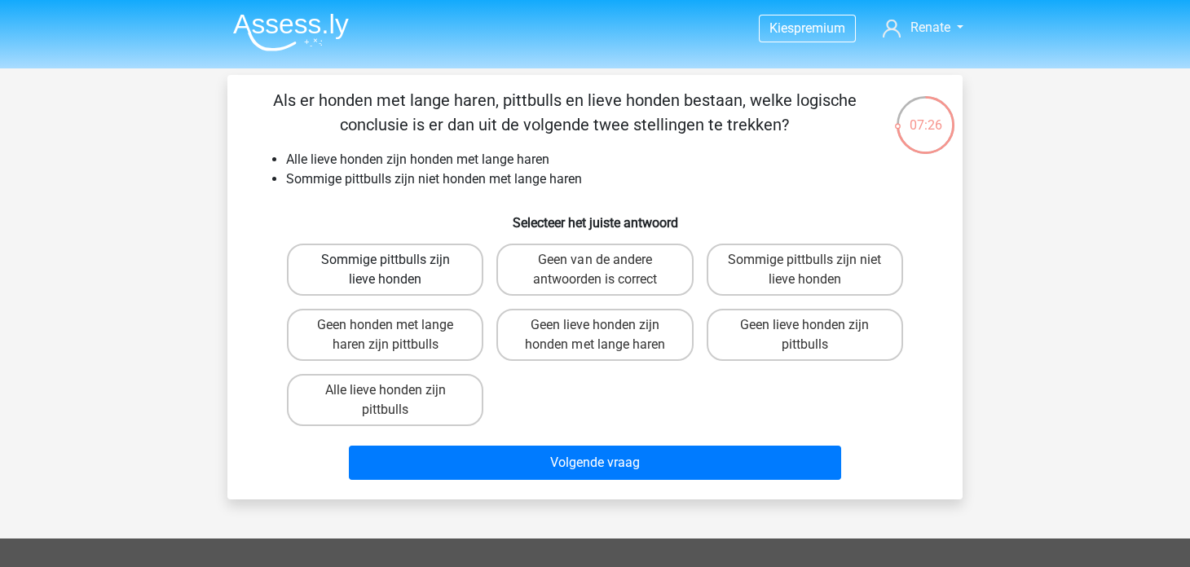
click at [429, 258] on label "Sommige pittbulls zijn lieve honden" at bounding box center [385, 270] width 196 height 52
click at [396, 260] on input "Sommige pittbulls zijn lieve honden" at bounding box center [390, 265] width 11 height 11
radio input "true"
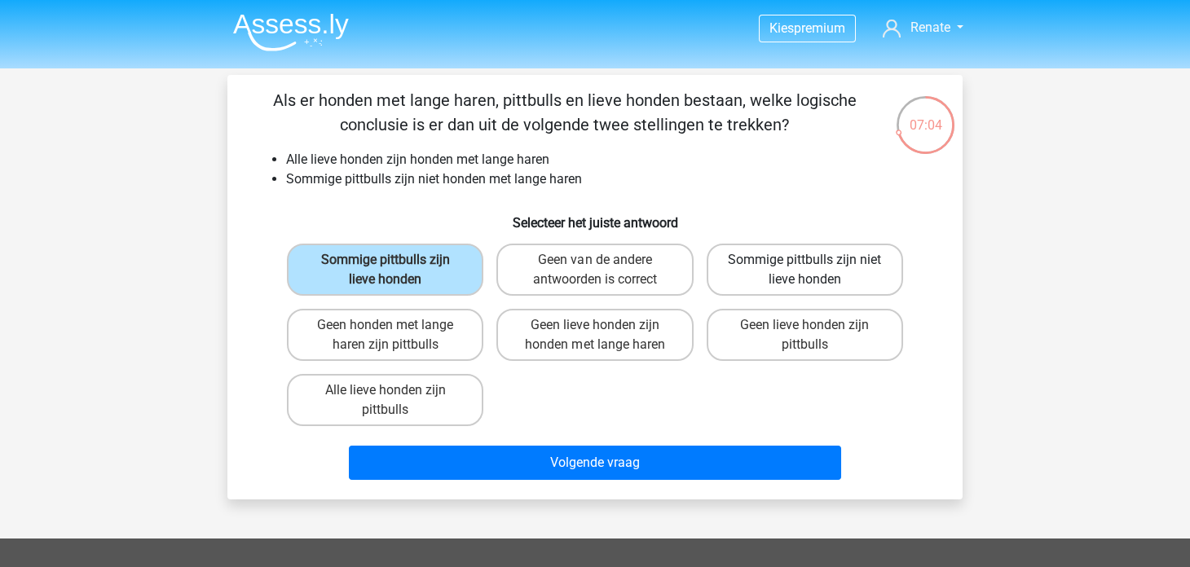
click at [825, 268] on label "Sommige pittbulls zijn niet lieve honden" at bounding box center [805, 270] width 196 height 52
click at [815, 268] on input "Sommige pittbulls zijn niet lieve honden" at bounding box center [809, 265] width 11 height 11
radio input "true"
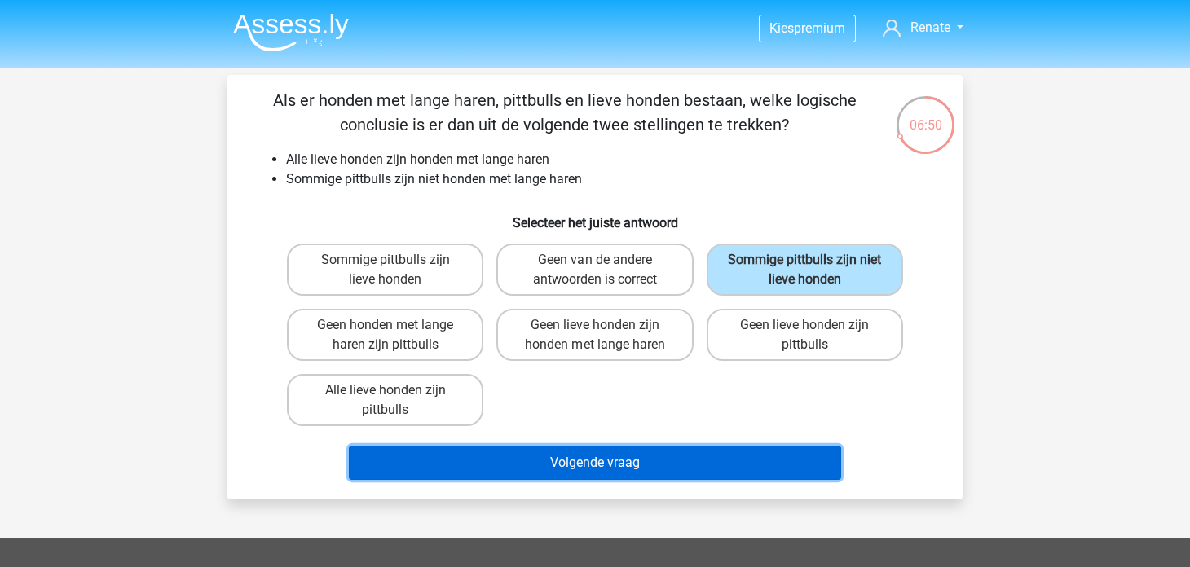
click at [583, 456] on button "Volgende vraag" at bounding box center [595, 463] width 493 height 34
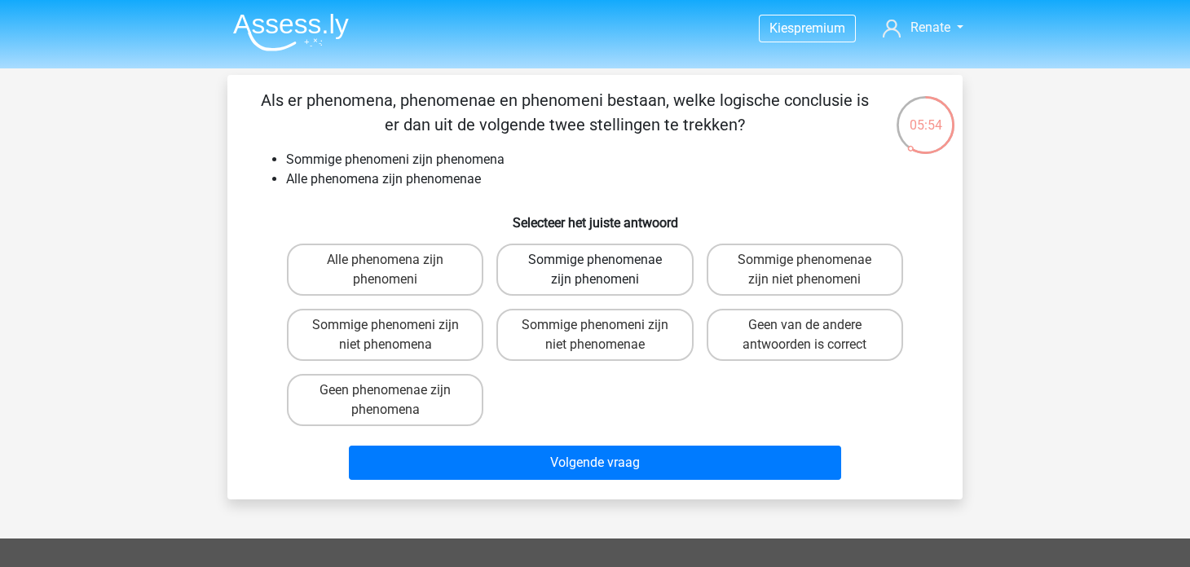
click at [570, 261] on label "Sommige phenomenae zijn phenomeni" at bounding box center [594, 270] width 196 height 52
click at [595, 261] on input "Sommige phenomenae zijn phenomeni" at bounding box center [600, 265] width 11 height 11
radio input "true"
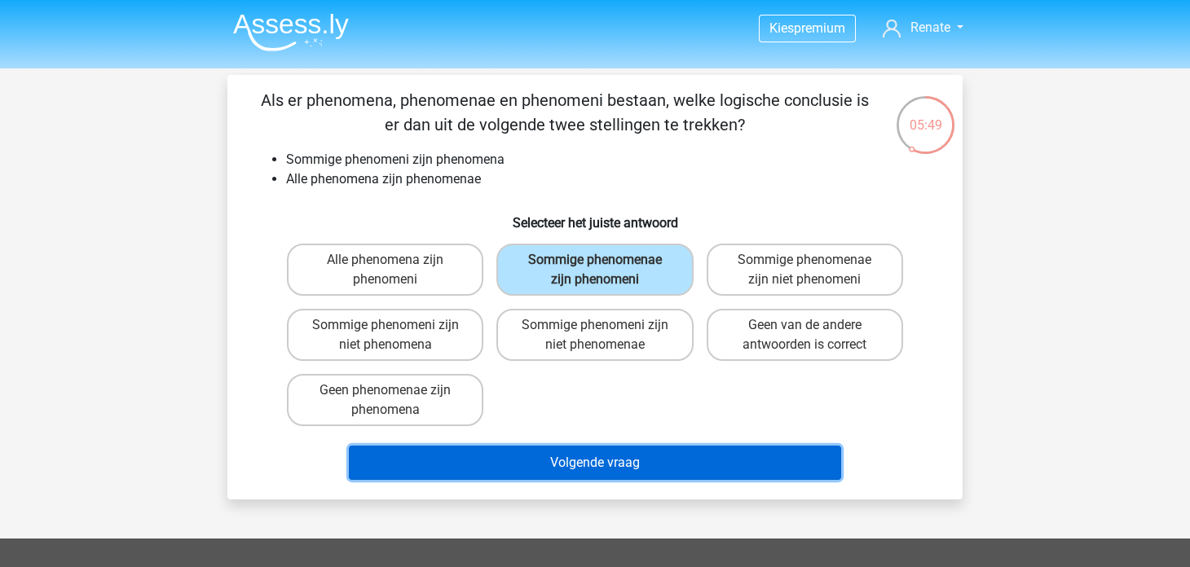
click at [666, 469] on button "Volgende vraag" at bounding box center [595, 463] width 493 height 34
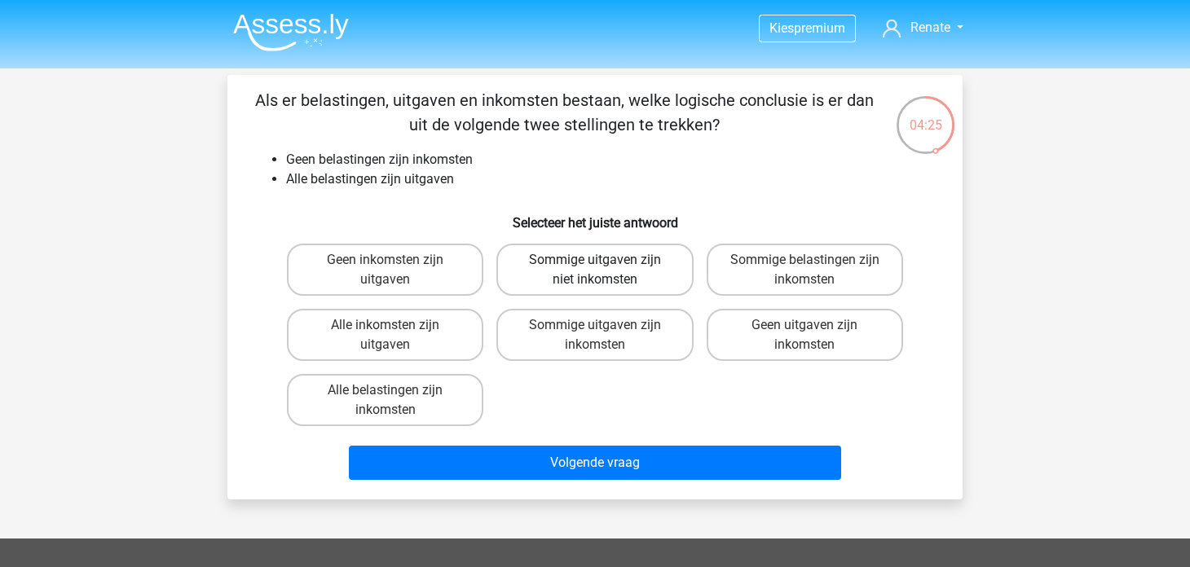
click at [628, 272] on label "Sommige uitgaven zijn niet inkomsten" at bounding box center [594, 270] width 196 height 52
click at [605, 271] on input "Sommige uitgaven zijn niet inkomsten" at bounding box center [600, 265] width 11 height 11
radio input "true"
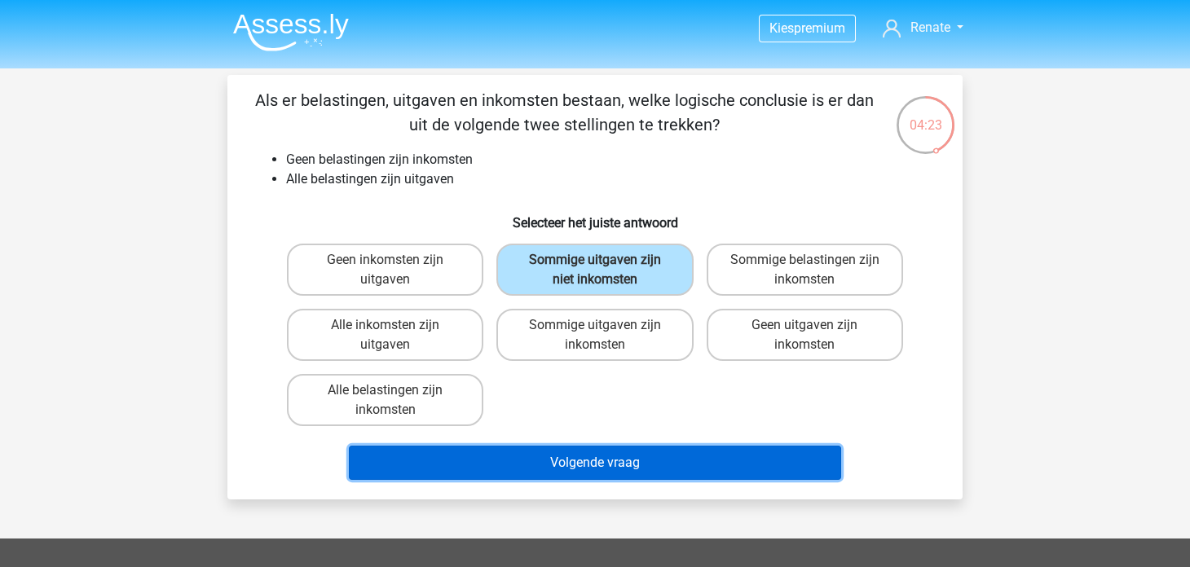
click at [612, 469] on button "Volgende vraag" at bounding box center [595, 463] width 493 height 34
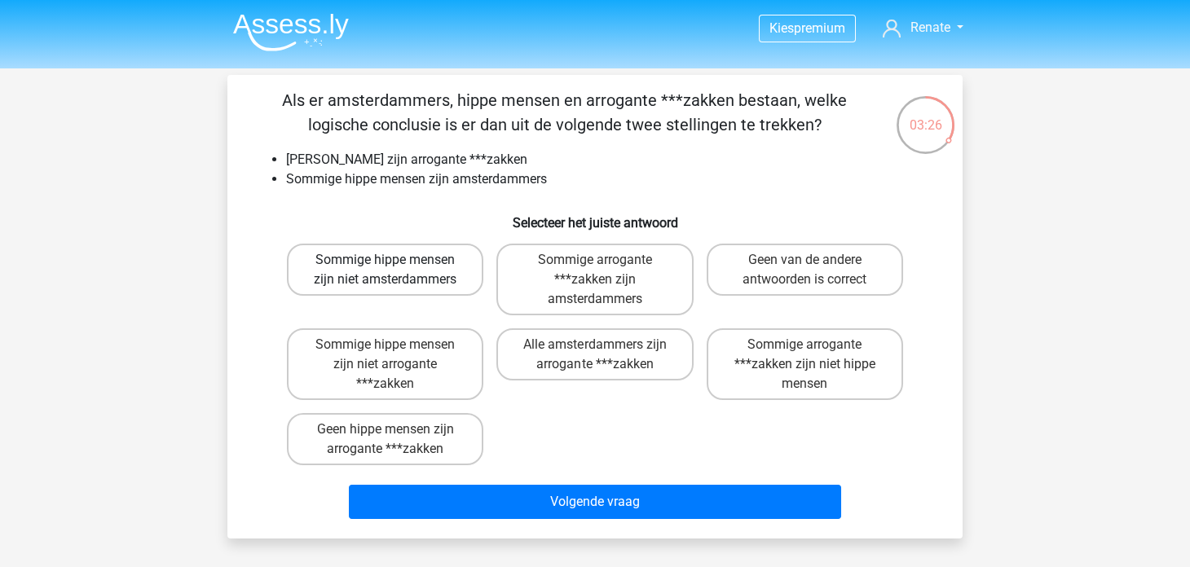
click at [388, 295] on label "Sommige hippe mensen zijn niet amsterdammers" at bounding box center [385, 270] width 196 height 52
click at [388, 271] on input "Sommige hippe mensen zijn niet amsterdammers" at bounding box center [390, 265] width 11 height 11
radio input "true"
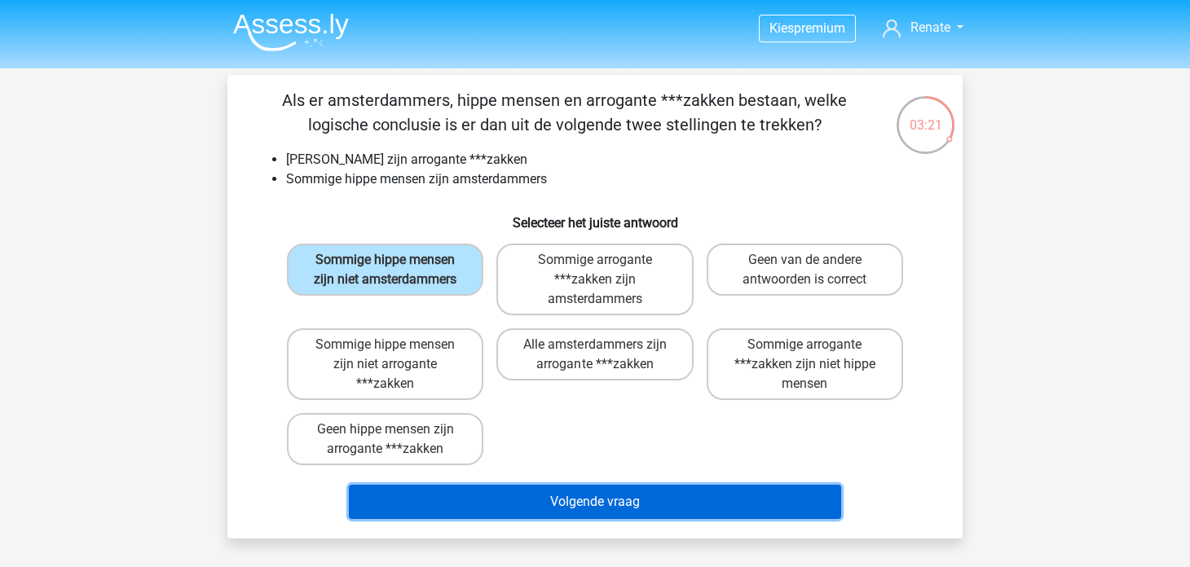
click at [540, 507] on button "Volgende vraag" at bounding box center [595, 502] width 493 height 34
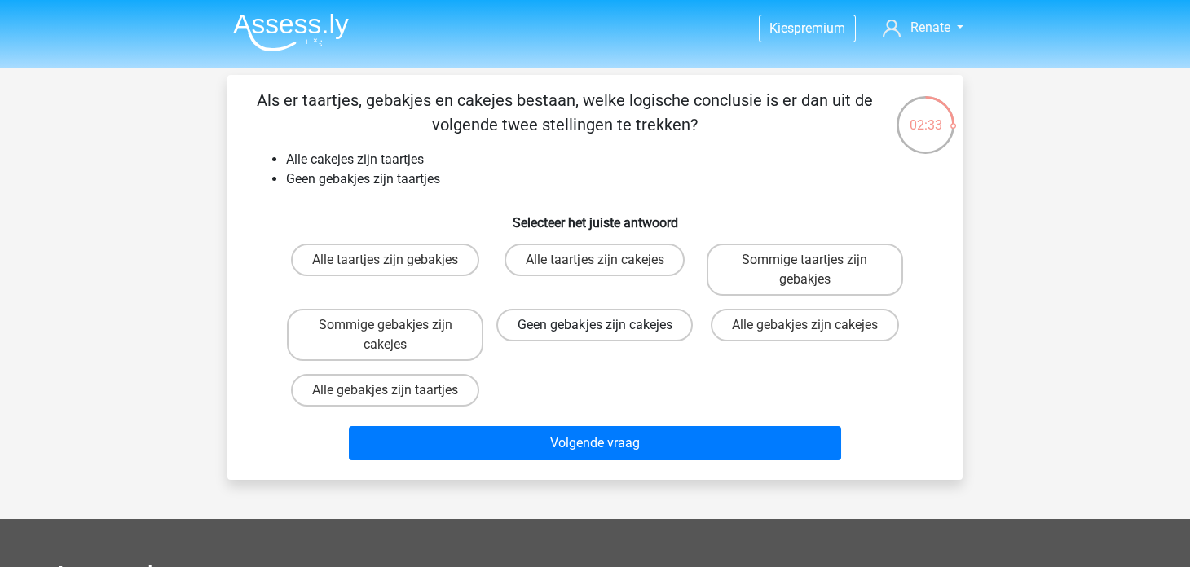
click at [606, 339] on label "Geen gebakjes zijn cakejes" at bounding box center [594, 325] width 196 height 33
click at [605, 336] on input "Geen gebakjes zijn cakejes" at bounding box center [600, 330] width 11 height 11
radio input "true"
click at [631, 426] on div "Volgende vraag" at bounding box center [594, 446] width 629 height 41
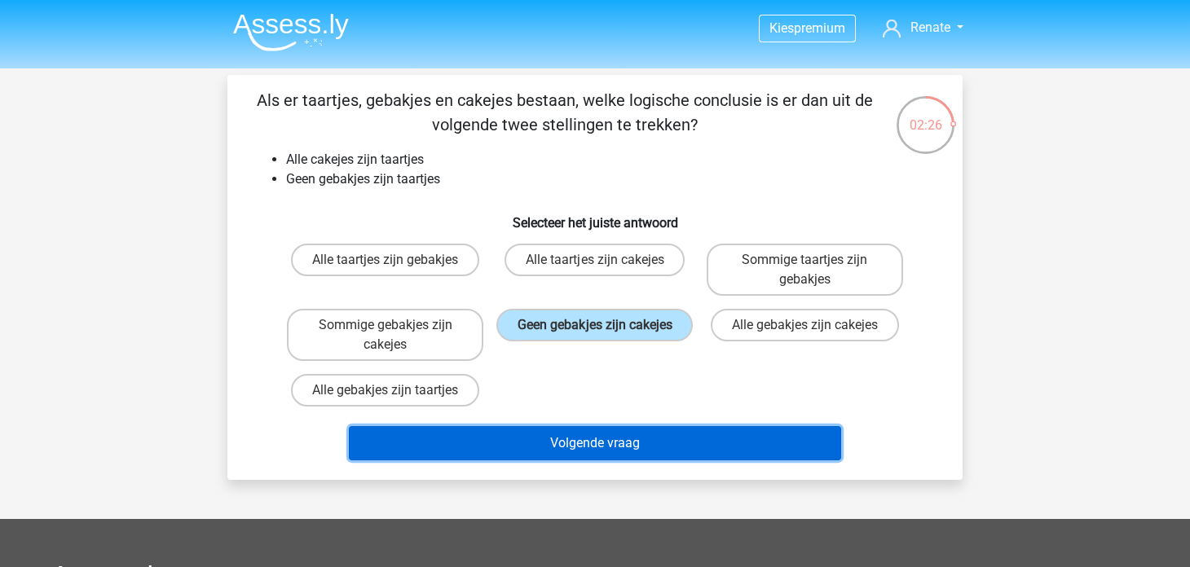
click at [628, 434] on button "Volgende vraag" at bounding box center [595, 443] width 493 height 34
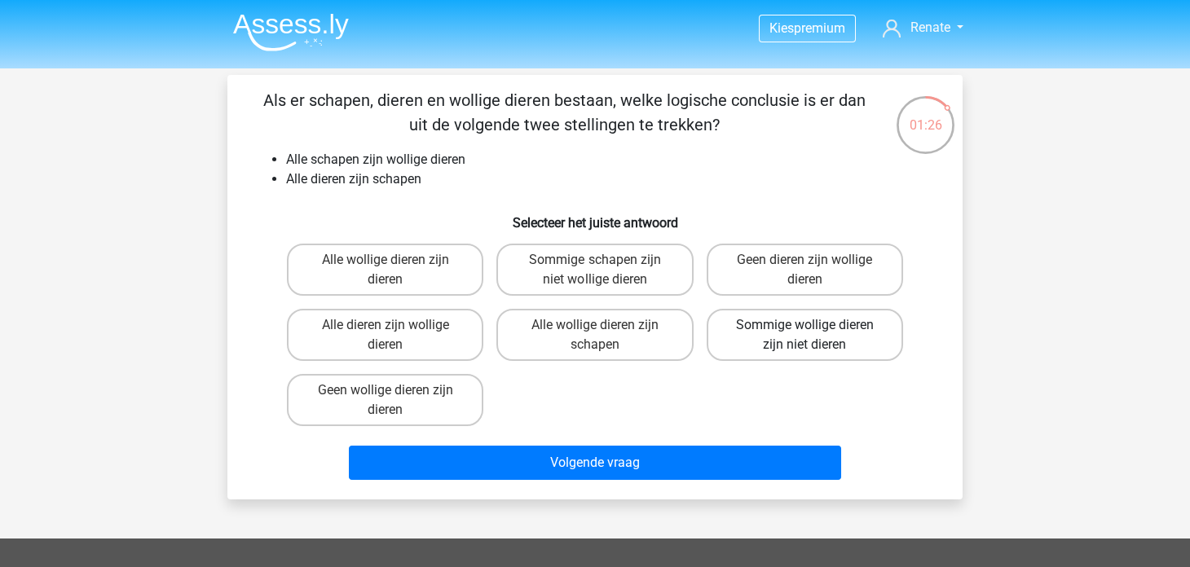
click at [775, 323] on label "Sommige wollige dieren zijn niet dieren" at bounding box center [805, 335] width 196 height 52
click at [804, 325] on input "Sommige wollige dieren zijn niet dieren" at bounding box center [809, 330] width 11 height 11
radio input "true"
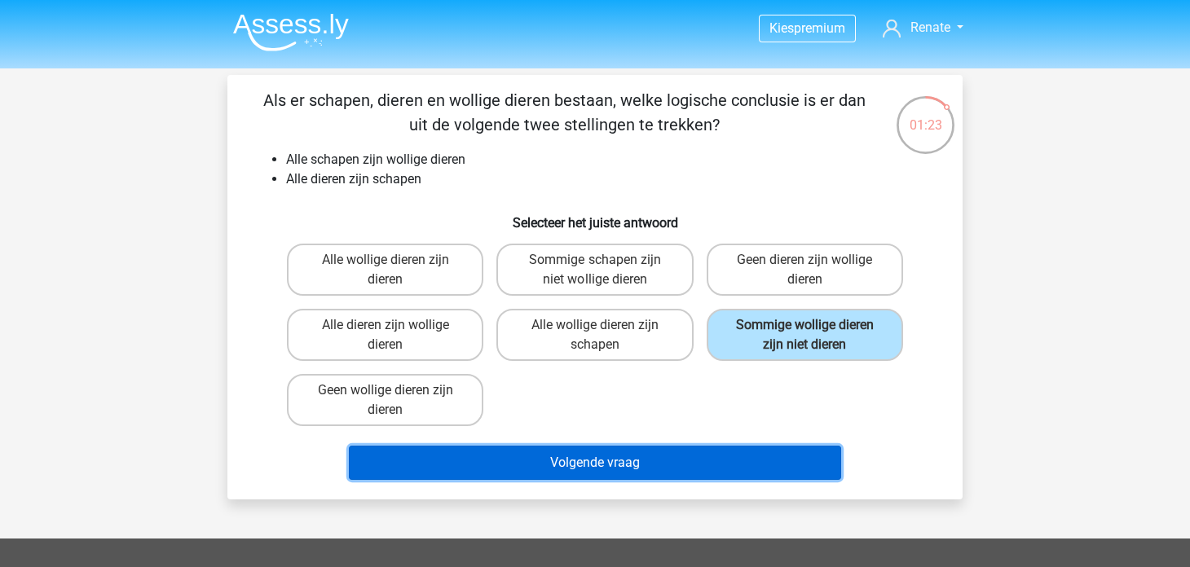
click at [640, 465] on button "Volgende vraag" at bounding box center [595, 463] width 493 height 34
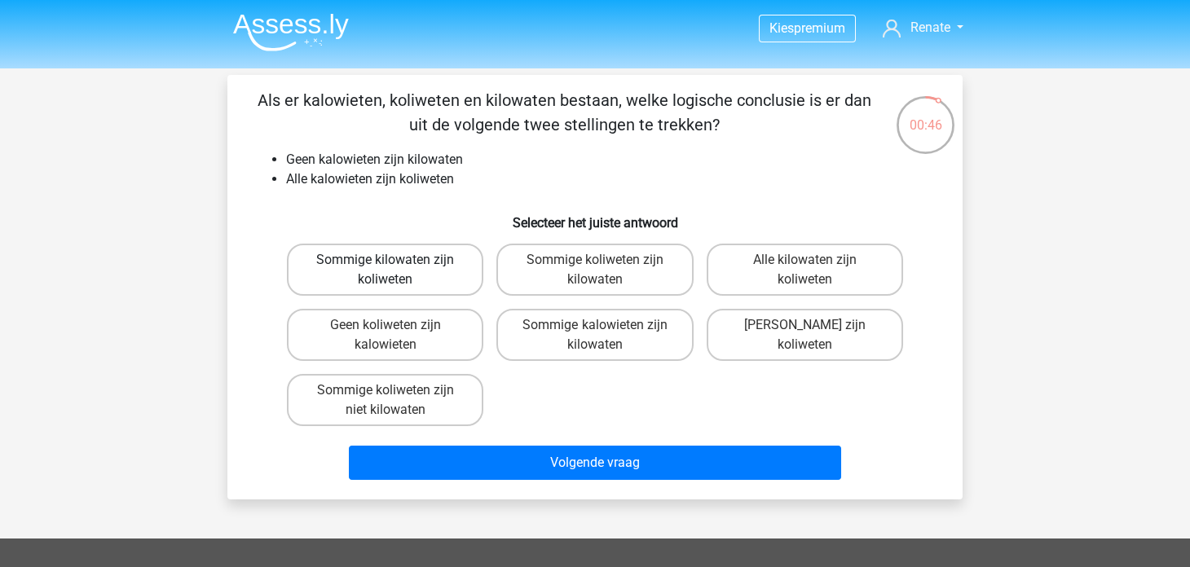
click at [438, 278] on label "Sommige kilowaten zijn koliweten" at bounding box center [385, 270] width 196 height 52
click at [396, 271] on input "Sommige kilowaten zijn koliweten" at bounding box center [390, 265] width 11 height 11
radio input "true"
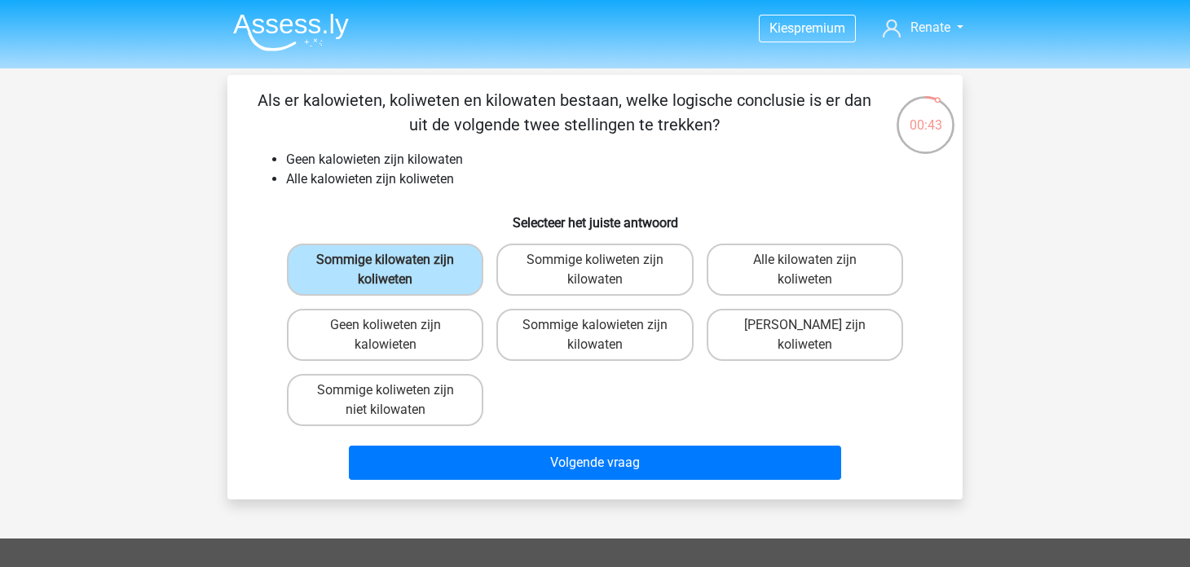
click at [529, 482] on div "Volgende vraag" at bounding box center [594, 466] width 629 height 41
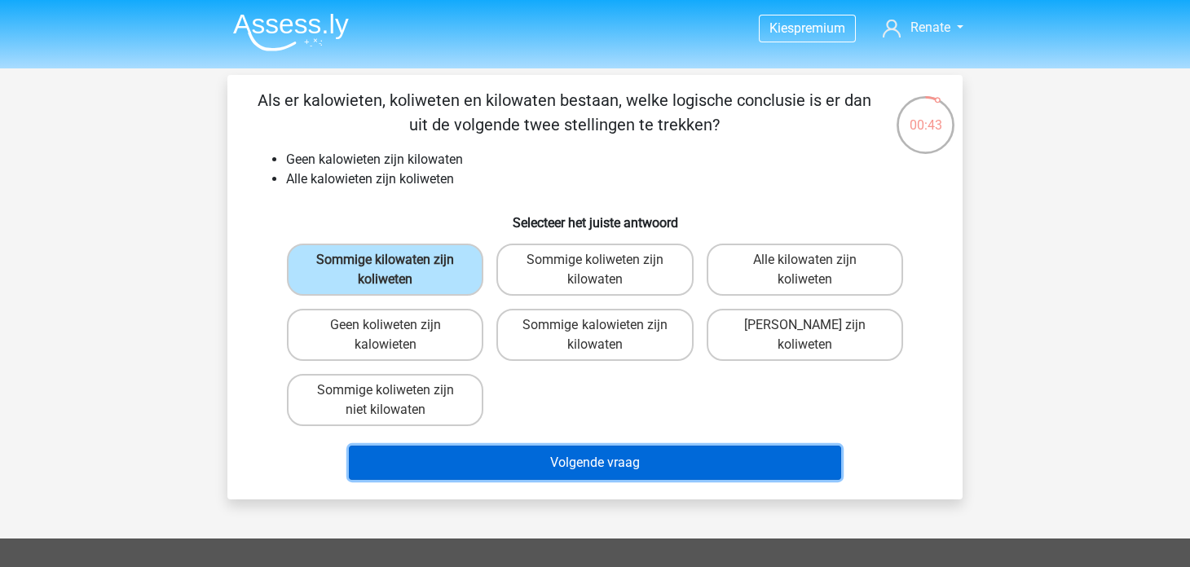
click at [539, 457] on button "Volgende vraag" at bounding box center [595, 463] width 493 height 34
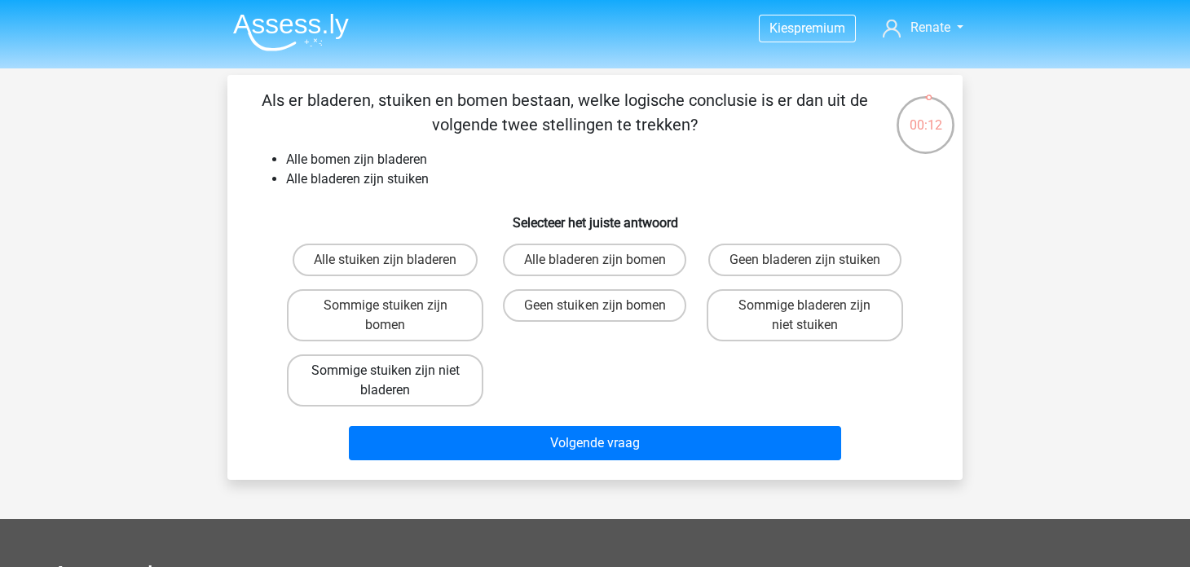
click at [420, 363] on label "Sommige stuiken zijn niet bladeren" at bounding box center [385, 380] width 196 height 52
click at [396, 371] on input "Sommige stuiken zijn niet bladeren" at bounding box center [390, 376] width 11 height 11
radio input "true"
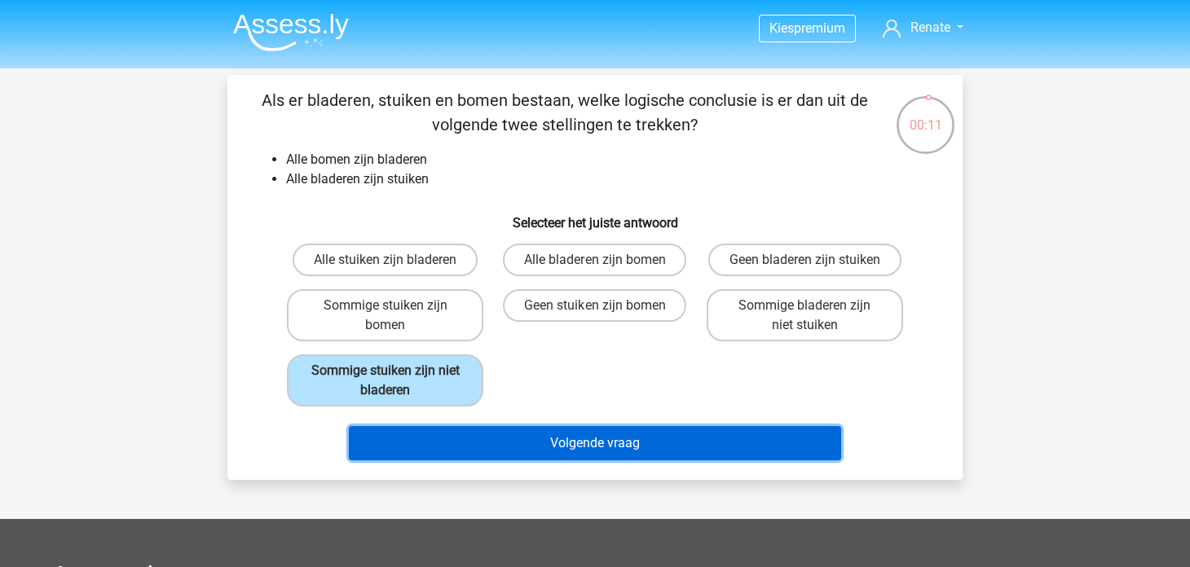
click at [490, 452] on button "Volgende vraag" at bounding box center [595, 443] width 493 height 34
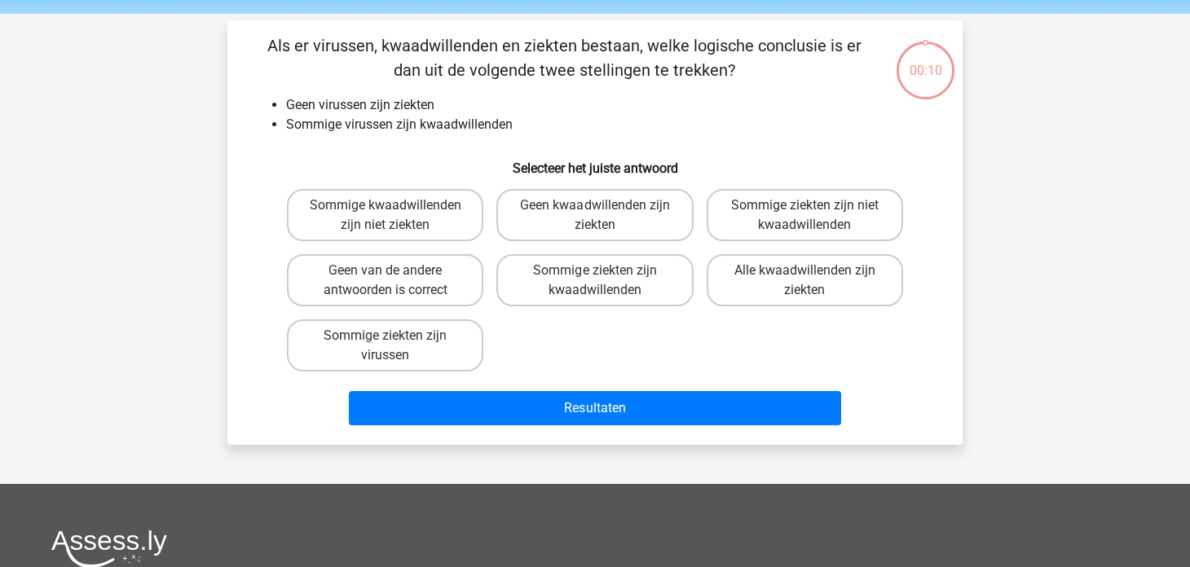
scroll to position [75, 0]
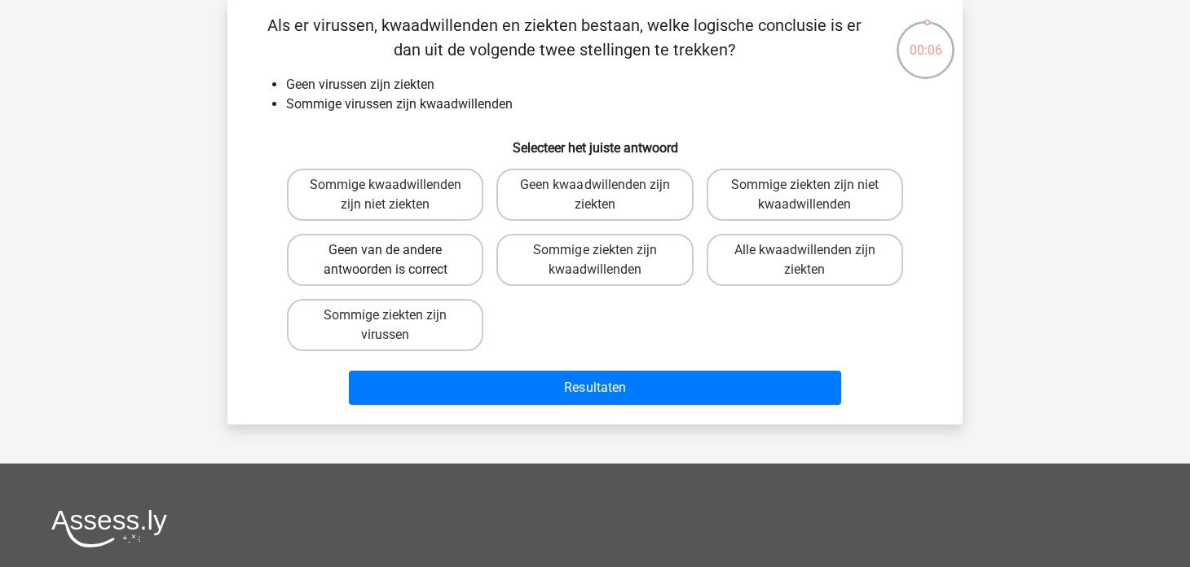
click at [467, 262] on label "Geen van de andere antwoorden is correct" at bounding box center [385, 260] width 196 height 52
click at [396, 261] on input "Geen van de andere antwoorden is correct" at bounding box center [390, 255] width 11 height 11
radio input "true"
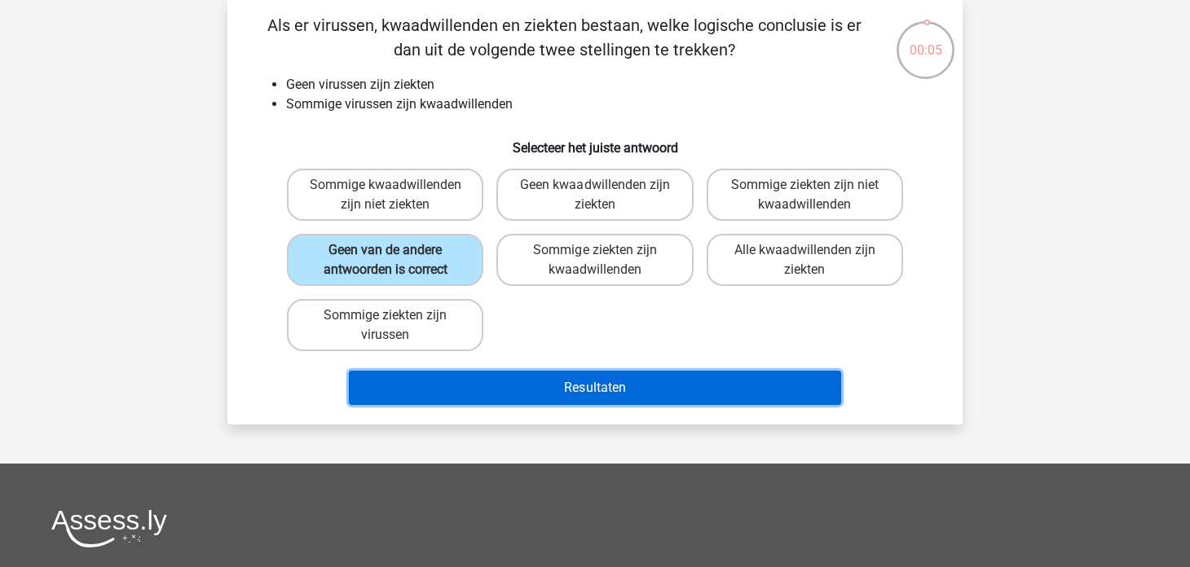
click at [503, 394] on button "Resultaten" at bounding box center [595, 388] width 493 height 34
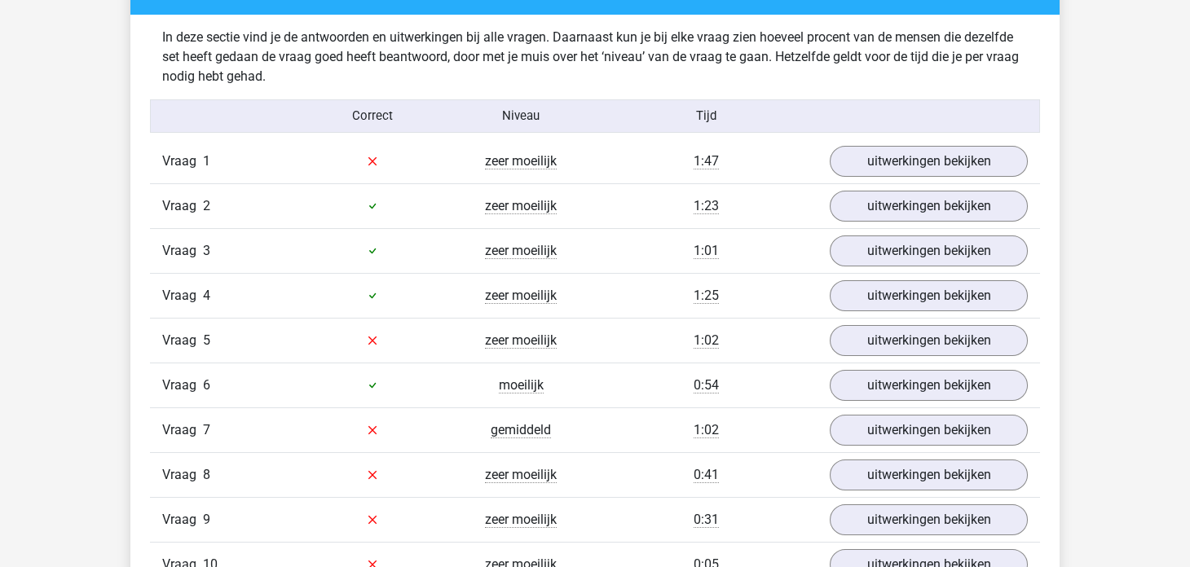
scroll to position [1059, 0]
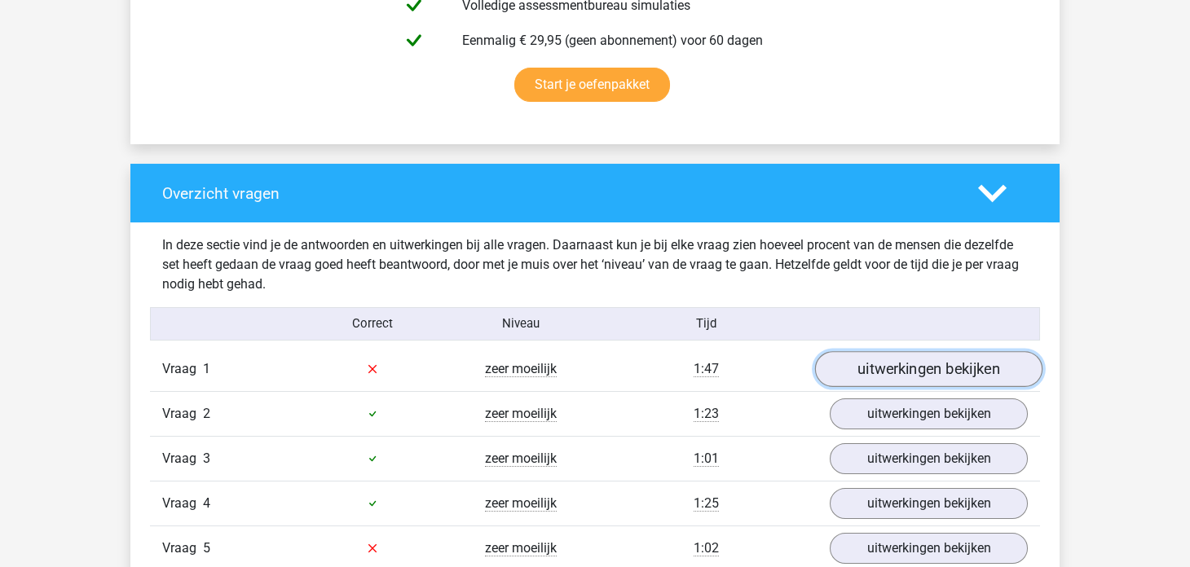
click at [899, 364] on link "uitwerkingen bekijken" at bounding box center [928, 369] width 227 height 36
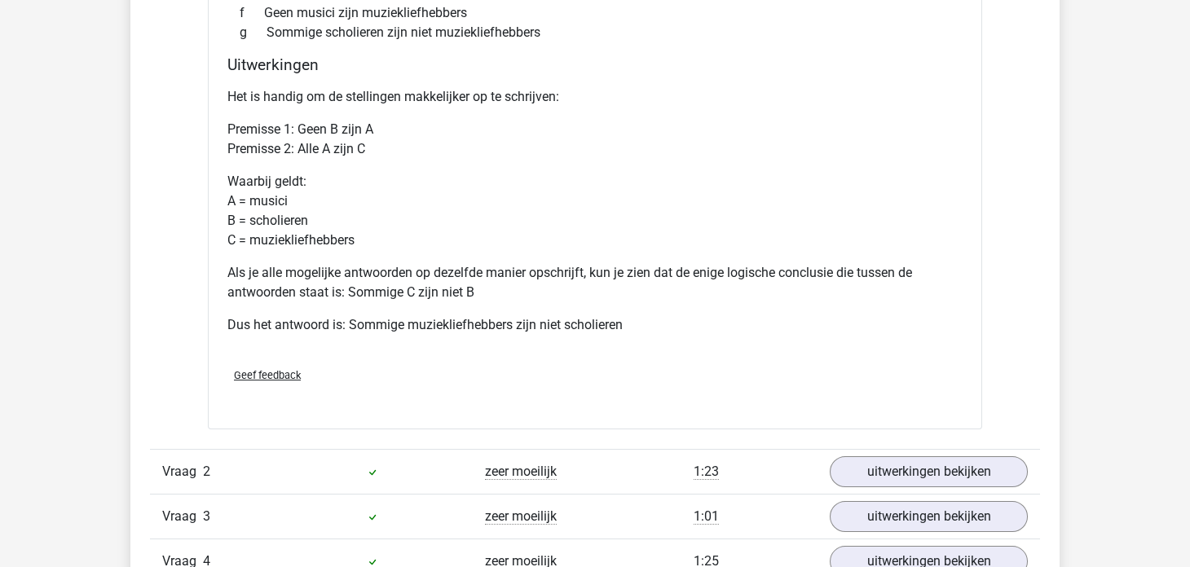
scroll to position [1956, 0]
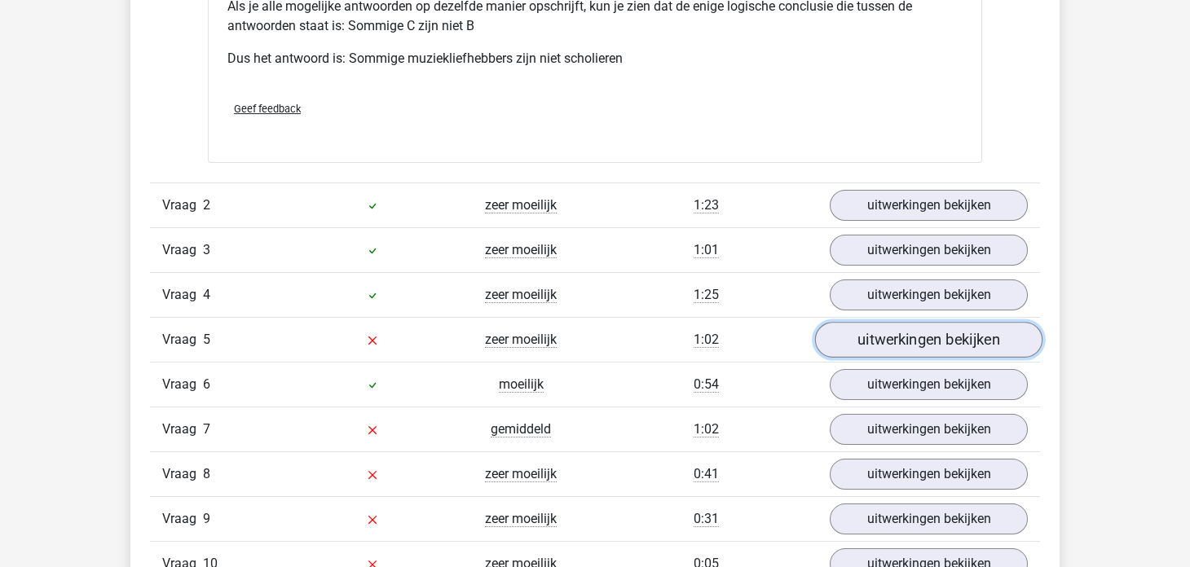
click at [899, 348] on link "uitwerkingen bekijken" at bounding box center [928, 340] width 227 height 36
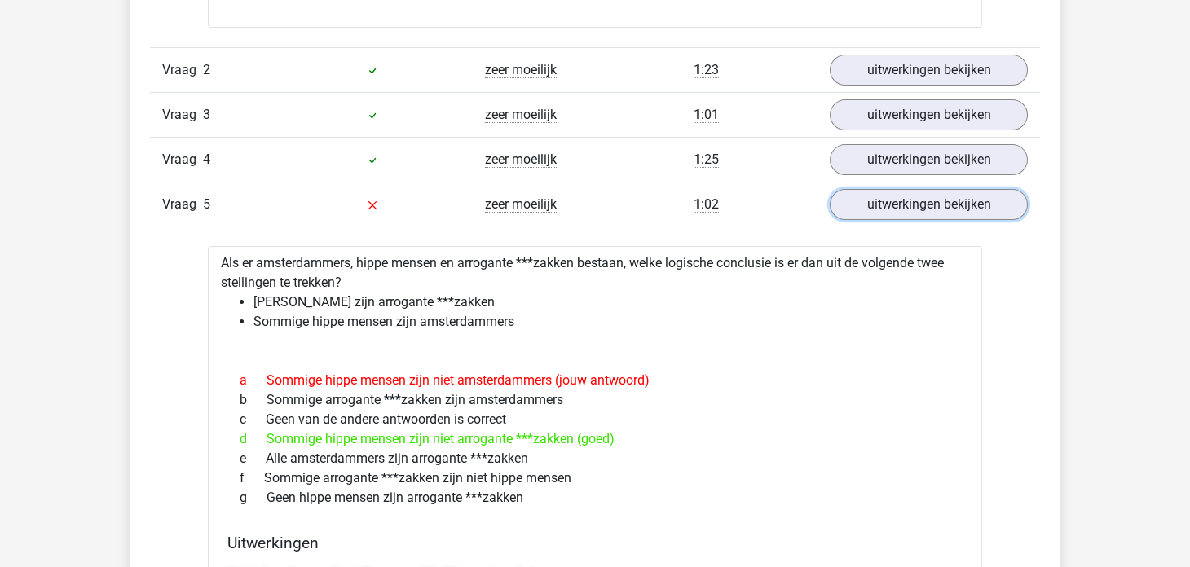
scroll to position [2118, 0]
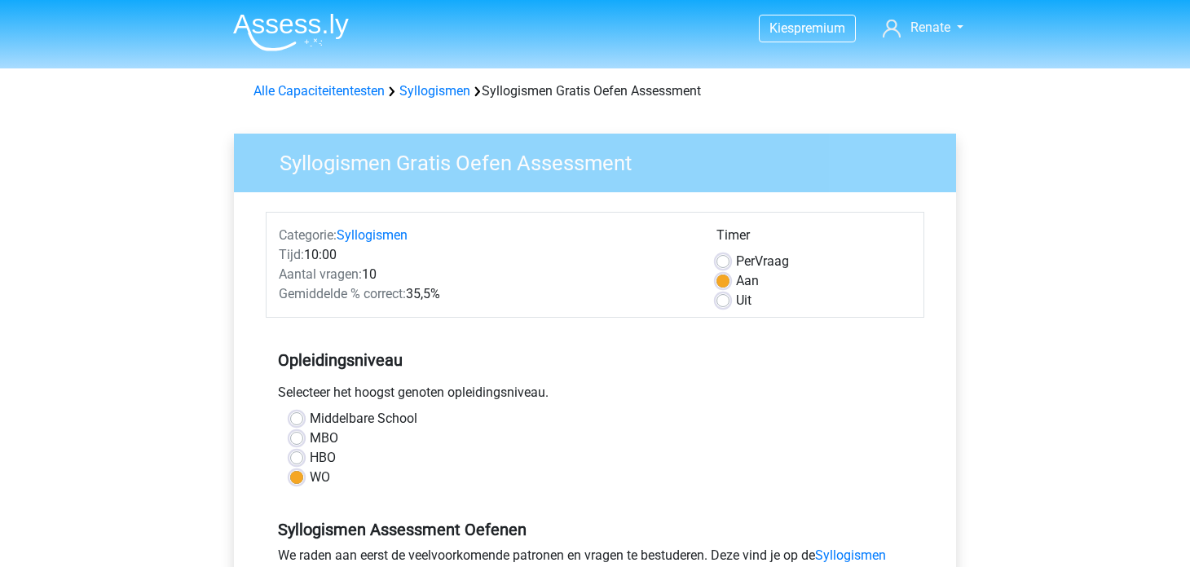
scroll to position [277, 0]
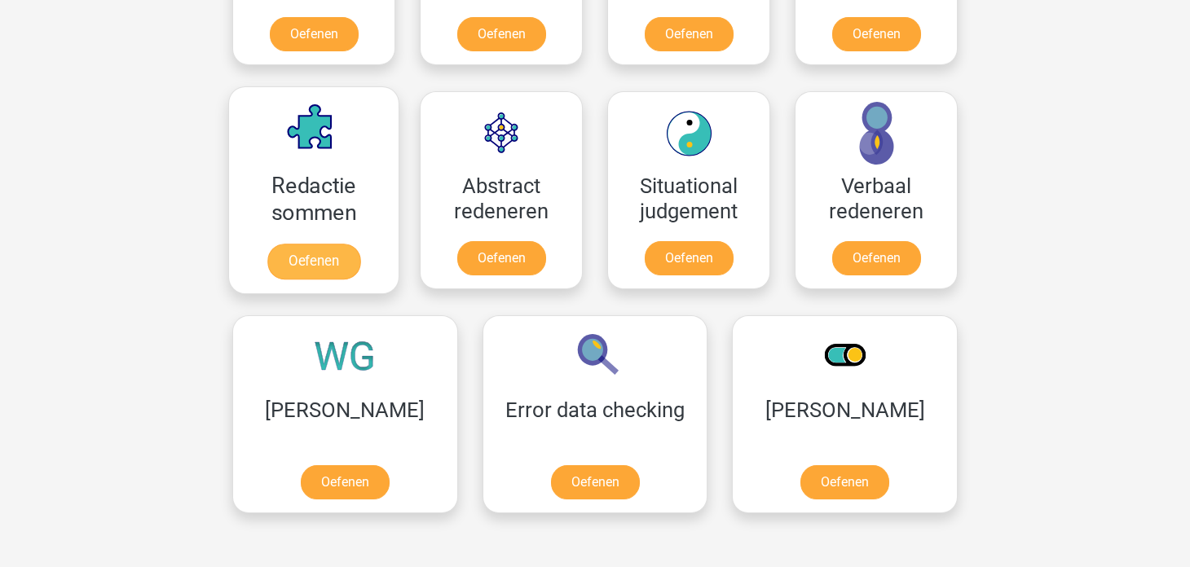
scroll to position [1141, 0]
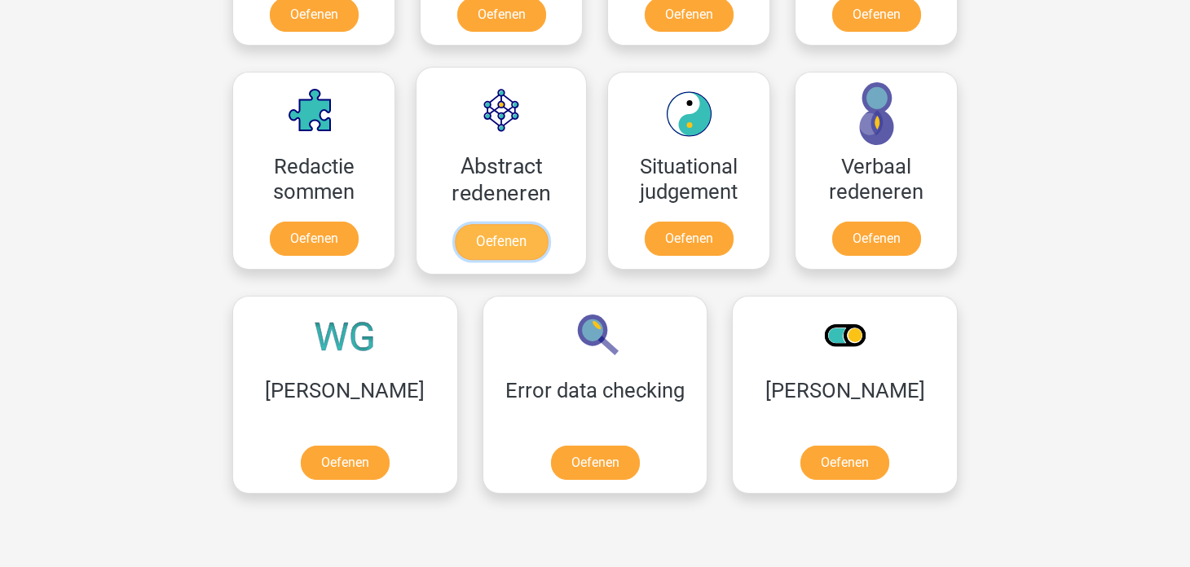
click at [501, 239] on link "Oefenen" at bounding box center [501, 242] width 93 height 36
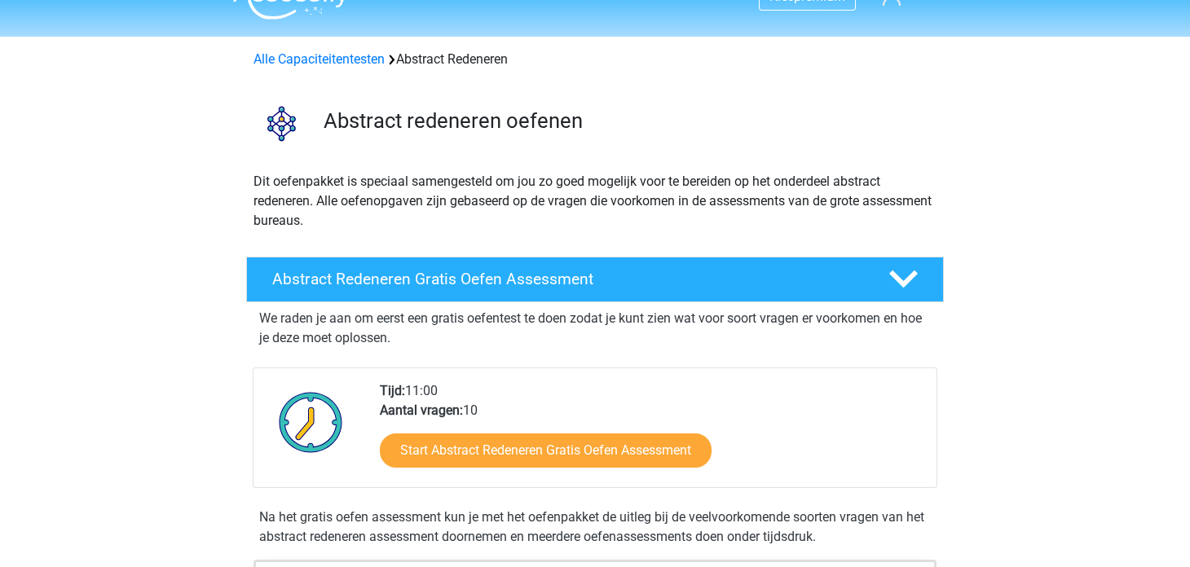
scroll to position [81, 0]
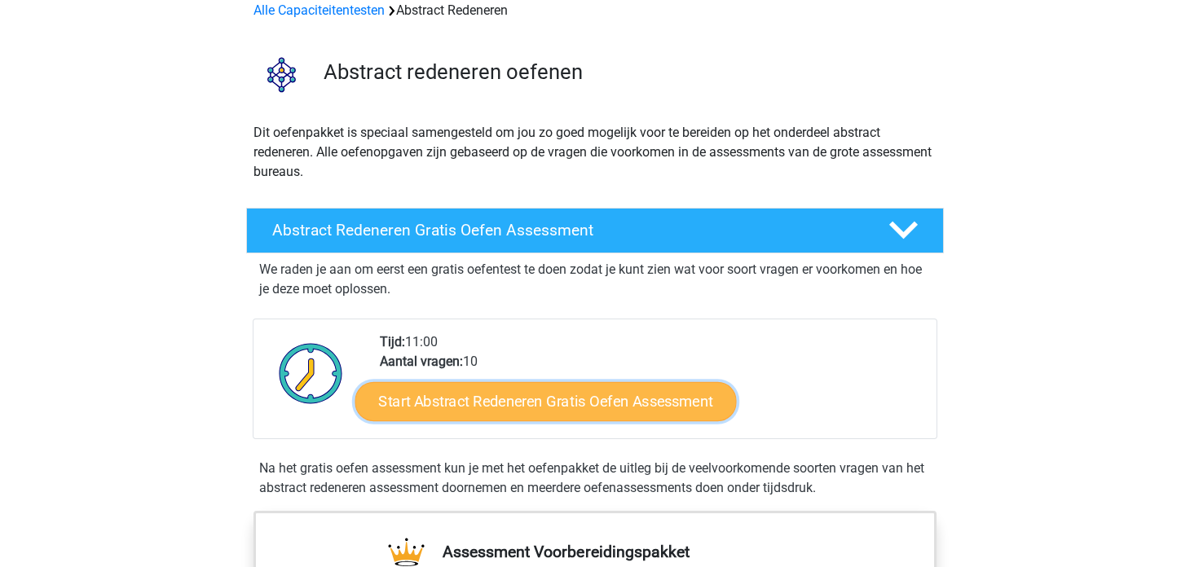
click at [517, 395] on link "Start Abstract Redeneren Gratis Oefen Assessment" at bounding box center [545, 400] width 381 height 39
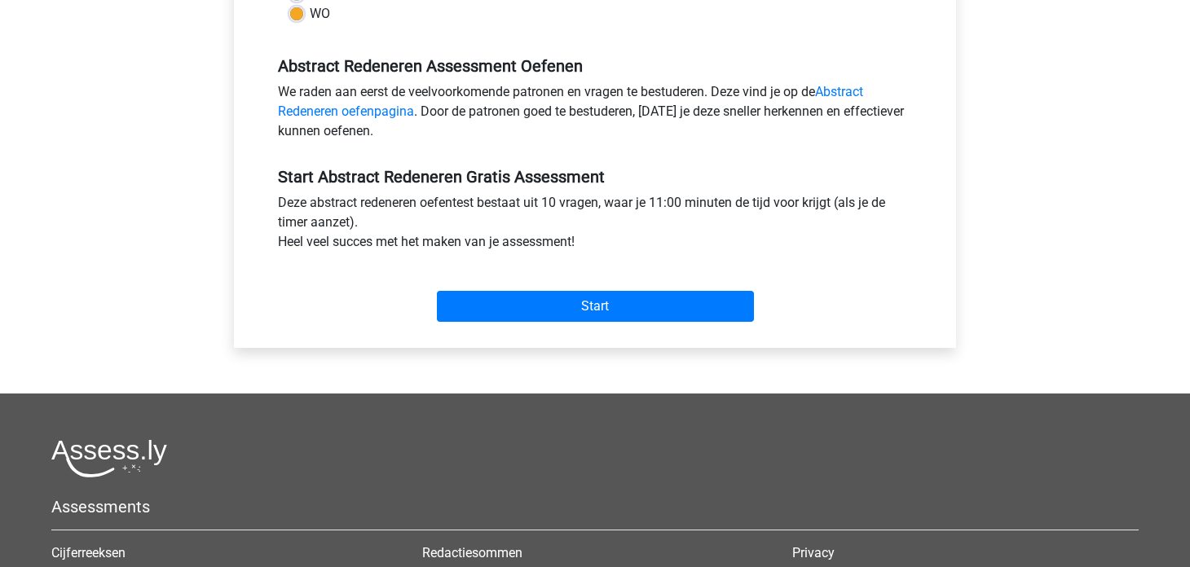
scroll to position [407, 0]
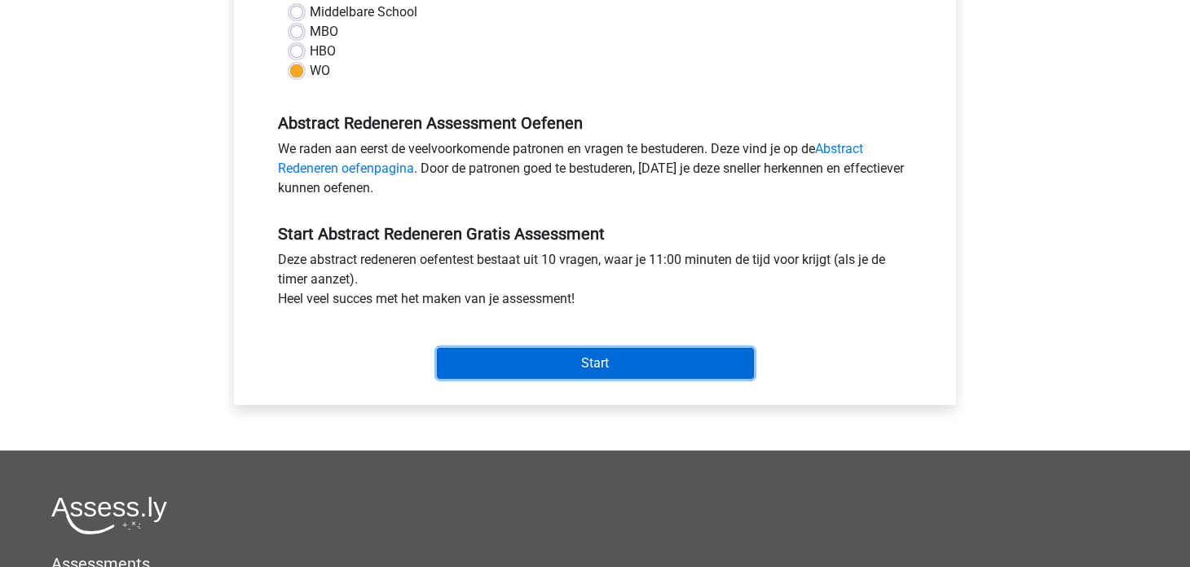
click at [522, 350] on input "Start" at bounding box center [595, 363] width 317 height 31
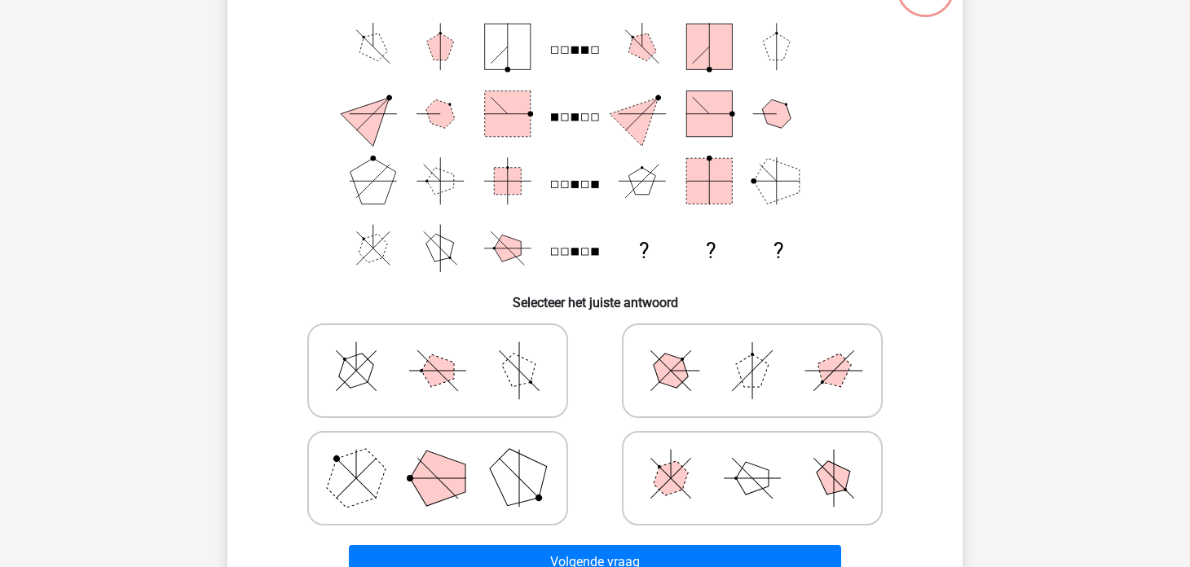
scroll to position [162, 0]
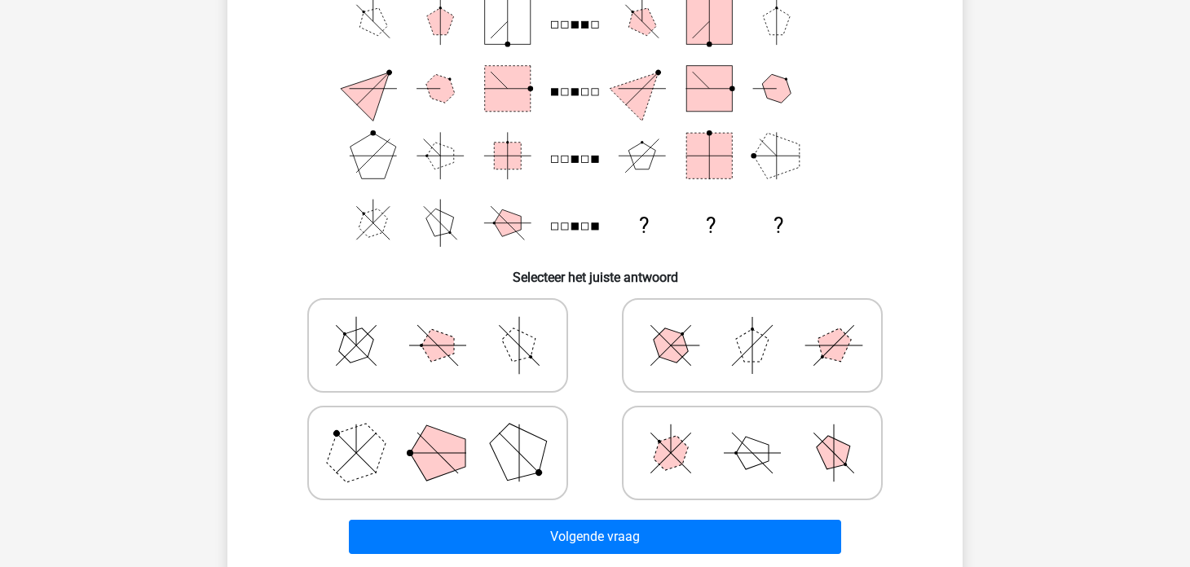
click at [486, 457] on icon at bounding box center [437, 452] width 244 height 81
click at [448, 433] on input "radio" at bounding box center [443, 427] width 11 height 11
radio input "true"
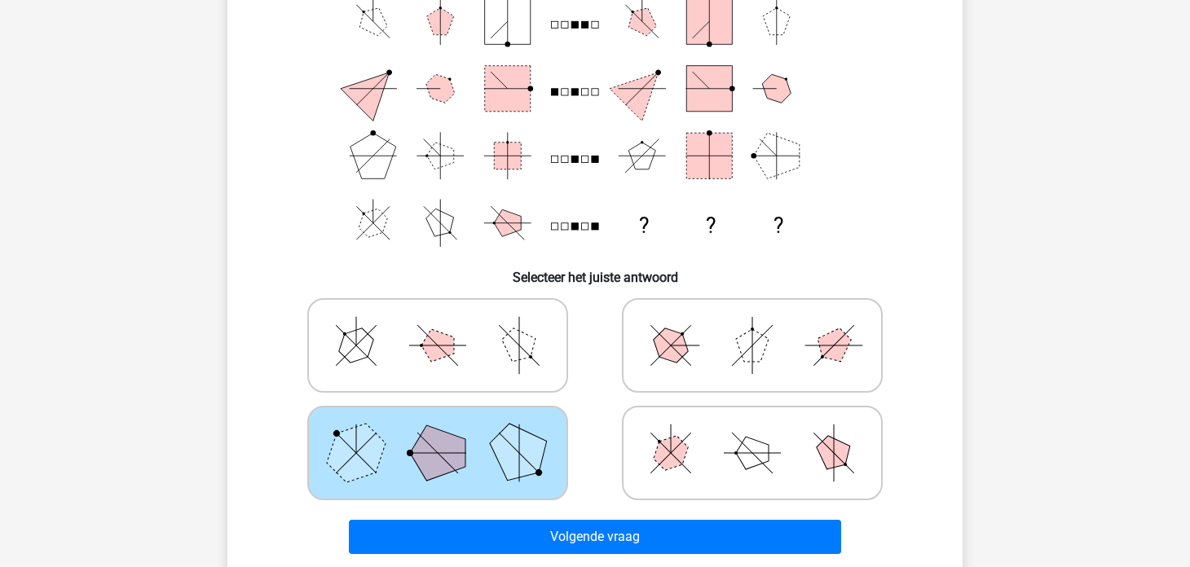
click at [524, 517] on div "Volgende vraag" at bounding box center [594, 534] width 683 height 54
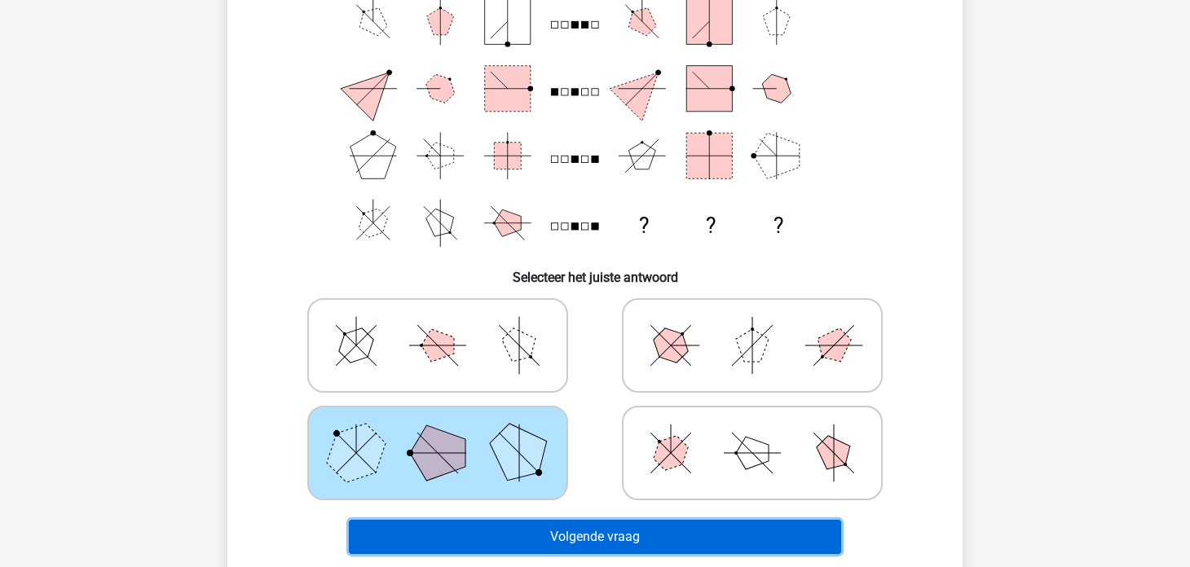
click at [532, 533] on button "Volgende vraag" at bounding box center [595, 537] width 493 height 34
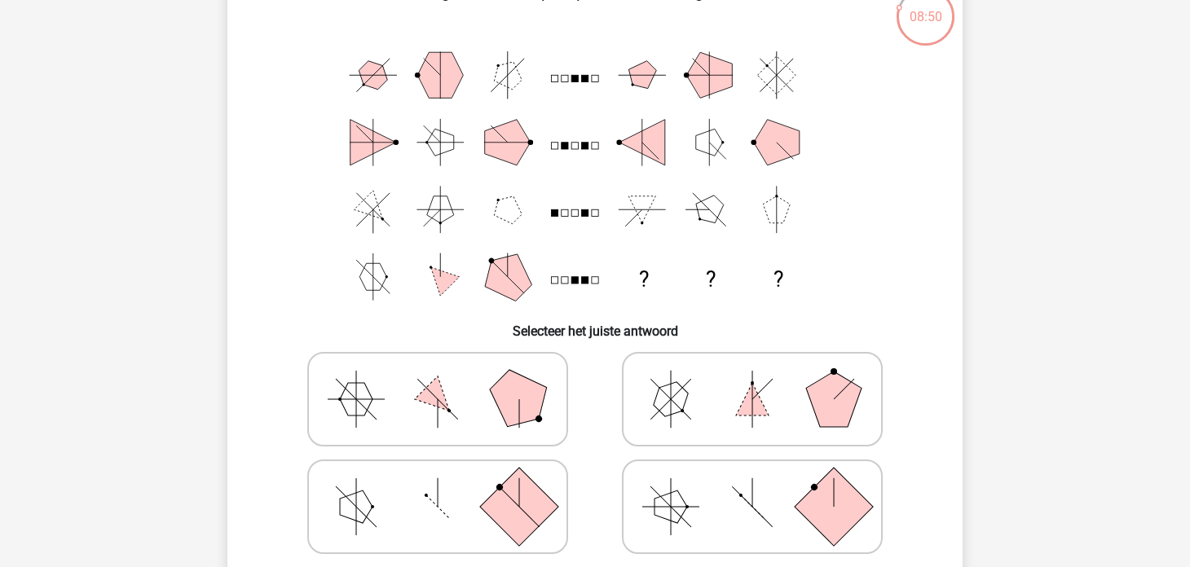
scroll to position [81, 0]
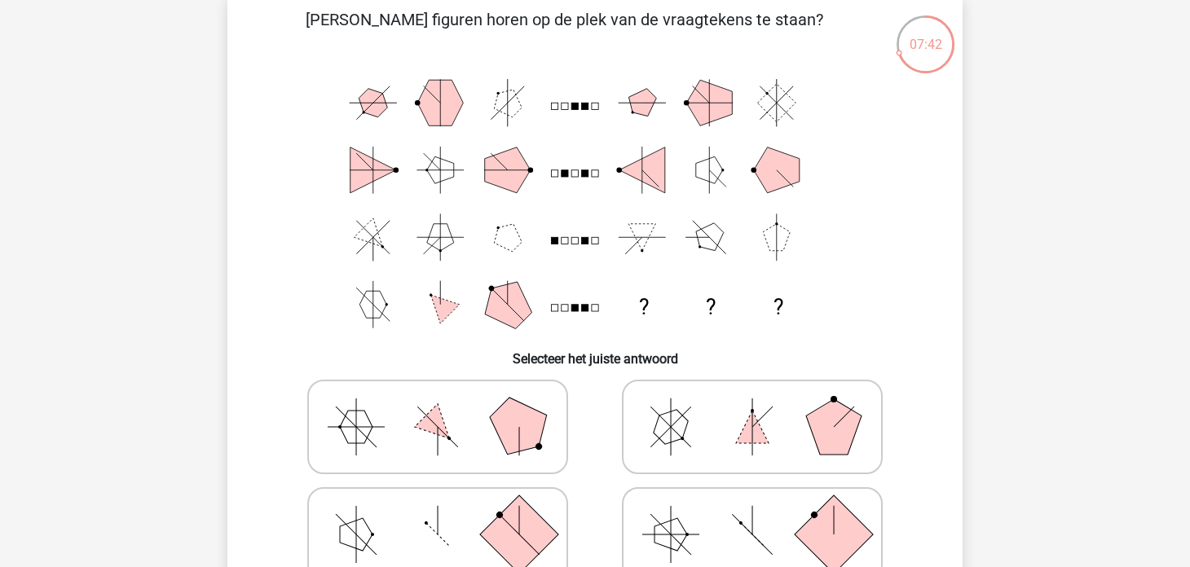
click at [447, 428] on icon at bounding box center [437, 426] width 244 height 81
click at [447, 407] on input "radio" at bounding box center [443, 401] width 11 height 11
radio input "true"
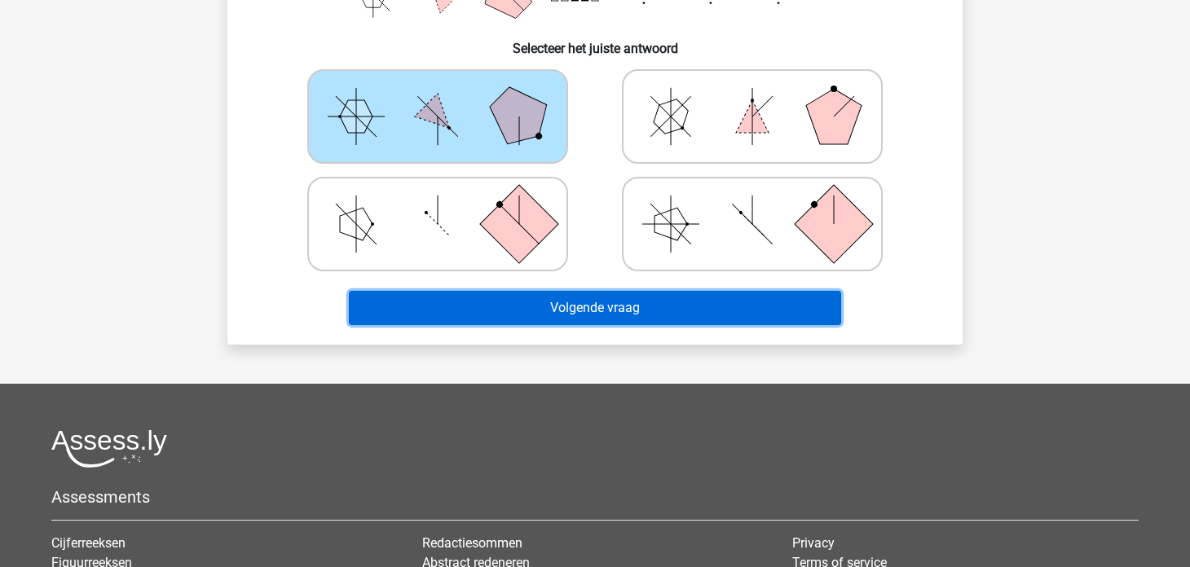
click at [664, 310] on button "Volgende vraag" at bounding box center [595, 308] width 493 height 34
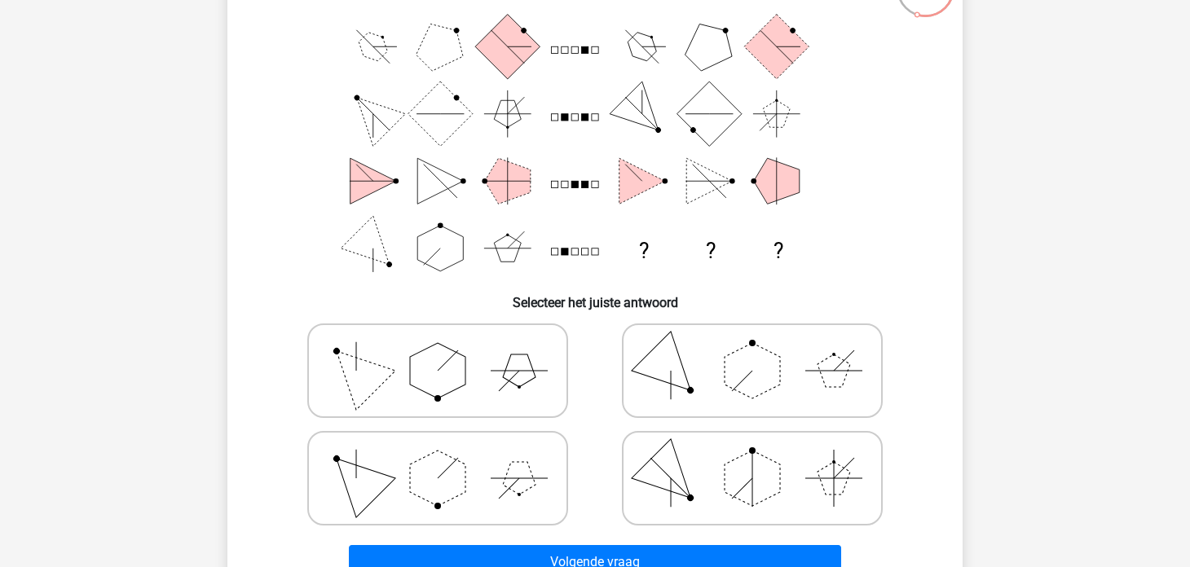
scroll to position [162, 0]
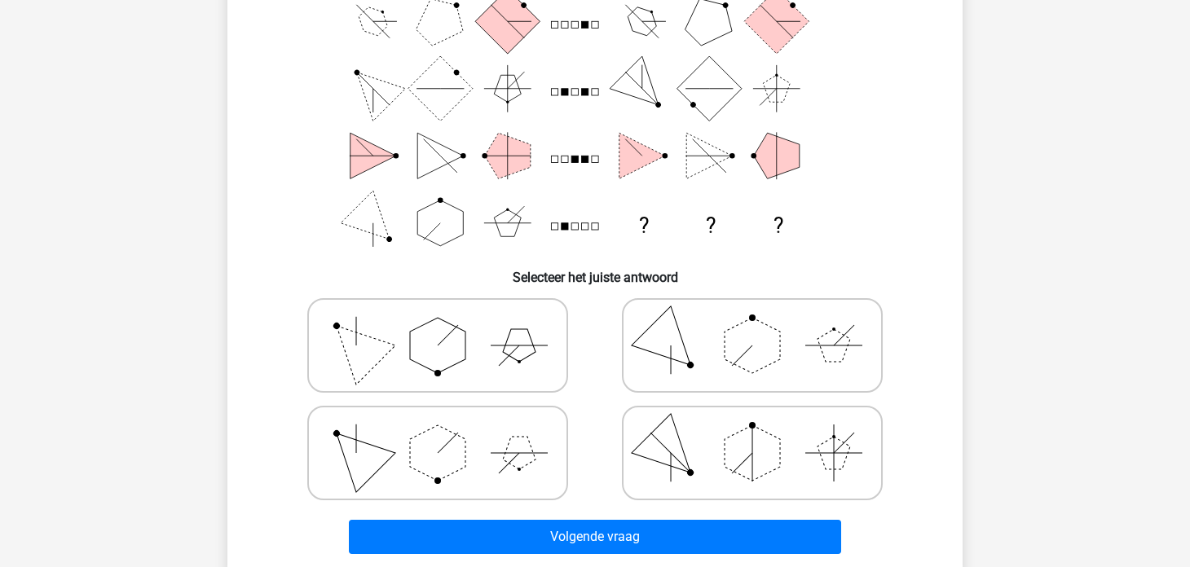
click at [736, 436] on polygon at bounding box center [751, 452] width 55 height 55
click at [752, 433] on input "radio" at bounding box center [757, 427] width 11 height 11
radio input "true"
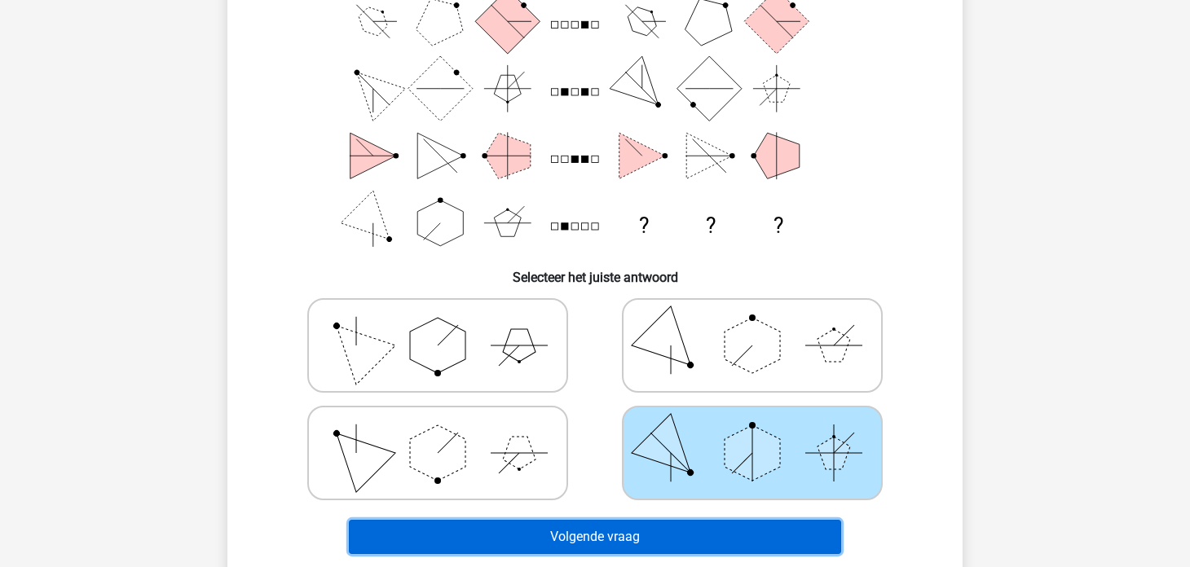
click at [702, 531] on button "Volgende vraag" at bounding box center [595, 537] width 493 height 34
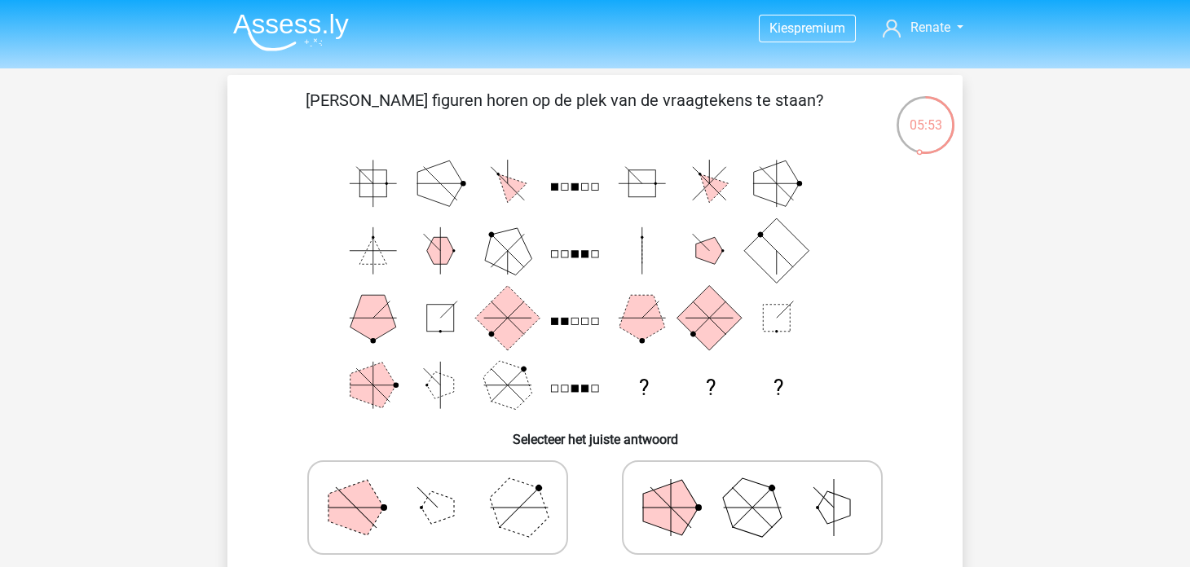
scroll to position [81, 0]
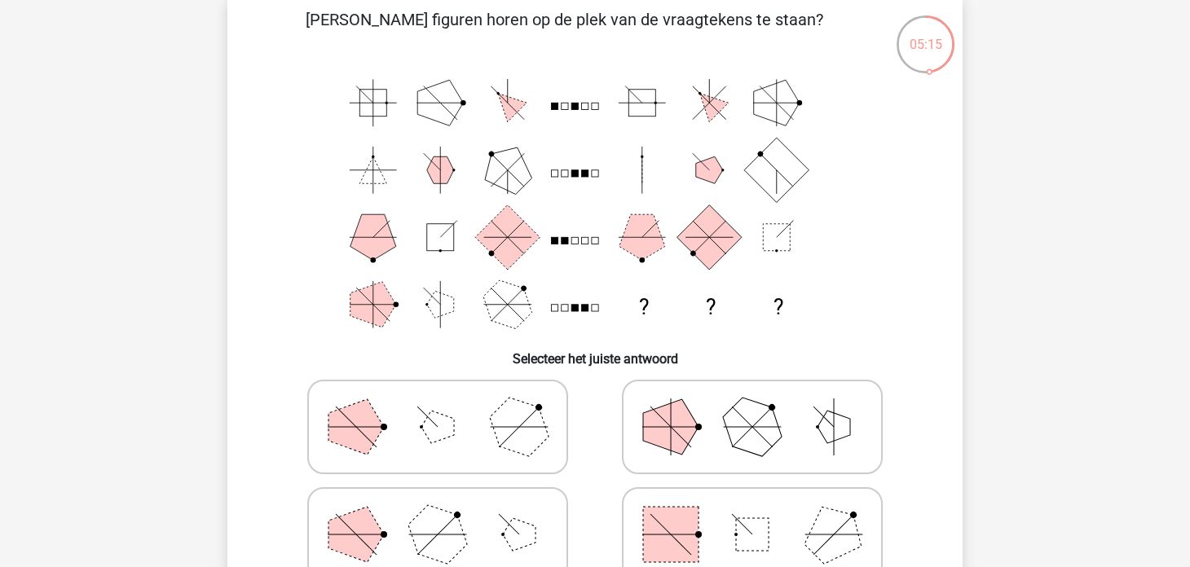
click at [711, 406] on icon at bounding box center [752, 426] width 244 height 81
click at [752, 406] on input "radio" at bounding box center [757, 401] width 11 height 11
radio input "true"
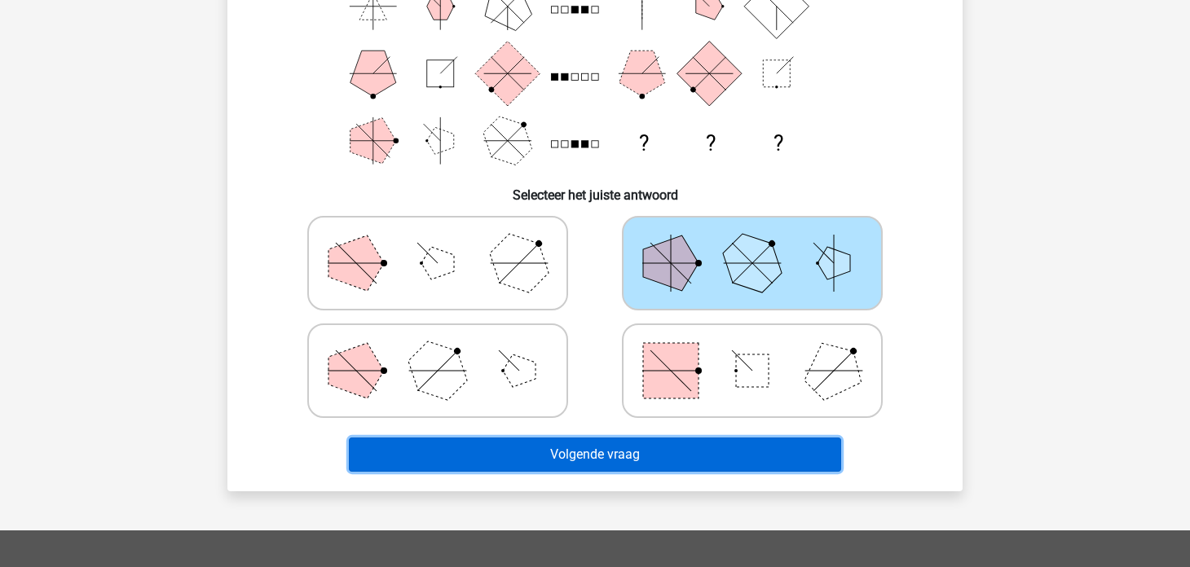
click at [636, 461] on button "Volgende vraag" at bounding box center [595, 455] width 493 height 34
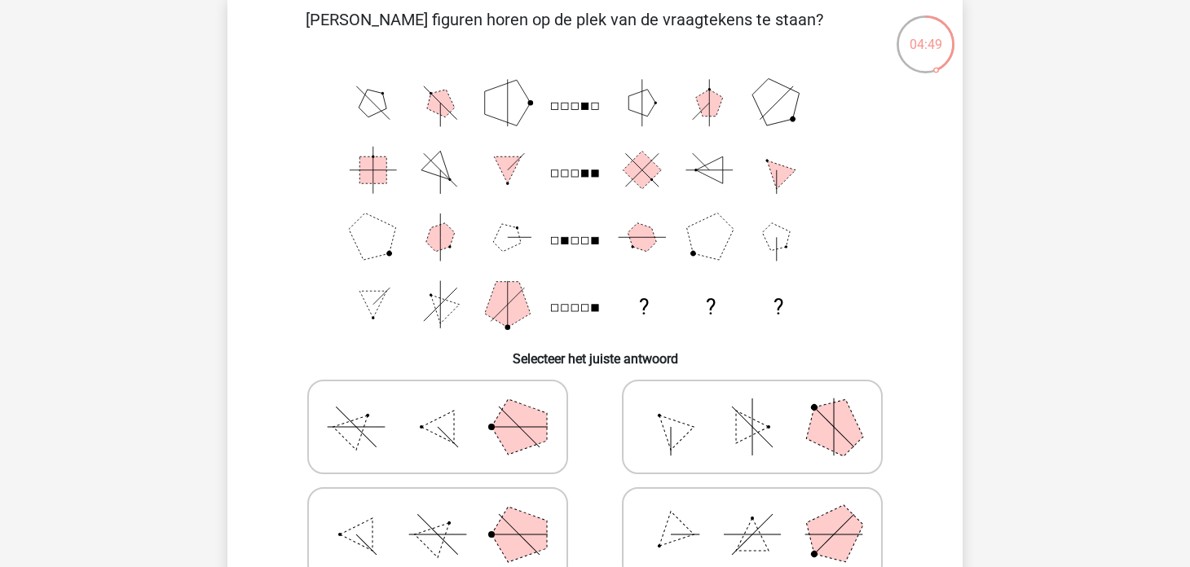
scroll to position [162, 0]
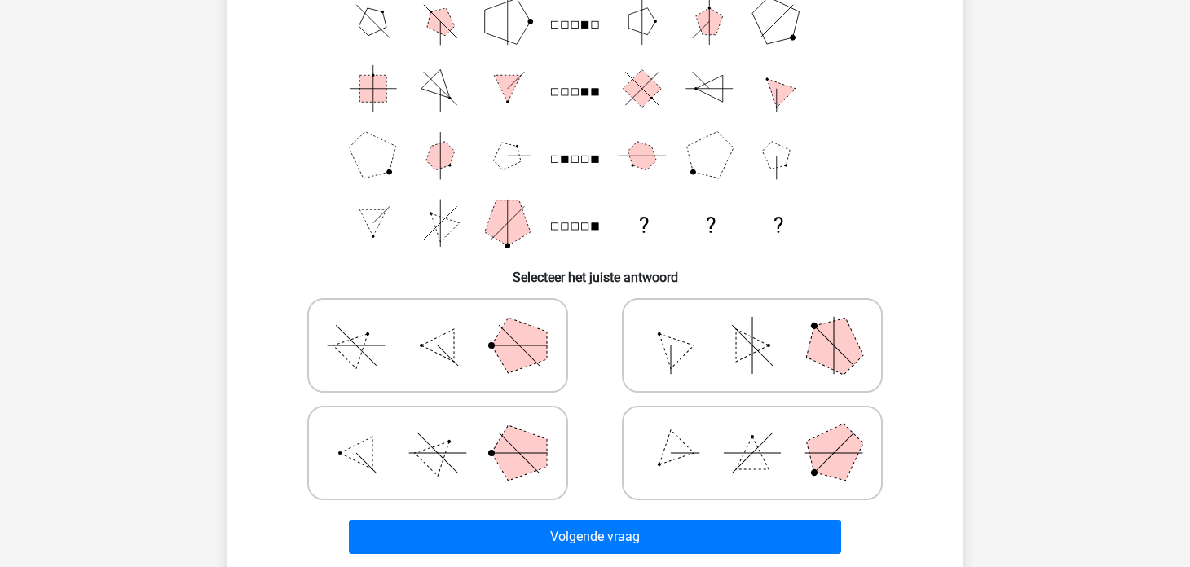
click at [758, 469] on icon at bounding box center [752, 452] width 244 height 81
click at [758, 433] on input "radio" at bounding box center [757, 427] width 11 height 11
radio input "true"
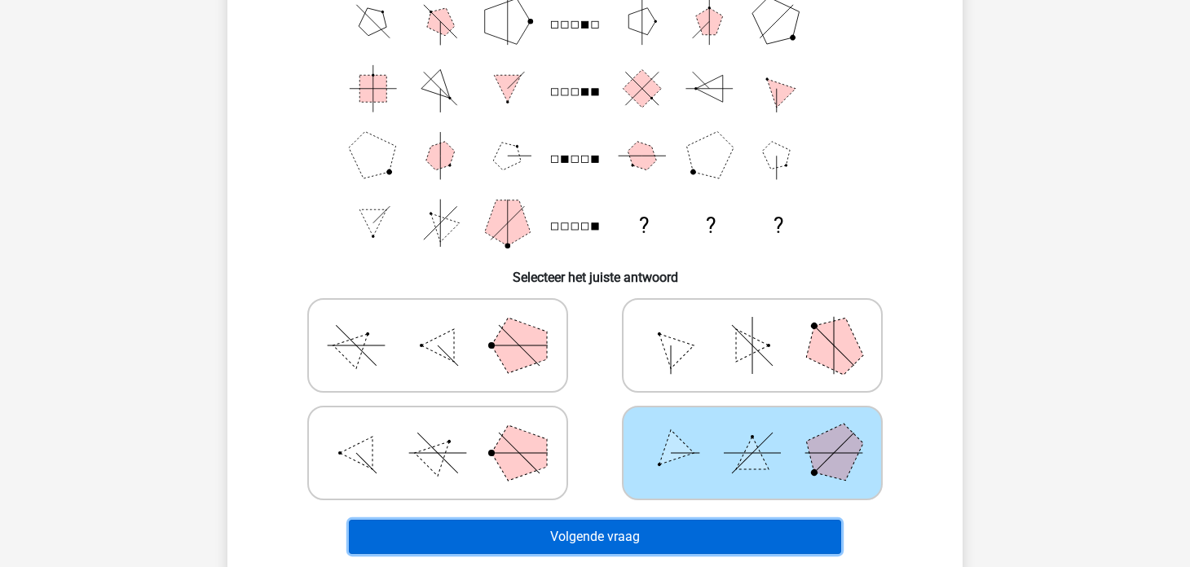
click at [714, 541] on button "Volgende vraag" at bounding box center [595, 537] width 493 height 34
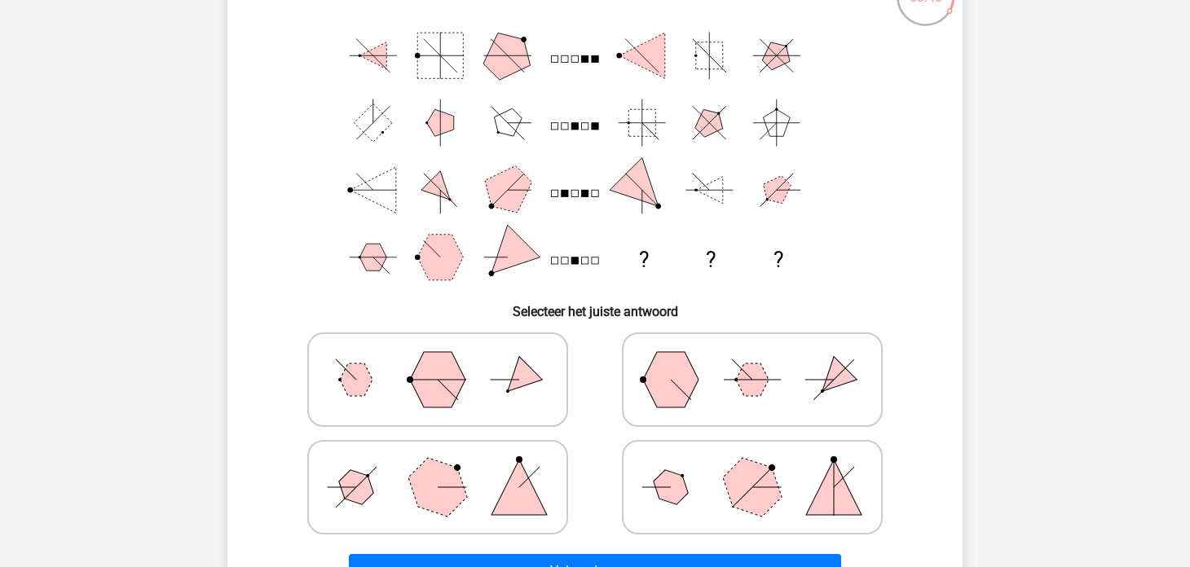
scroll to position [156, 0]
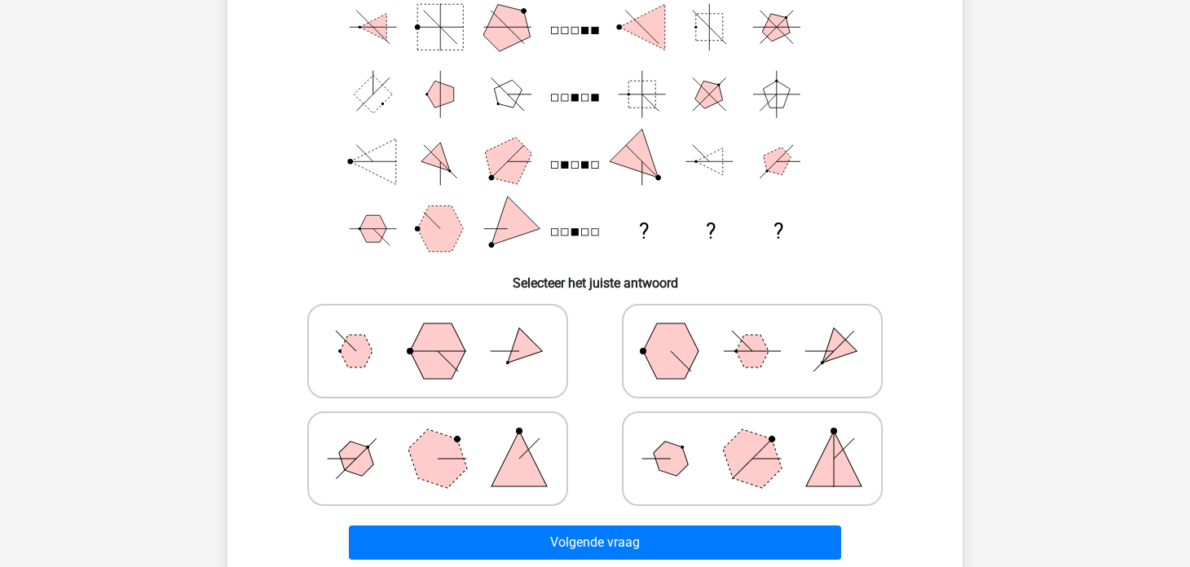
click at [673, 368] on polygon at bounding box center [670, 351] width 55 height 55
click at [752, 331] on input "radio" at bounding box center [757, 325] width 11 height 11
radio input "true"
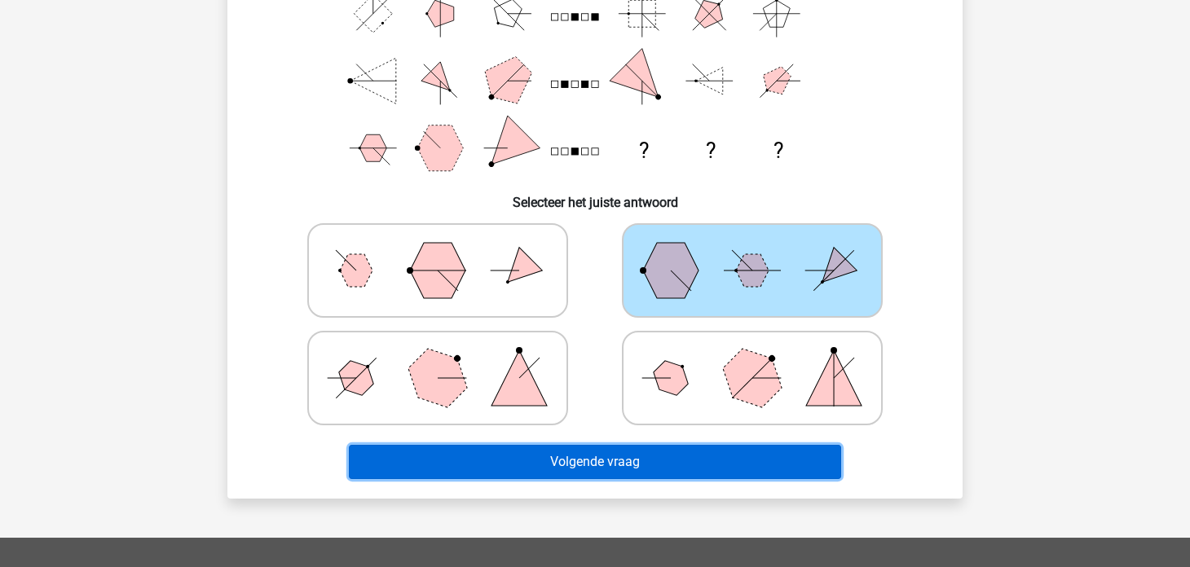
click at [583, 468] on button "Volgende vraag" at bounding box center [595, 462] width 493 height 34
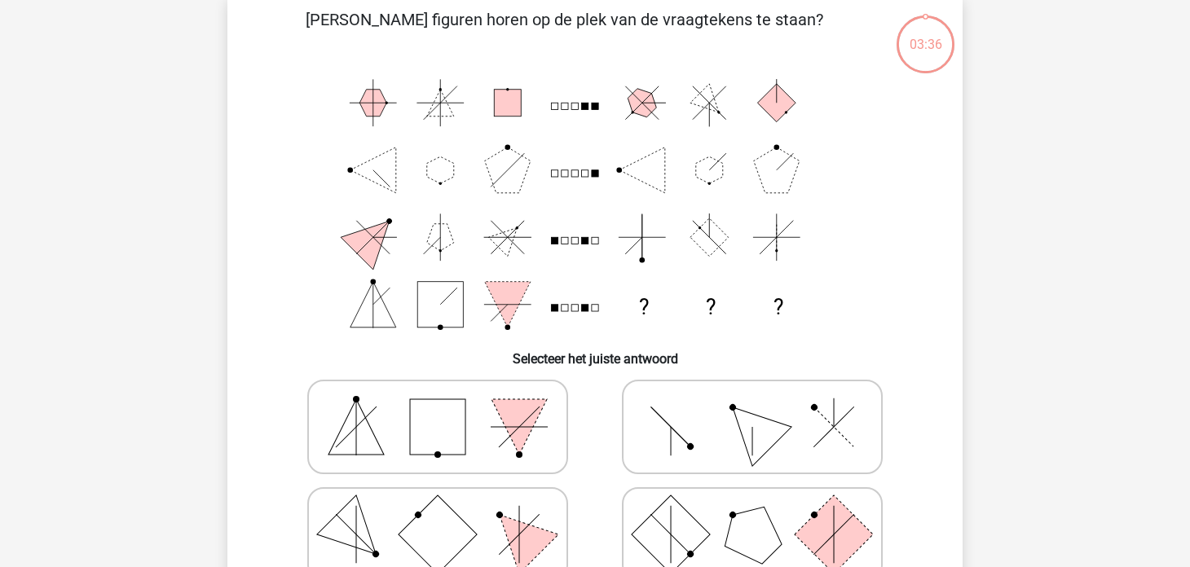
scroll to position [75, 0]
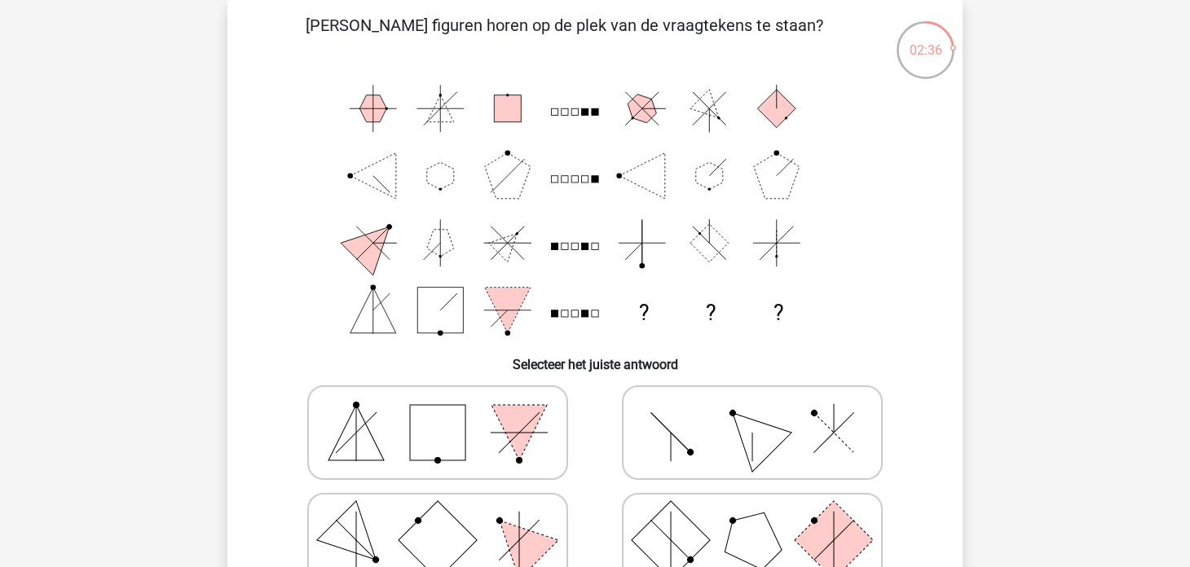
click at [493, 436] on icon at bounding box center [437, 432] width 244 height 81
click at [448, 412] on input "radio" at bounding box center [443, 407] width 11 height 11
radio input "true"
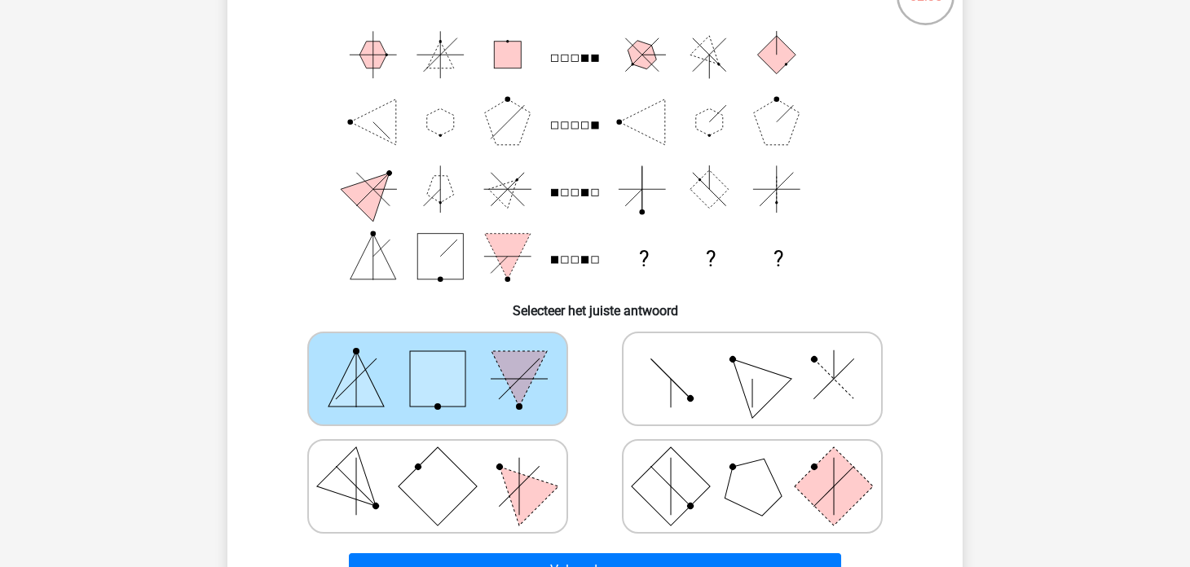
scroll to position [156, 0]
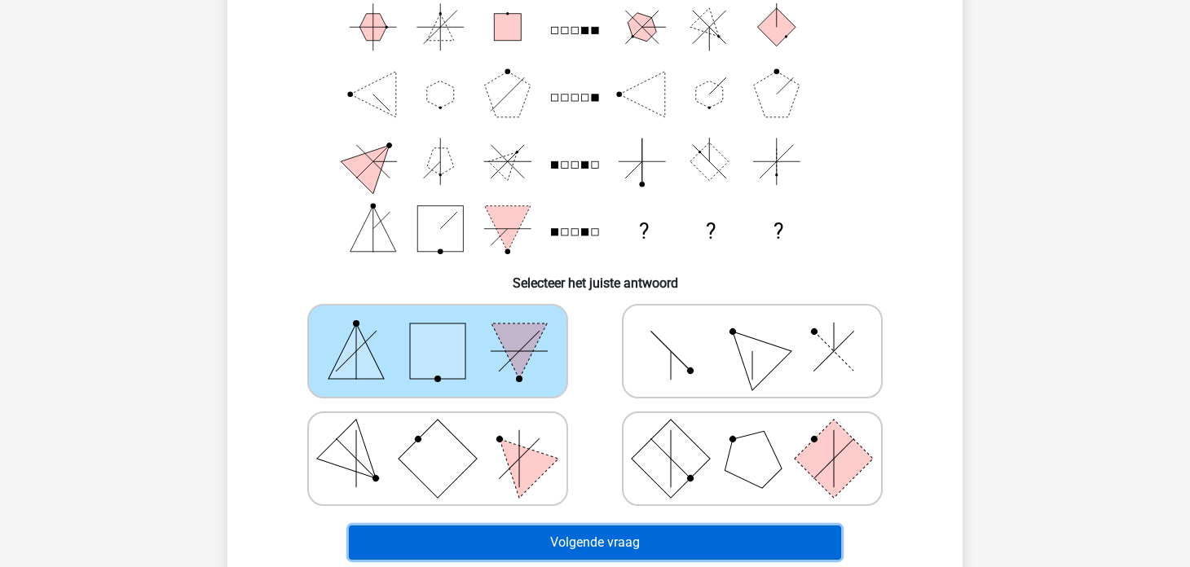
click at [577, 539] on button "Volgende vraag" at bounding box center [595, 543] width 493 height 34
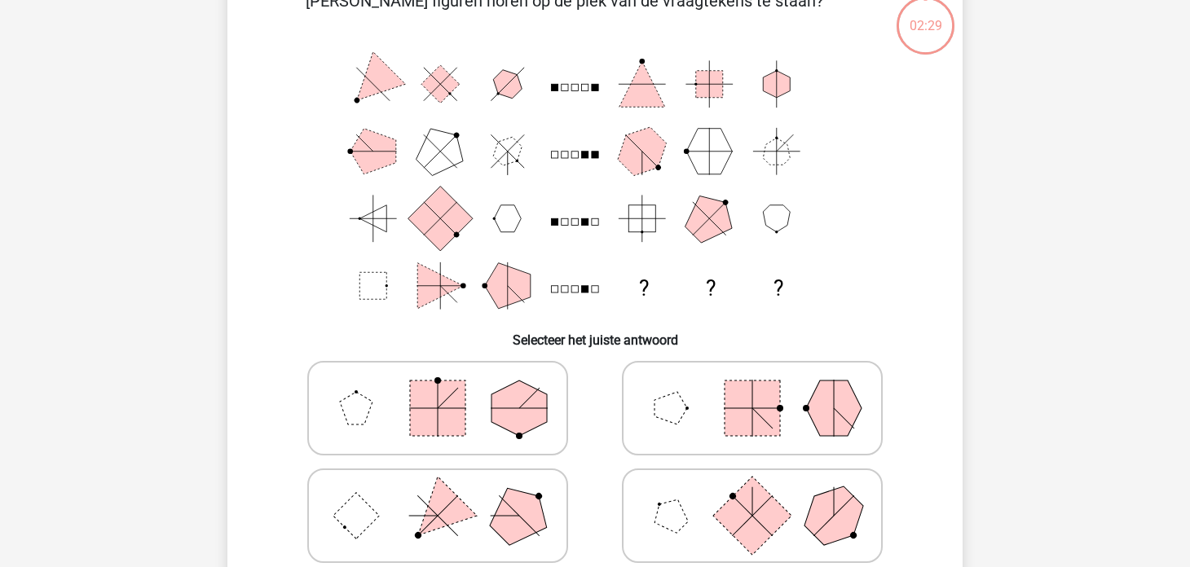
scroll to position [75, 0]
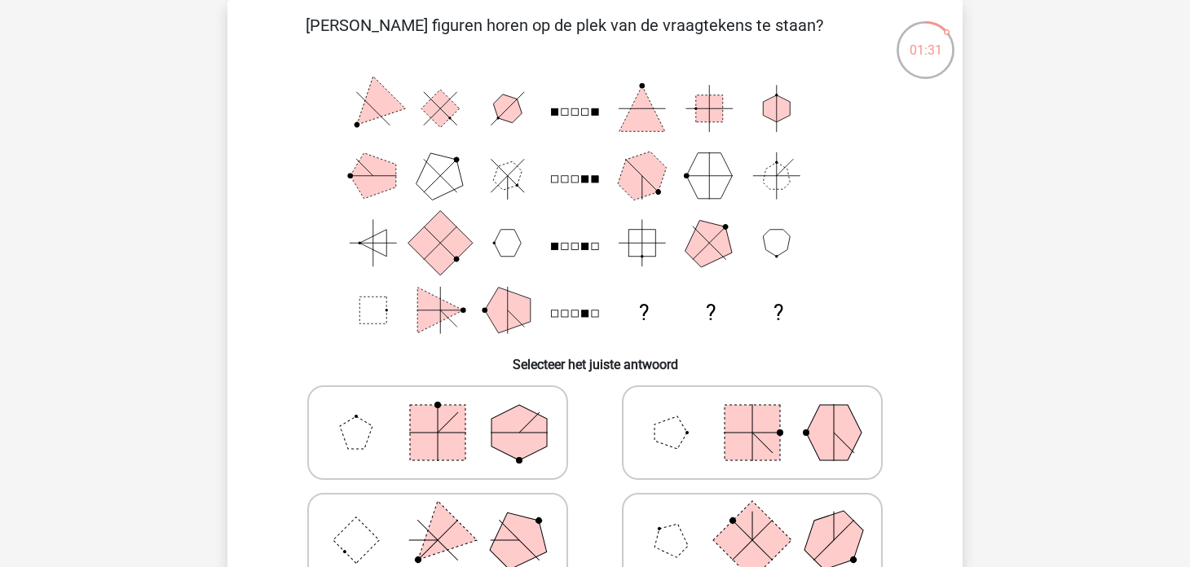
click at [642, 434] on icon at bounding box center [752, 432] width 244 height 81
click at [752, 412] on input "radio" at bounding box center [757, 407] width 11 height 11
radio input "true"
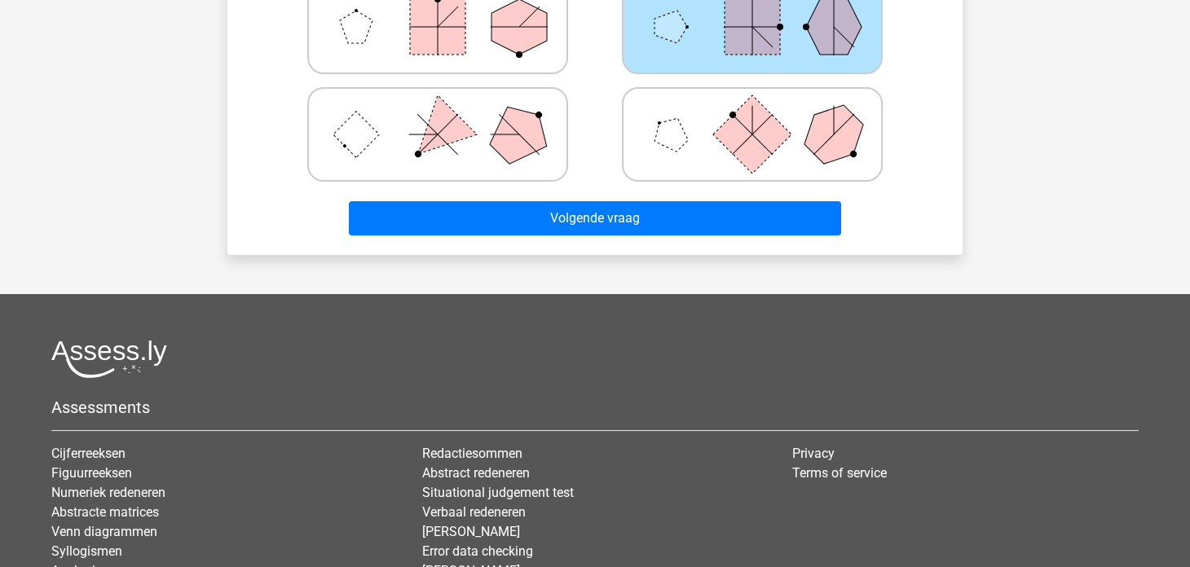
scroll to position [482, 0]
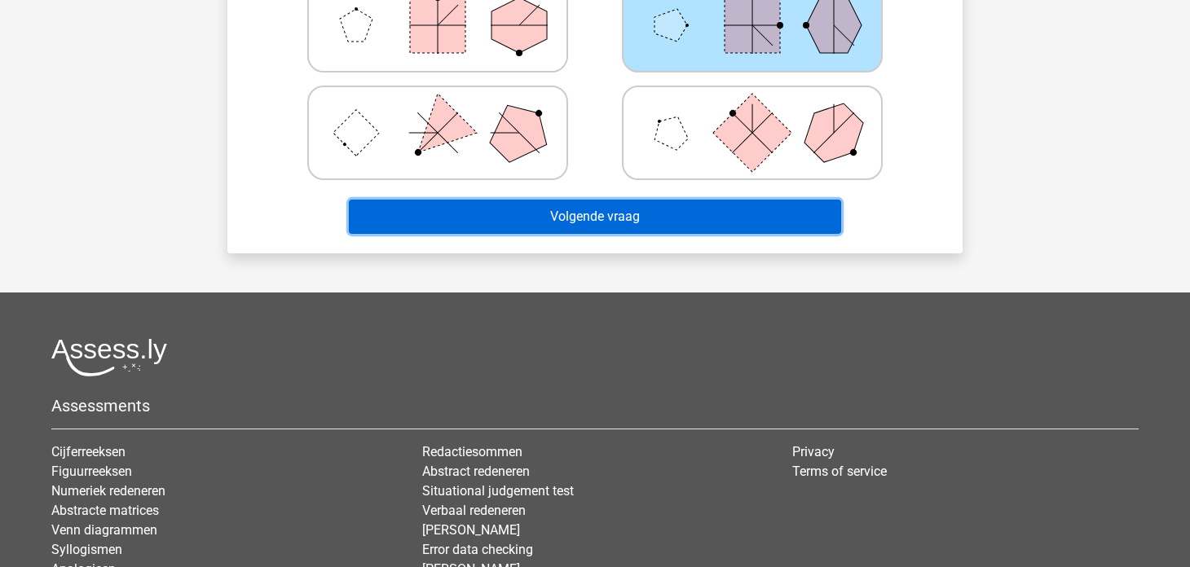
click at [653, 218] on button "Volgende vraag" at bounding box center [595, 217] width 493 height 34
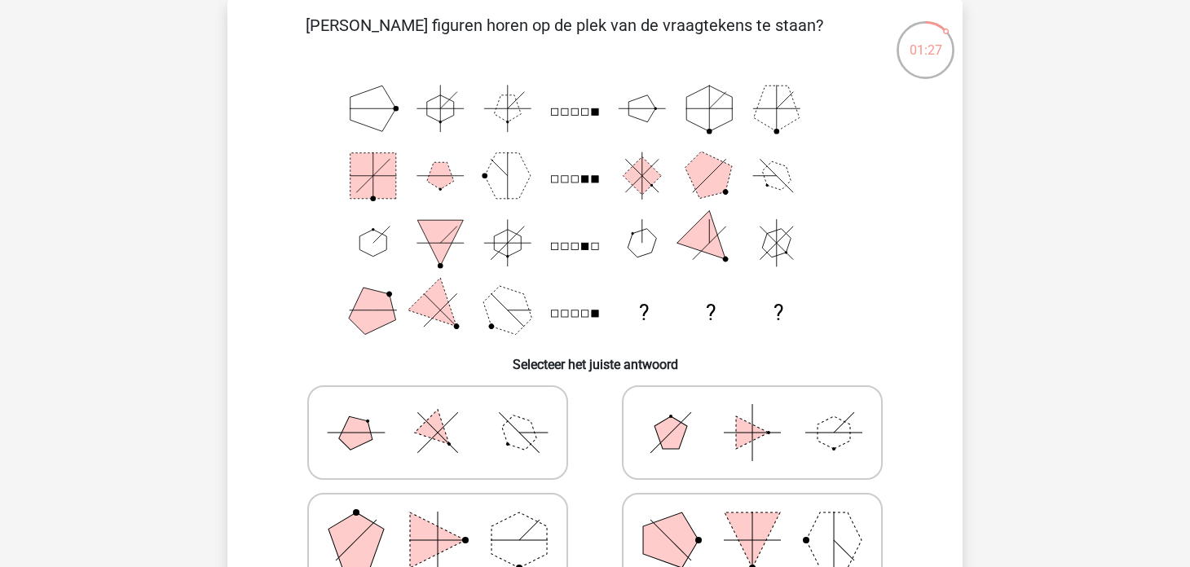
scroll to position [156, 0]
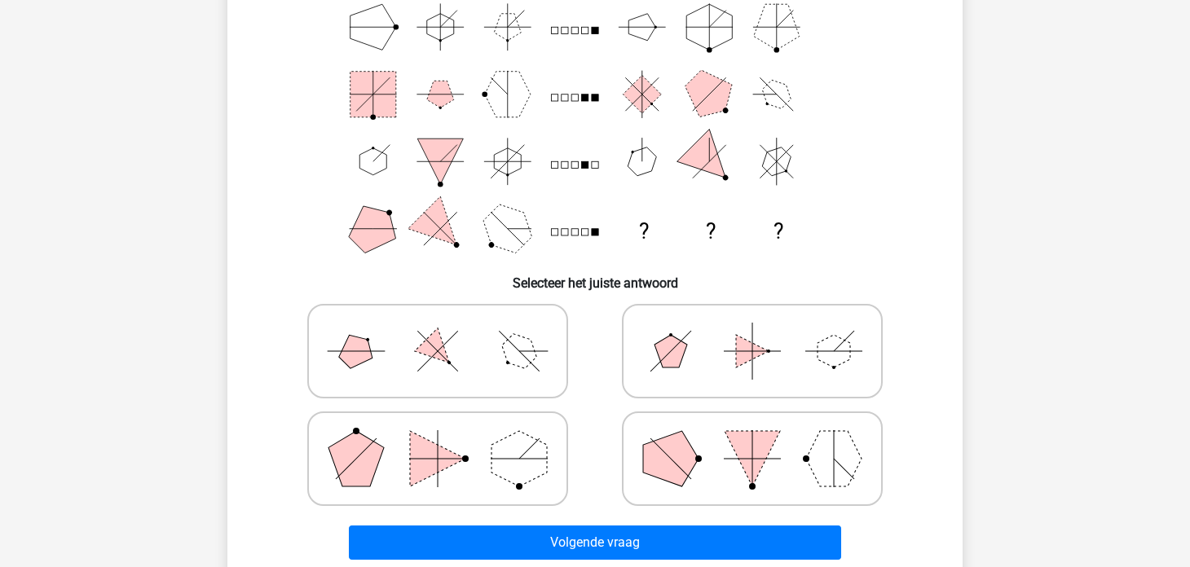
click at [749, 354] on polygon at bounding box center [752, 351] width 33 height 33
click at [752, 331] on input "radio" at bounding box center [757, 325] width 11 height 11
radio input "true"
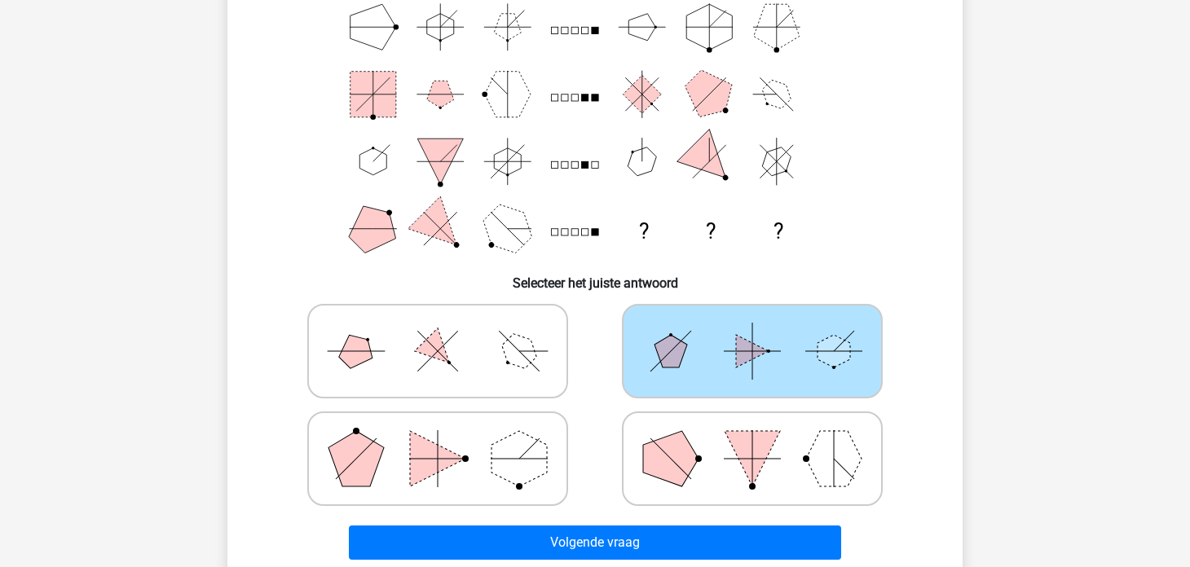
click at [653, 523] on div "Volgende vraag" at bounding box center [594, 540] width 683 height 54
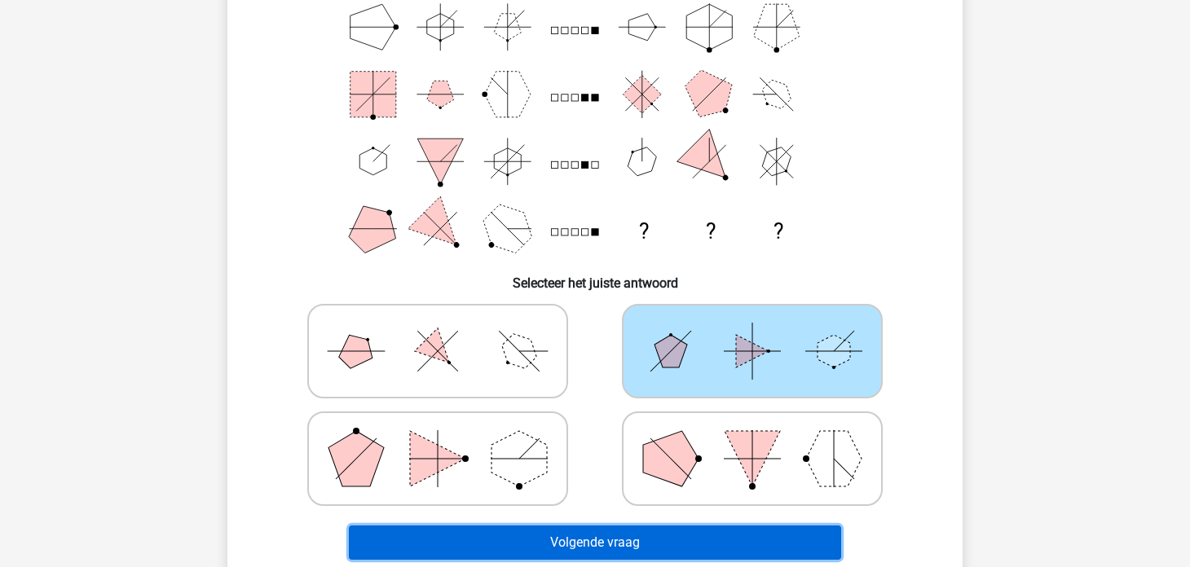
click at [653, 537] on button "Volgende vraag" at bounding box center [595, 543] width 493 height 34
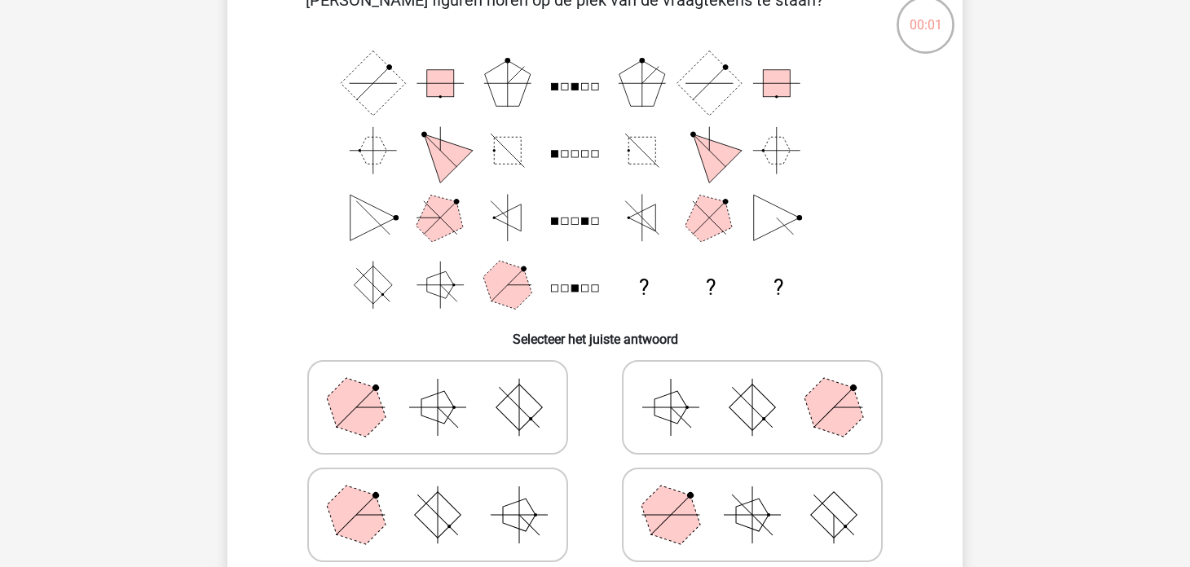
scroll to position [162, 0]
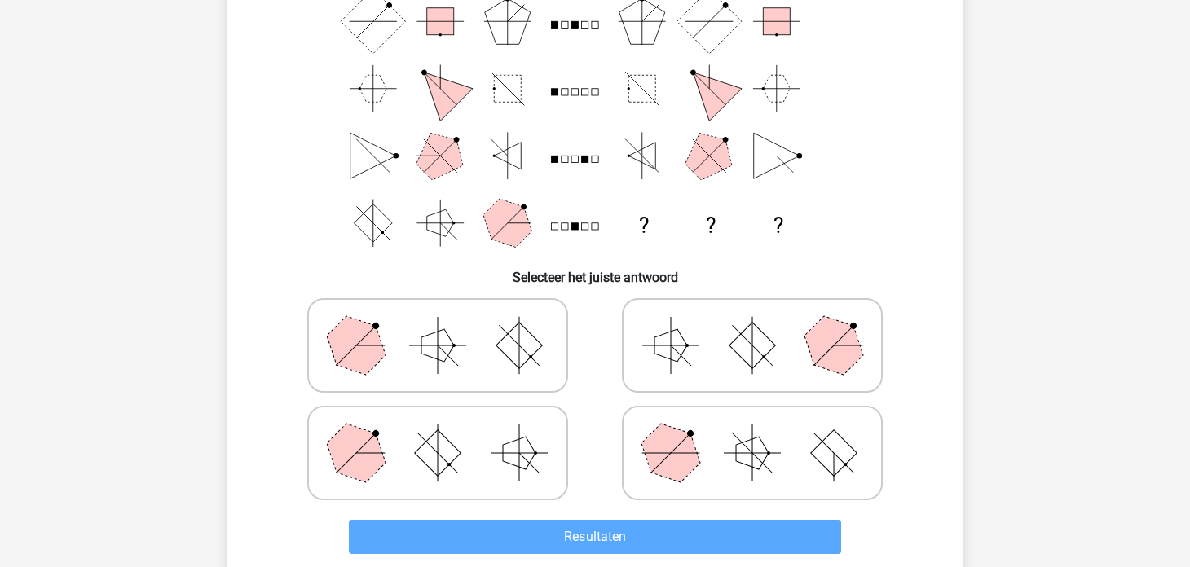
click at [831, 420] on icon at bounding box center [752, 452] width 244 height 81
click at [763, 422] on input "radio" at bounding box center [757, 427] width 11 height 11
radio input "true"
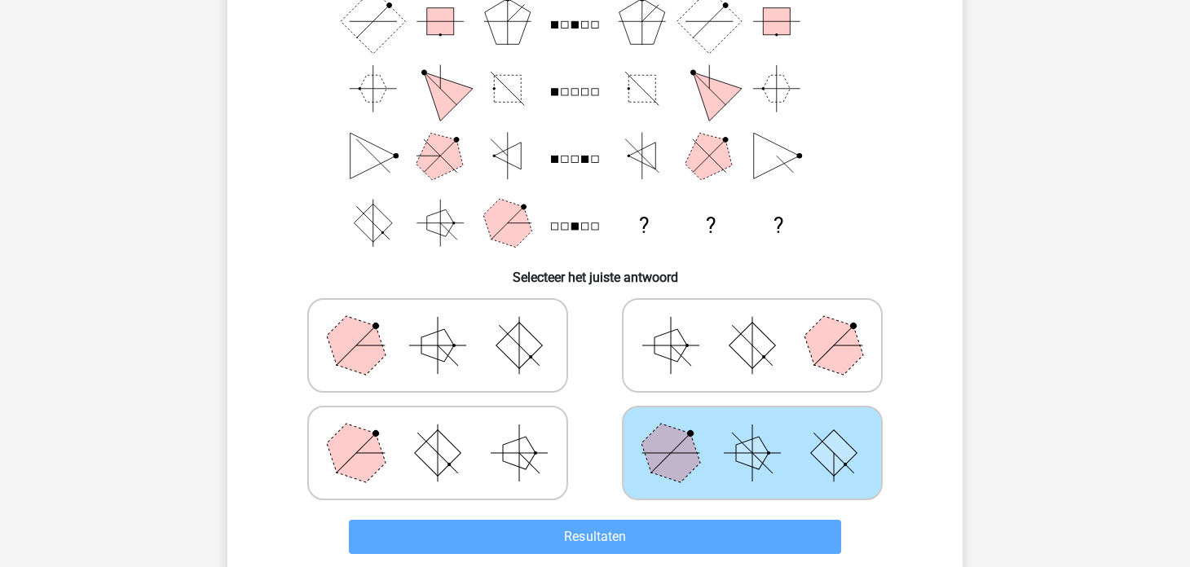
click at [771, 508] on div "Resultaten" at bounding box center [594, 534] width 683 height 54
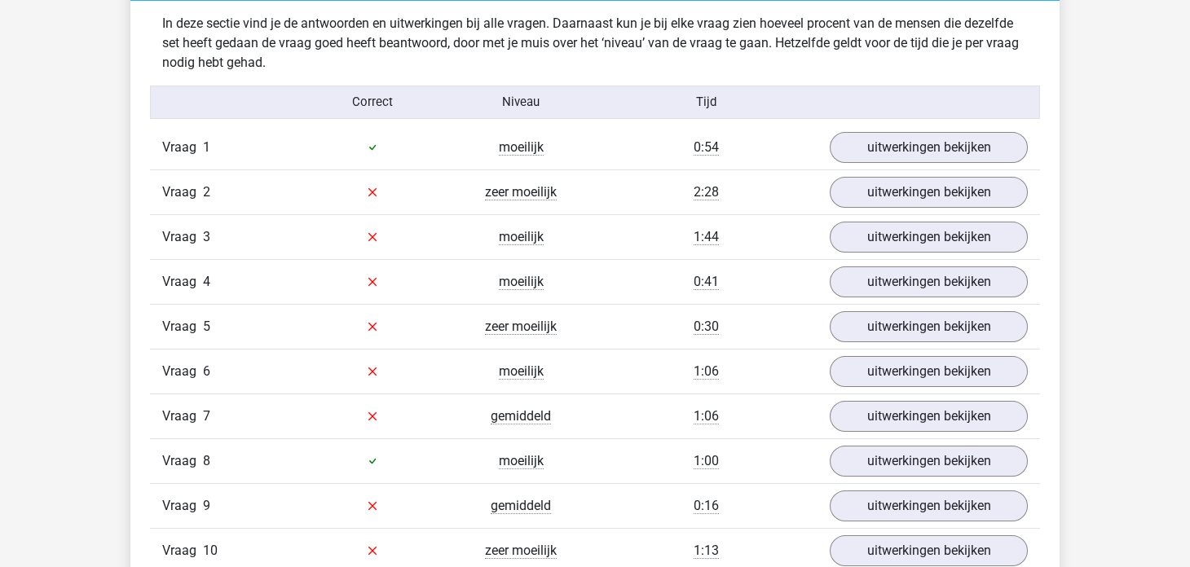
scroll to position [1222, 0]
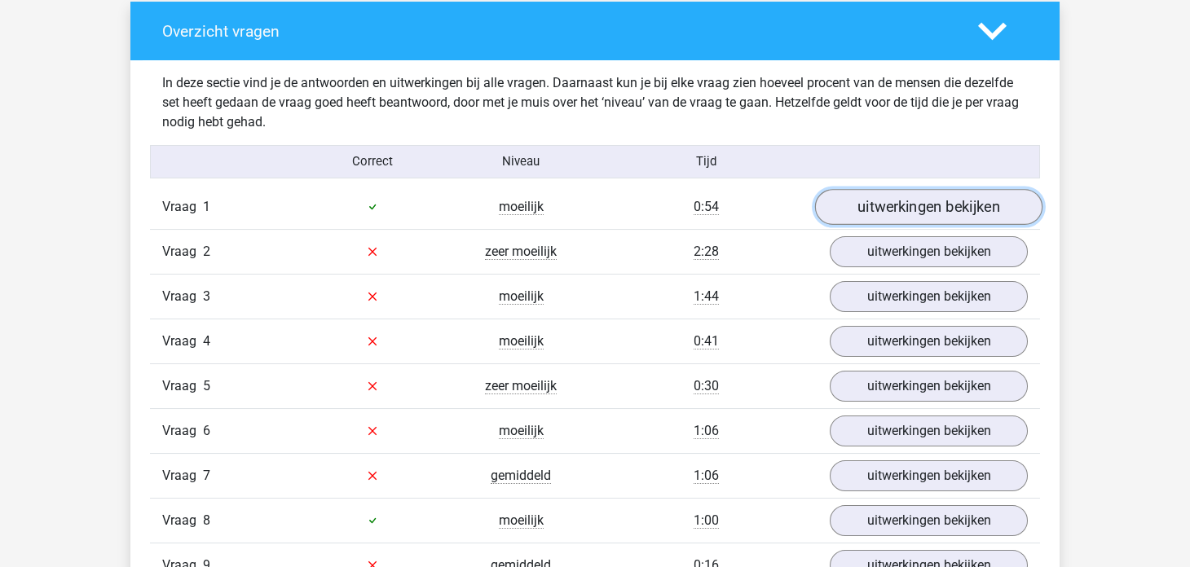
click at [914, 200] on link "uitwerkingen bekijken" at bounding box center [928, 207] width 227 height 36
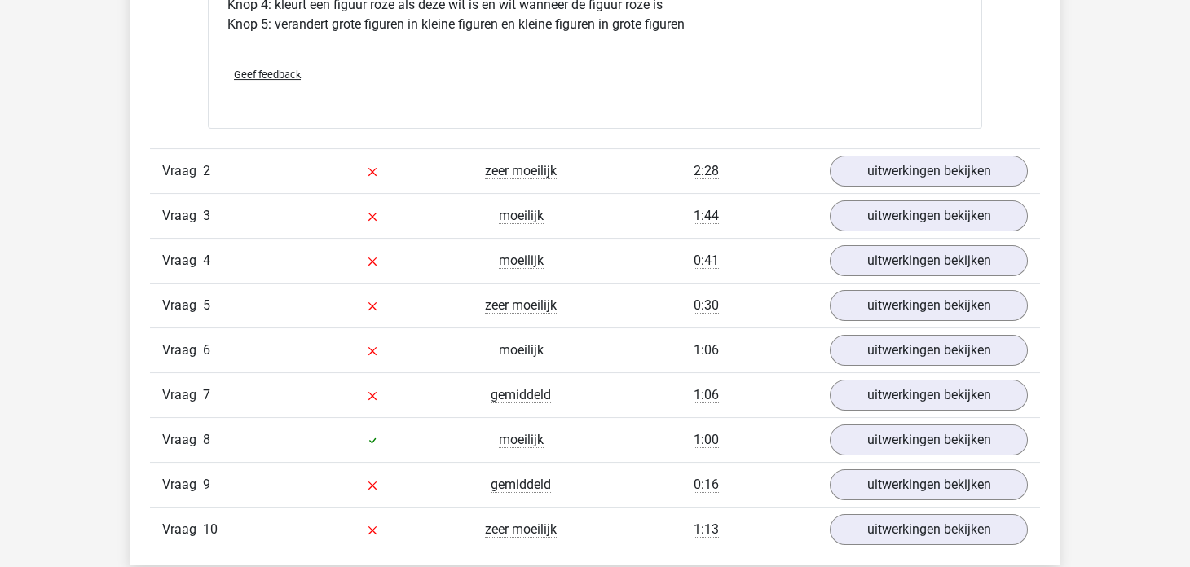
scroll to position [2282, 0]
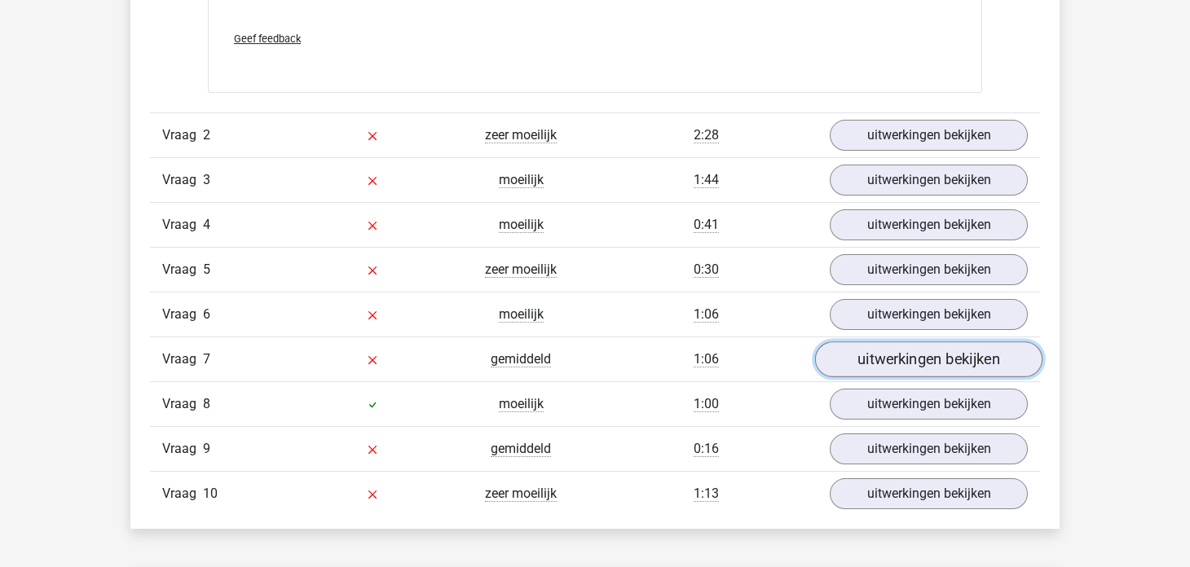
click at [887, 350] on link "uitwerkingen bekijken" at bounding box center [928, 359] width 227 height 36
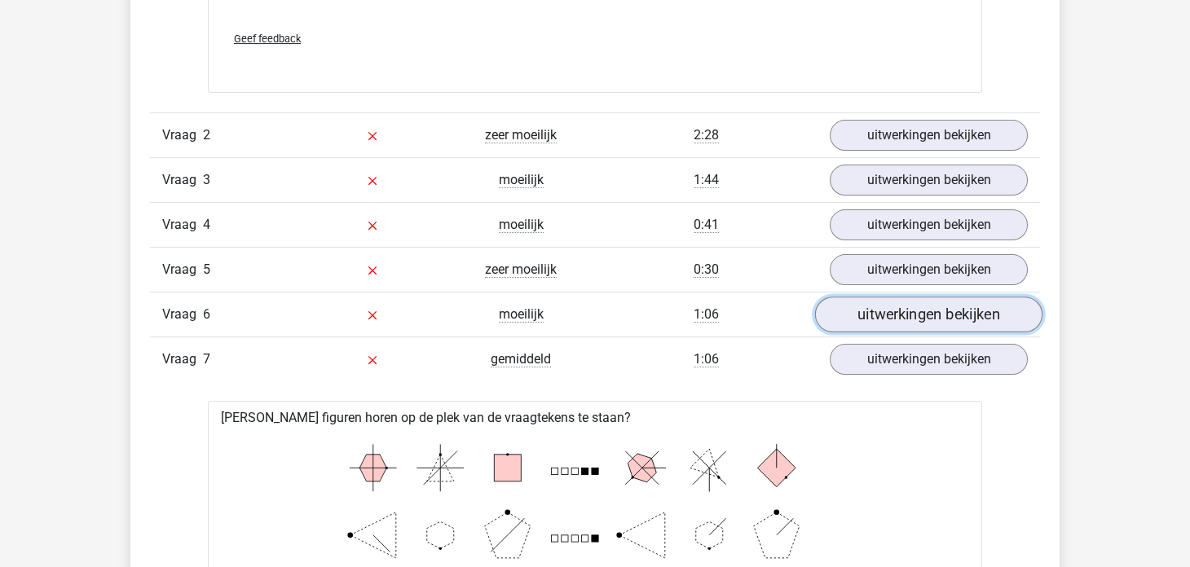
click at [914, 312] on link "uitwerkingen bekijken" at bounding box center [928, 315] width 227 height 36
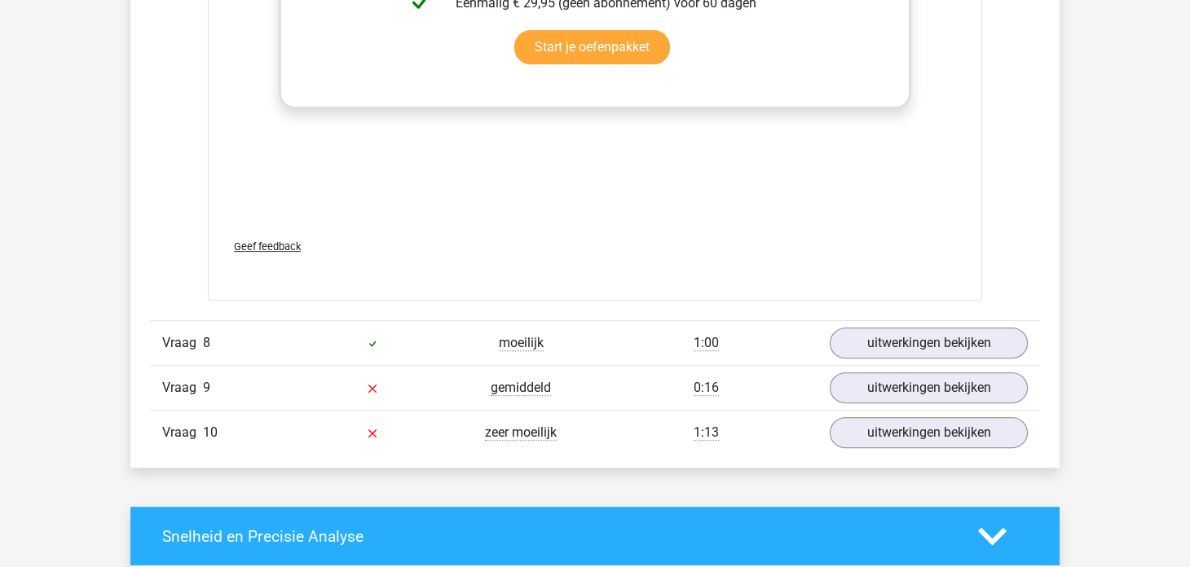
scroll to position [4543, 0]
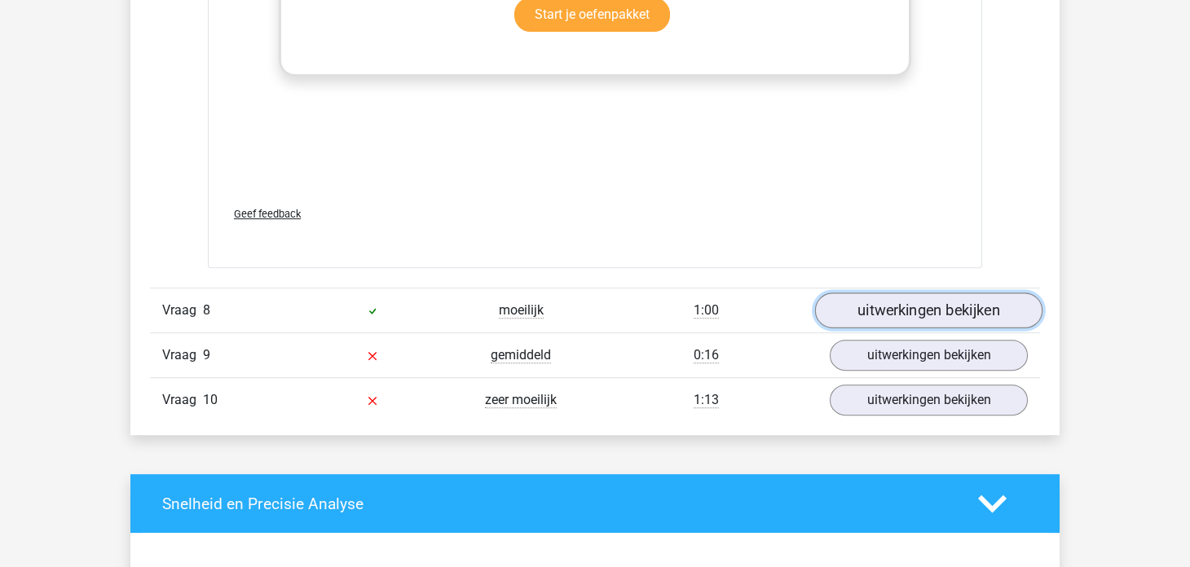
click at [881, 309] on link "uitwerkingen bekijken" at bounding box center [928, 311] width 227 height 36
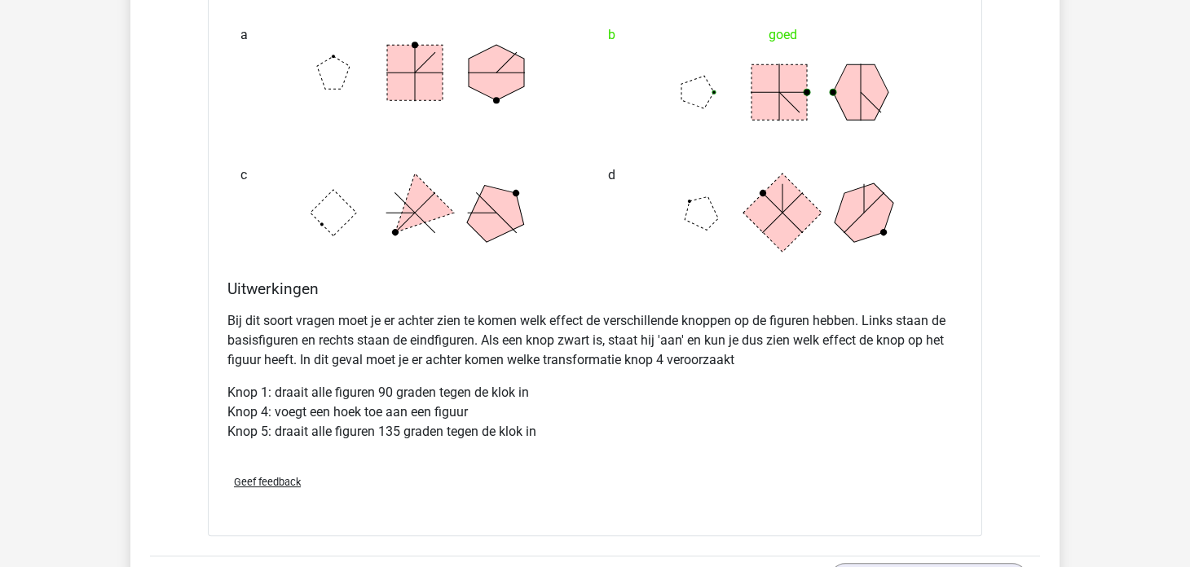
scroll to position [5214, 0]
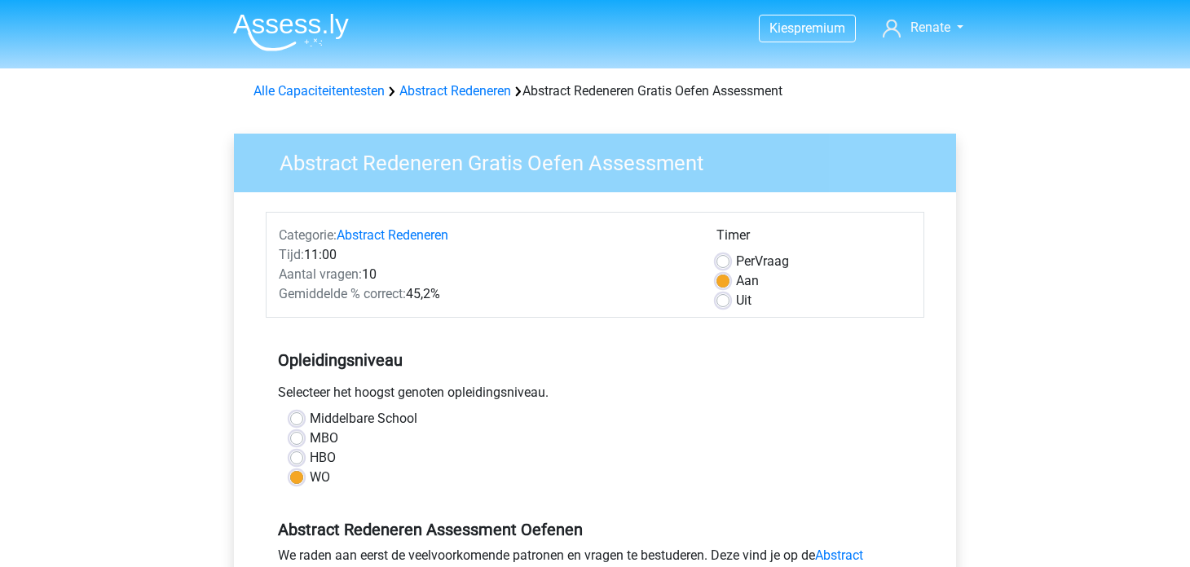
scroll to position [407, 0]
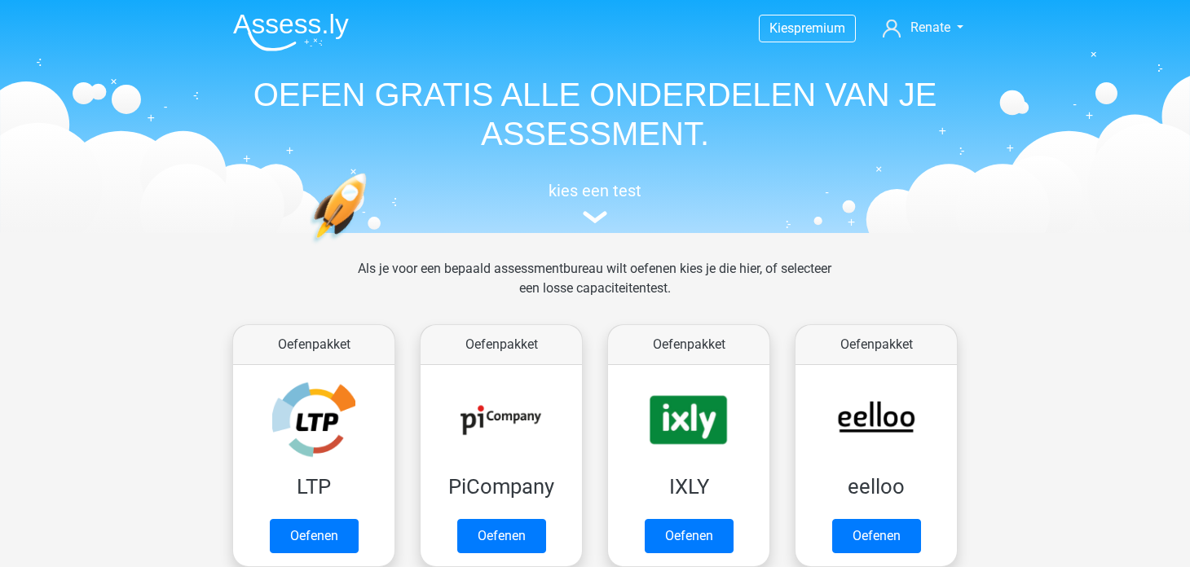
scroll to position [1141, 0]
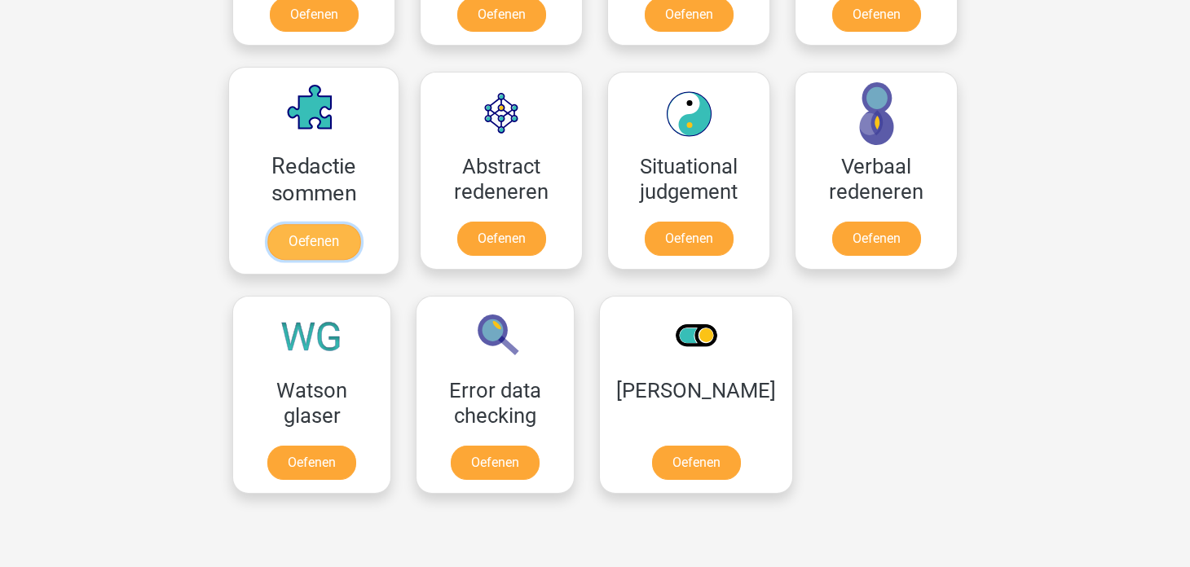
click at [330, 232] on link "Oefenen" at bounding box center [313, 242] width 93 height 36
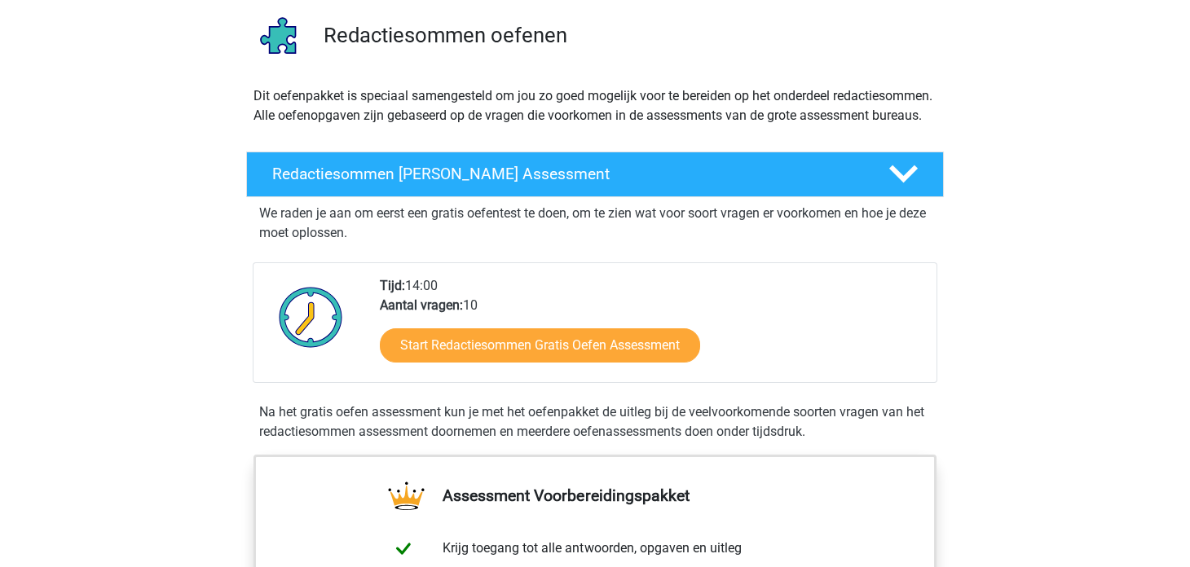
scroll to position [118, 0]
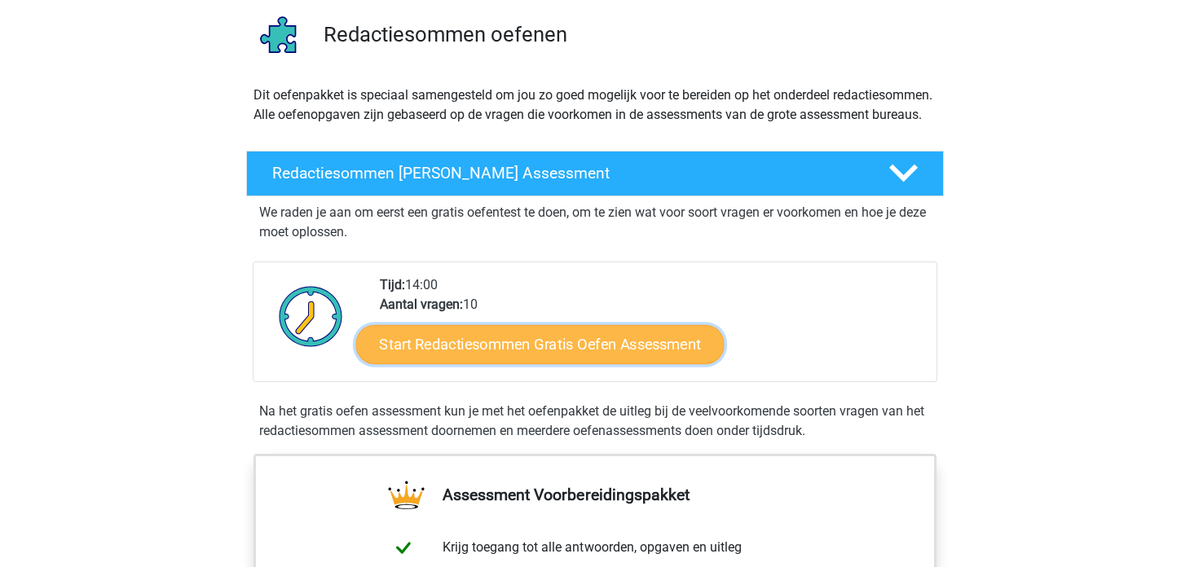
click at [500, 363] on link "Start Redactiesommen Gratis Oefen Assessment" at bounding box center [540, 343] width 368 height 39
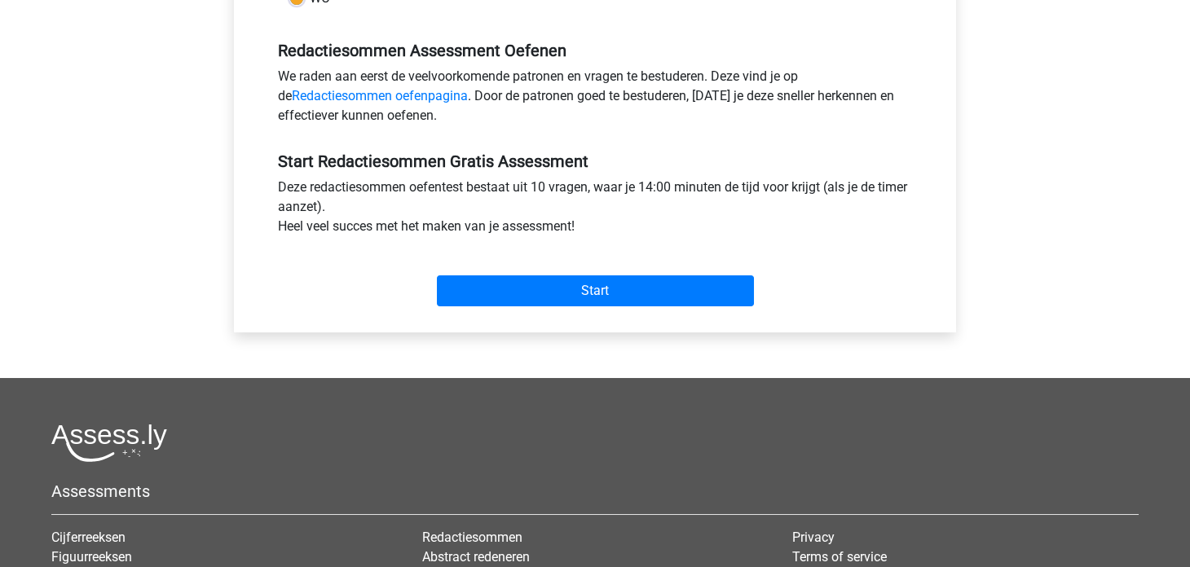
scroll to position [477, 0]
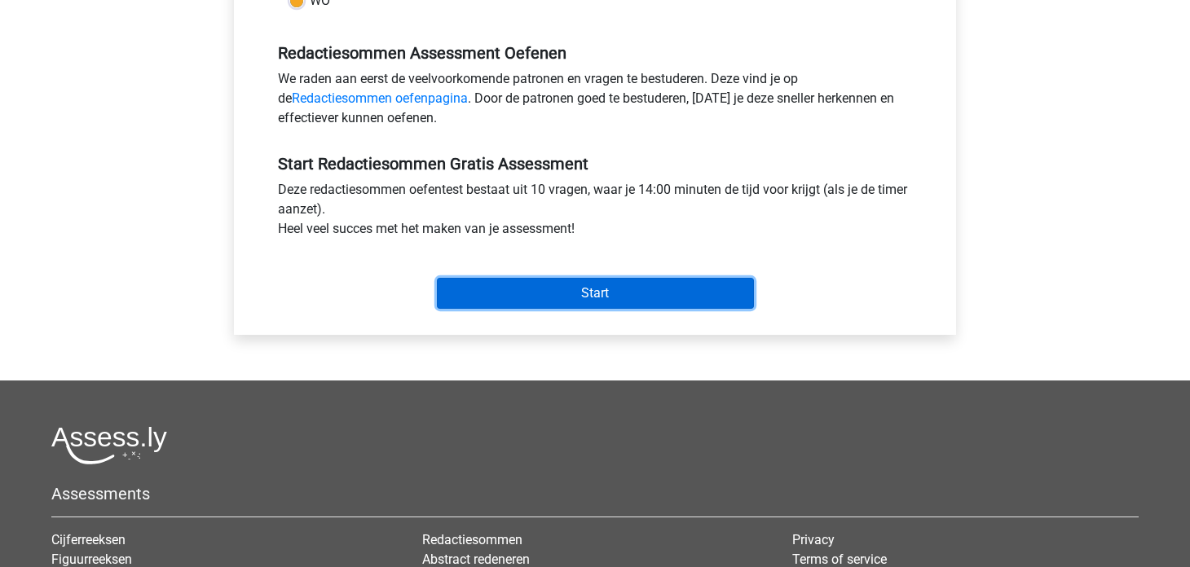
click at [571, 299] on input "Start" at bounding box center [595, 293] width 317 height 31
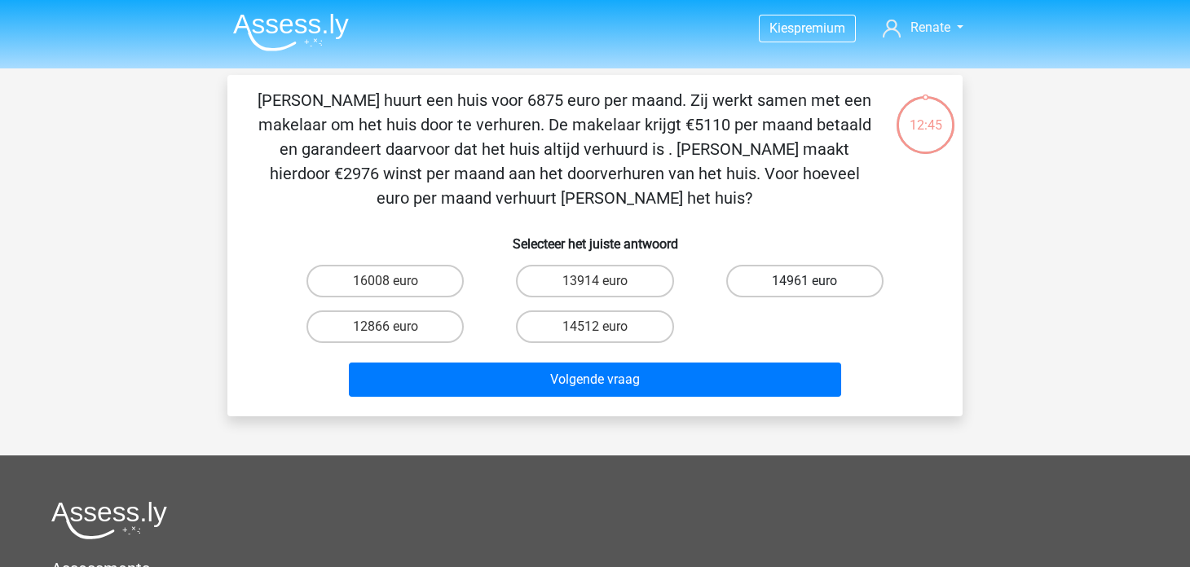
click at [770, 284] on label "14961 euro" at bounding box center [804, 281] width 157 height 33
click at [804, 284] on input "14961 euro" at bounding box center [809, 286] width 11 height 11
radio input "true"
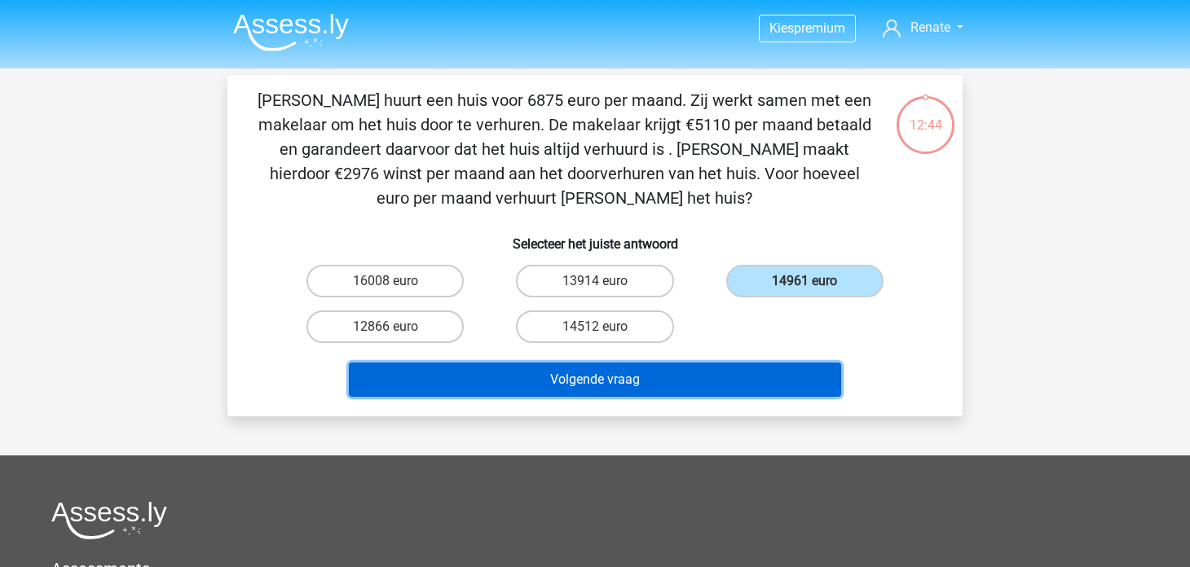
click at [728, 378] on button "Volgende vraag" at bounding box center [595, 380] width 493 height 34
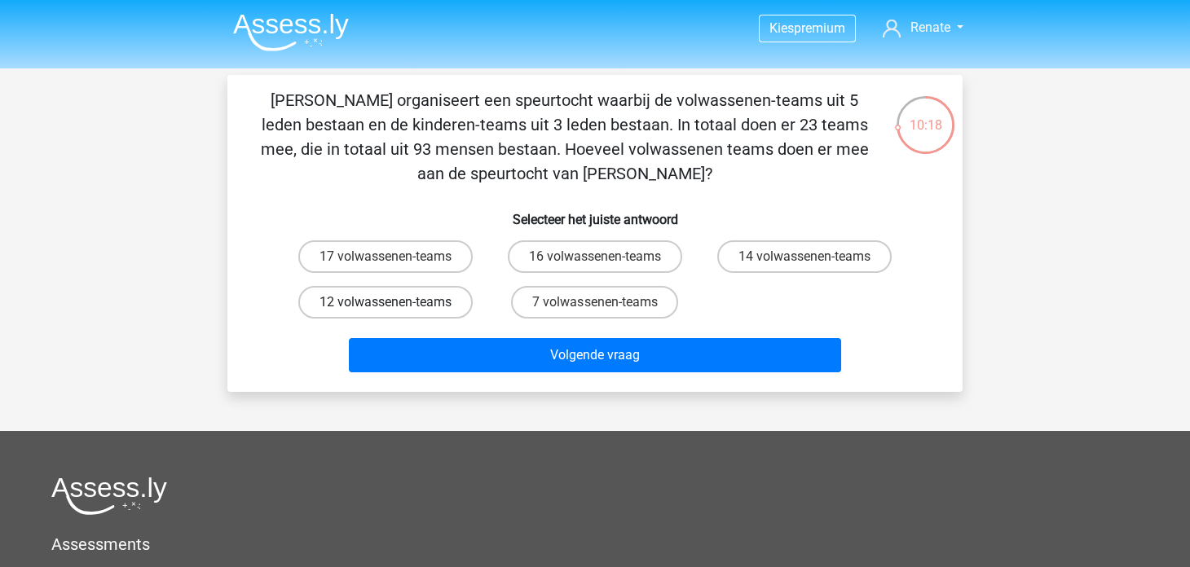
click at [410, 293] on label "12 volwassenen-teams" at bounding box center [385, 302] width 174 height 33
click at [396, 302] on input "12 volwassenen-teams" at bounding box center [390, 307] width 11 height 11
radio input "true"
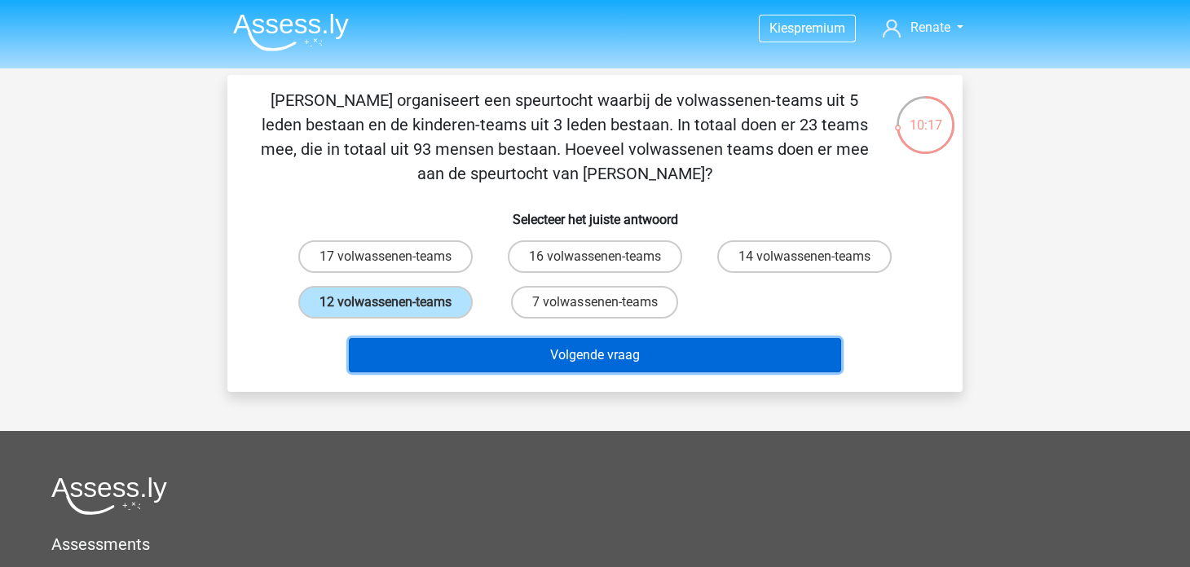
click at [472, 346] on button "Volgende vraag" at bounding box center [595, 355] width 493 height 34
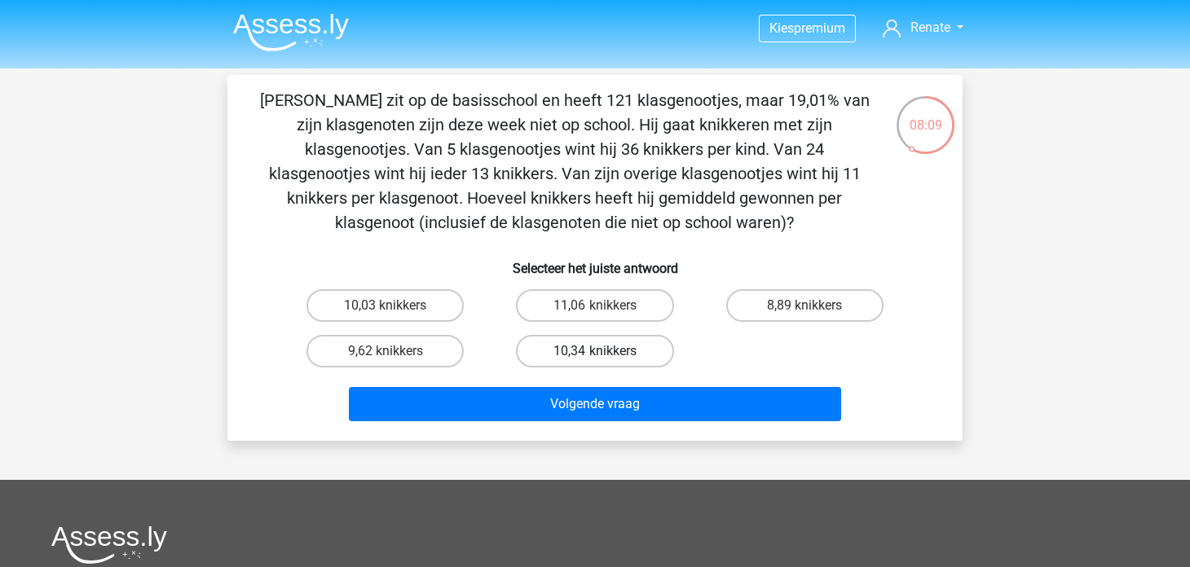
click at [645, 350] on label "10,34 knikkers" at bounding box center [594, 351] width 157 height 33
click at [605, 351] on input "10,34 knikkers" at bounding box center [600, 356] width 11 height 11
radio input "true"
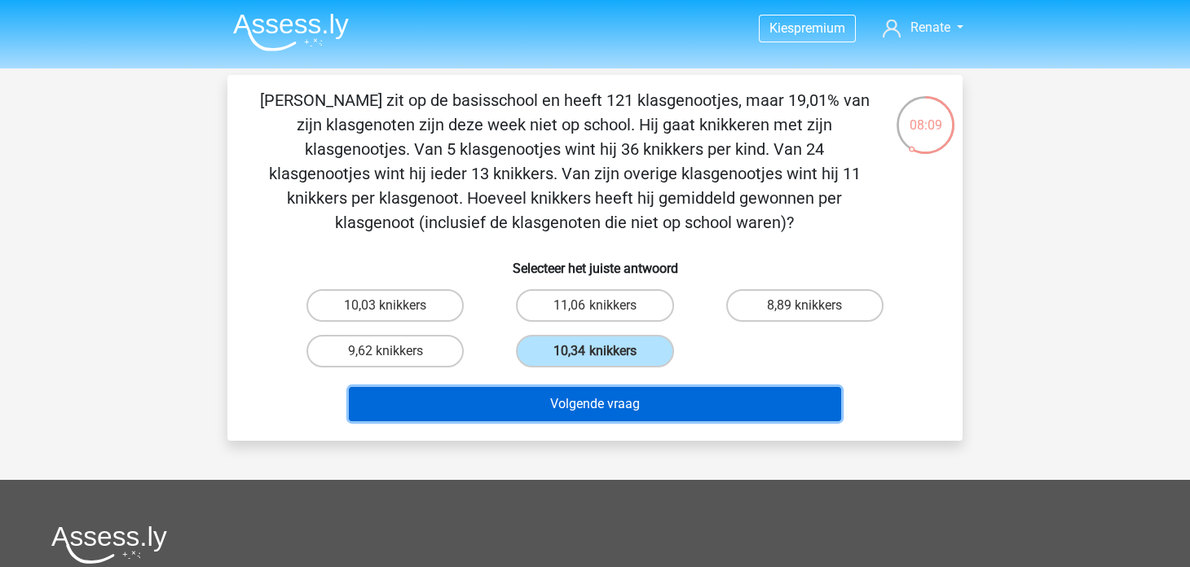
click at [668, 393] on button "Volgende vraag" at bounding box center [595, 404] width 493 height 34
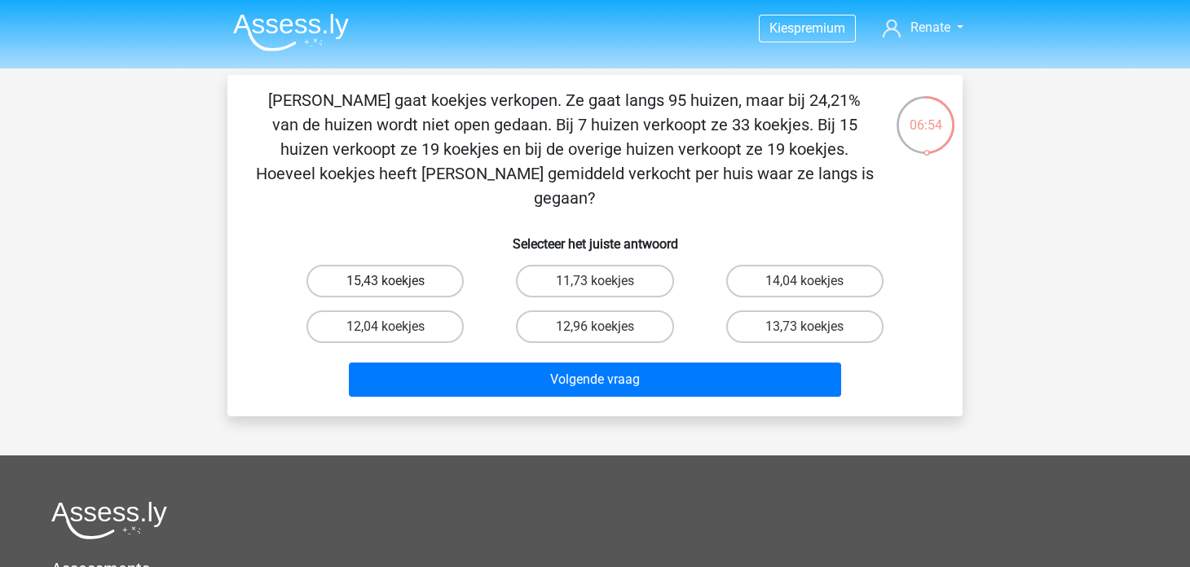
click at [432, 265] on label "15,43 koekjes" at bounding box center [384, 281] width 157 height 33
click at [396, 281] on input "15,43 koekjes" at bounding box center [390, 286] width 11 height 11
radio input "true"
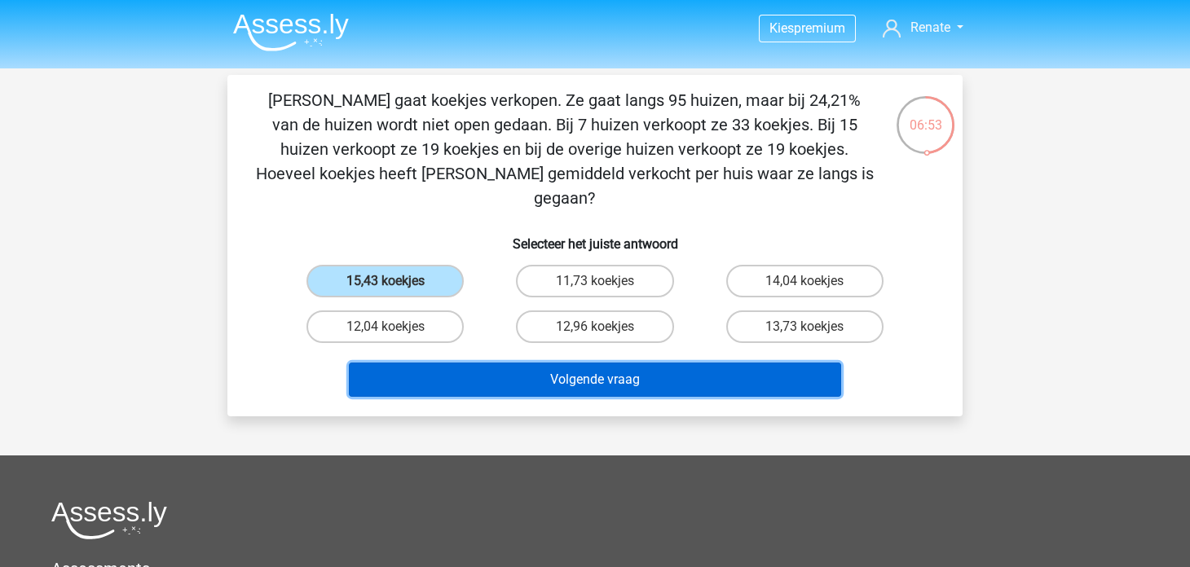
click at [542, 363] on button "Volgende vraag" at bounding box center [595, 380] width 493 height 34
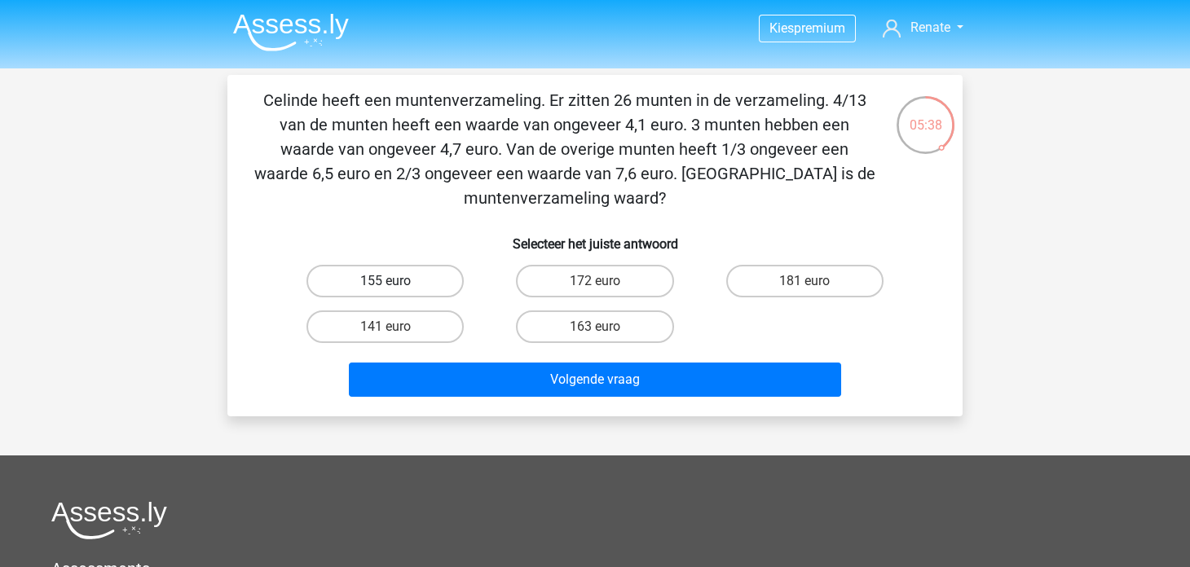
click at [415, 288] on label "155 euro" at bounding box center [384, 281] width 157 height 33
click at [396, 288] on input "155 euro" at bounding box center [390, 286] width 11 height 11
radio input "true"
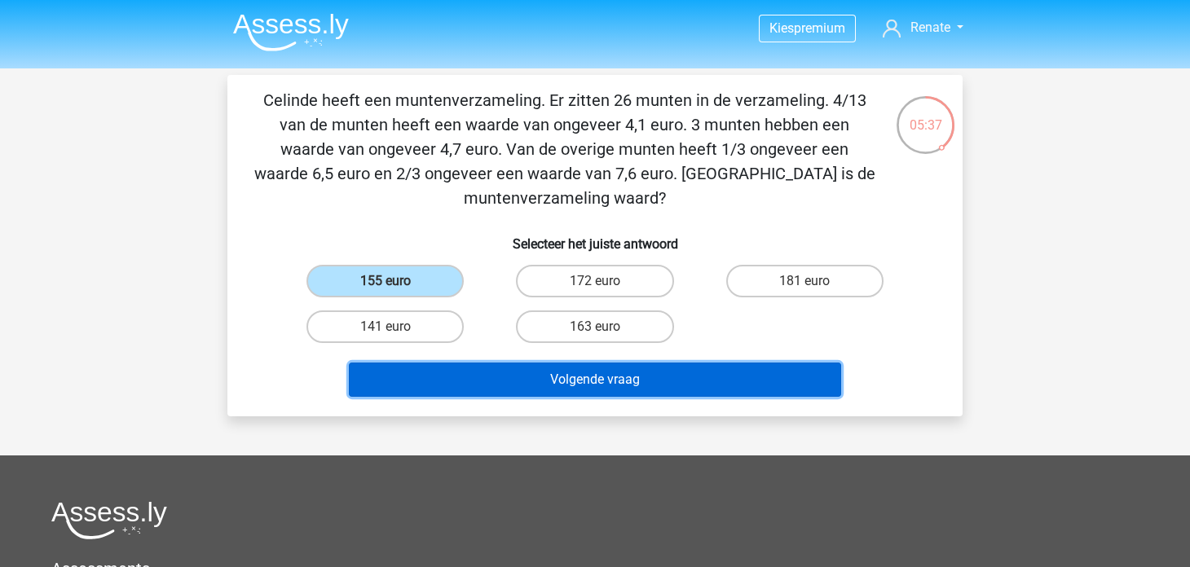
click at [495, 387] on button "Volgende vraag" at bounding box center [595, 380] width 493 height 34
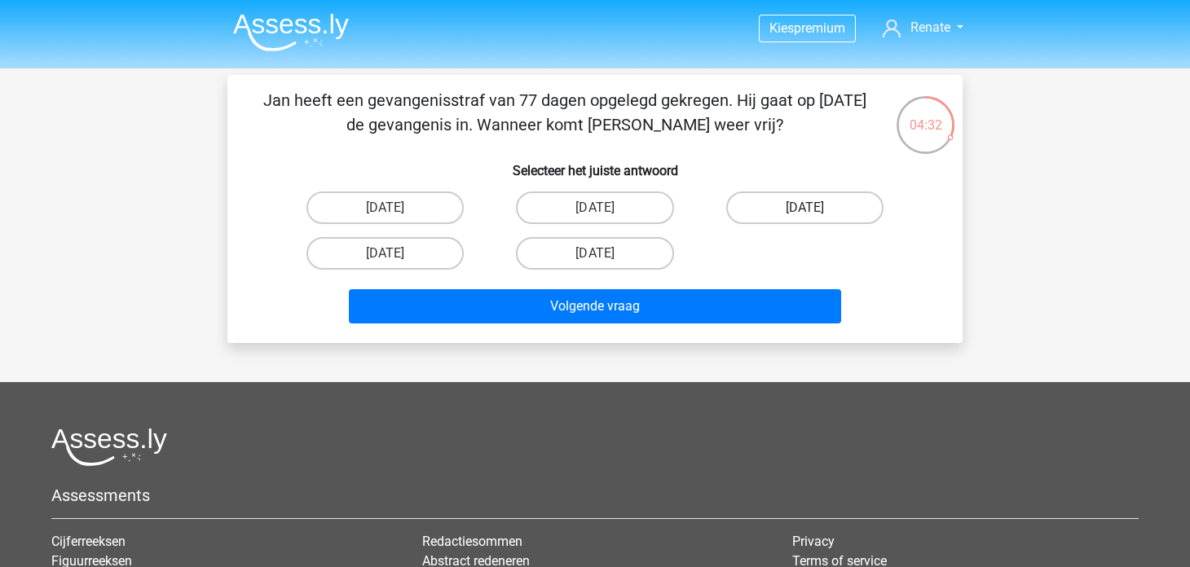
click at [790, 213] on label "13 augustus" at bounding box center [804, 208] width 157 height 33
click at [804, 213] on input "13 augustus" at bounding box center [809, 213] width 11 height 11
radio input "true"
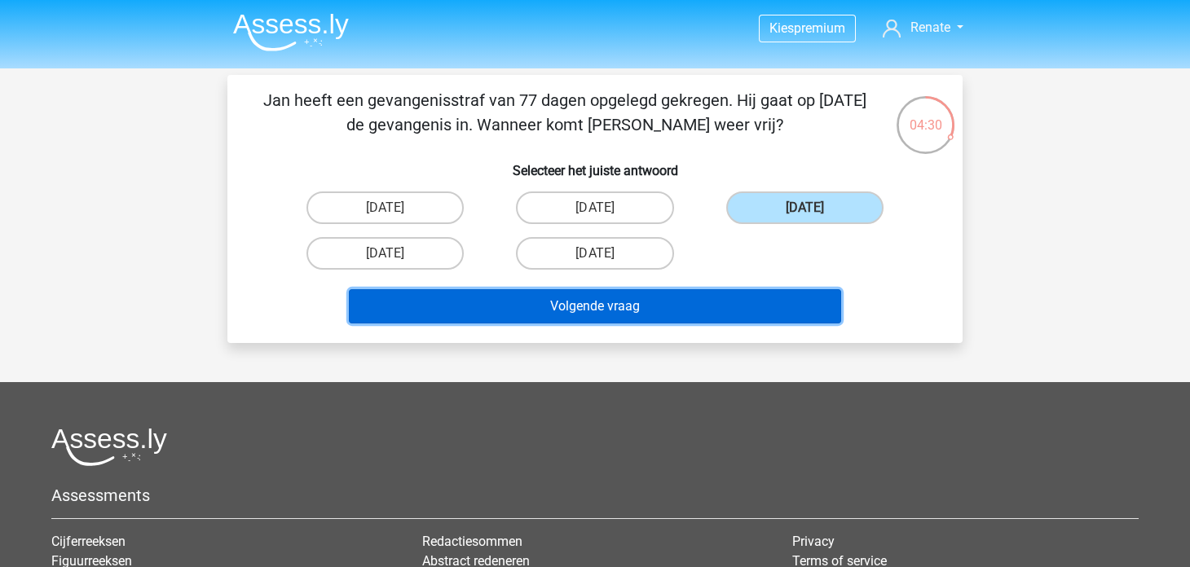
click at [763, 298] on button "Volgende vraag" at bounding box center [595, 306] width 493 height 34
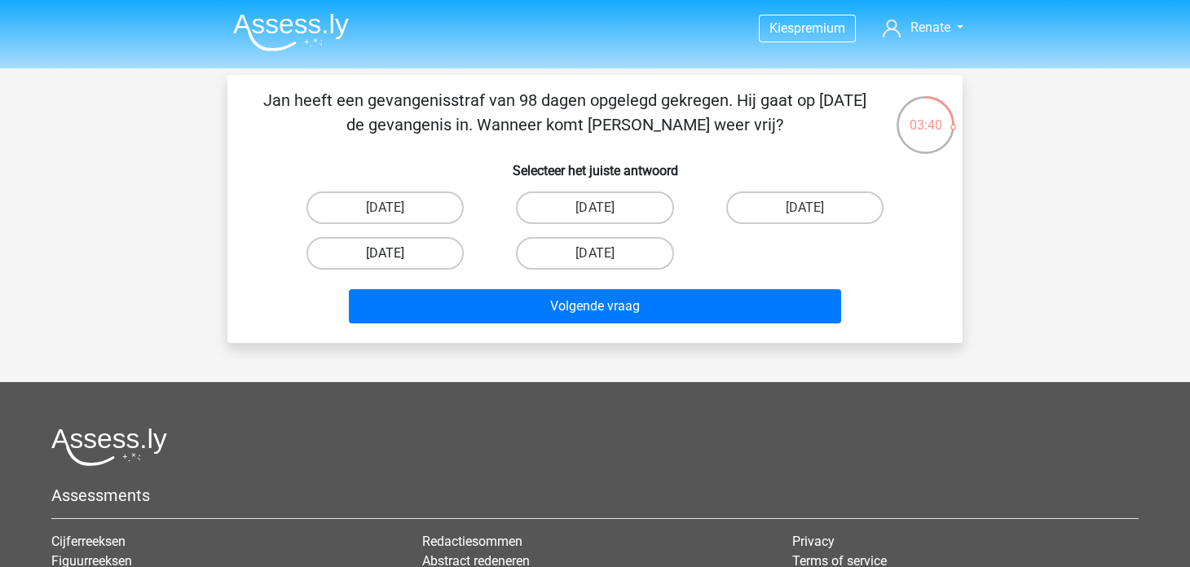
click at [425, 254] on label "22 augustus" at bounding box center [384, 253] width 157 height 33
click at [396, 254] on input "22 augustus" at bounding box center [390, 258] width 11 height 11
radio input "true"
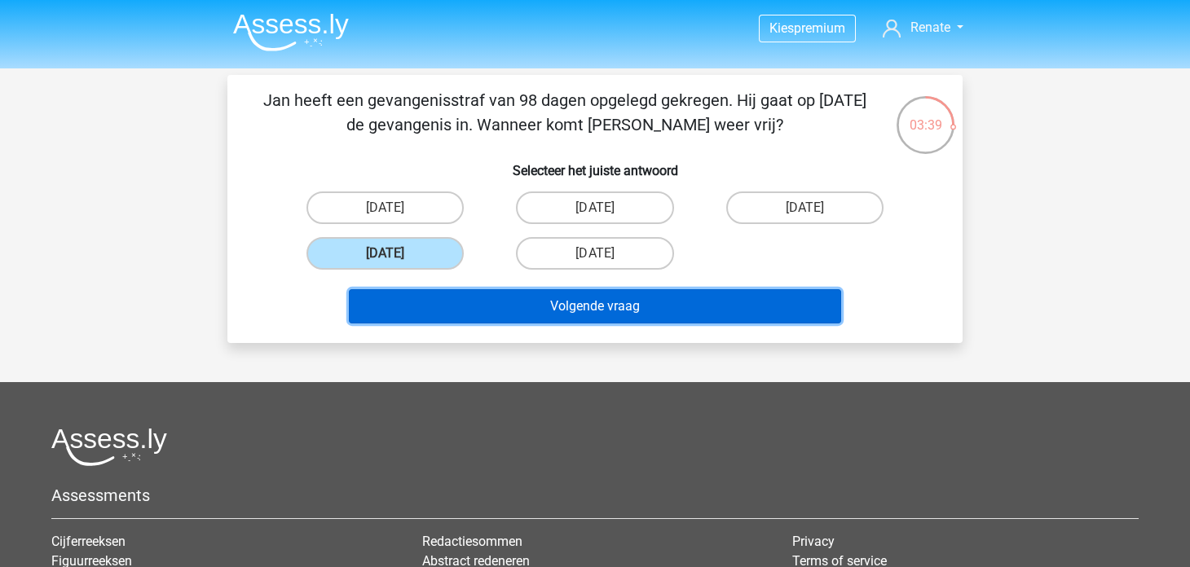
click at [477, 303] on button "Volgende vraag" at bounding box center [595, 306] width 493 height 34
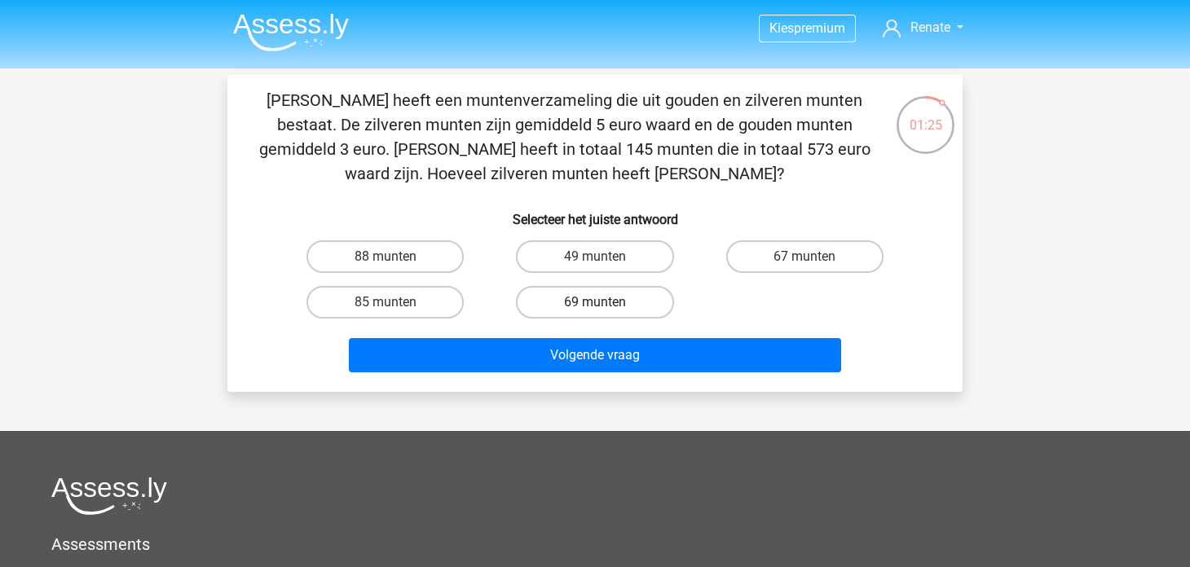
click at [593, 296] on label "69 munten" at bounding box center [594, 302] width 157 height 33
click at [595, 302] on input "69 munten" at bounding box center [600, 307] width 11 height 11
radio input "true"
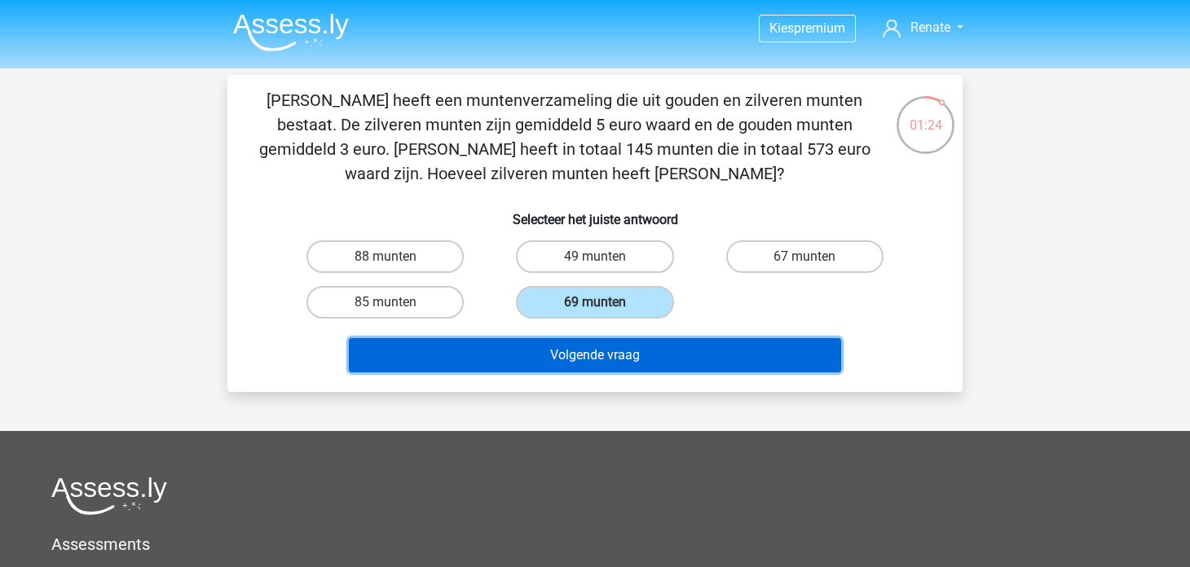
click at [596, 341] on button "Volgende vraag" at bounding box center [595, 355] width 493 height 34
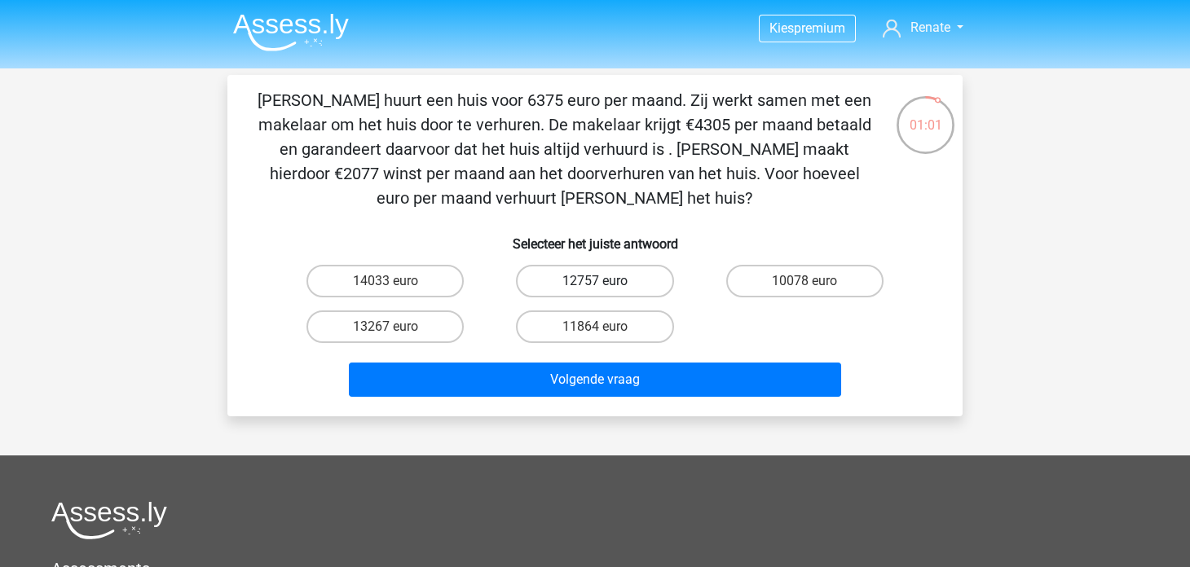
click at [643, 284] on label "12757 euro" at bounding box center [594, 281] width 157 height 33
click at [605, 284] on input "12757 euro" at bounding box center [600, 286] width 11 height 11
radio input "true"
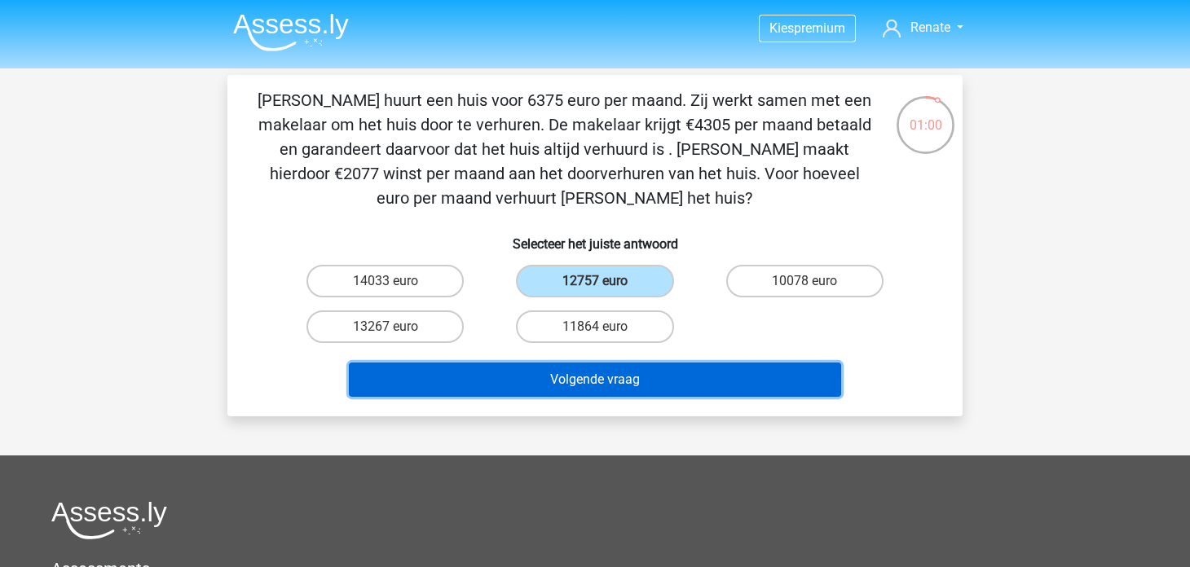
click at [696, 376] on button "Volgende vraag" at bounding box center [595, 380] width 493 height 34
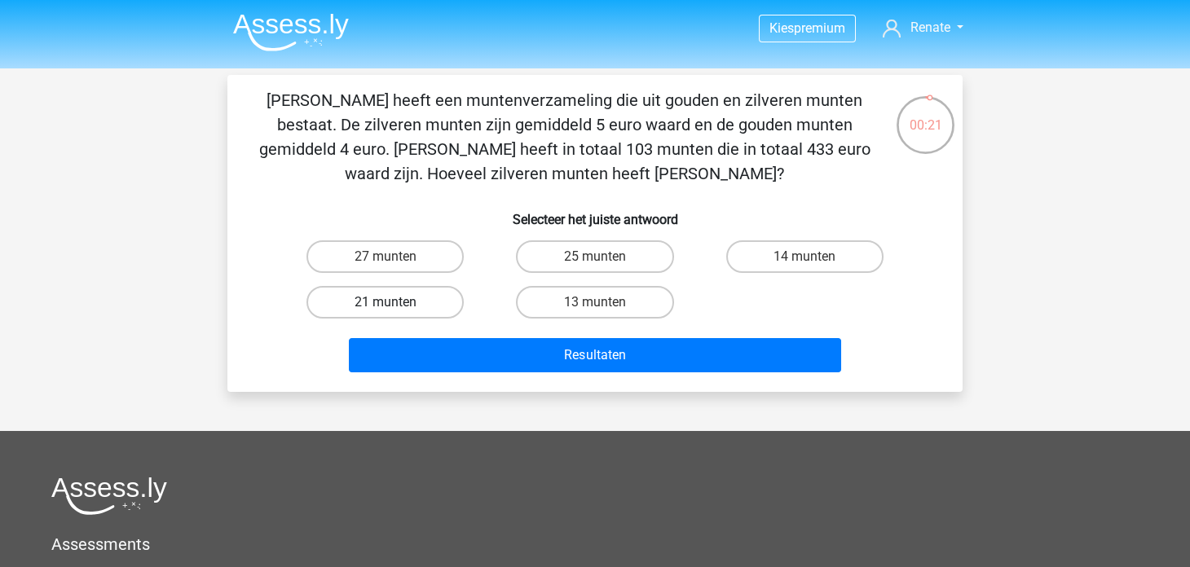
click at [433, 302] on label "21 munten" at bounding box center [384, 302] width 157 height 33
click at [396, 302] on input "21 munten" at bounding box center [390, 307] width 11 height 11
radio input "true"
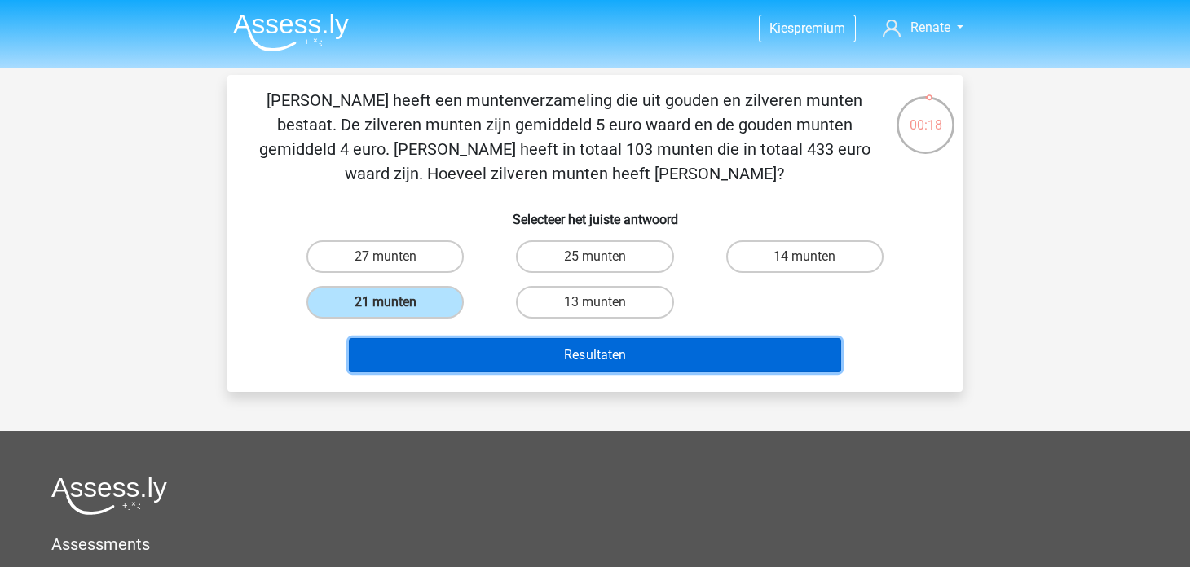
click at [618, 363] on button "Resultaten" at bounding box center [595, 355] width 493 height 34
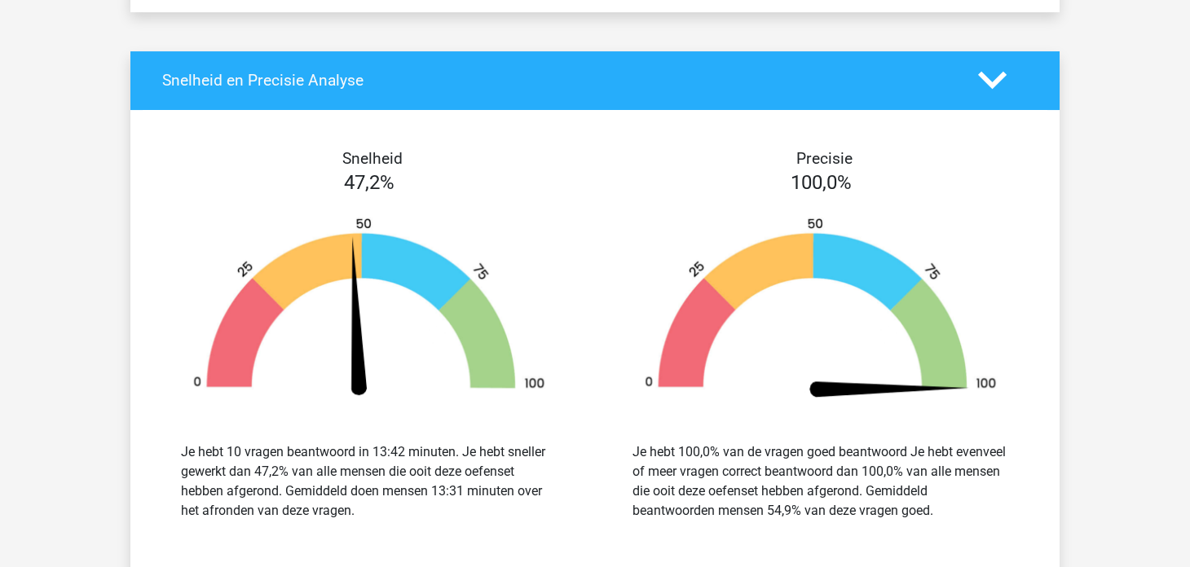
scroll to position [1861, 0]
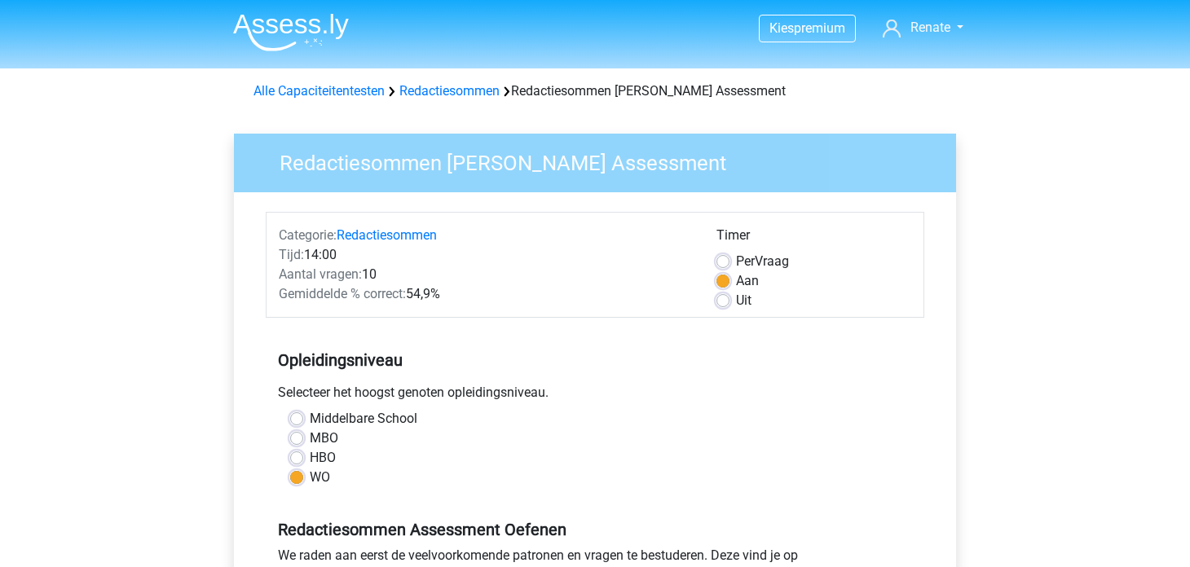
scroll to position [477, 0]
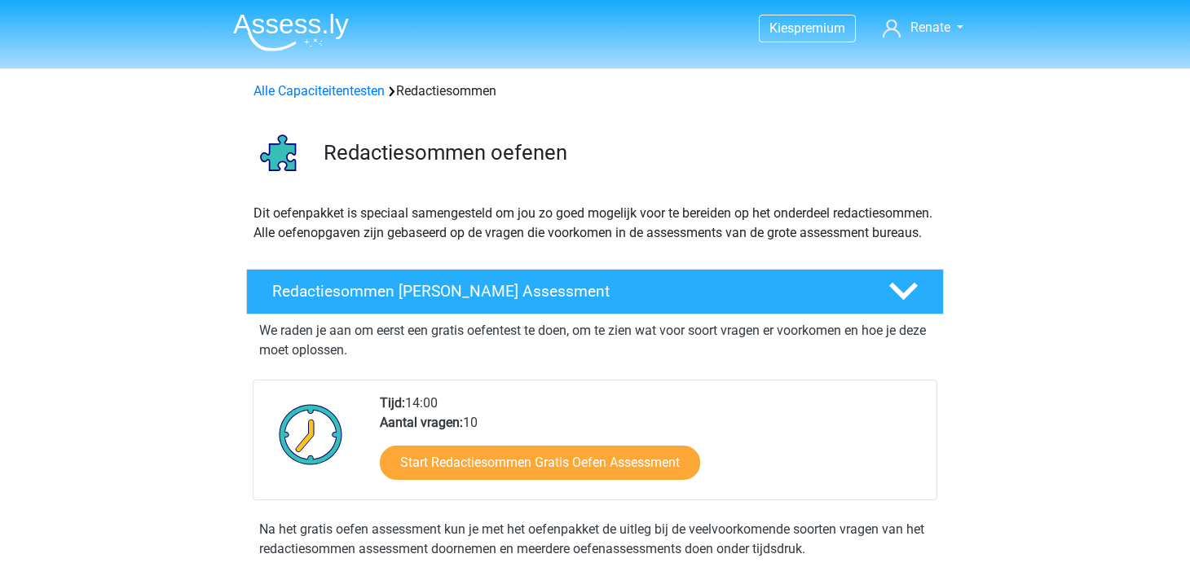
scroll to position [118, 0]
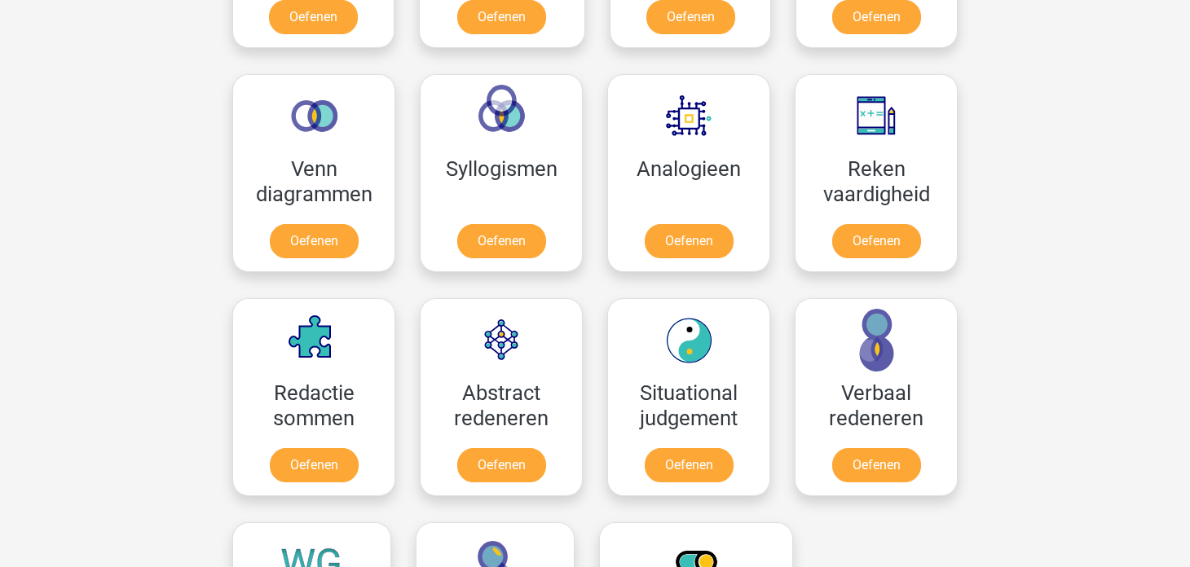
scroll to position [914, 0]
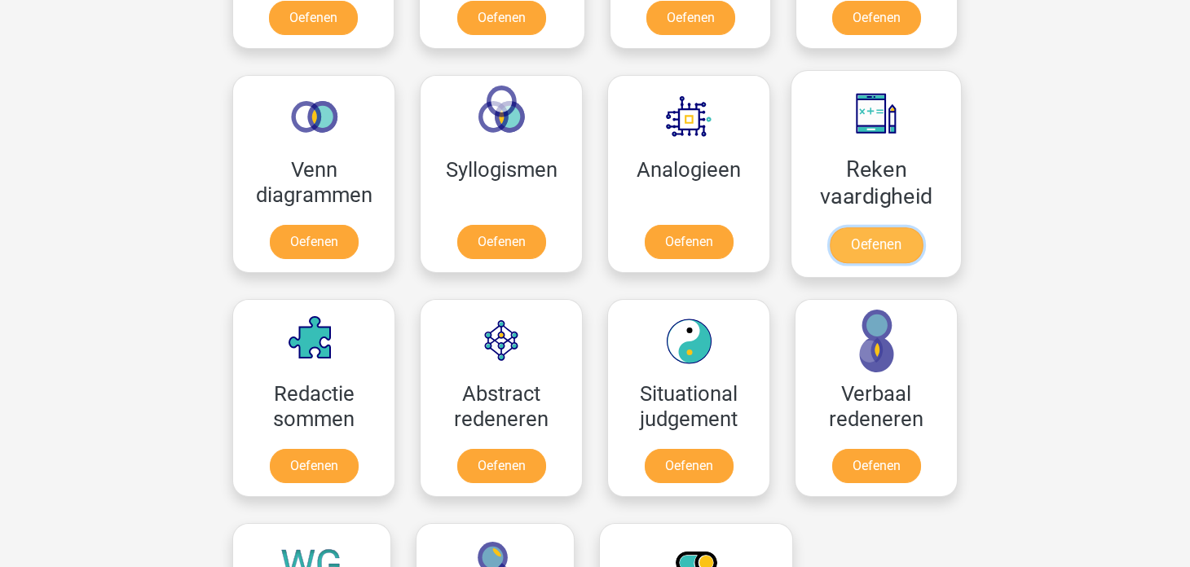
click at [846, 227] on link "Oefenen" at bounding box center [876, 245] width 93 height 36
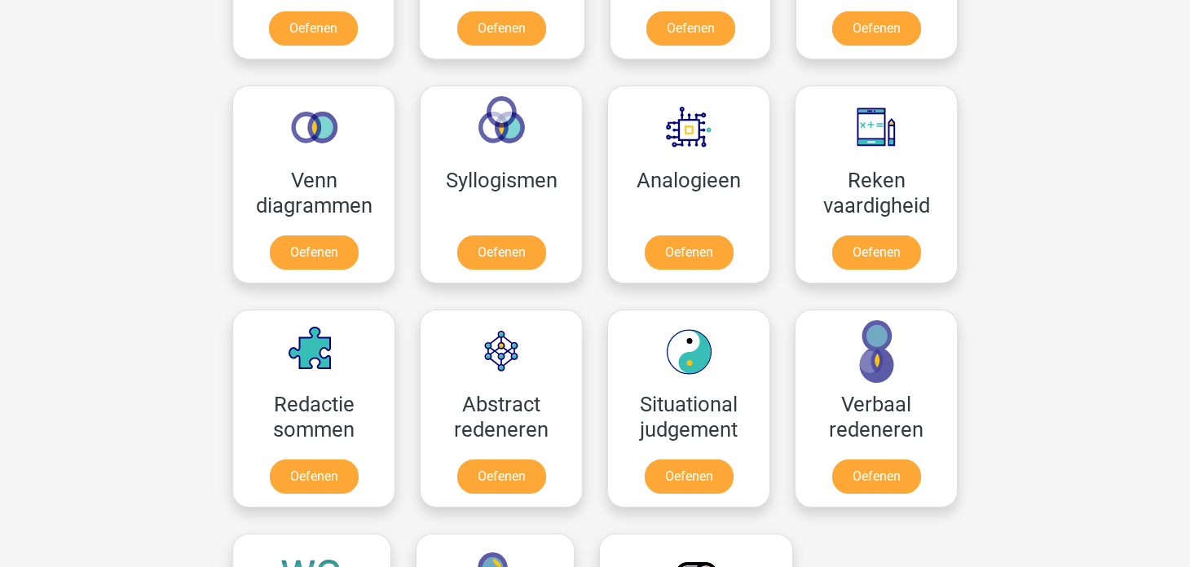
scroll to position [900, 0]
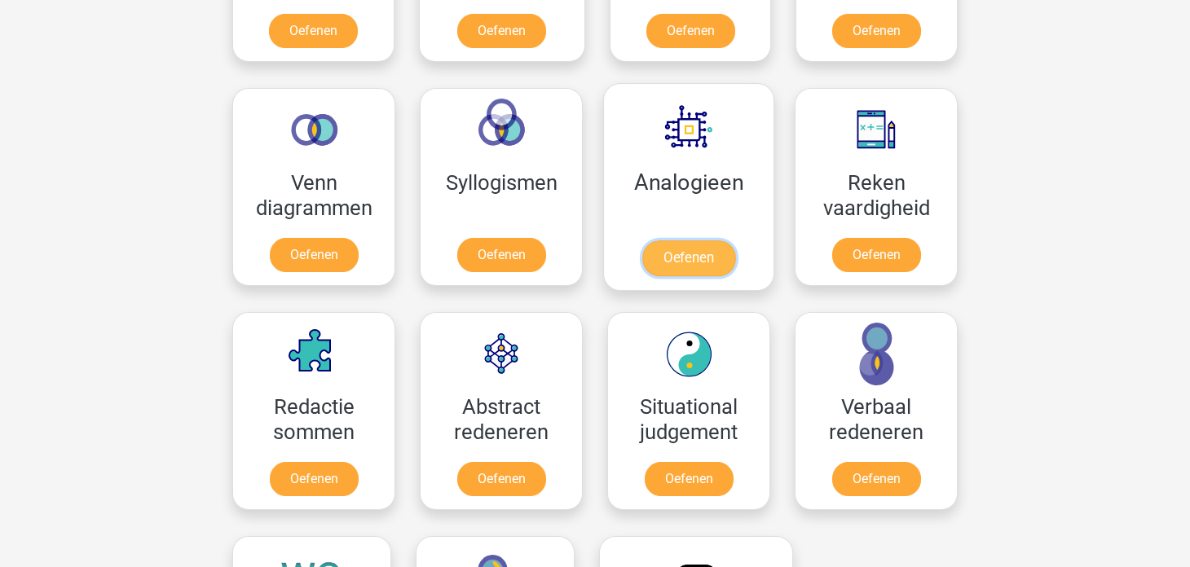
click at [693, 245] on link "Oefenen" at bounding box center [688, 258] width 93 height 36
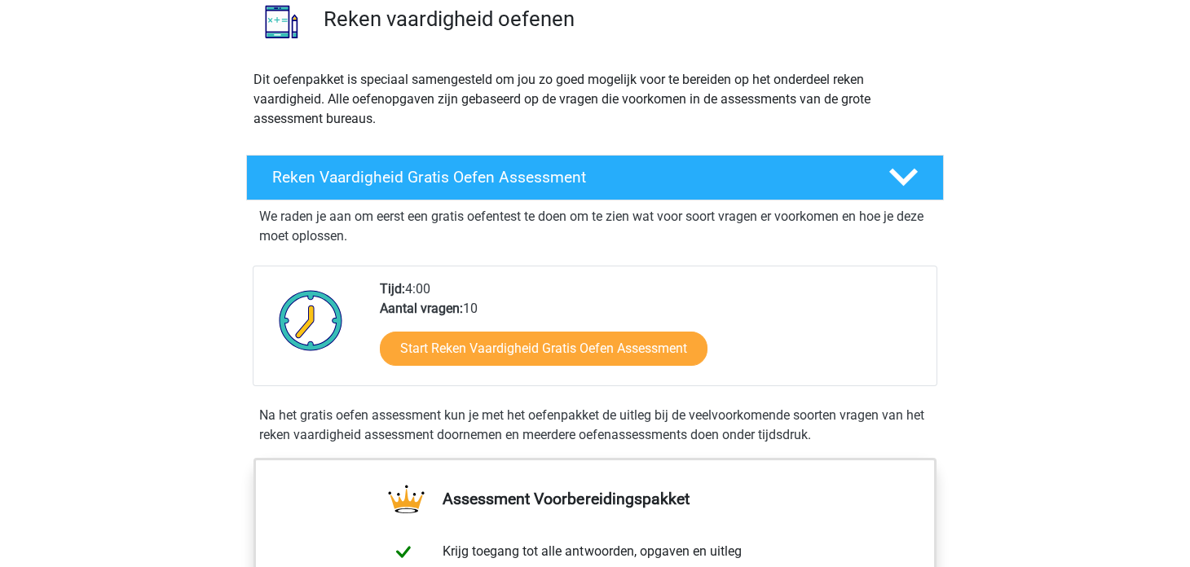
scroll to position [134, 0]
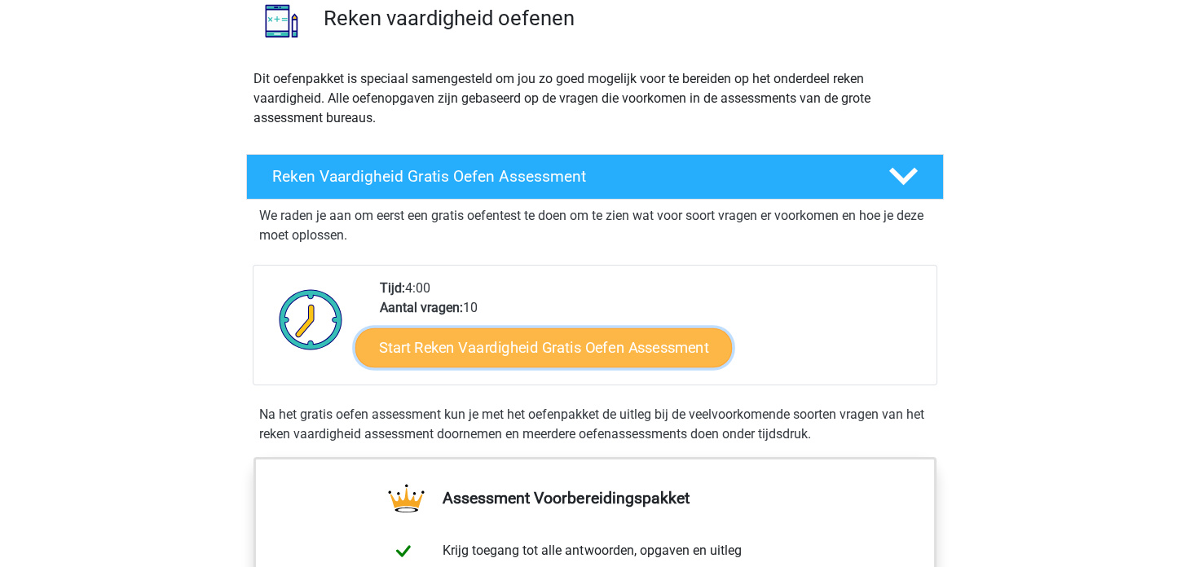
click at [636, 349] on link "Start Reken Vaardigheid Gratis Oefen Assessment" at bounding box center [543, 347] width 376 height 39
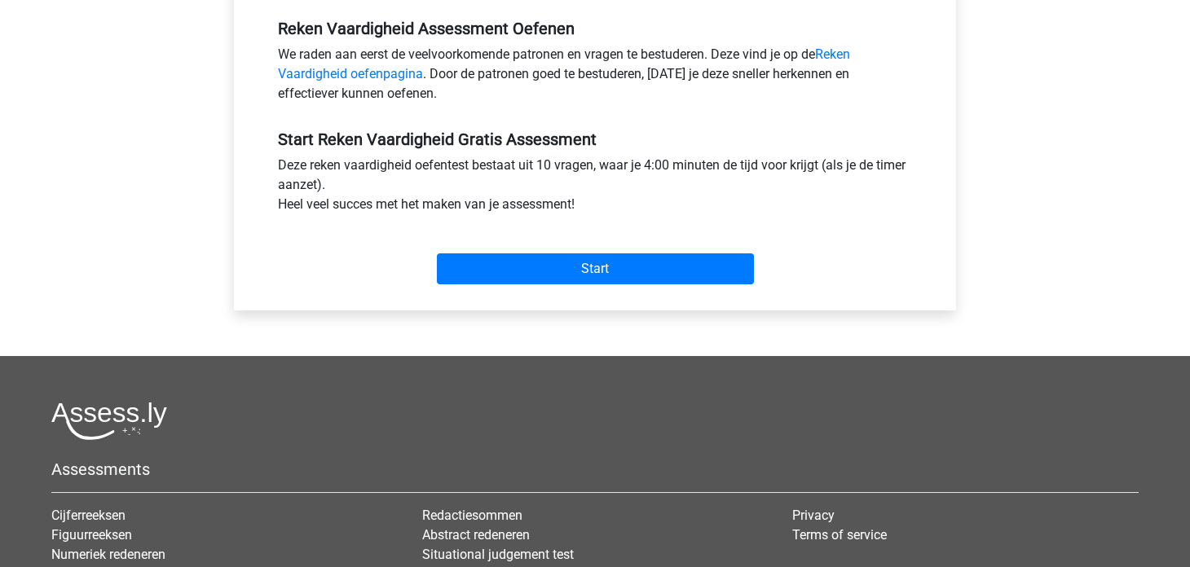
scroll to position [509, 0]
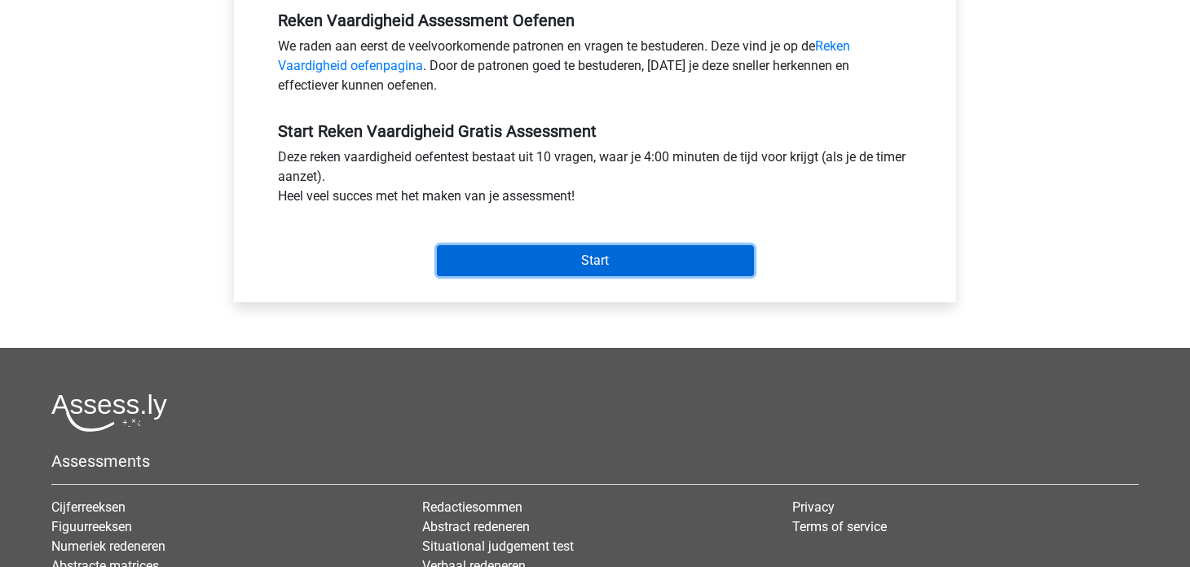
click at [621, 259] on input "Start" at bounding box center [595, 260] width 317 height 31
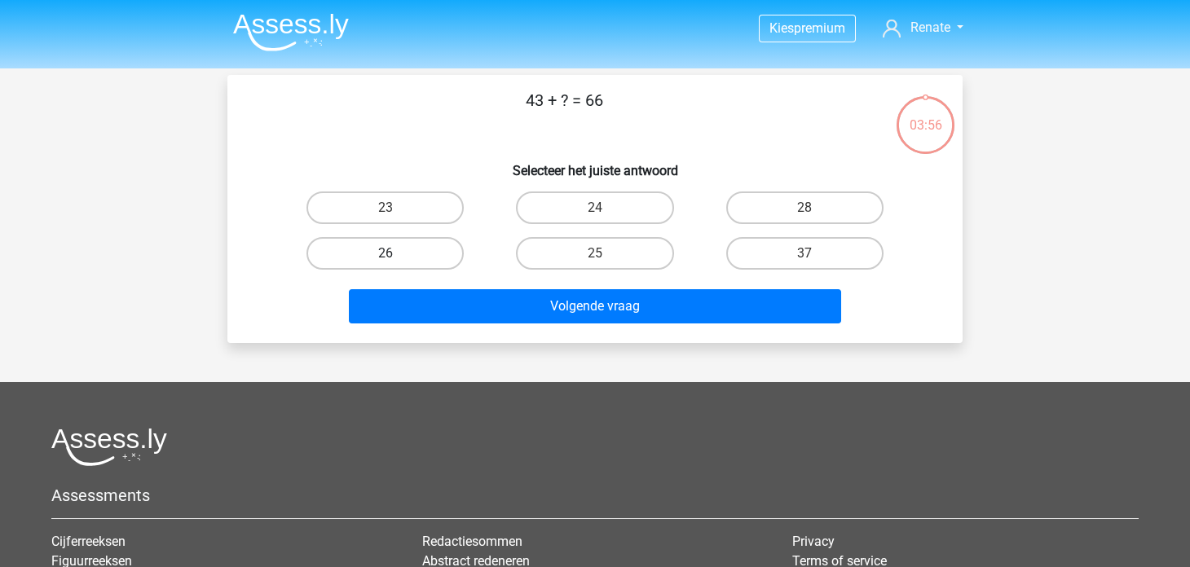
drag, startPoint x: 434, startPoint y: 207, endPoint x: 462, endPoint y: 253, distance: 54.5
click at [462, 253] on div "23 24 28 26 25" at bounding box center [594, 230] width 629 height 91
click at [439, 192] on label "23" at bounding box center [384, 208] width 157 height 33
click at [396, 208] on input "23" at bounding box center [390, 213] width 11 height 11
radio input "true"
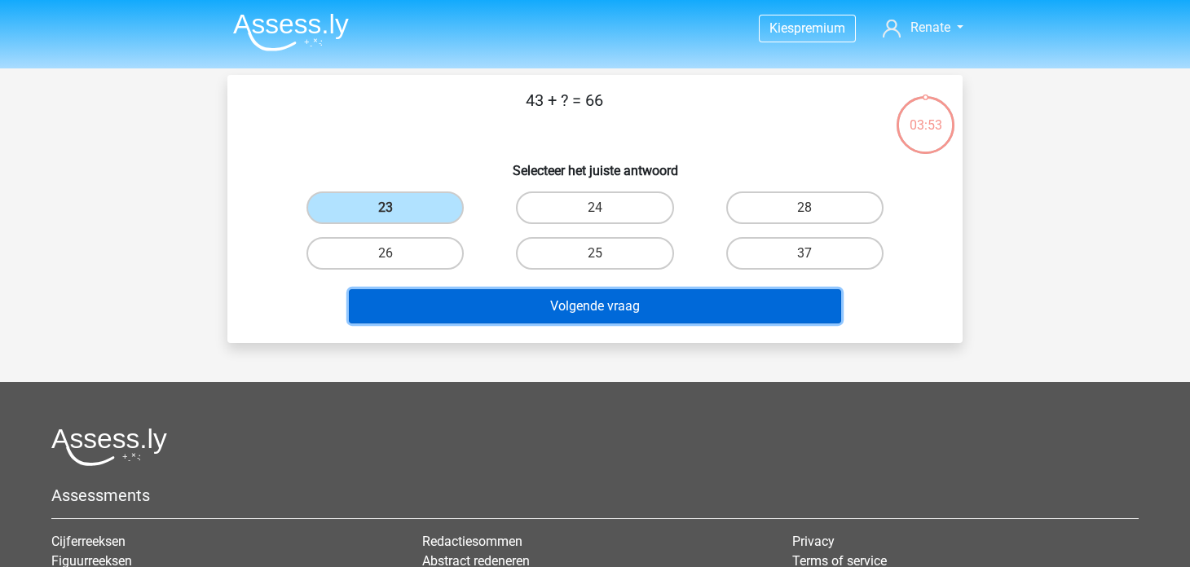
click at [590, 315] on button "Volgende vraag" at bounding box center [595, 306] width 493 height 34
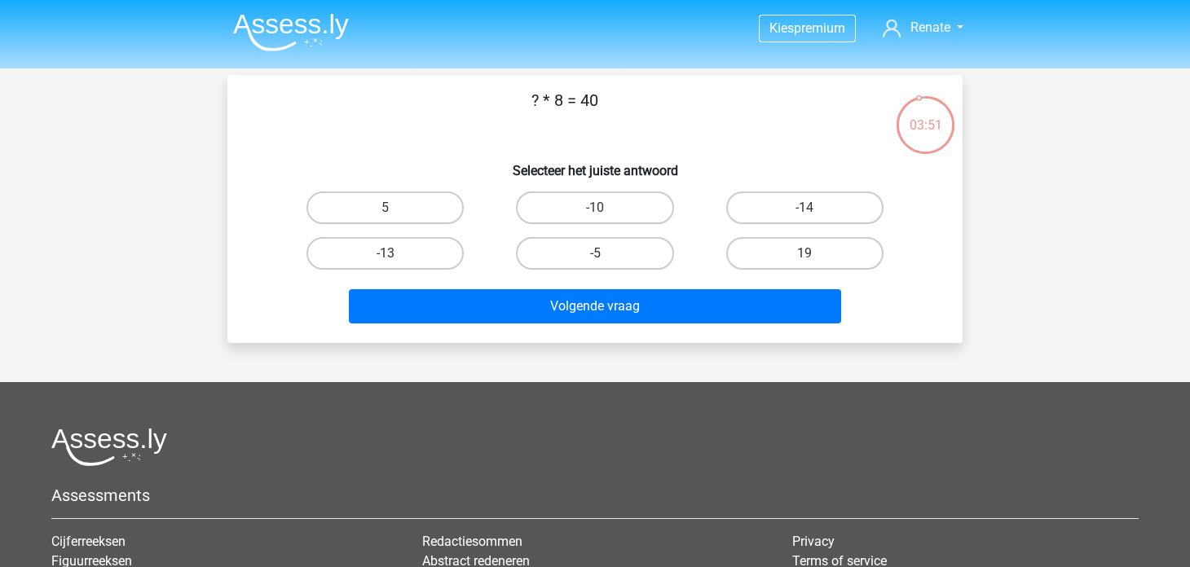
click at [412, 191] on div "5" at bounding box center [384, 208] width 209 height 46
click at [416, 213] on label "5" at bounding box center [384, 208] width 157 height 33
click at [396, 213] on input "5" at bounding box center [390, 213] width 11 height 11
radio input "true"
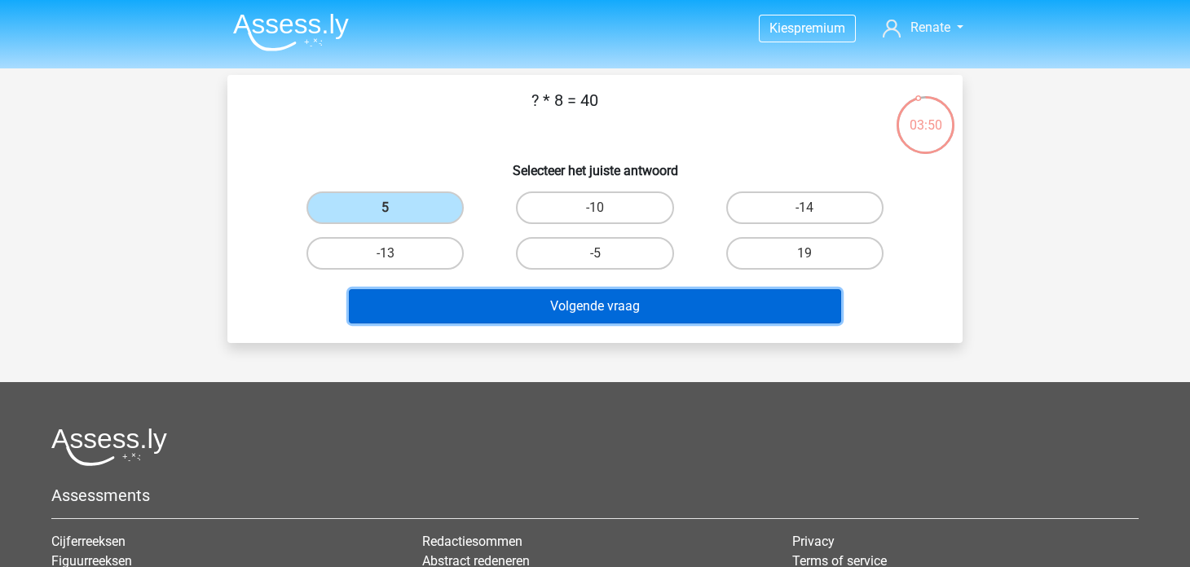
click at [477, 290] on button "Volgende vraag" at bounding box center [595, 306] width 493 height 34
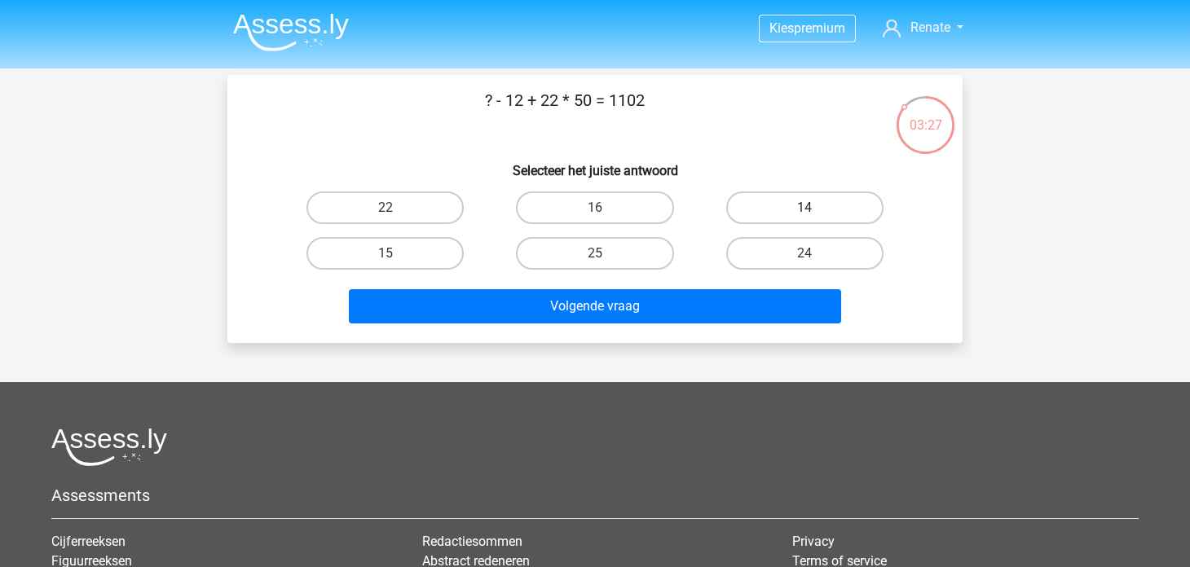
click at [795, 207] on label "14" at bounding box center [804, 208] width 157 height 33
click at [804, 208] on input "14" at bounding box center [809, 213] width 11 height 11
radio input "true"
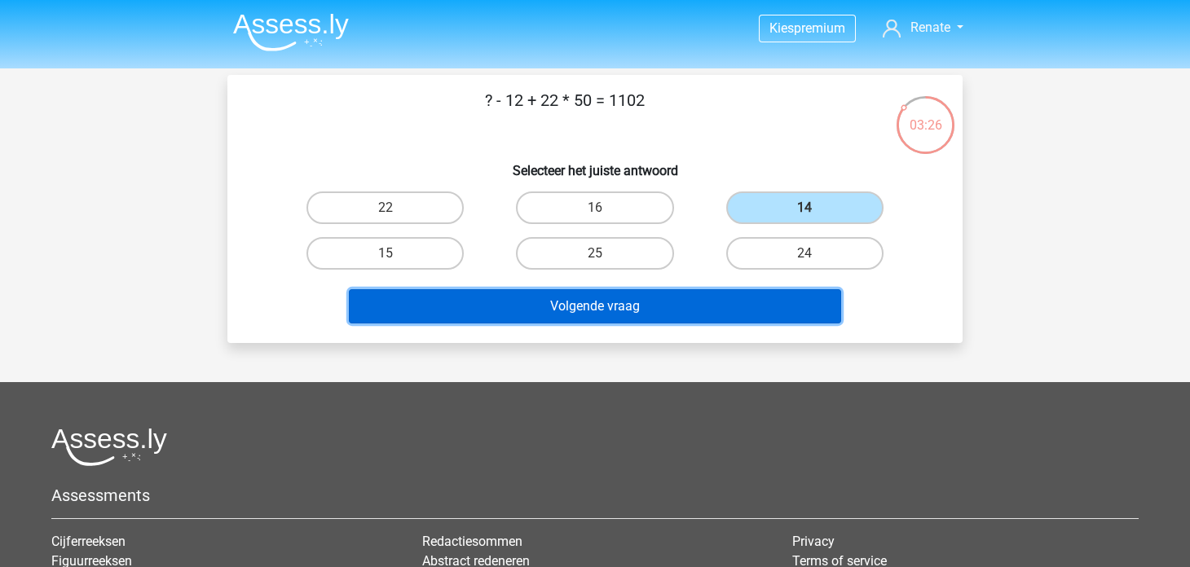
click at [748, 306] on button "Volgende vraag" at bounding box center [595, 306] width 493 height 34
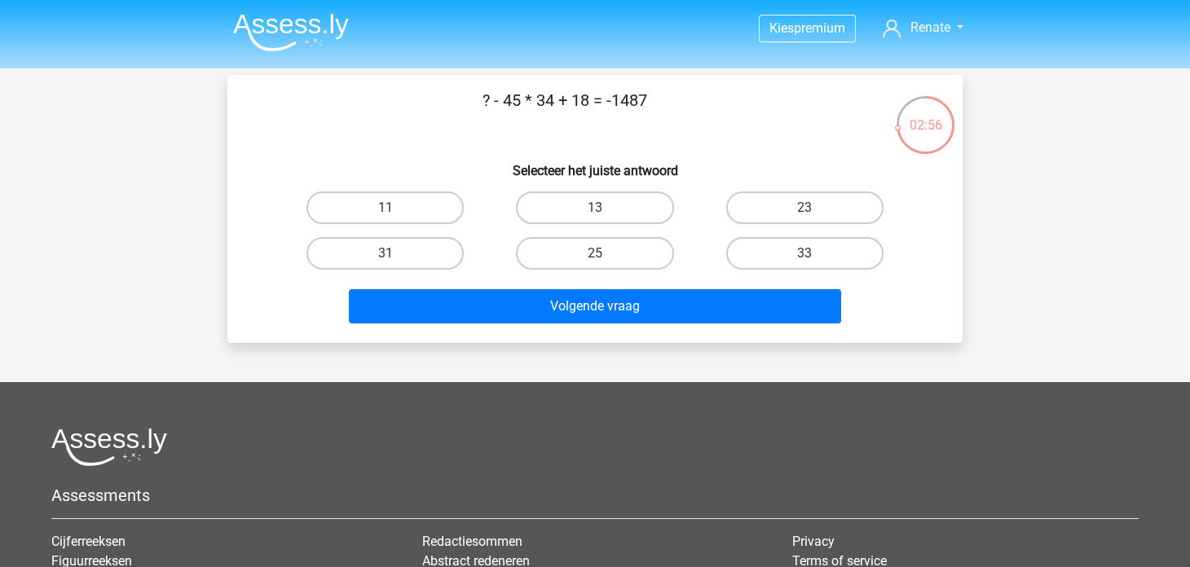
click at [599, 262] on input "25" at bounding box center [600, 258] width 11 height 11
radio input "true"
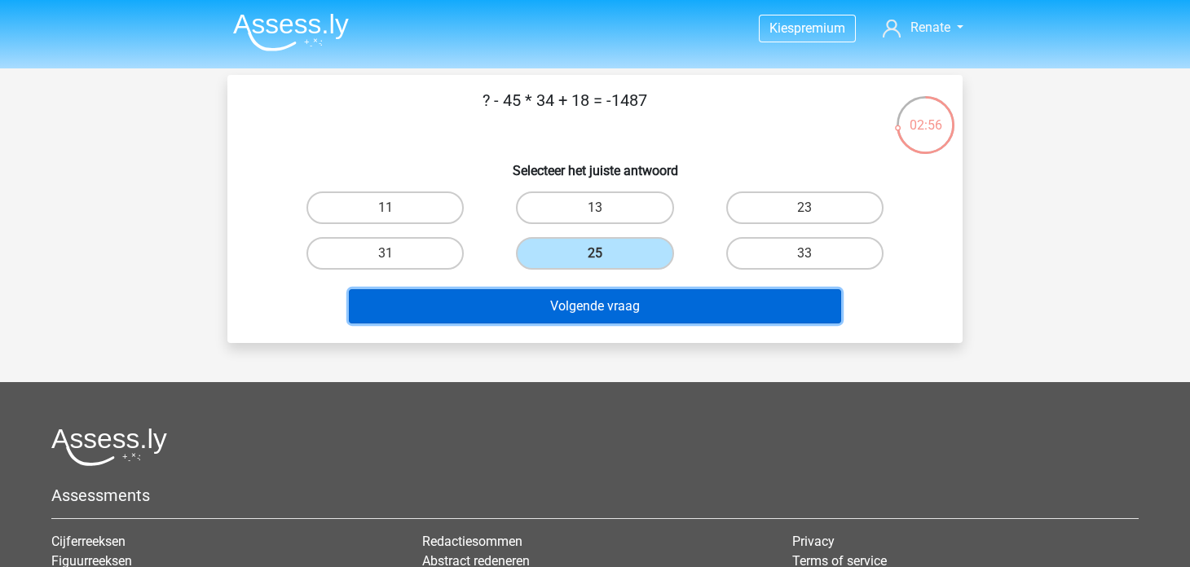
click at [585, 297] on button "Volgende vraag" at bounding box center [595, 306] width 493 height 34
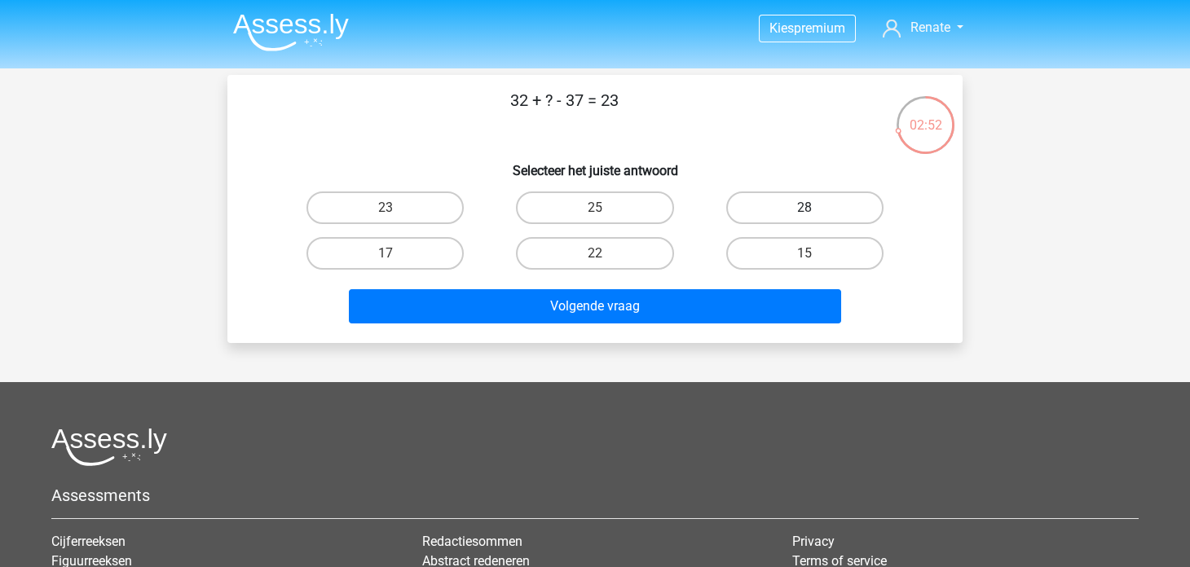
click at [773, 213] on label "28" at bounding box center [804, 208] width 157 height 33
click at [804, 213] on input "28" at bounding box center [809, 213] width 11 height 11
radio input "true"
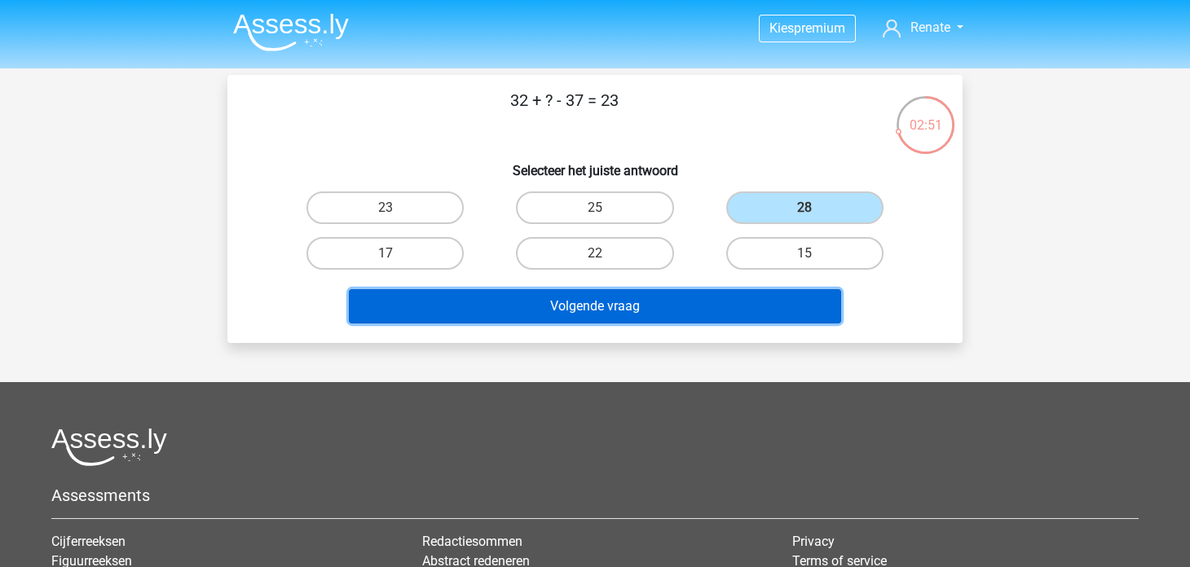
click at [680, 301] on button "Volgende vraag" at bounding box center [595, 306] width 493 height 34
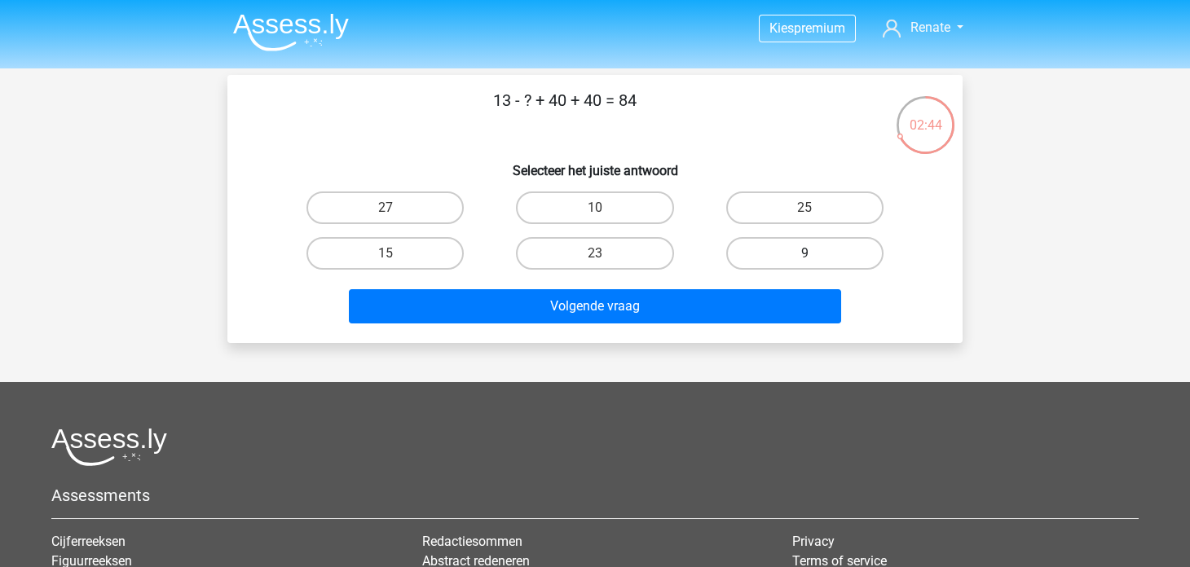
click at [798, 252] on label "9" at bounding box center [804, 253] width 157 height 33
click at [804, 253] on input "9" at bounding box center [809, 258] width 11 height 11
radio input "true"
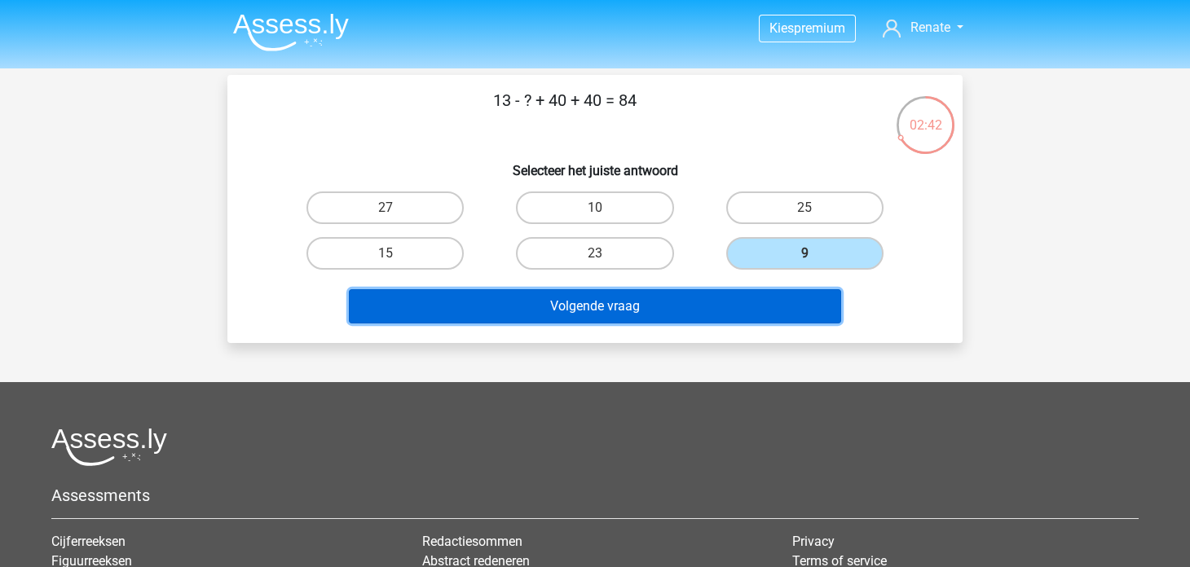
click at [703, 306] on button "Volgende vraag" at bounding box center [595, 306] width 493 height 34
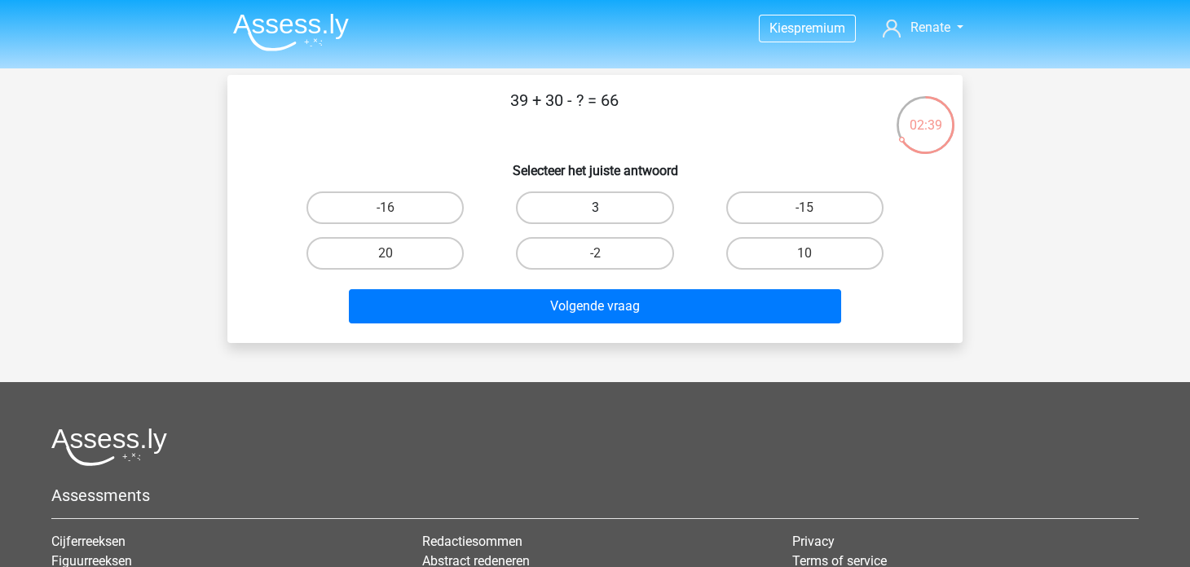
click at [593, 210] on label "3" at bounding box center [594, 208] width 157 height 33
click at [595, 210] on input "3" at bounding box center [600, 213] width 11 height 11
radio input "true"
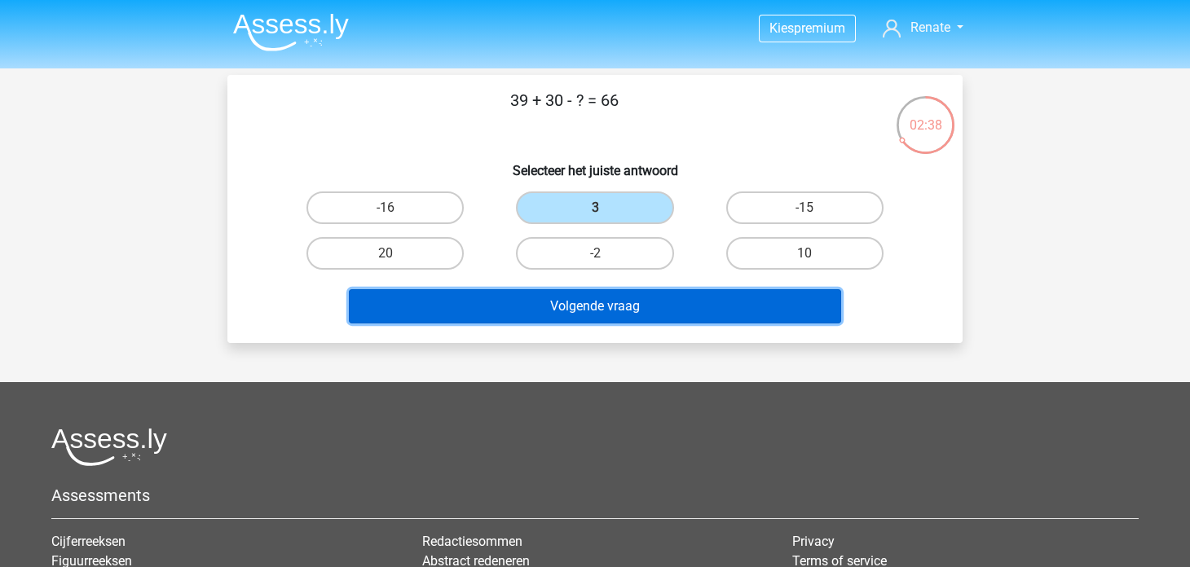
click at [464, 306] on button "Volgende vraag" at bounding box center [595, 306] width 493 height 34
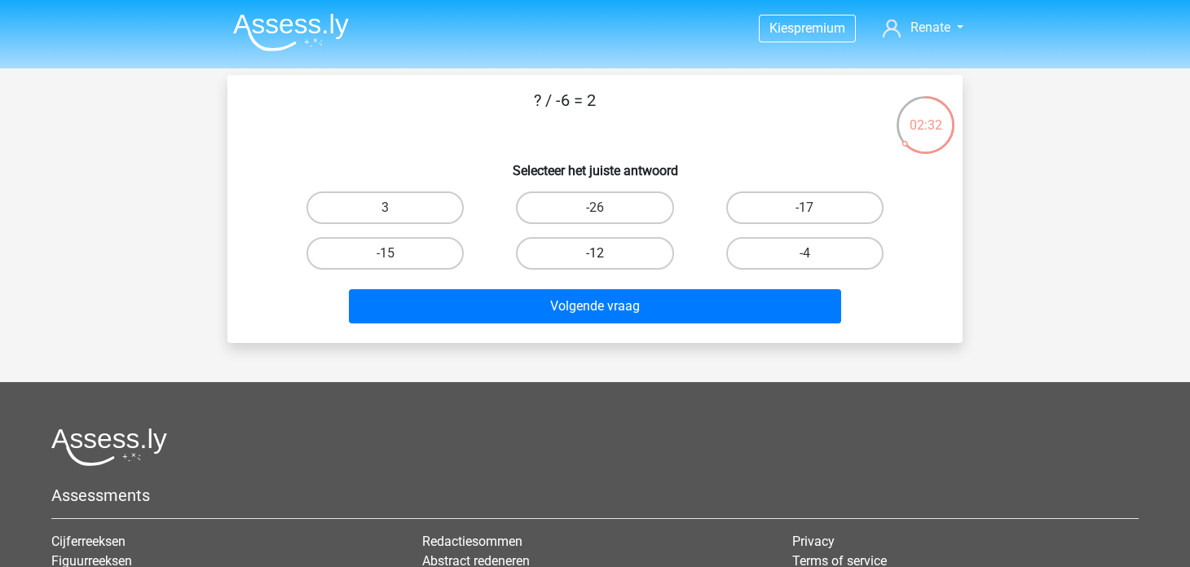
click at [585, 260] on label "-12" at bounding box center [594, 253] width 157 height 33
click at [595, 260] on input "-12" at bounding box center [600, 258] width 11 height 11
radio input "true"
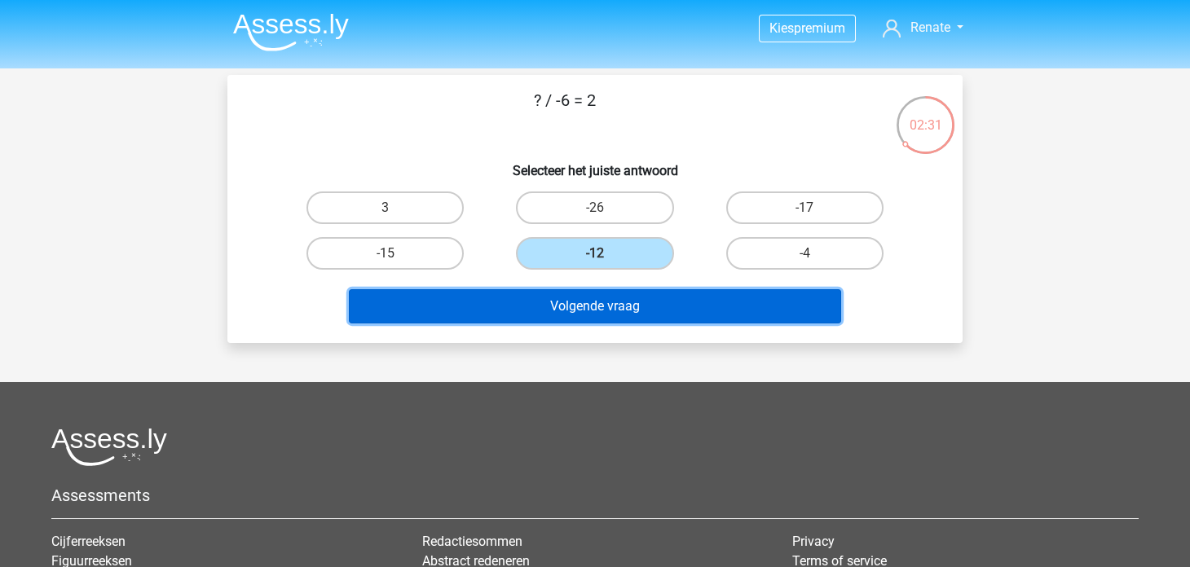
click at [588, 319] on button "Volgende vraag" at bounding box center [595, 306] width 493 height 34
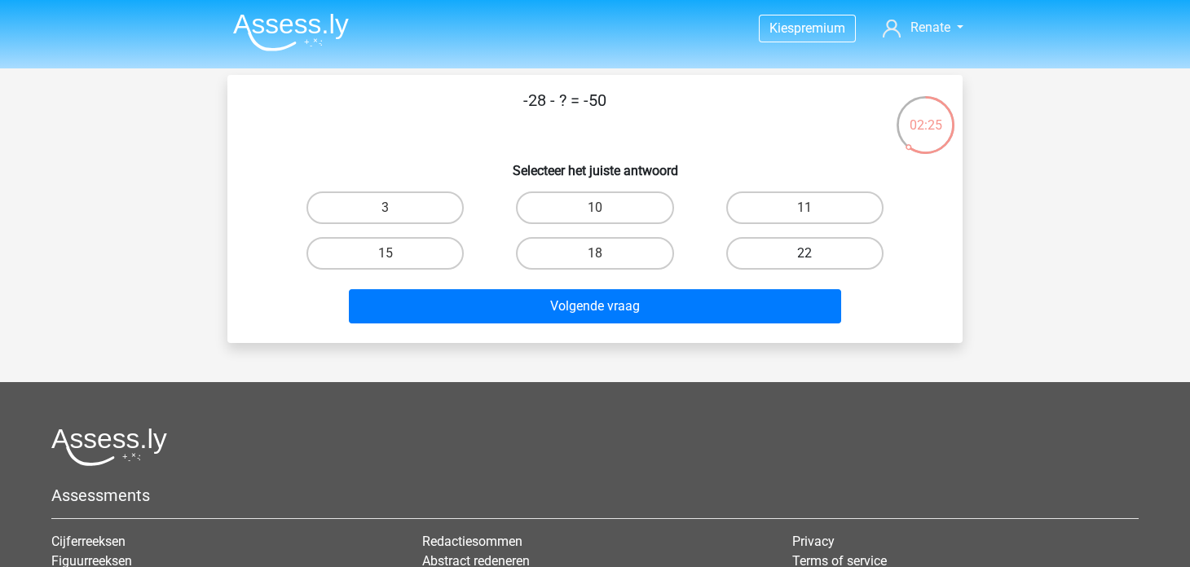
click at [778, 250] on label "22" at bounding box center [804, 253] width 157 height 33
click at [804, 253] on input "22" at bounding box center [809, 258] width 11 height 11
radio input "true"
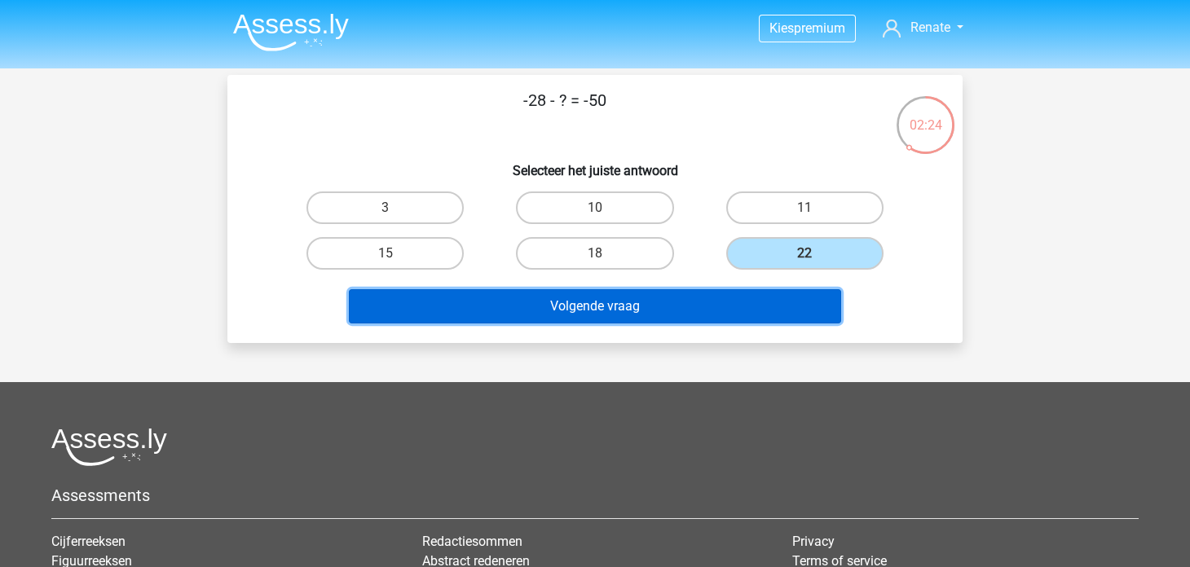
click at [711, 290] on button "Volgende vraag" at bounding box center [595, 306] width 493 height 34
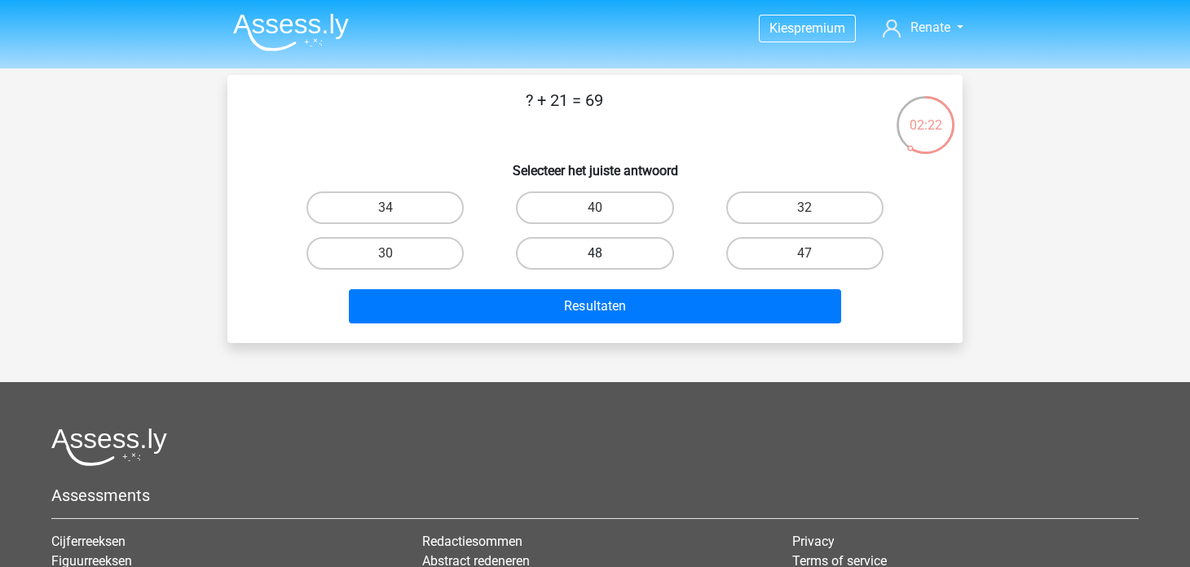
click at [590, 249] on label "48" at bounding box center [594, 253] width 157 height 33
click at [595, 253] on input "48" at bounding box center [600, 258] width 11 height 11
radio input "true"
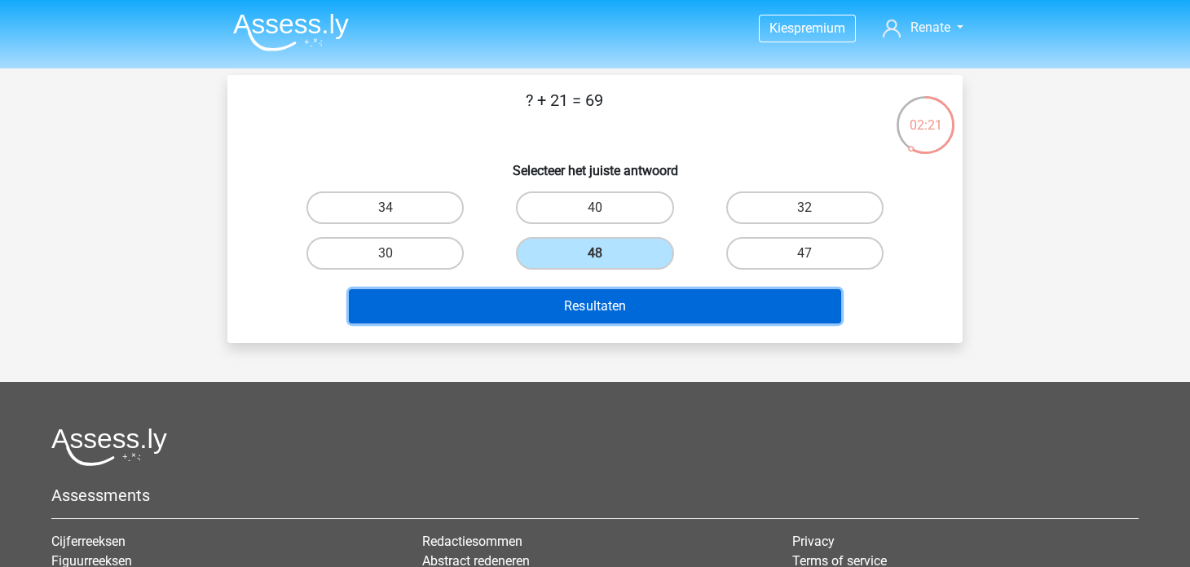
click at [582, 302] on button "Resultaten" at bounding box center [595, 306] width 493 height 34
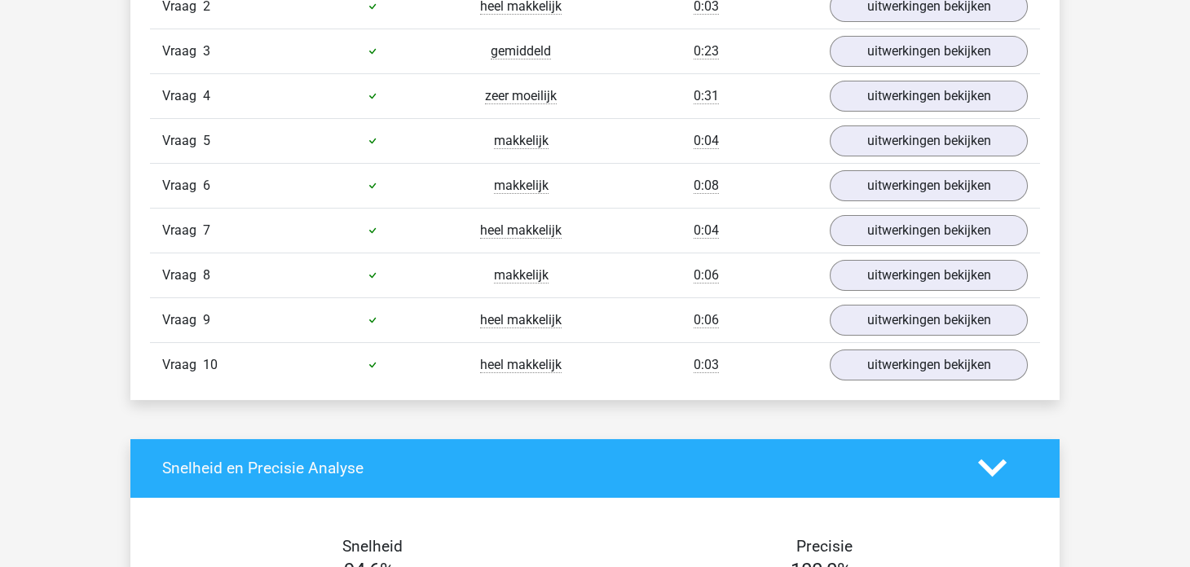
scroll to position [1385, 0]
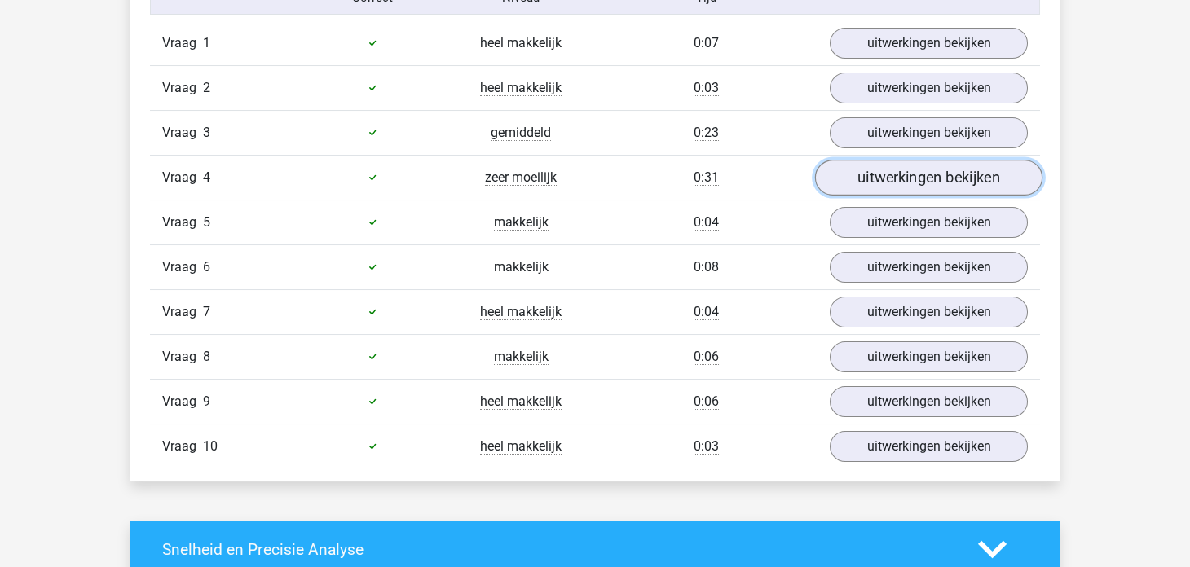
click at [899, 181] on link "uitwerkingen bekijken" at bounding box center [928, 178] width 227 height 36
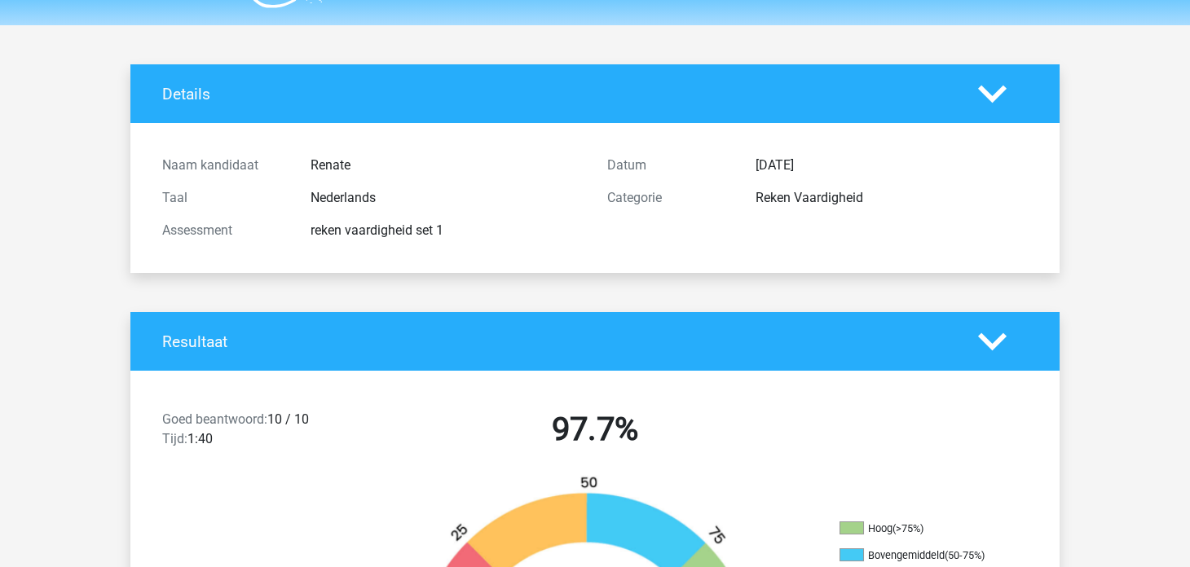
scroll to position [0, 0]
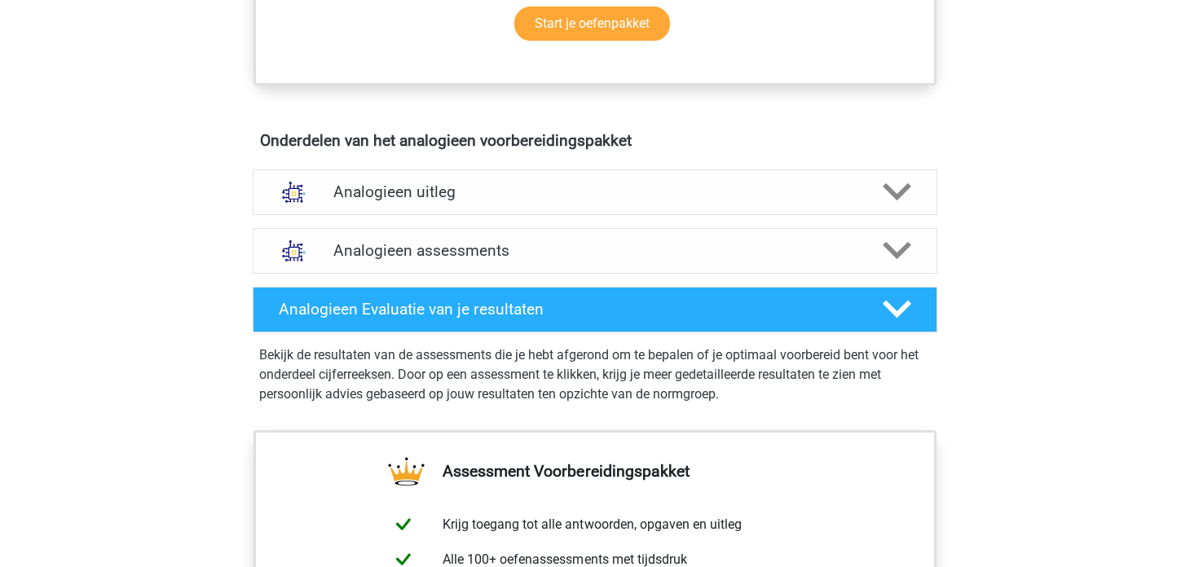
scroll to position [825, 0]
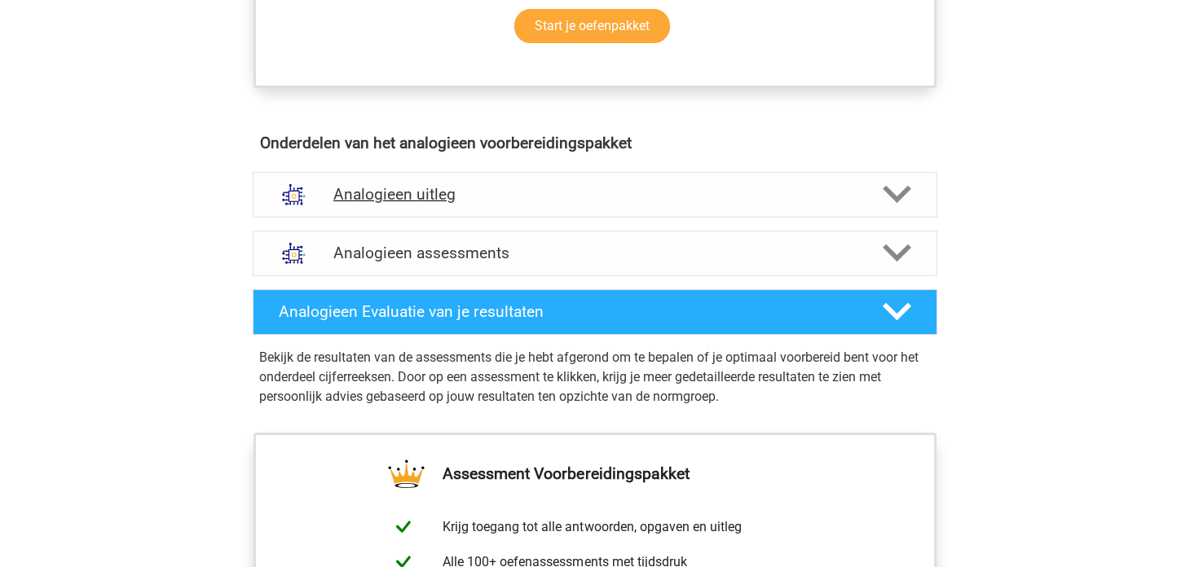
click at [919, 187] on div at bounding box center [896, 194] width 55 height 29
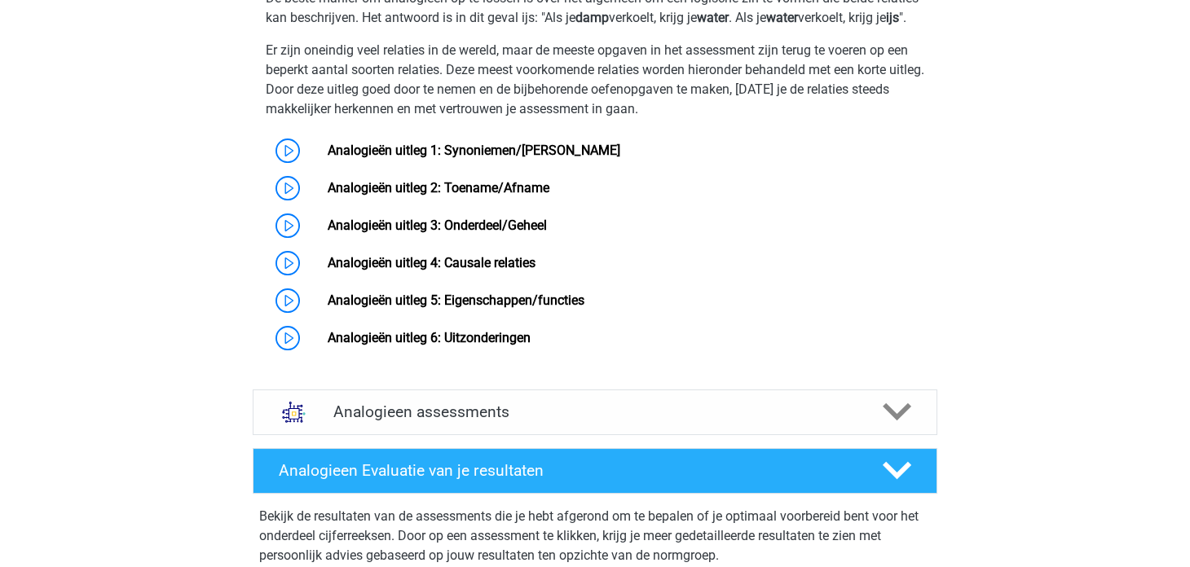
scroll to position [1173, 0]
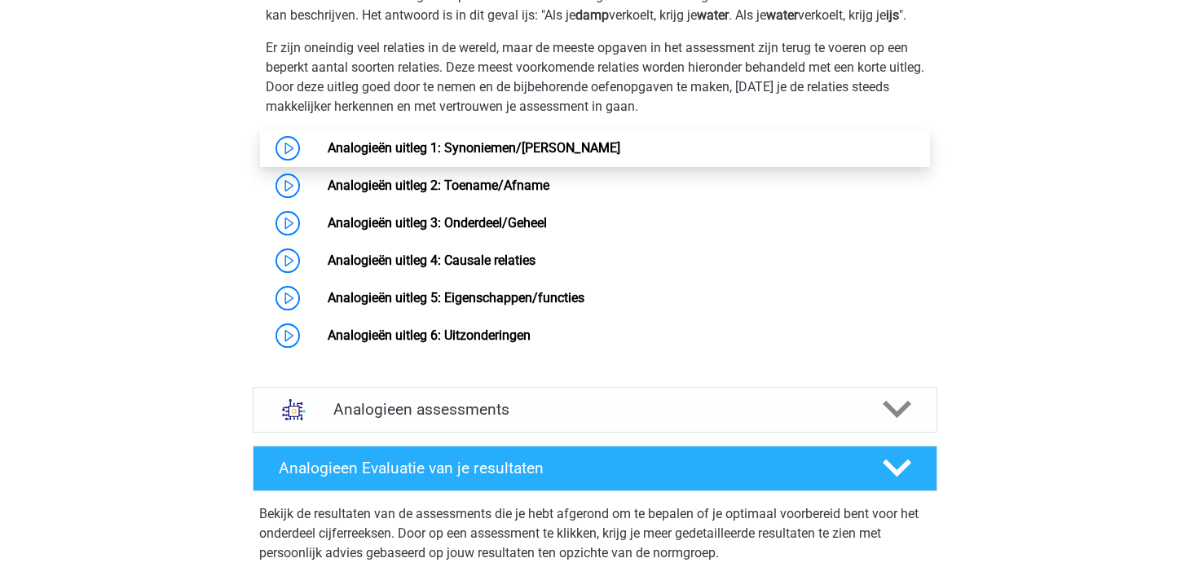
click at [619, 153] on link "Analogieën uitleg 1: Synoniemen/[PERSON_NAME]" at bounding box center [474, 147] width 292 height 15
